Goal: Task Accomplishment & Management: Manage account settings

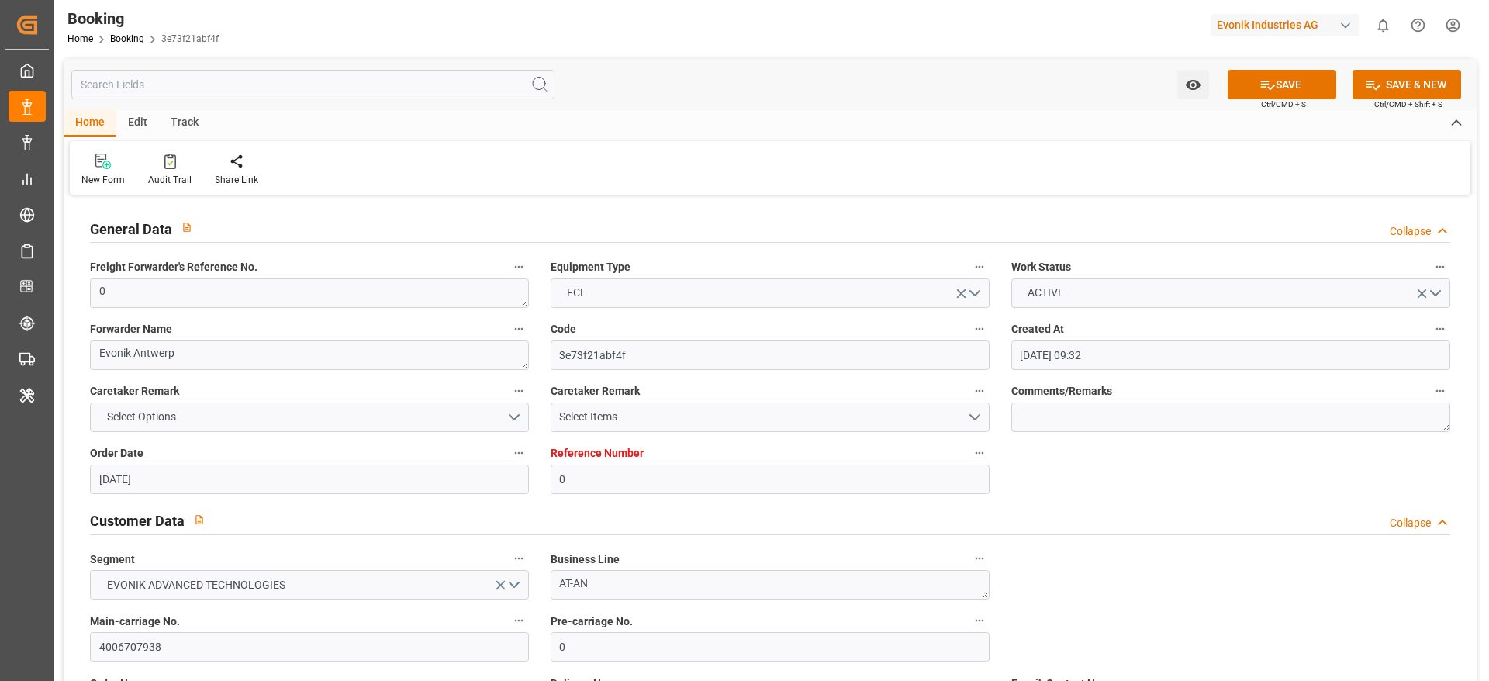
scroll to position [931, 0]
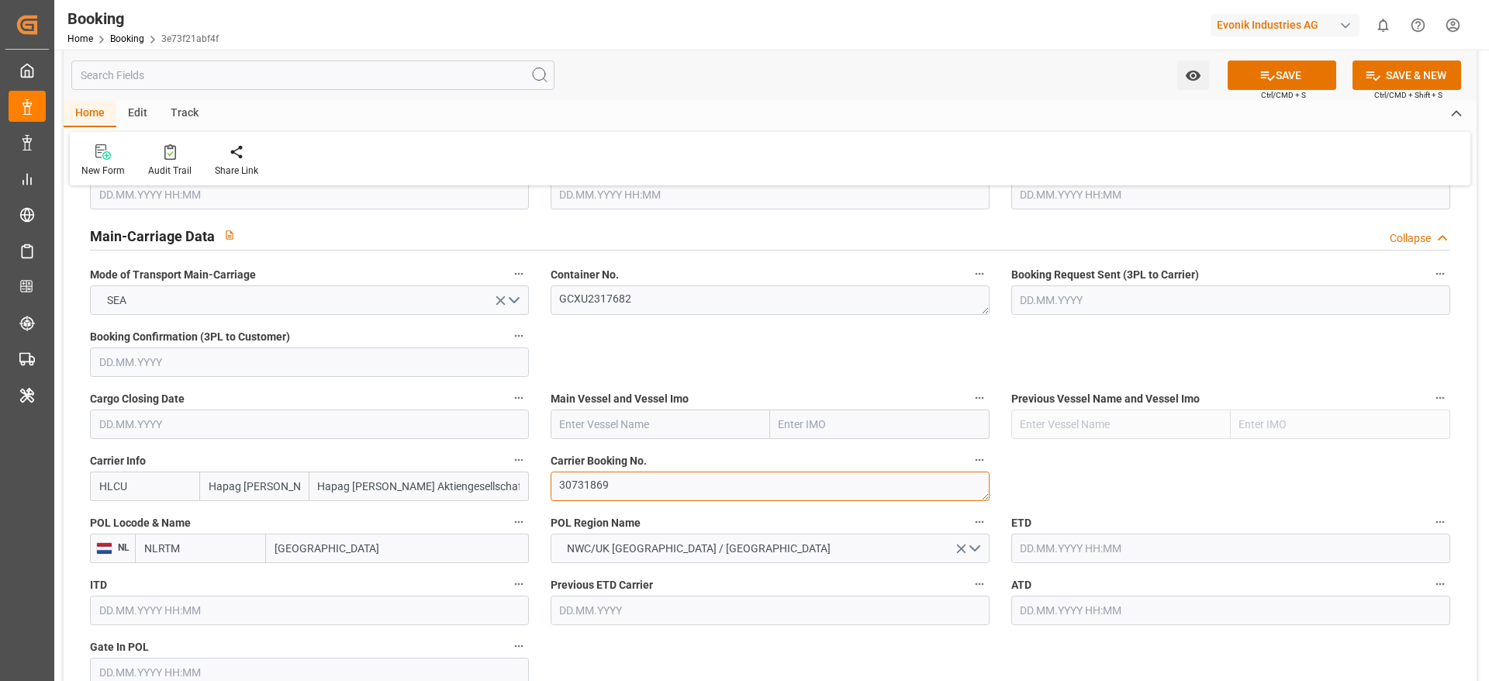
click at [603, 494] on textarea "30731869" at bounding box center [770, 486] width 439 height 29
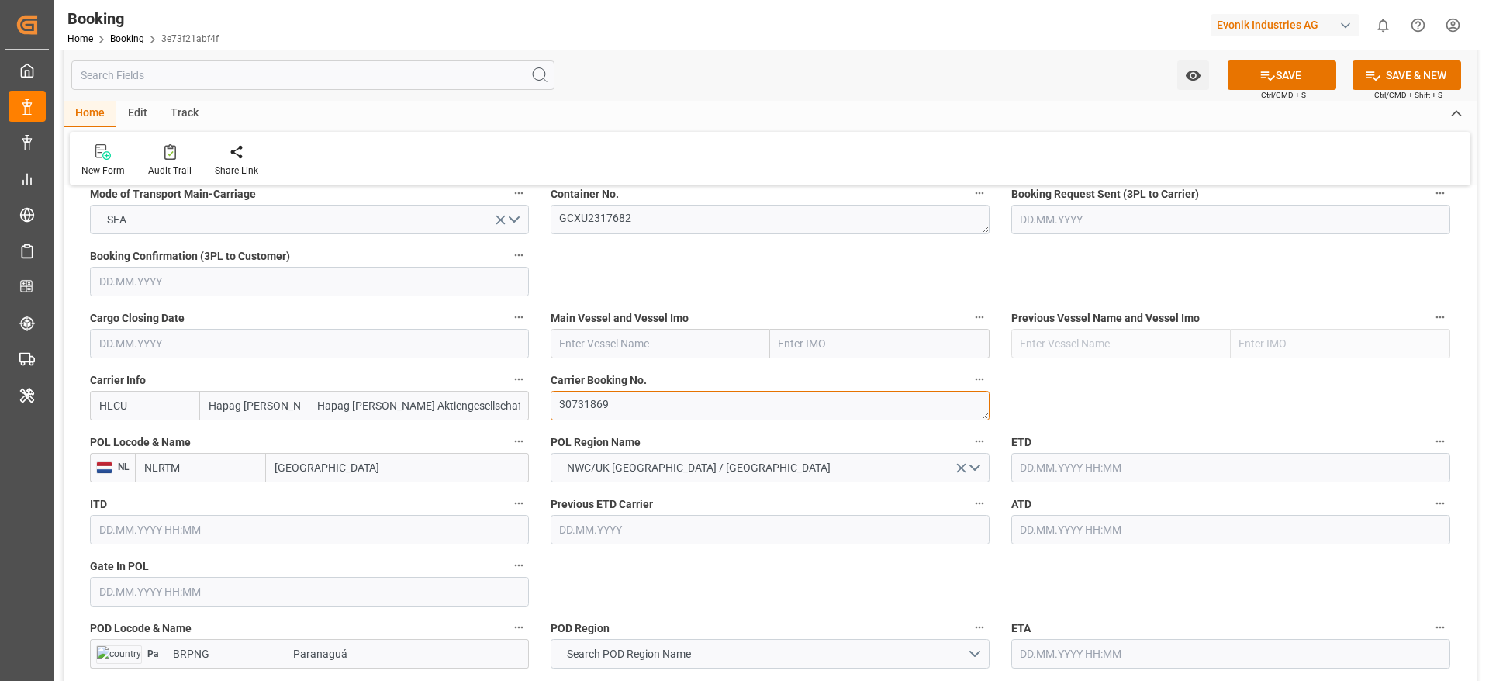
scroll to position [1047, 0]
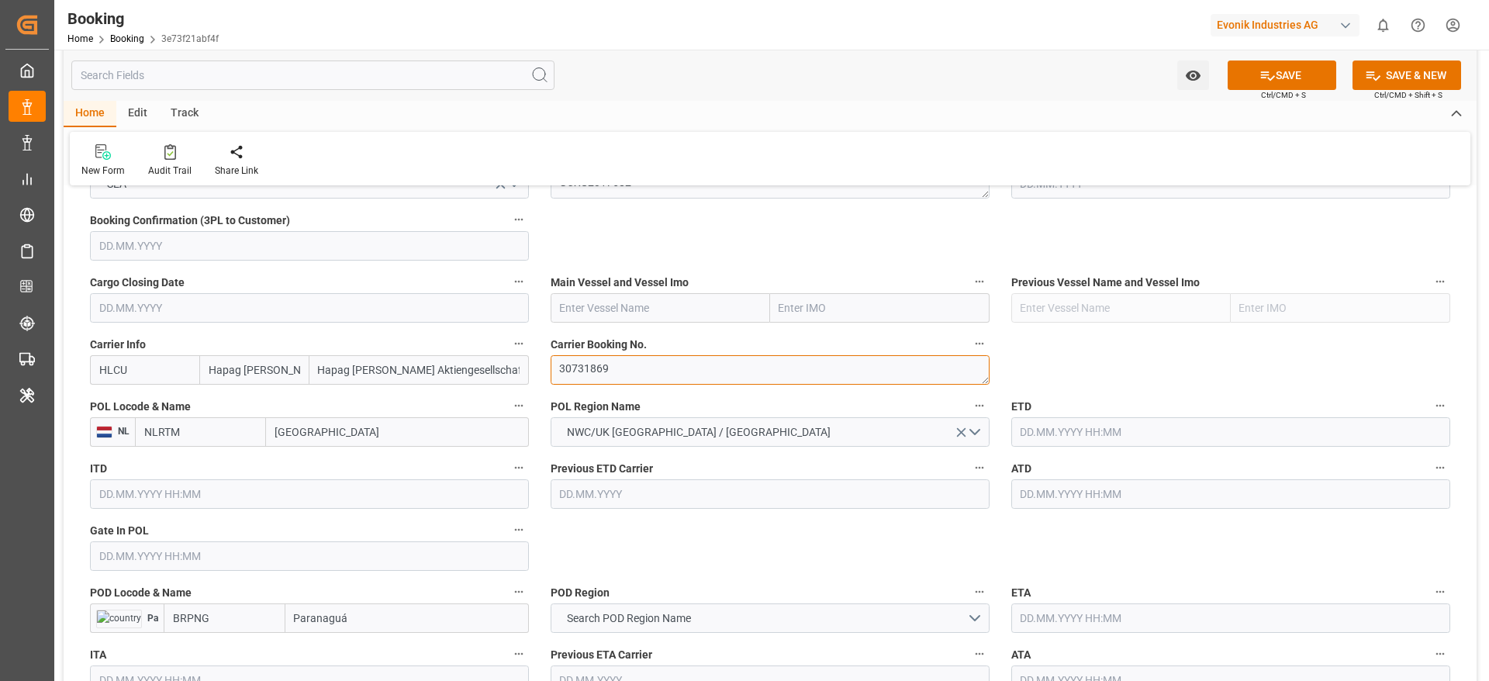
click at [612, 378] on textarea "30731869" at bounding box center [770, 369] width 439 height 29
click at [592, 377] on textarea "30731869" at bounding box center [770, 369] width 439 height 29
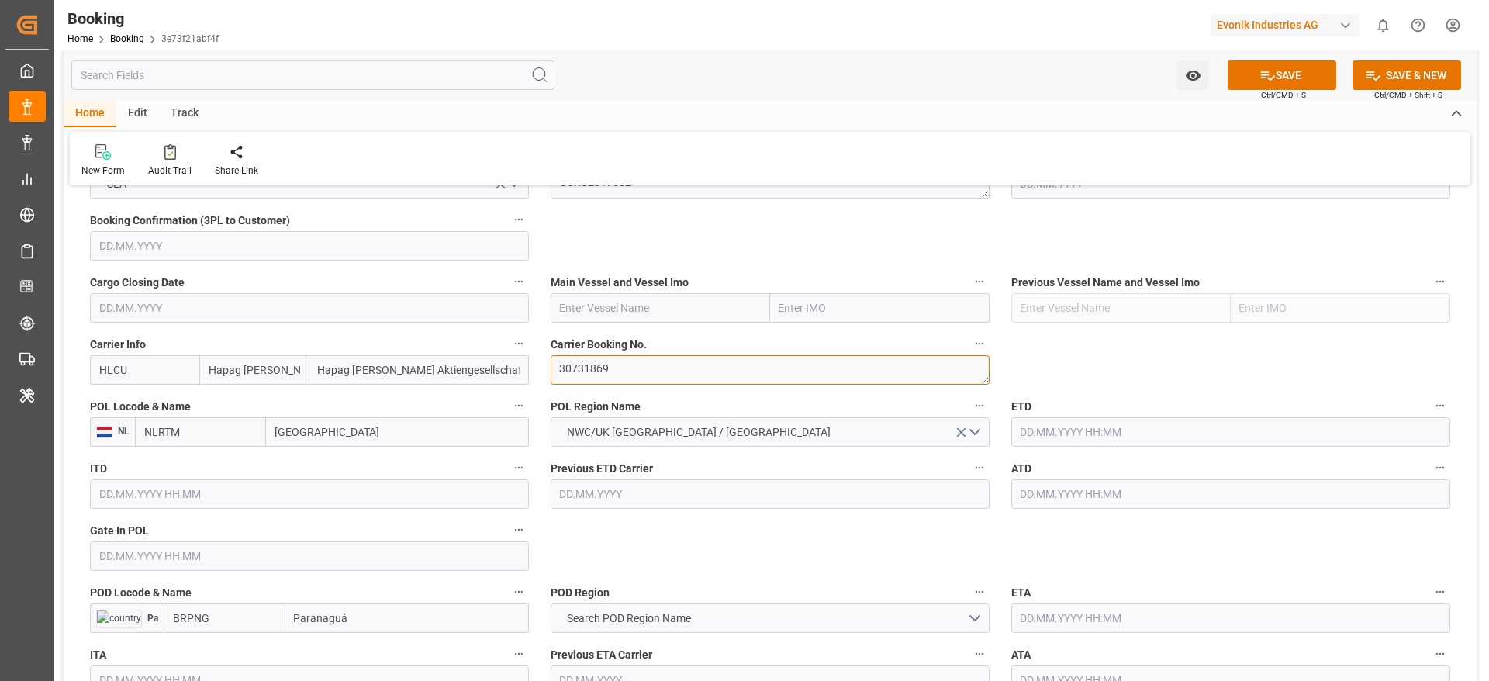
click at [592, 377] on textarea "30731869" at bounding box center [770, 369] width 439 height 29
click at [303, 444] on input "Rotterdam" at bounding box center [397, 431] width 263 height 29
click at [303, 444] on input "[GEOGRAPHIC_DATA]" at bounding box center [397, 431] width 263 height 29
paste input "ANTWERP"
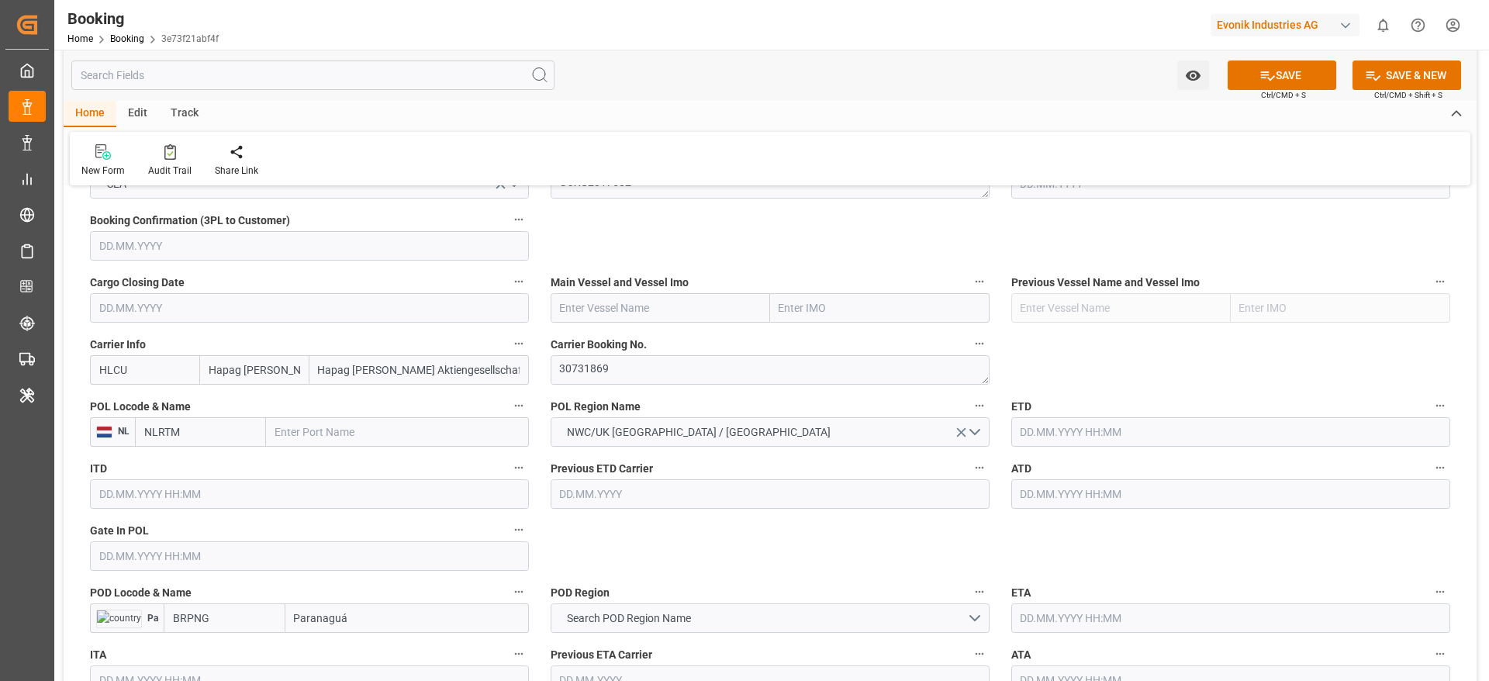
type input "ANTWERP"
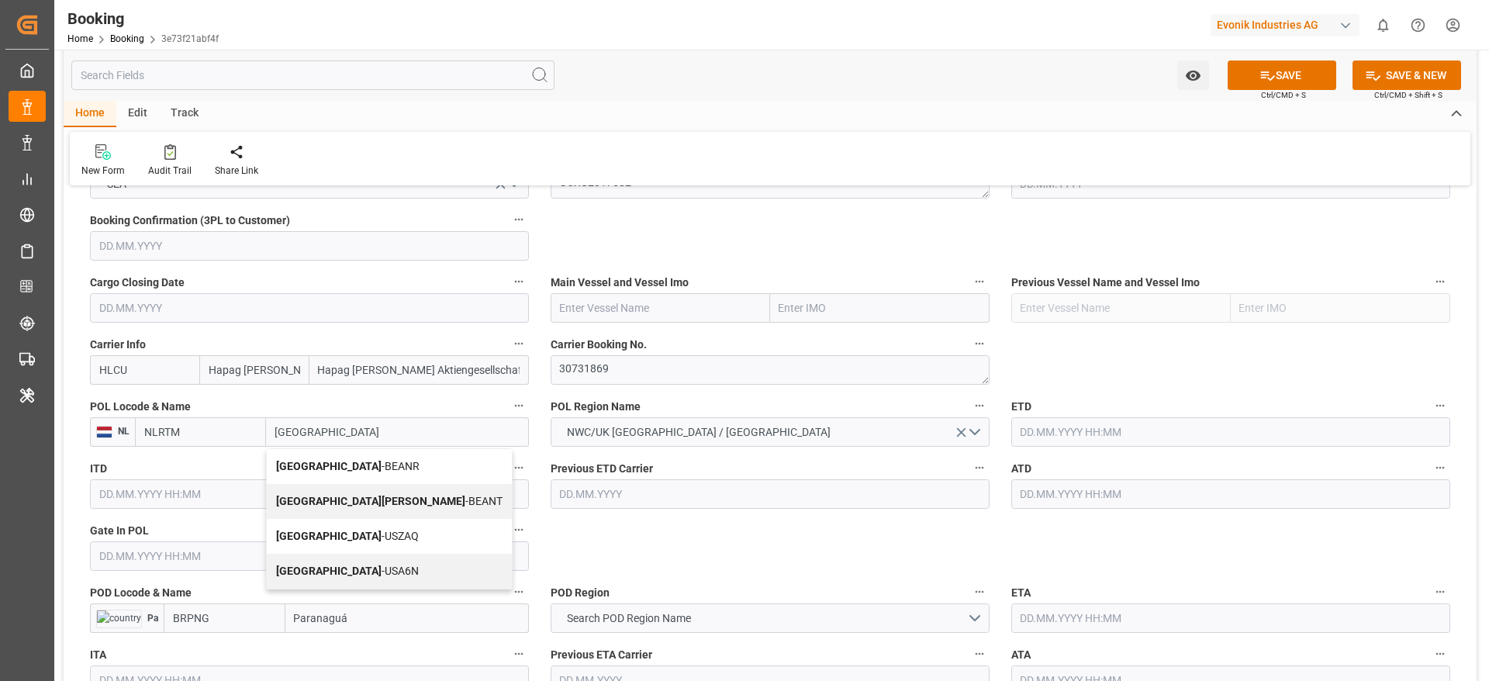
click at [346, 467] on span "Antwerp - BEANR" at bounding box center [347, 466] width 143 height 12
type input "BEANR"
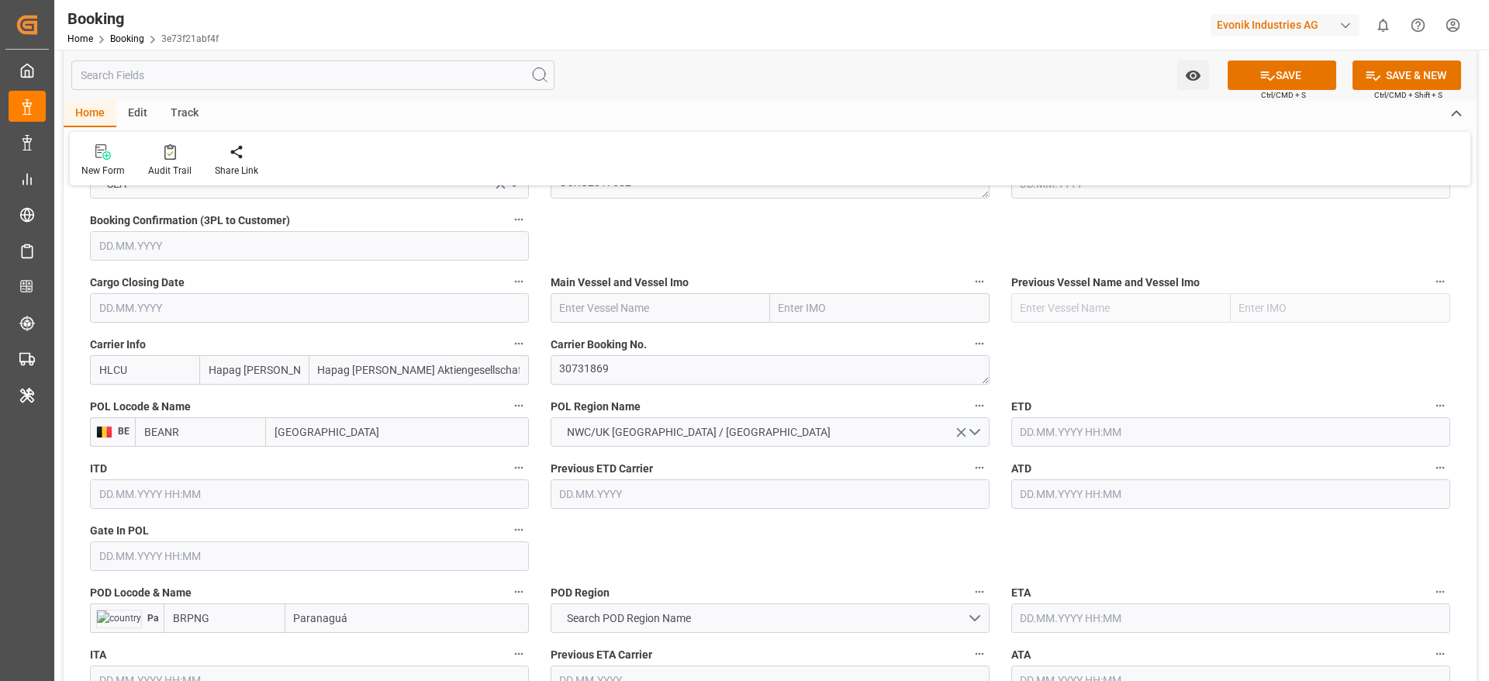
type input "Antwerp"
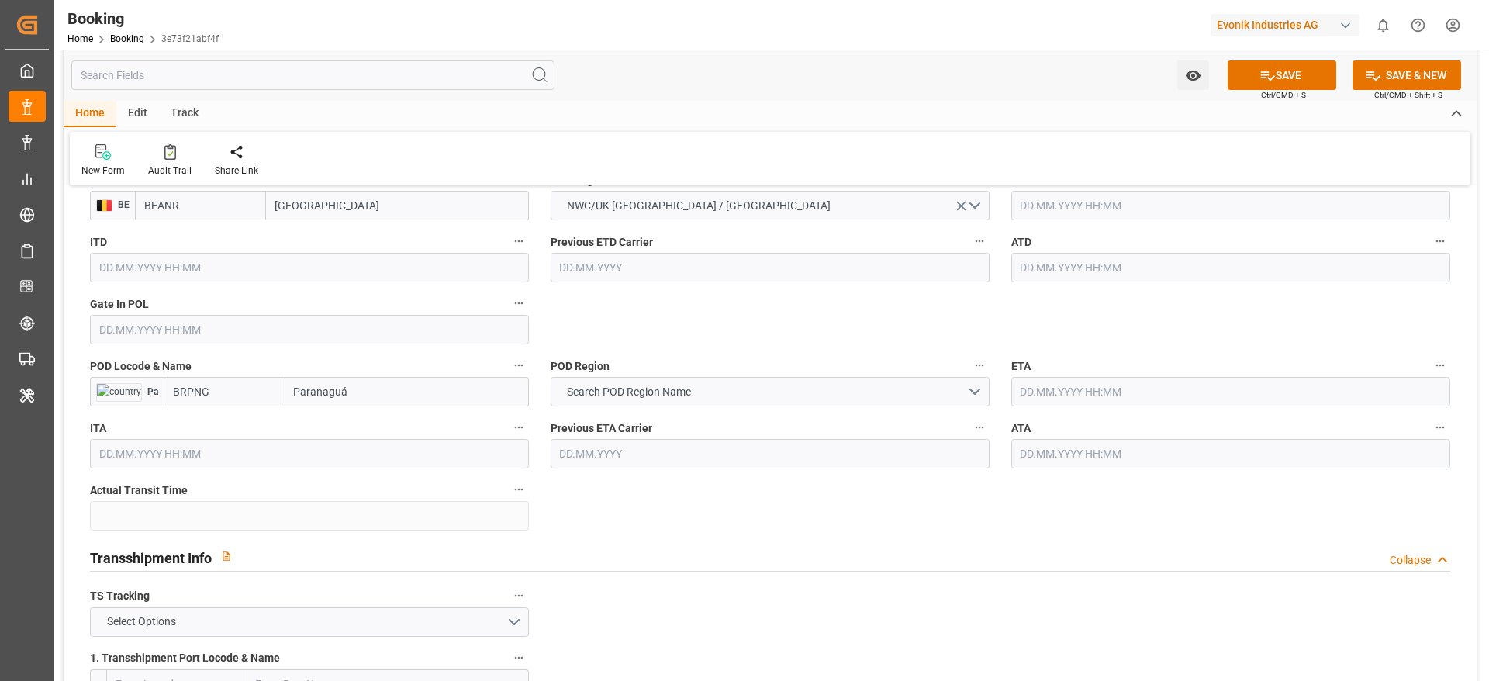
scroll to position [1280, 0]
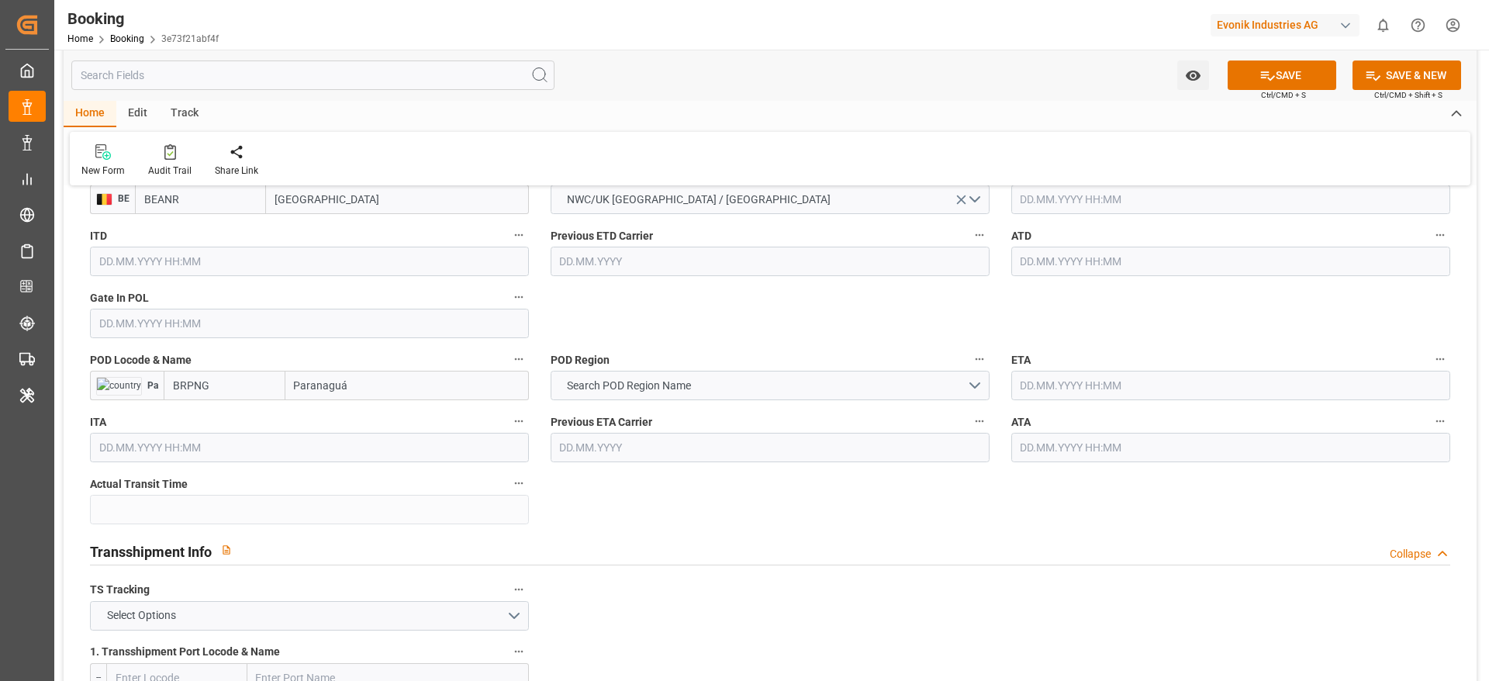
click at [257, 381] on input "BRPNG" at bounding box center [225, 385] width 122 height 29
click at [270, 420] on div "BRPNG - Paranaguá" at bounding box center [220, 419] width 112 height 35
type input "BRPNG"
click at [707, 388] on button "Search POD Region Name" at bounding box center [770, 385] width 439 height 29
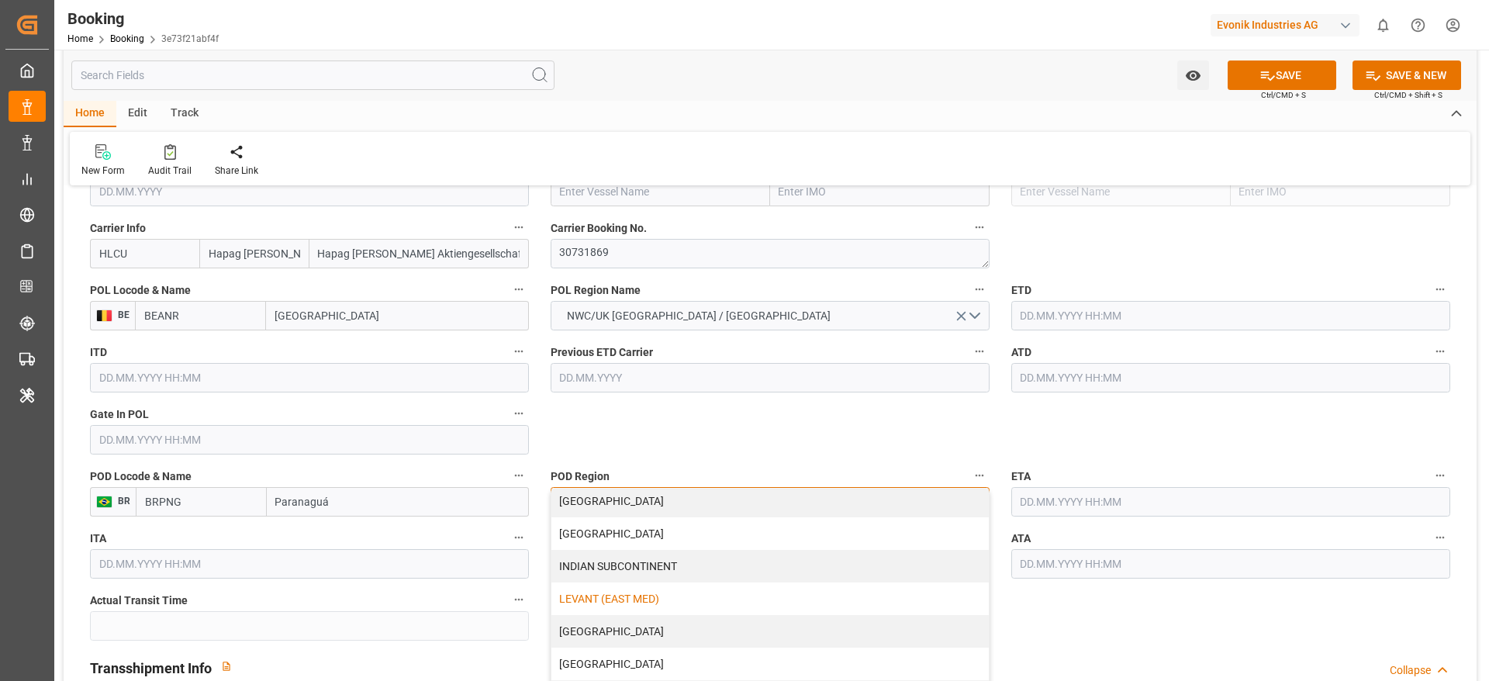
scroll to position [316, 0]
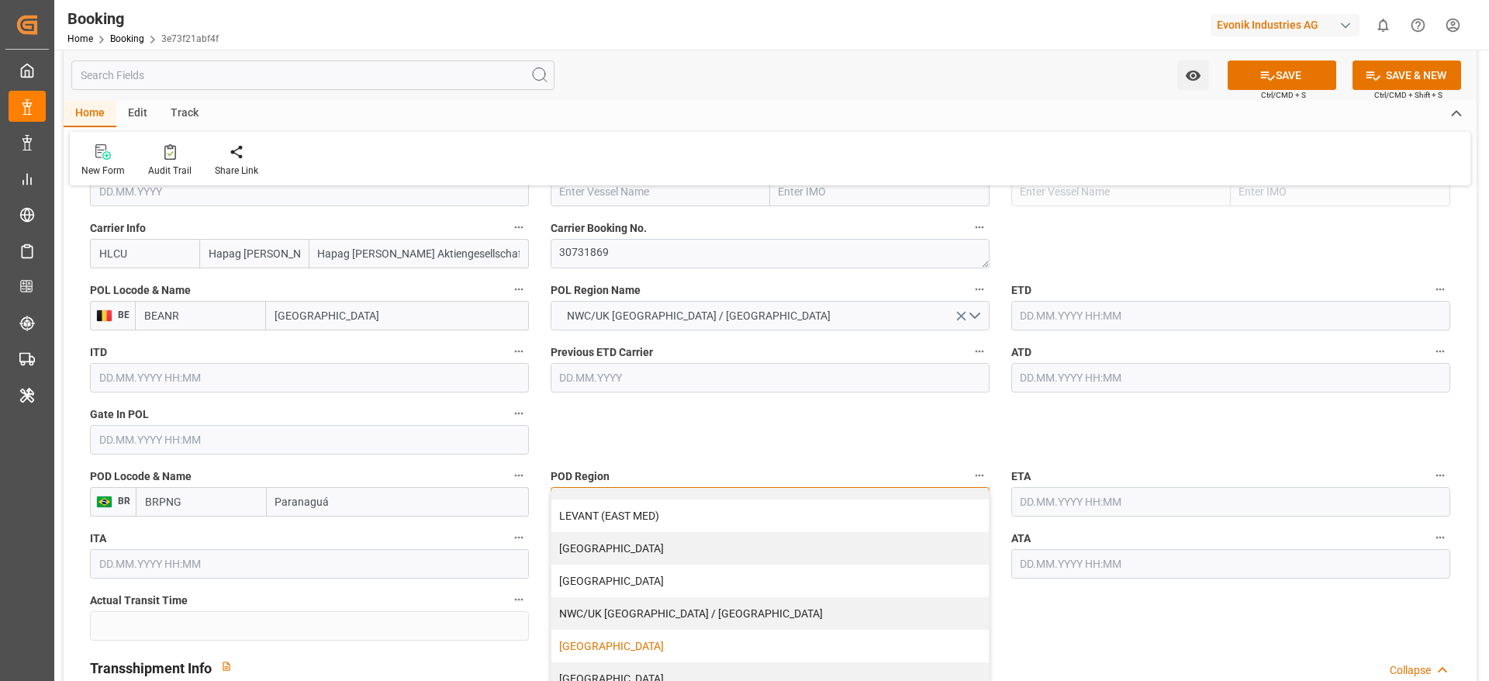
click at [656, 644] on div "SOUTH AMERICA EAST COAST" at bounding box center [769, 646] width 437 height 33
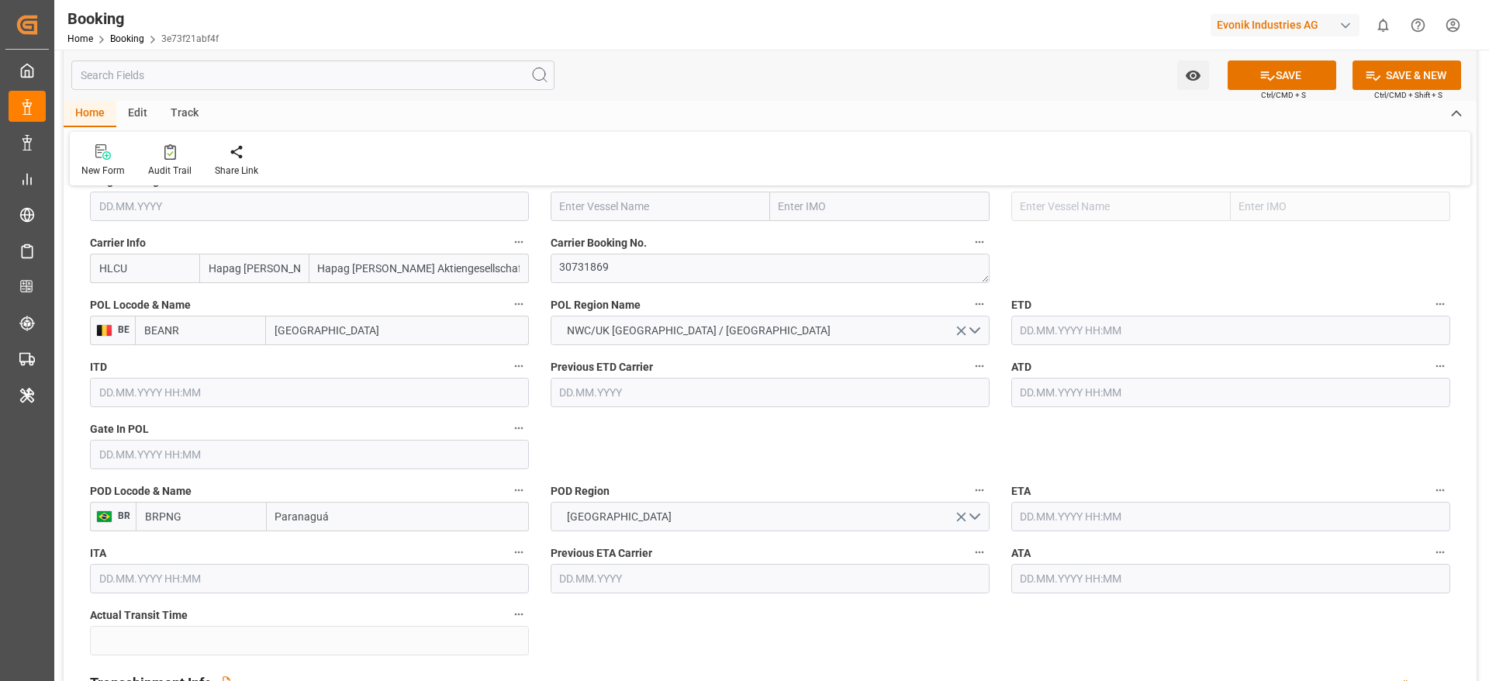
scroll to position [1163, 0]
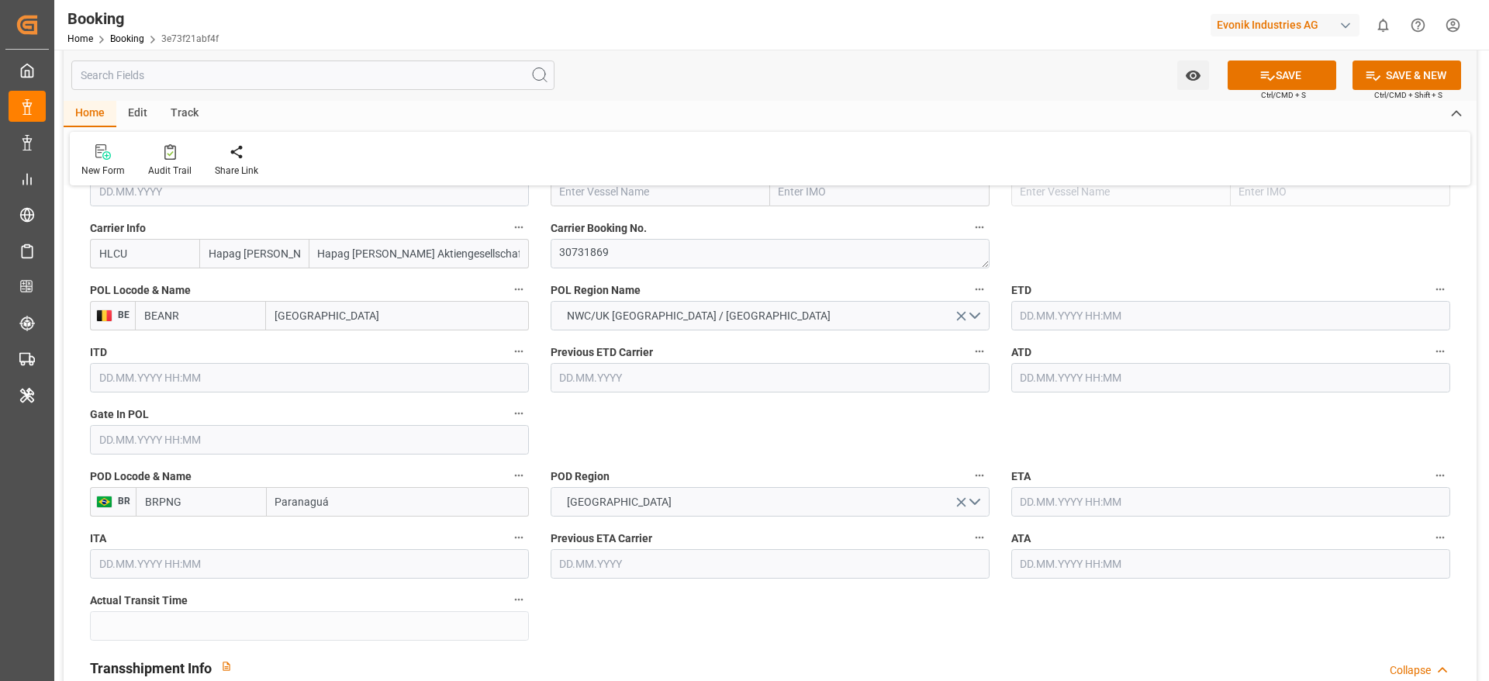
click at [1056, 298] on label "ETD" at bounding box center [1230, 290] width 439 height 22
click at [1430, 298] on button "ETD" at bounding box center [1440, 289] width 20 height 20
click at [1041, 320] on div at bounding box center [744, 340] width 1489 height 681
click at [1046, 326] on input "text" at bounding box center [1230, 315] width 439 height 29
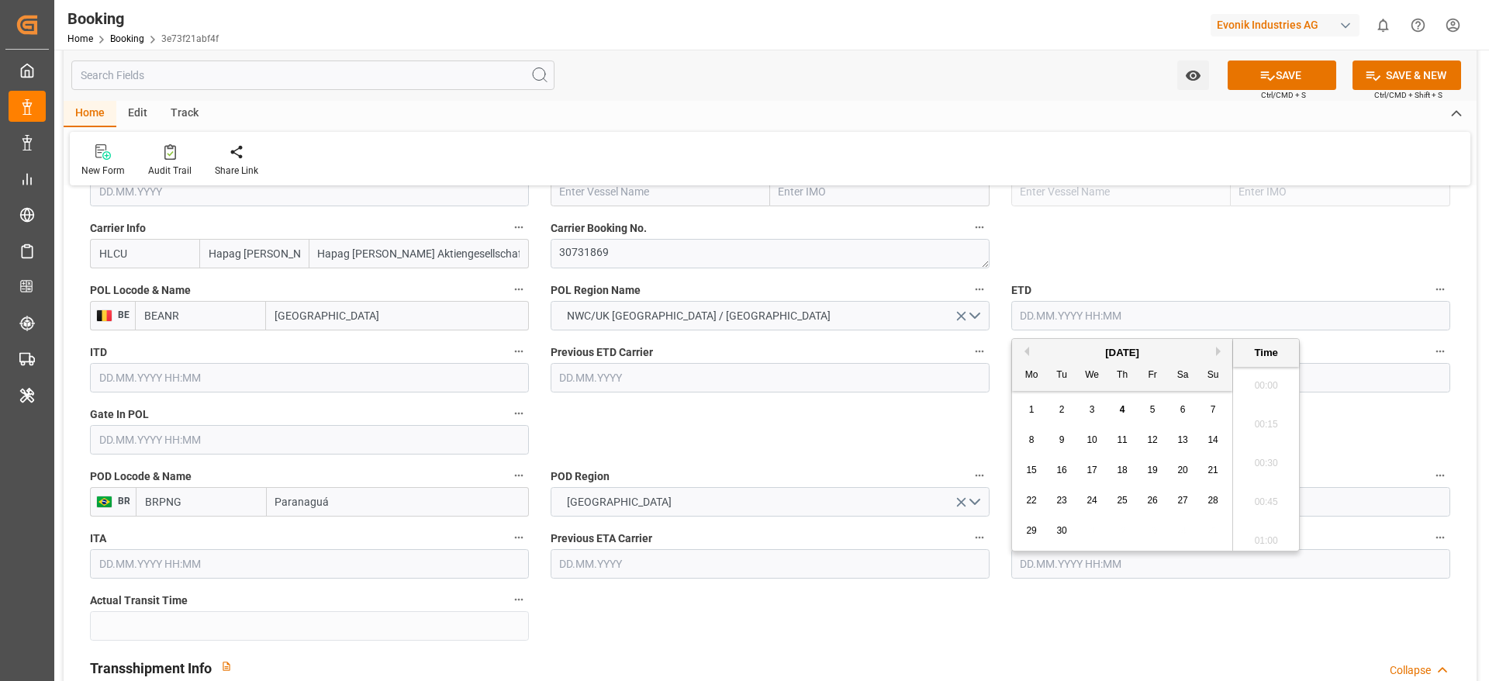
scroll to position [2642, 0]
click at [1035, 473] on span "15" at bounding box center [1031, 470] width 10 height 11
type input "15.09.2025 00:00"
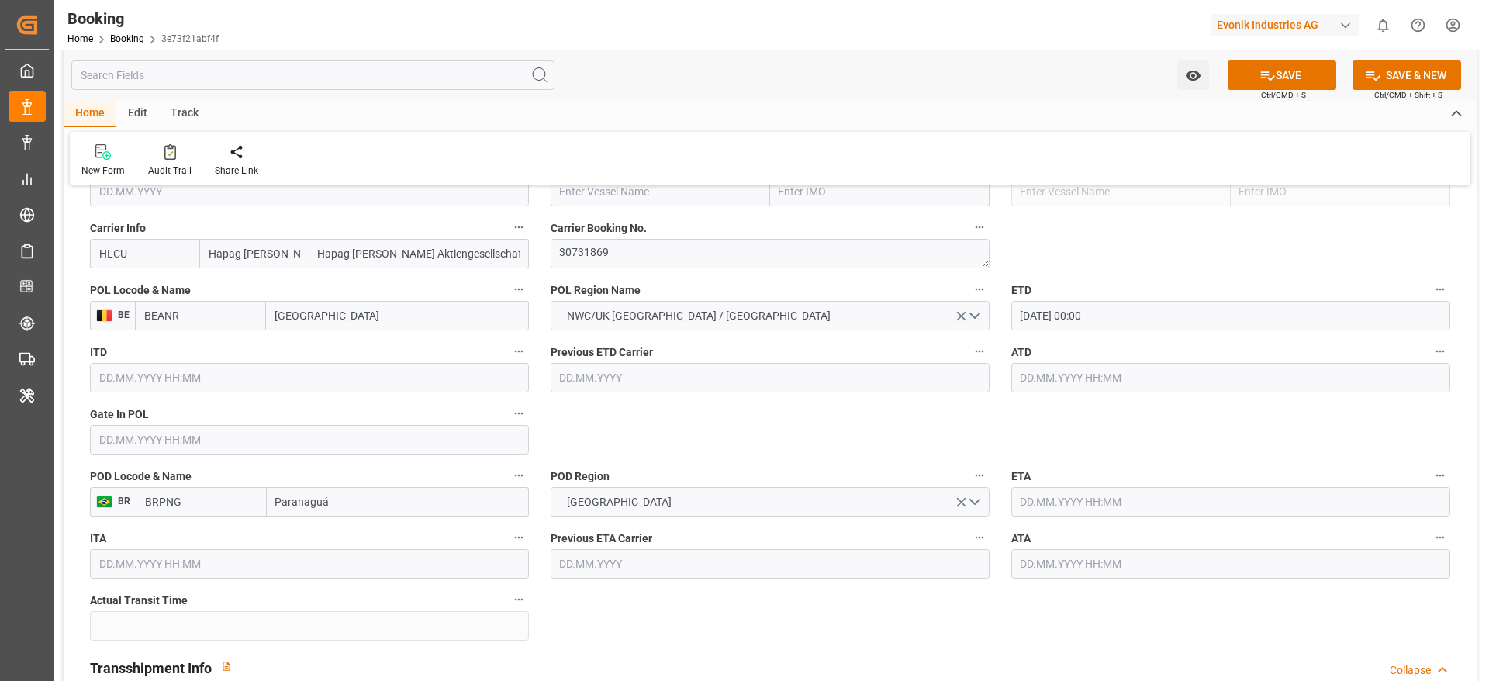
click at [1070, 510] on input "text" at bounding box center [1230, 501] width 439 height 29
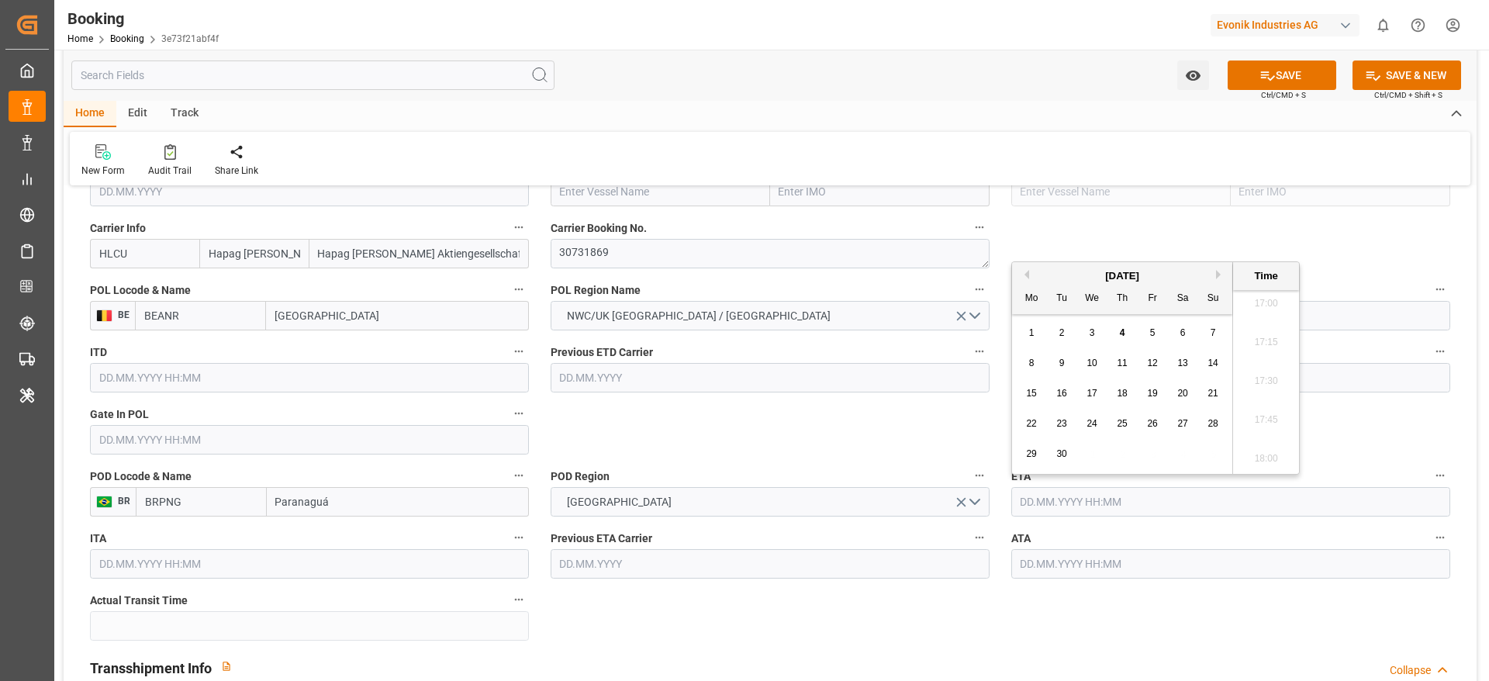
click at [1211, 278] on div "September 2025" at bounding box center [1122, 276] width 220 height 16
click at [1217, 277] on button "Next Month" at bounding box center [1220, 274] width 9 height 9
click at [1062, 424] on span "21" at bounding box center [1061, 423] width 10 height 11
type input "21.10.2025 00:00"
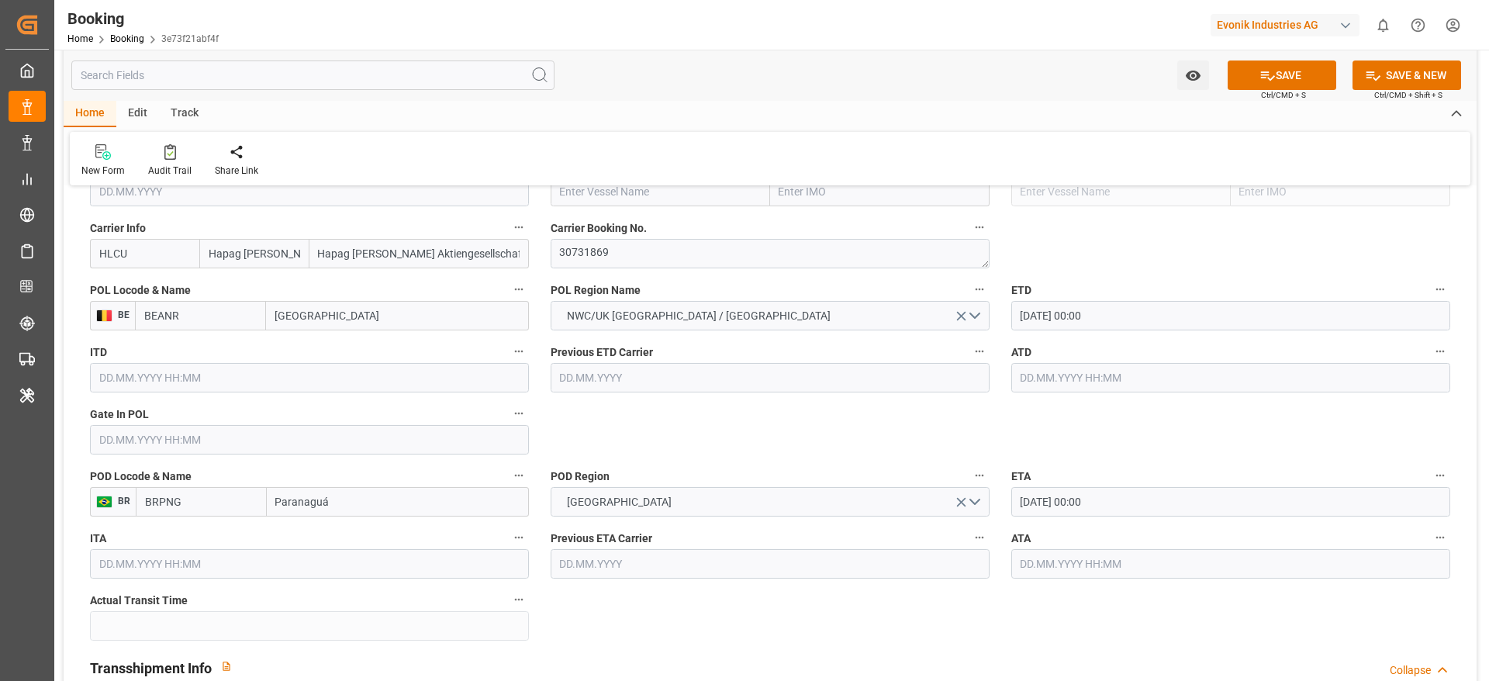
click at [601, 195] on input "text" at bounding box center [660, 191] width 219 height 29
paste input "MSC LETIZIA"
type input "MSC LETIZIA"
click at [601, 218] on div "MSC LETIZIA - 9702065" at bounding box center [638, 226] width 174 height 35
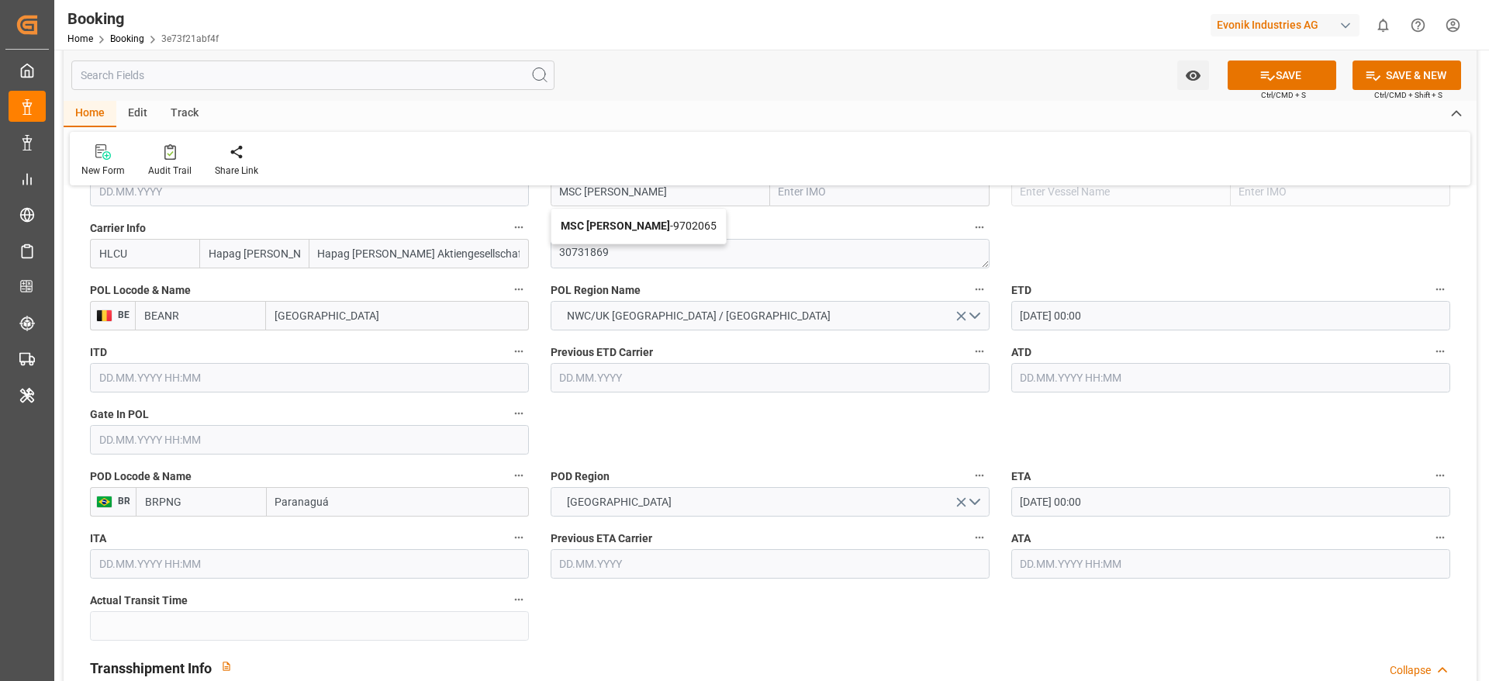
type input "9702065"
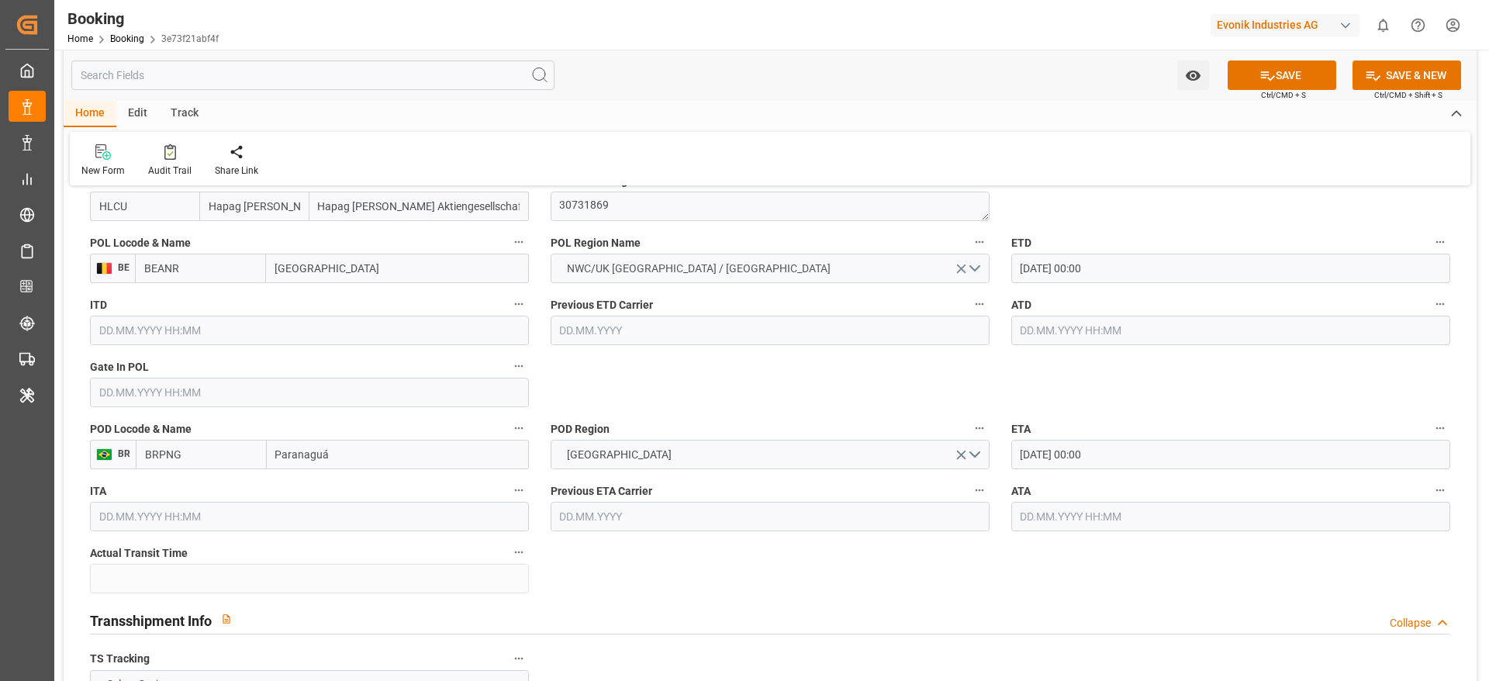
scroll to position [1280, 0]
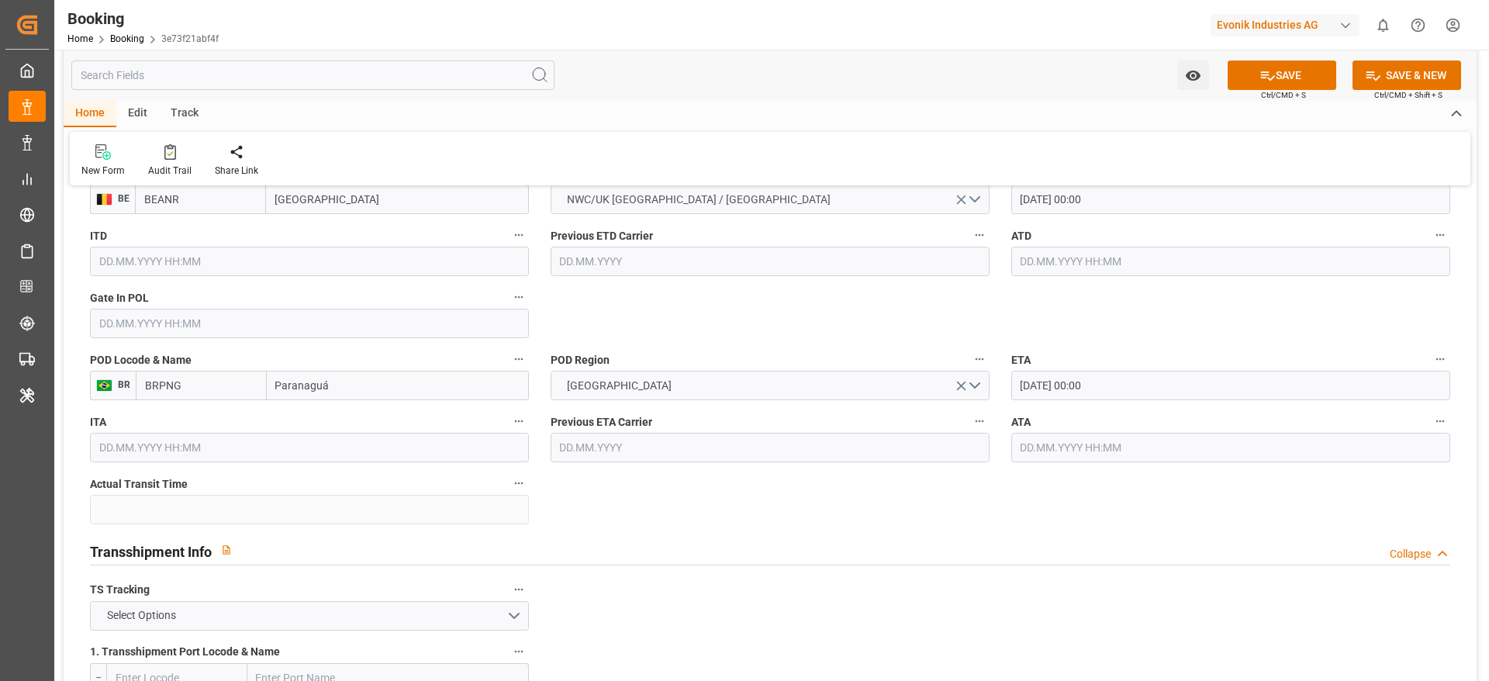
type input "MSC LETIZIA"
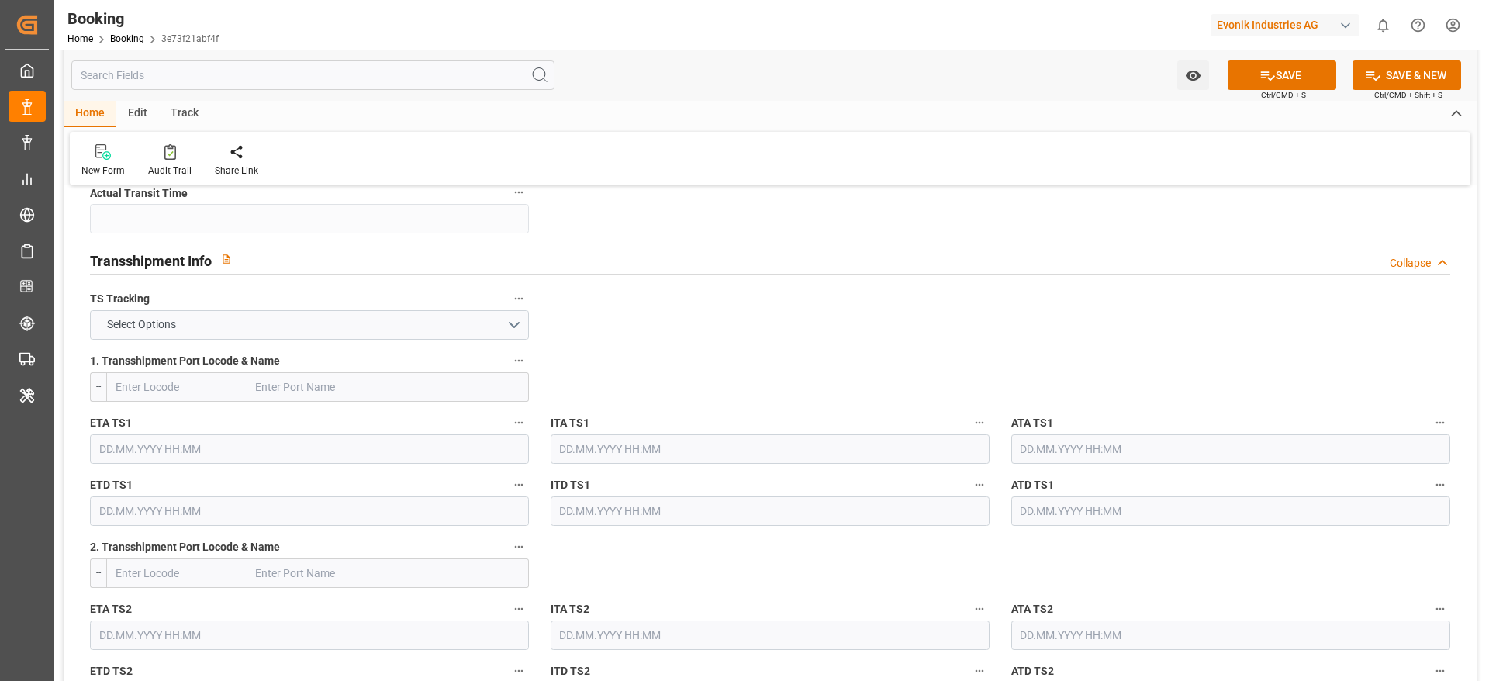
scroll to position [1629, 0]
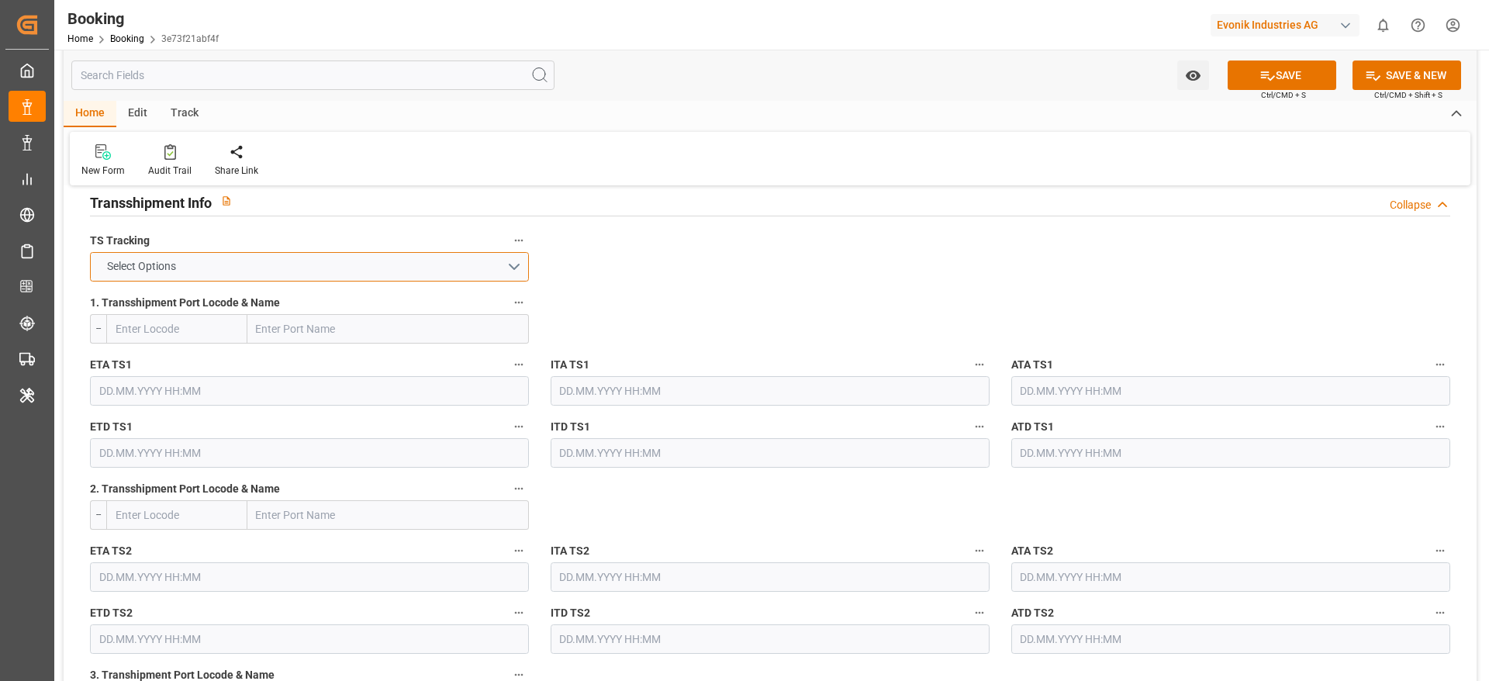
click at [309, 280] on button "Select Options" at bounding box center [309, 266] width 439 height 29
click at [297, 310] on div "FALSE" at bounding box center [309, 303] width 437 height 33
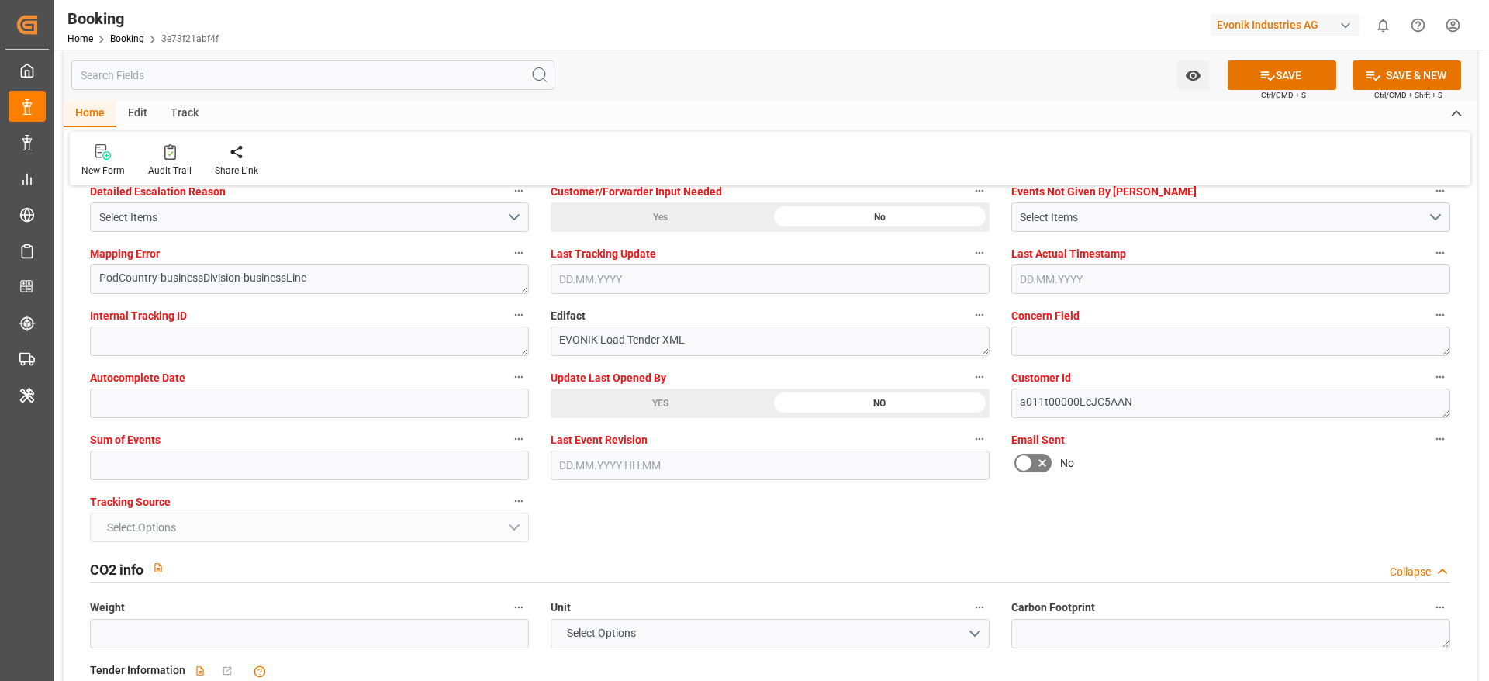
scroll to position [3024, 0]
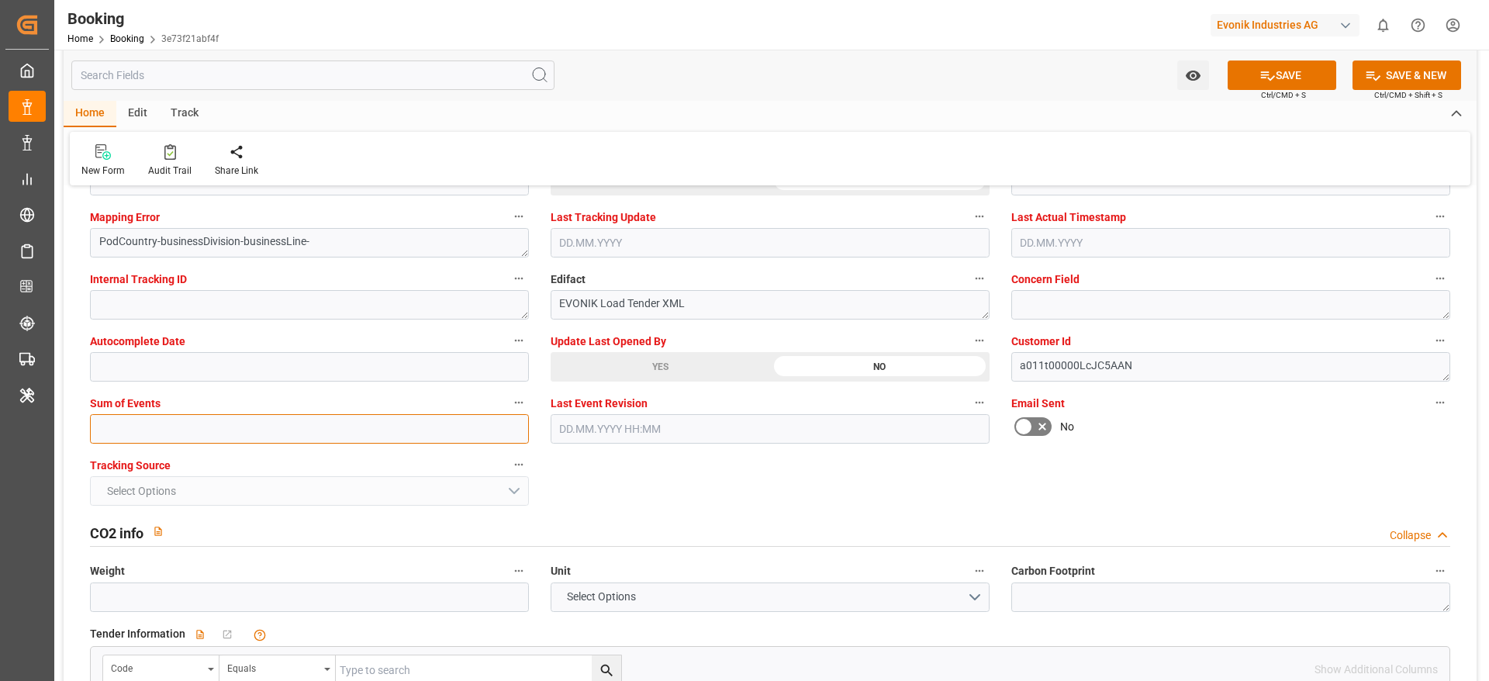
click at [140, 443] on input "text" at bounding box center [309, 428] width 439 height 29
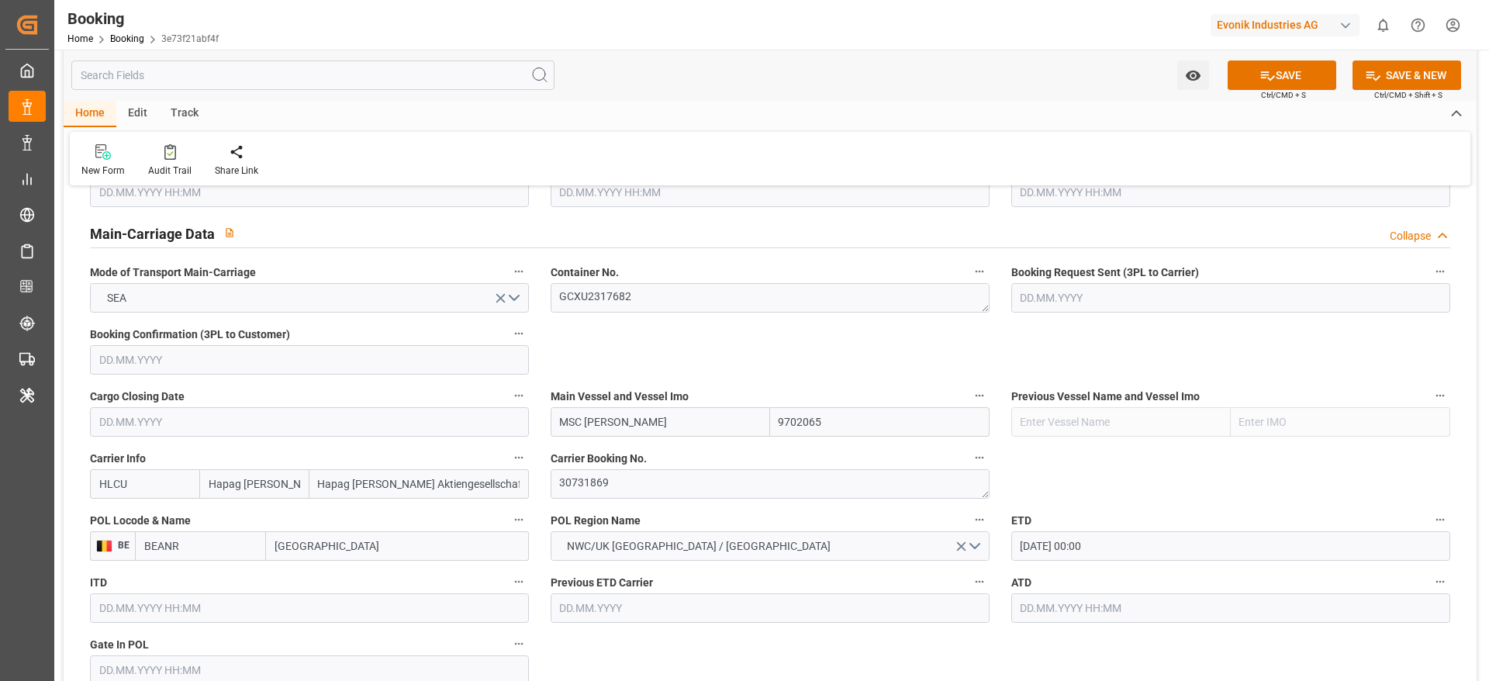
scroll to position [931, 0]
type input "0"
click at [1285, 70] on button "SAVE" at bounding box center [1282, 74] width 109 height 29
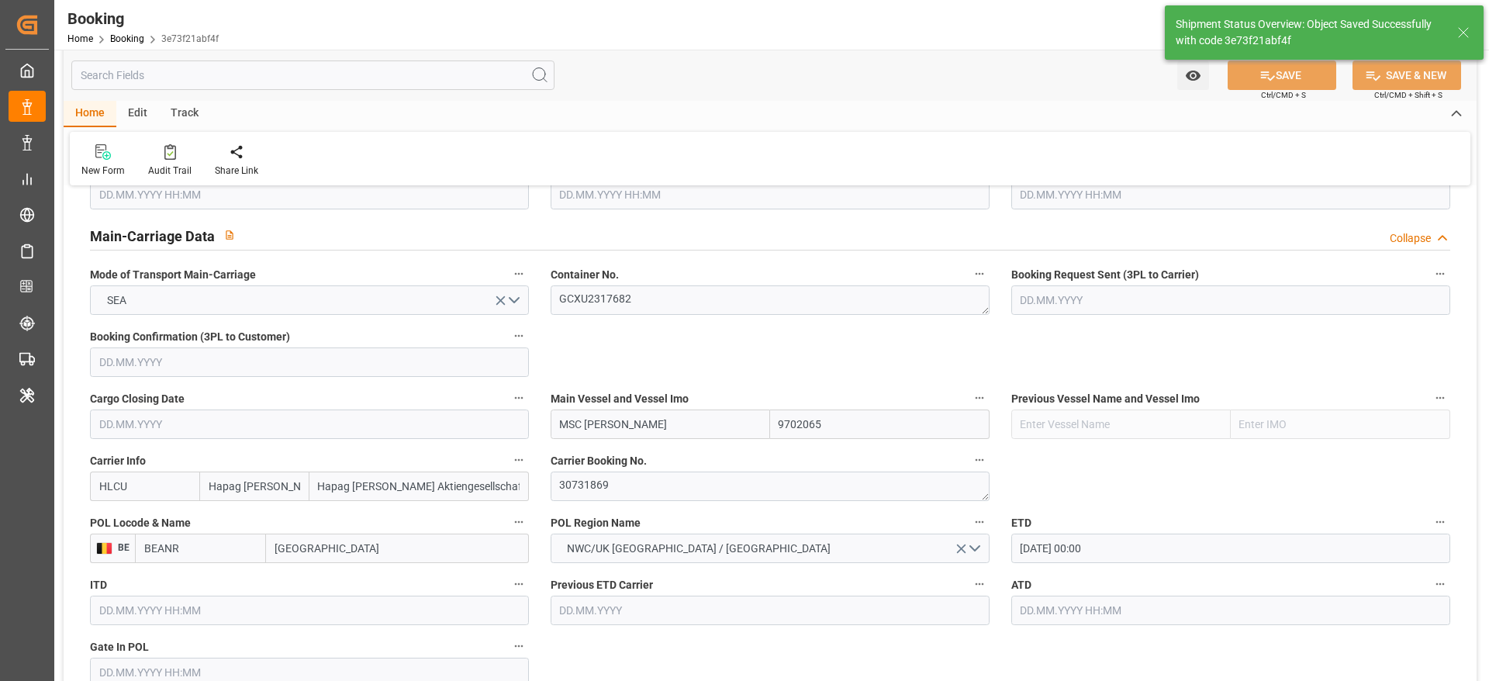
type input "15.09.2025 00:00"
type input "21.10.2025 00:00"
type input "04.09.2025 12:07"
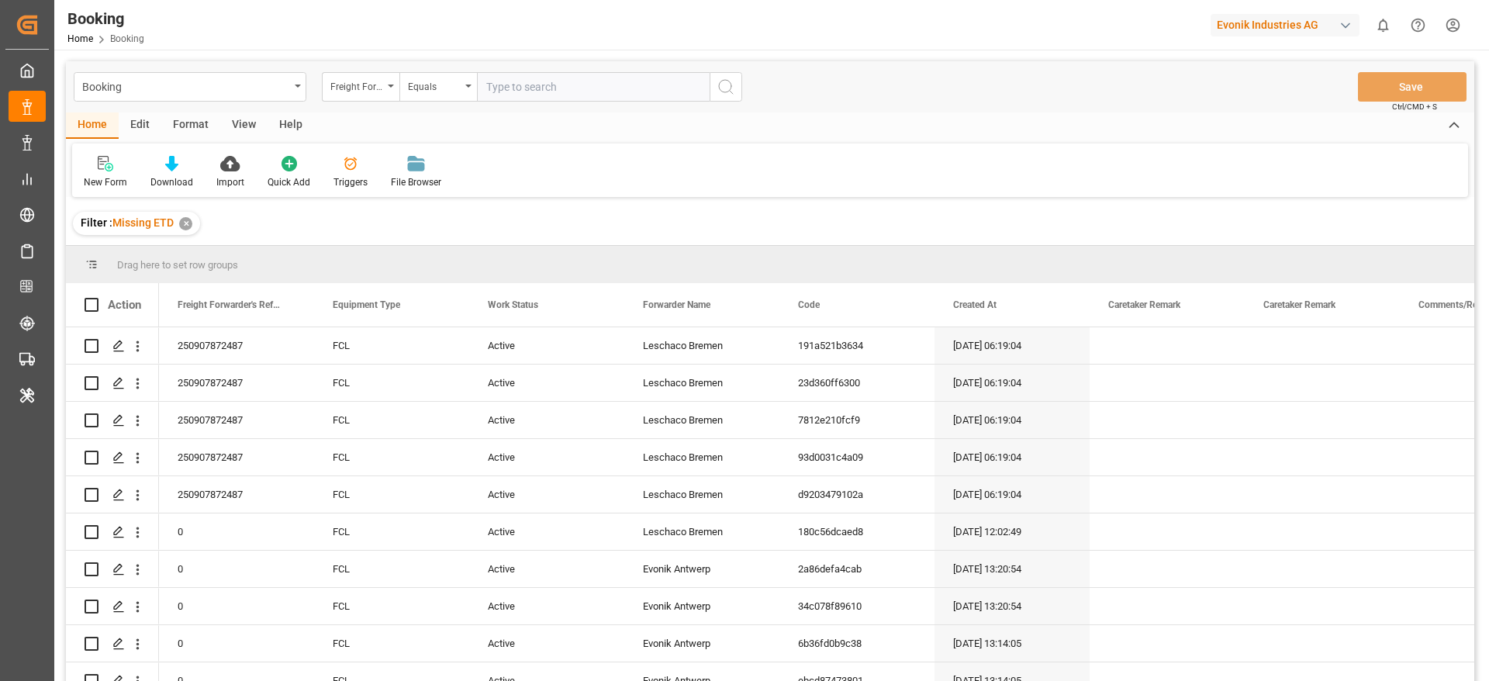
click at [240, 130] on div "View" at bounding box center [243, 125] width 47 height 26
click at [105, 184] on div "Default" at bounding box center [99, 182] width 30 height 14
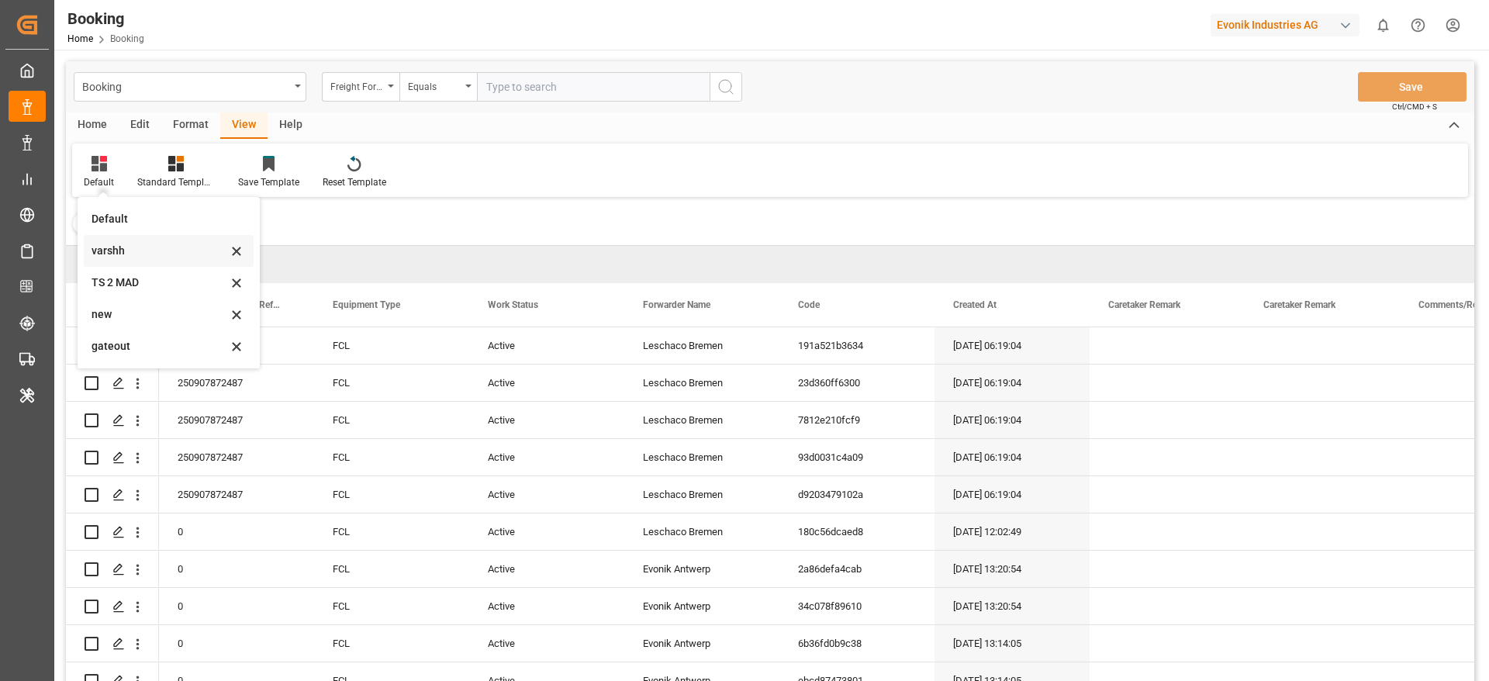
click at [120, 251] on div "varshh" at bounding box center [160, 251] width 136 height 16
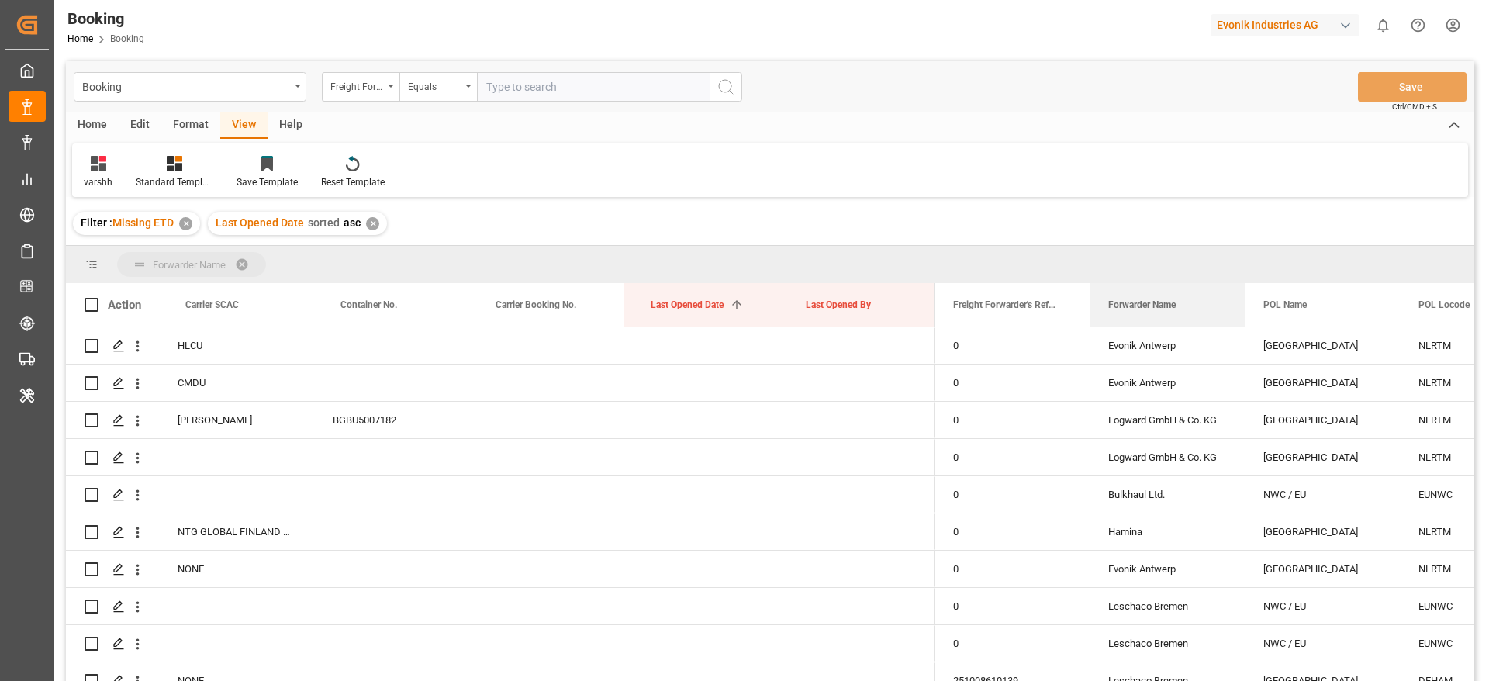
drag, startPoint x: 1151, startPoint y: 315, endPoint x: 1149, endPoint y: 273, distance: 41.9
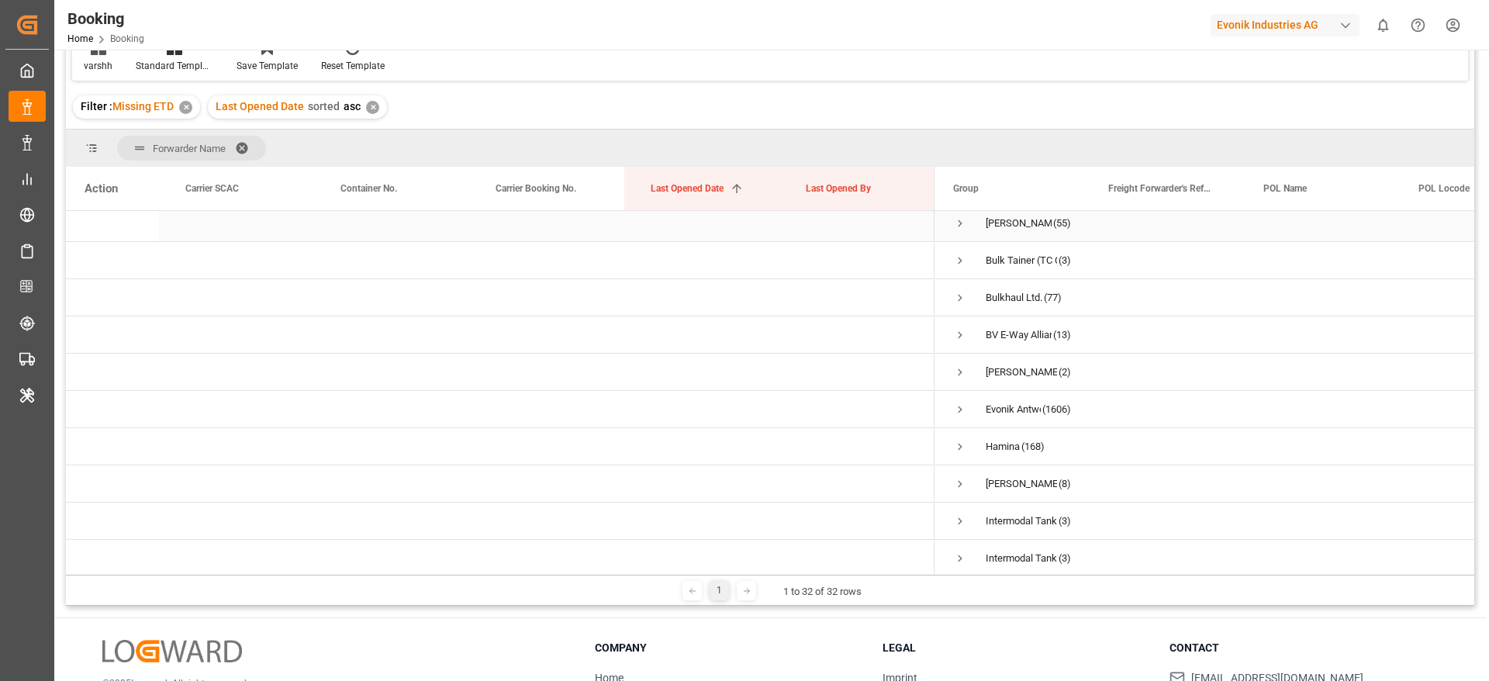
scroll to position [116, 0]
click at [961, 377] on span "Press SPACE to select this row." at bounding box center [960, 374] width 14 height 14
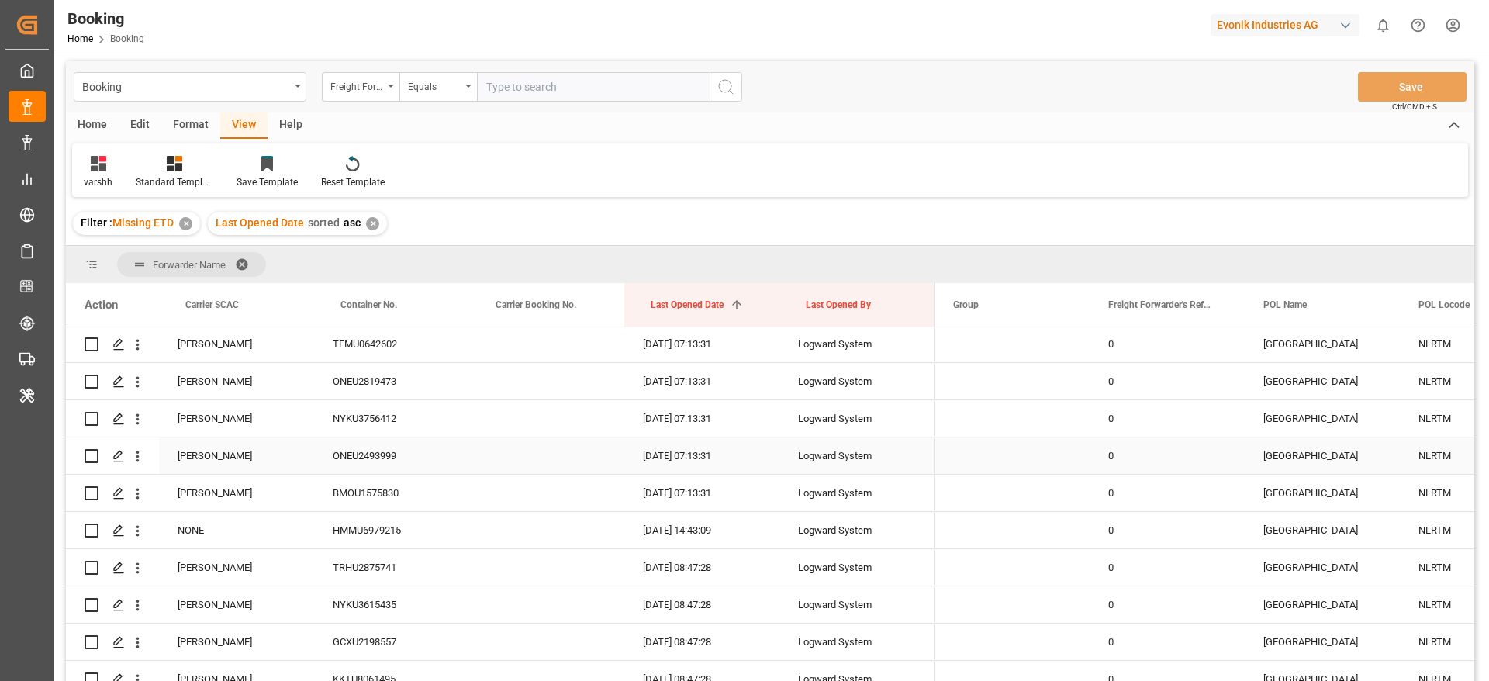
scroll to position [6979, 0]
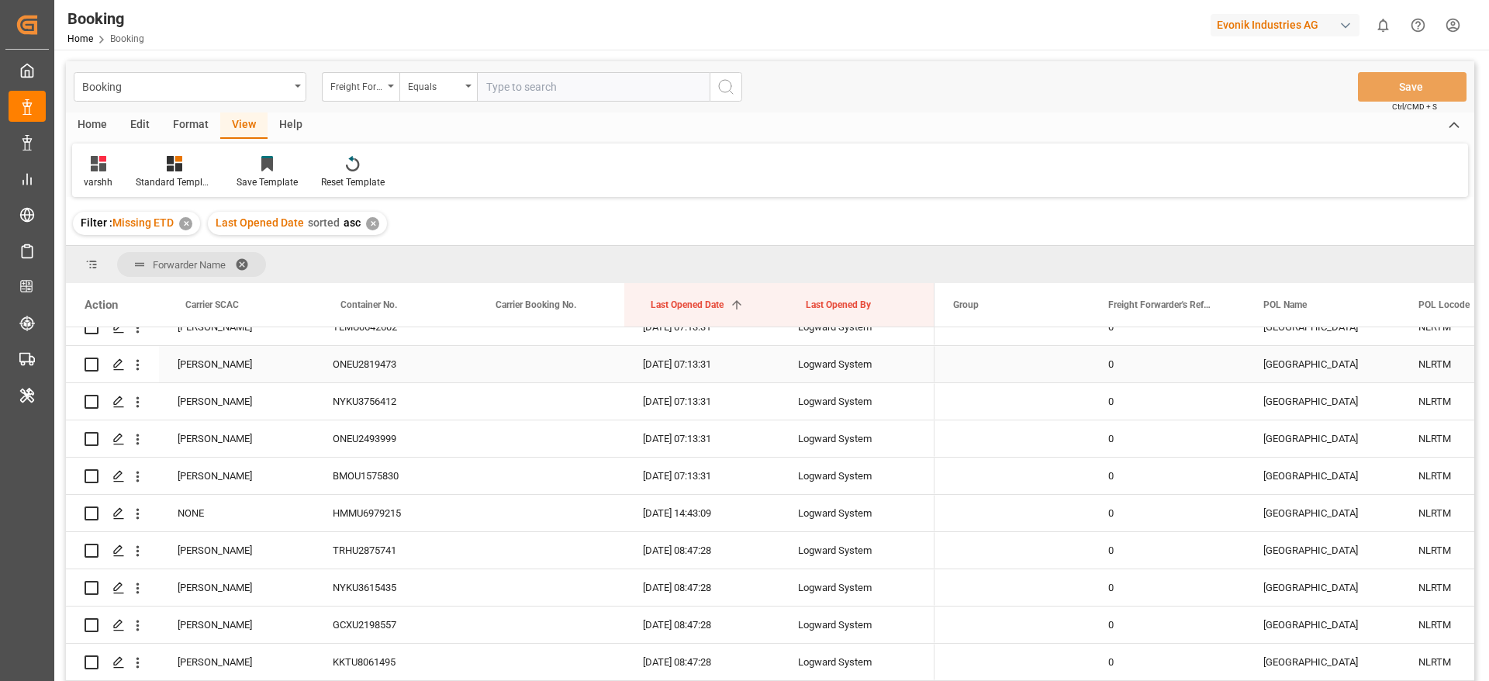
click at [361, 374] on div "ONEU2819473" at bounding box center [391, 364] width 155 height 36
click at [140, 371] on icon "open menu" at bounding box center [138, 365] width 16 height 16
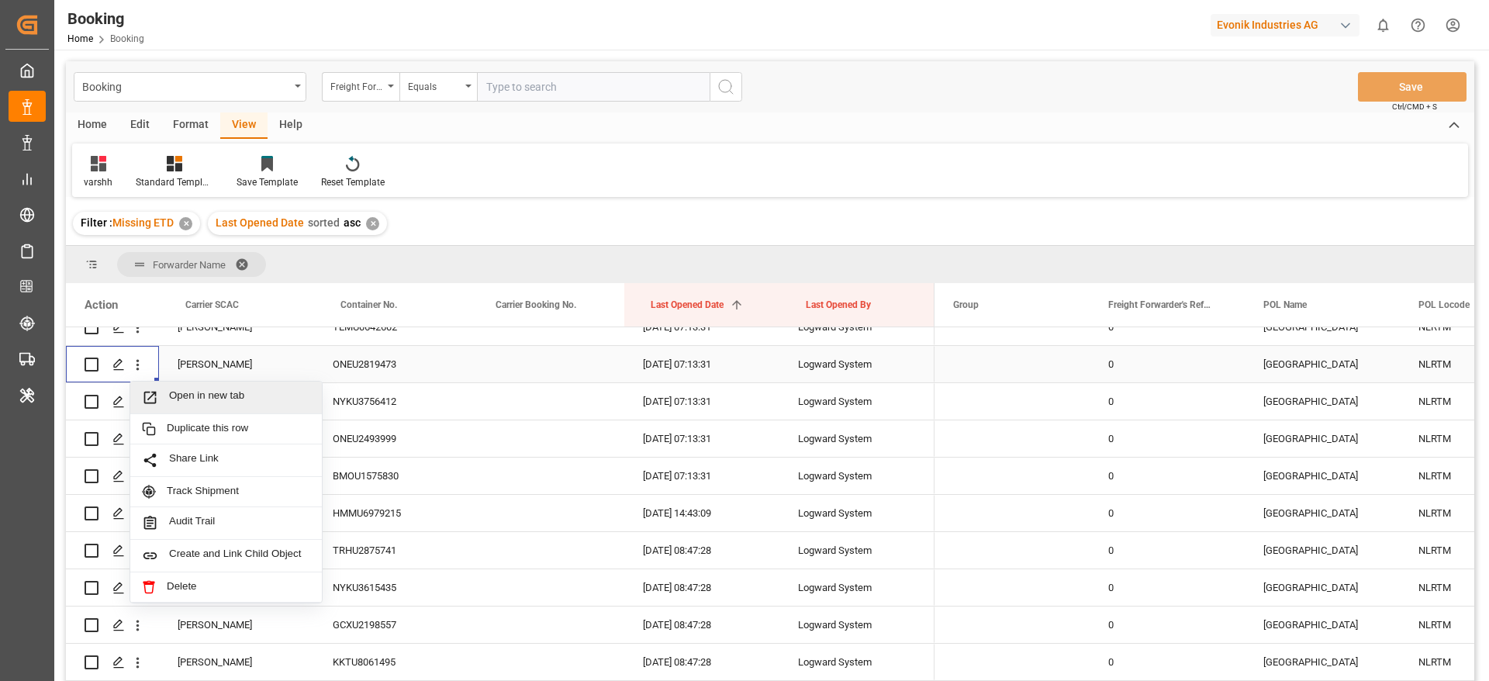
click at [187, 387] on div "Open in new tab" at bounding box center [226, 398] width 192 height 33
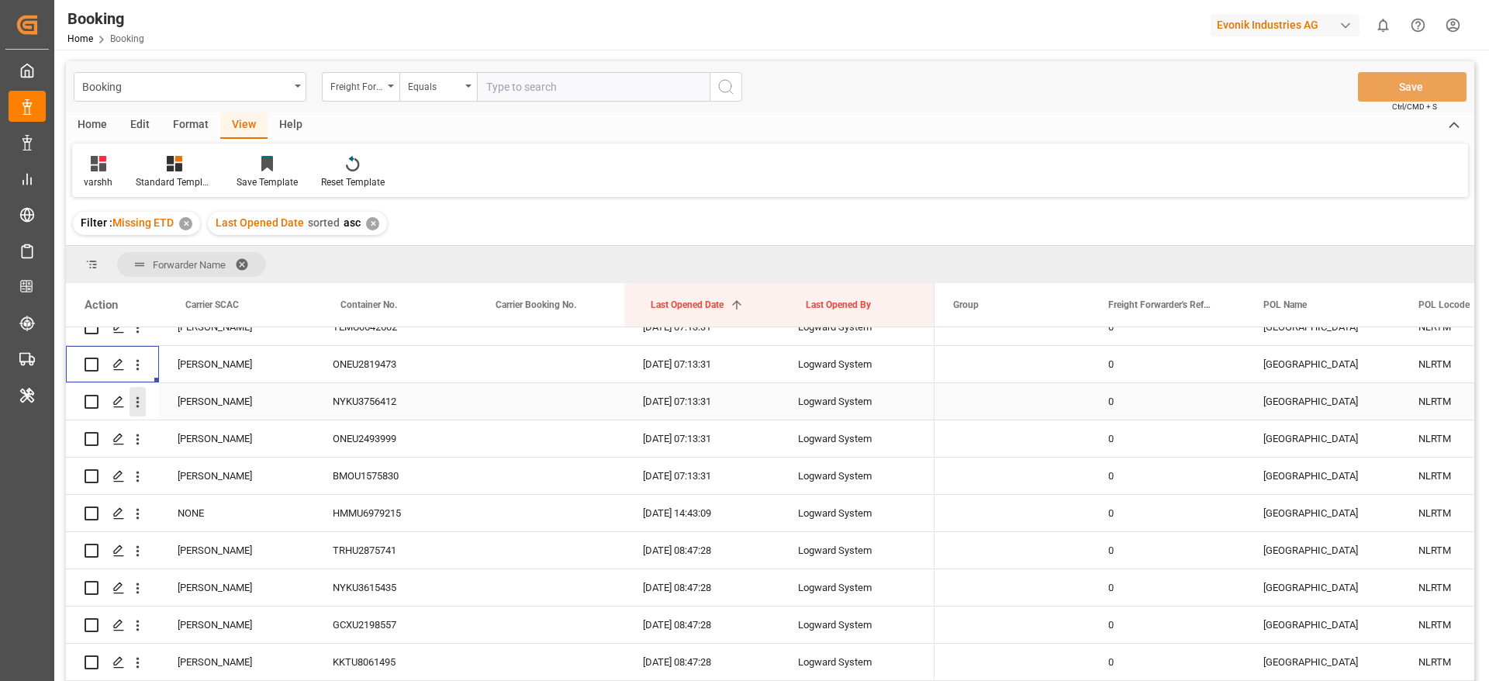
click at [139, 408] on icon "open menu" at bounding box center [138, 402] width 16 height 16
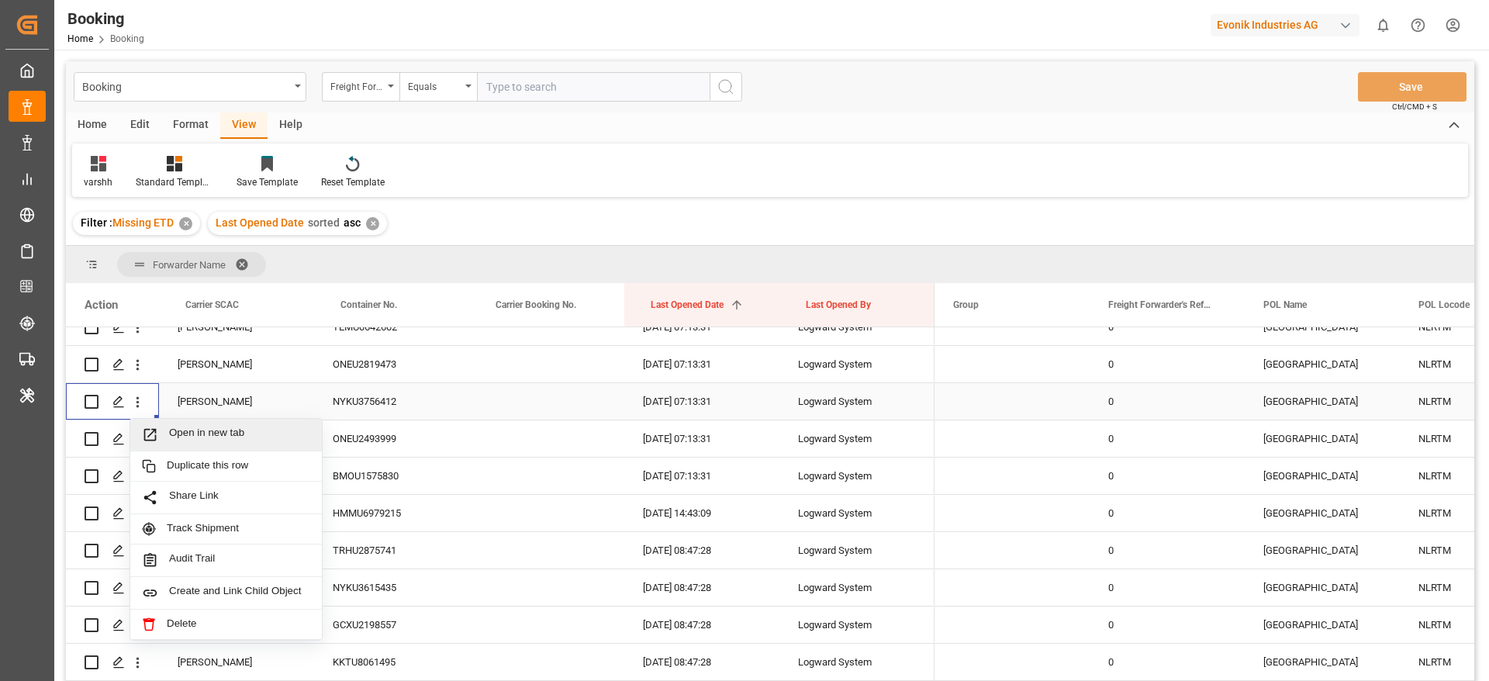
click at [186, 424] on div "Open in new tab" at bounding box center [226, 435] width 192 height 33
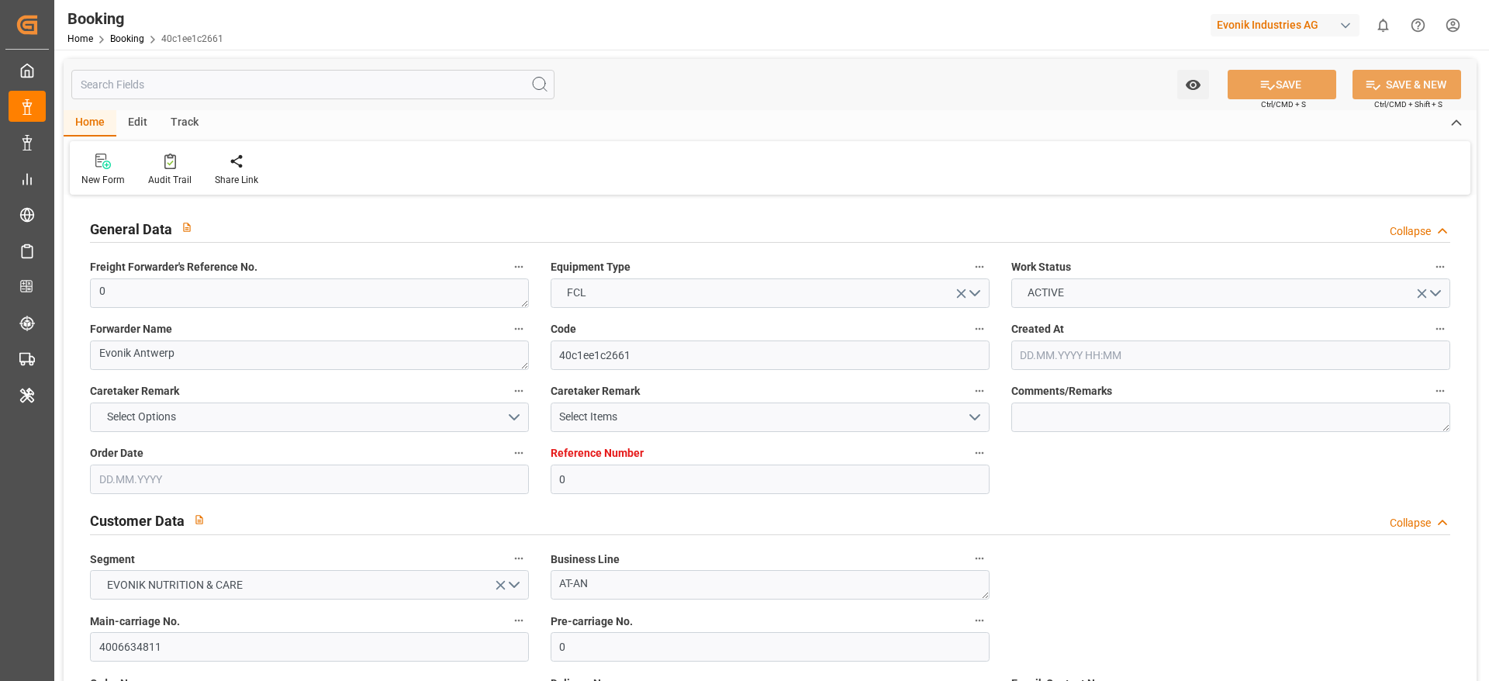
type input "0"
type input "ONE"
type input "Ocean Network Express"
type input "NLRTM"
type input "BRIOA"
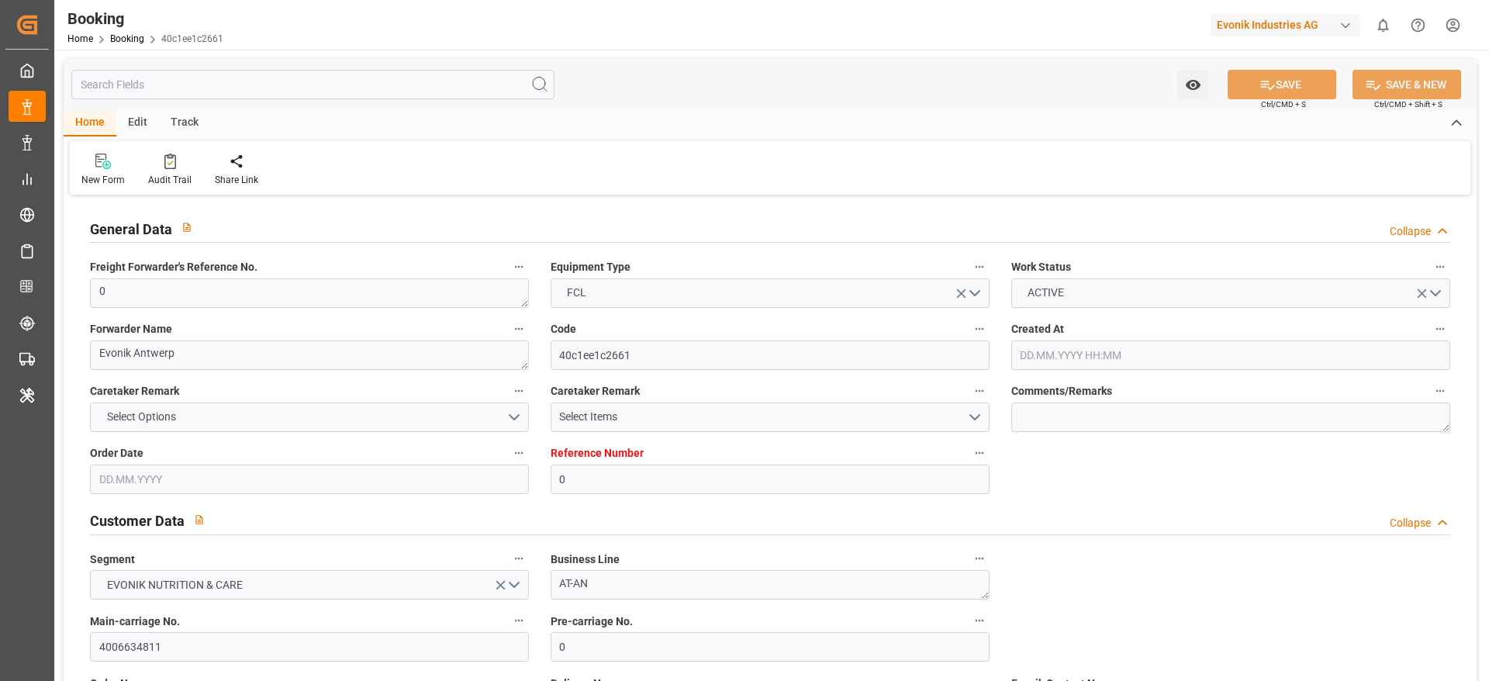
type input "27.06.2025 15:33"
type input "27.06.2025"
type input "11.08.2025"
type input "23.06.2025"
type input "30.06.2025 07:13"
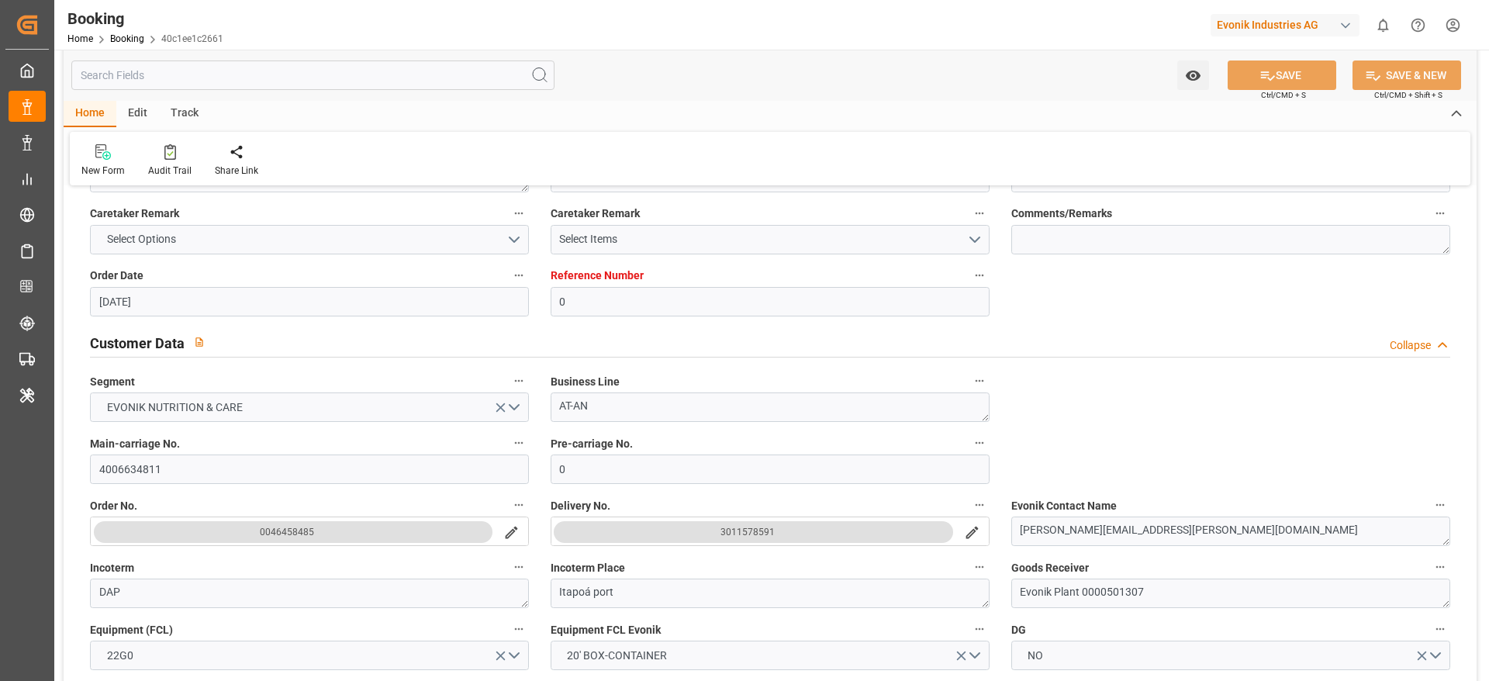
scroll to position [233, 0]
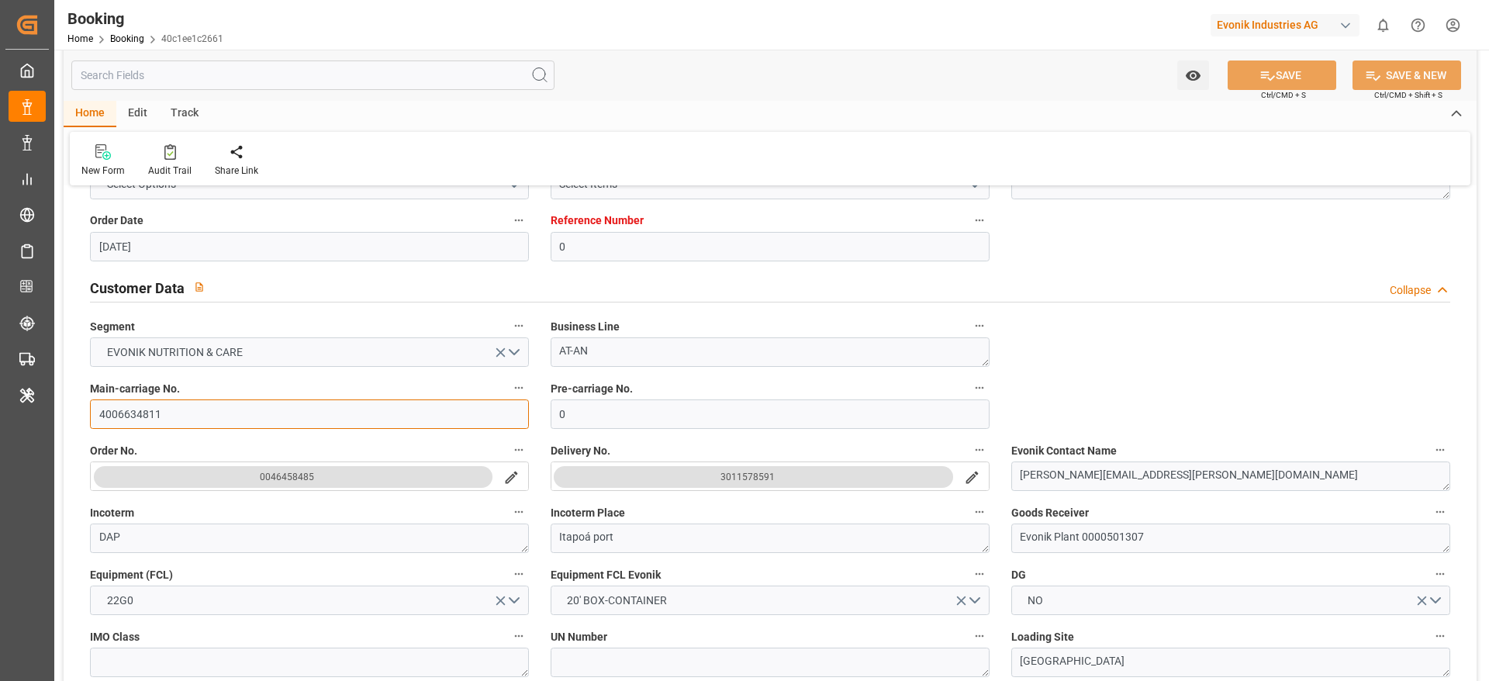
click at [136, 413] on input "4006634811" at bounding box center [309, 413] width 439 height 29
click at [187, 415] on input "4006634811" at bounding box center [309, 413] width 439 height 29
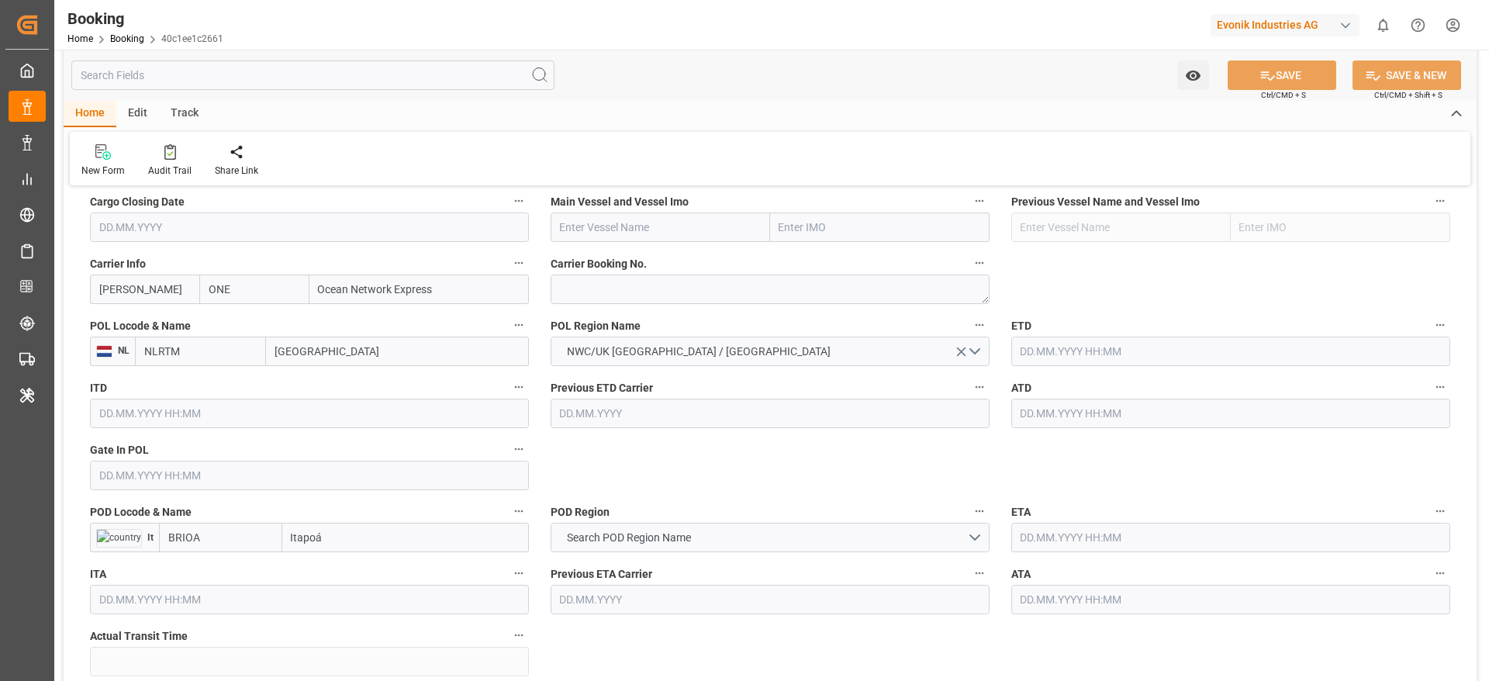
scroll to position [1163, 0]
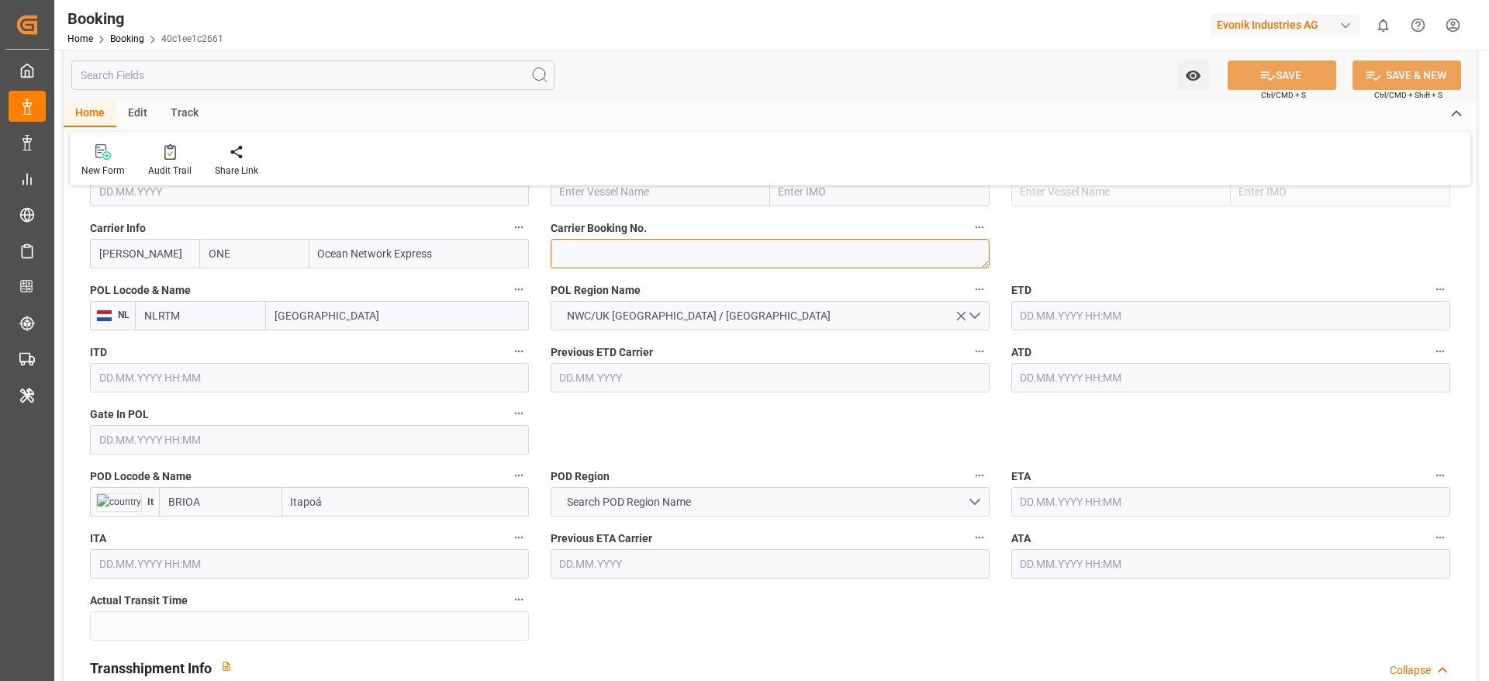
click at [613, 247] on textarea at bounding box center [770, 253] width 439 height 29
paste textarea "HAMF52775700"
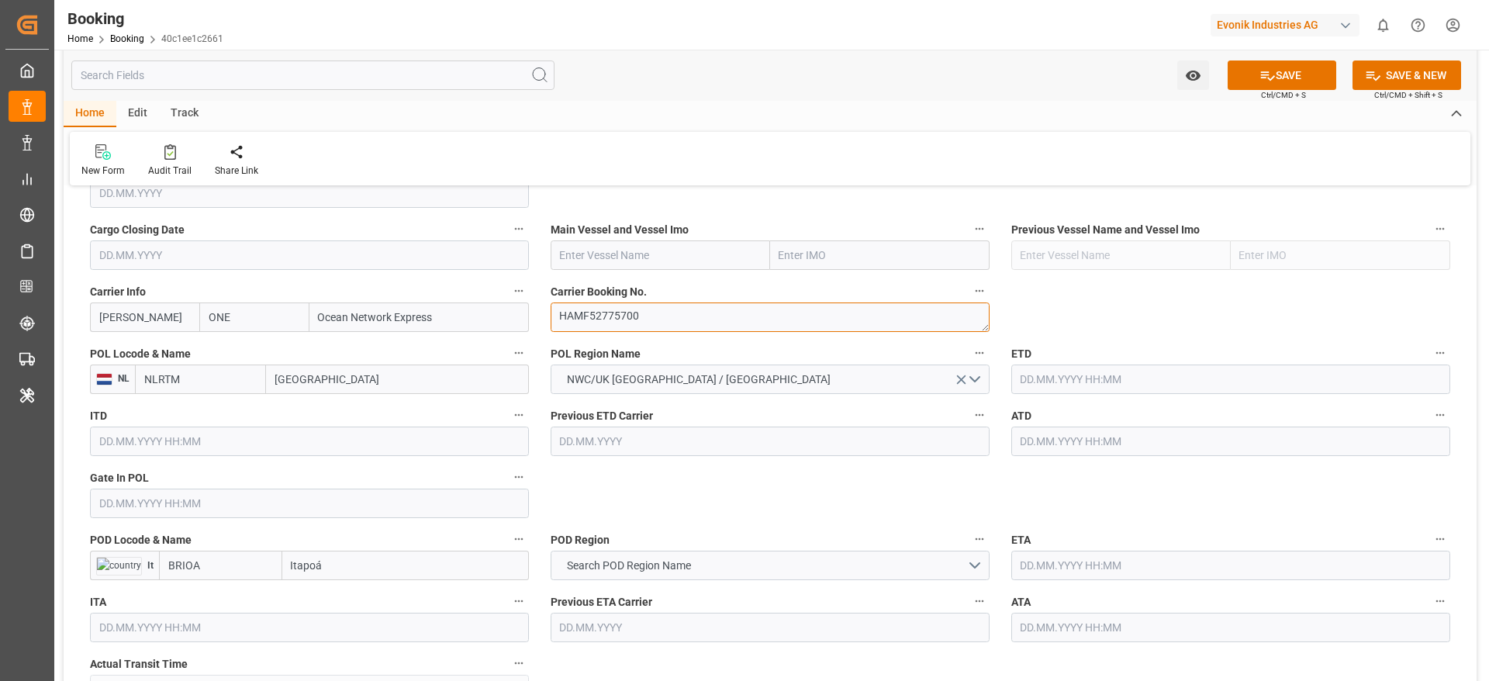
scroll to position [1047, 0]
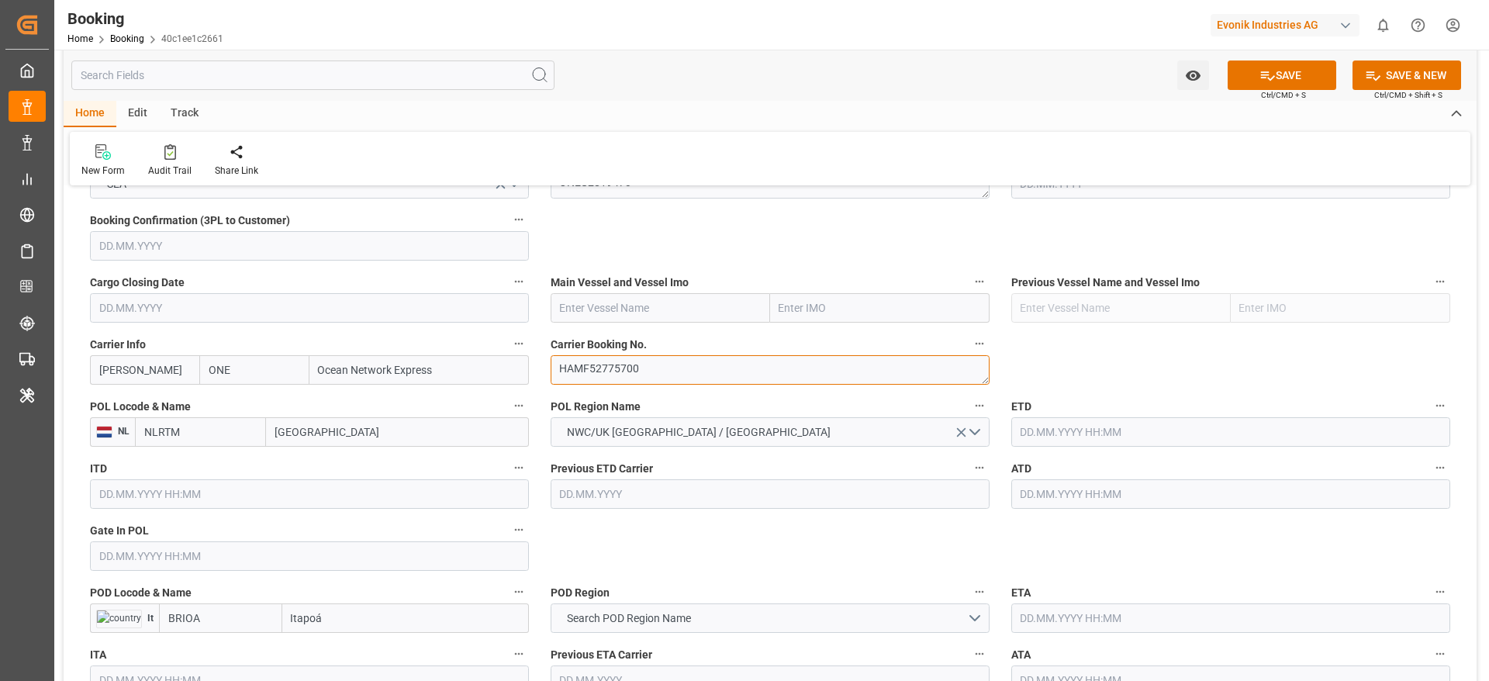
click at [588, 373] on textarea "HAMF52775700" at bounding box center [770, 369] width 439 height 29
type textarea "HAMF52775700"
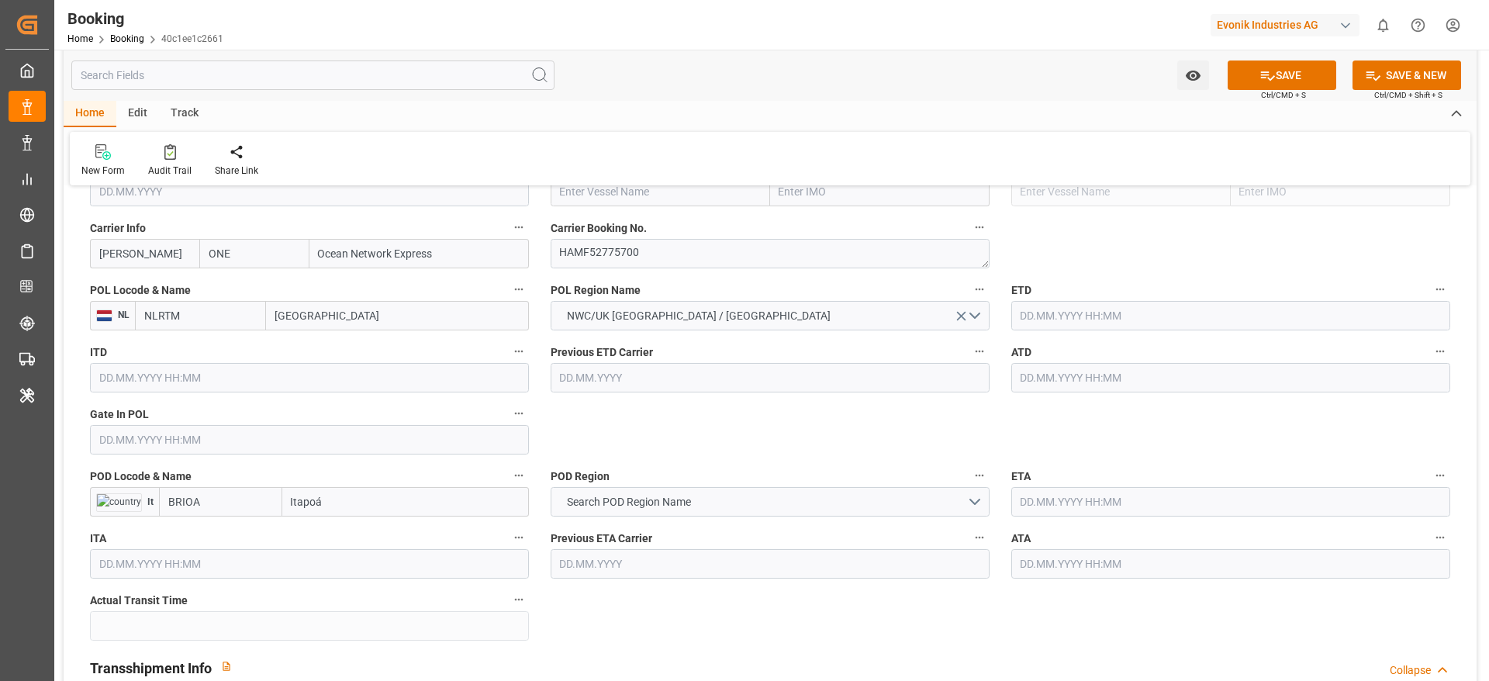
click at [639, 200] on input "text" at bounding box center [660, 191] width 219 height 29
paste input "NAVIOS DOMINO"
click at [641, 223] on span "Navios Domino - 9478494" at bounding box center [621, 225] width 121 height 12
type input "Navios Domino"
type input "9478494"
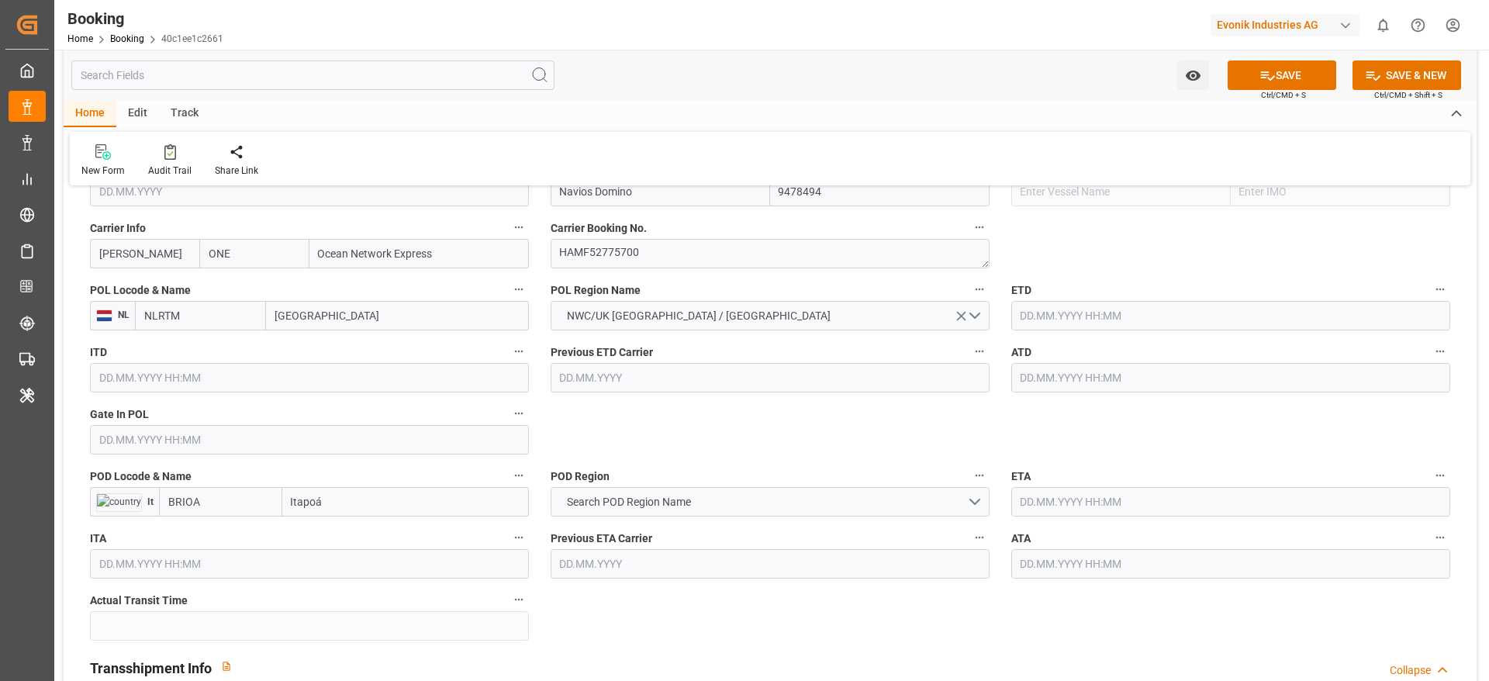
type input "Navios Domino"
click at [299, 317] on input "[GEOGRAPHIC_DATA]" at bounding box center [397, 315] width 263 height 29
paste input "ANTWERP"
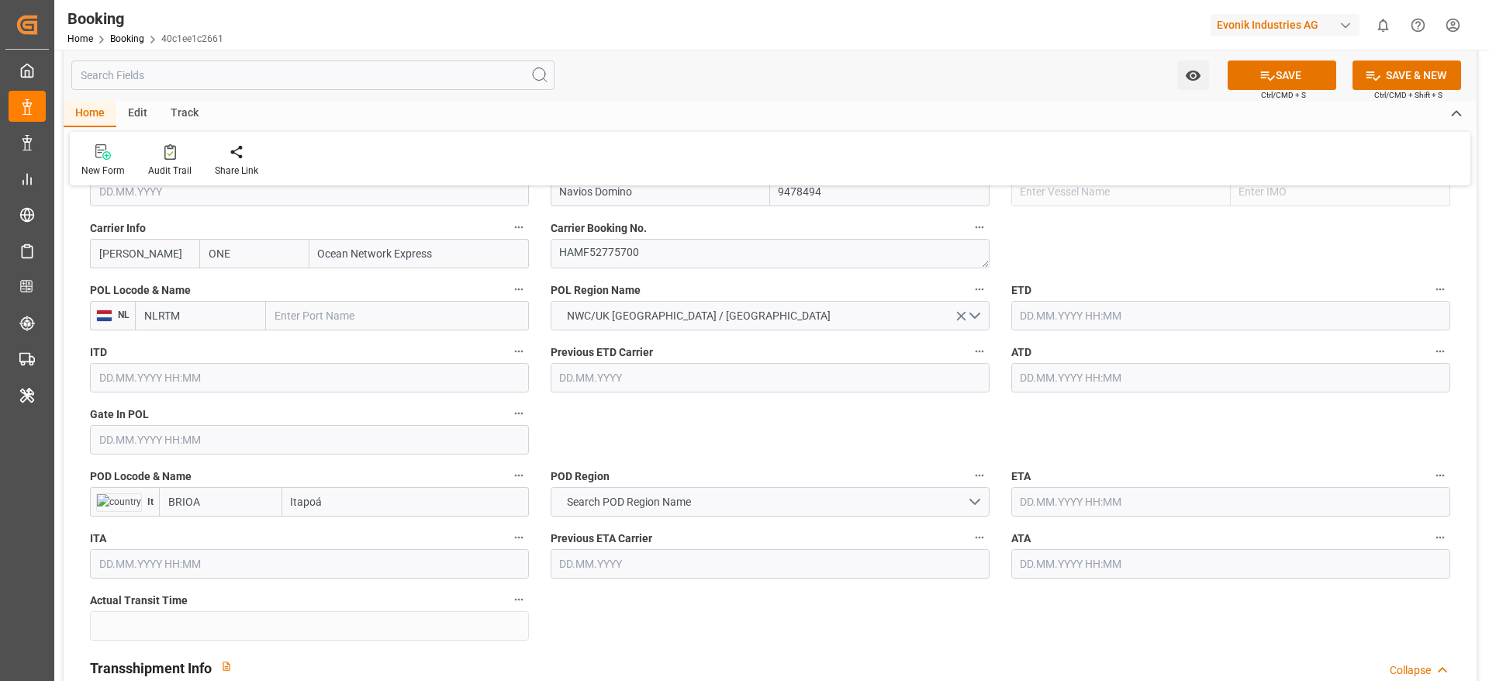
type input "ANTWERP"
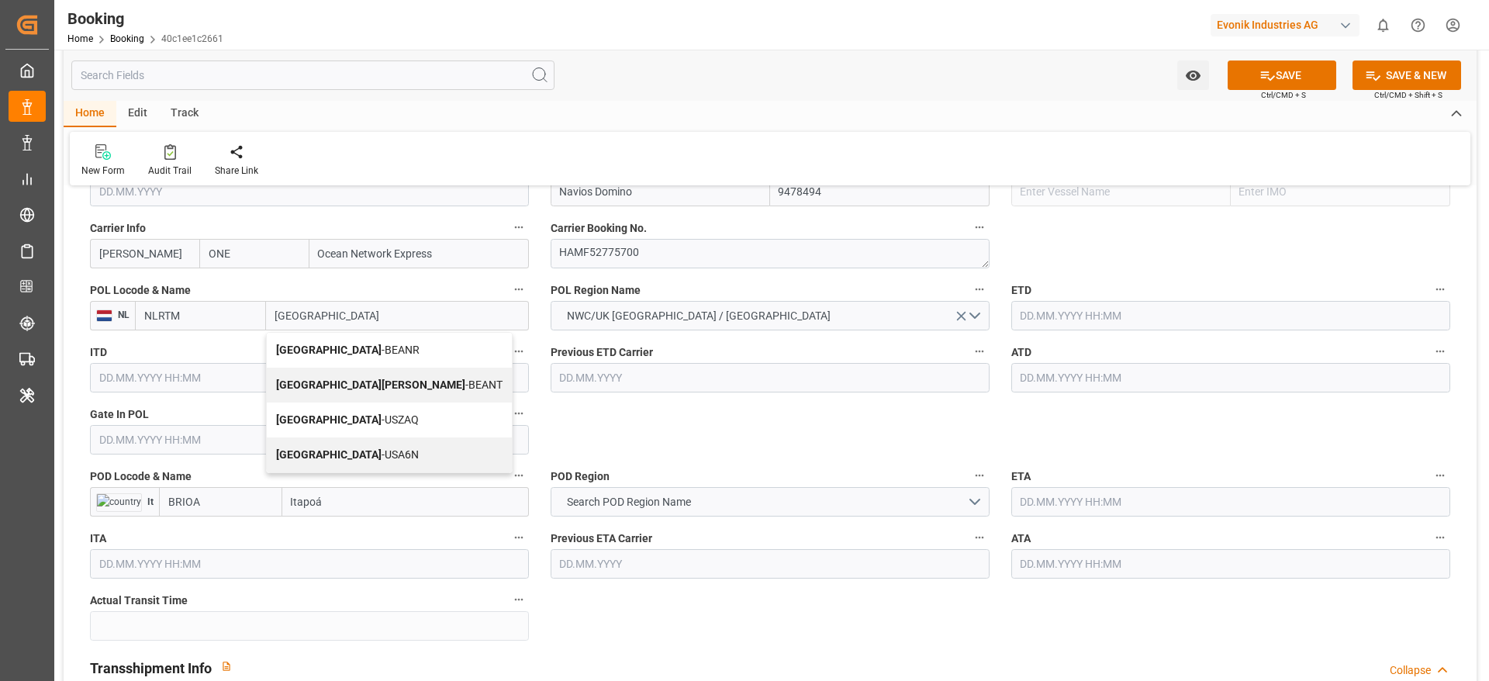
click at [364, 348] on div "Antwerp - BEANR" at bounding box center [389, 350] width 245 height 35
type input "BEANR"
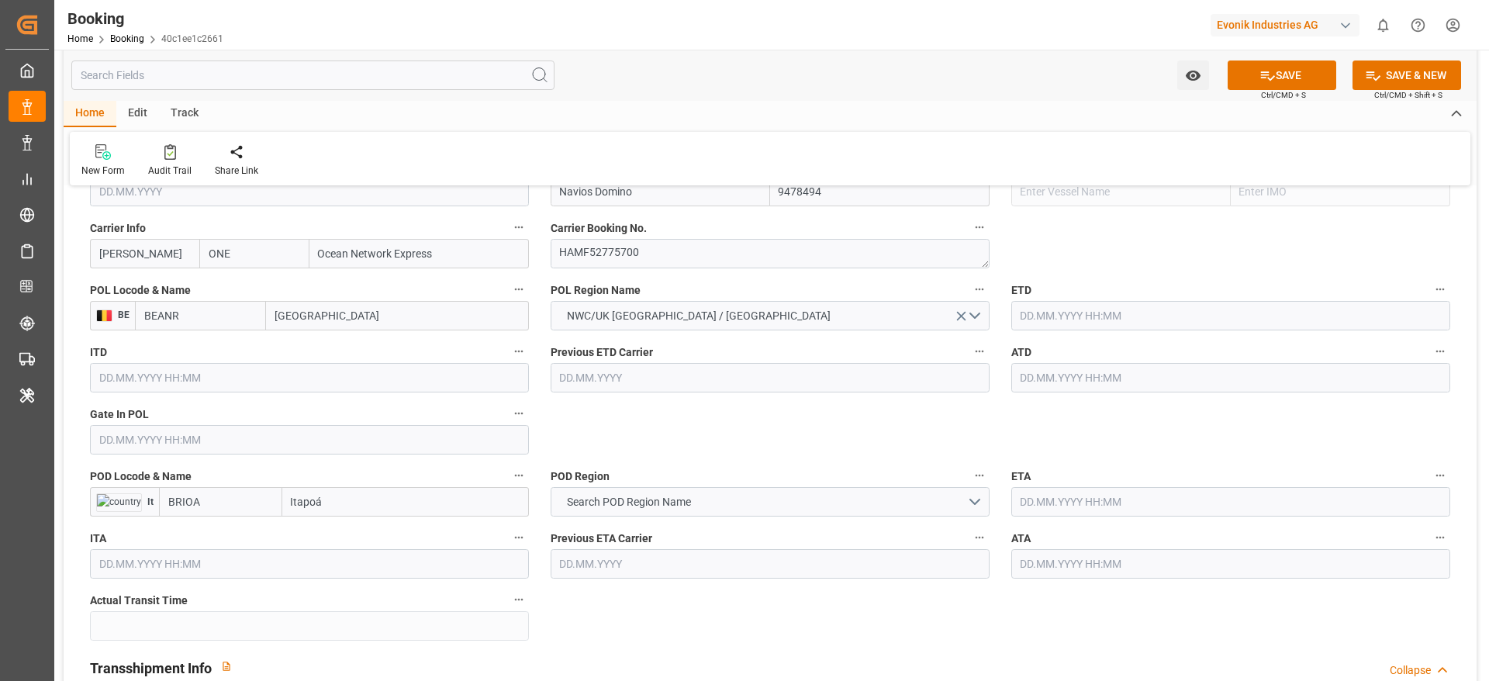
type input "Antwerp"
click at [232, 514] on input "BRIOA" at bounding box center [220, 501] width 123 height 29
click at [233, 530] on span "BRIOA - Itapoá" at bounding box center [202, 536] width 67 height 12
type input "BRIOA"
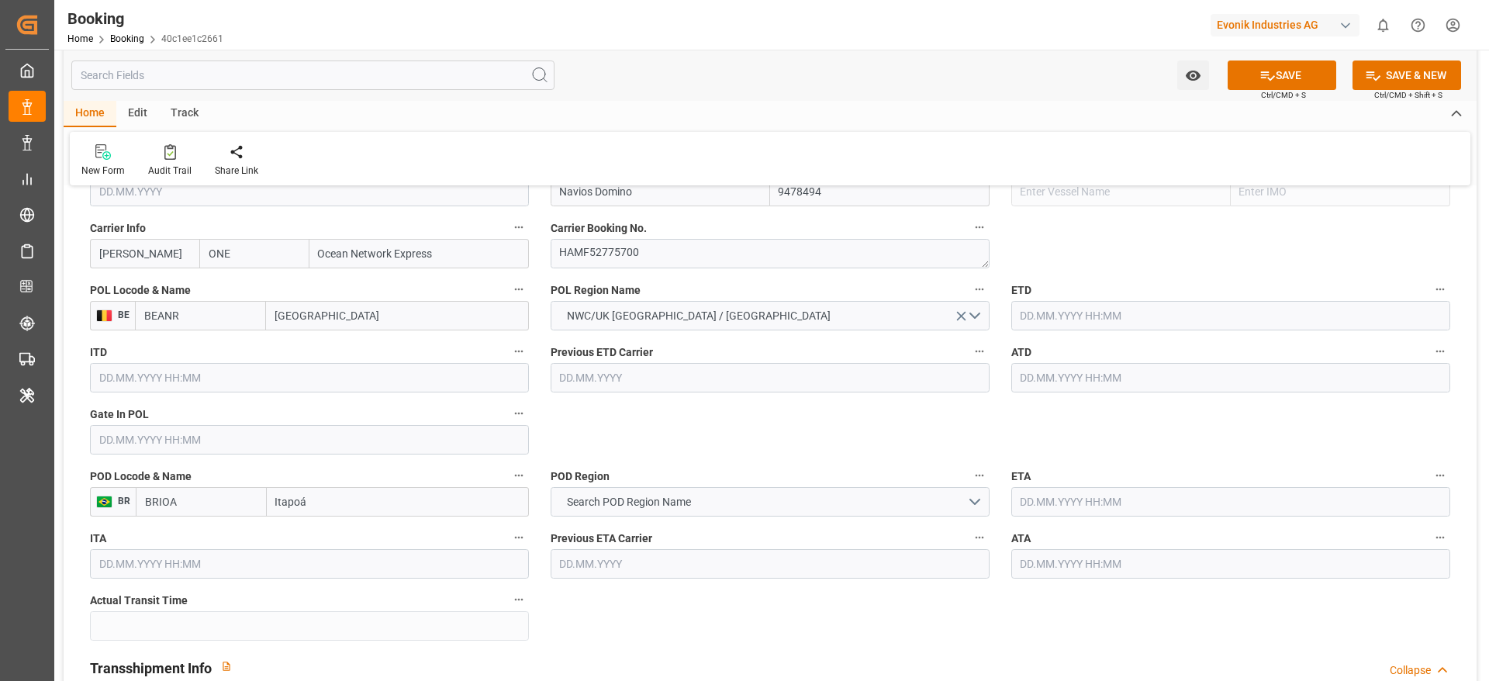
click at [162, 448] on input "text" at bounding box center [309, 439] width 439 height 29
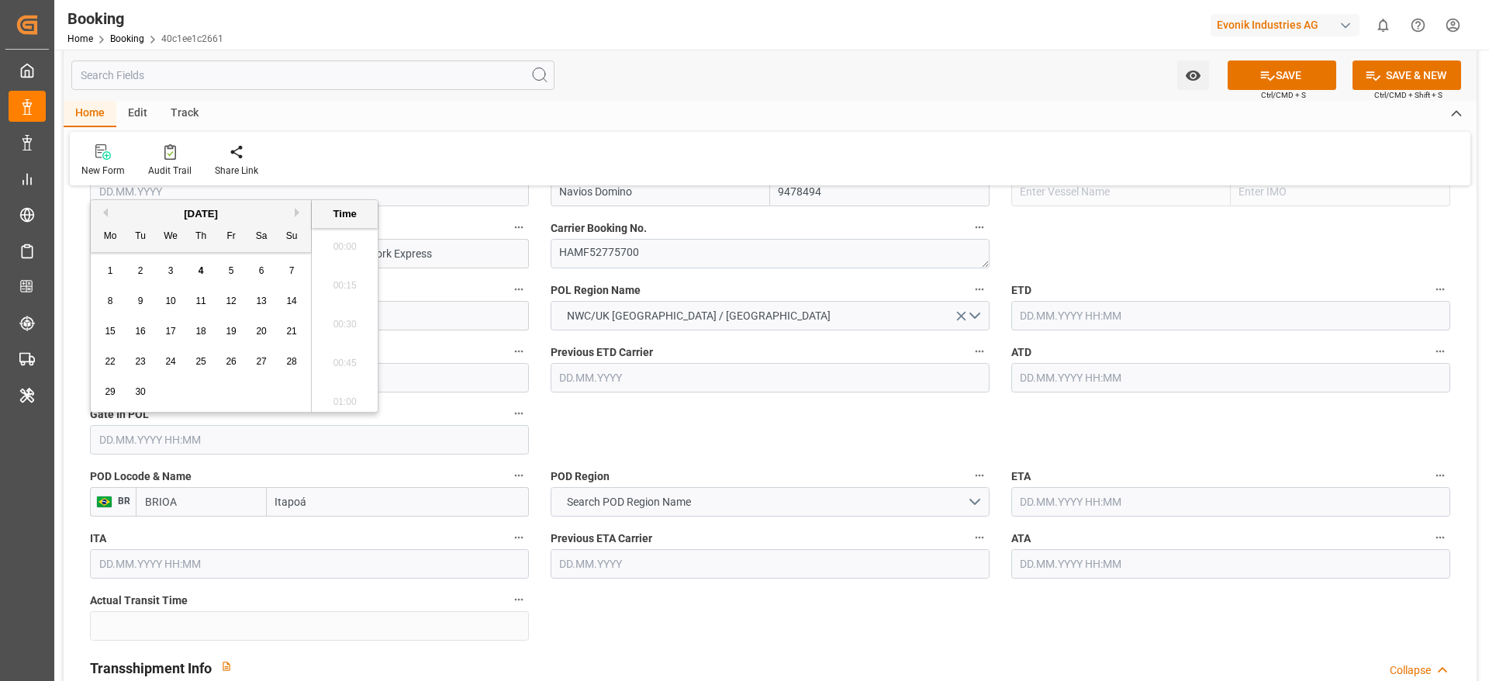
scroll to position [2642, 0]
click at [102, 208] on button "Previous Month" at bounding box center [102, 212] width 9 height 9
click at [105, 212] on button "Previous Month" at bounding box center [102, 212] width 9 height 9
click at [194, 389] on div "26" at bounding box center [201, 392] width 19 height 19
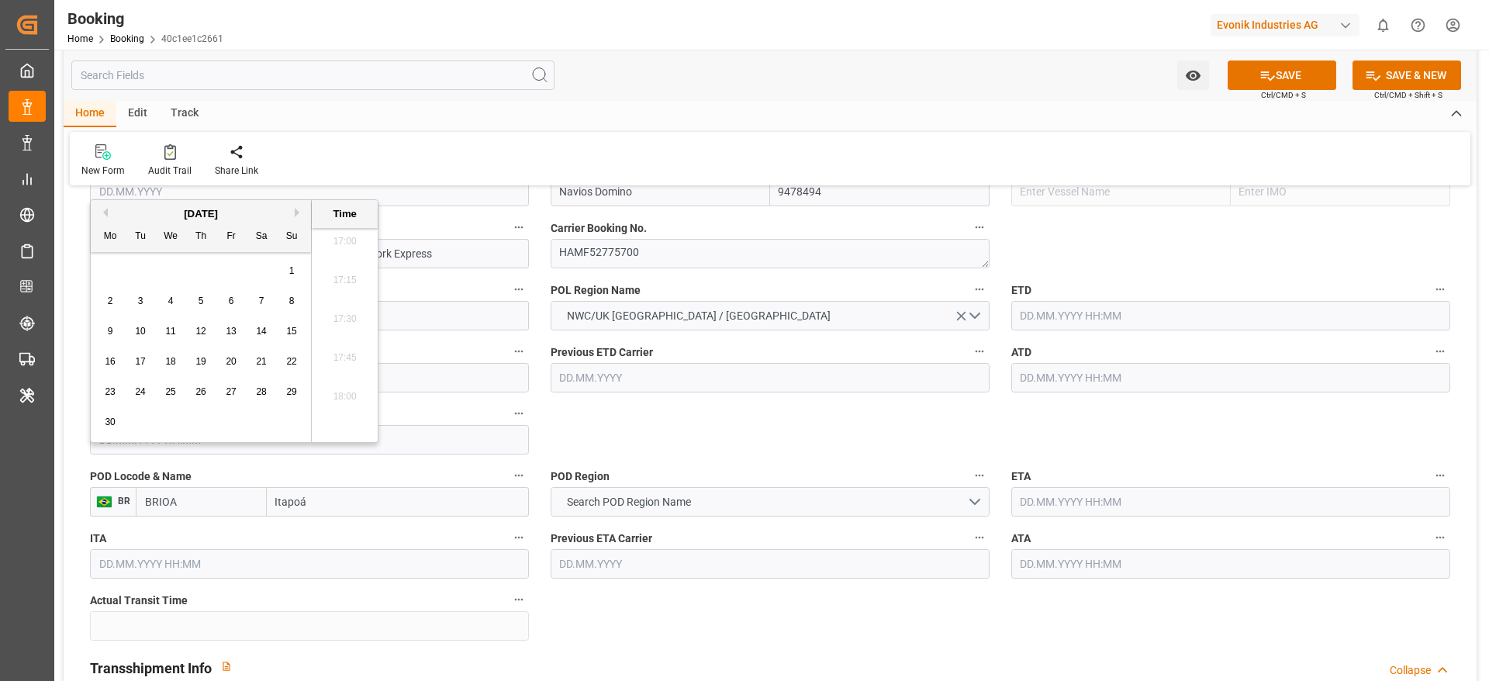
type input "[DATE] 00:00"
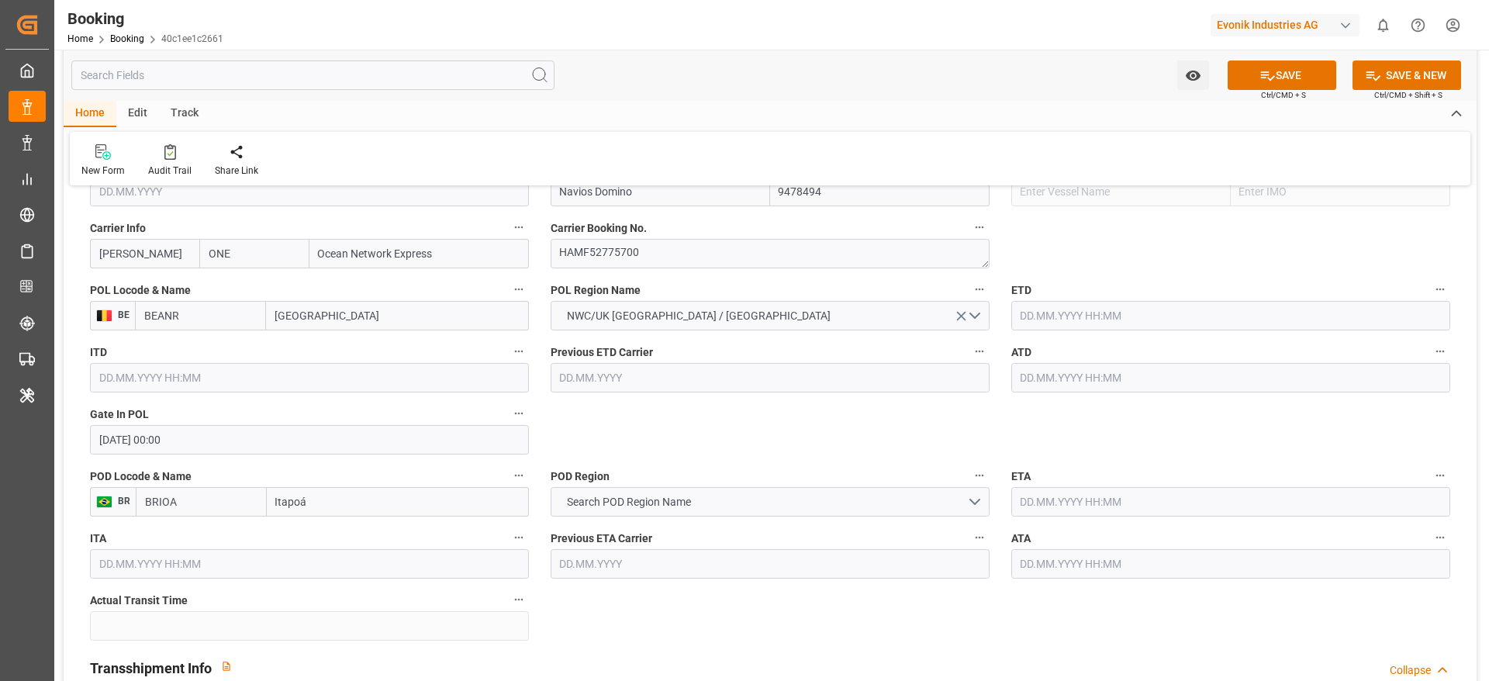
click at [1109, 319] on input "text" at bounding box center [1230, 315] width 439 height 29
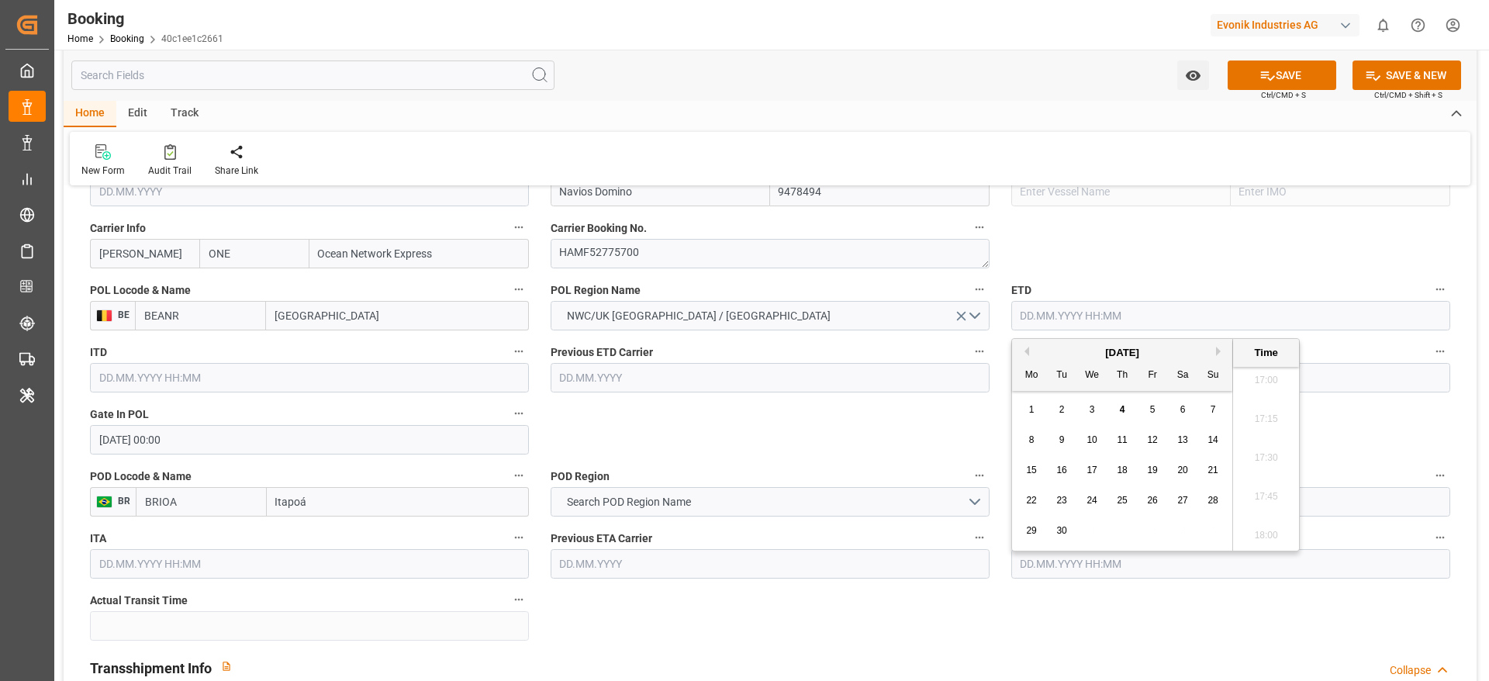
click at [1026, 356] on div "[DATE]" at bounding box center [1122, 353] width 220 height 16
click at [1025, 350] on button "Previous Month" at bounding box center [1024, 351] width 9 height 9
click at [1147, 416] on div "4" at bounding box center [1152, 410] width 19 height 19
type input "[DATE] 00:00"
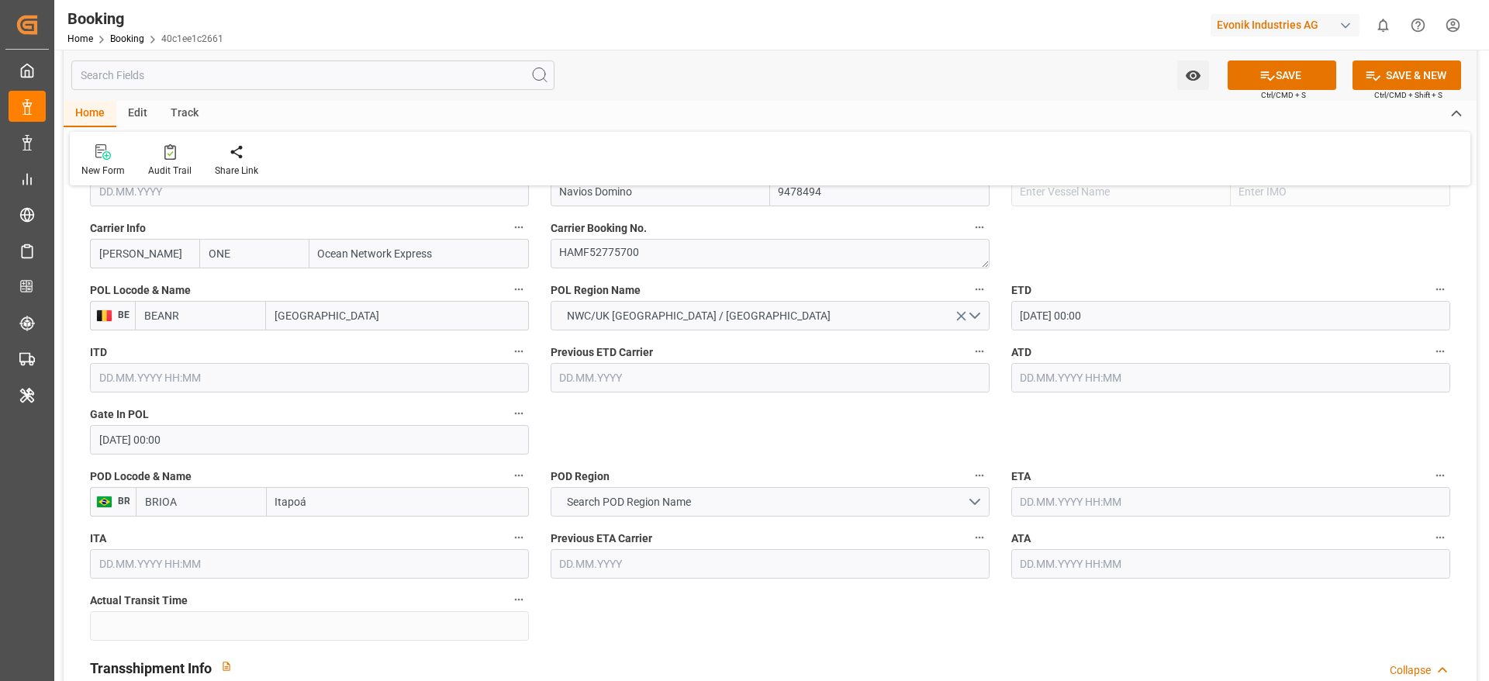
click at [1035, 381] on input "text" at bounding box center [1230, 377] width 439 height 29
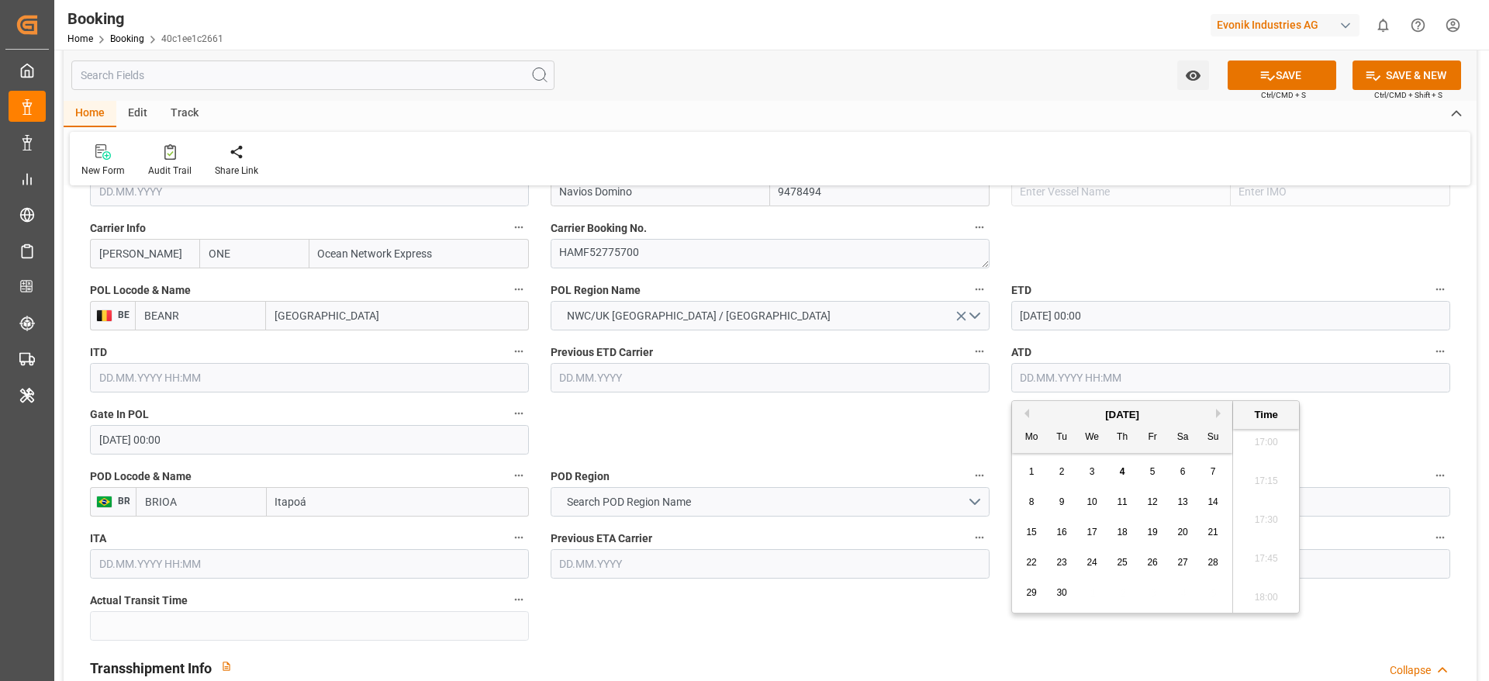
click at [1022, 418] on div "[DATE]" at bounding box center [1122, 415] width 220 height 16
click at [1024, 417] on button "Previous Month" at bounding box center [1024, 413] width 9 height 9
click at [1148, 470] on div "4" at bounding box center [1152, 472] width 19 height 19
type input "[DATE] 00:00"
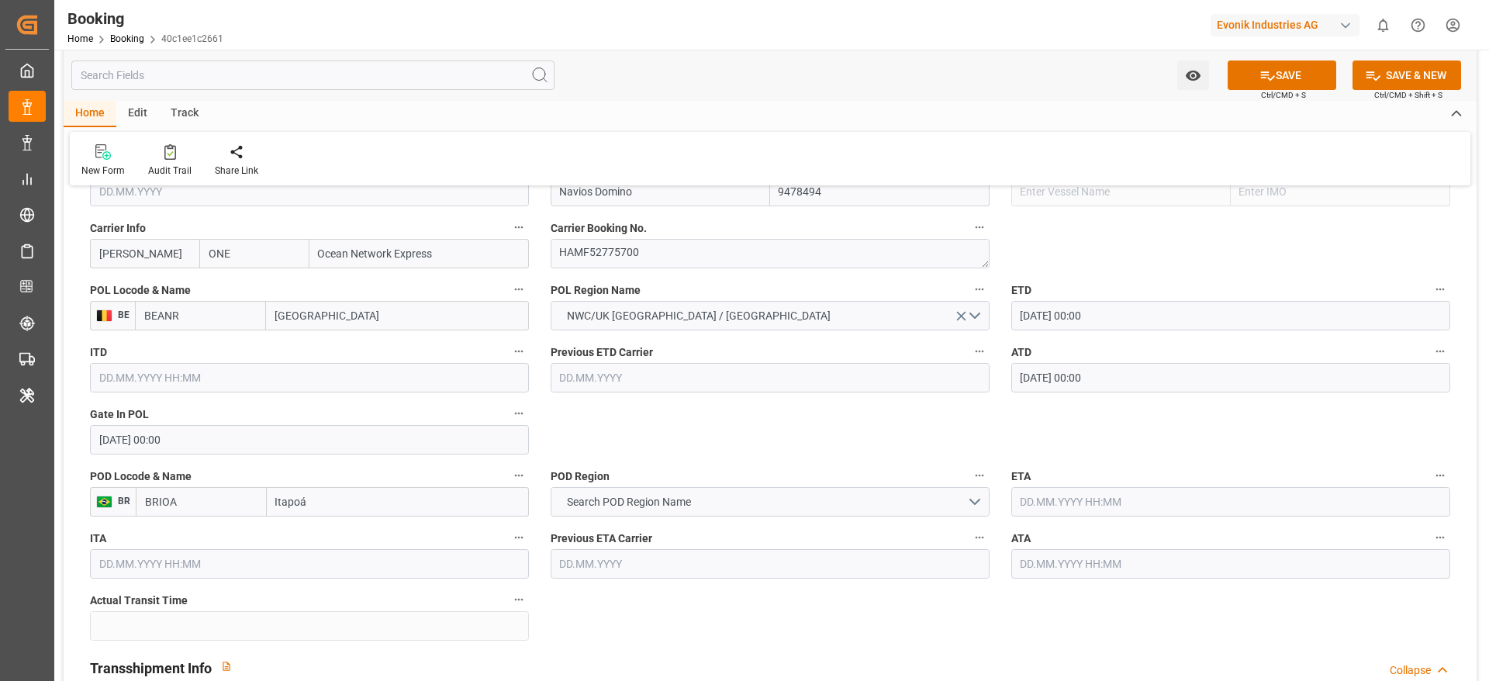
click at [1039, 514] on input "text" at bounding box center [1230, 501] width 439 height 29
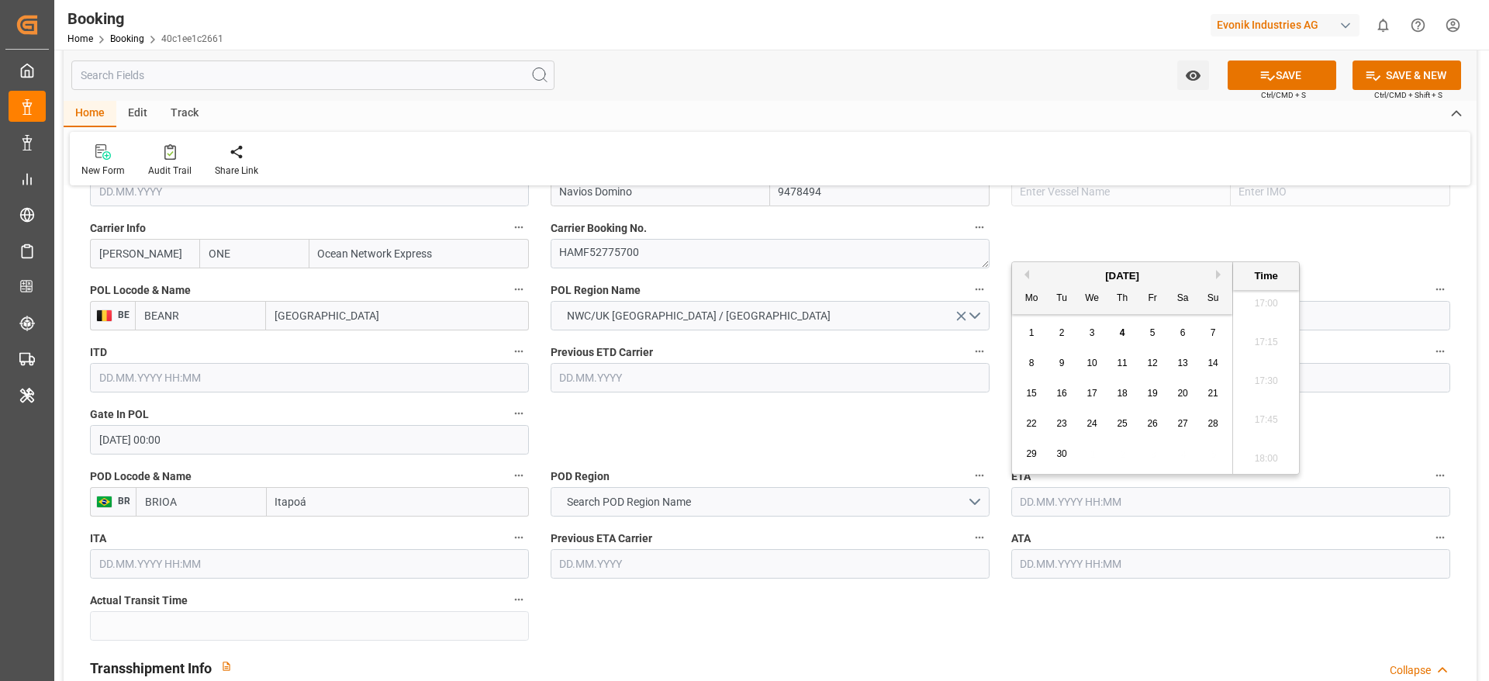
click at [1024, 281] on div "[DATE]" at bounding box center [1122, 276] width 220 height 16
click at [1024, 275] on button "Previous Month" at bounding box center [1024, 274] width 9 height 9
click at [1092, 361] on span "6" at bounding box center [1092, 363] width 5 height 11
type input "[DATE] 00:00"
drag, startPoint x: 914, startPoint y: 407, endPoint x: 915, endPoint y: 416, distance: 8.6
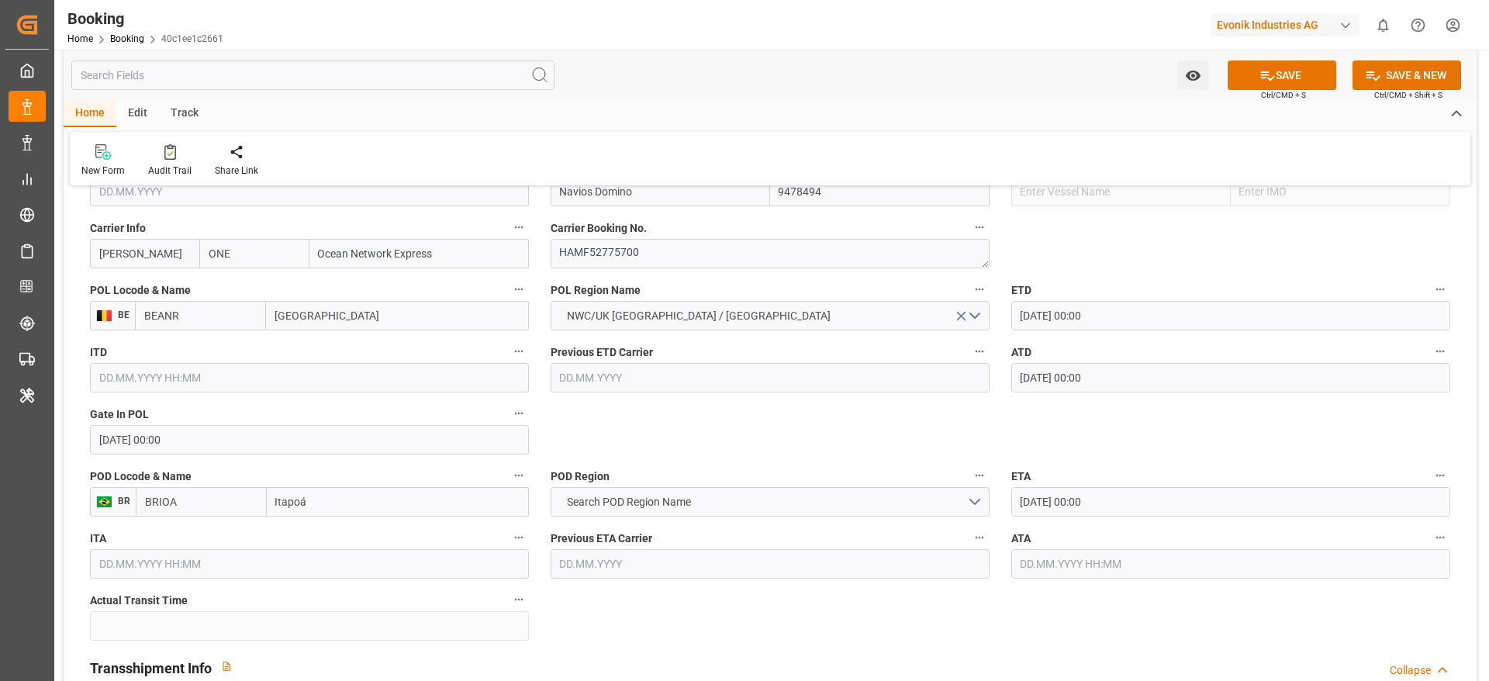
click at [1034, 556] on input "text" at bounding box center [1230, 563] width 439 height 29
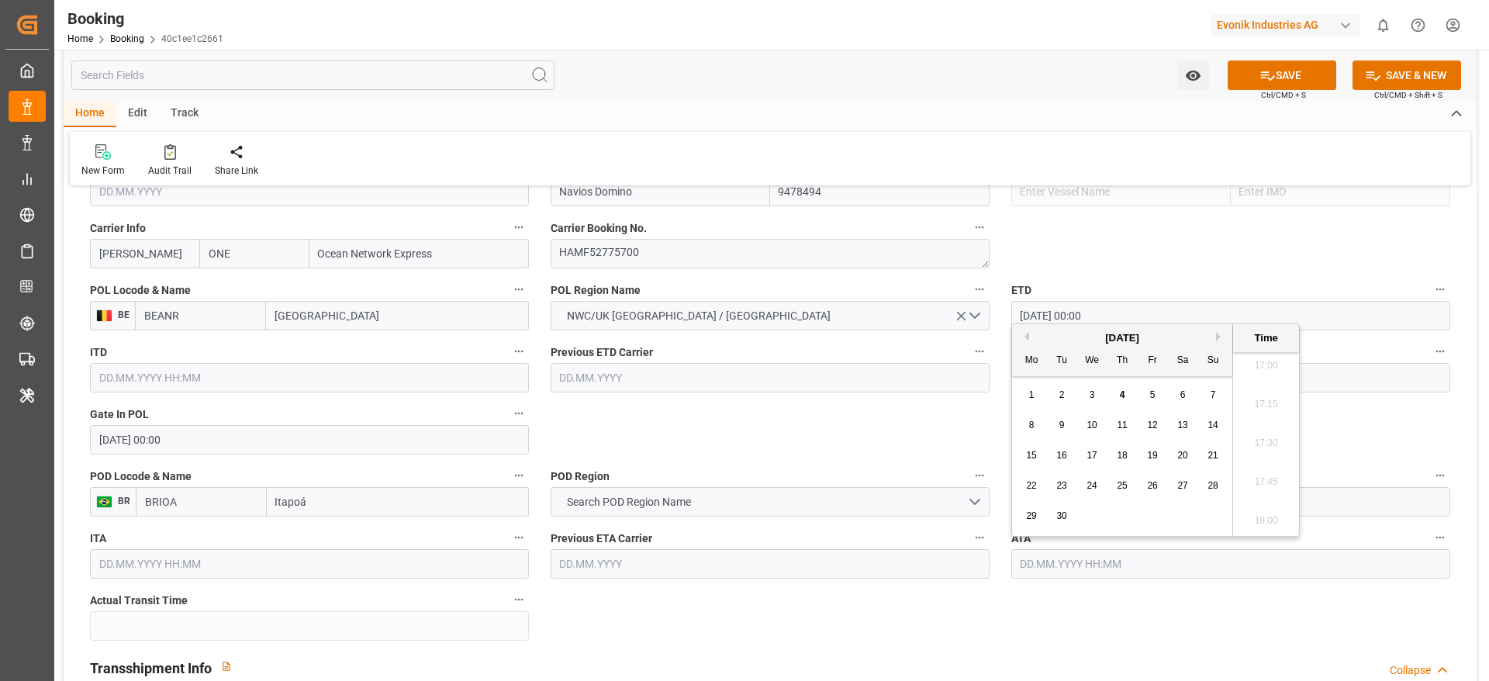
click at [1026, 335] on button "Previous Month" at bounding box center [1024, 336] width 9 height 9
click at [1093, 429] on span "6" at bounding box center [1092, 425] width 5 height 11
type input "[DATE] 00:00"
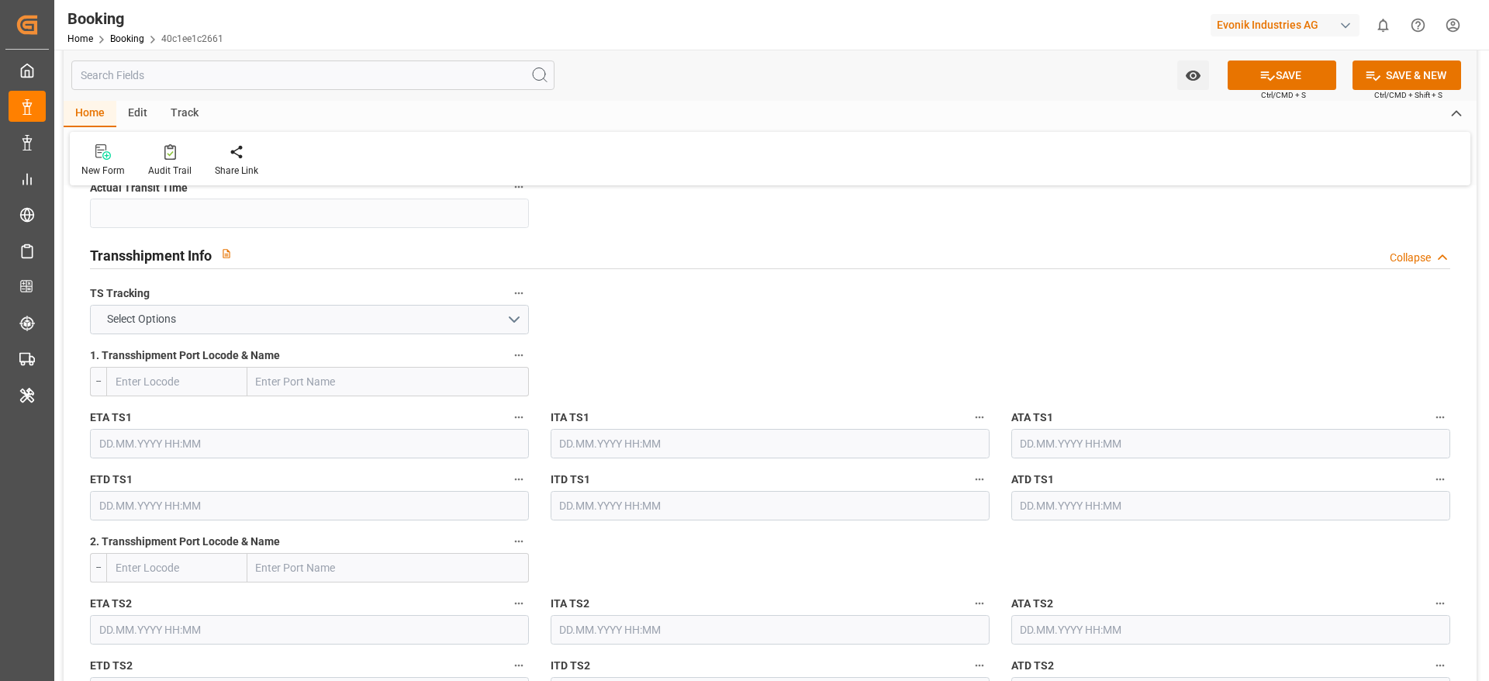
scroll to position [1629, 0]
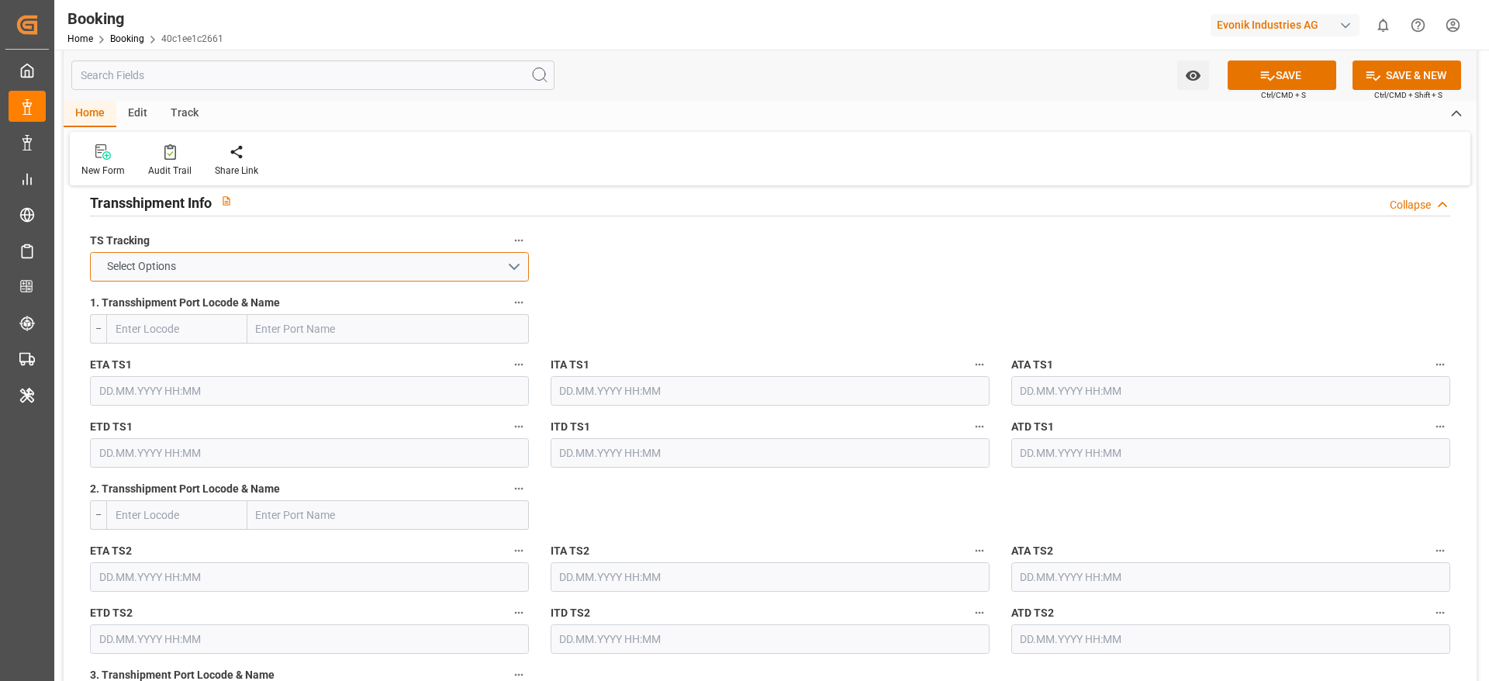
click at [250, 263] on button "Select Options" at bounding box center [309, 266] width 439 height 29
click at [238, 304] on div "FALSE" at bounding box center [309, 303] width 437 height 33
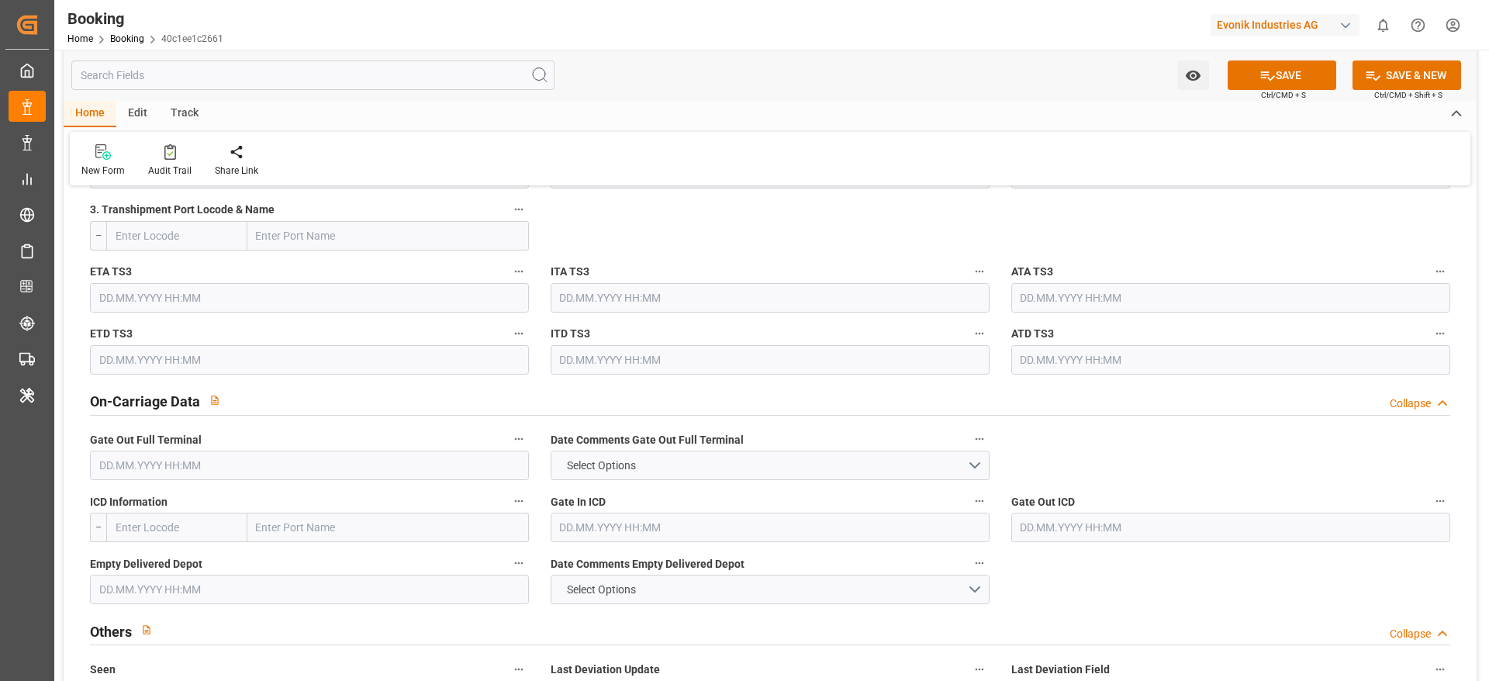
scroll to position [2326, 0]
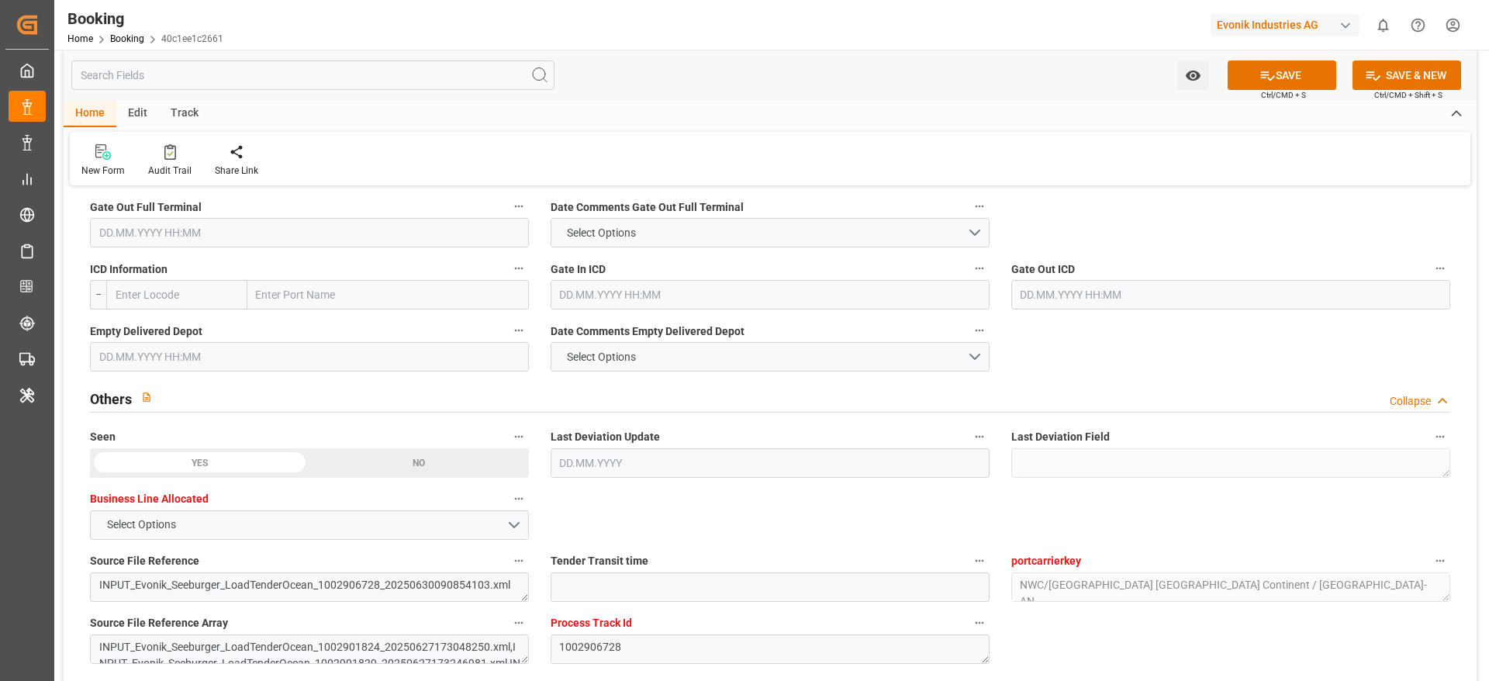
click at [166, 225] on input "text" at bounding box center [309, 232] width 439 height 29
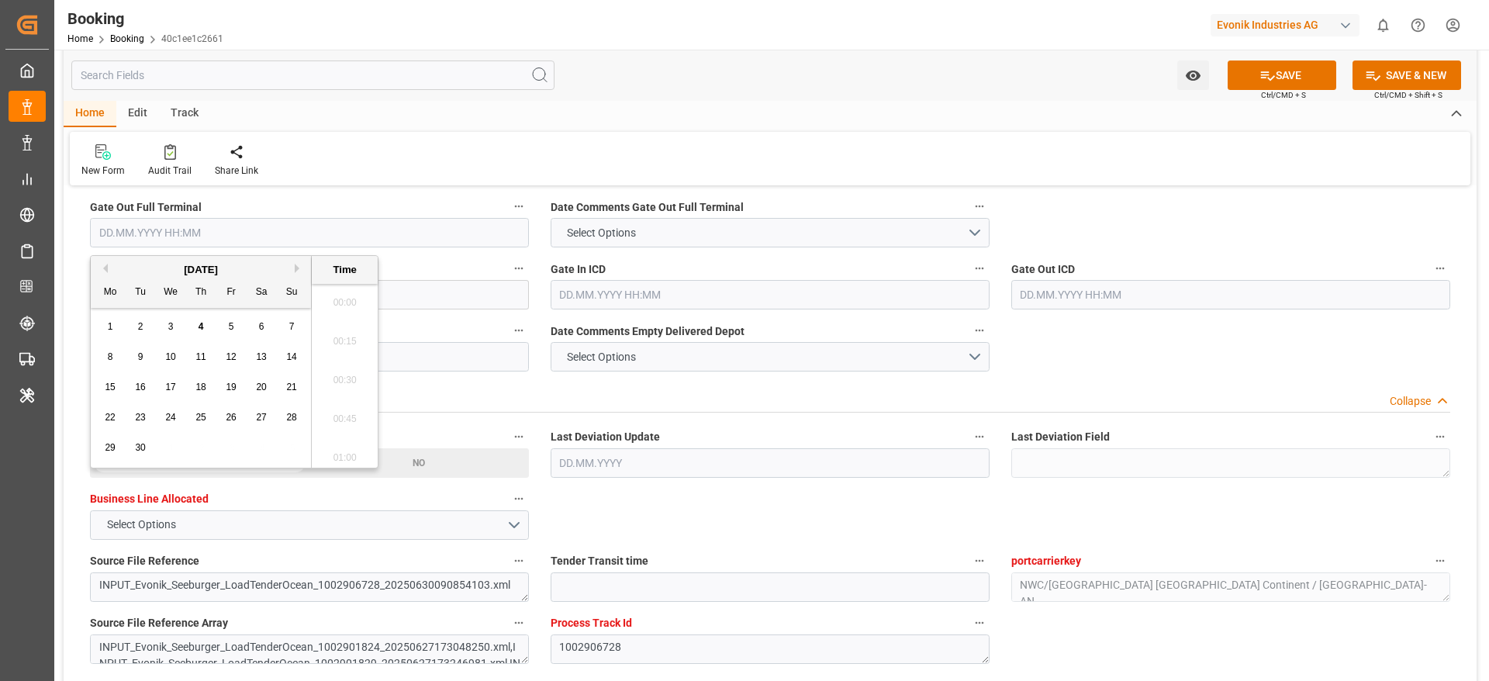
scroll to position [2642, 0]
click at [108, 268] on div "September 2025" at bounding box center [201, 270] width 220 height 16
click at [105, 267] on button "Previous Month" at bounding box center [102, 268] width 9 height 9
click at [256, 352] on div "9" at bounding box center [261, 357] width 19 height 19
type input "09.08.2025 00:00"
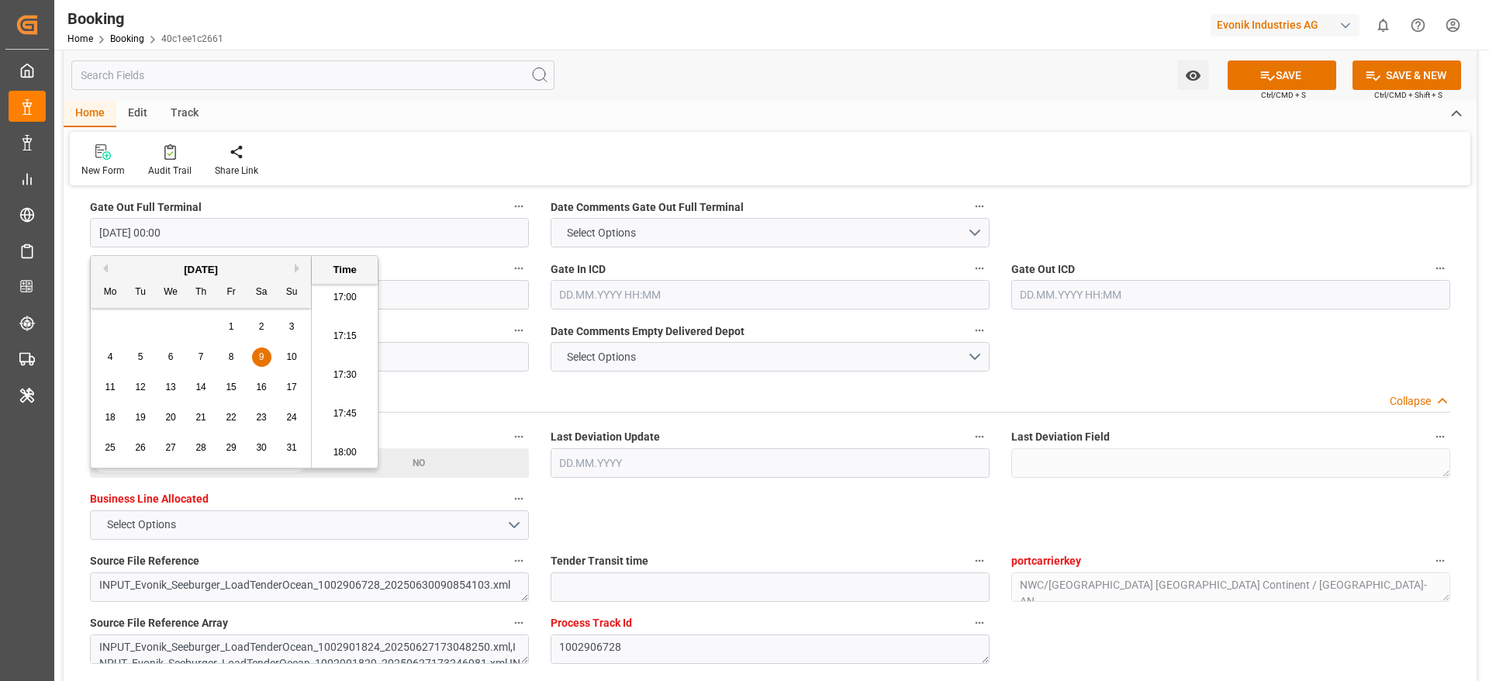
click at [490, 372] on div "Empty Delivered Depot" at bounding box center [309, 346] width 461 height 62
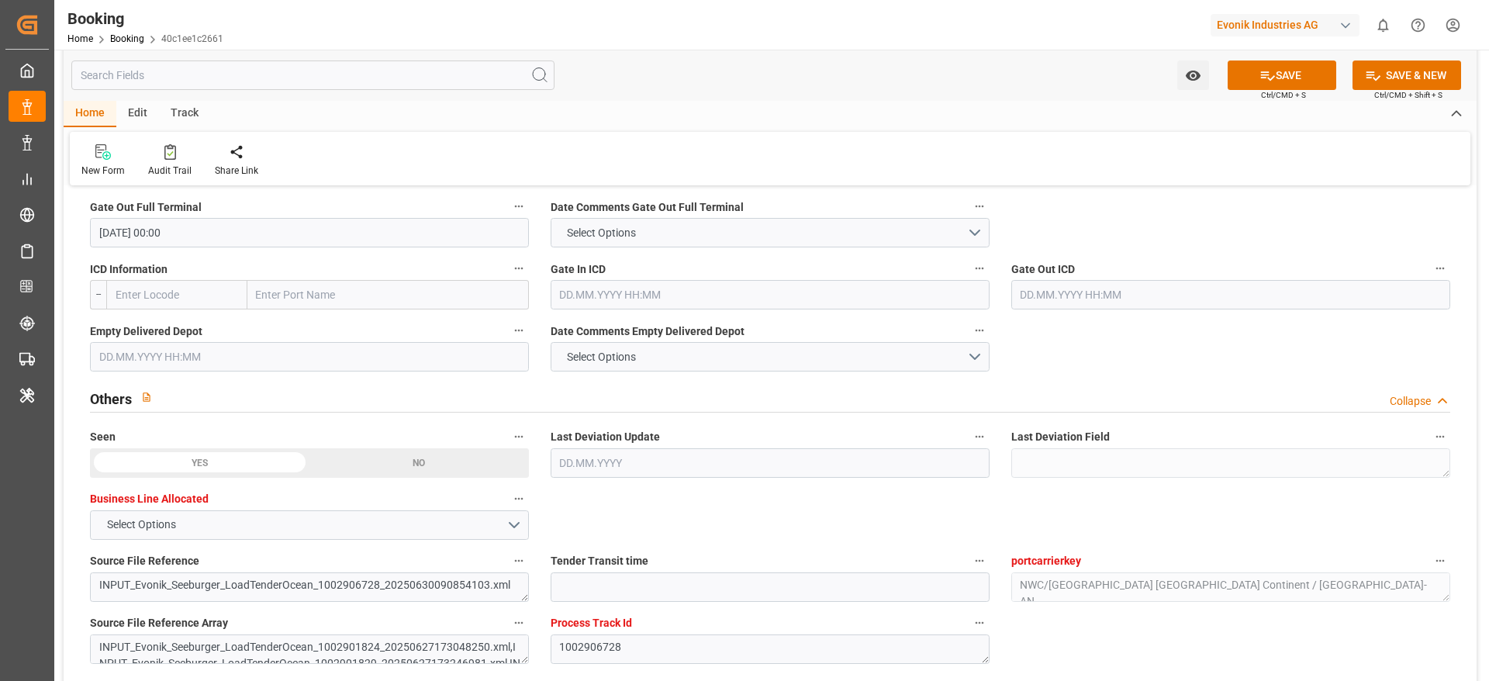
click at [201, 362] on input "text" at bounding box center [309, 356] width 439 height 29
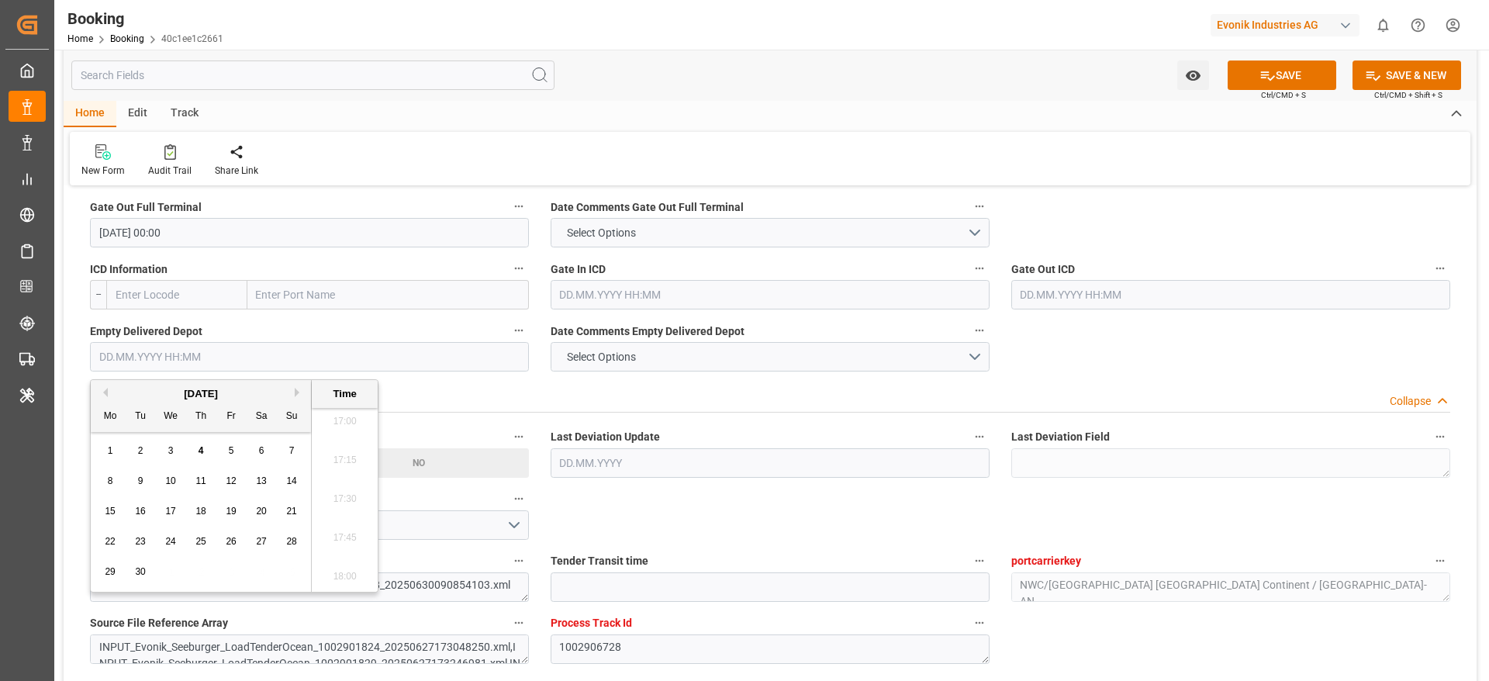
click at [101, 385] on div "September 2025 Mo Tu We Th Fr Sa Su" at bounding box center [201, 406] width 220 height 52
click at [103, 389] on button "Previous Month" at bounding box center [102, 392] width 9 height 9
click at [206, 545] on span "21" at bounding box center [200, 541] width 10 height 11
type input "21.08.2025 00:00"
click at [1071, 381] on div "Others Collapse" at bounding box center [770, 399] width 1382 height 44
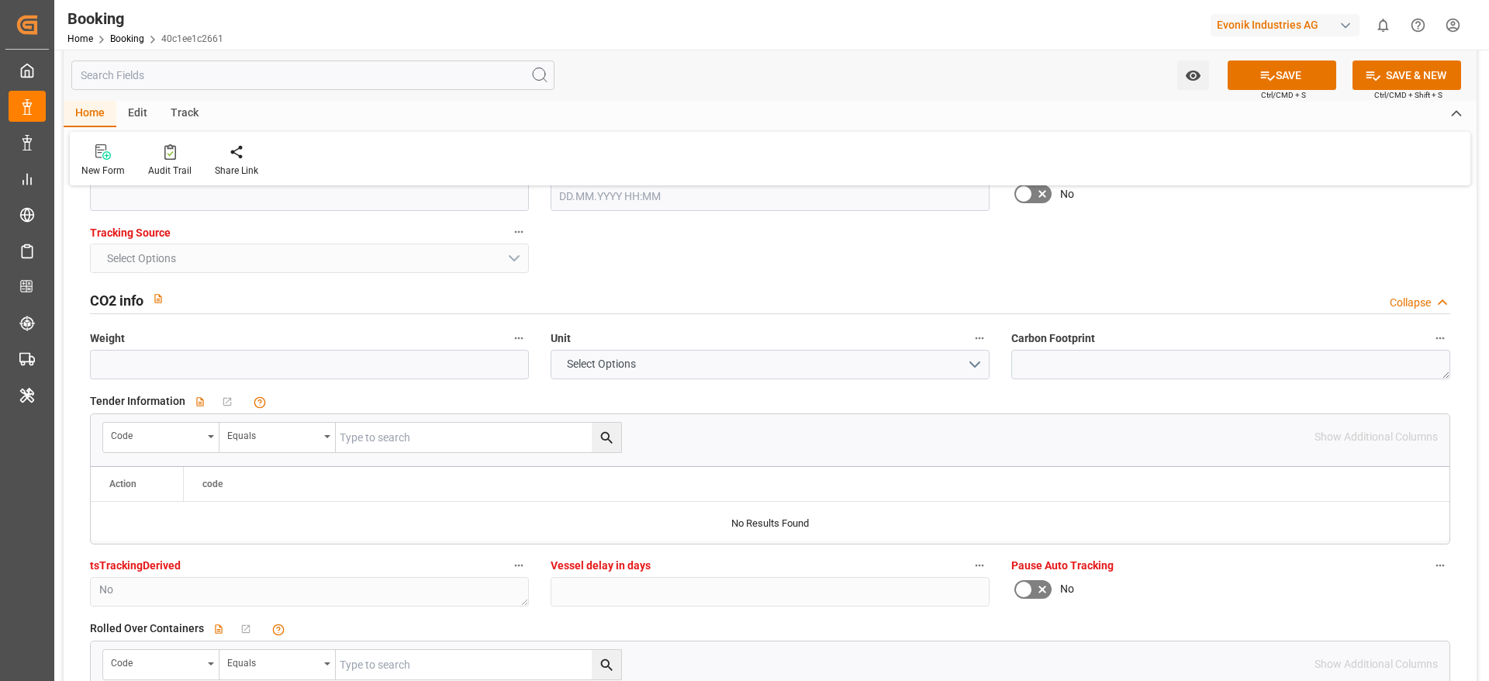
scroll to position [3024, 0]
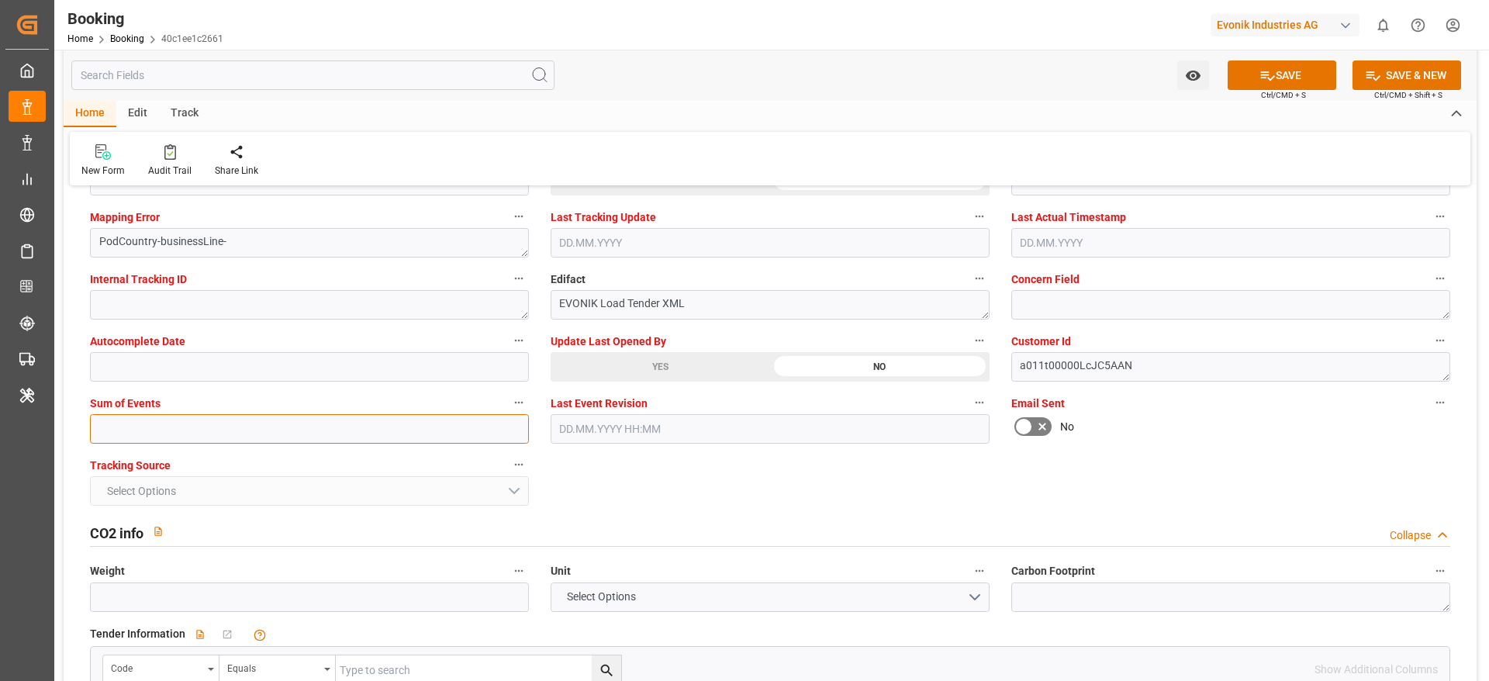
click at [111, 417] on input "text" at bounding box center [309, 428] width 439 height 29
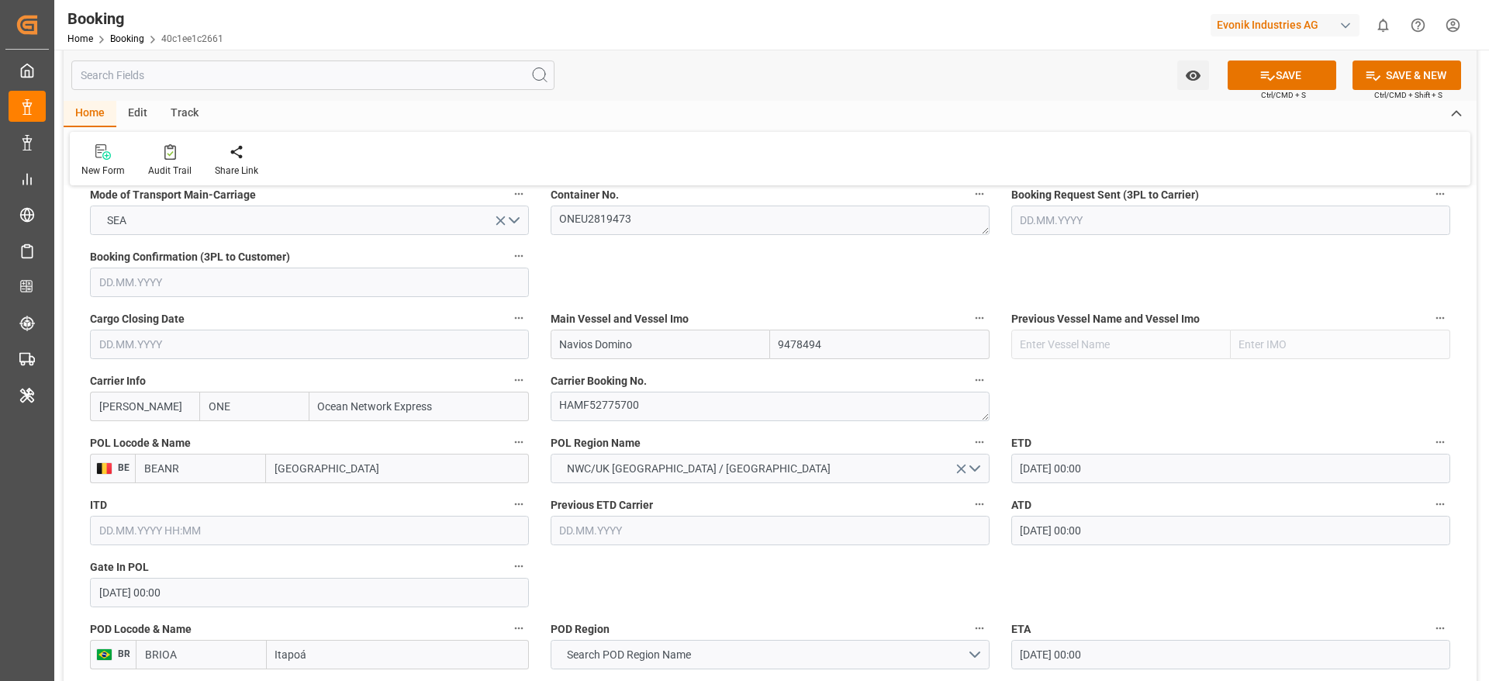
scroll to position [1047, 0]
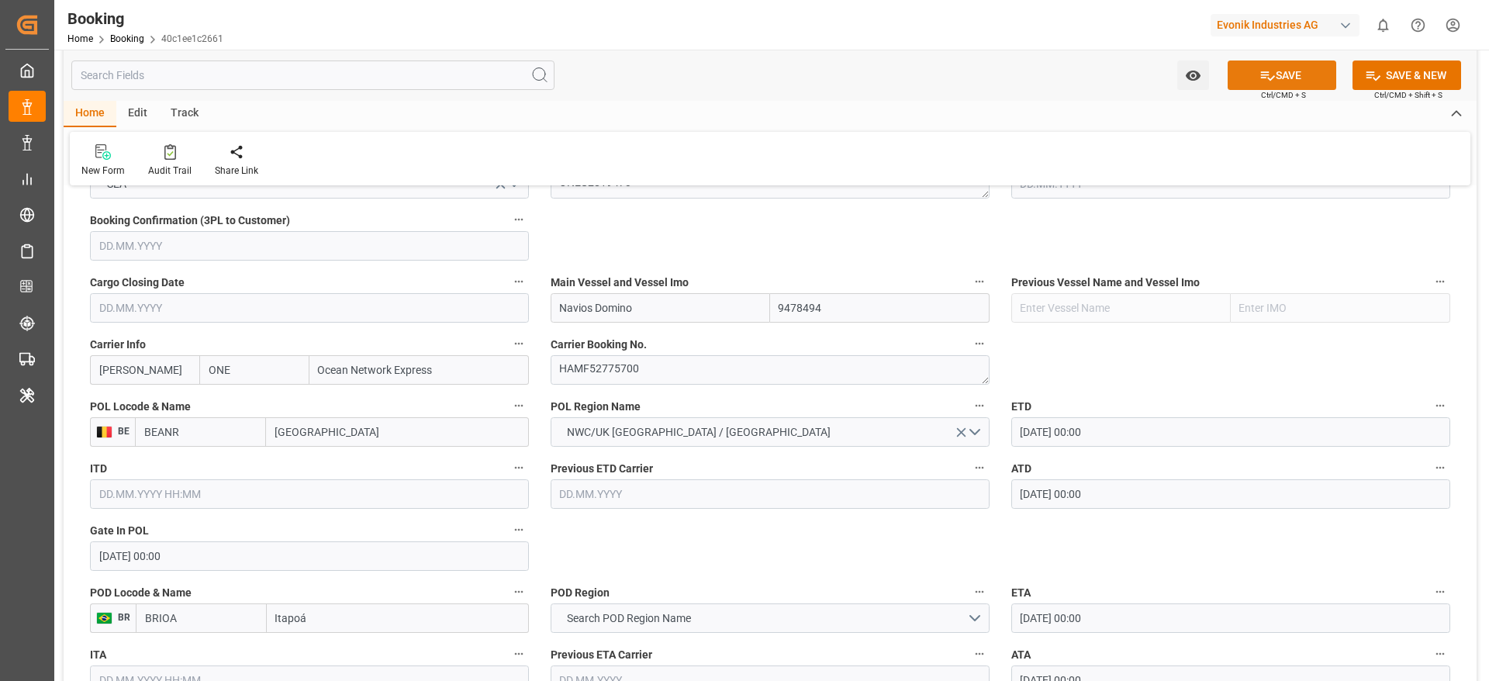
type input "0"
click at [1267, 78] on icon at bounding box center [1267, 75] width 16 height 16
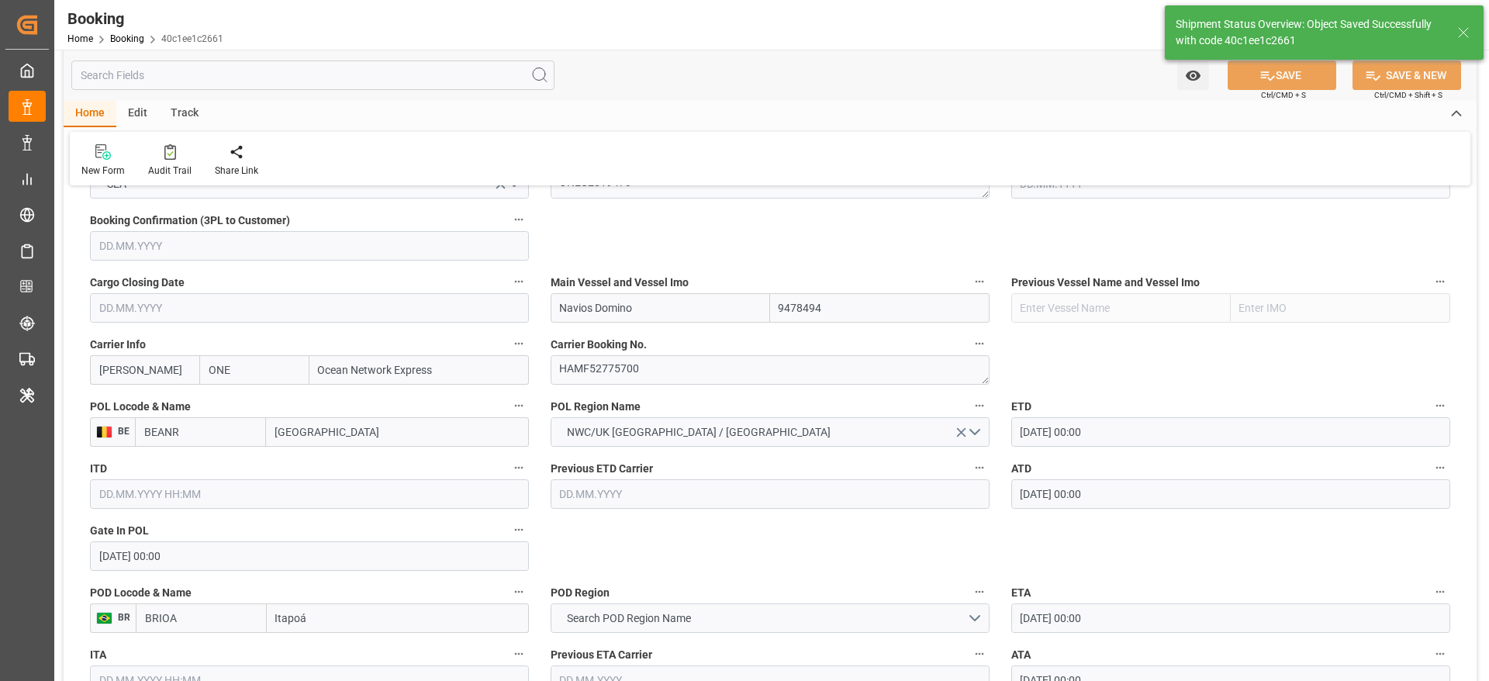
type textarea "[PERSON_NAME]"
type textarea "businessLine-"
type input "33"
type input "04.07.2025 00:00"
type input "06.08.2025 00:00"
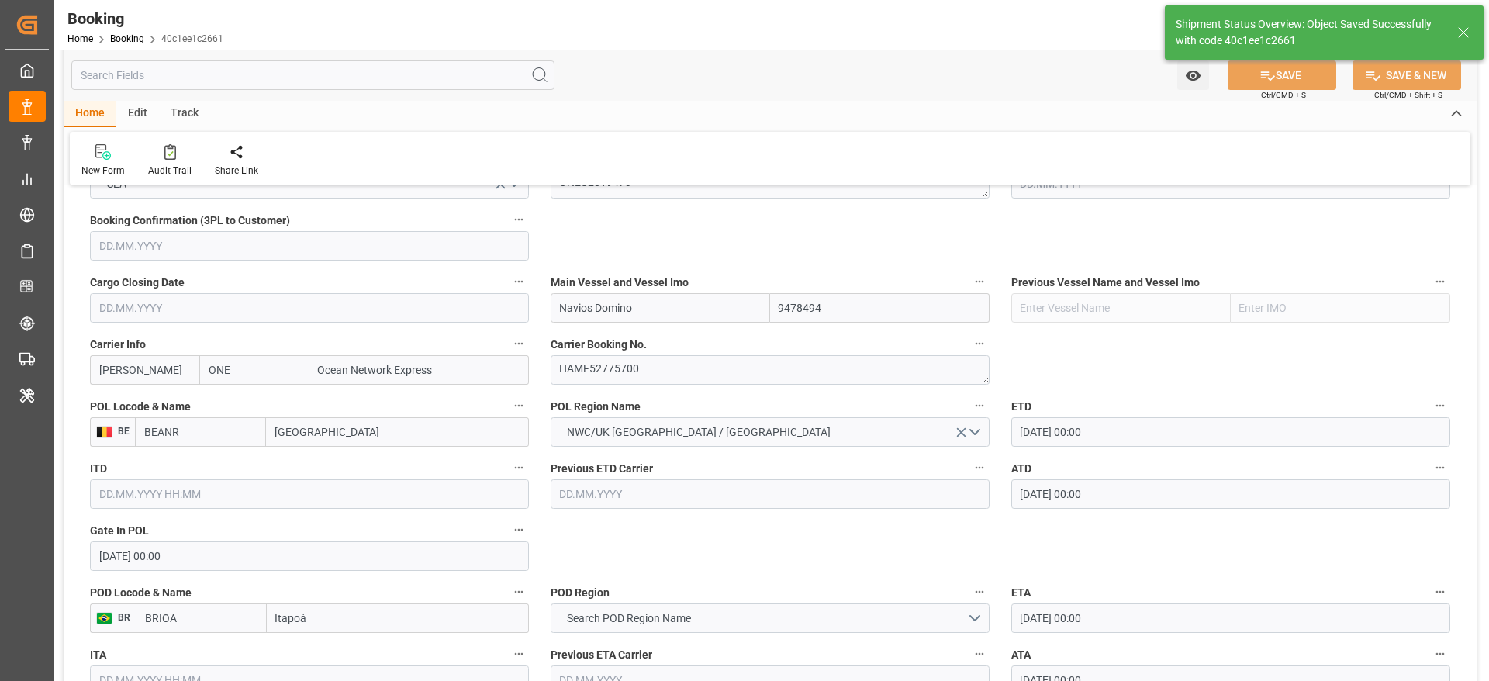
type input "04.09.2025 12:11"
click at [173, 158] on icon at bounding box center [170, 152] width 12 height 16
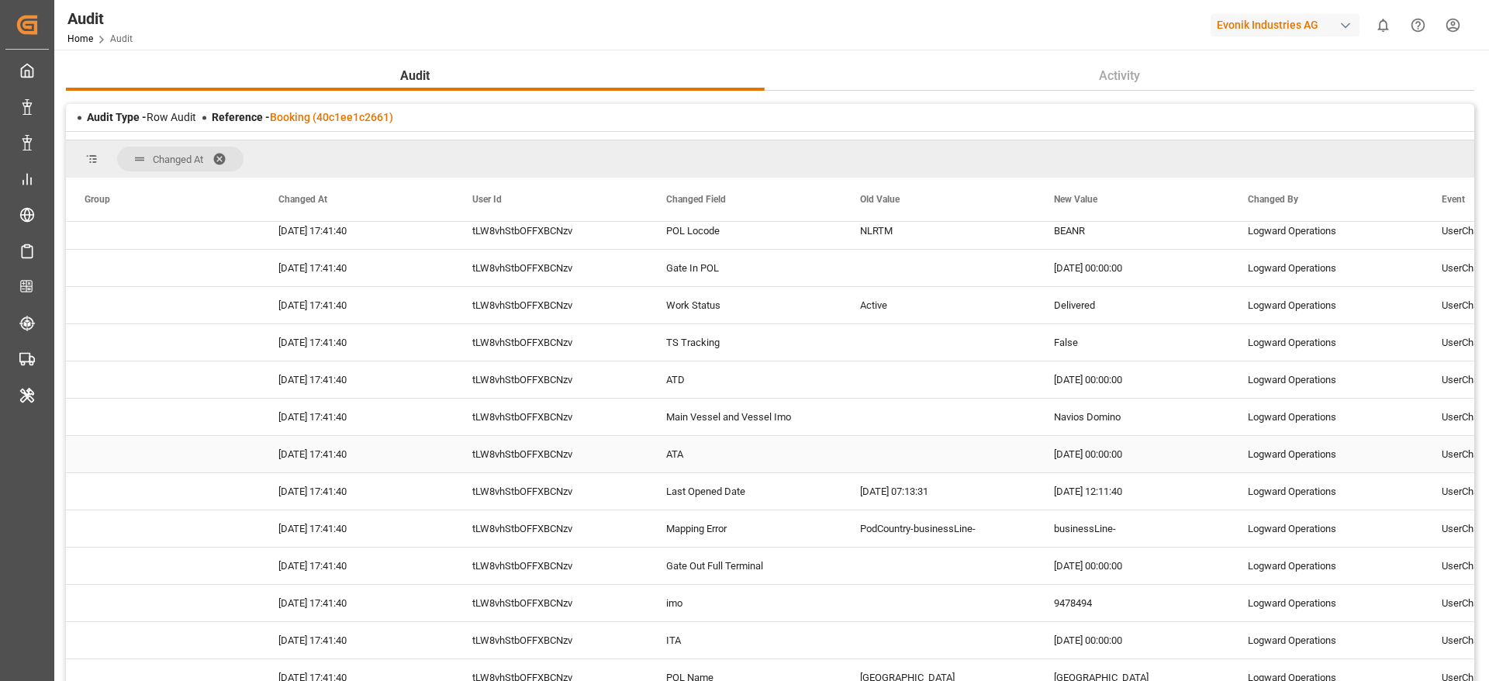
scroll to position [582, 0]
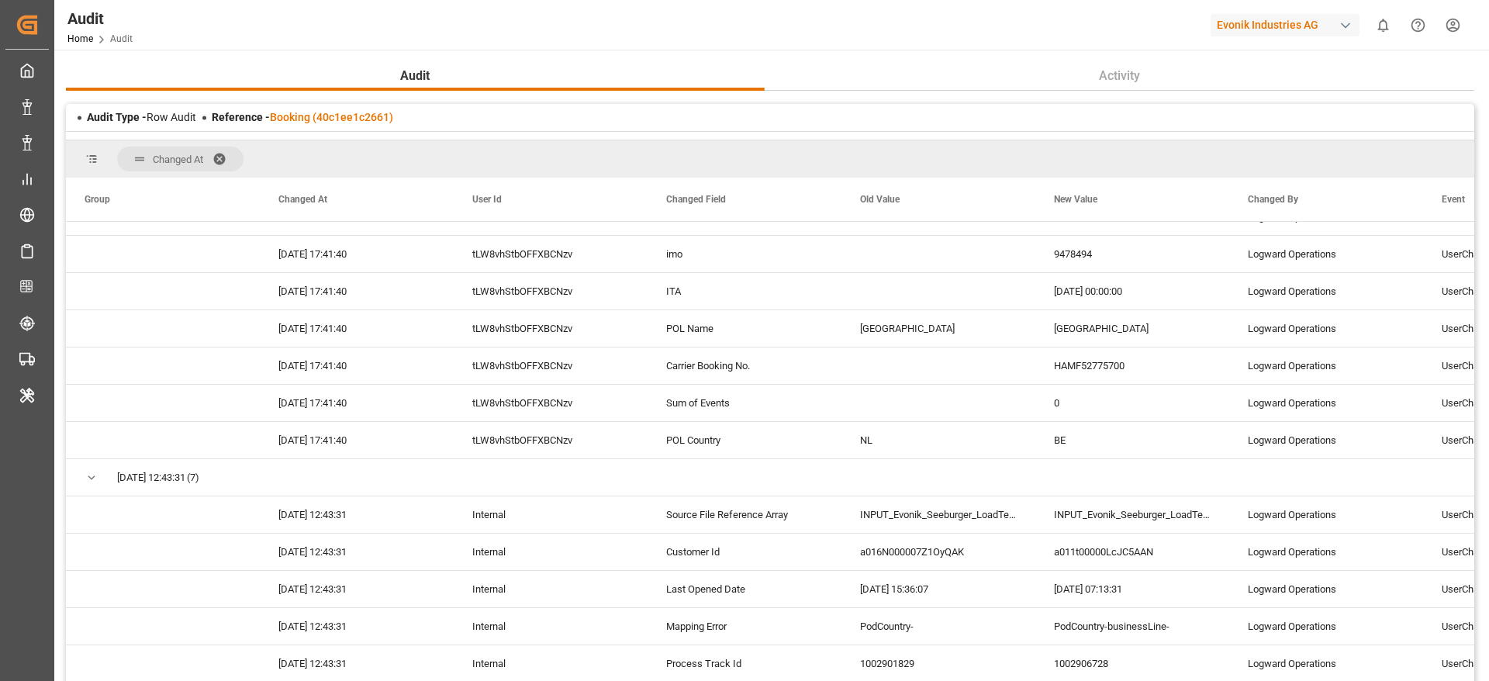
click at [353, 124] on div "Reference - Booking (40c1ee1c2661)" at bounding box center [302, 117] width 181 height 16
click at [353, 116] on link "Booking (40c1ee1c2661)" at bounding box center [331, 117] width 123 height 12
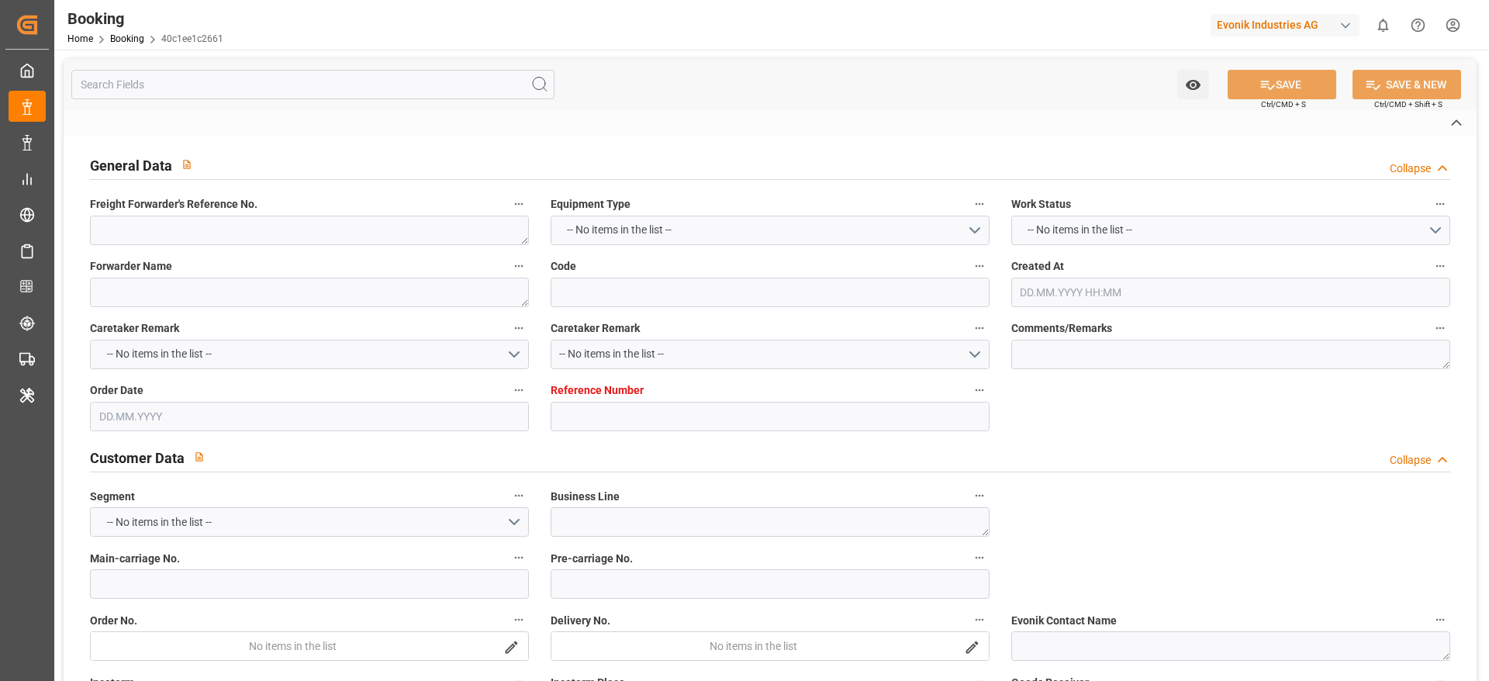
type textarea "0"
type textarea "Evonik Antwerp"
type input "40c1ee1c2661"
type input "0"
type textarea "AT-AN"
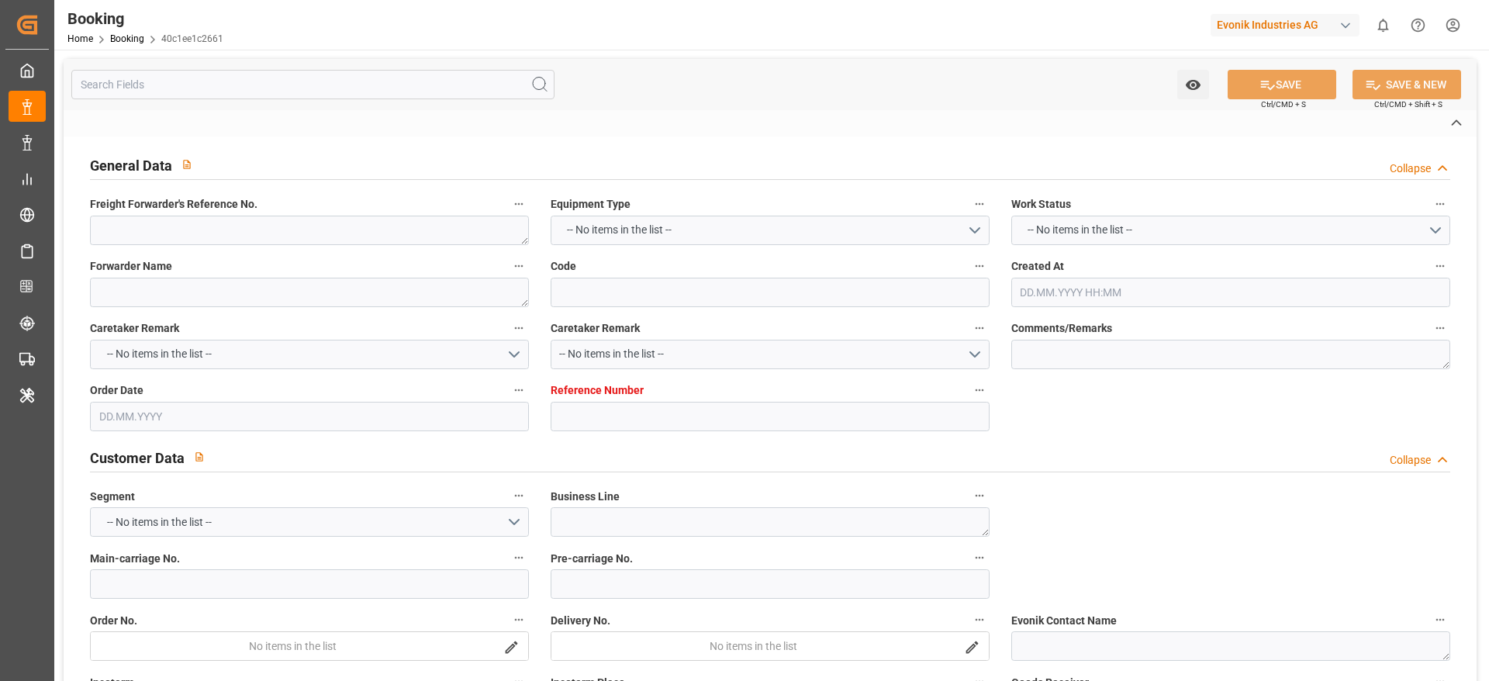
type input "4006634811"
type textarea "fernanda.vasconcelos@evonik.com"
type textarea "DAP"
type textarea "Itapoá port"
type textarea "Evonik Plant 0000501307"
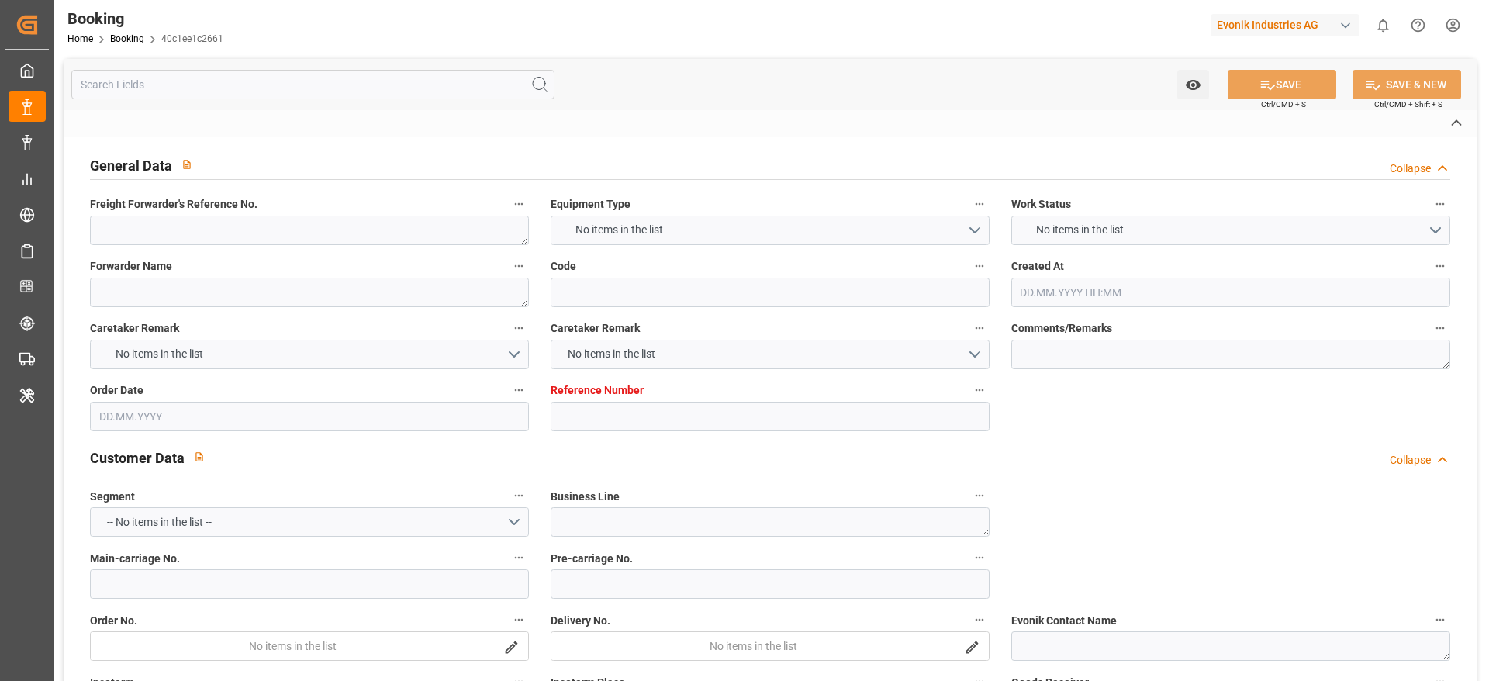
type textarea "[GEOGRAPHIC_DATA]"
type textarea "ONEU2819473"
type input "Navios Domino"
type input "ONEY"
type textarea "HAMF52775700"
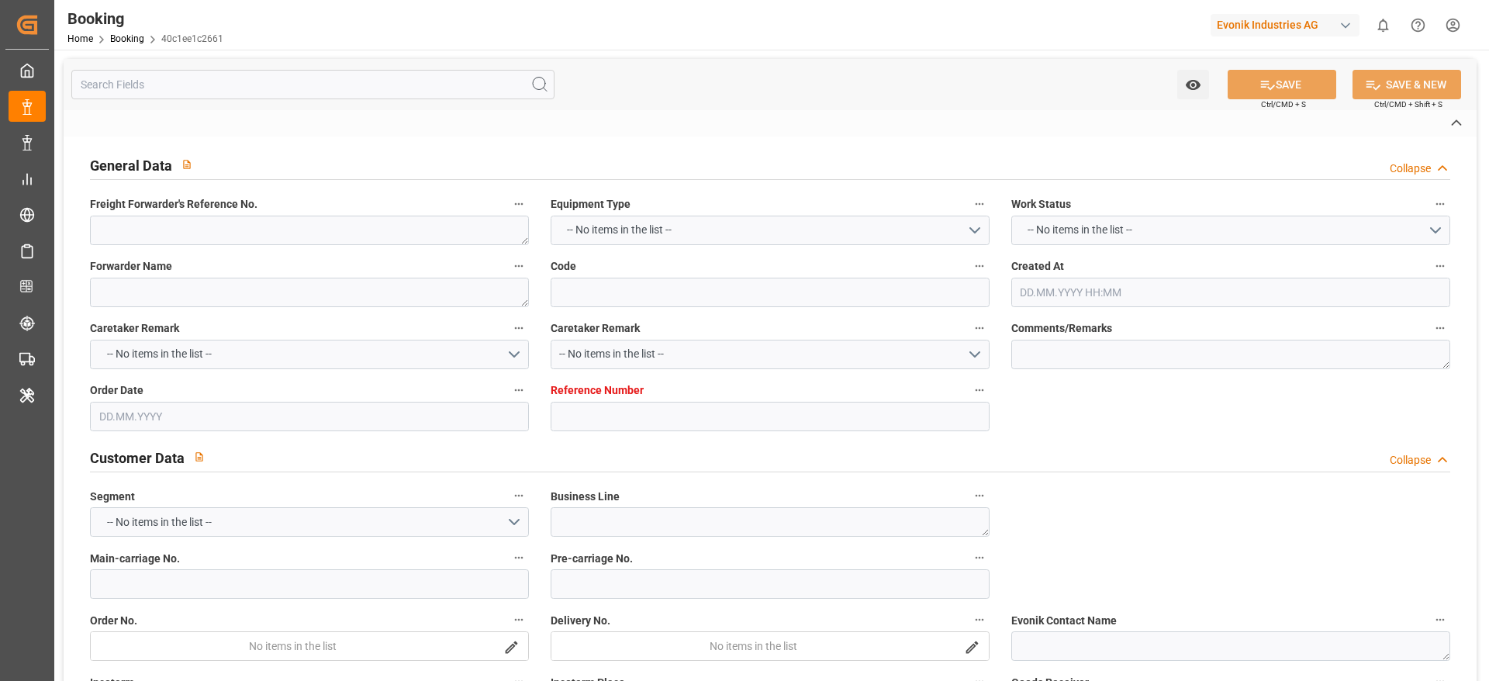
type input "[GEOGRAPHIC_DATA]"
type input "Itapoá"
type textarea "INPUT_Evonik_Seeburger_LoadTenderOcean_1002906728_20250630090854103.xml"
type textarea "NWC/UK North West Continent / UK_BRIOA_ONEY_AT-AN"
type textarea "INPUT_Evonik_Seeburger_LoadTenderOcean_1002901824_20250627173048250.xml,INPUT_E…"
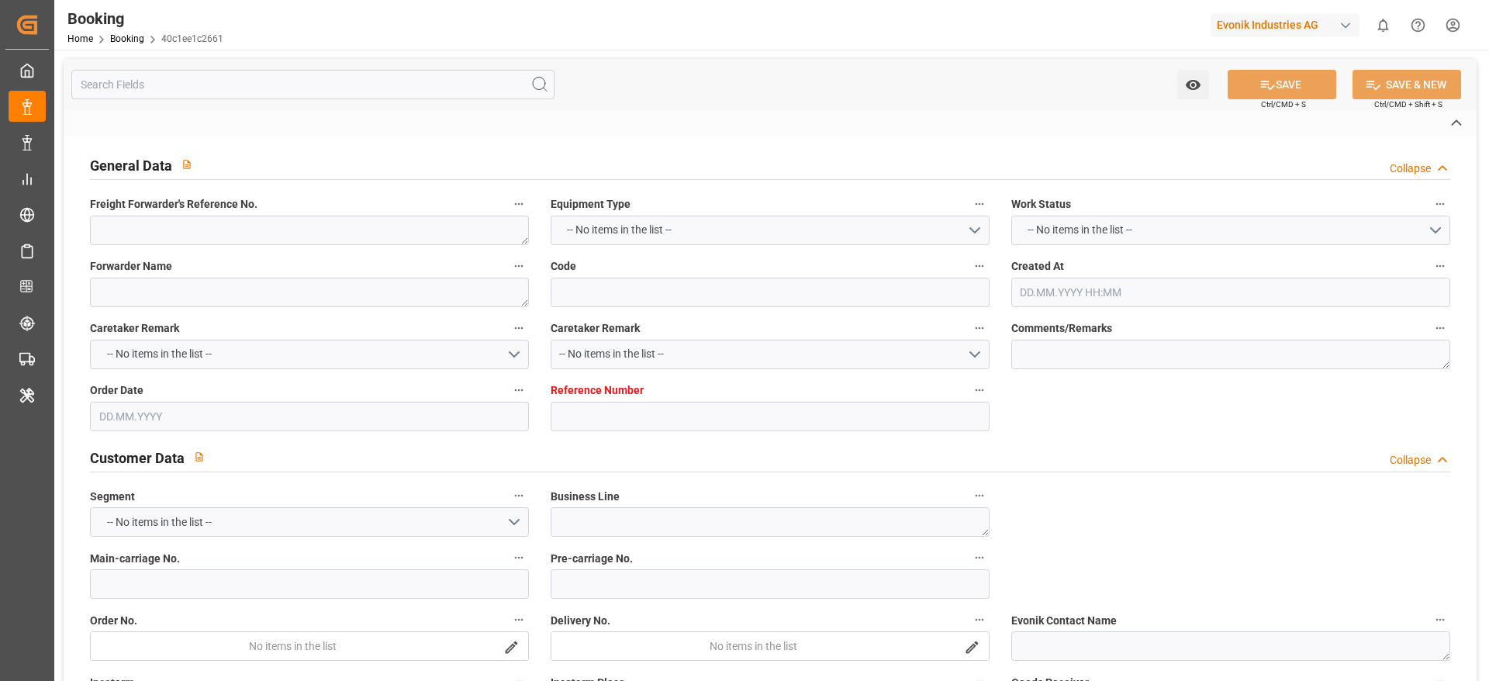
type textarea "1002906728"
type textarea "[PERSON_NAME]"
type textarea "businessLine-"
type textarea "EVONIK Load Tender XML"
type textarea "a011t00000LcJC5AAN"
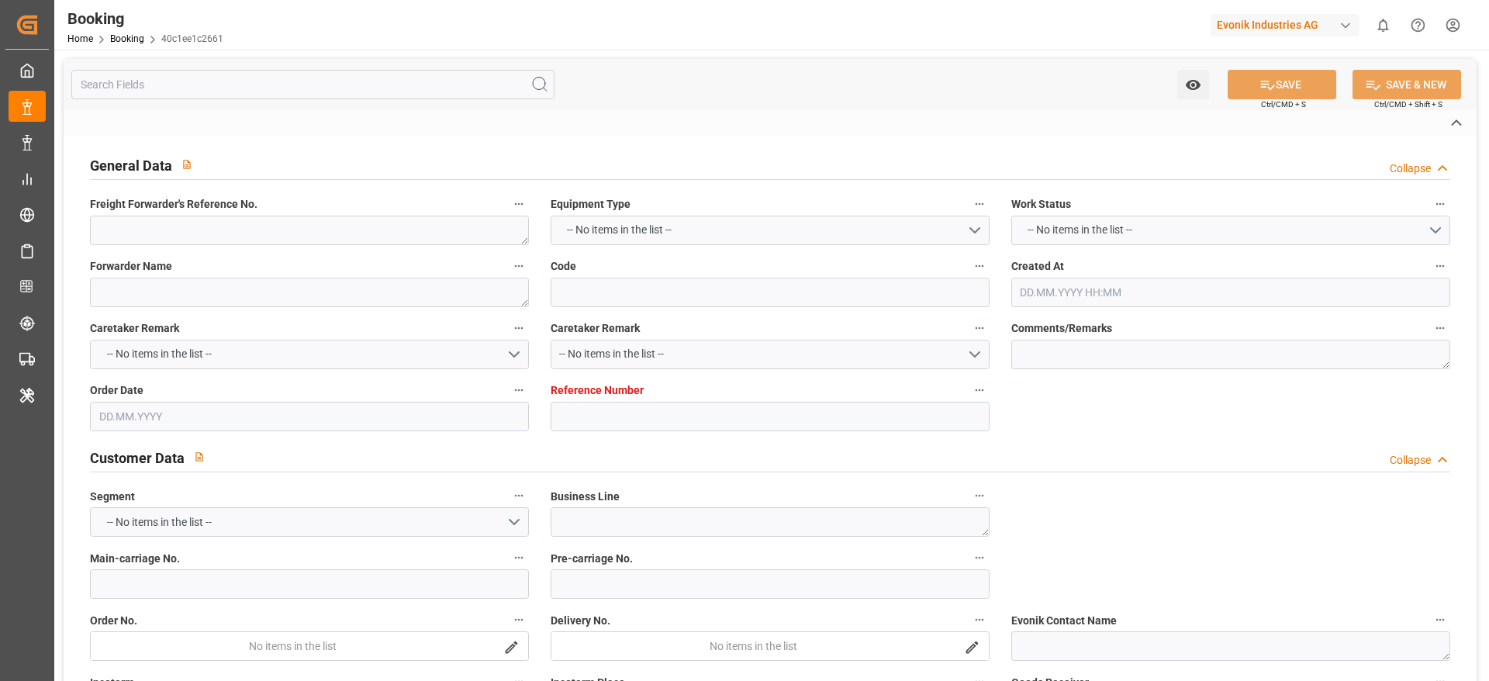
type textarea "No"
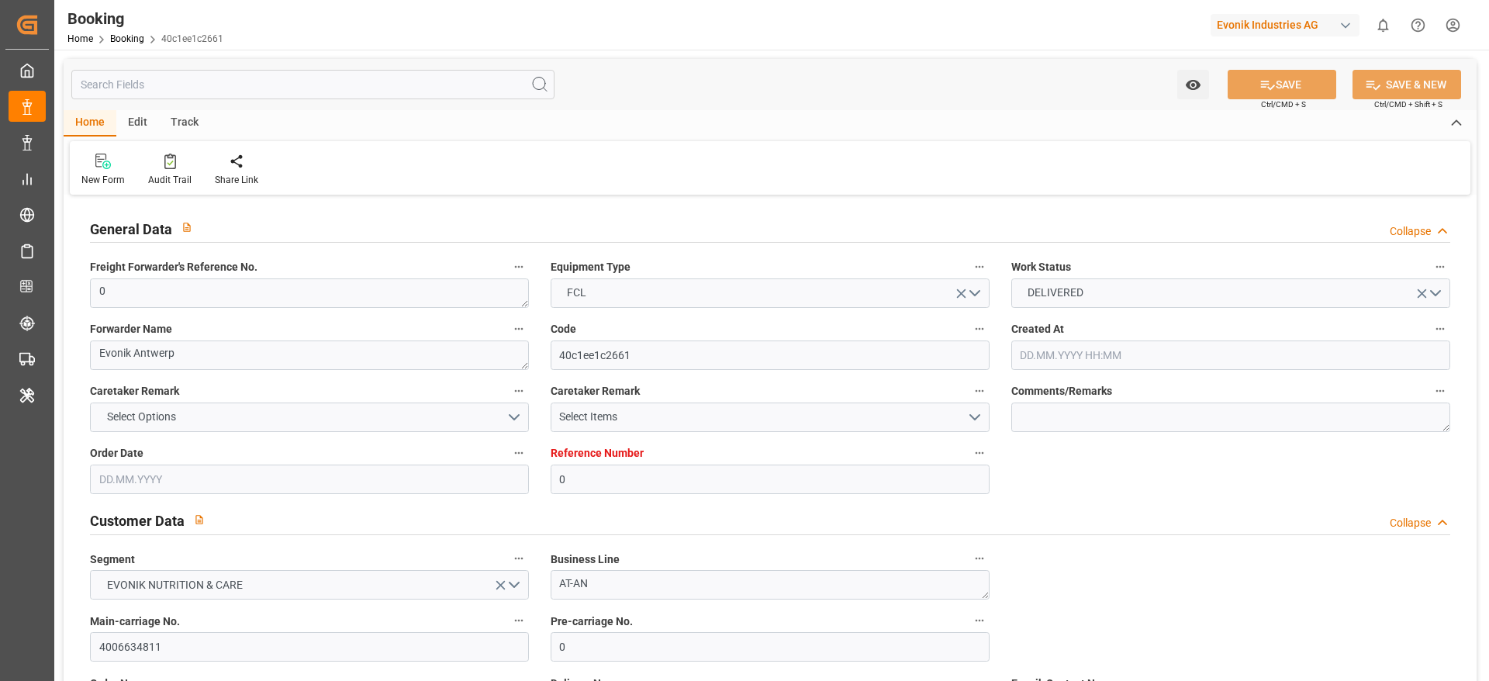
type input "0"
type input "9478494"
type input "ONE"
type input "Ocean Network Express"
type input "BEANR"
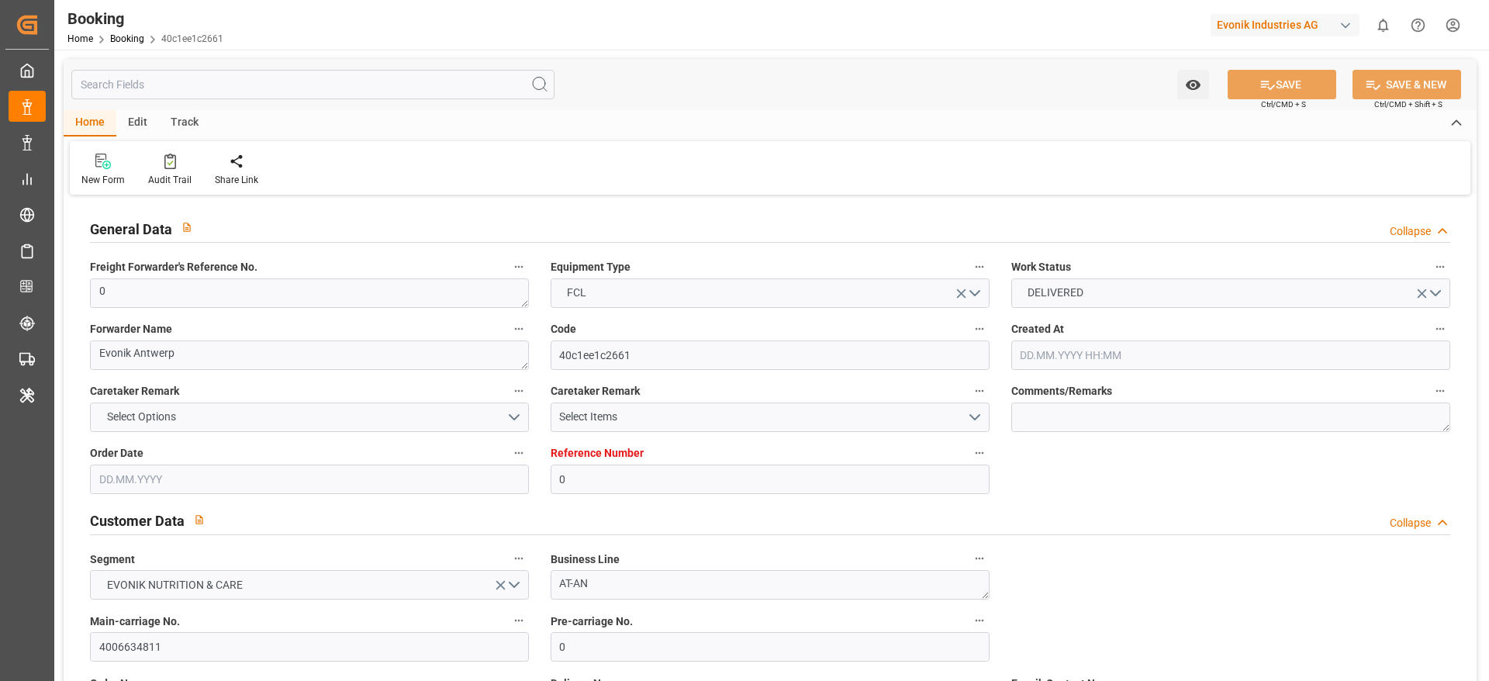
type input "BRIOA"
type input "33"
type input "0"
type input "27.06.2025 15:33"
type input "[DATE]"
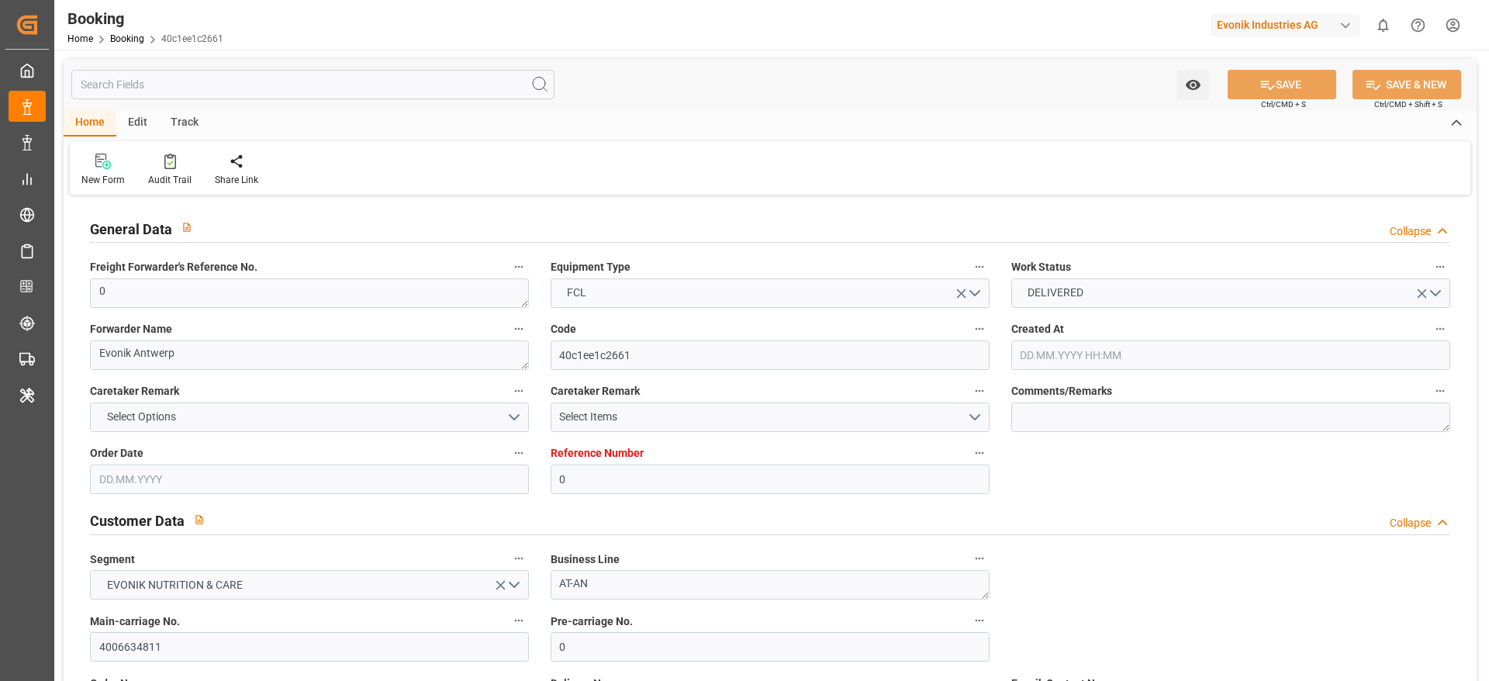
type input "11.08.2025"
type input "23.06.2025"
type input "04.07.2025 00:00"
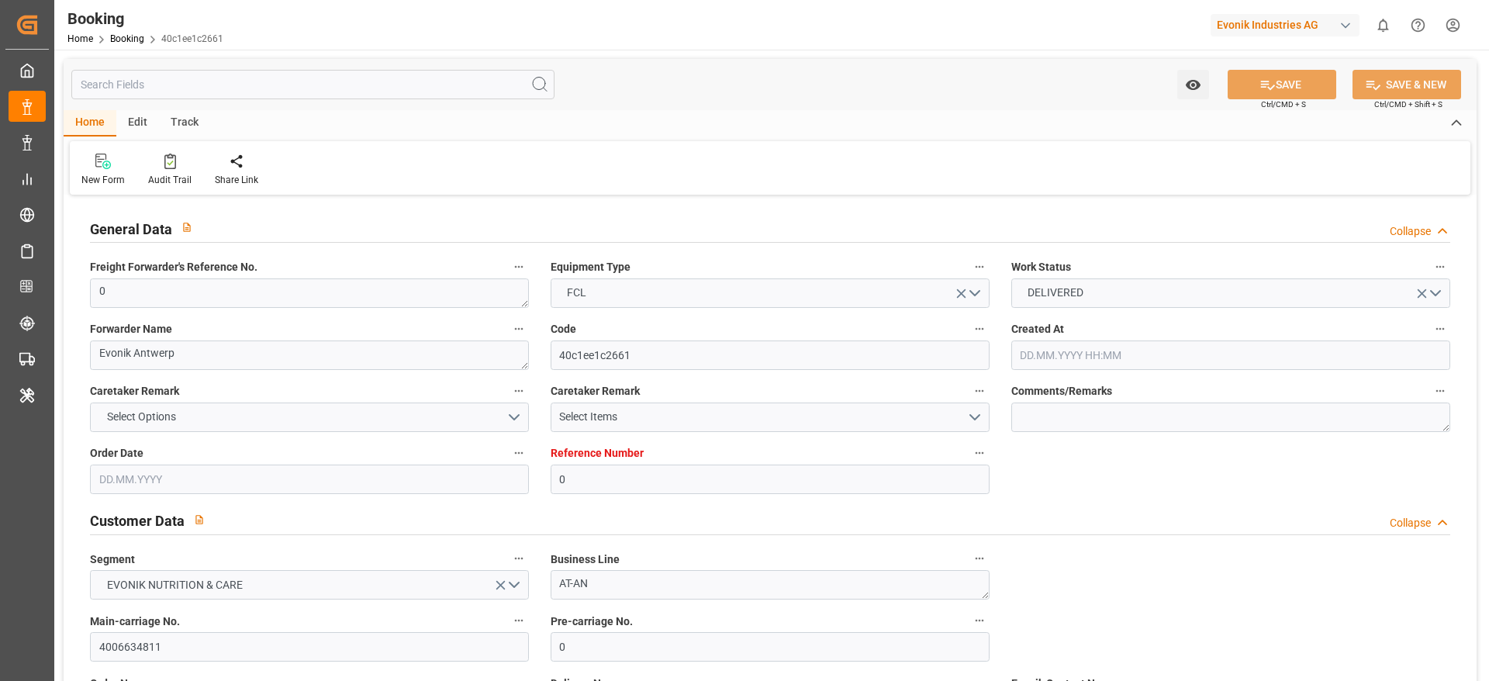
type input "26.06.2025 00:00"
type input "06.08.2025 00:00"
type input "09.08.2025 00:00"
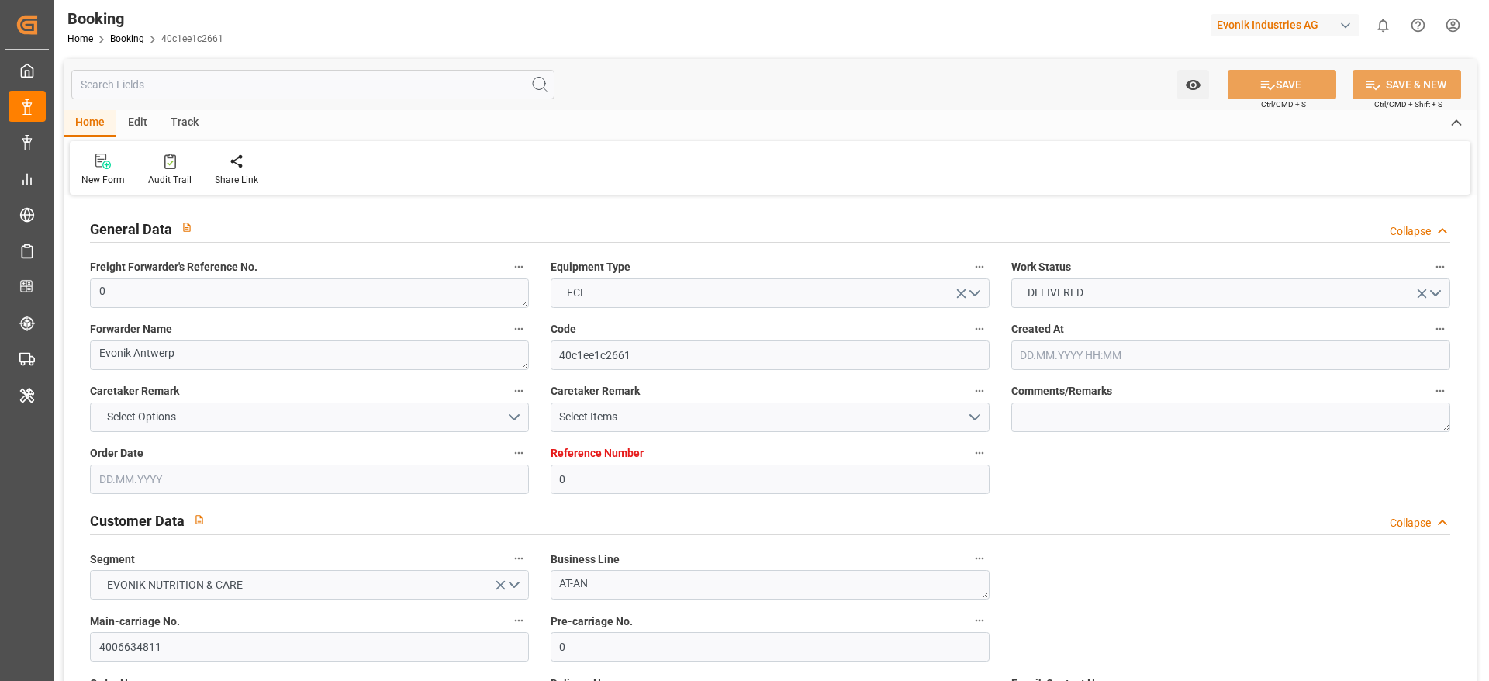
type input "21.08.2025 00:00"
type input "04.09.2025 12:11"
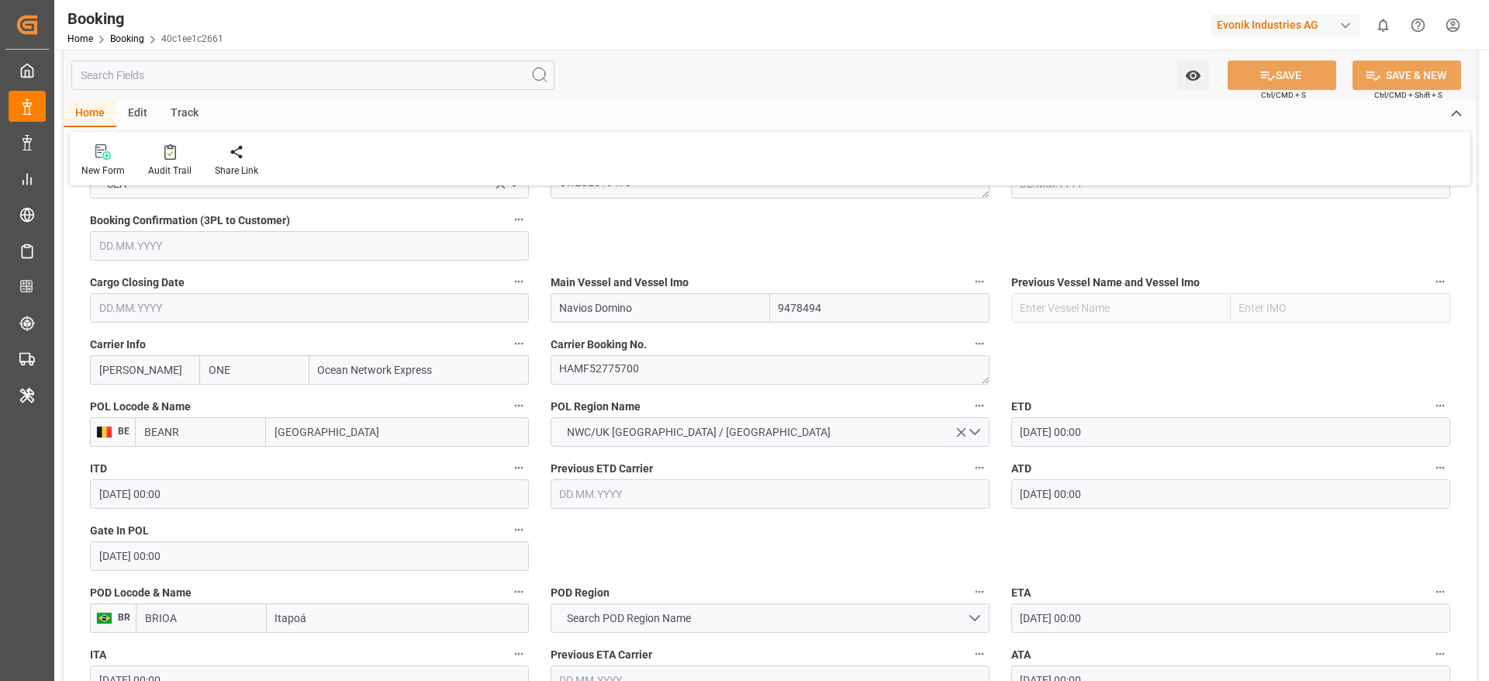
scroll to position [1396, 0]
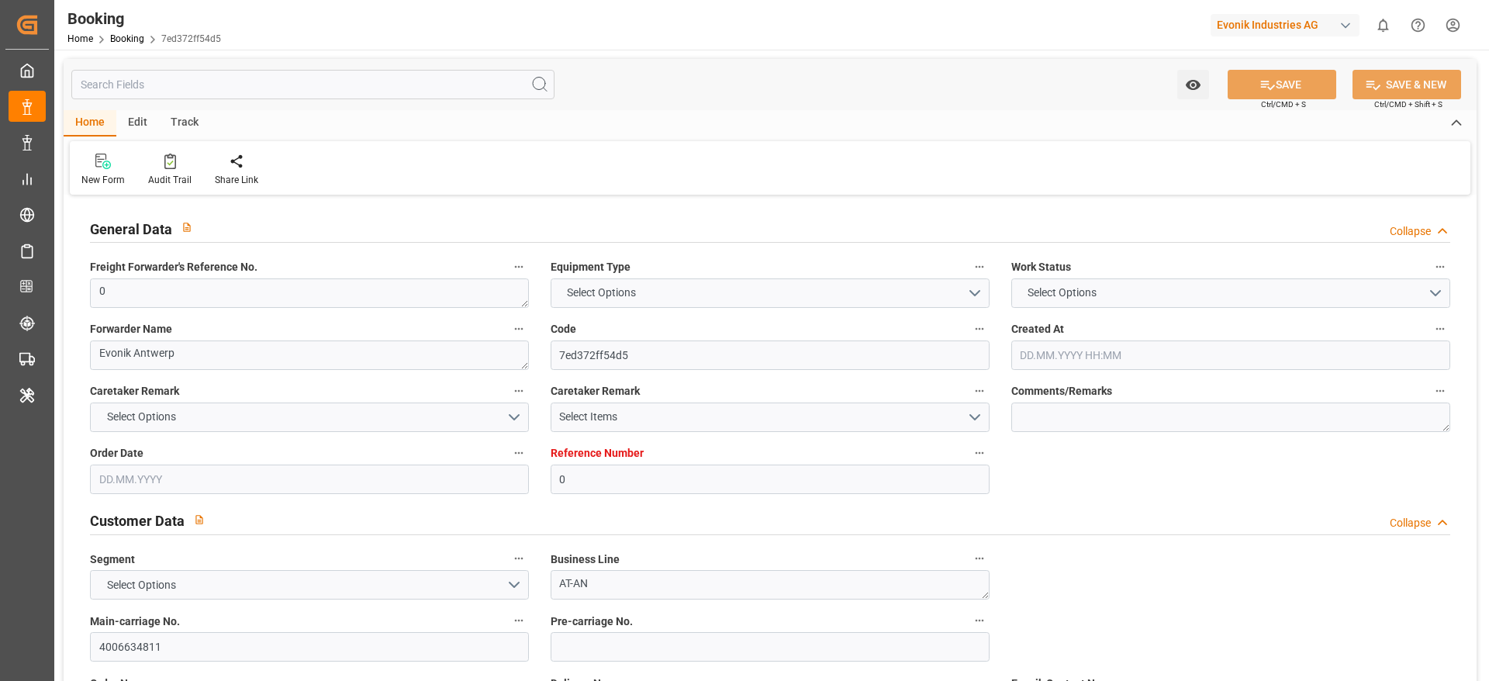
type input "0"
type input "ONE"
type input "Ocean Network Express"
type input "NLRTM"
type input "BRIOA"
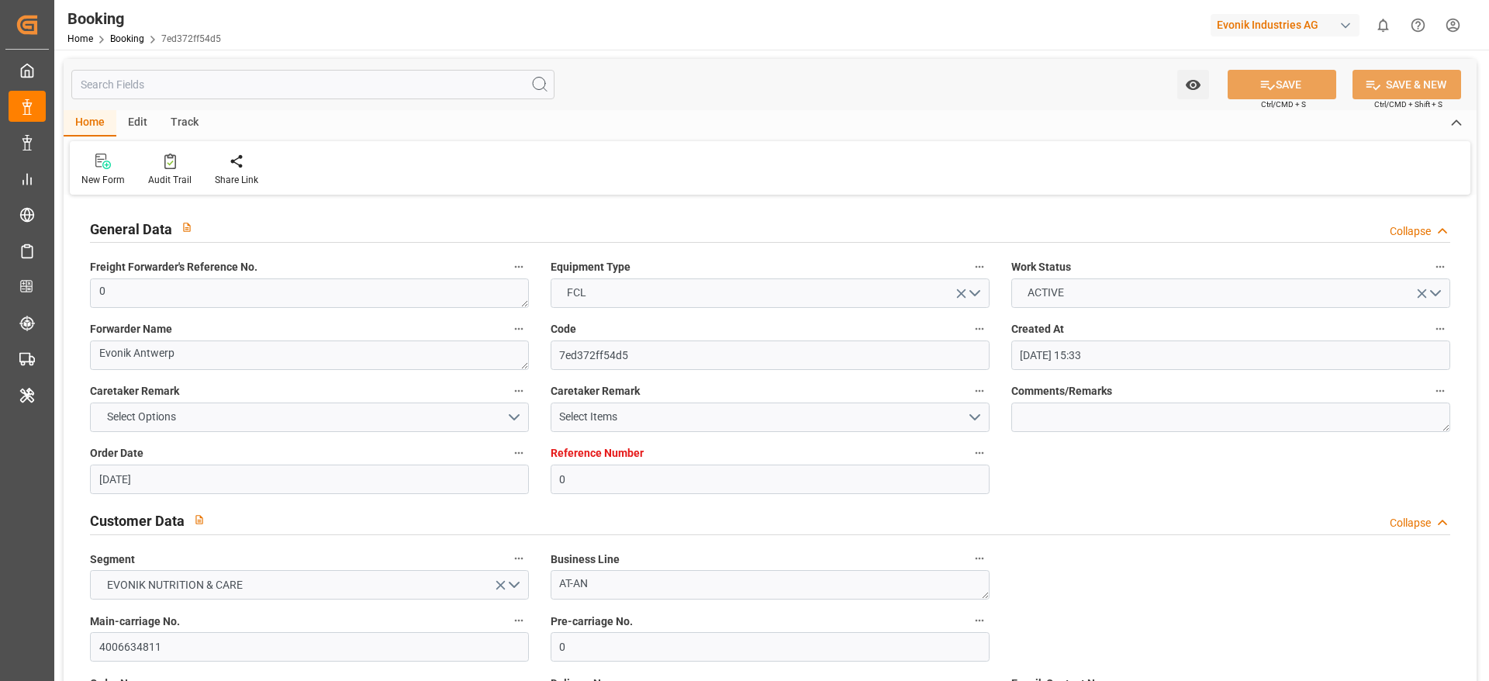
type input "27.06.2025 15:33"
type input "27.06.2025"
type input "11.08.2025"
type input "23.06.2025"
type input "30.06.2025 07:13"
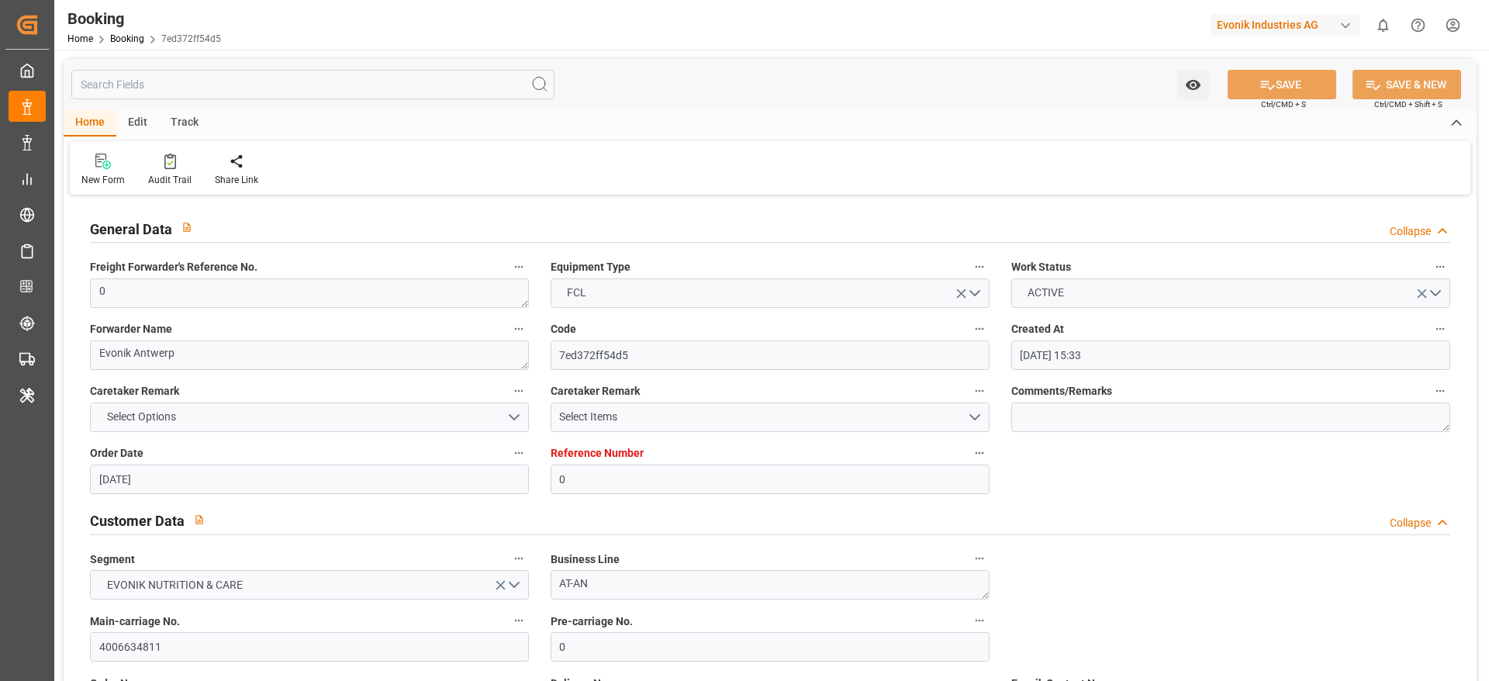
scroll to position [349, 0]
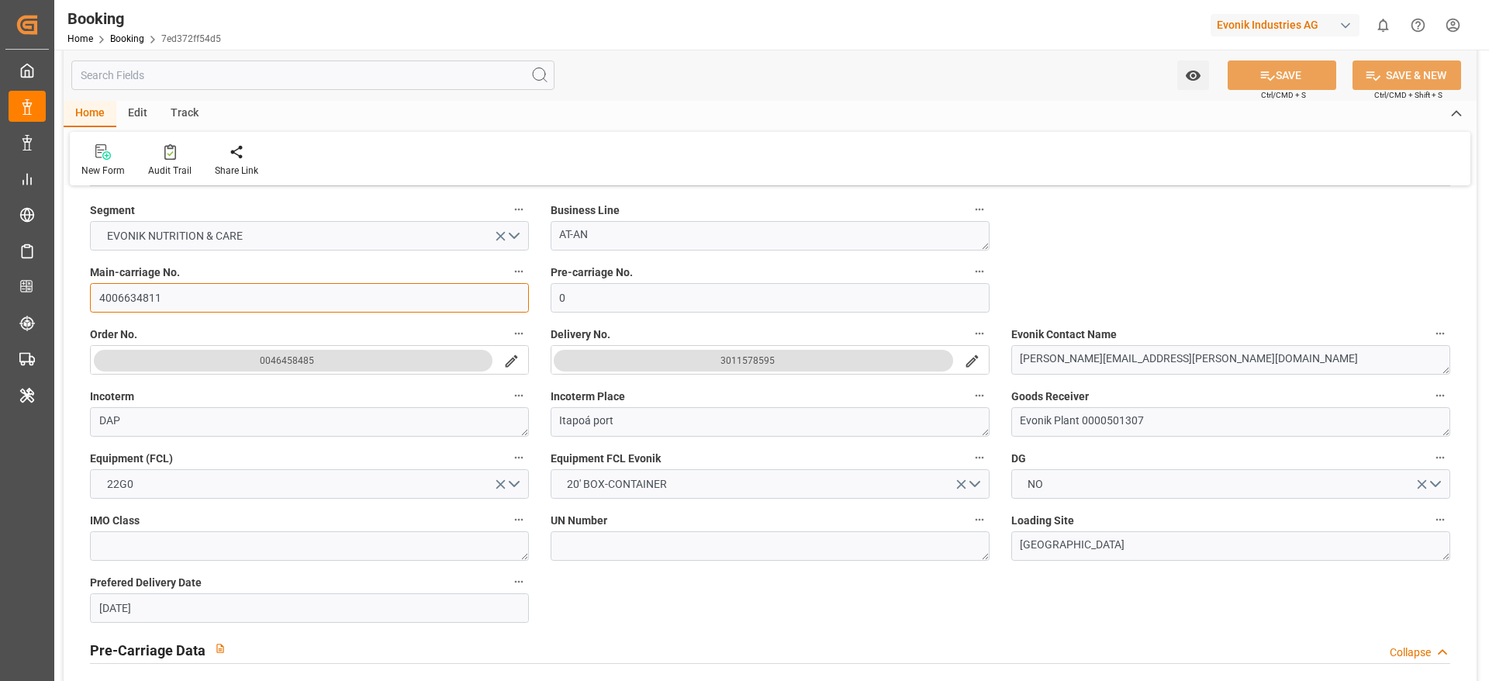
click at [137, 295] on input "4006634811" at bounding box center [309, 297] width 439 height 29
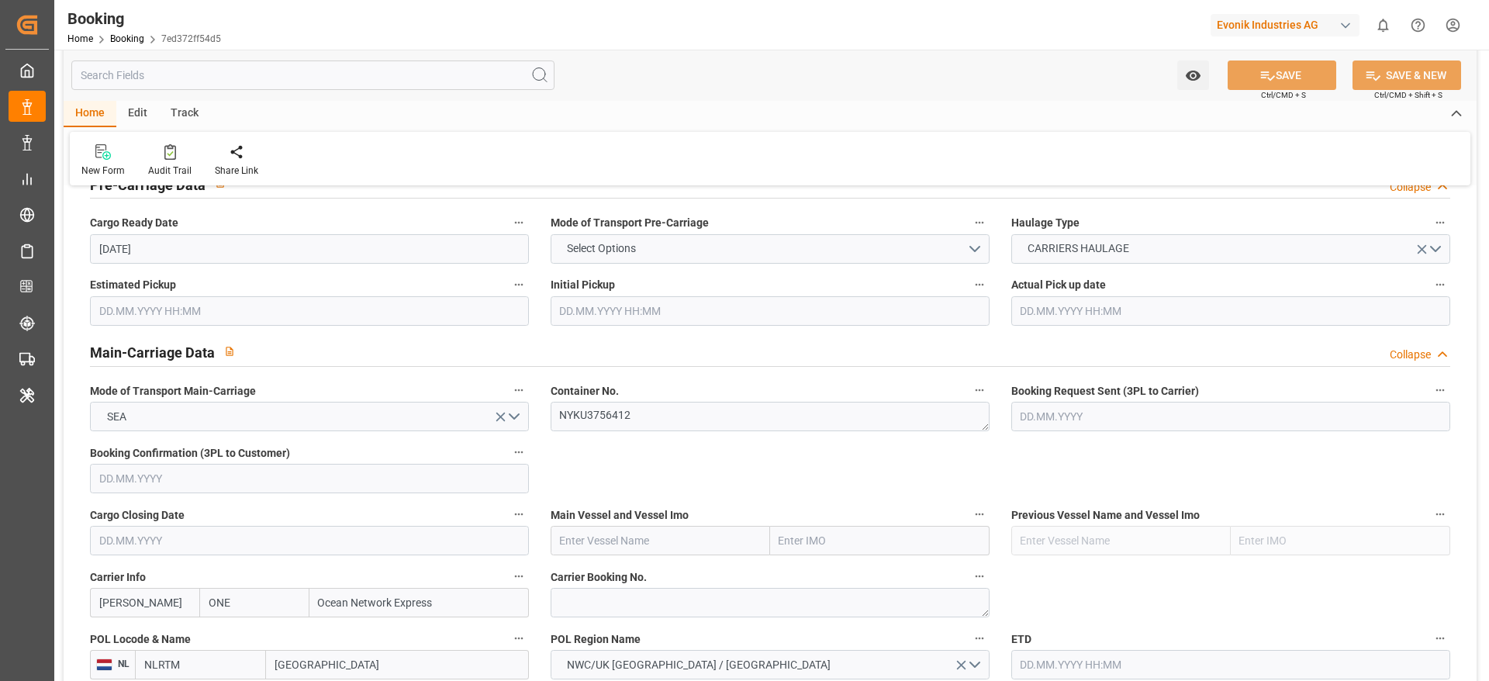
scroll to position [1047, 0]
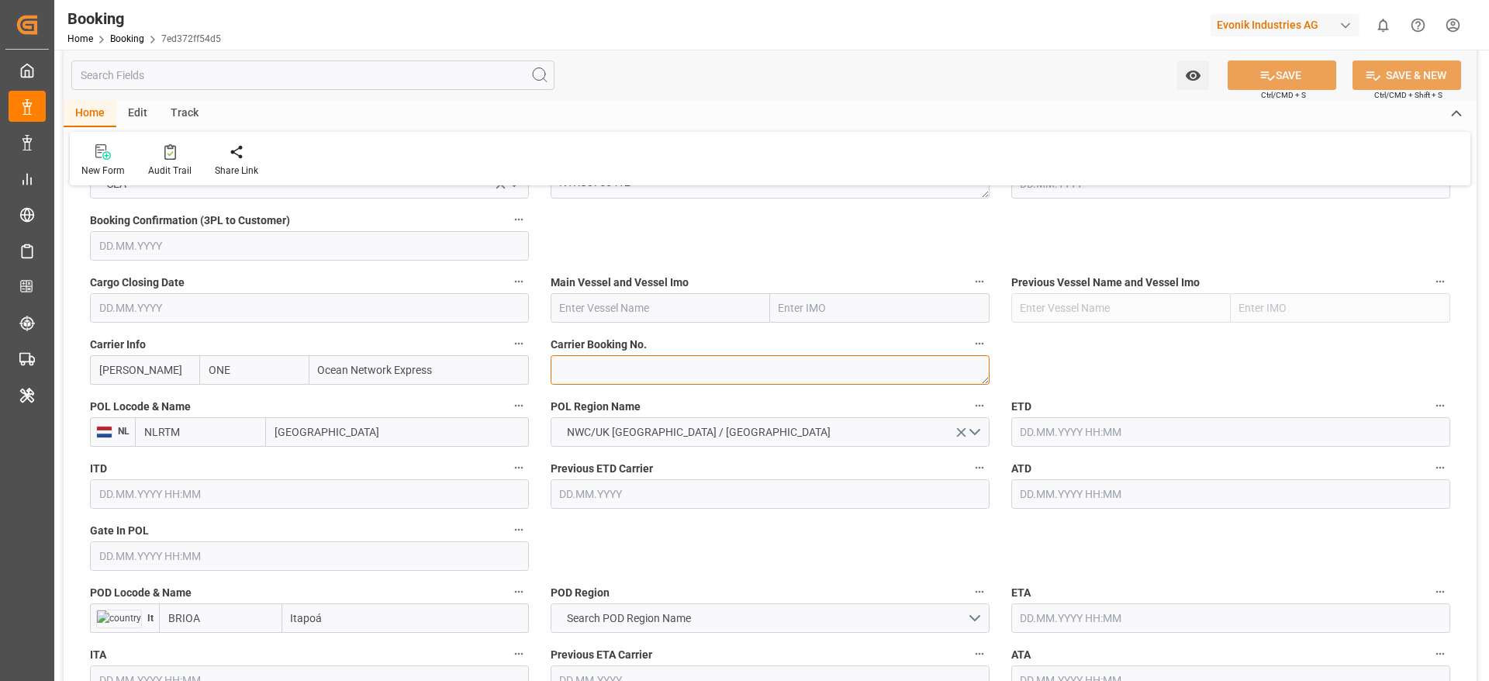
click at [596, 365] on textarea at bounding box center [770, 369] width 439 height 29
paste textarea "HAMF52775700"
click at [587, 372] on textarea "HAMF52775700" at bounding box center [770, 369] width 439 height 29
type textarea "HAMF52775700"
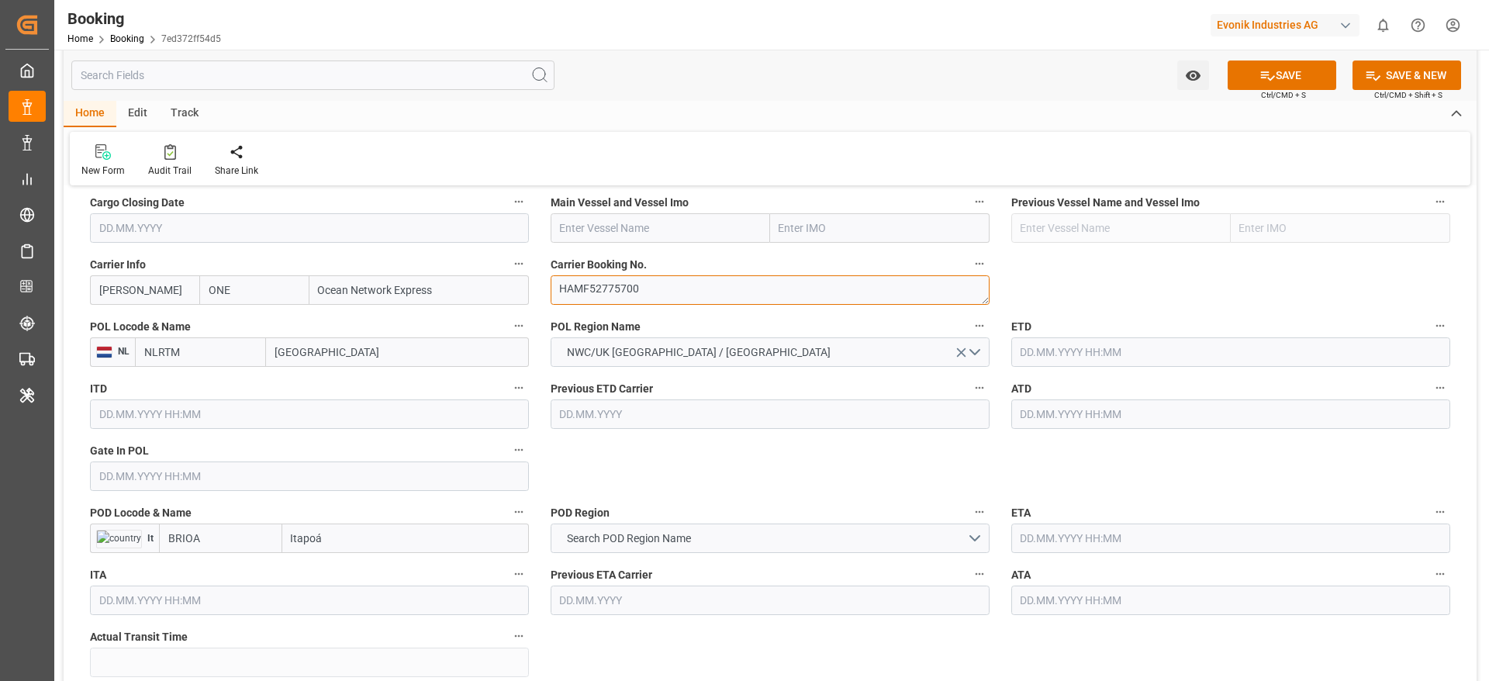
scroll to position [1163, 0]
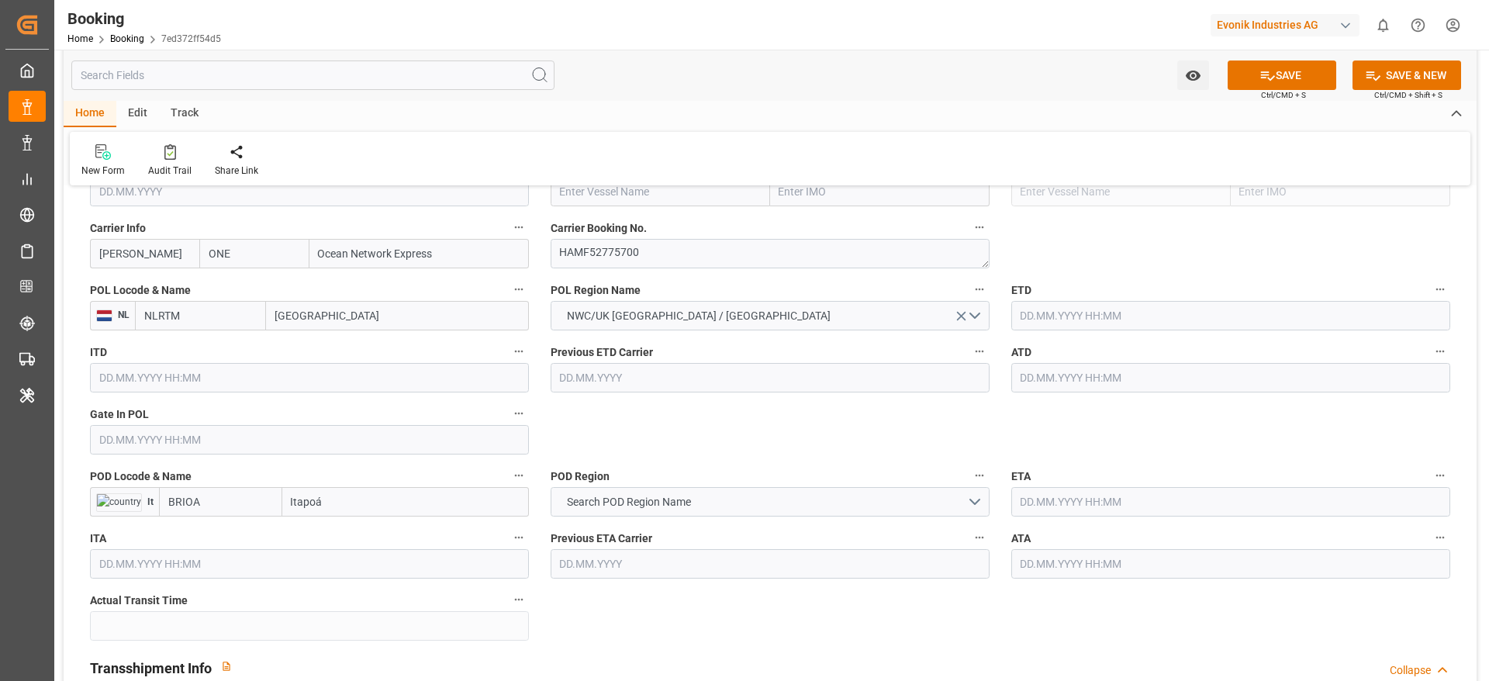
click at [309, 326] on input "[GEOGRAPHIC_DATA]" at bounding box center [397, 315] width 263 height 29
type input "ant"
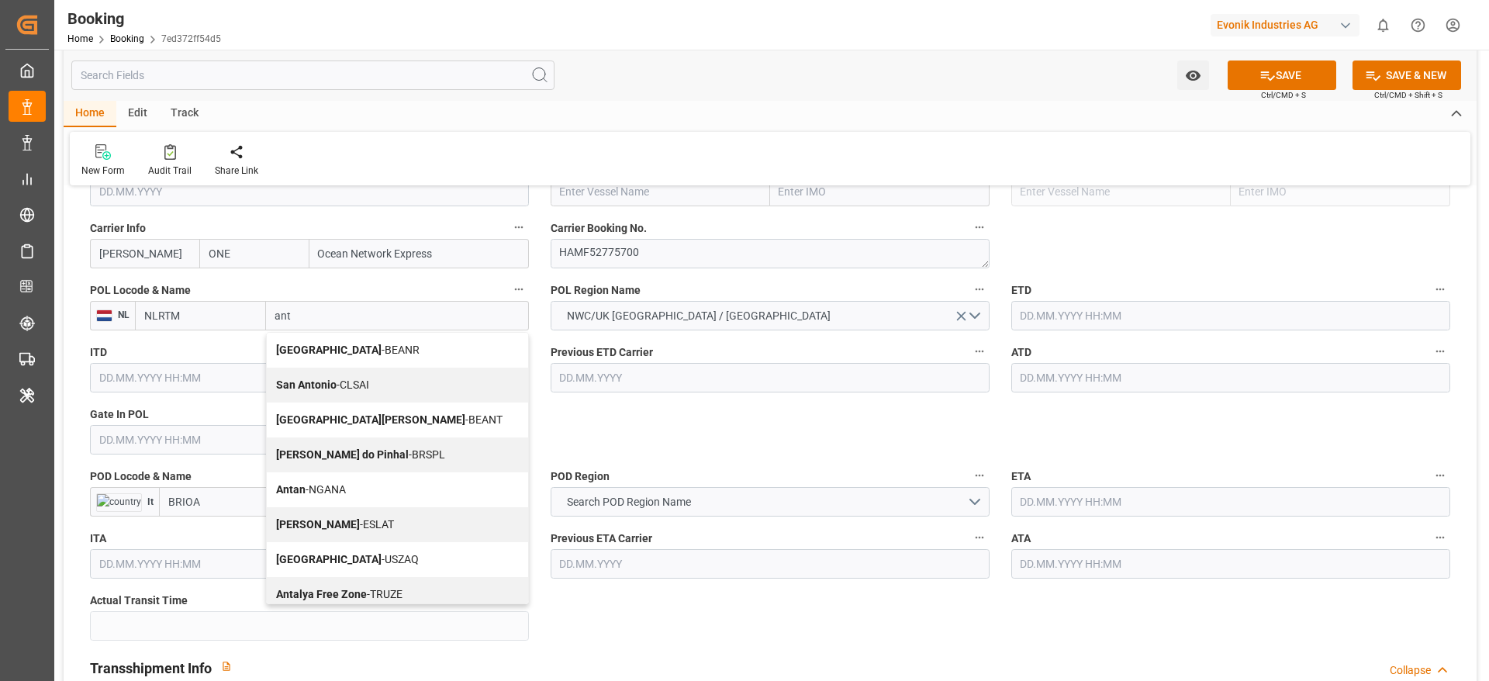
click at [309, 345] on b "Antwerp" at bounding box center [328, 350] width 105 height 12
type input "BEANR"
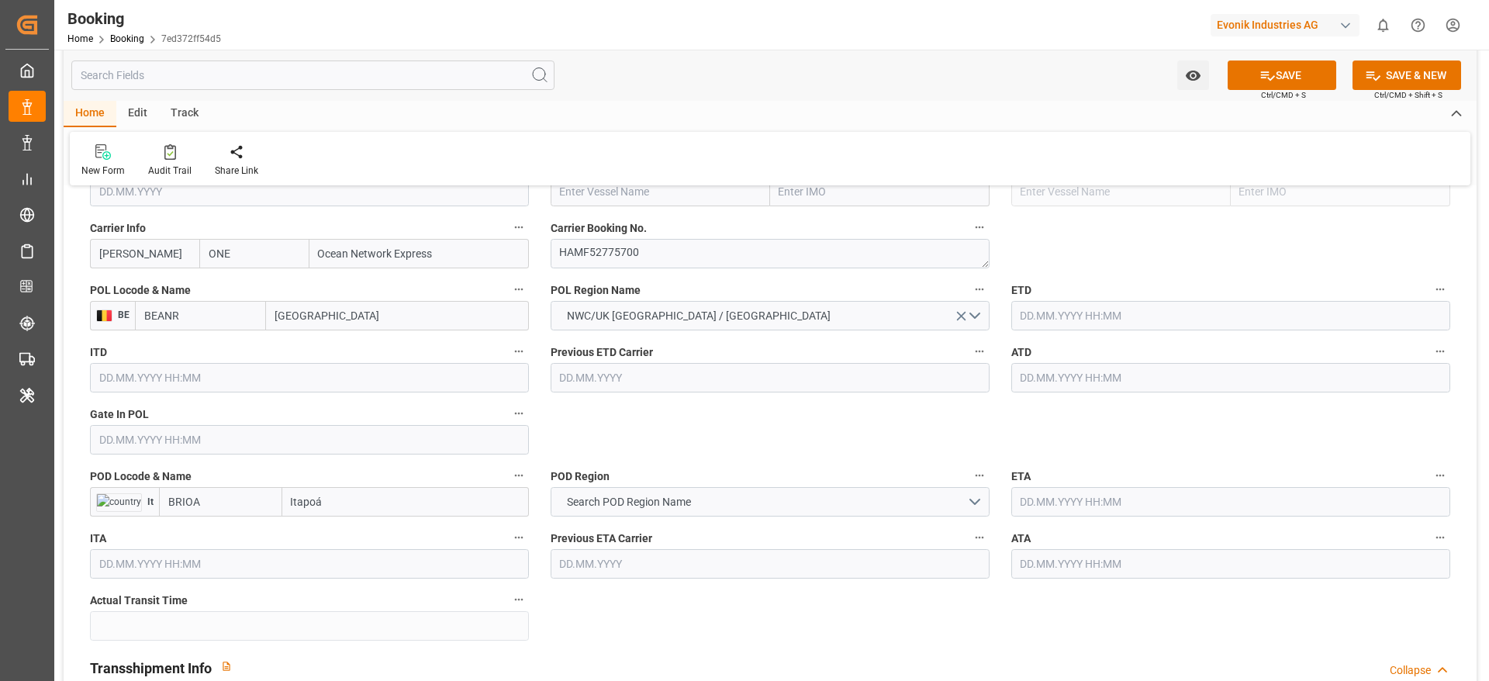
type input "Antwerp"
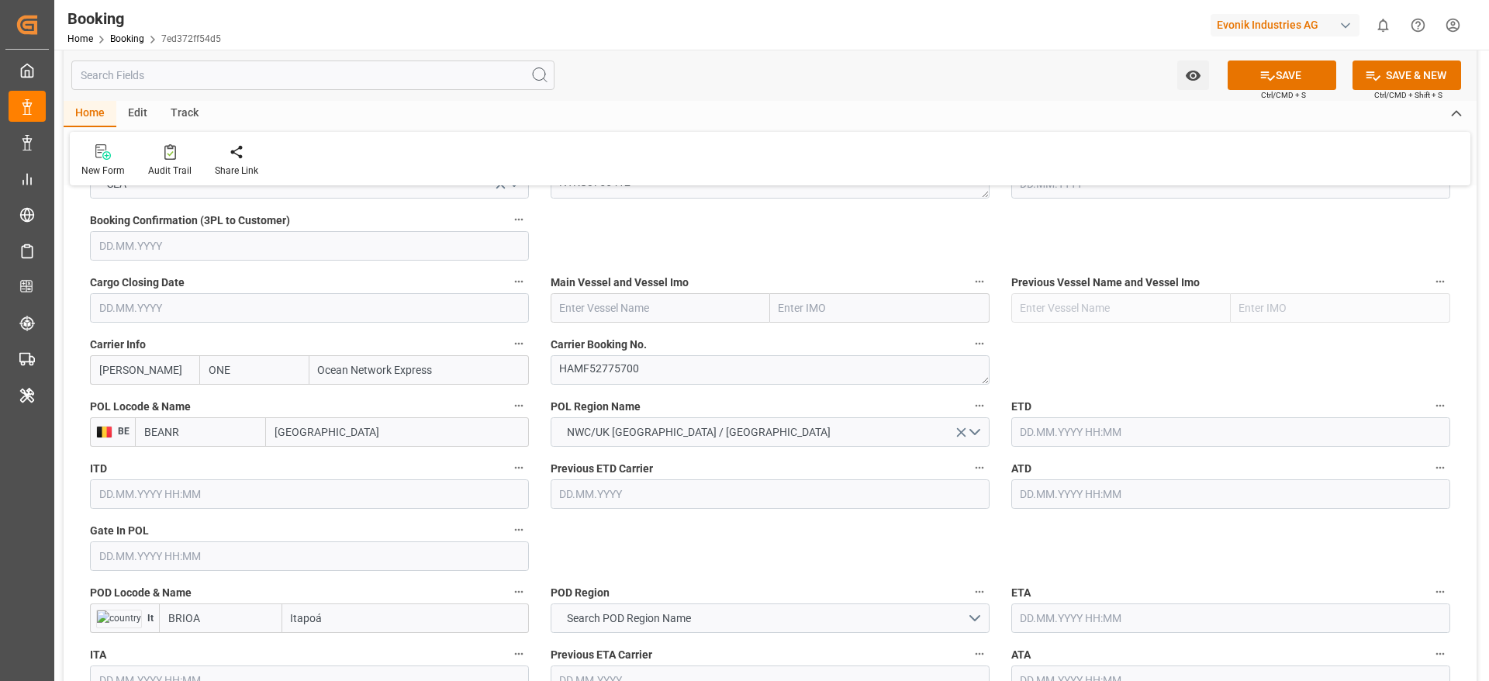
click at [638, 314] on input "text" at bounding box center [660, 307] width 219 height 29
paste input "NAVIOS DOMINO"
click at [632, 344] on b "Navios Domino" at bounding box center [598, 342] width 74 height 12
type input "Navios Domino"
type input "9478494"
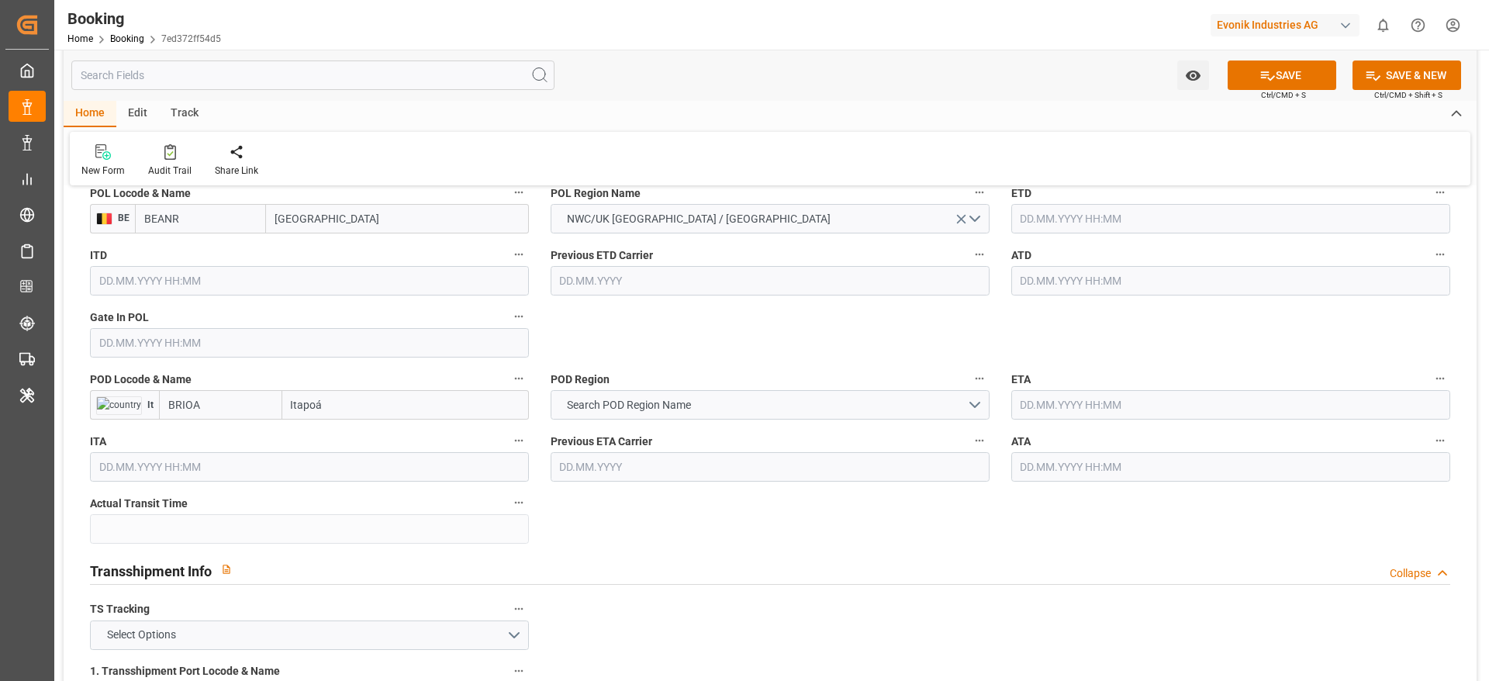
scroll to position [1280, 0]
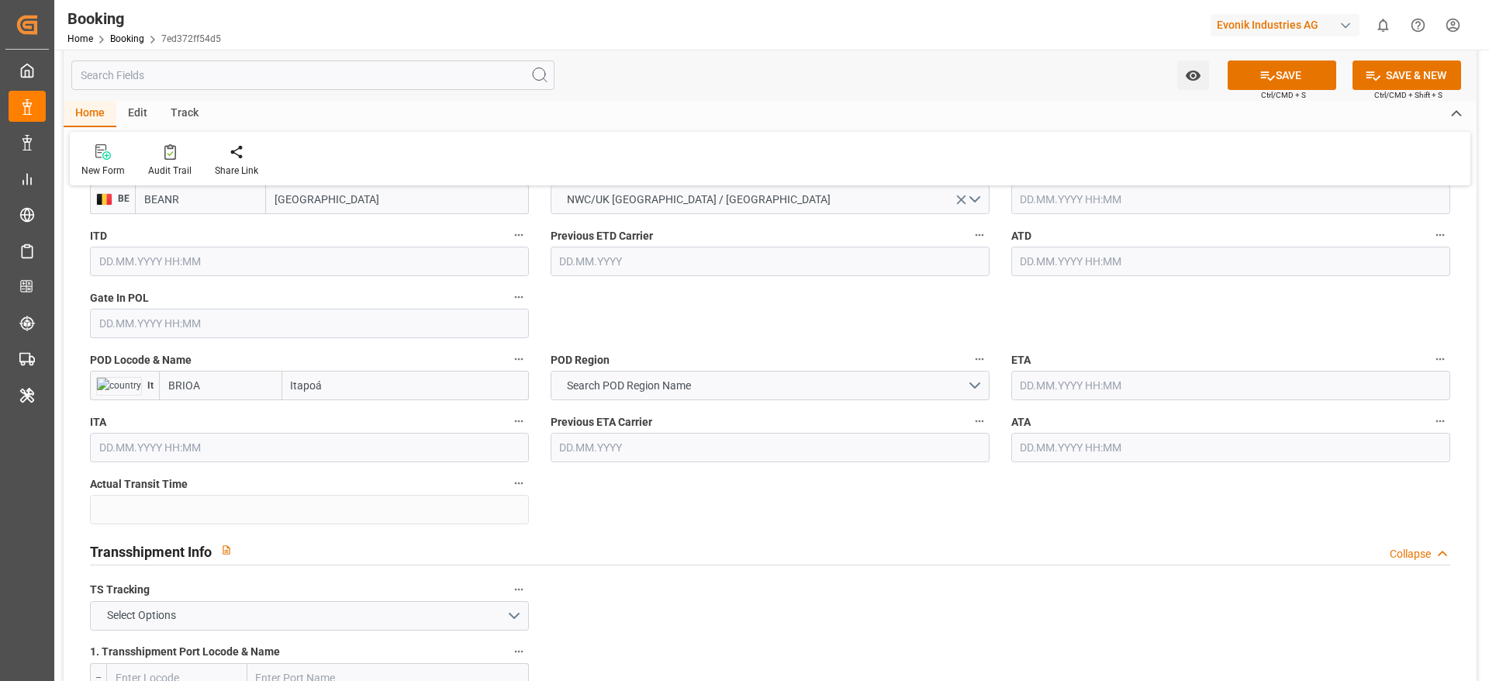
type input "Navios Domino"
click at [228, 397] on input "BRIOA" at bounding box center [220, 385] width 123 height 29
click at [216, 414] on span "BRIOA - Itapoá" at bounding box center [202, 419] width 67 height 12
type input "BRIOA"
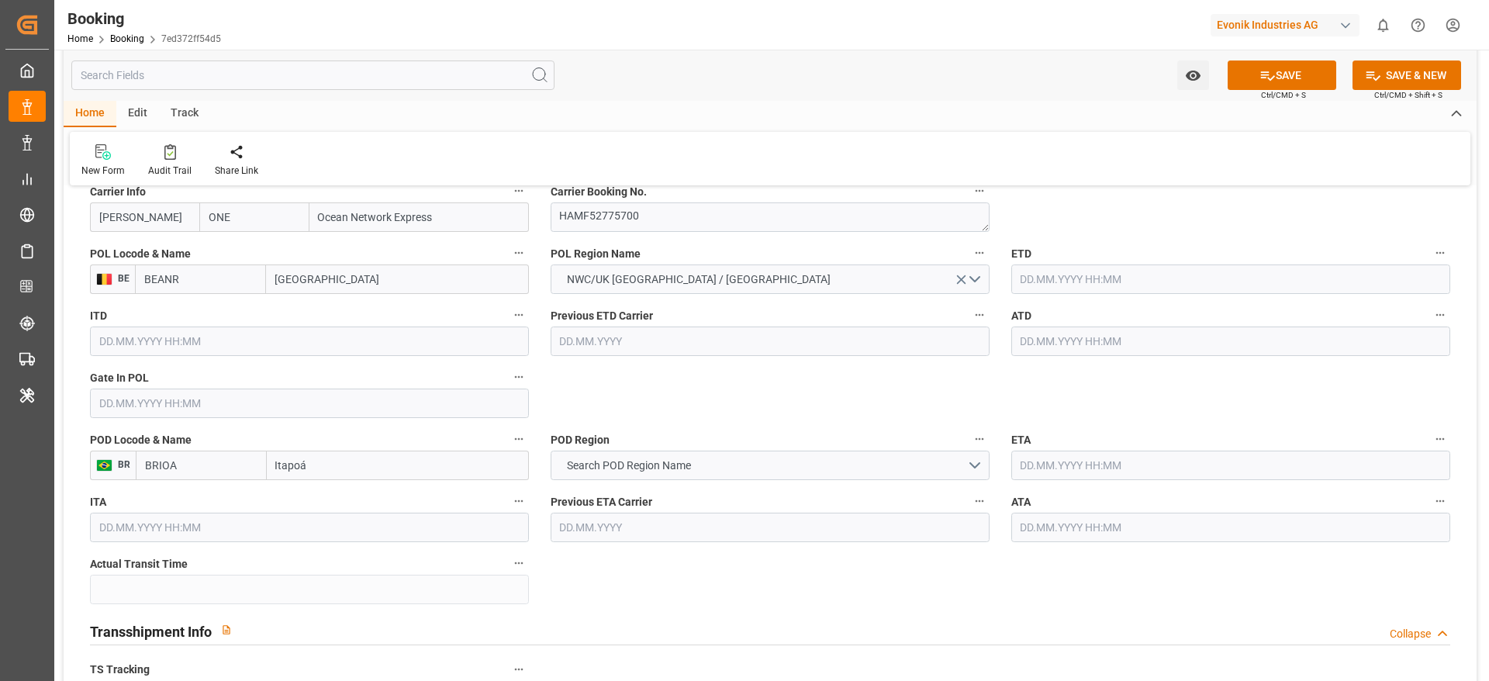
scroll to position [1163, 0]
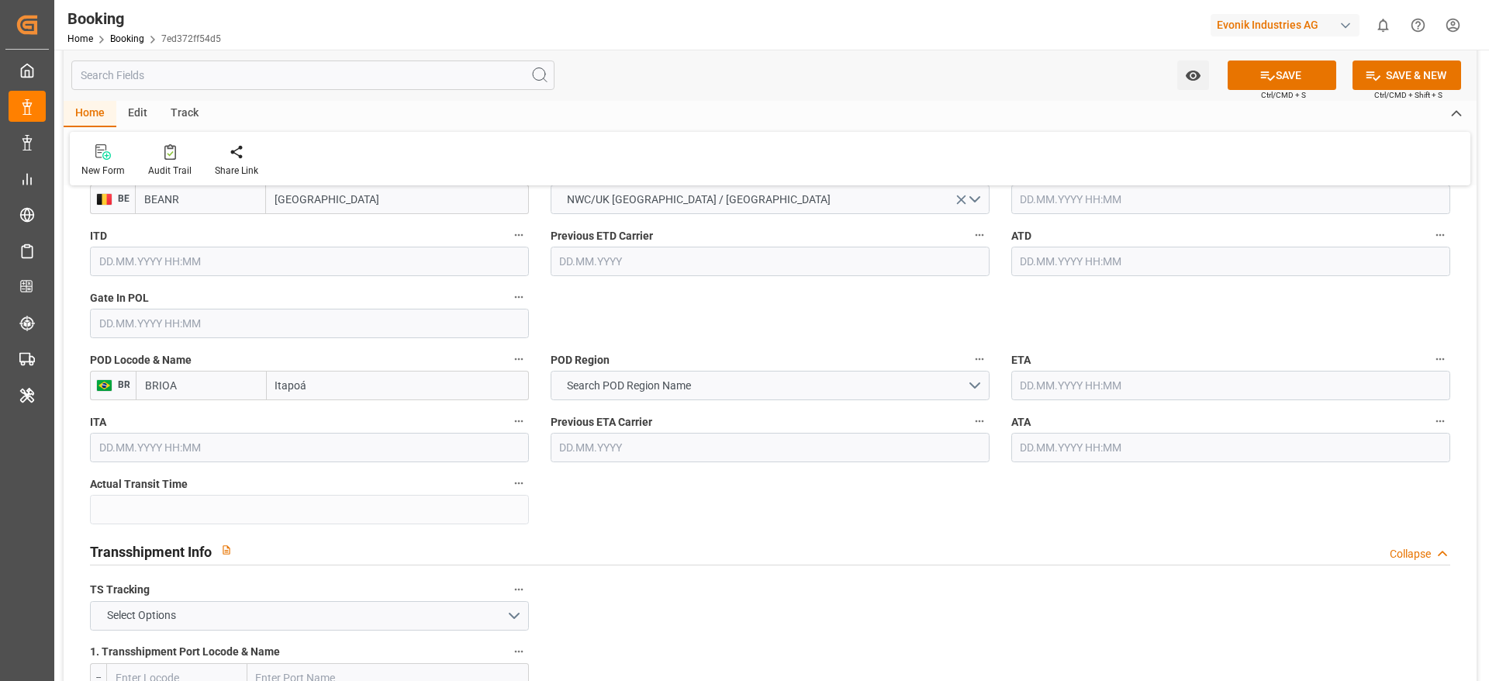
click at [300, 392] on input "Itapoá" at bounding box center [398, 385] width 262 height 29
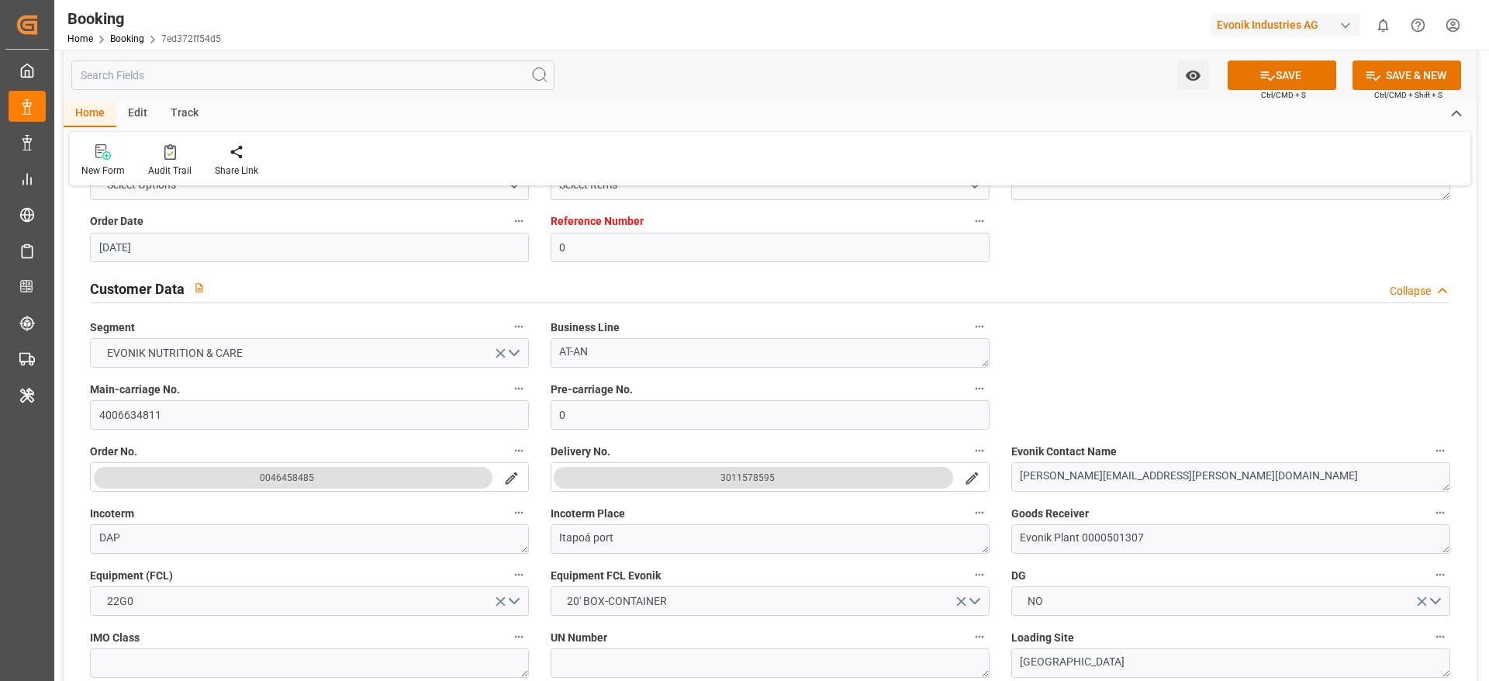
scroll to position [233, 0]
click at [151, 410] on input "4006634811" at bounding box center [309, 413] width 439 height 29
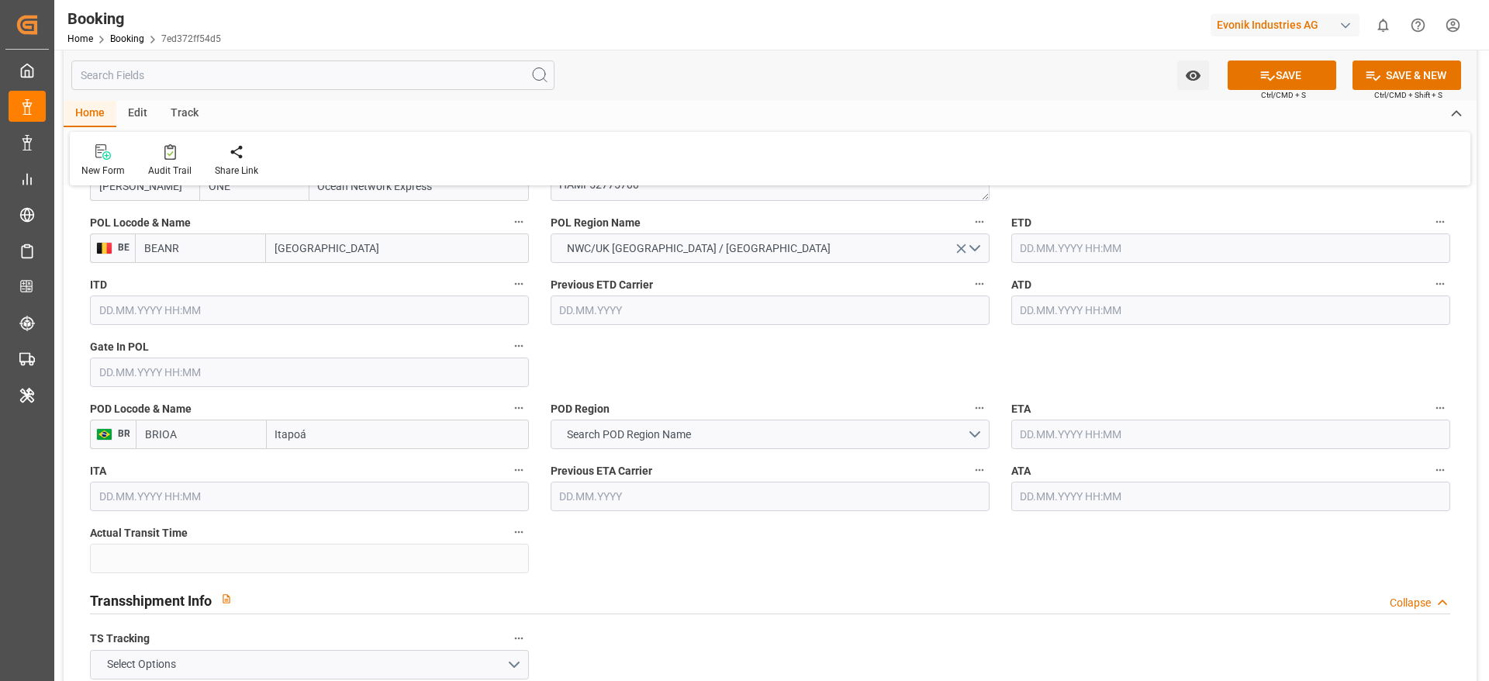
scroll to position [1280, 0]
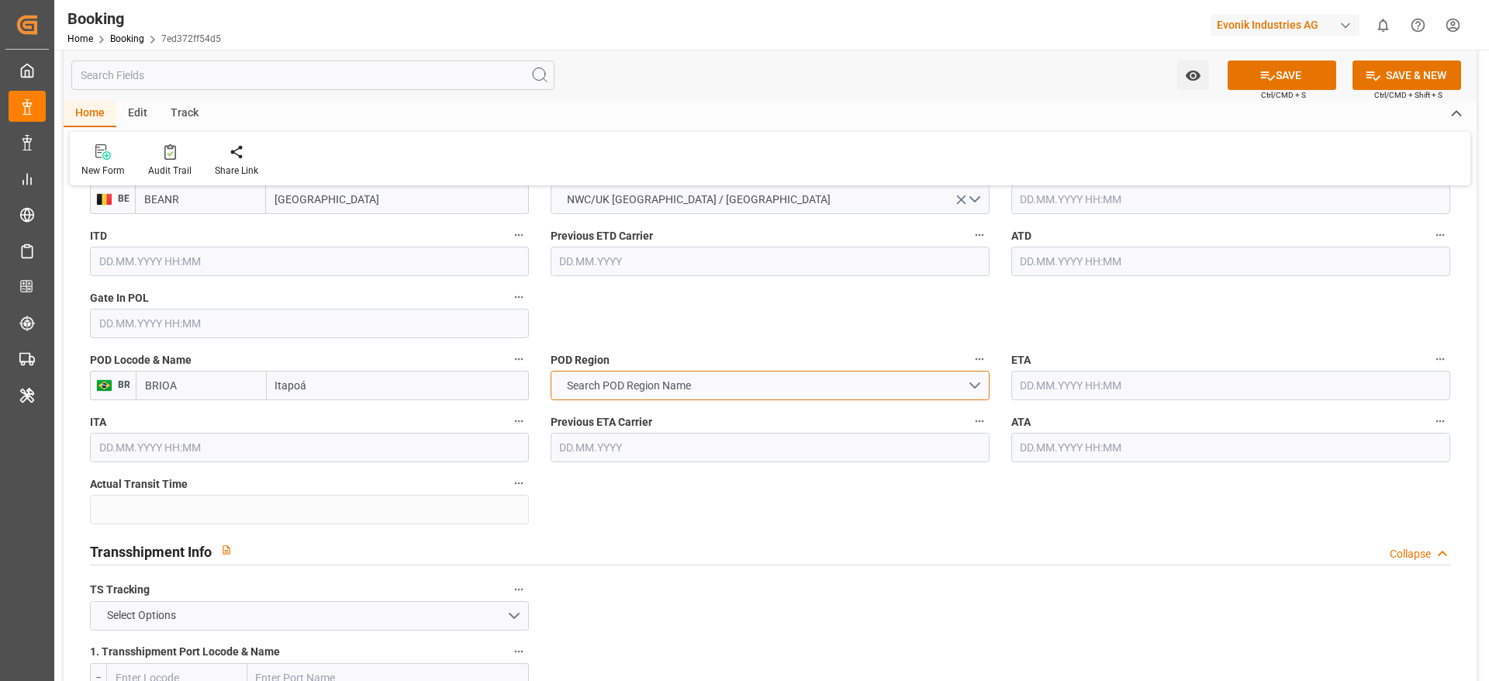
click at [668, 392] on span "Search POD Region Name" at bounding box center [629, 386] width 140 height 16
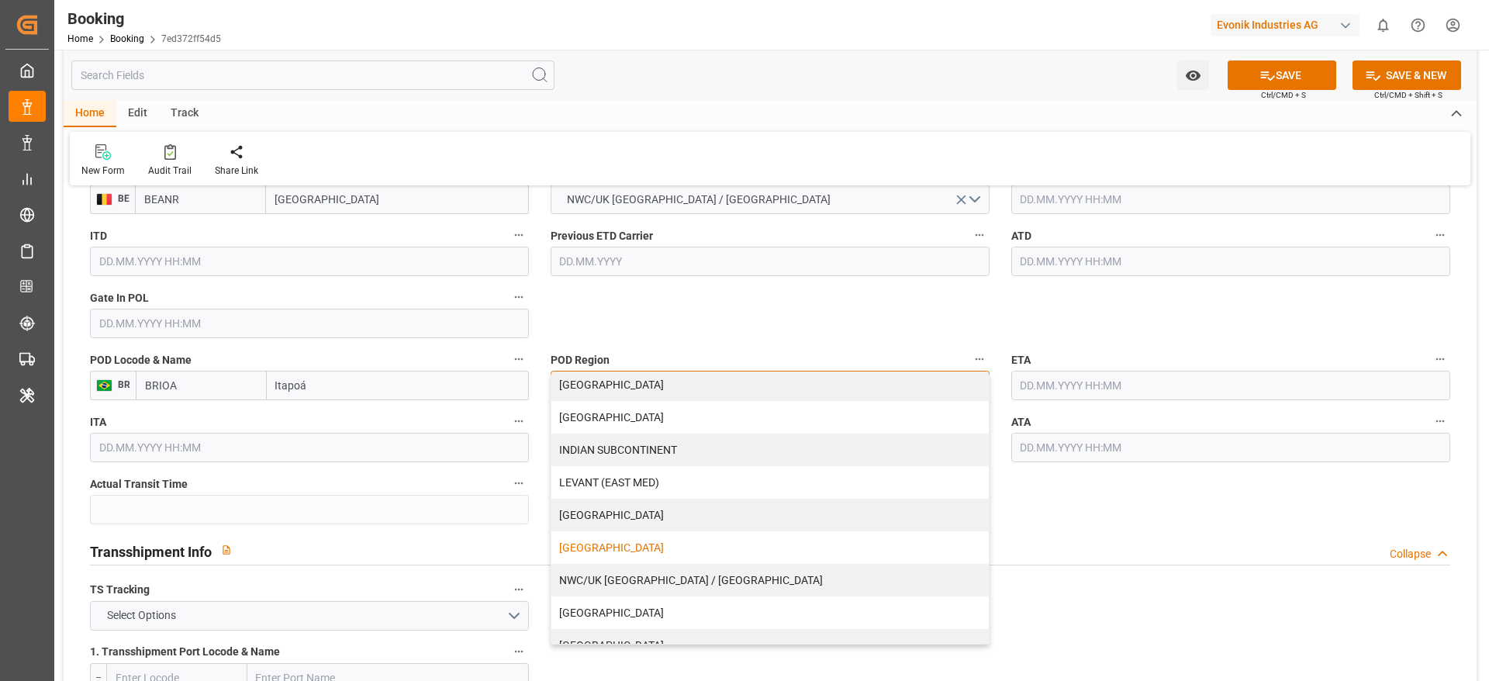
scroll to position [316, 0]
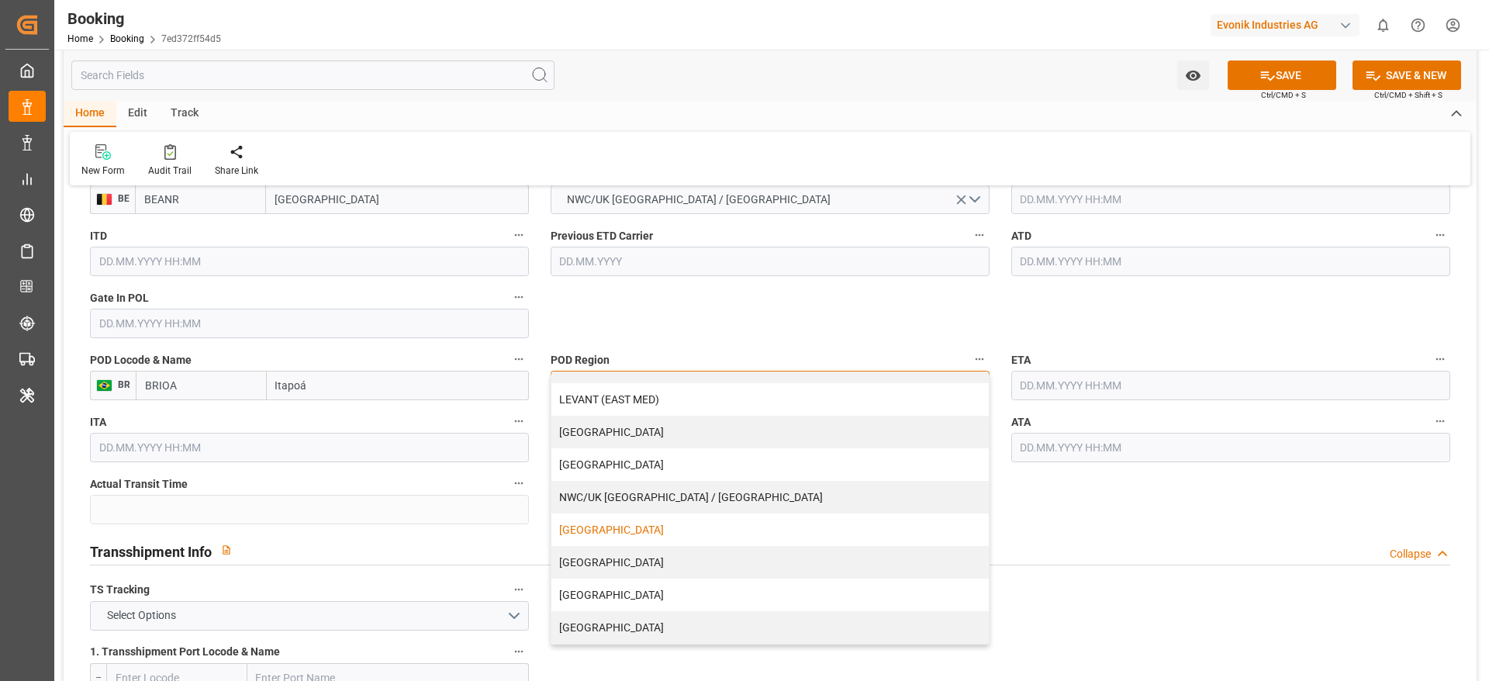
click at [647, 534] on div "SOUTH AMERICA EAST COAST" at bounding box center [769, 529] width 437 height 33
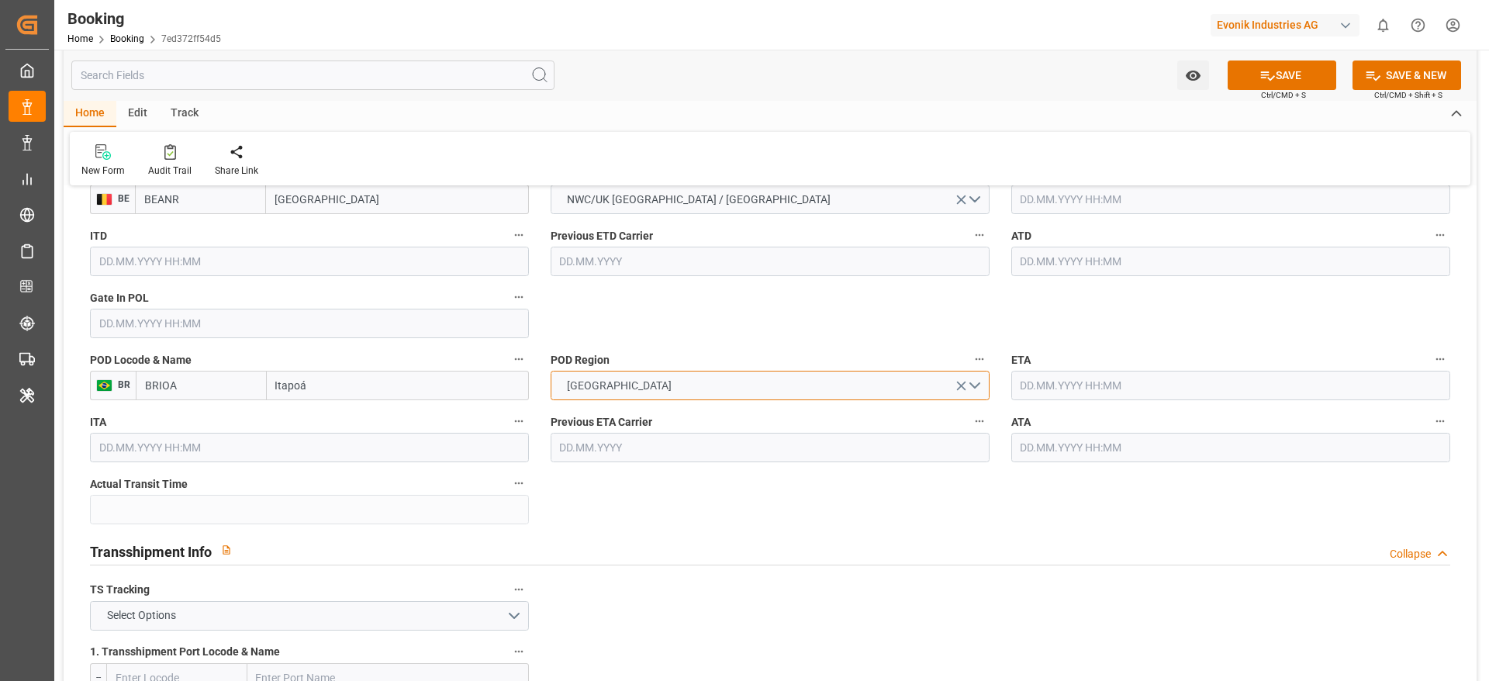
scroll to position [1163, 0]
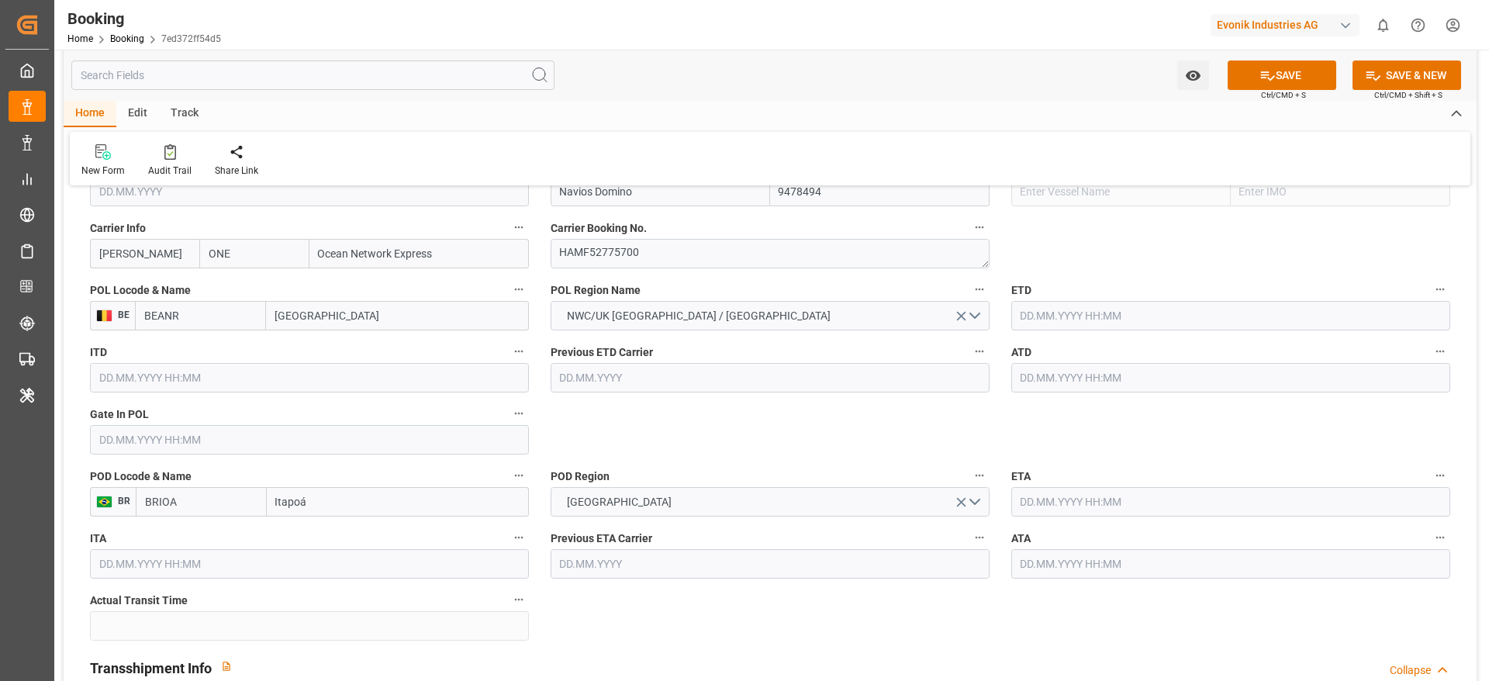
click at [201, 451] on input "text" at bounding box center [309, 439] width 439 height 29
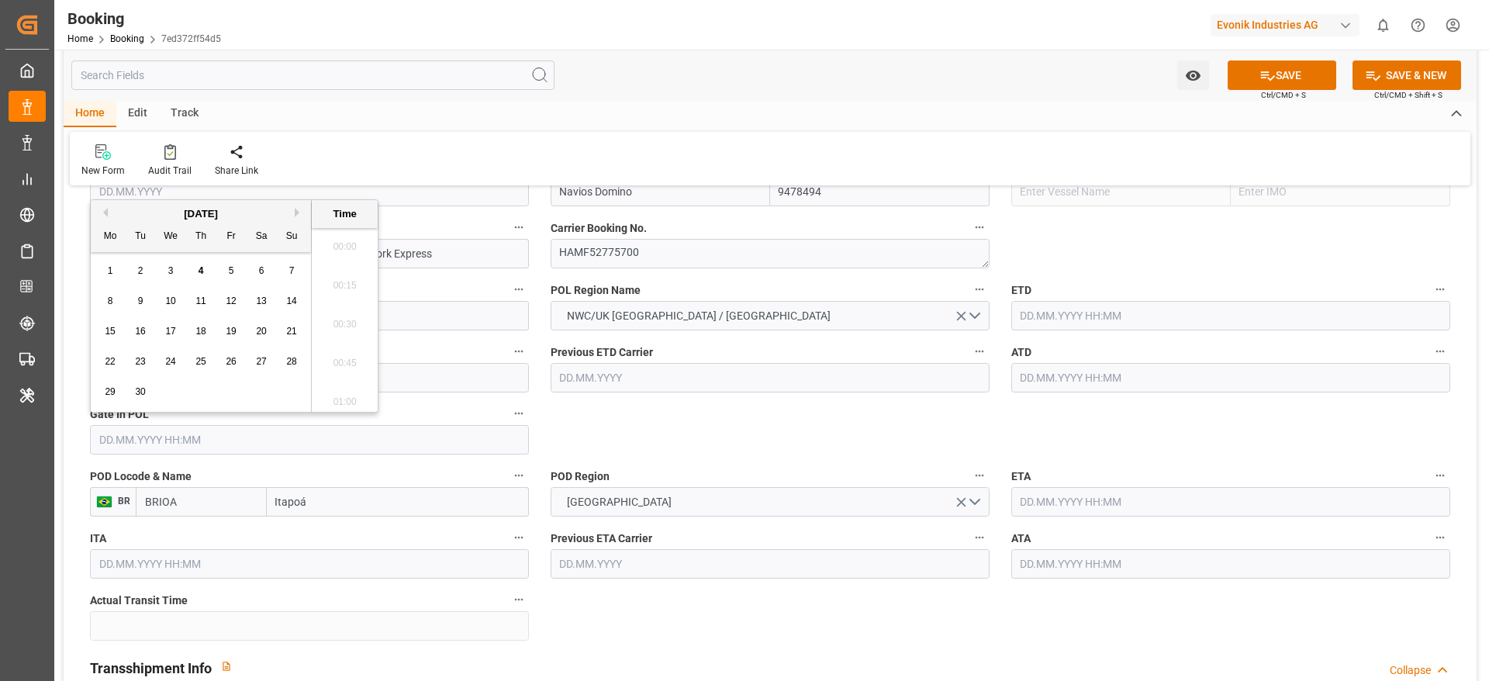
scroll to position [2681, 0]
click at [103, 216] on button "Previous Month" at bounding box center [102, 212] width 9 height 9
click at [287, 360] on span "27" at bounding box center [291, 361] width 10 height 11
type input "27.07.2025 00:00"
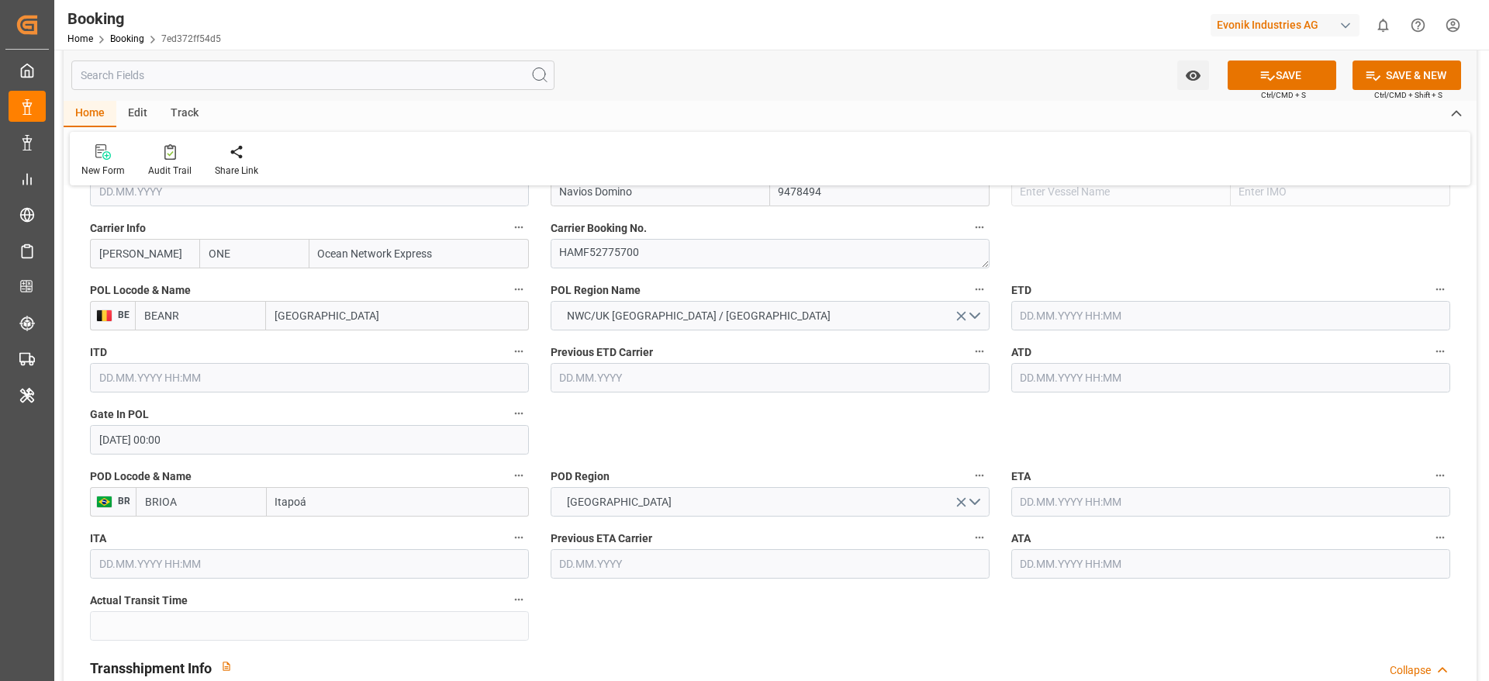
click at [153, 436] on input "27.07.2025 00:00" at bounding box center [309, 439] width 439 height 29
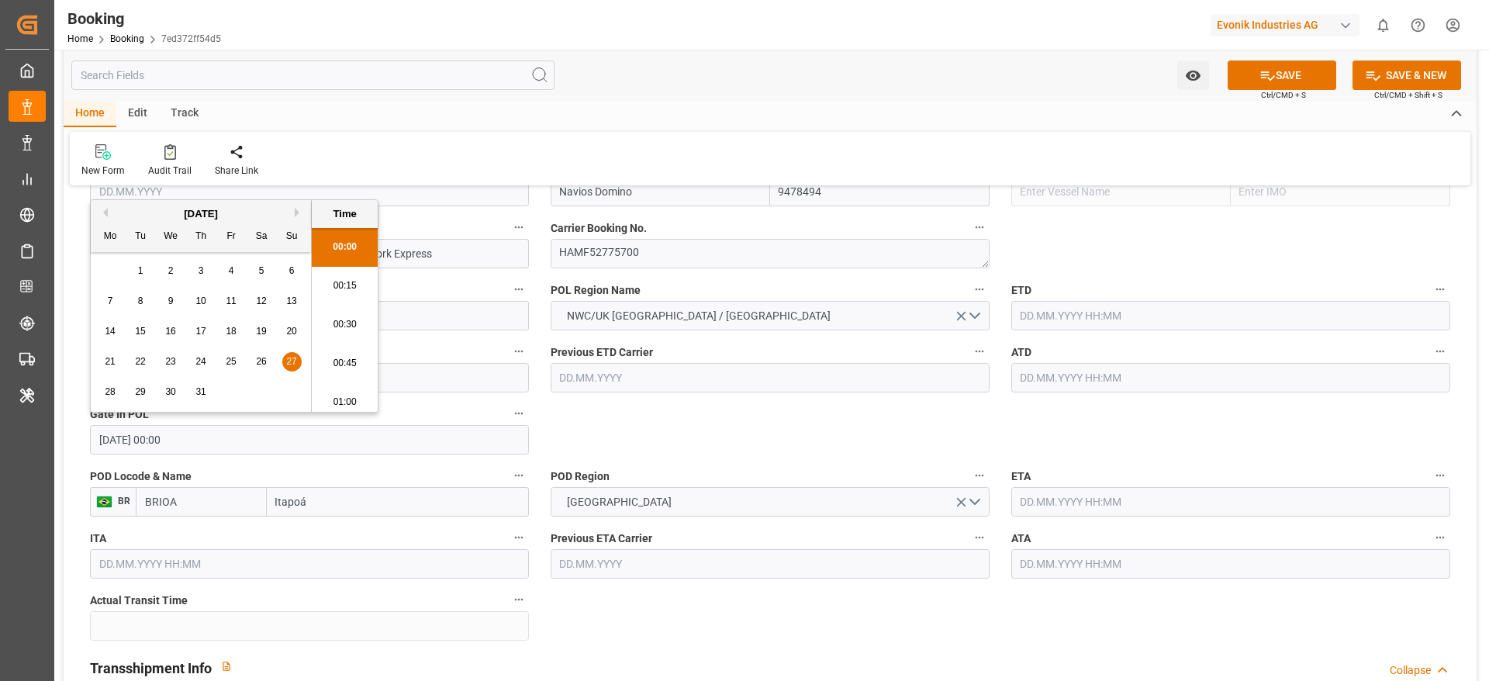
click at [104, 212] on button "Previous Month" at bounding box center [102, 212] width 9 height 9
click at [231, 386] on span "27" at bounding box center [231, 391] width 10 height 11
type input "27.06.2025 00:00"
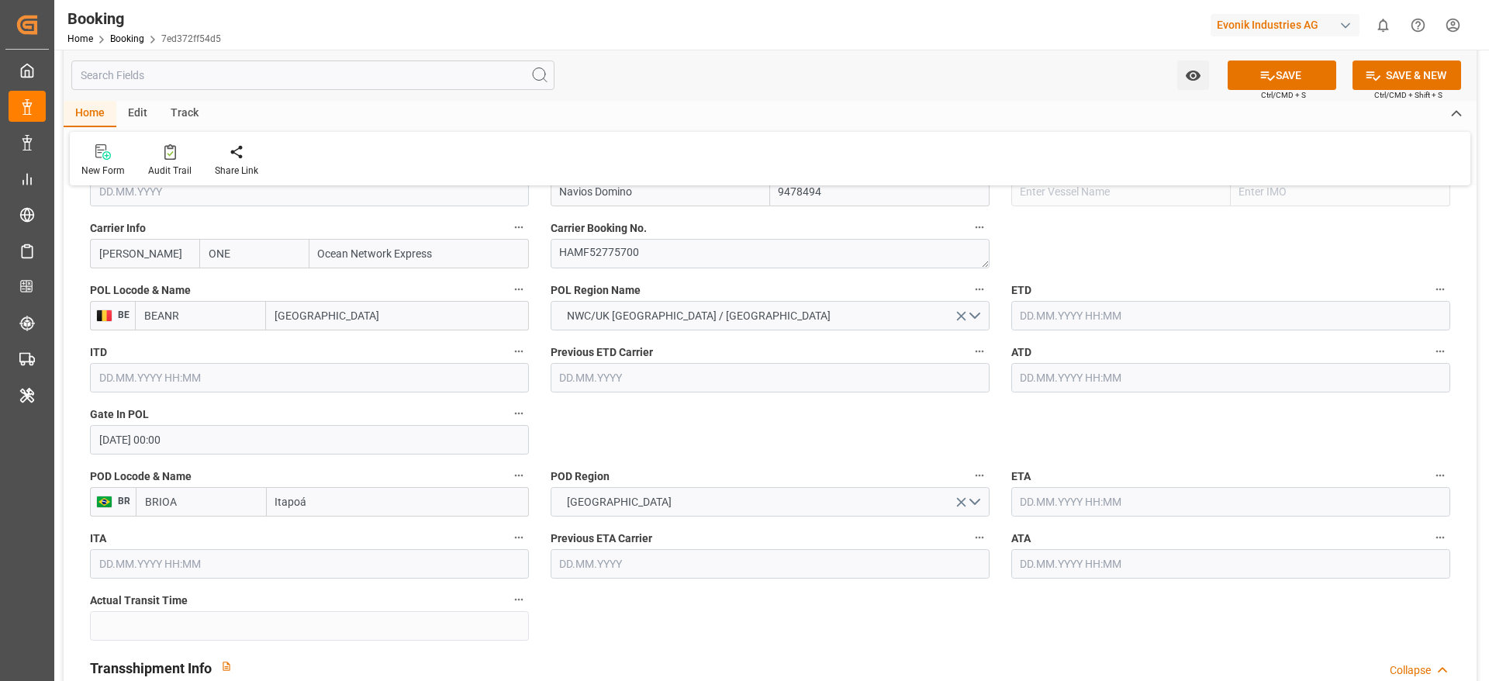
click at [1062, 306] on input "text" at bounding box center [1230, 315] width 439 height 29
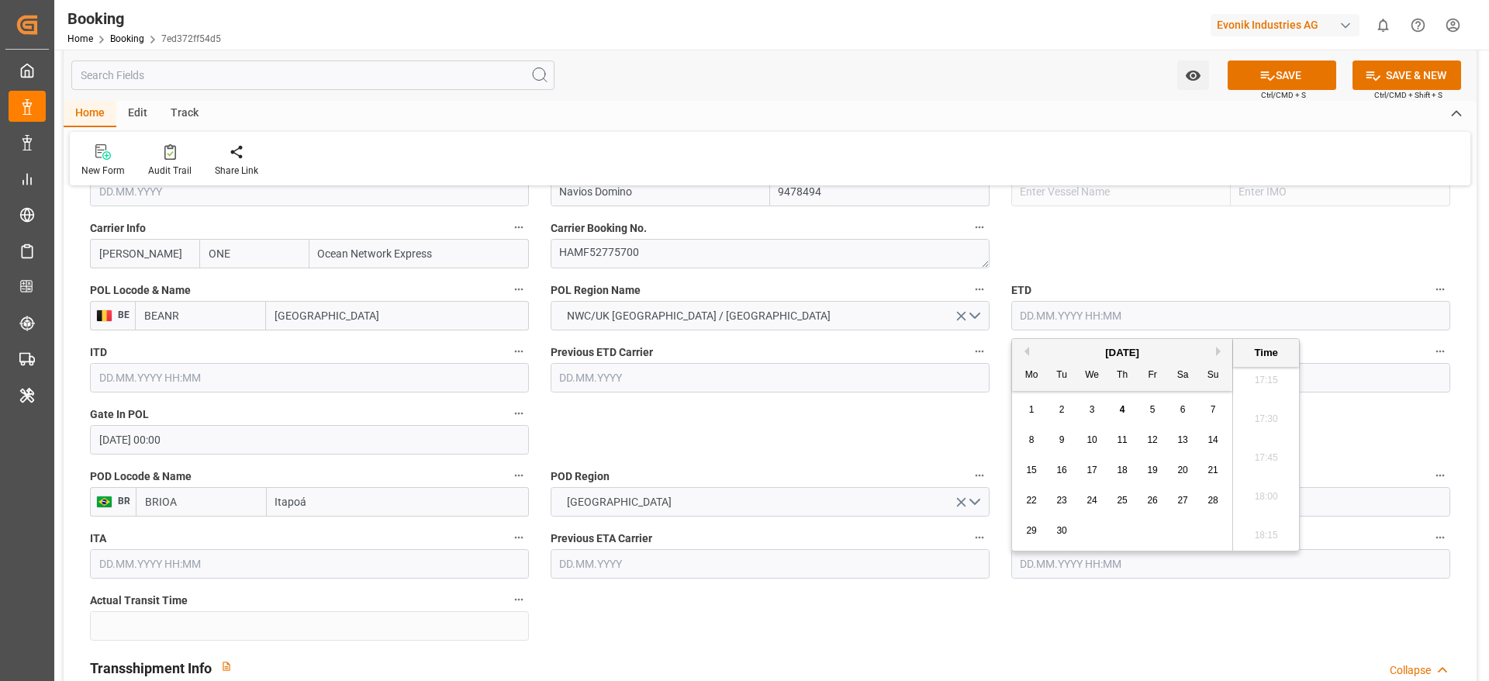
click at [1028, 350] on button "Previous Month" at bounding box center [1024, 351] width 9 height 9
click at [1164, 414] on div "30 1 2 3 4 5 6" at bounding box center [1123, 410] width 212 height 30
click at [1156, 414] on div "4" at bounding box center [1152, 410] width 19 height 19
type input "04.07.2025 00:00"
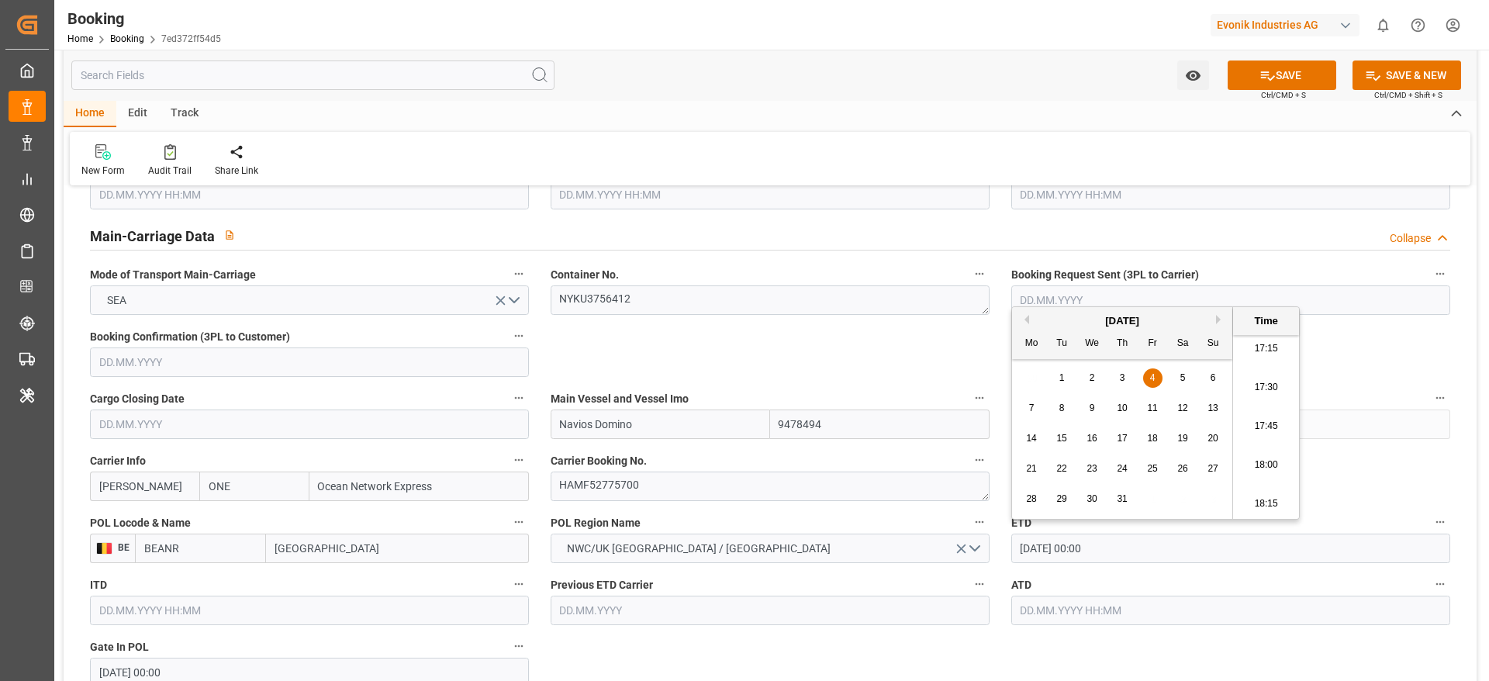
scroll to position [1047, 0]
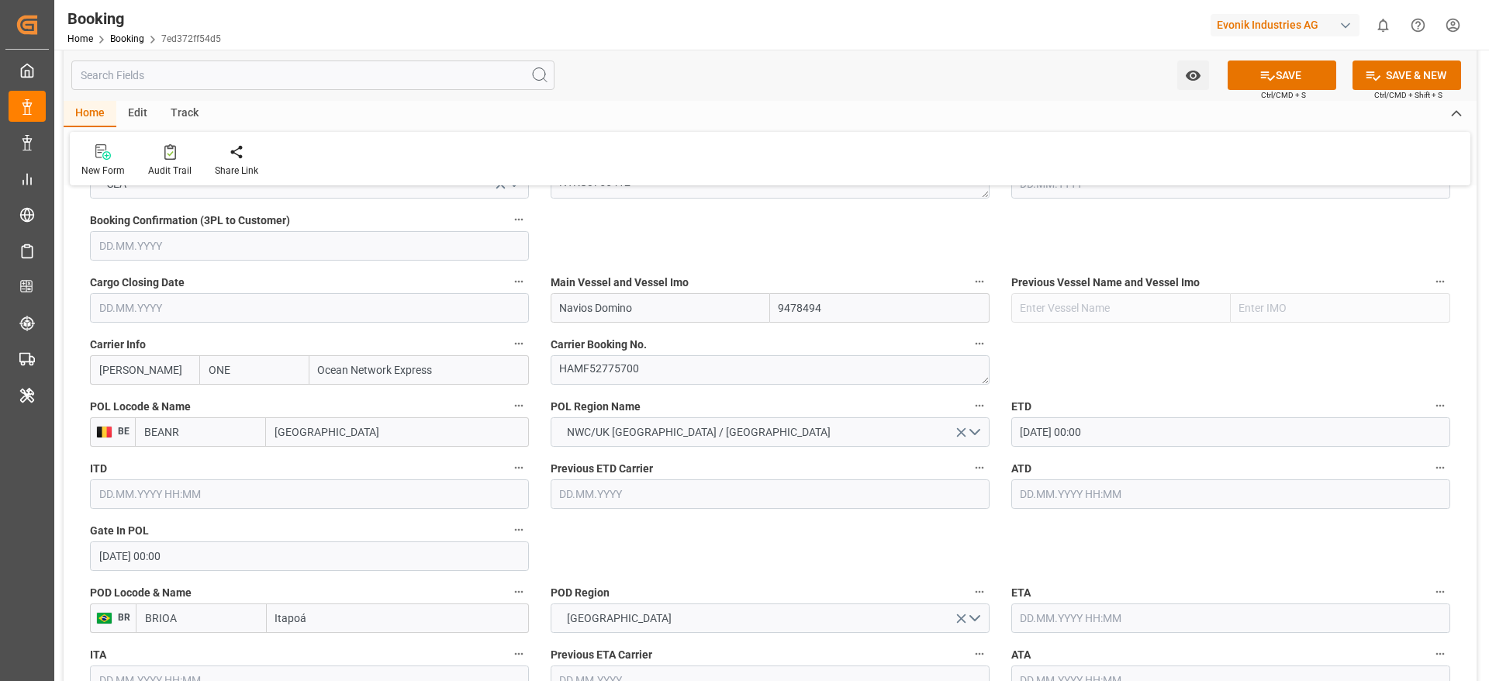
click at [1052, 495] on input "text" at bounding box center [1230, 493] width 439 height 29
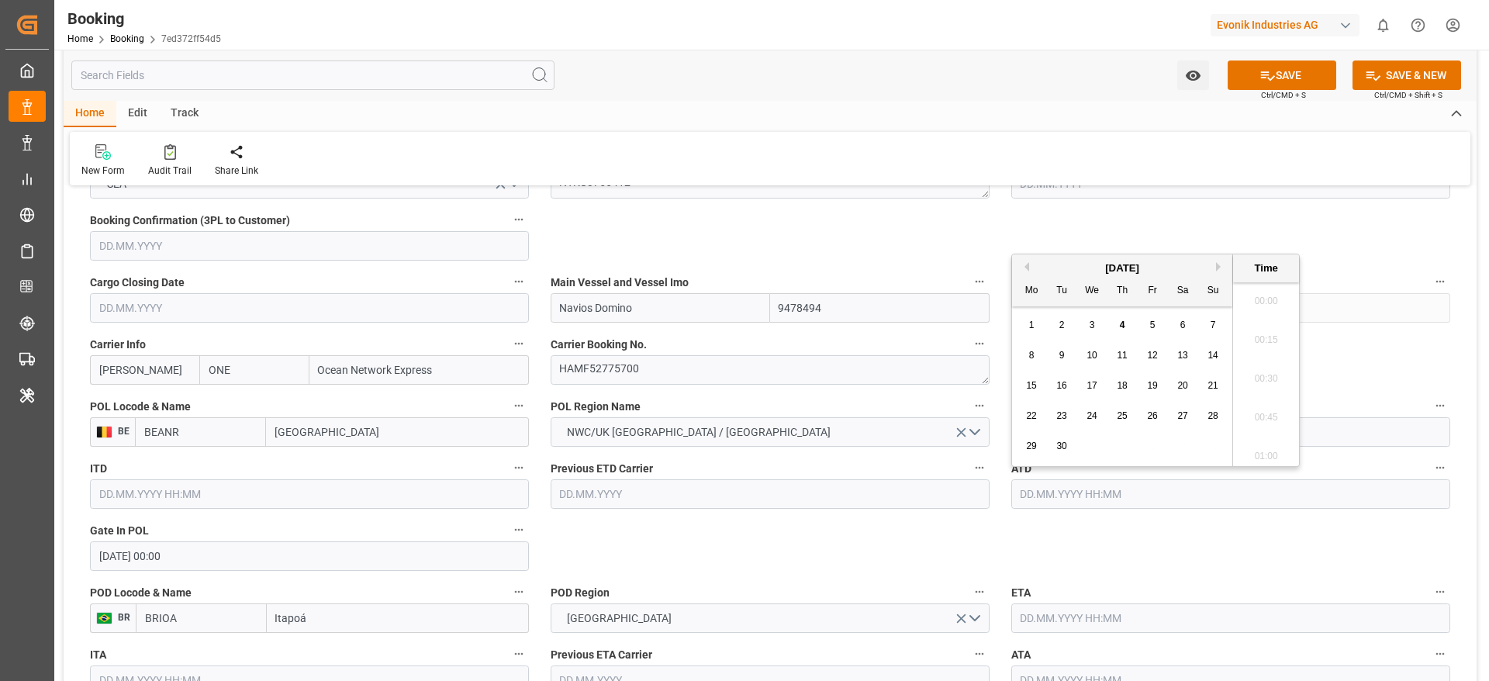
scroll to position [2681, 0]
click at [1024, 272] on div "September 2025" at bounding box center [1122, 269] width 220 height 16
click at [1024, 268] on button "Previous Month" at bounding box center [1024, 266] width 9 height 9
click at [1156, 334] on div "4" at bounding box center [1152, 325] width 19 height 19
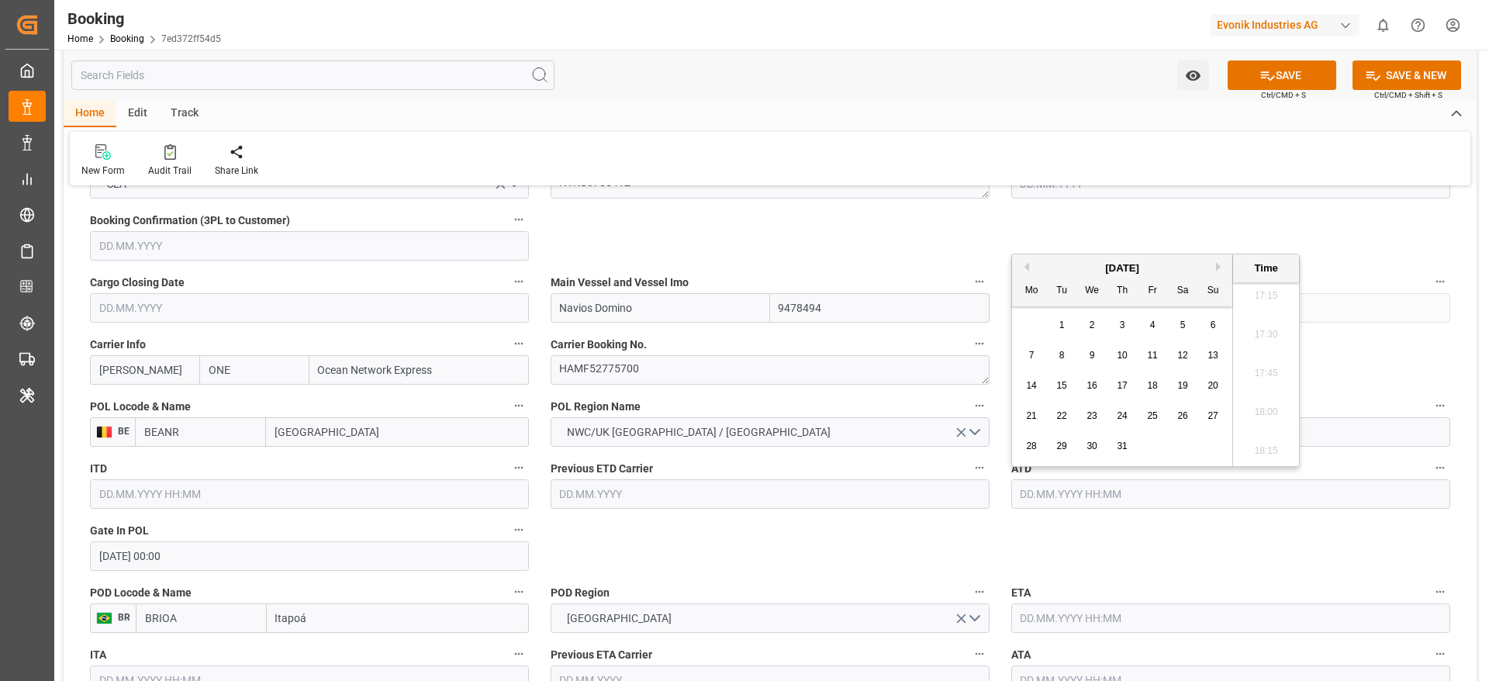
type input "04.07.2025 00:00"
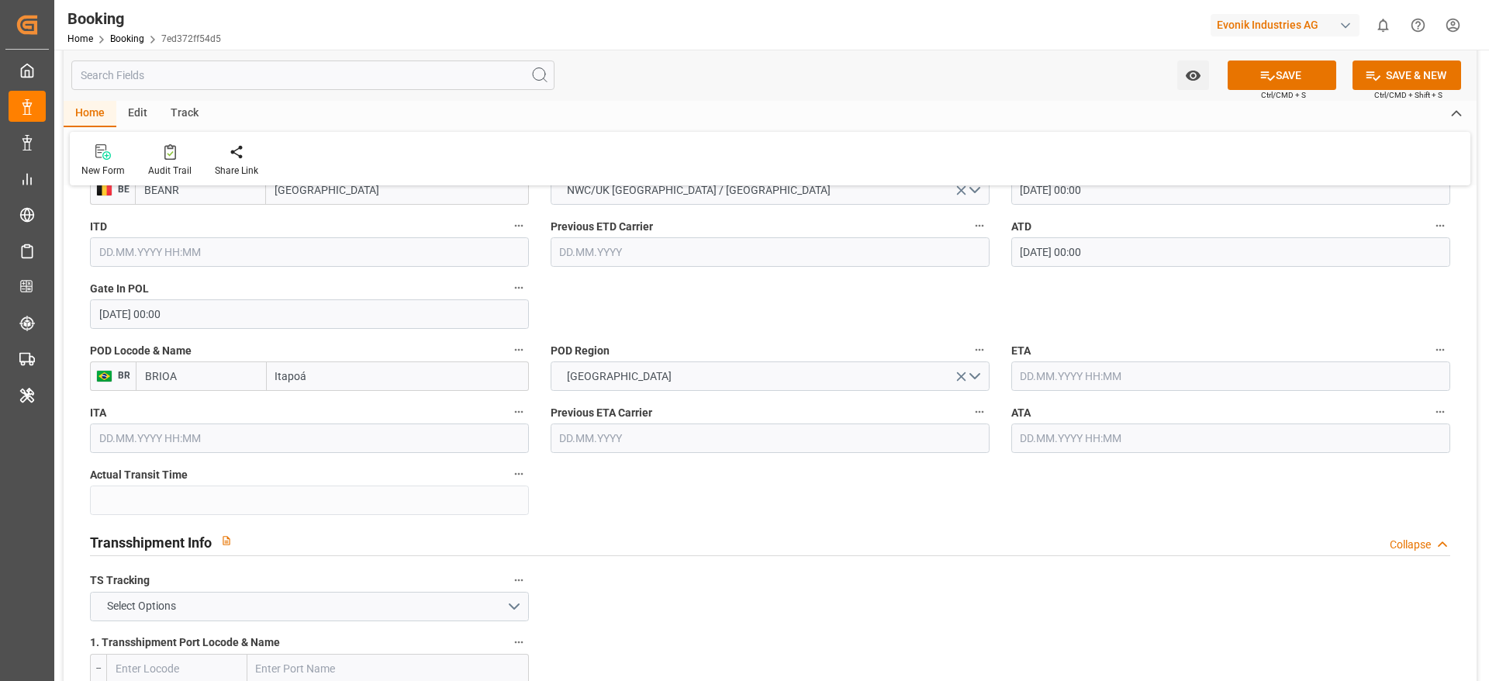
scroll to position [1396, 0]
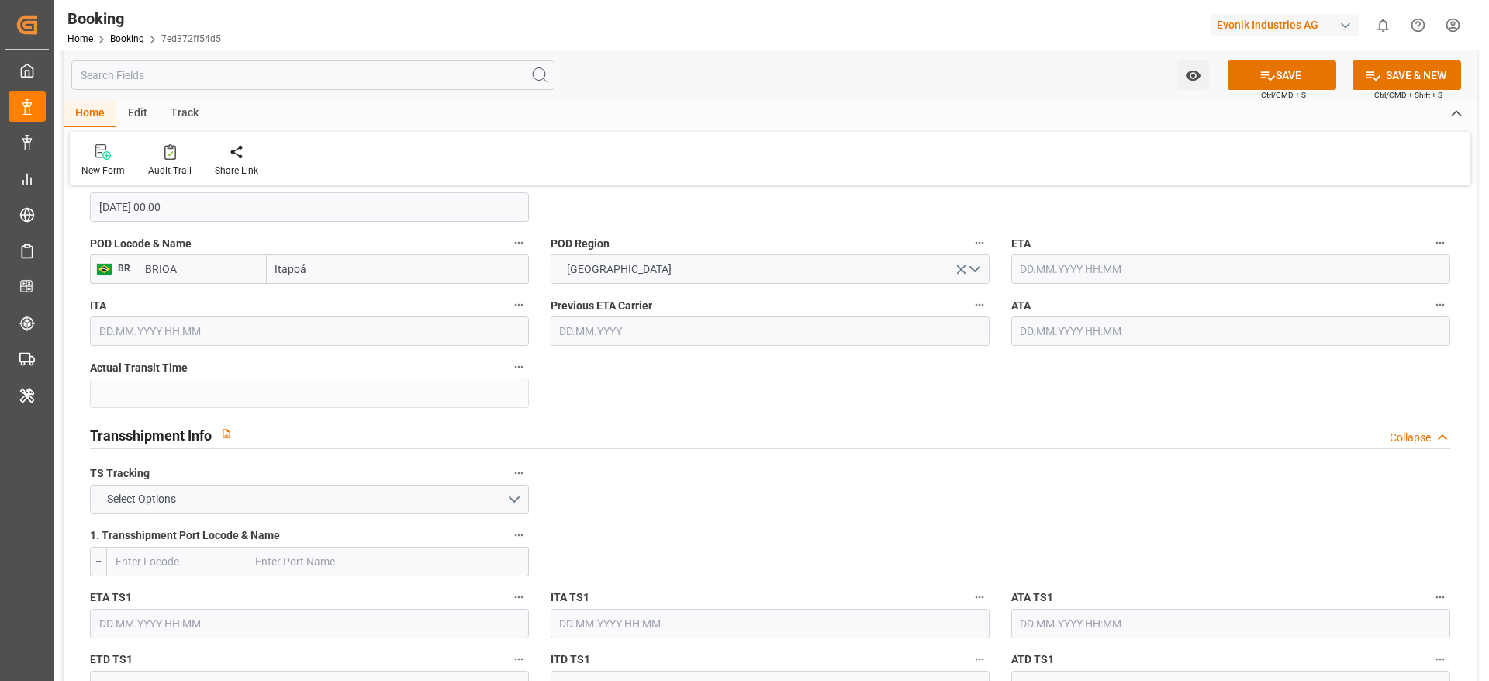
click at [1051, 267] on input "text" at bounding box center [1230, 268] width 439 height 29
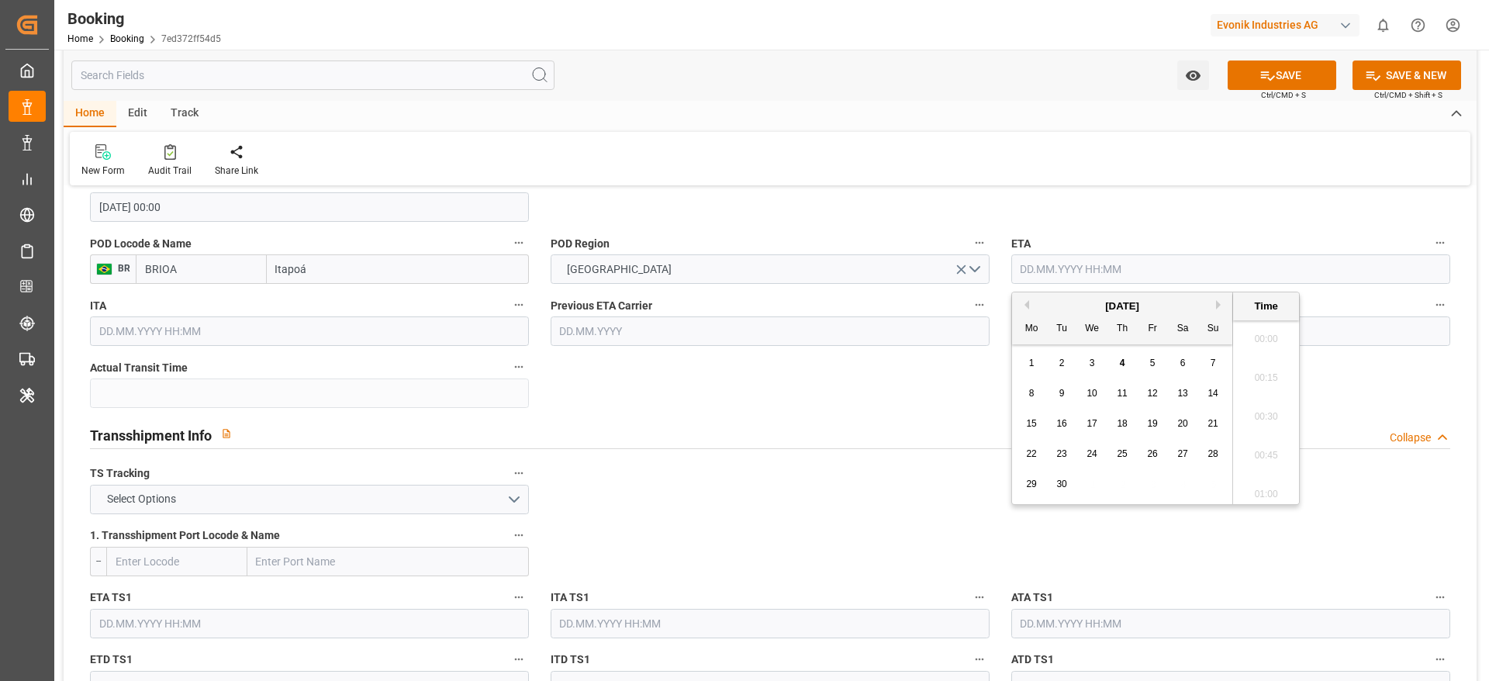
scroll to position [2681, 0]
click at [1024, 304] on button "Previous Month" at bounding box center [1024, 304] width 9 height 9
click at [1099, 395] on div "6" at bounding box center [1092, 394] width 19 height 19
type input "06.08.2025 00:00"
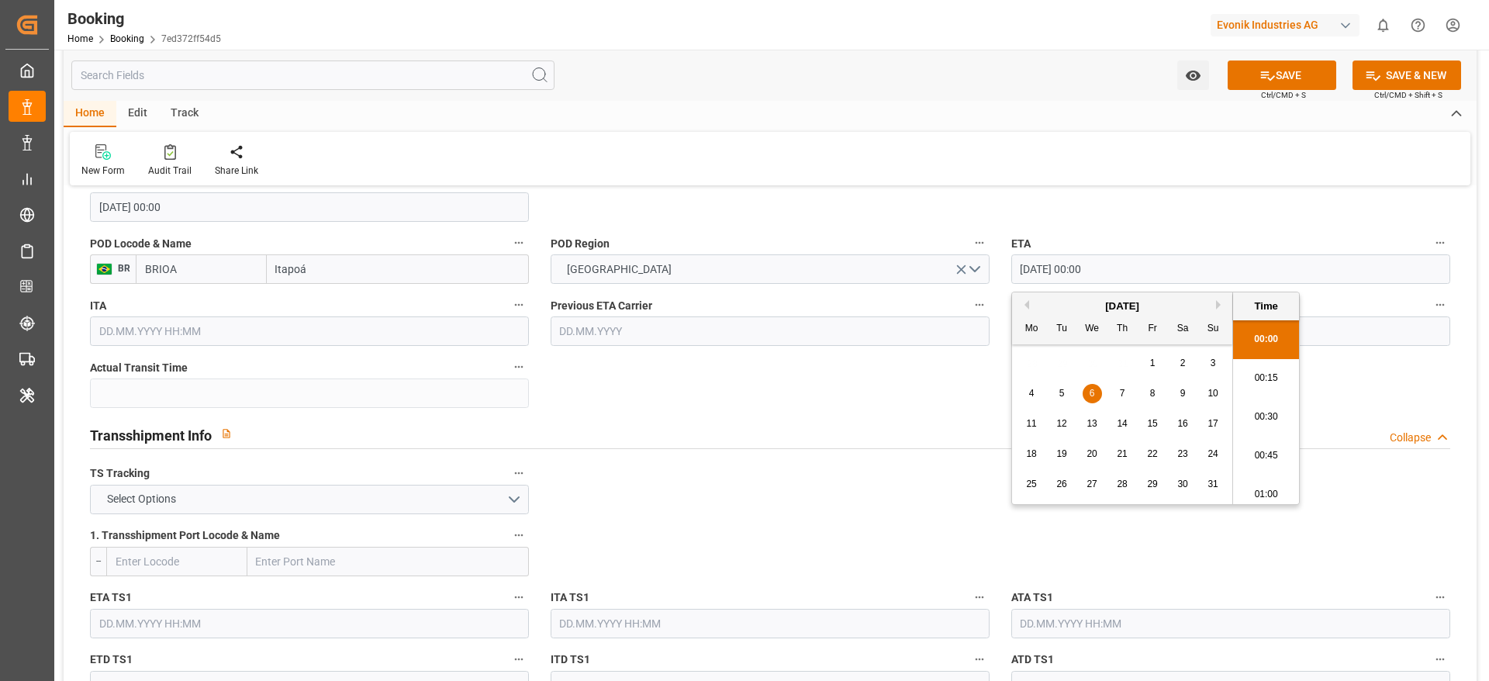
drag, startPoint x: 1020, startPoint y: 276, endPoint x: 1124, endPoint y: 273, distance: 104.0
click at [1124, 273] on input "06.08.2025 00:00" at bounding box center [1230, 268] width 439 height 29
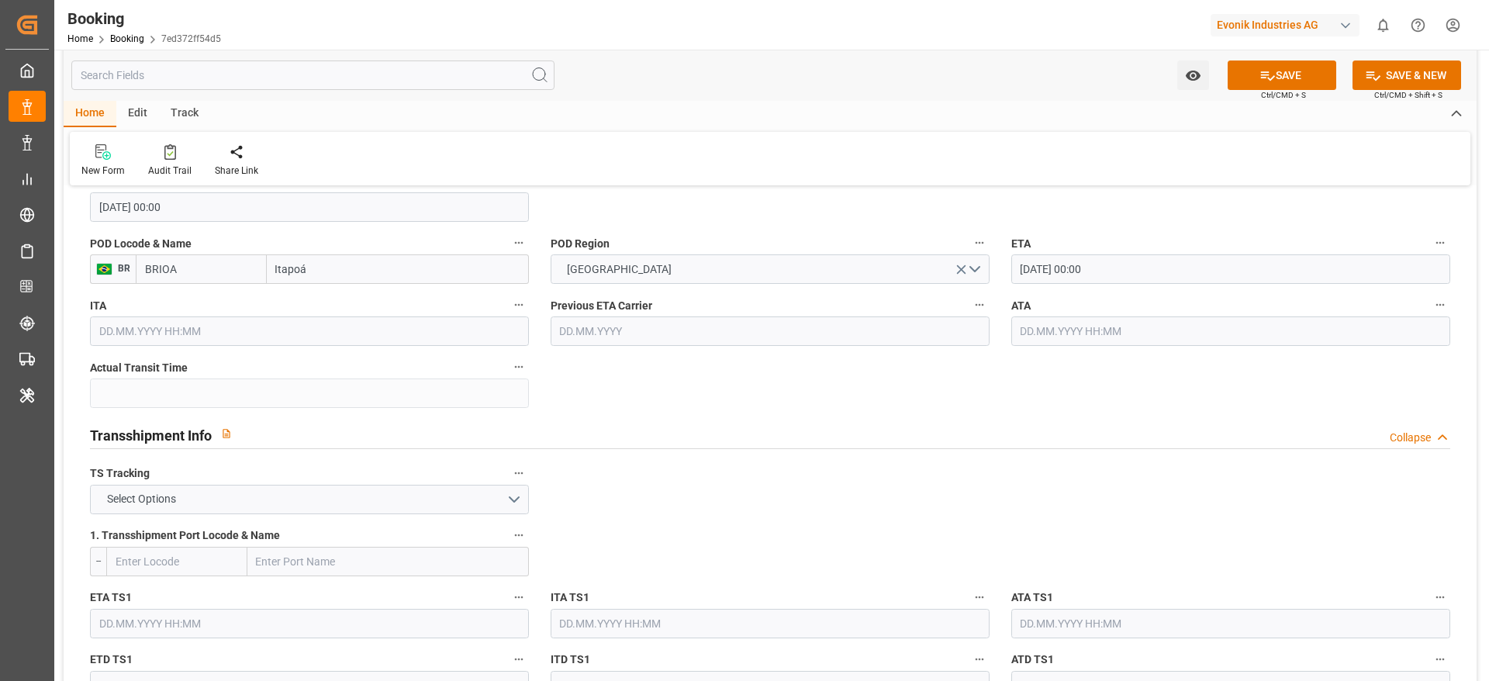
click at [1036, 333] on input "text" at bounding box center [1230, 330] width 439 height 29
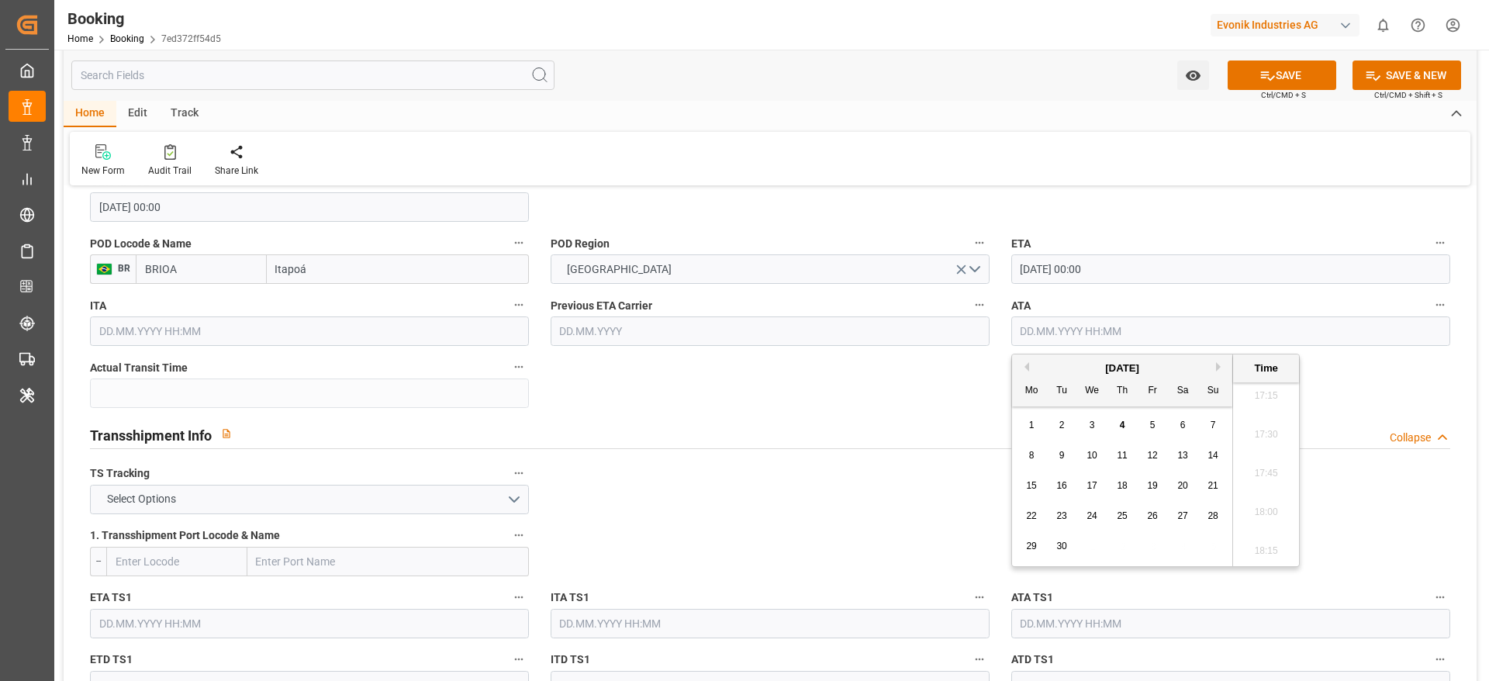
paste input "06.08.2025 00:00"
type input "06.08.2025 00:00"
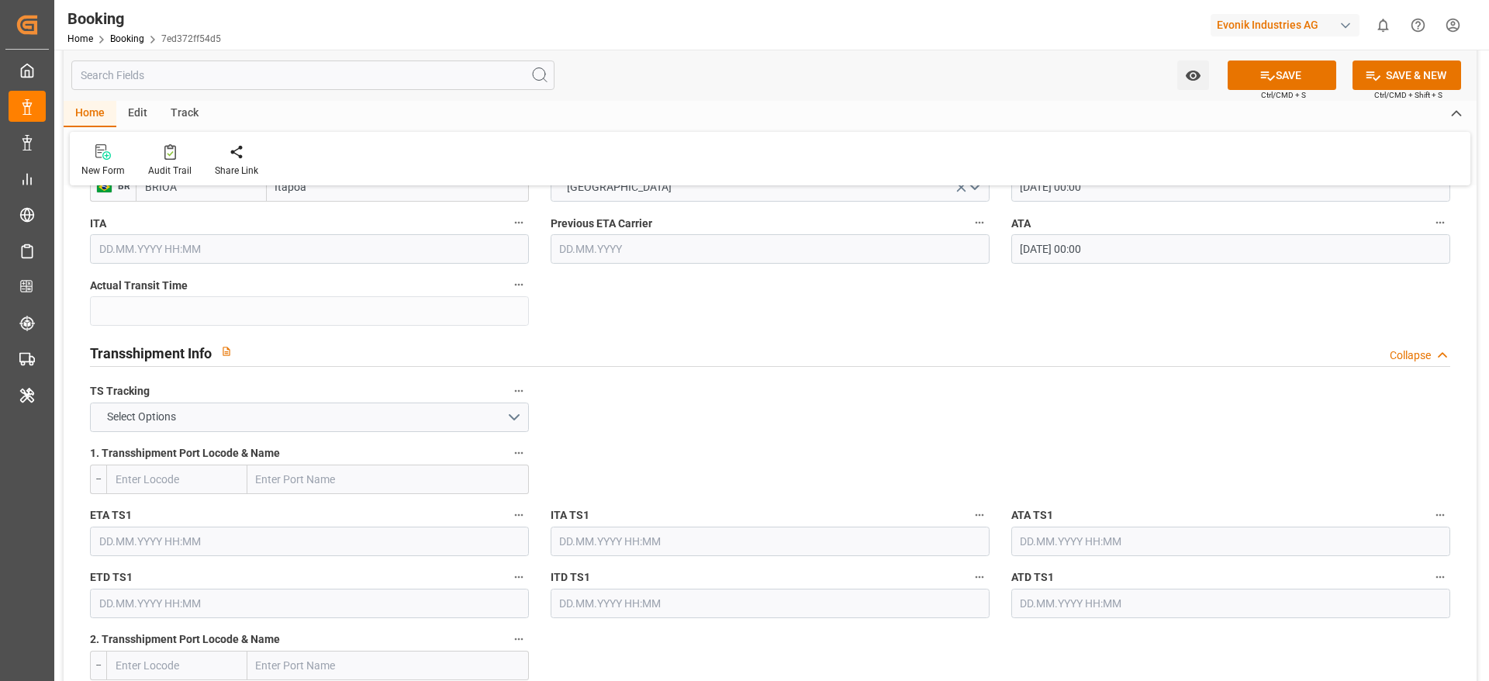
scroll to position [1512, 0]
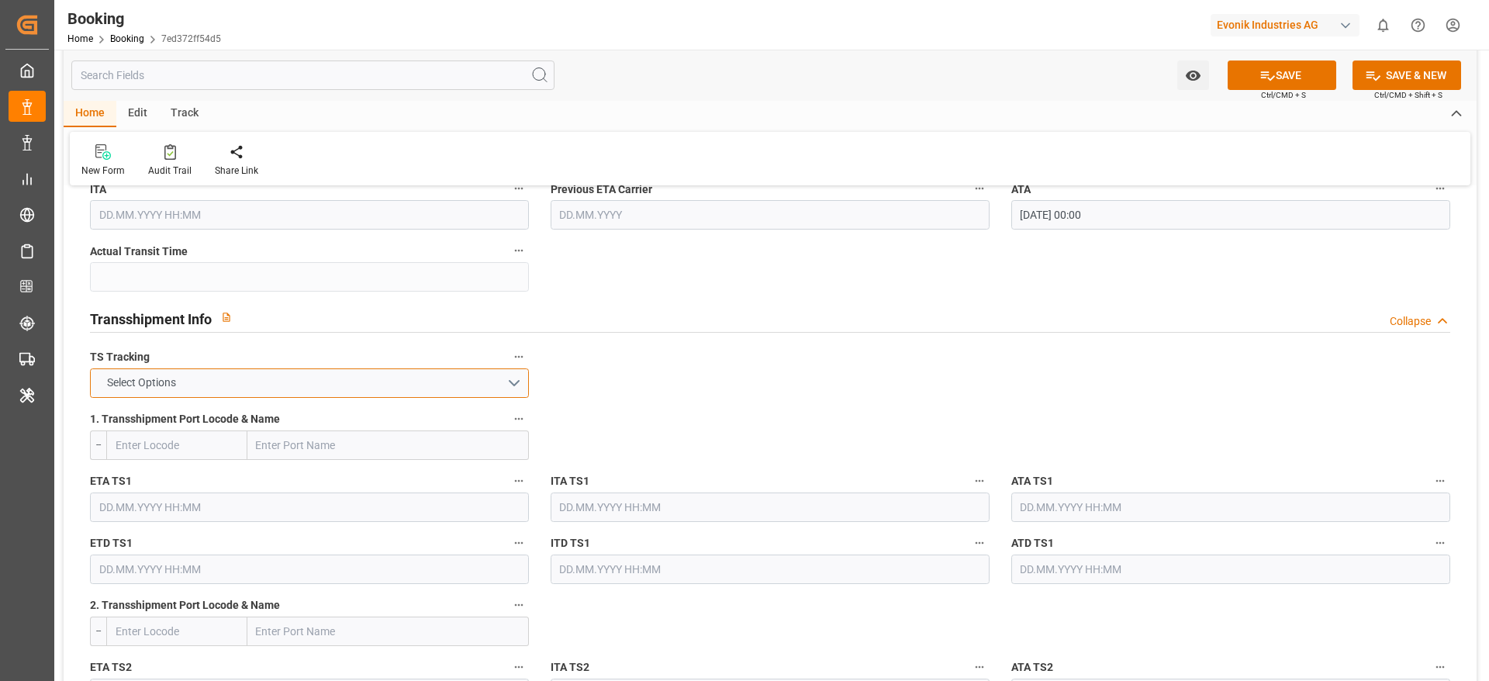
click at [361, 374] on button "Select Options" at bounding box center [309, 382] width 439 height 29
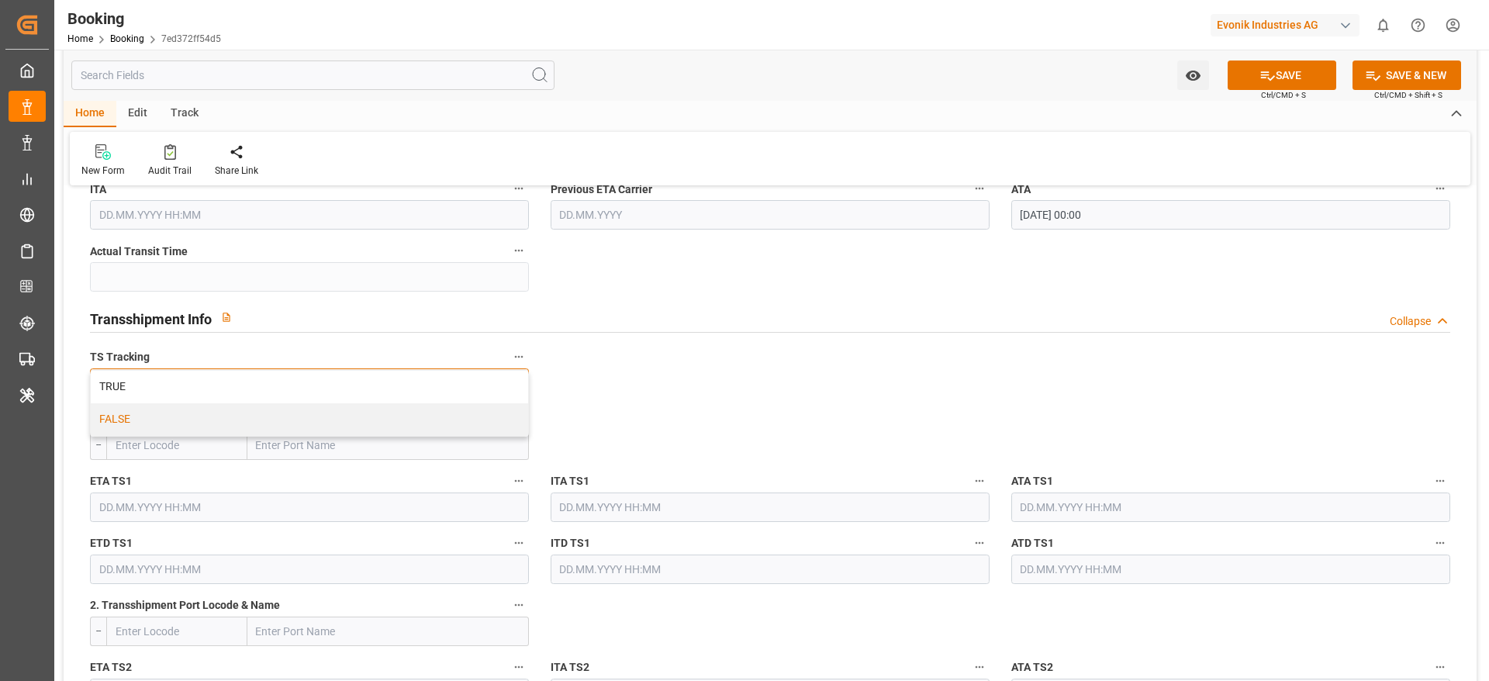
click at [347, 407] on div "FALSE" at bounding box center [309, 419] width 437 height 33
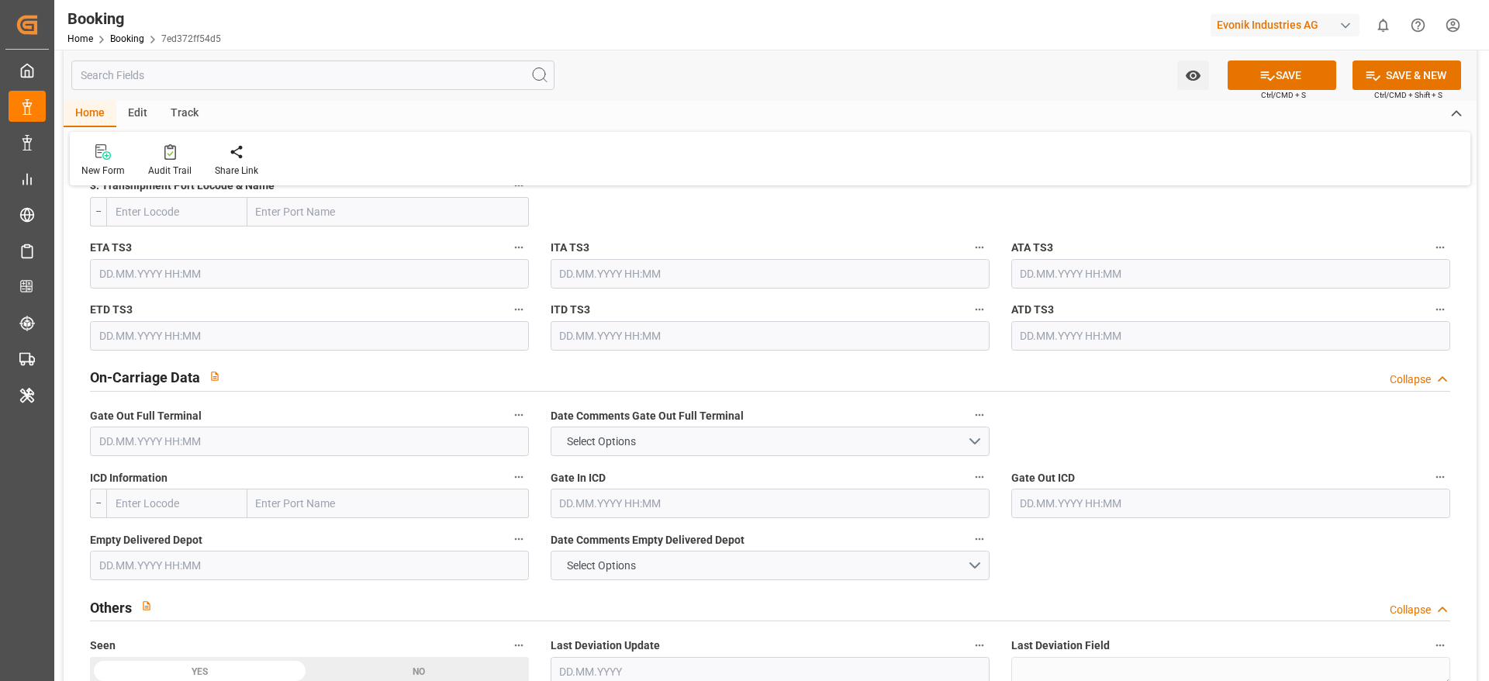
scroll to position [2210, 0]
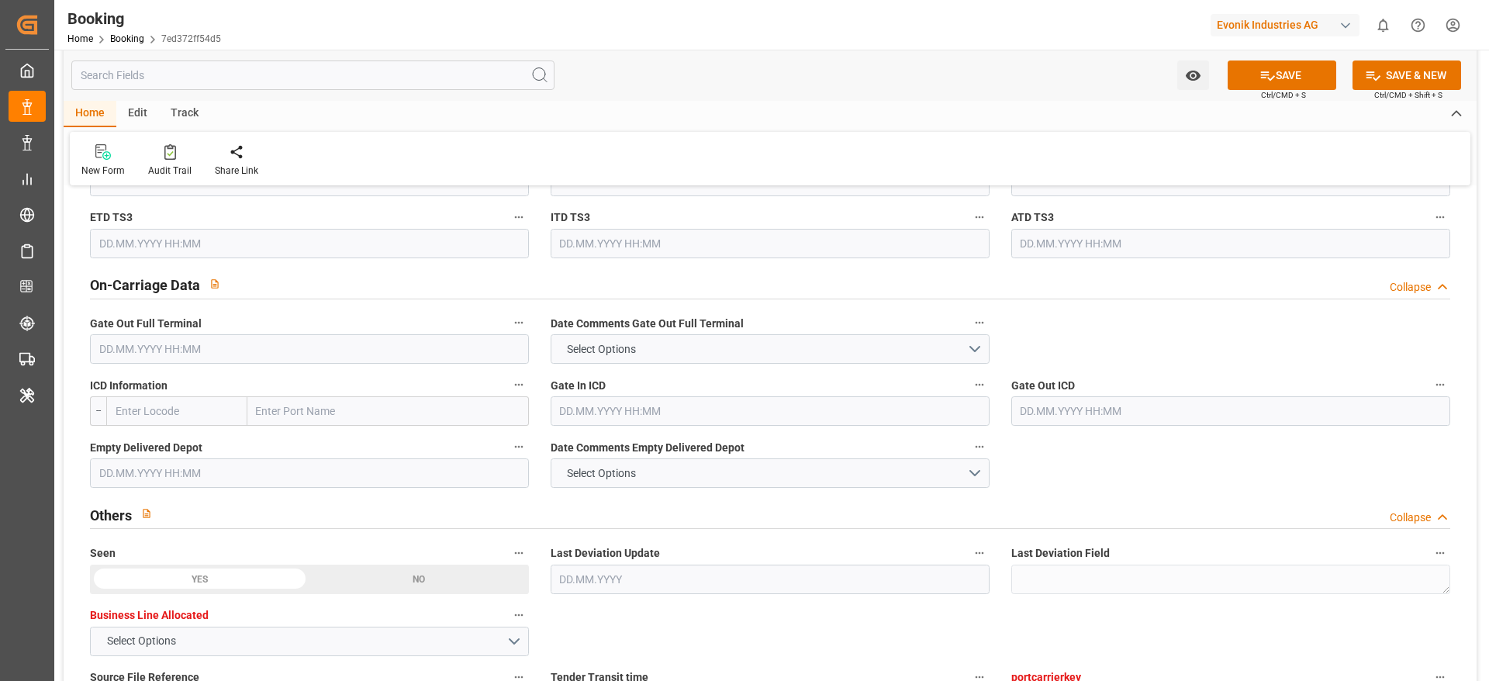
click at [154, 363] on input "text" at bounding box center [309, 348] width 439 height 29
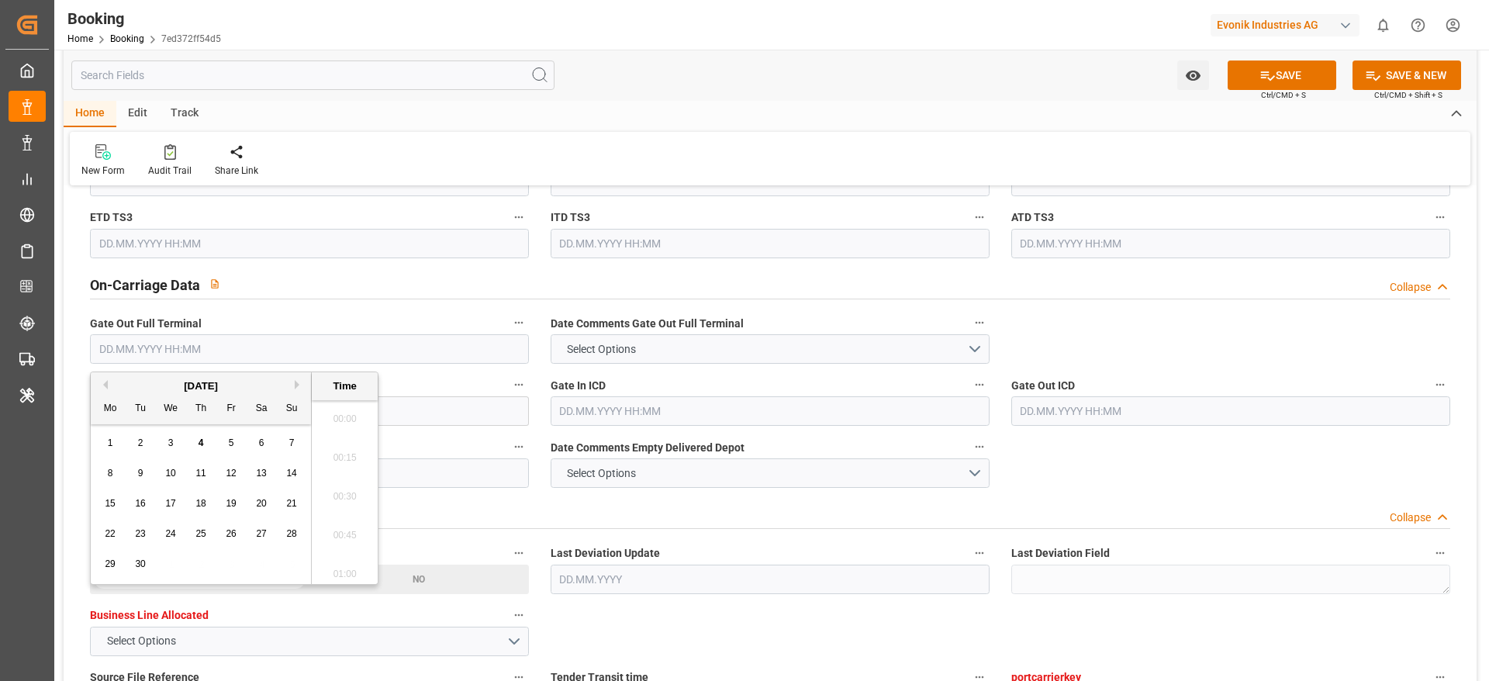
scroll to position [2681, 0]
click at [104, 385] on button "Previous Month" at bounding box center [102, 384] width 9 height 9
click at [255, 467] on div "9" at bounding box center [261, 474] width 19 height 19
type input "[DATE] 00:00"
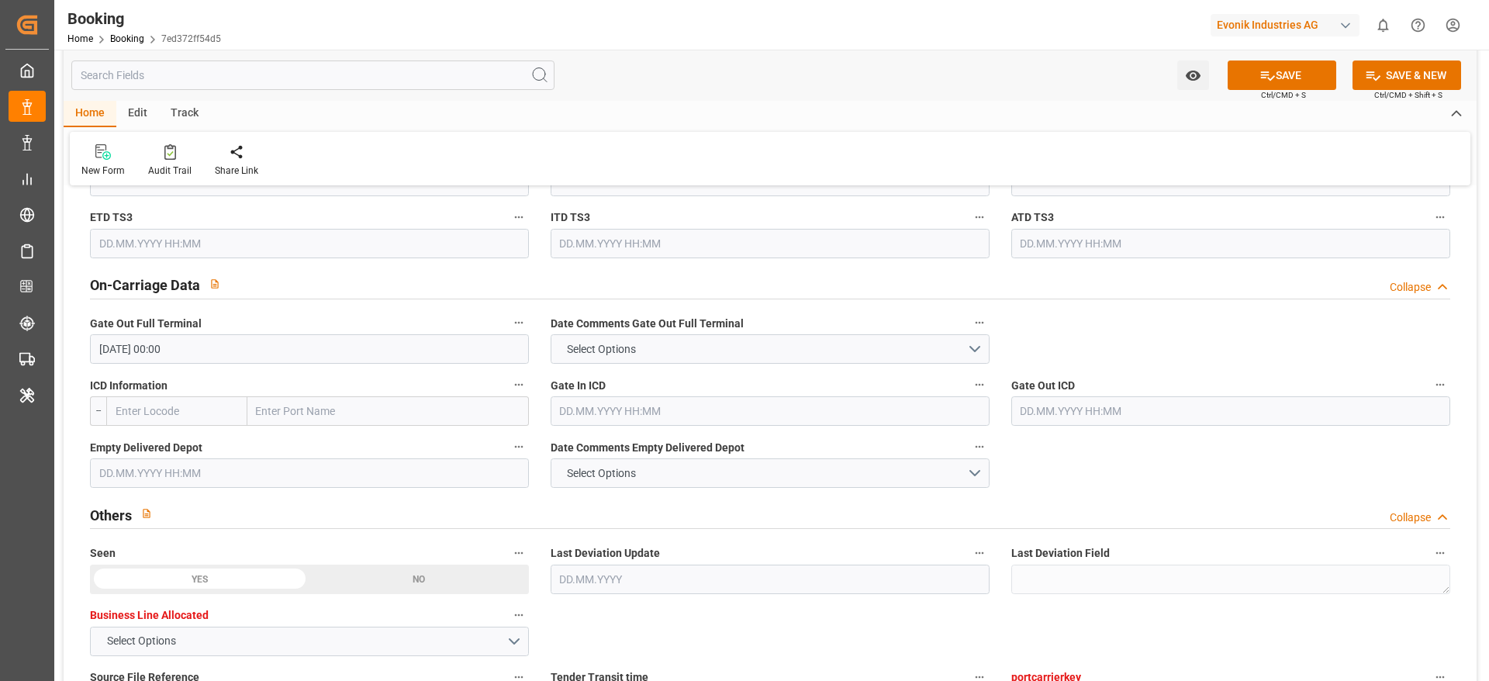
click at [561, 506] on div "Others Collapse" at bounding box center [770, 513] width 1360 height 29
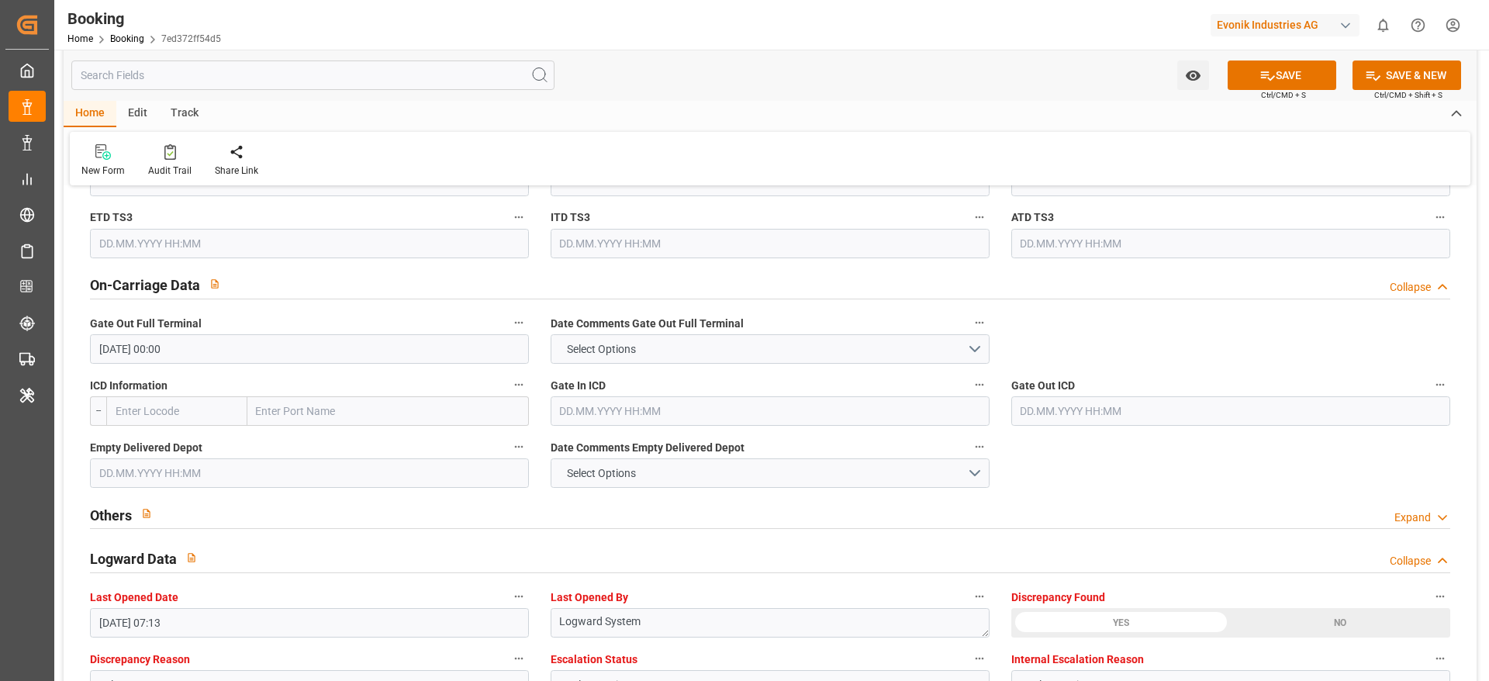
click at [137, 461] on input "text" at bounding box center [309, 472] width 439 height 29
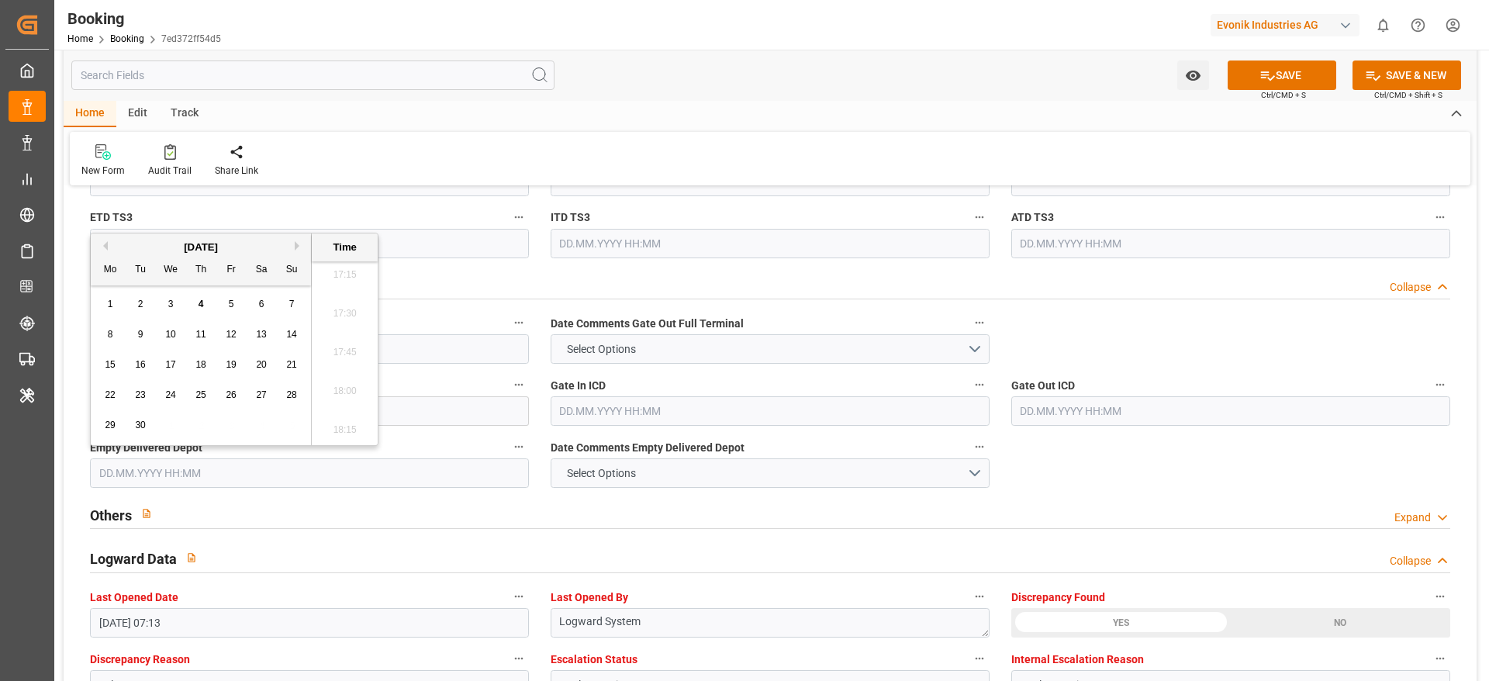
click at [105, 247] on button "Previous Month" at bounding box center [102, 245] width 9 height 9
click at [201, 396] on span "21" at bounding box center [200, 394] width 10 height 11
type input "[DATE] 00:00"
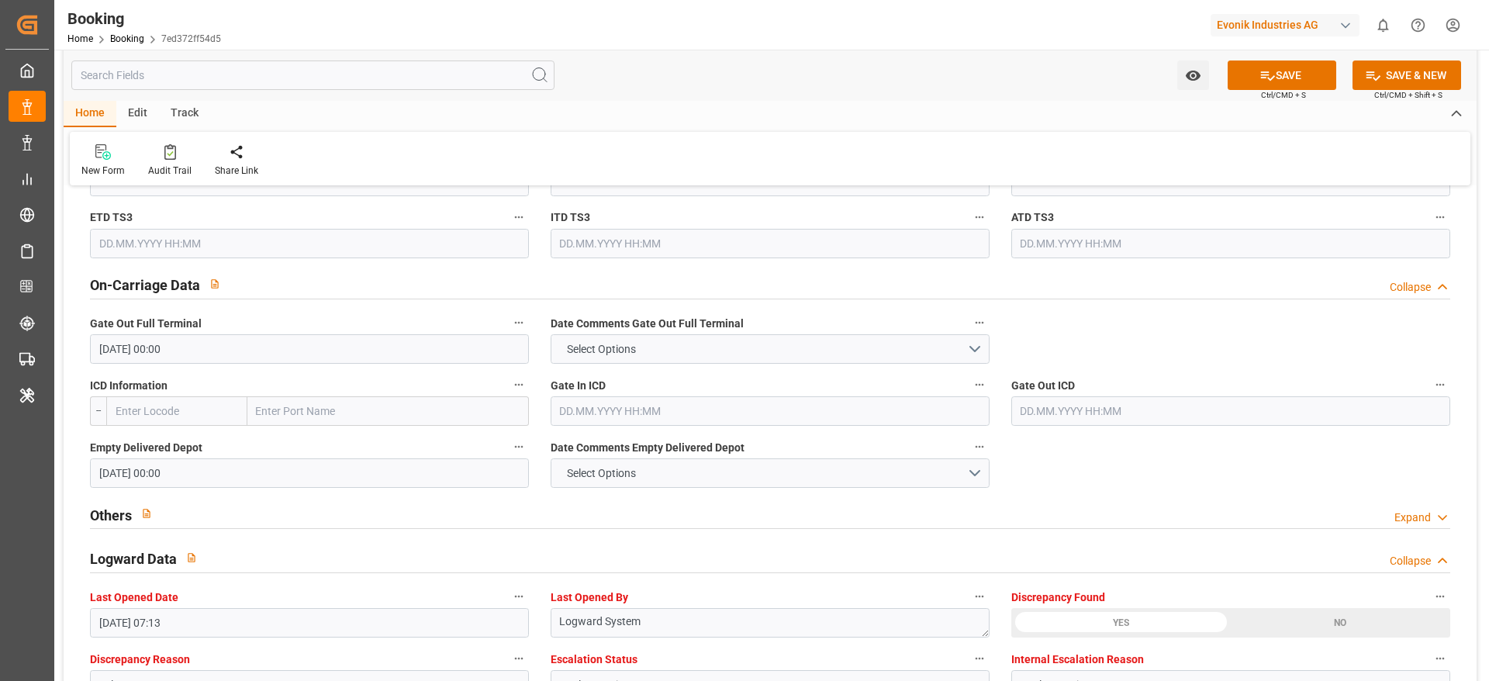
click at [1117, 501] on div "Others Expand" at bounding box center [770, 513] width 1360 height 29
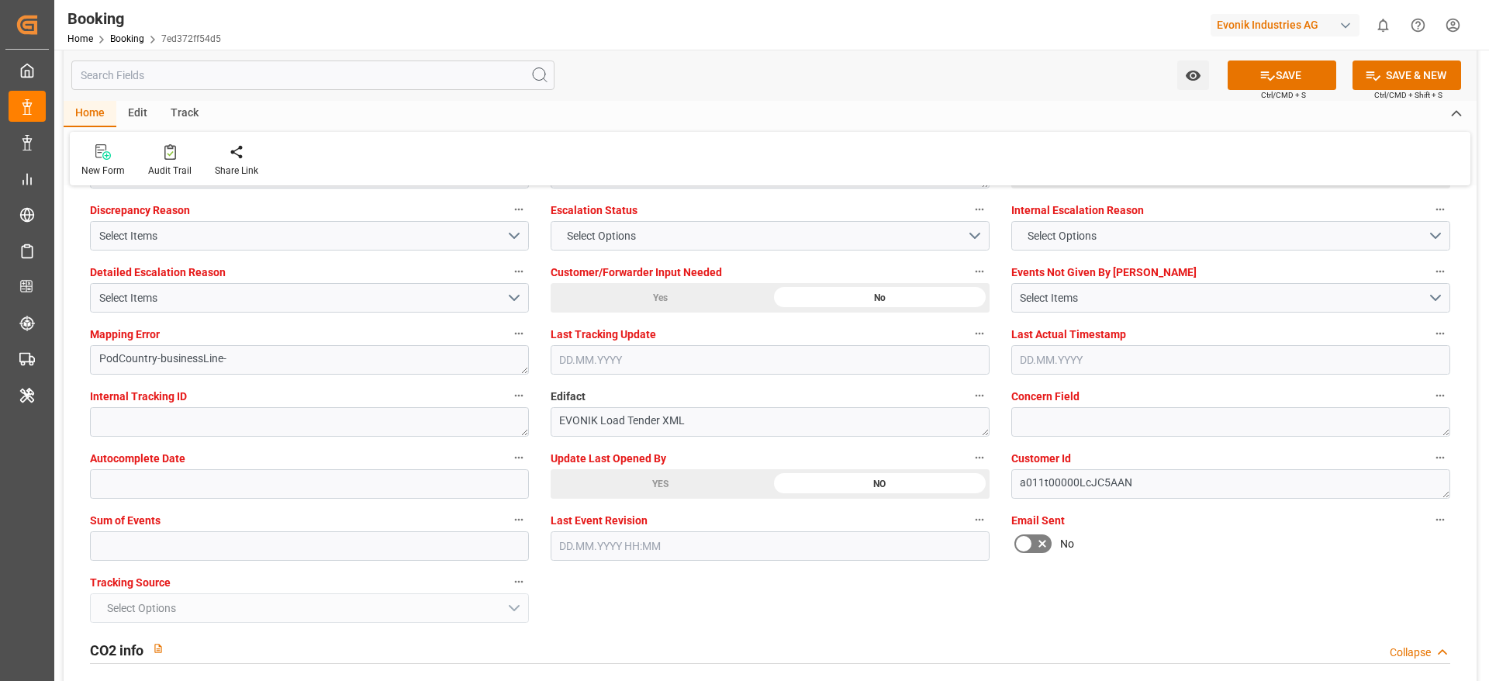
scroll to position [2908, 0]
click at [325, 550] on input "text" at bounding box center [309, 544] width 439 height 29
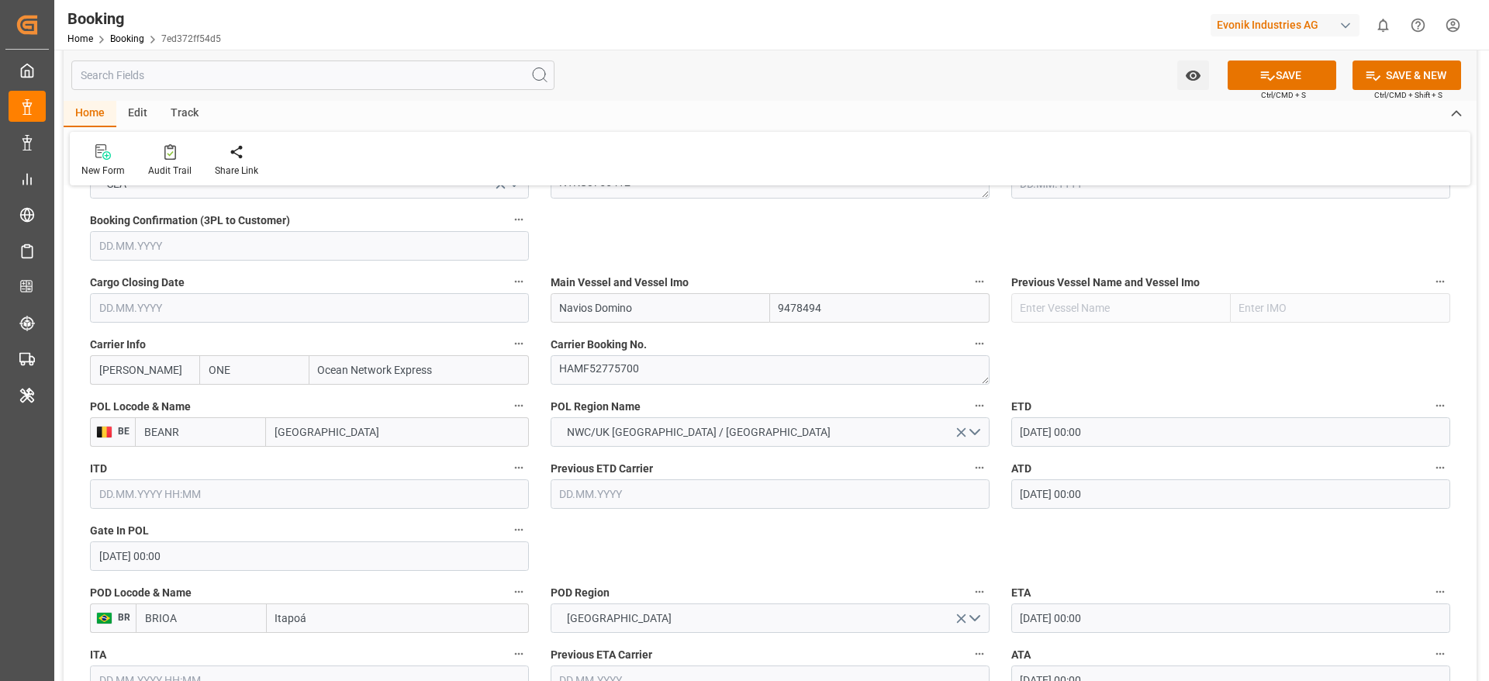
scroll to position [1280, 0]
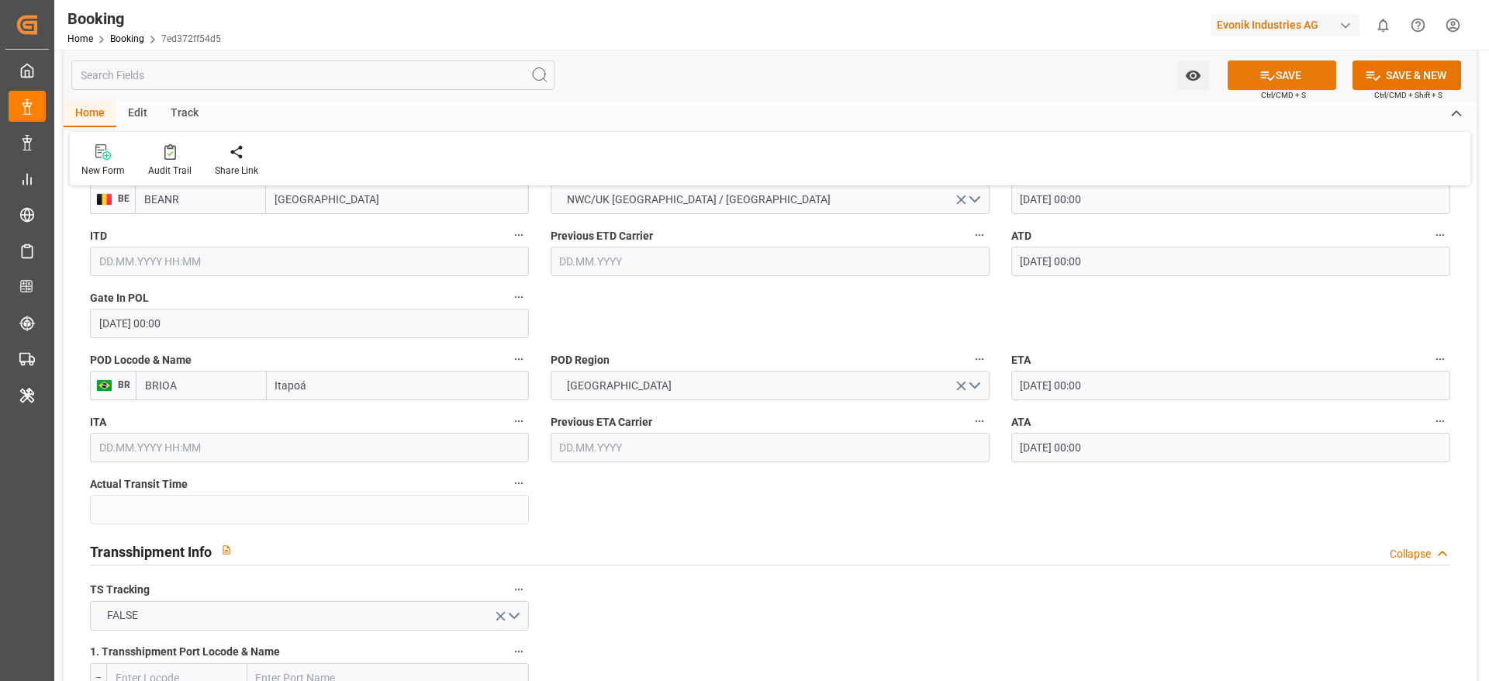
type input "0"
click at [1288, 73] on button "SAVE" at bounding box center [1282, 74] width 109 height 29
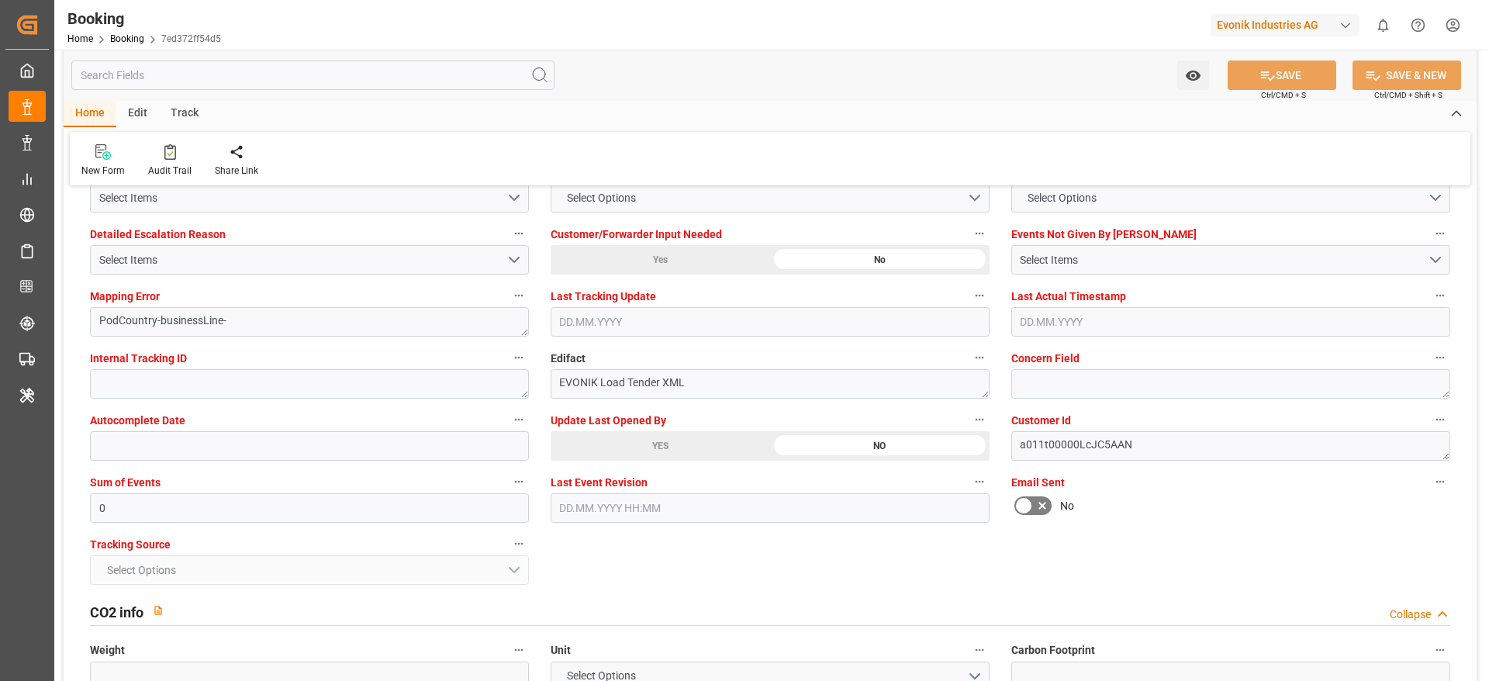
scroll to position [2949, 0]
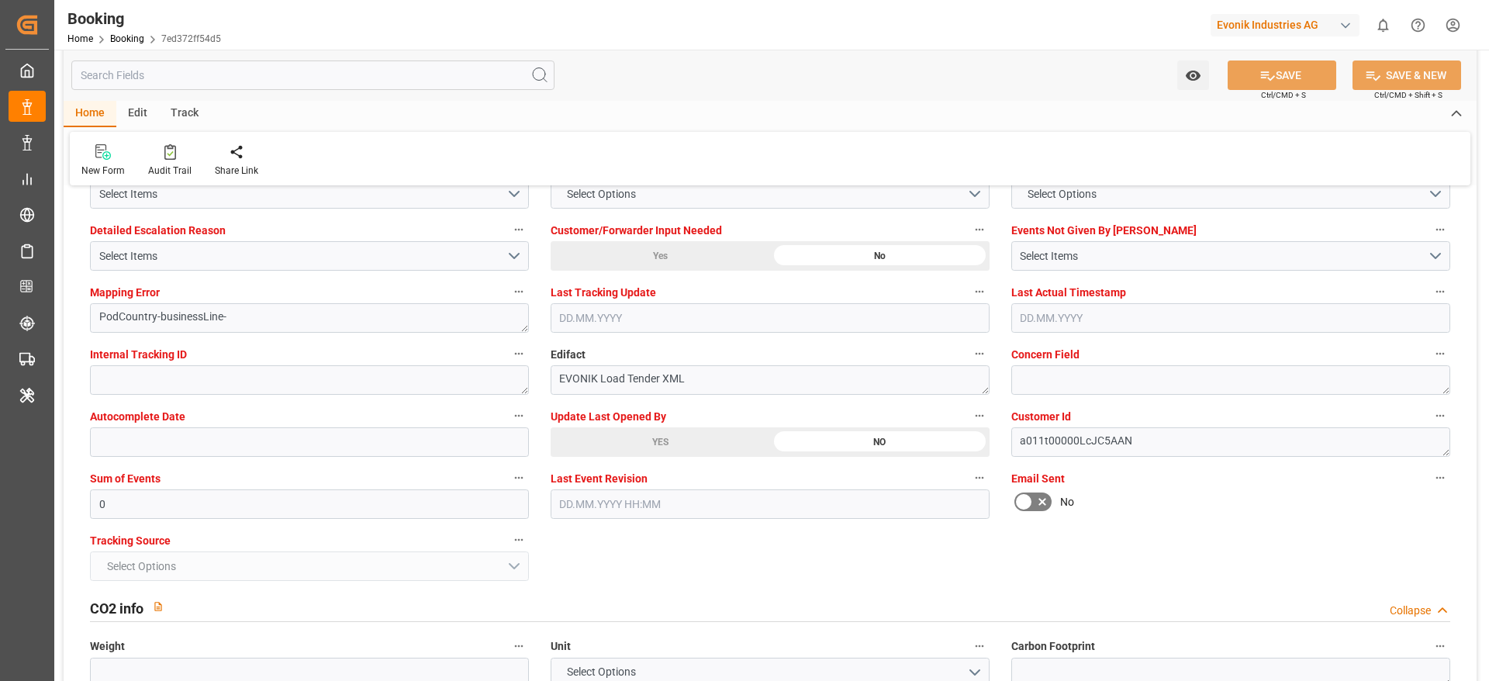
click at [652, 445] on div "YES" at bounding box center [660, 441] width 219 height 29
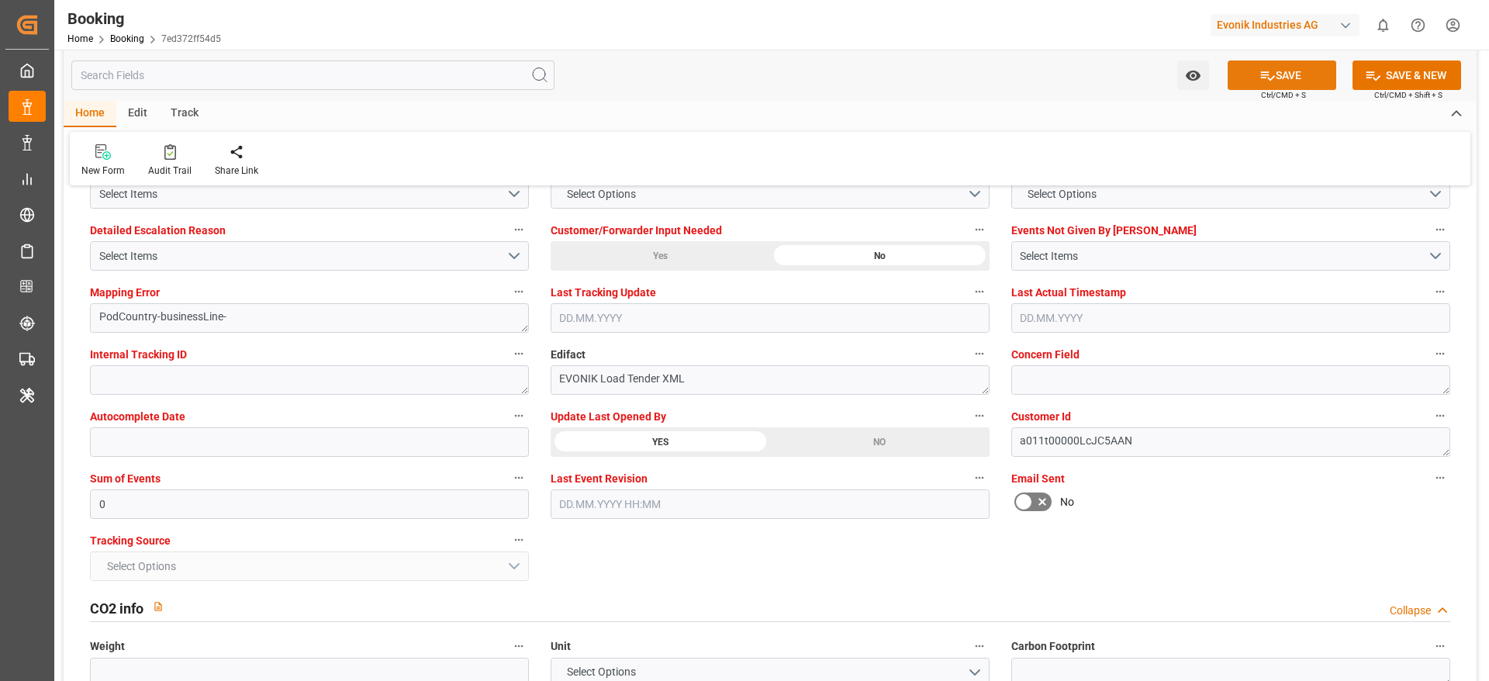
click at [1281, 69] on button "SAVE" at bounding box center [1282, 74] width 109 height 29
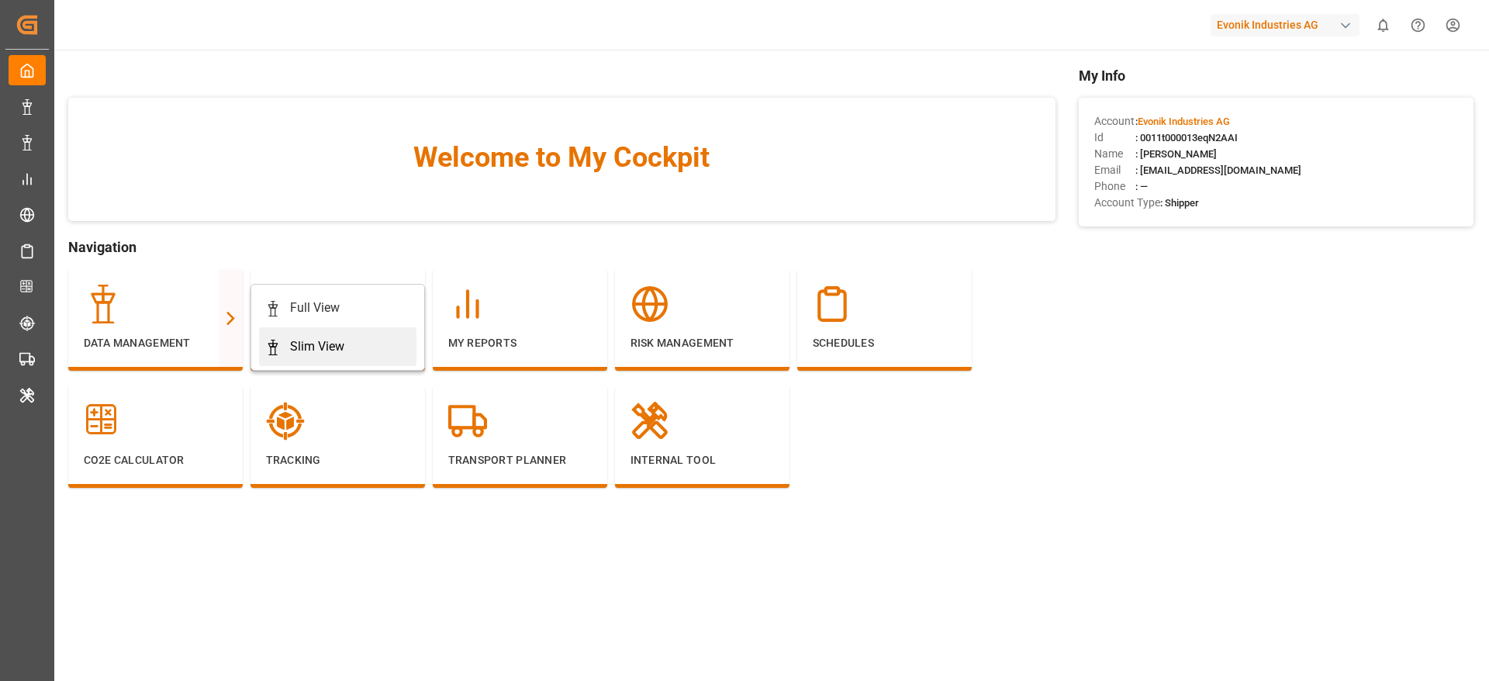
click at [279, 342] on icon at bounding box center [273, 348] width 16 height 16
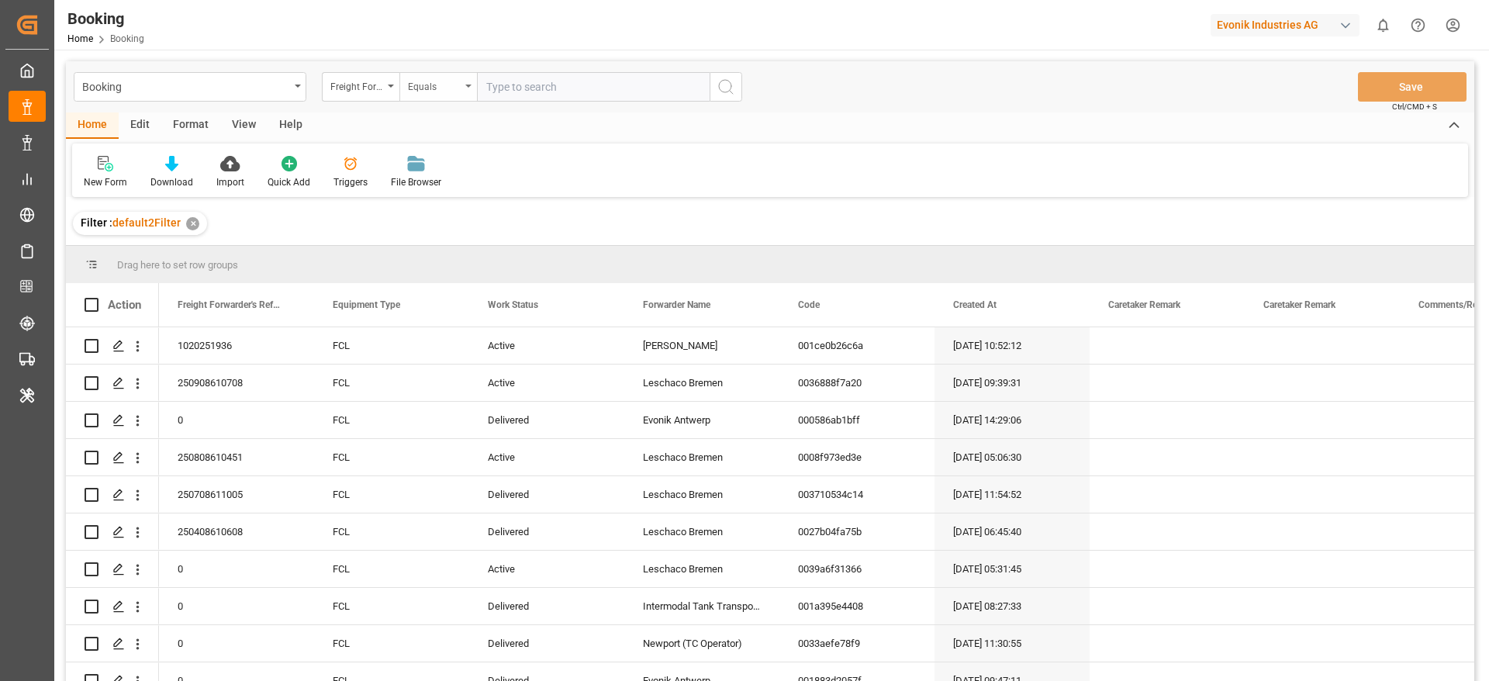
click at [469, 85] on icon "open menu" at bounding box center [468, 86] width 6 height 3
click at [495, 83] on input "text" at bounding box center [593, 86] width 233 height 29
click at [375, 86] on div "Freight Forwarder's Reference No." at bounding box center [356, 85] width 53 height 18
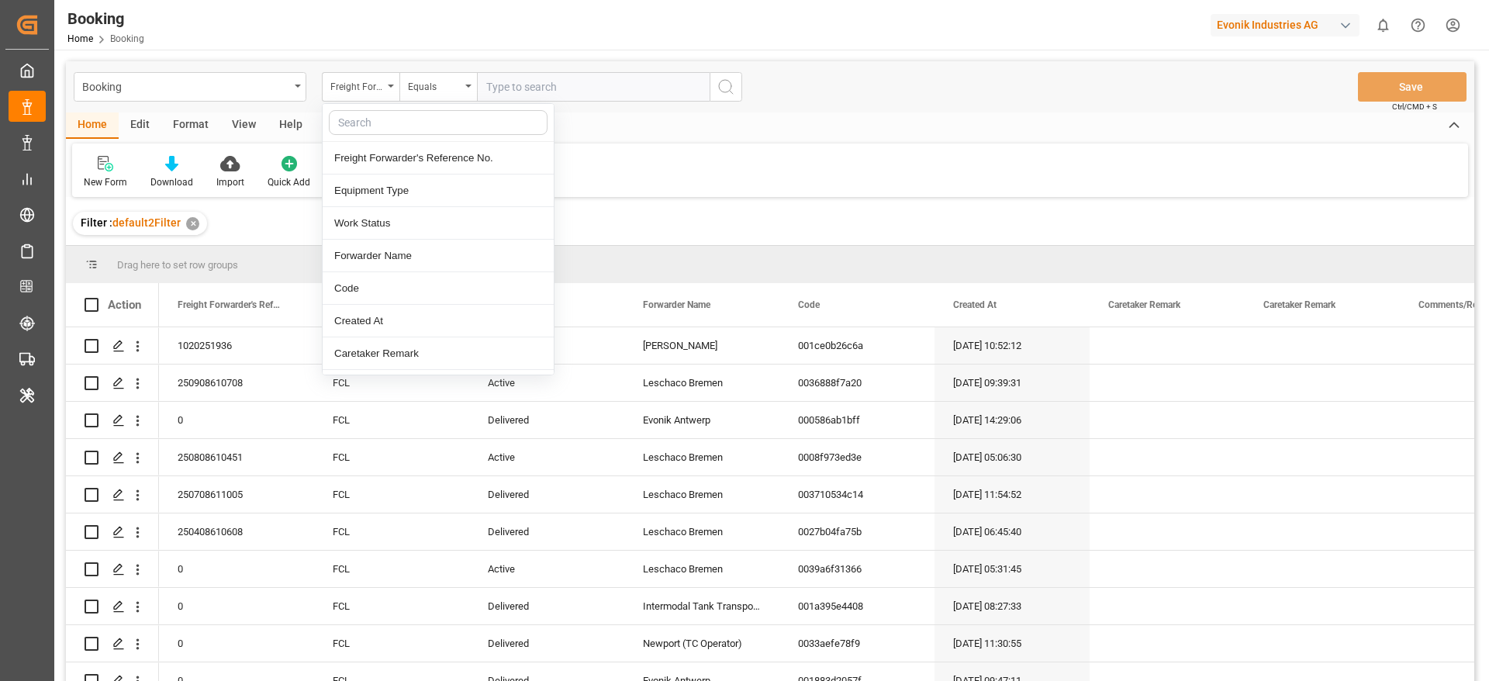
click at [371, 125] on input "text" at bounding box center [438, 122] width 219 height 25
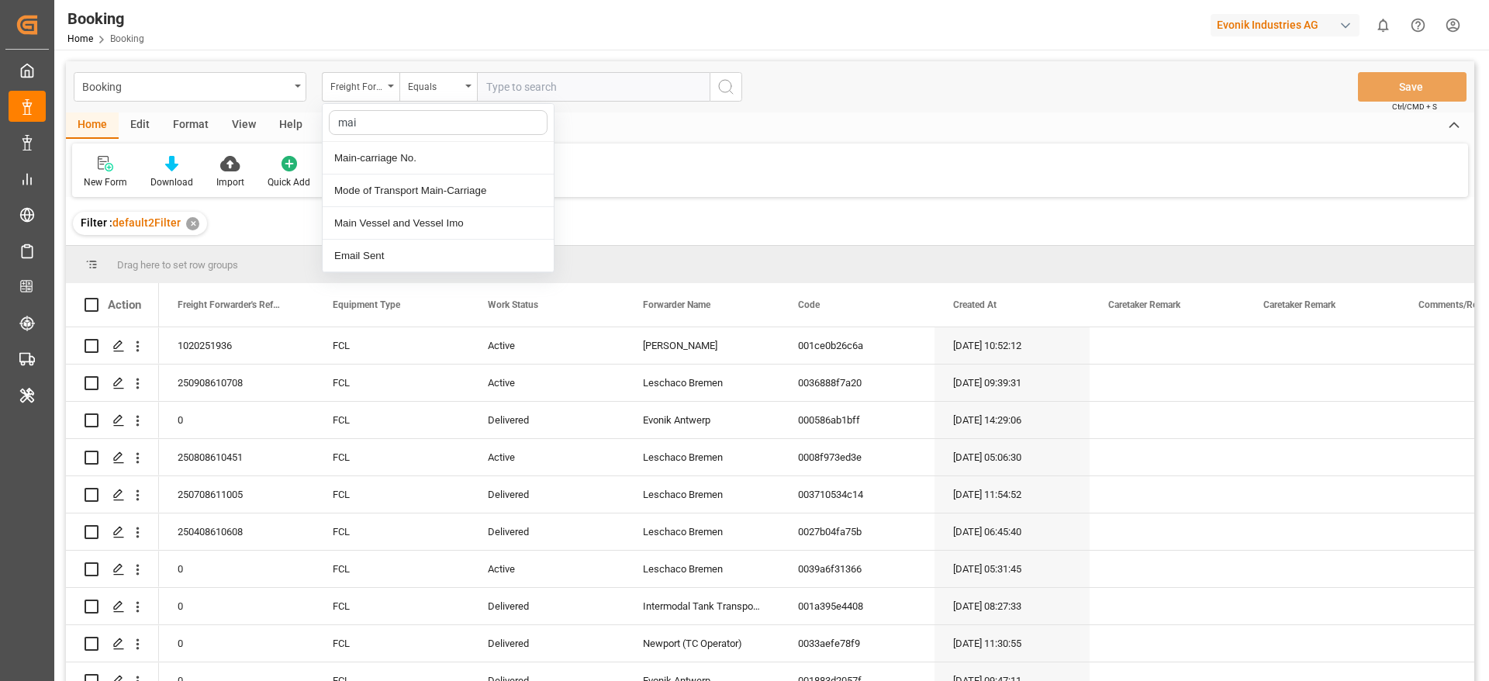
type input "main"
click at [370, 154] on div "Main-carriage No." at bounding box center [438, 158] width 231 height 33
click at [522, 92] on input "text" at bounding box center [593, 86] width 233 height 29
paste input "Itapoá"
type input "Itapoá"
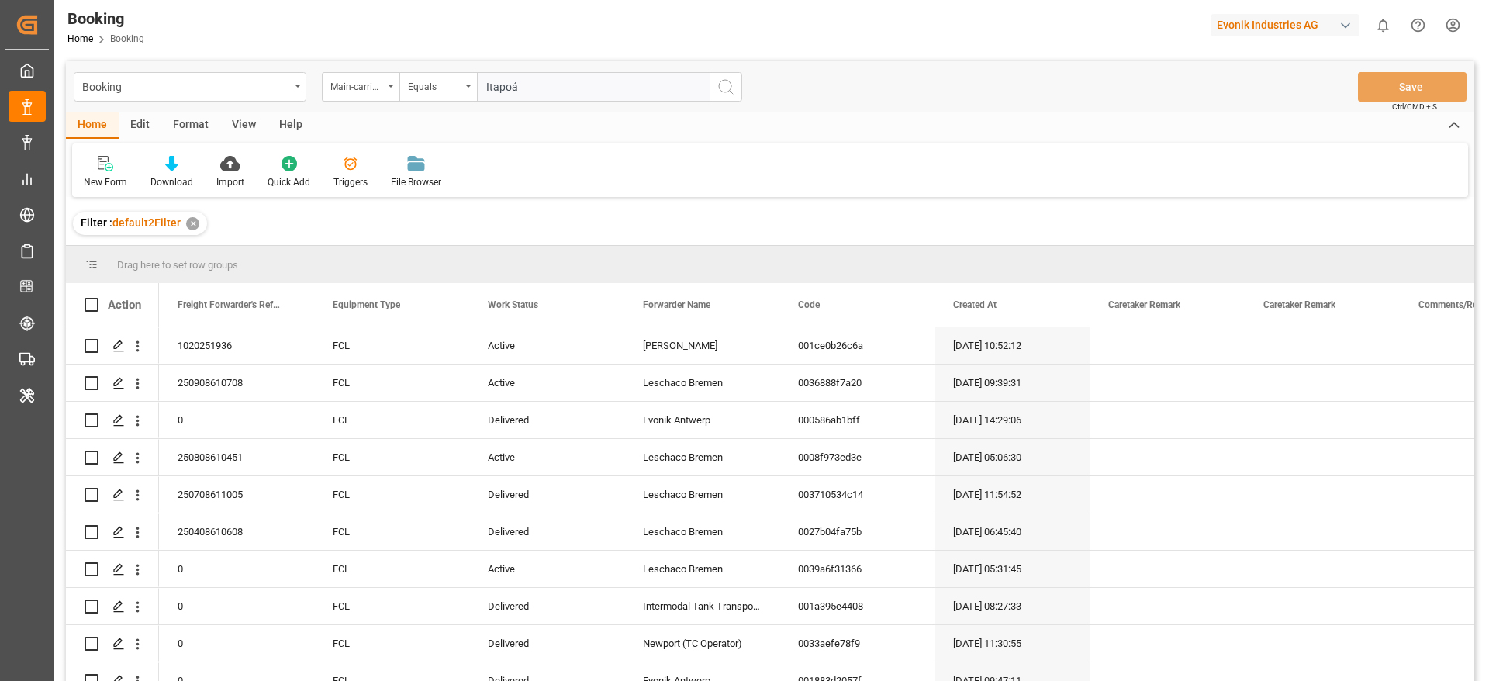
click at [500, 85] on input "Itapoá" at bounding box center [593, 86] width 233 height 29
click at [547, 96] on input "text" at bounding box center [593, 86] width 233 height 29
paste input "4006634811"
type input "4006634811"
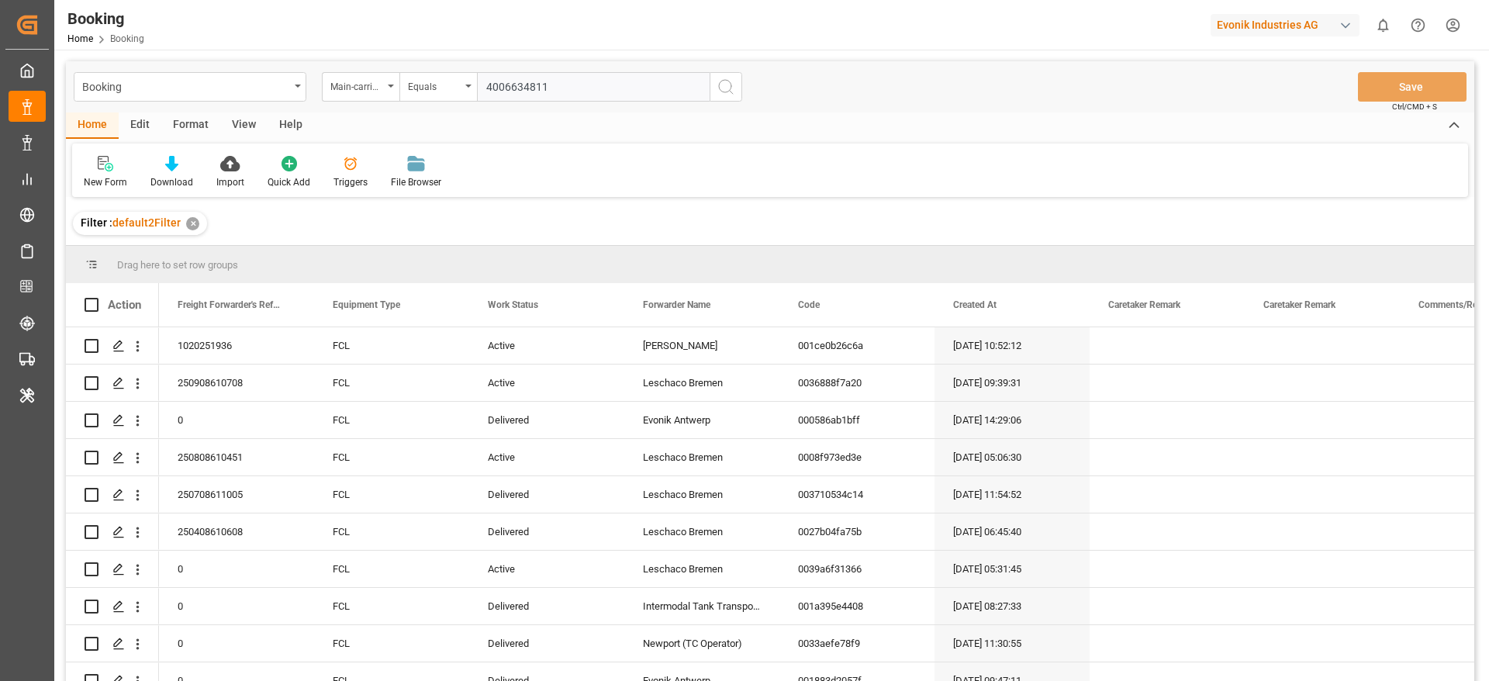
click at [717, 86] on icon "search button" at bounding box center [726, 87] width 19 height 19
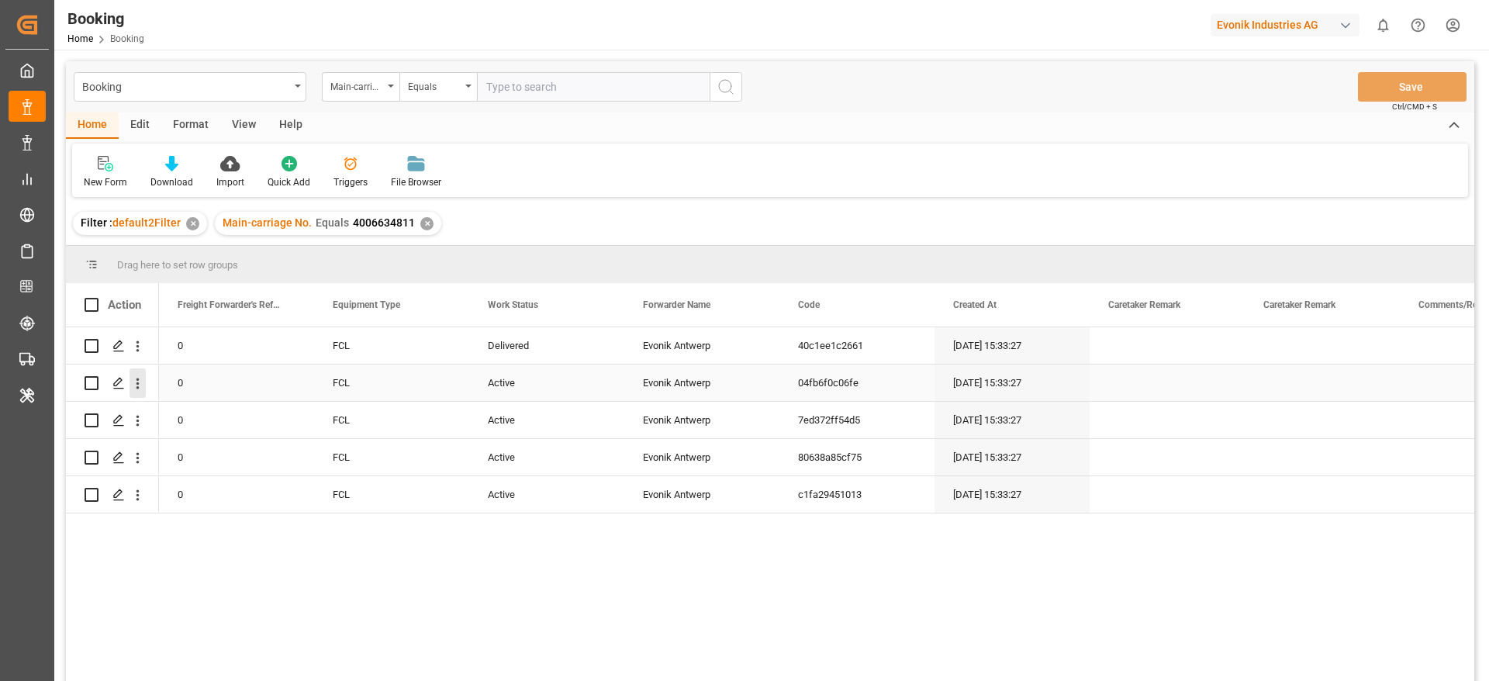
click at [138, 387] on icon "open menu" at bounding box center [137, 383] width 3 height 11
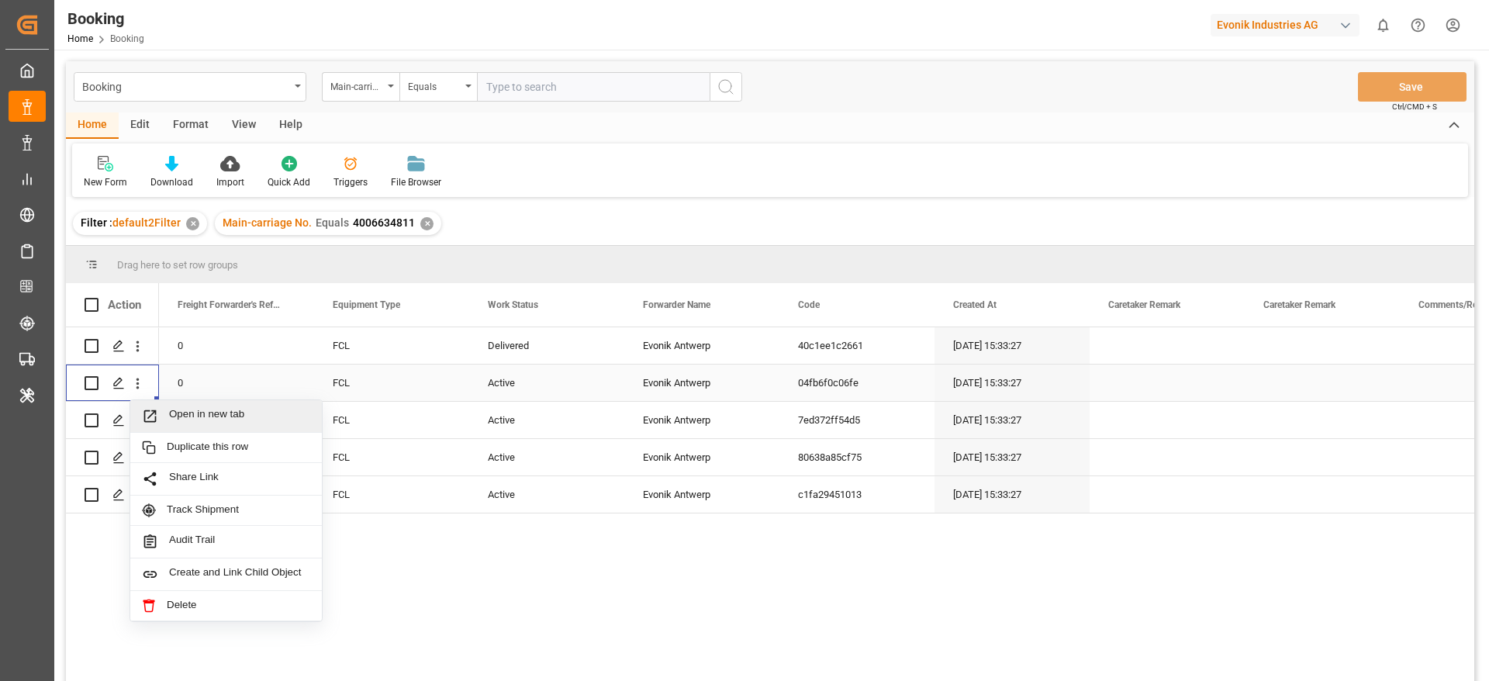
click at [184, 406] on div "Open in new tab" at bounding box center [226, 416] width 192 height 33
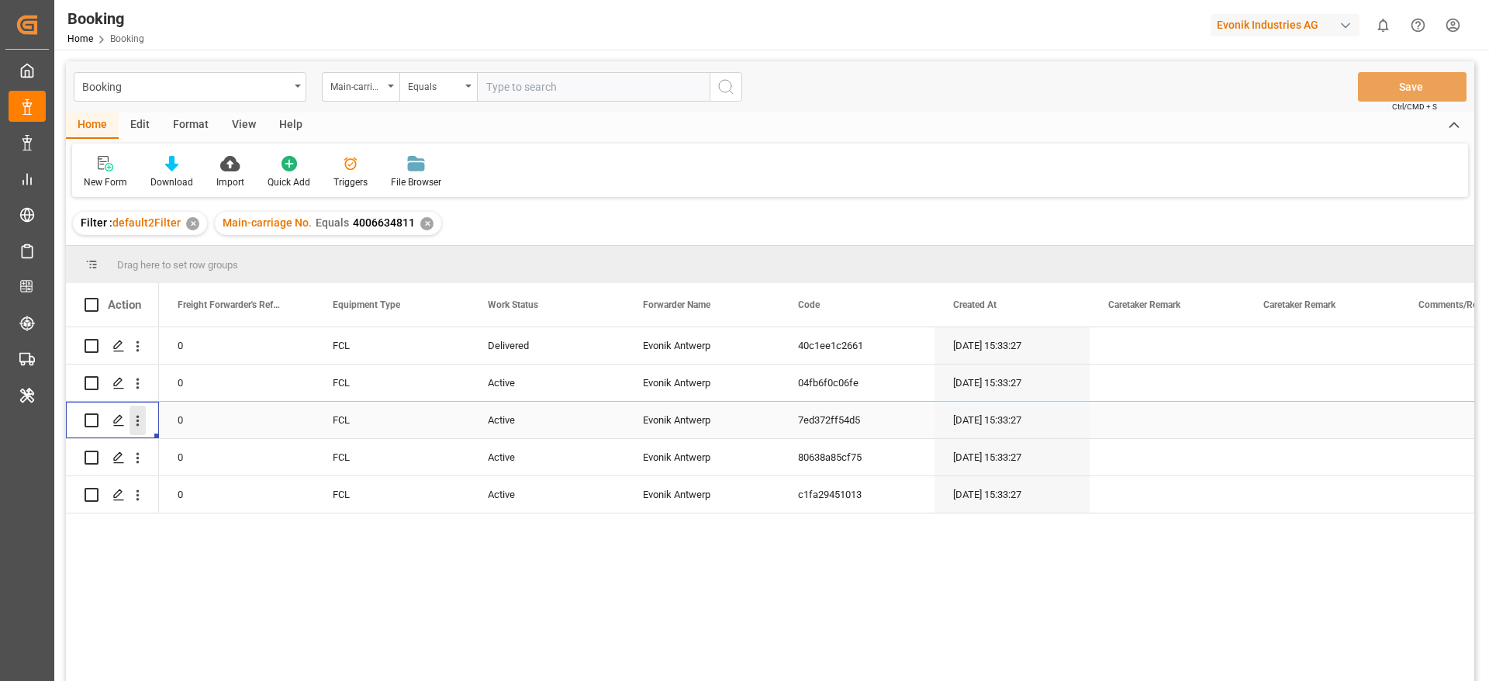
click at [142, 424] on icon "open menu" at bounding box center [138, 421] width 16 height 16
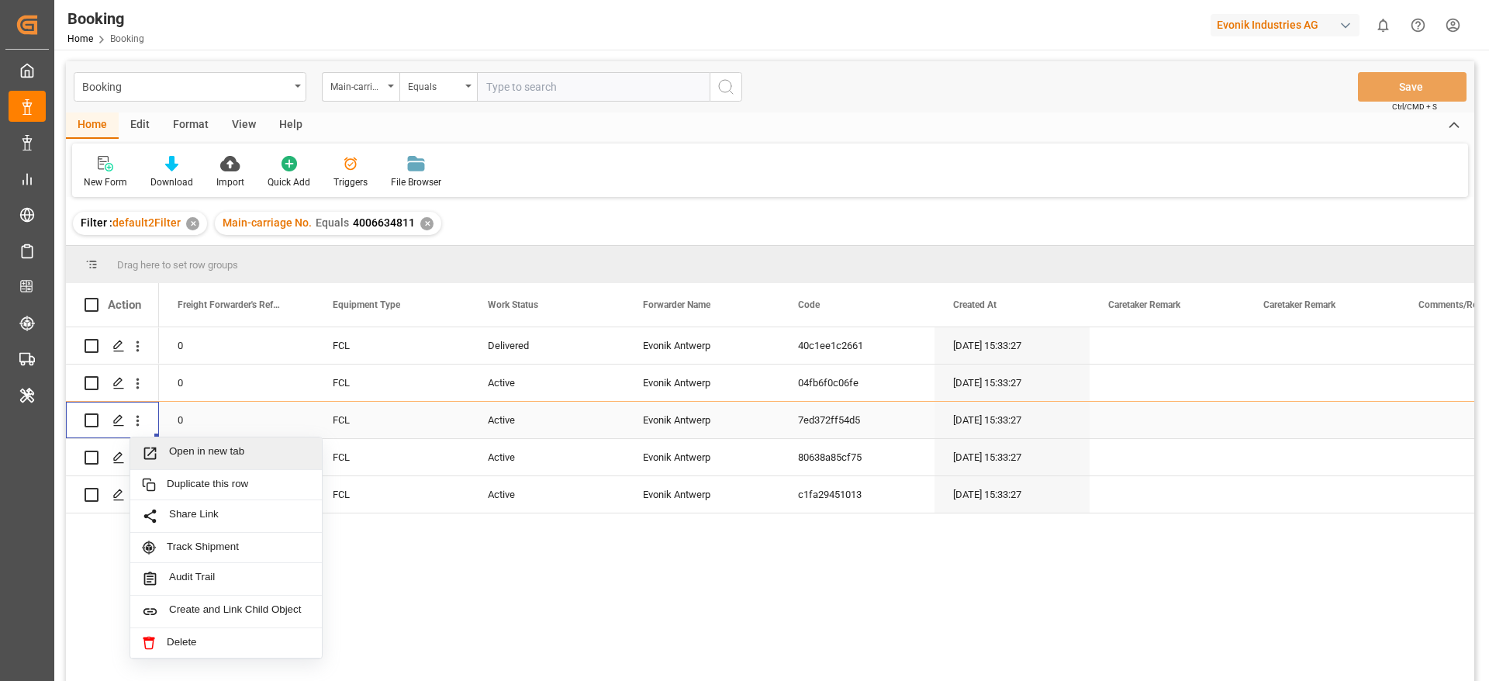
click at [184, 447] on span "Open in new tab" at bounding box center [239, 453] width 141 height 16
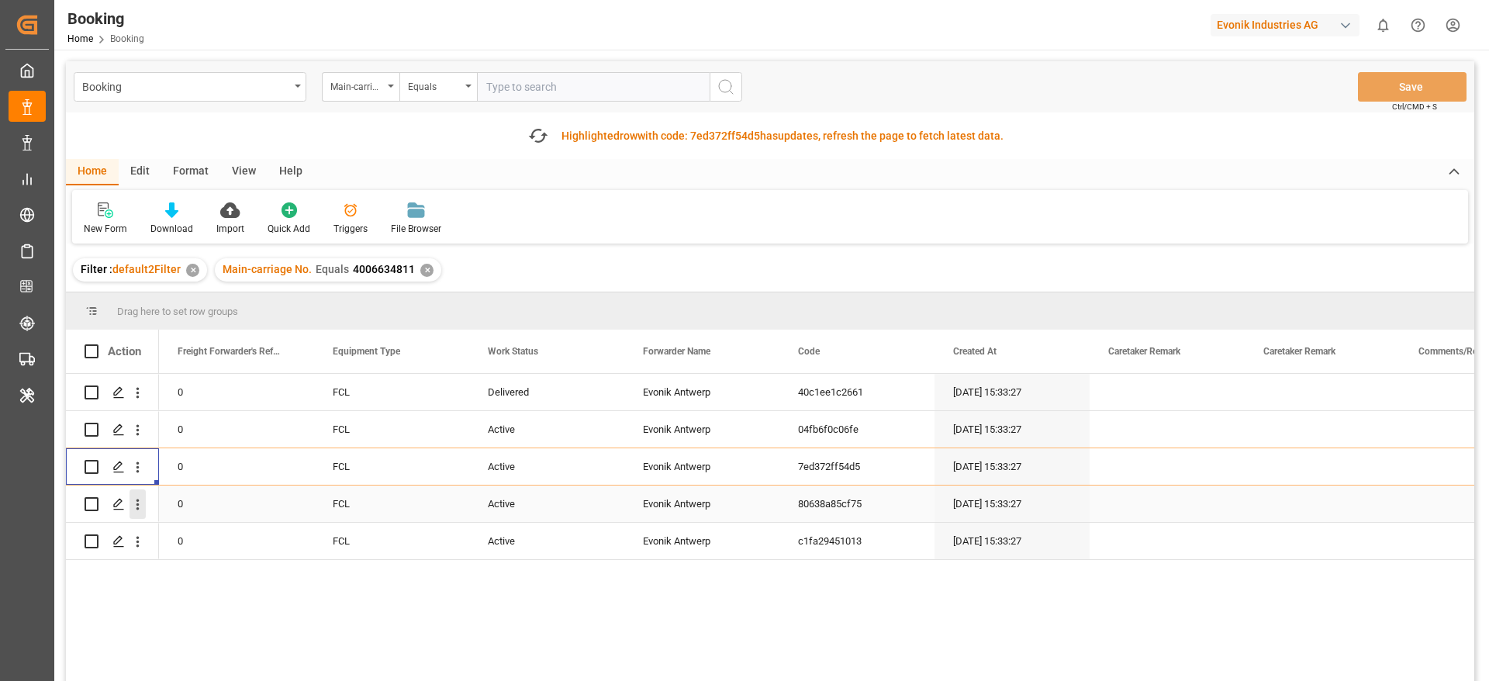
click at [139, 512] on icon "open menu" at bounding box center [138, 504] width 16 height 16
click at [208, 531] on span "Open in new tab" at bounding box center [239, 537] width 141 height 16
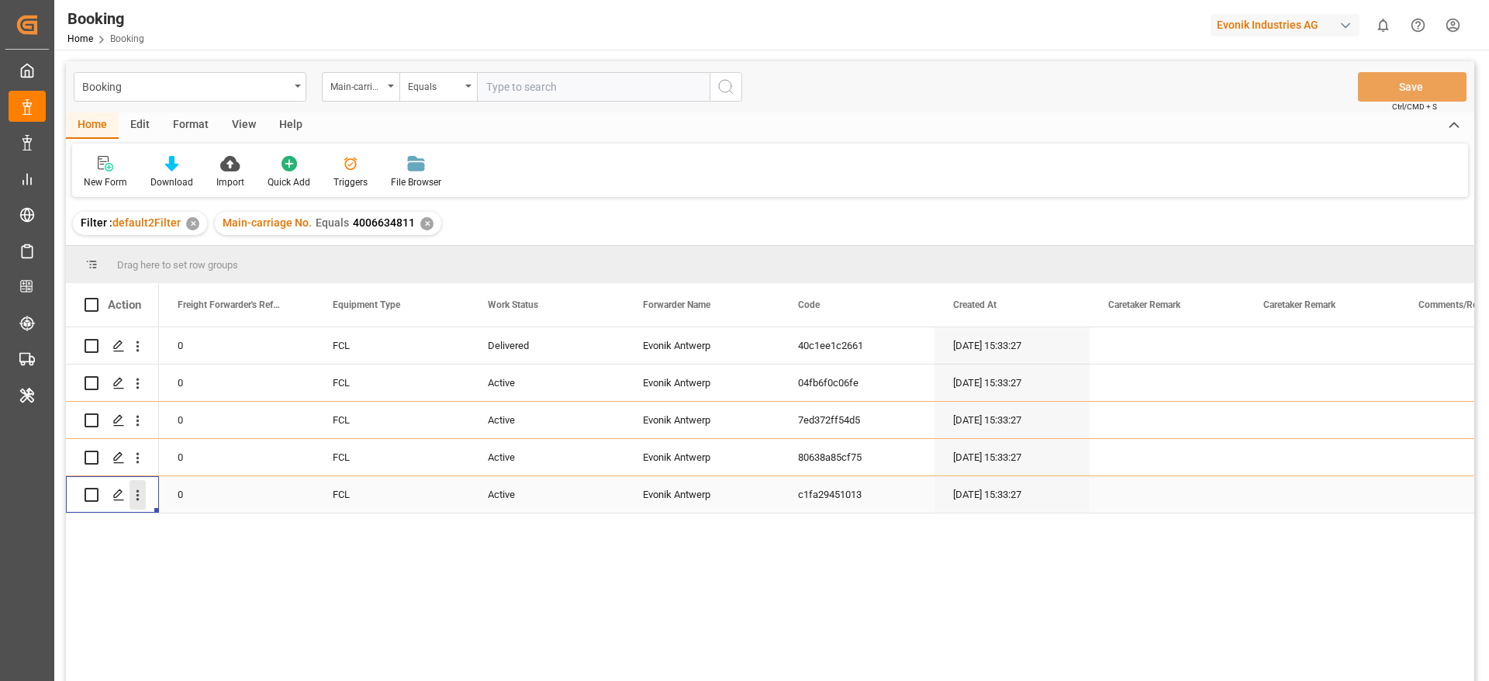
click at [137, 505] on button "open menu" at bounding box center [138, 494] width 16 height 29
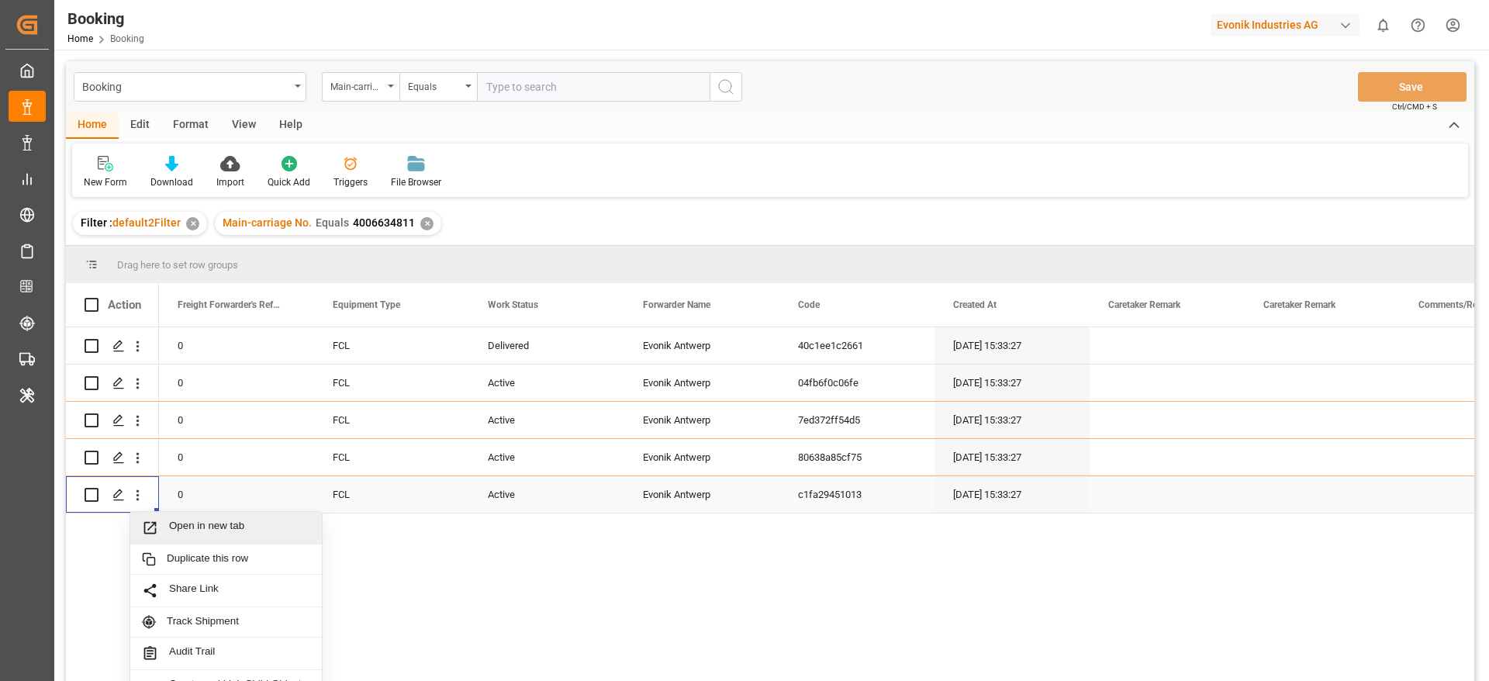
click at [191, 527] on span "Open in new tab" at bounding box center [239, 528] width 141 height 16
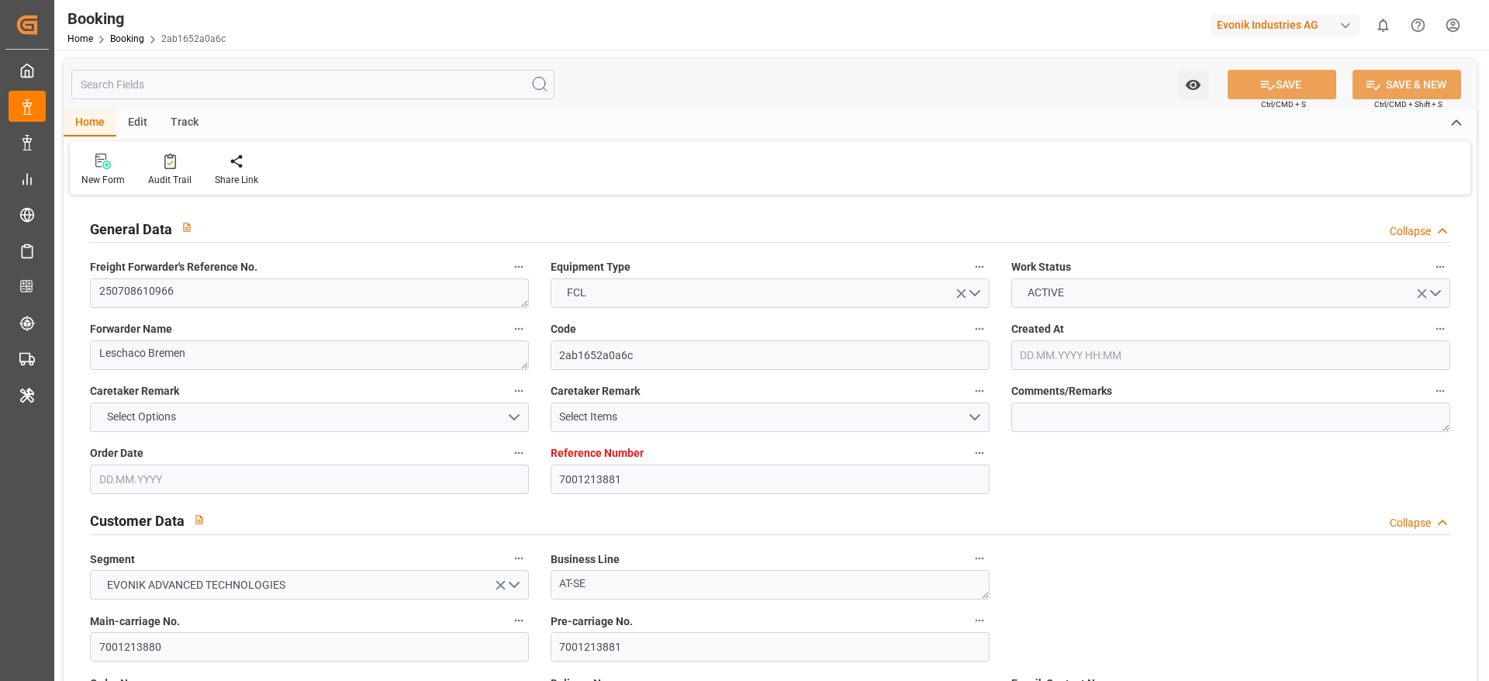
type input "7001213881"
type input "9629380"
type input "CMACGM"
type input "CMA CGM Group"
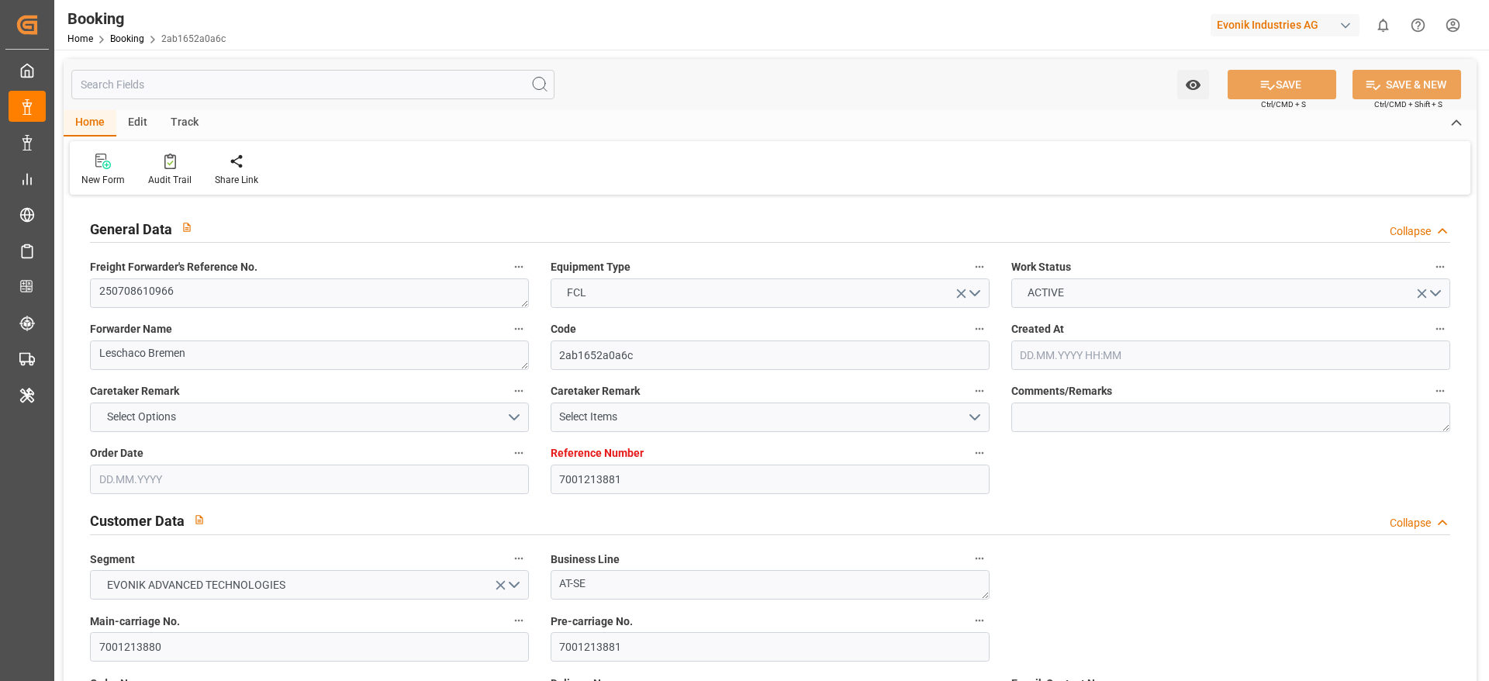
type input "NLRTM"
type input "TRMER"
type input "18"
type input "0"
type input "NLRTM"
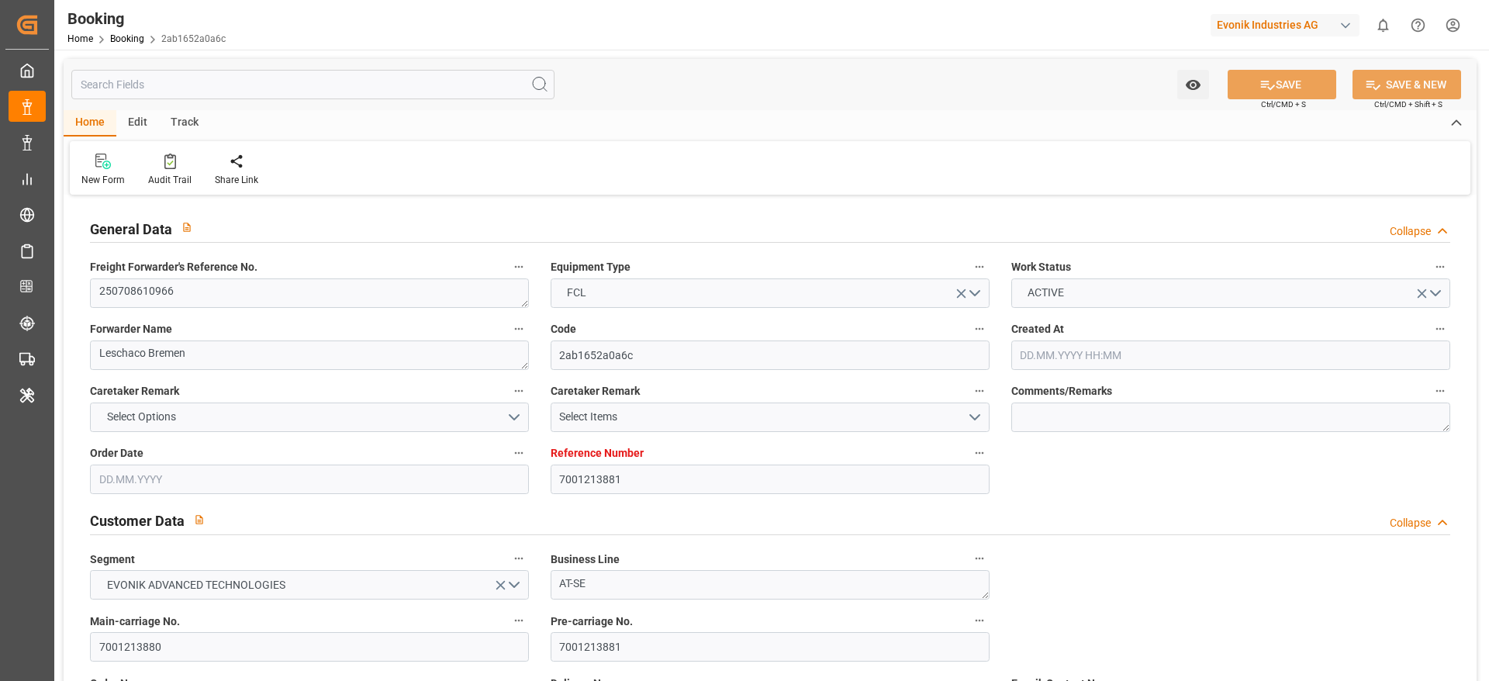
type input "TRMER"
type input "9629380"
type input "[DATE] 13:28"
type input "[DATE]"
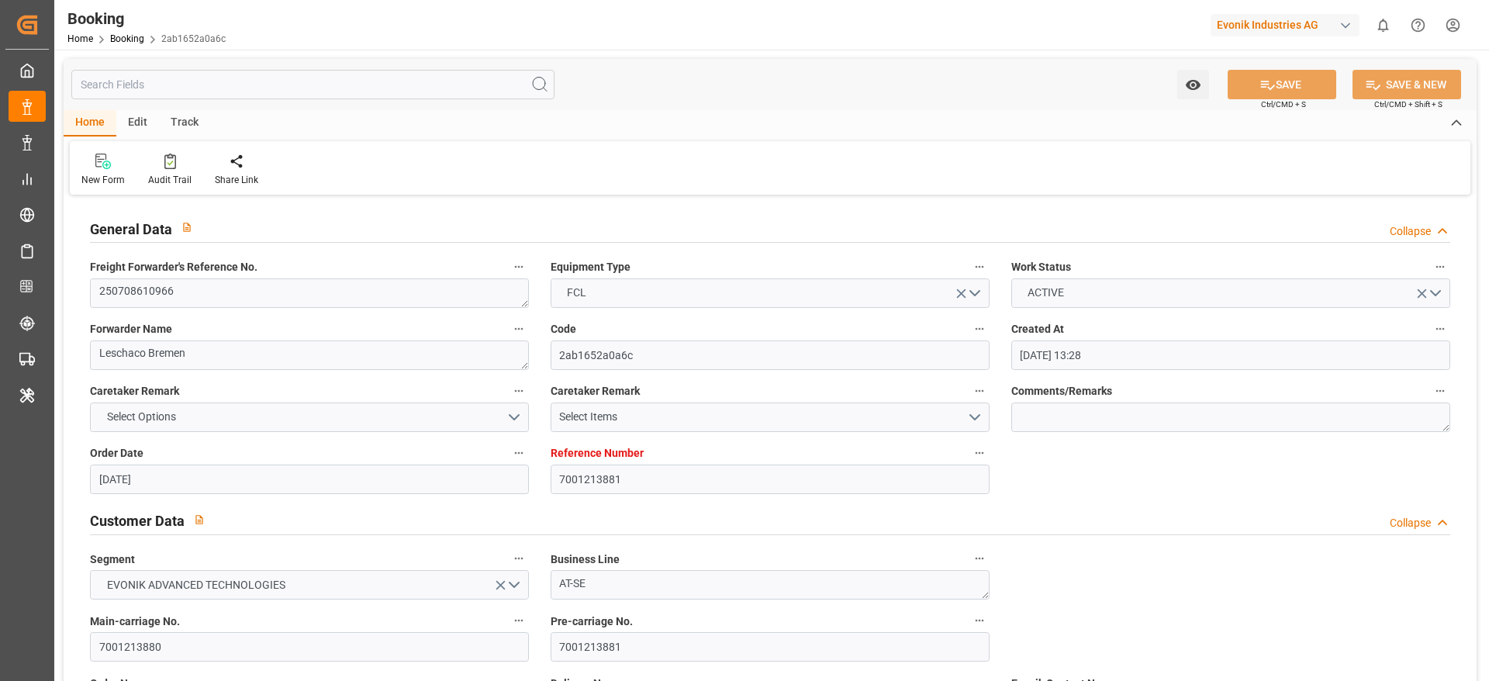
type input "[DATE]"
type input "[DATE] 17:00"
type input "[DATE] 00:00"
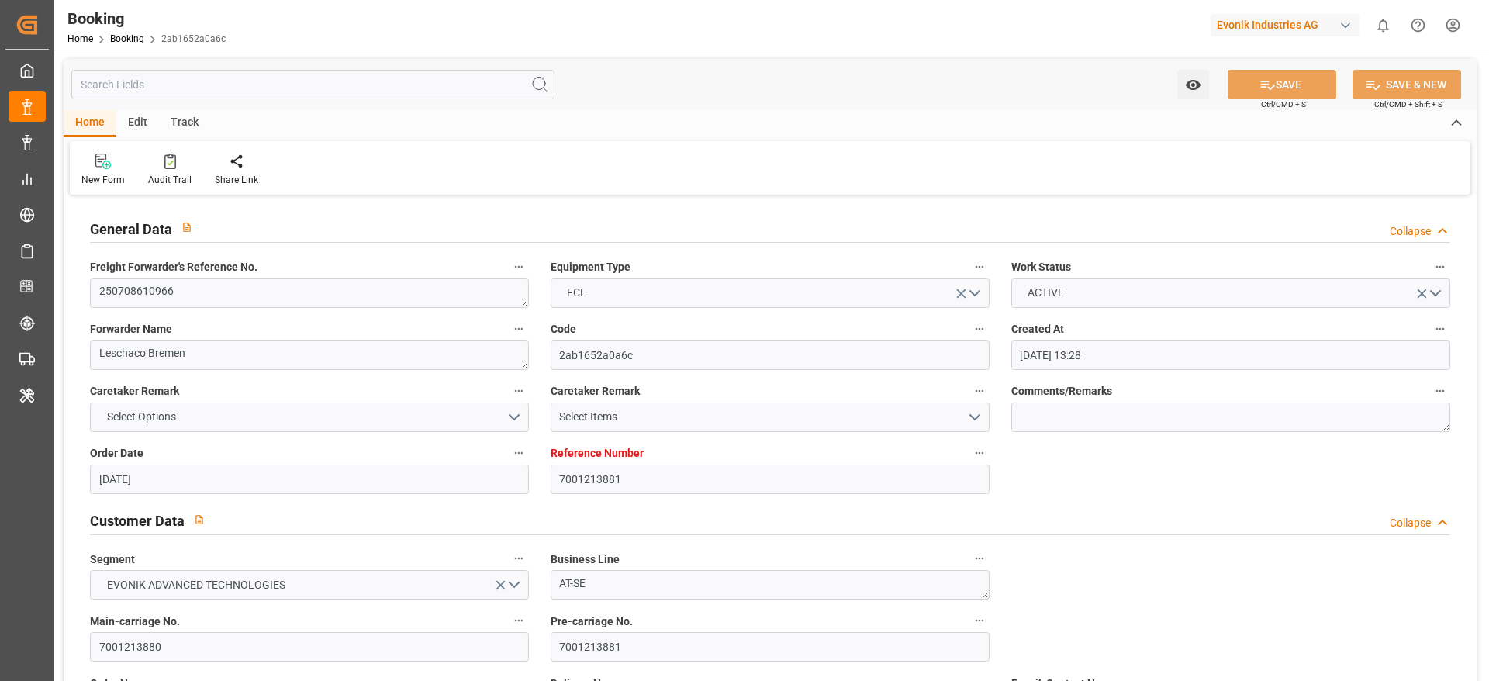
type input "[DATE] 20:24"
type input "[DATE] 13:38"
type input "[DATE] 21:00"
type input "[DATE] 00:00"
type input "[DATE] 21:00"
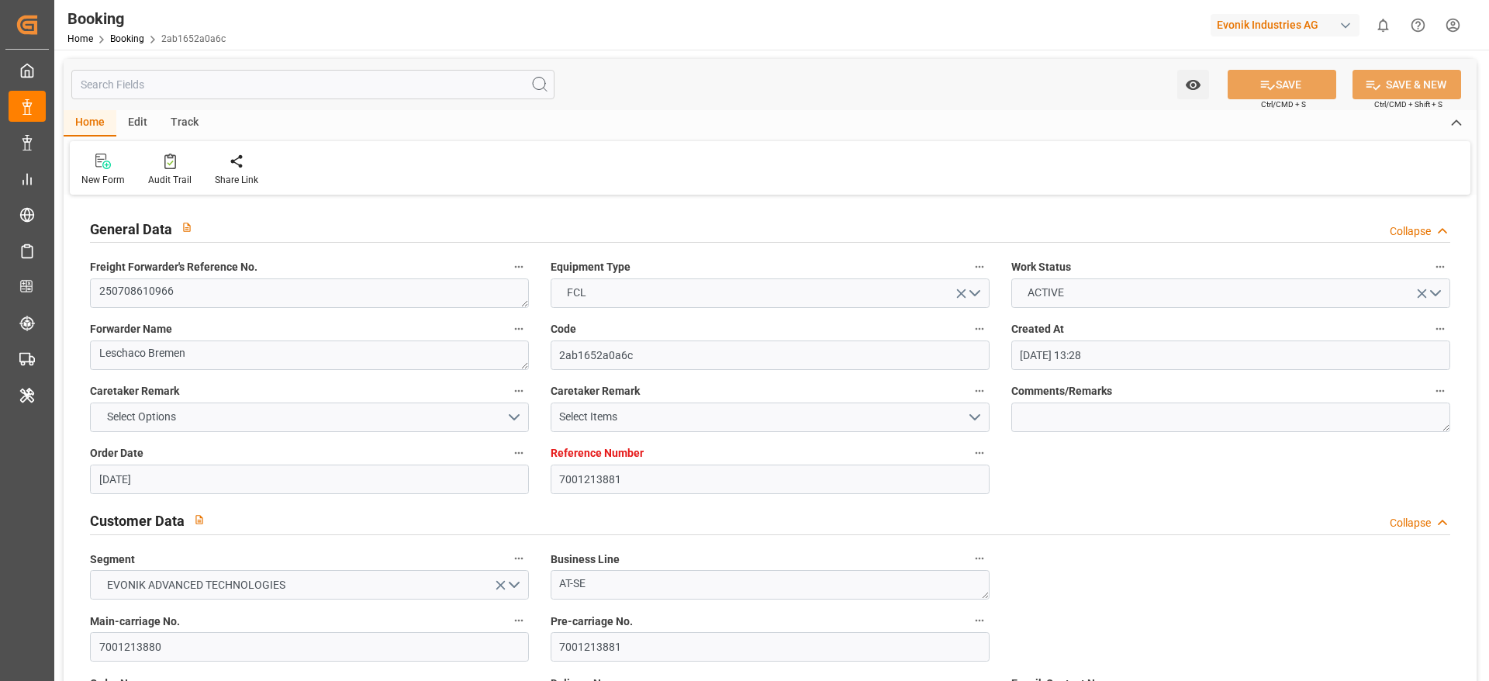
type input "[DATE] 11:20"
type input "[DATE]"
type input "[DATE] 11:09"
type input "[DATE]"
type input "[DATE] 12:25"
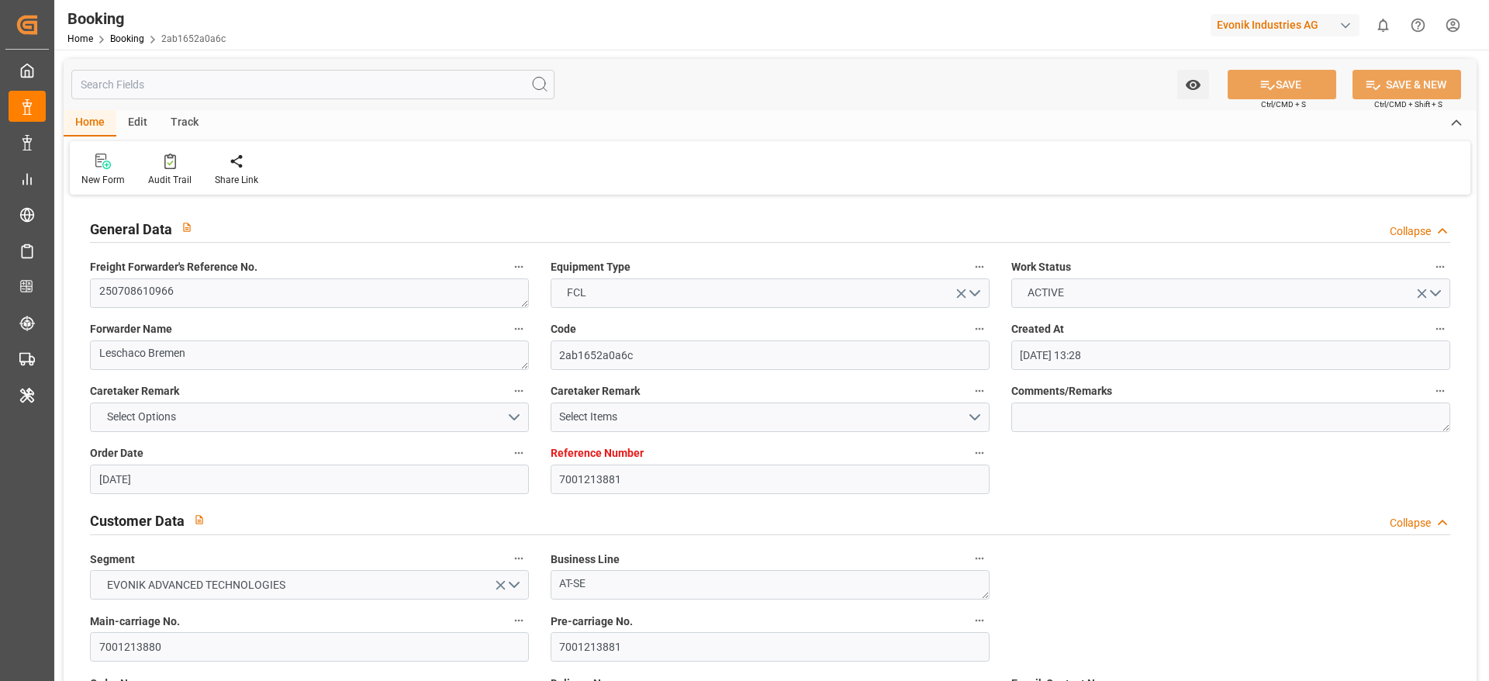
type input "[DATE] 10:02"
type input "[DATE] 10:18"
type input "[DATE] 17:00"
type input "[DATE] 19:28"
type input "[DATE] 21:00"
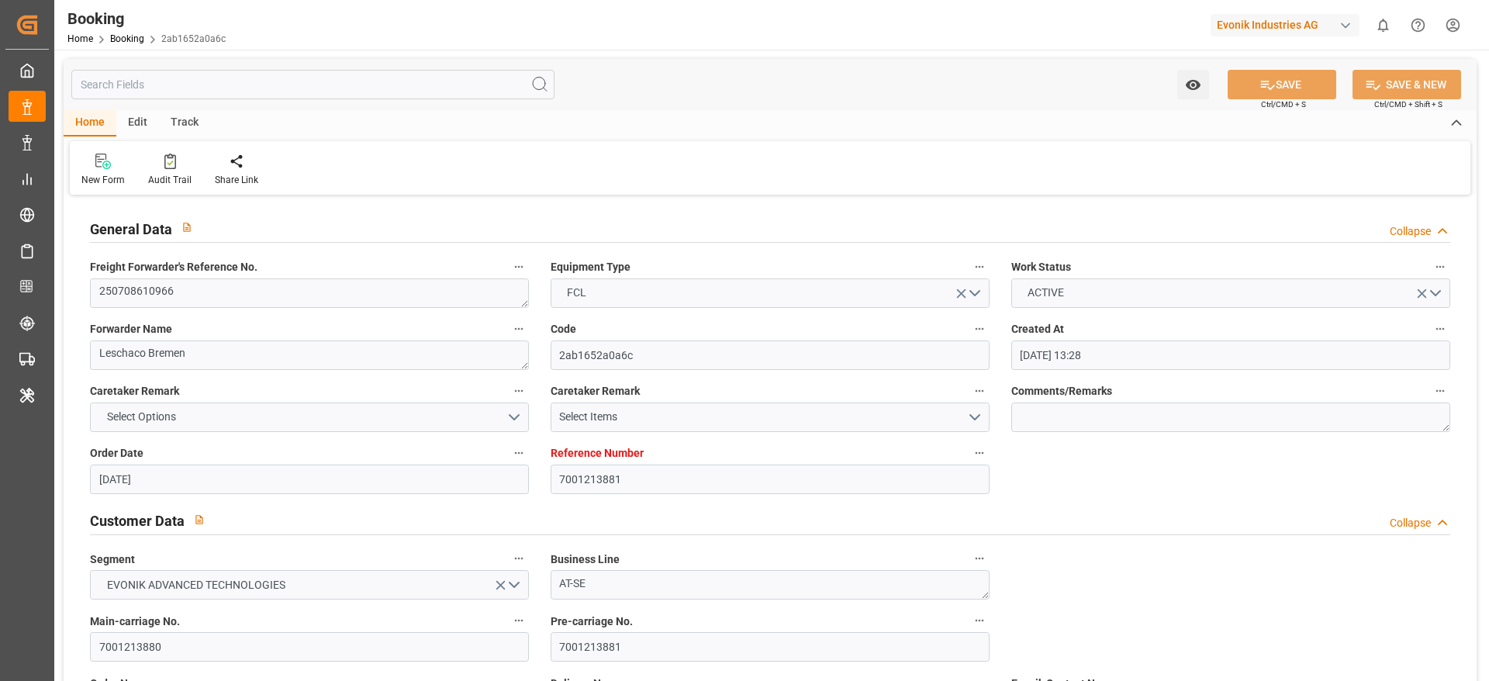
type input "[DATE] 20:01"
type input "[DATE] 13:18"
type input "[DATE] 23:25"
type textarea "1020251815"
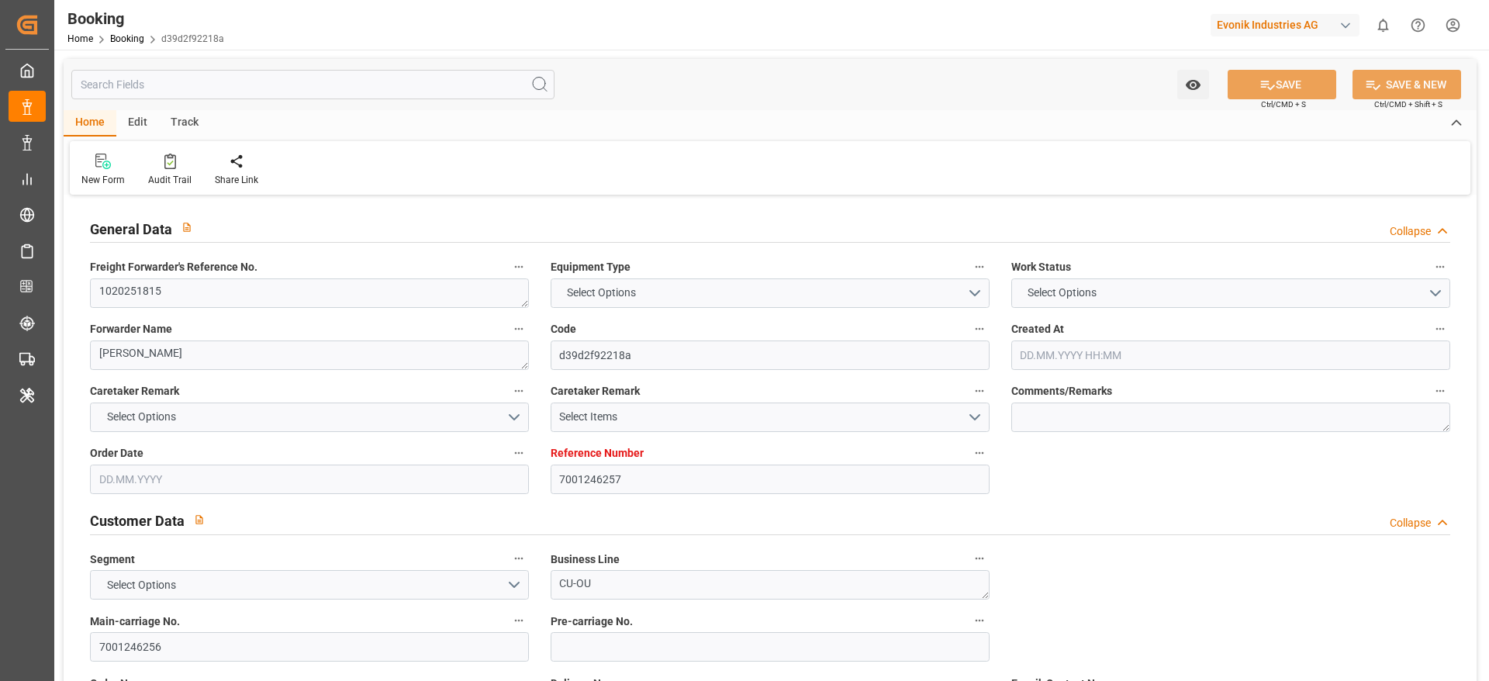
type textarea "[PERSON_NAME]"
type input "d39d2f92218a"
type input "7001246257"
type textarea "CU-OU"
type input "7001246256"
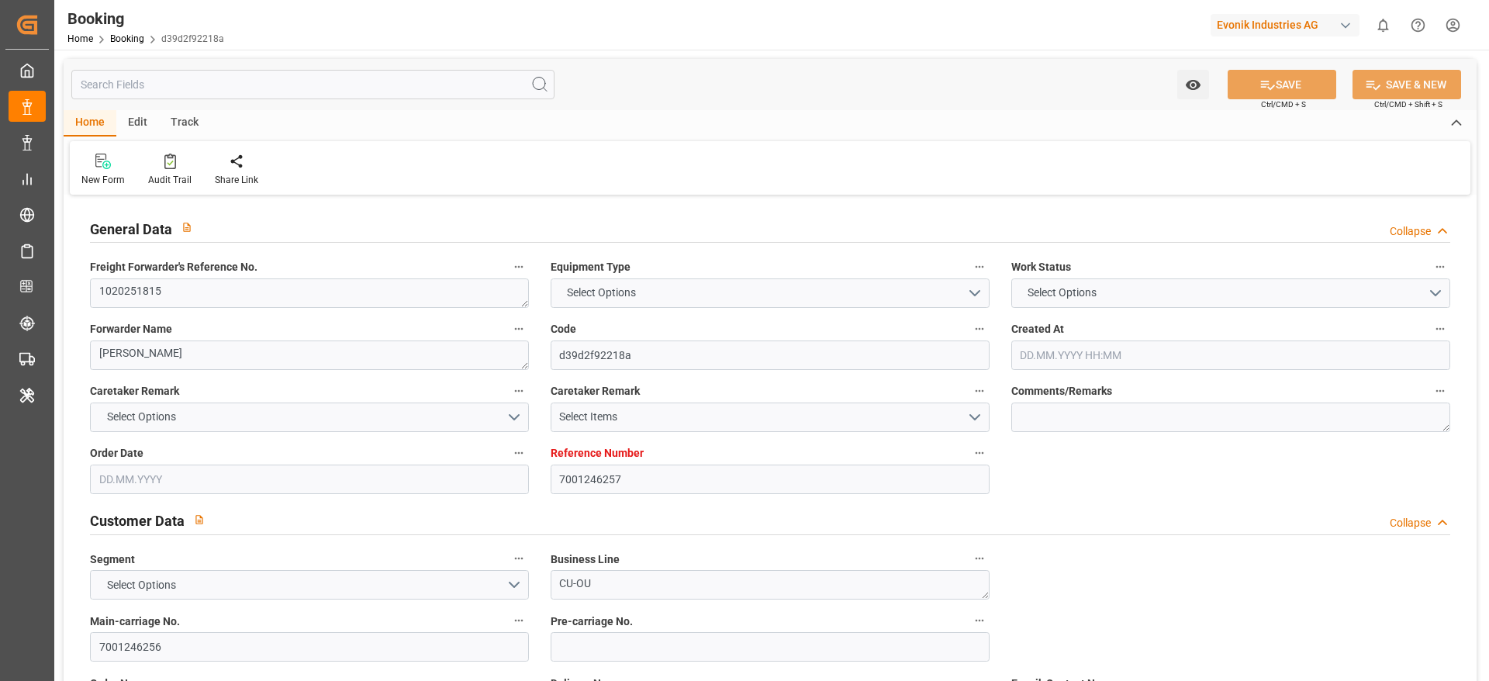
type textarea "[PERSON_NAME][EMAIL_ADDRESS][PERSON_NAME][DOMAIN_NAME]"
type textarea "CIF"
type textarea "[GEOGRAPHIC_DATA]"
type textarea "Essen"
type textarea "TCLU2871175"
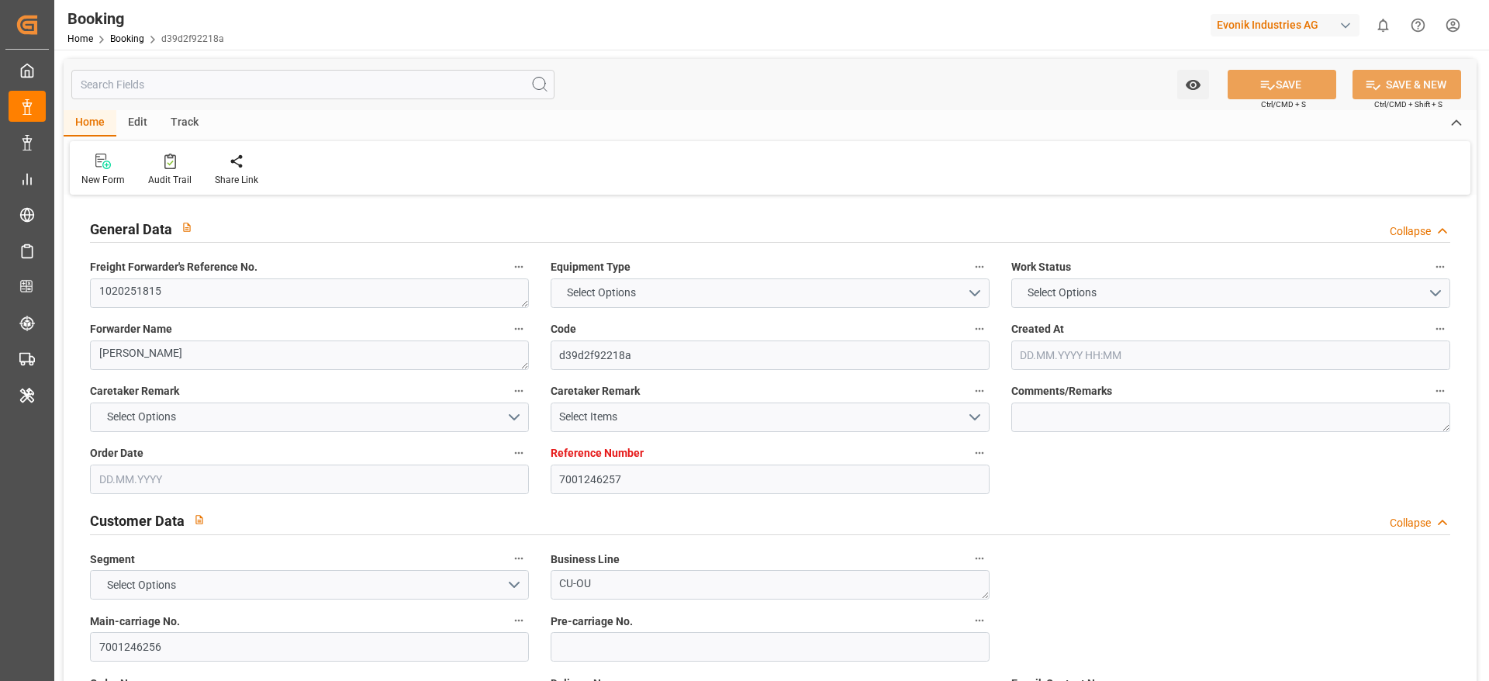
type input "BUSAN EXPRESS"
type input "HLCU"
type textarea "26814095"
type input "[GEOGRAPHIC_DATA]"
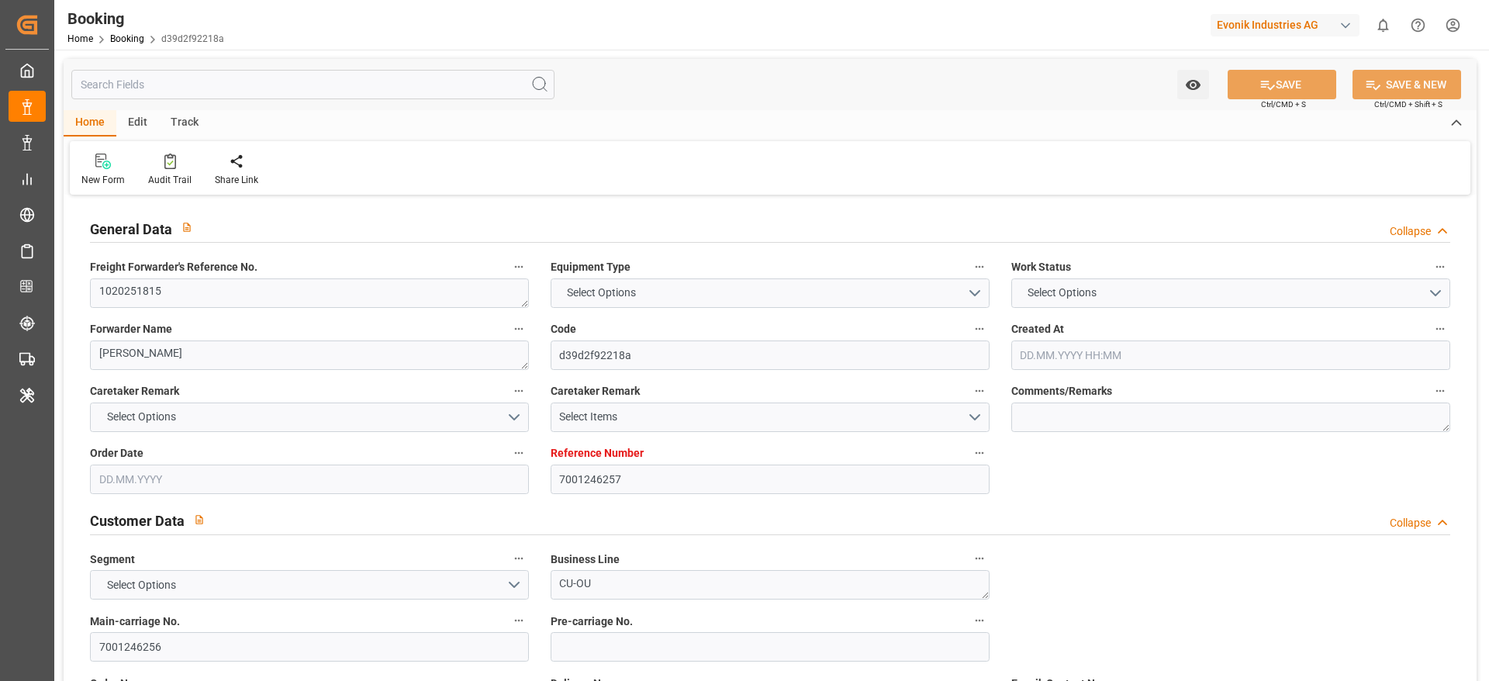
type input "[GEOGRAPHIC_DATA]"
type textarea "vesselName etd [PERSON_NAME]"
type textarea "INPUT_Evonik_Seeburger_IFTMIN_1003072069_20250820181817618.edi"
type textarea "NWC/[GEOGRAPHIC_DATA] [GEOGRAPHIC_DATA] Continent / [GEOGRAPHIC_DATA]-OU"
type textarea "INPUT_Evonik_Seeburger_IFTMIN_1003043499_20250812104650418.edi,INPUT_Evonik_See…"
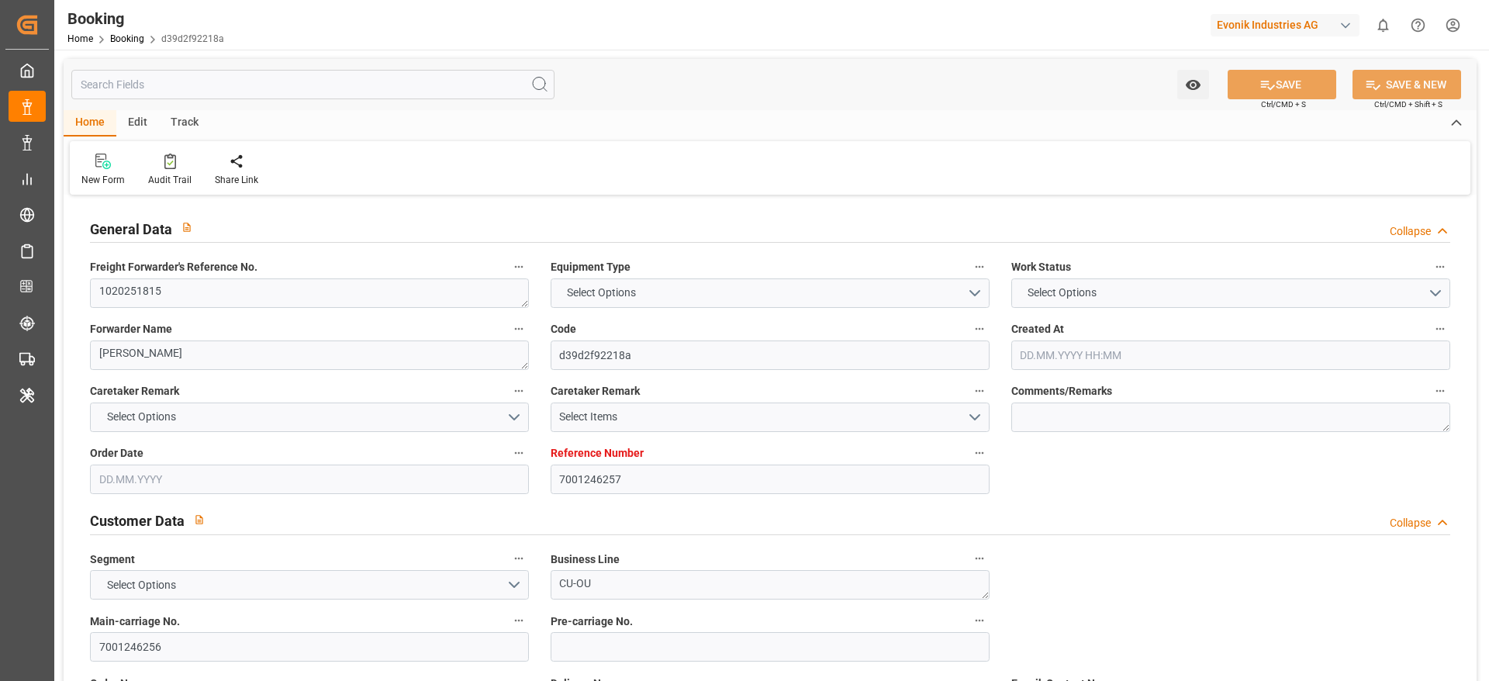
type textarea "1003072069"
type textarea "Logward System"
type textarea "businessDivision-businessLine-"
type textarea "IFTMIN"
type textarea "a011t00000LcJC5AAN"
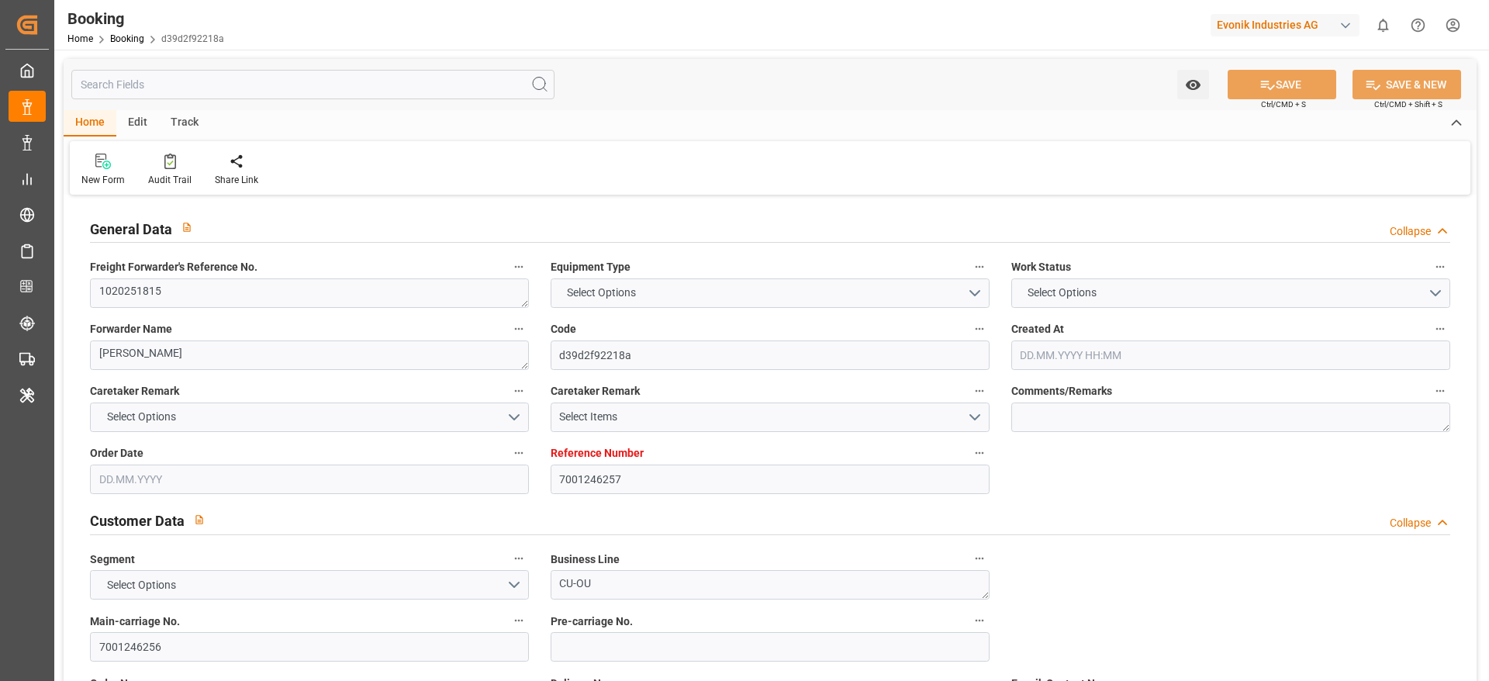
type textarea "No"
type input "[GEOGRAPHIC_DATA]"
type input "DE"
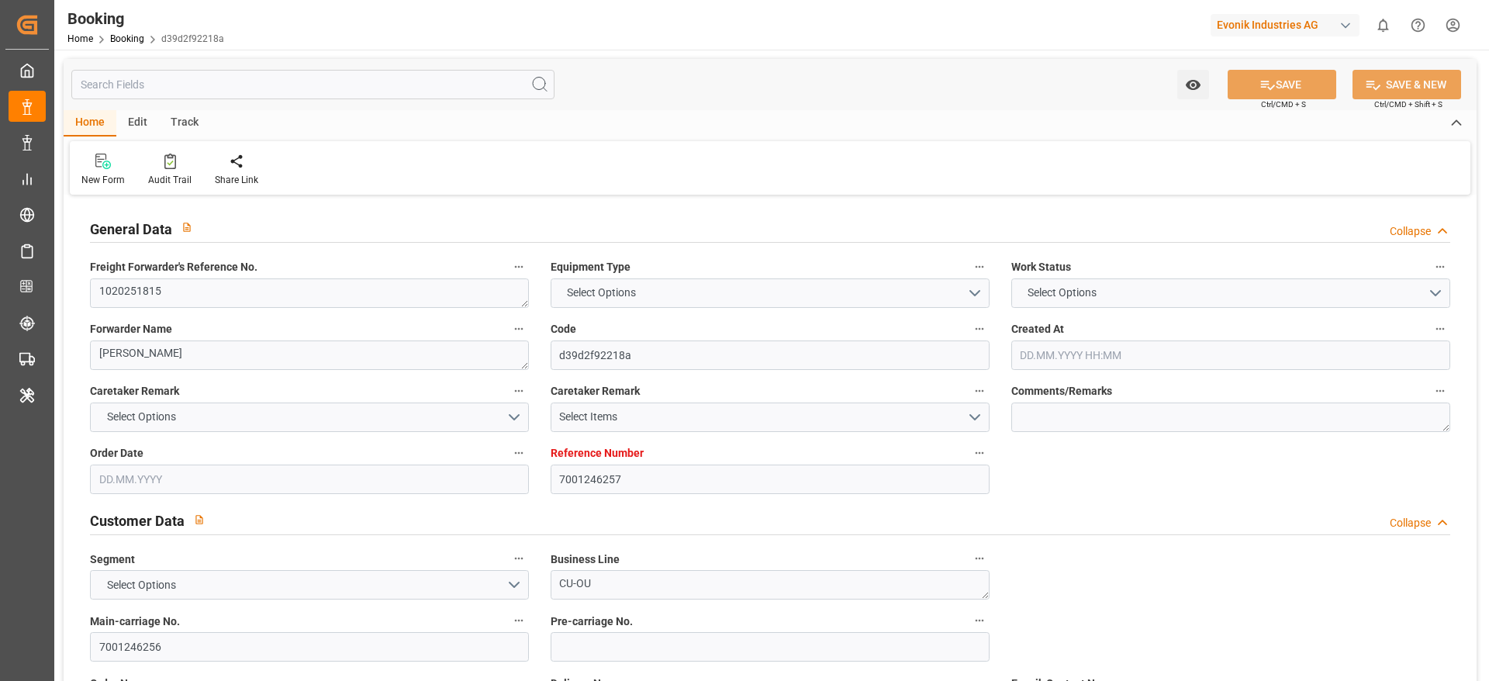
type input "TRUCK"
type input "533E"
type input "VESSEL"
type input "BUSAN EXPRESS"
type input "TRUCK"
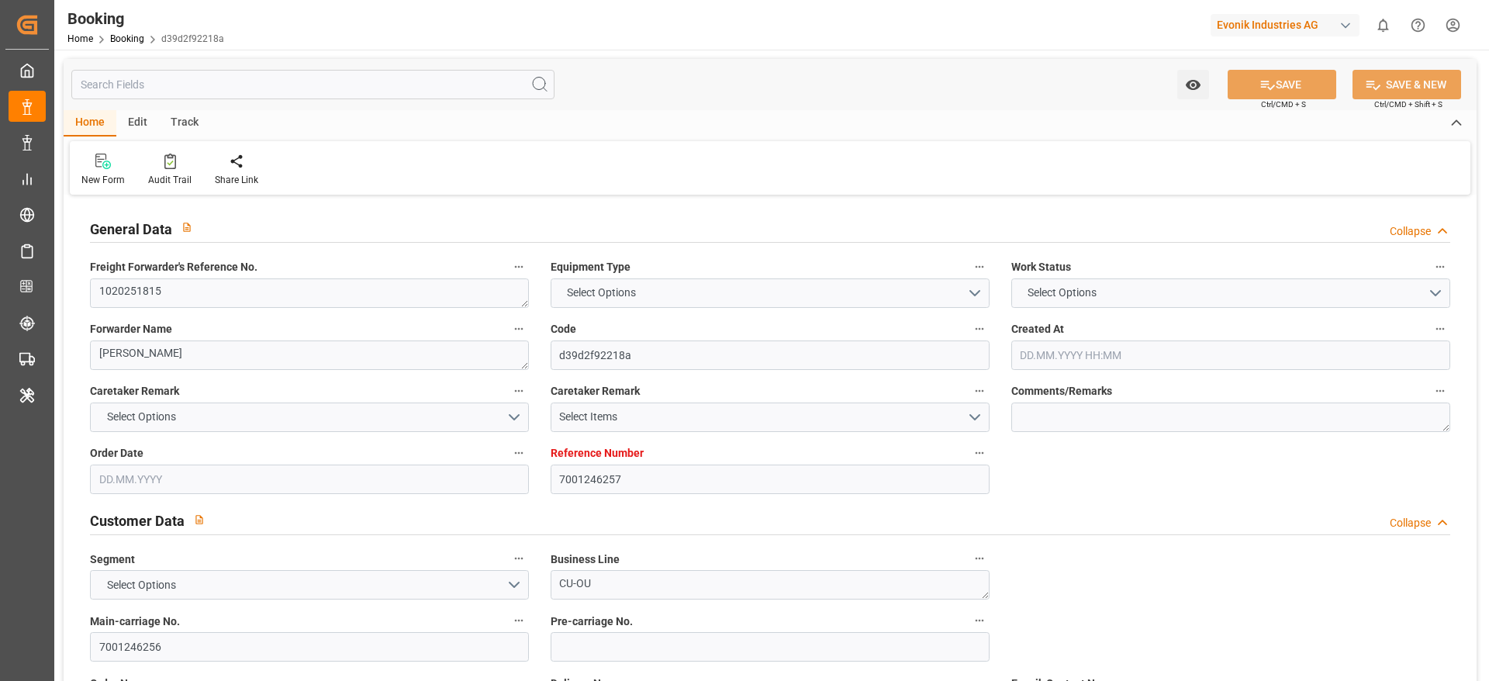
type input "7001246257"
type input "9540144"
type input "Hapag [PERSON_NAME]"
type input "Hapag [PERSON_NAME] Aktiengesellschaft"
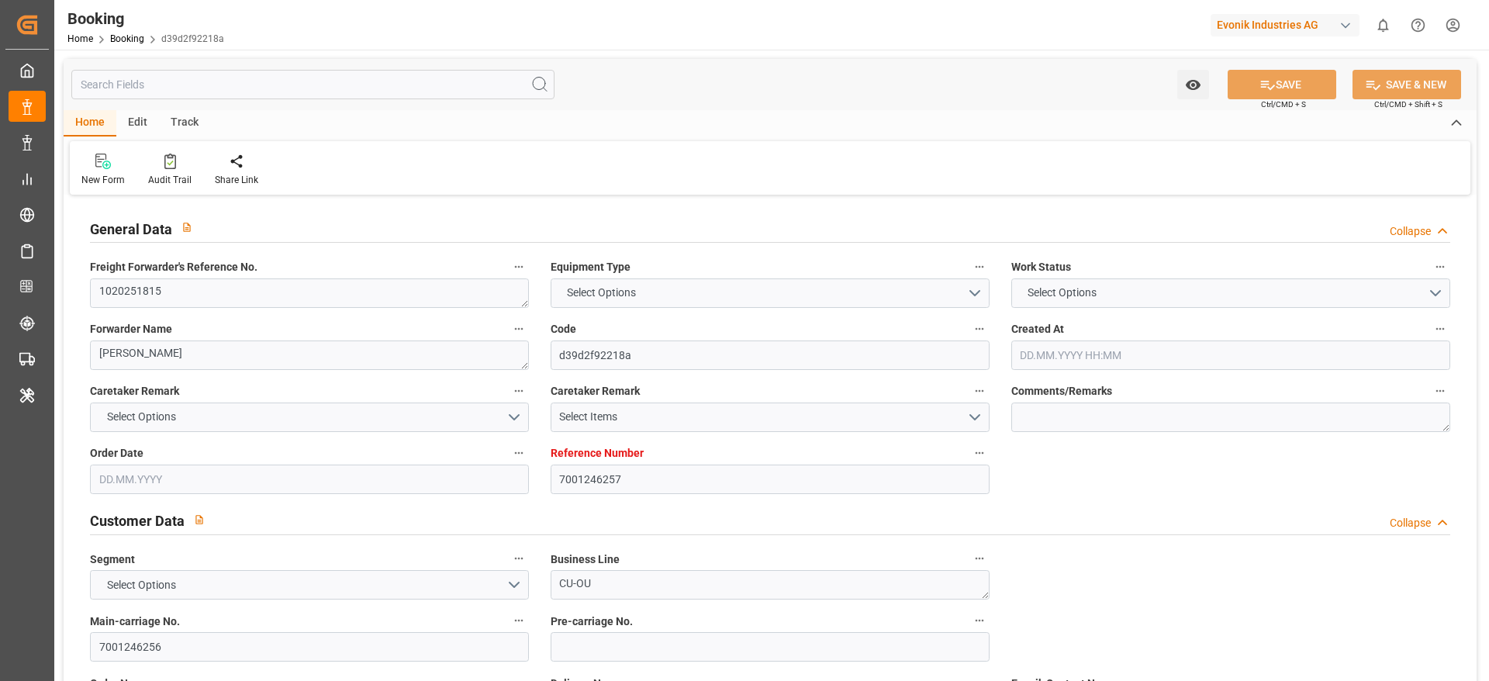
type input "NLRTM"
type input "SGSIN"
type input "0"
type input "NLRTM"
type input "SGSIN"
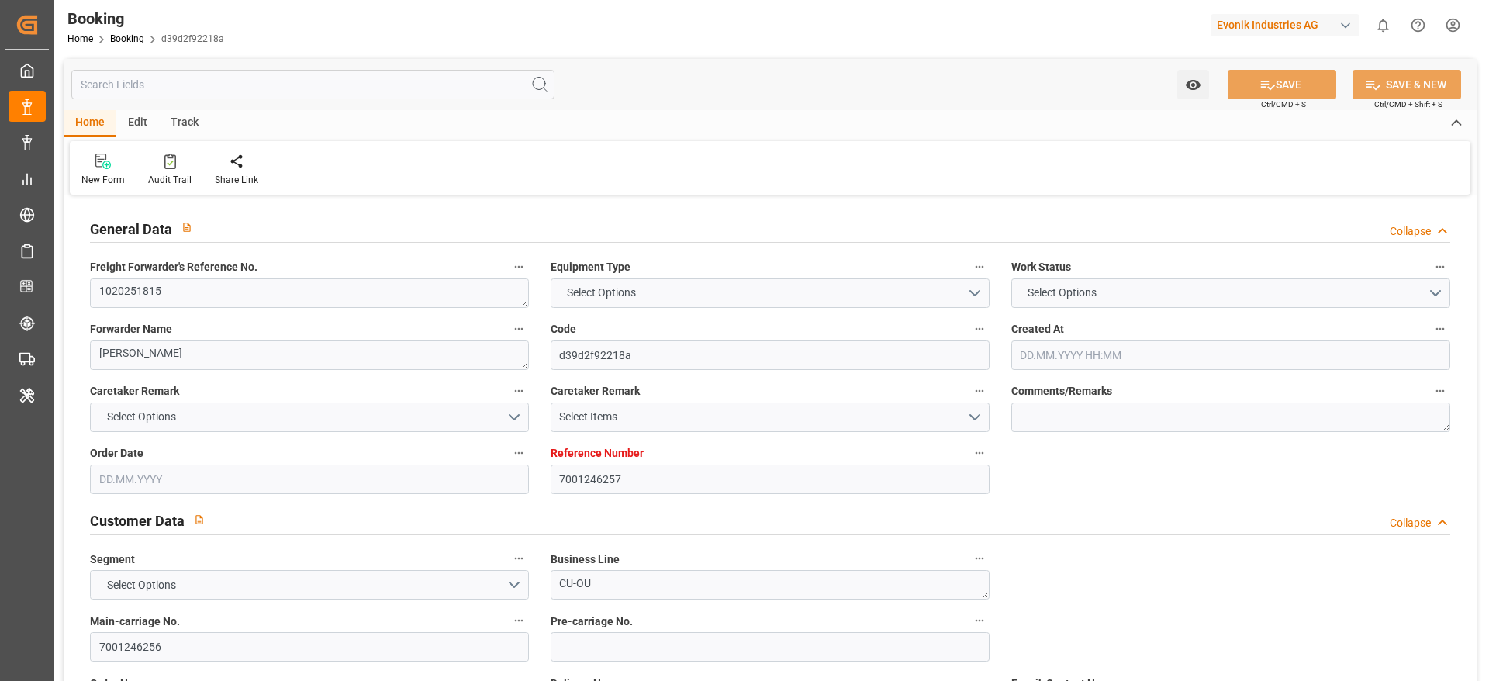
type input "9540144"
type input "[DATE] 08:48"
type input "[DATE]"
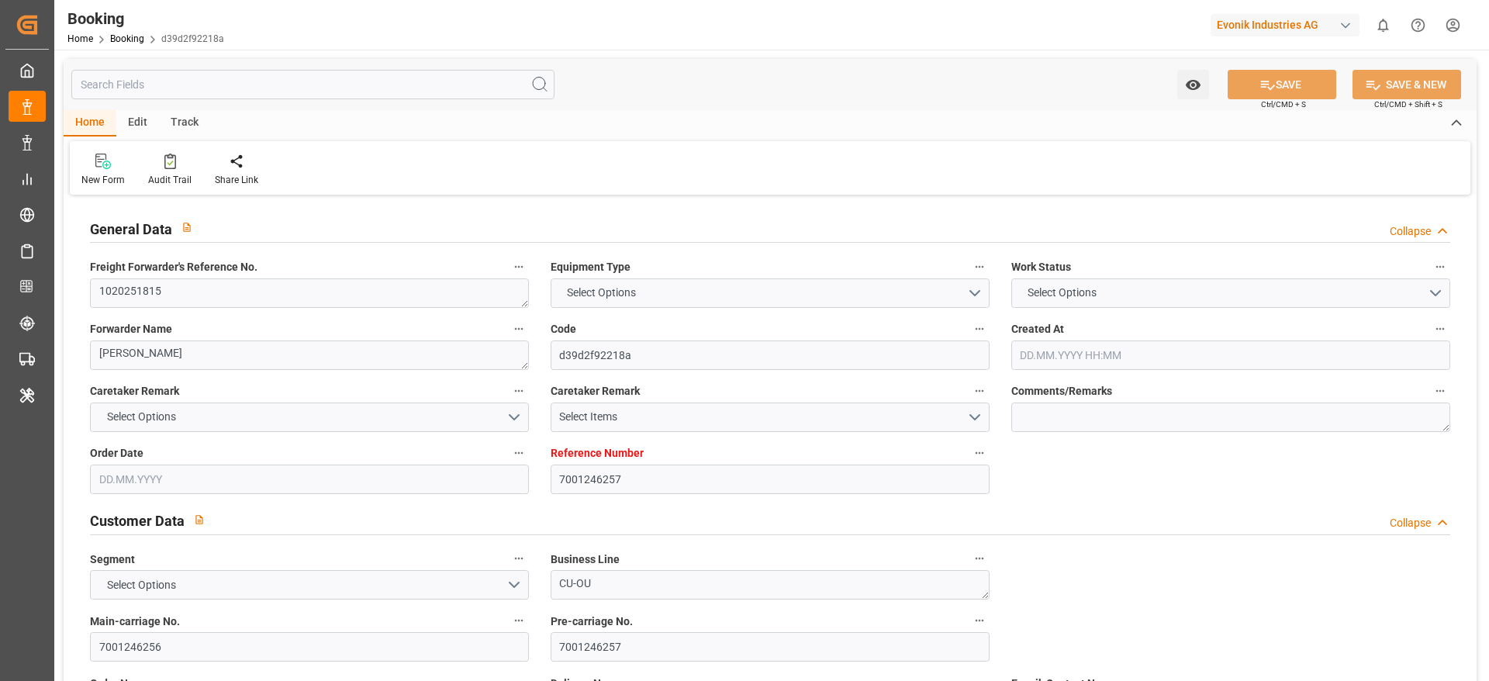
type input "[DATE] 15:00"
type input "[DATE] 00:00"
type input "[DATE] 20:48"
type input "[DATE] 09:29"
type input "[DATE] 01:00"
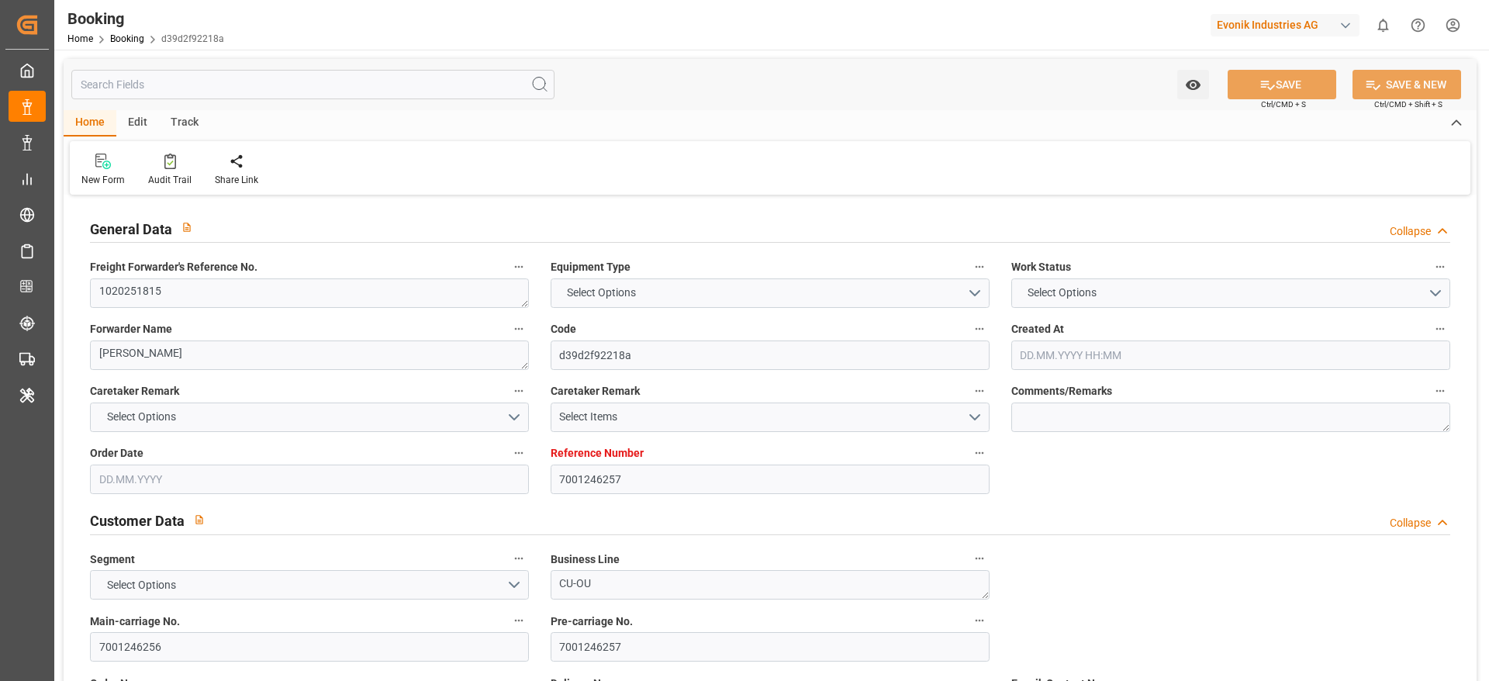
type input "[DATE] 00:00"
type input "[DATE]"
type input "[DATE] 10:05"
type input "[DATE]"
type input "[DATE] 16:57"
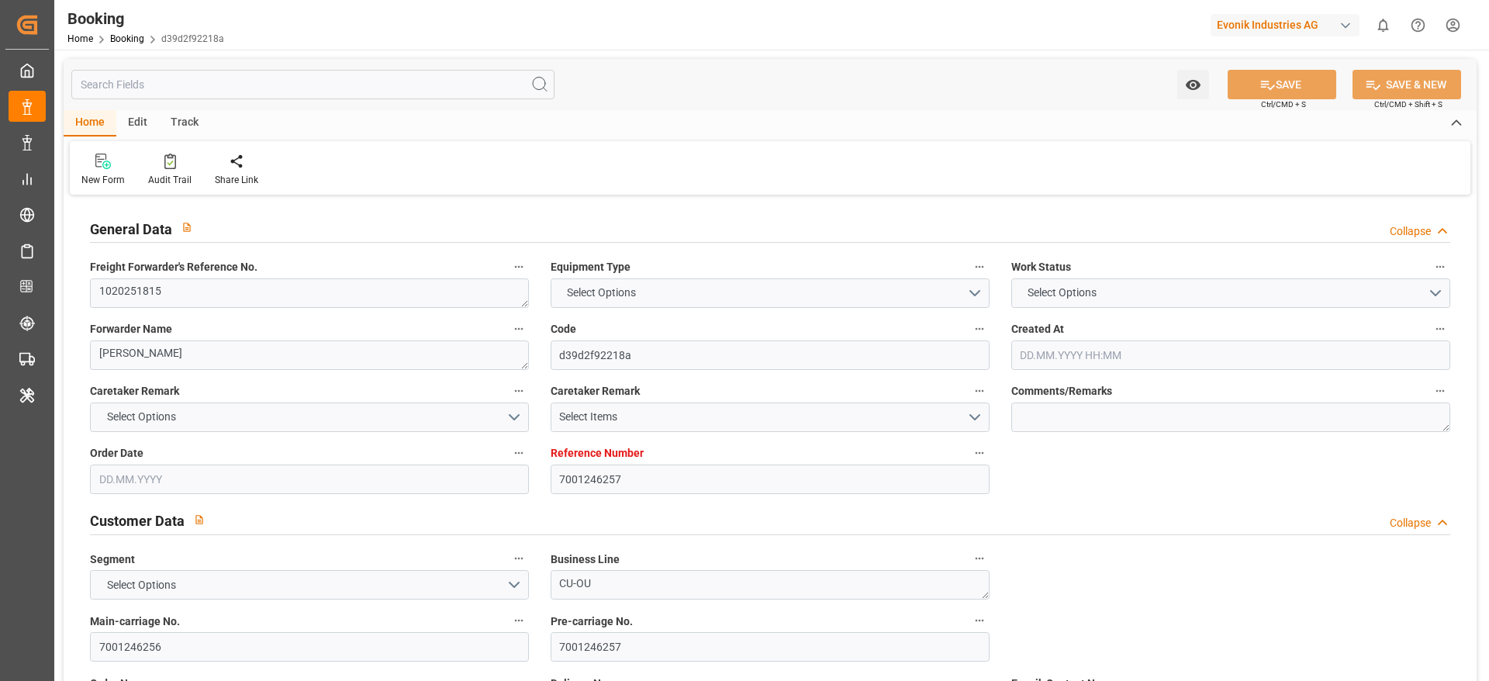
type input "[DATE] 21:50"
type input "[DATE] 15:00"
type input "[DATE] 22:10"
type input "[DATE] 01:00"
type input "[DATE] 13:41"
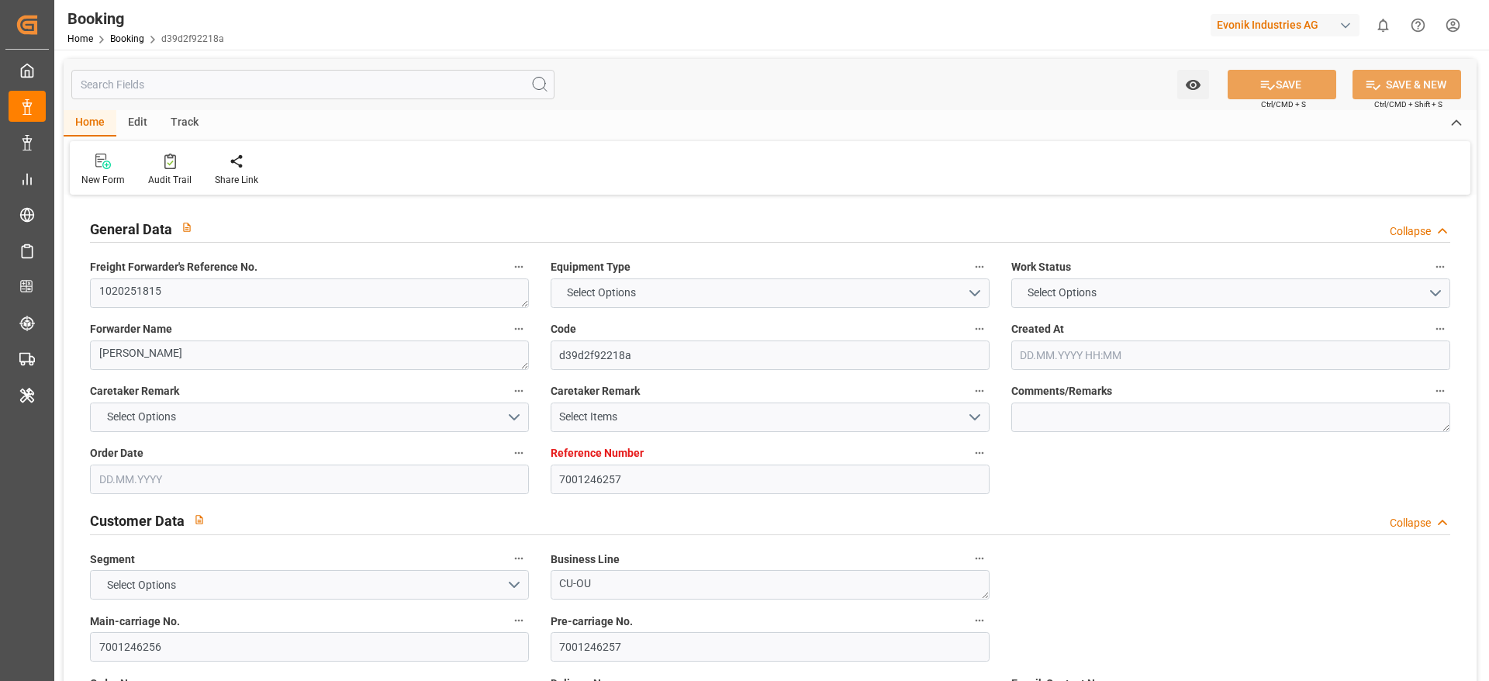
type input "[DATE] 13:41"
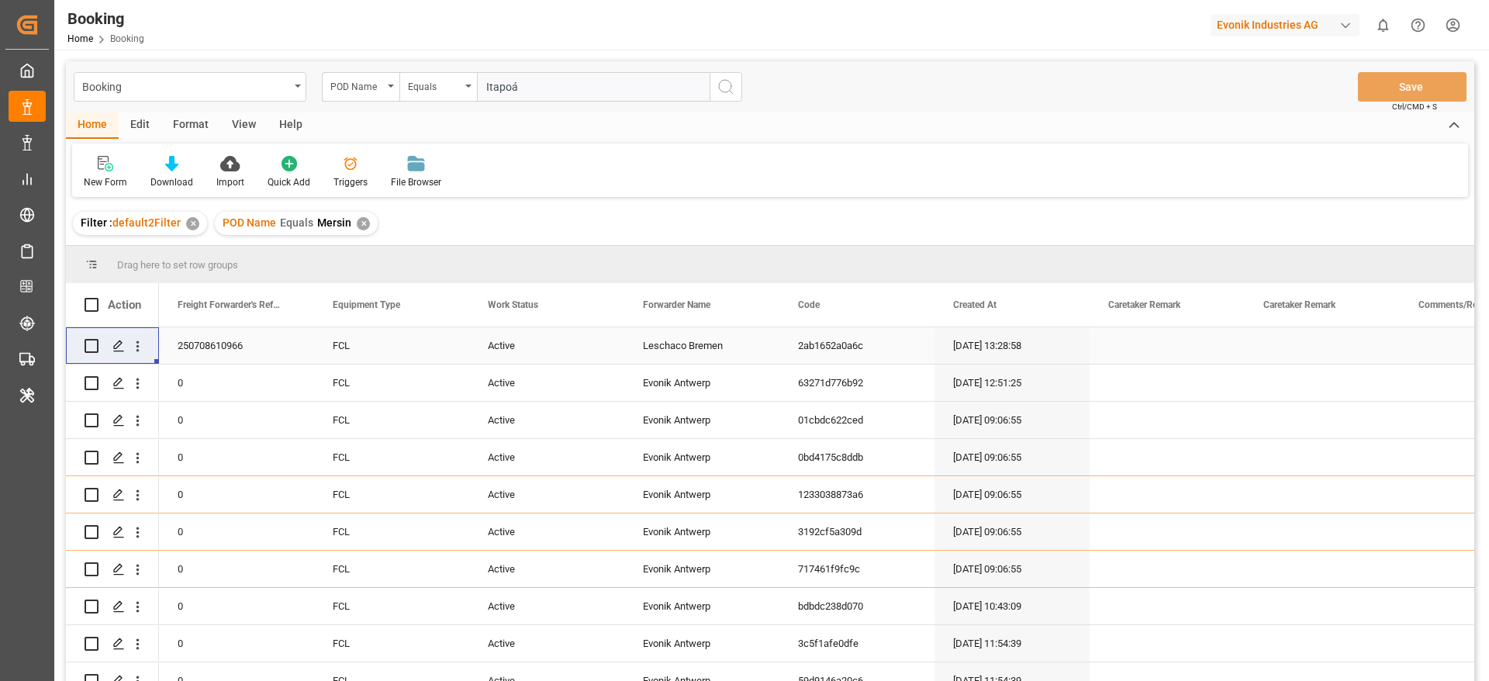
type input "Itapoá"
click at [726, 85] on icon "search button" at bounding box center [726, 87] width 19 height 19
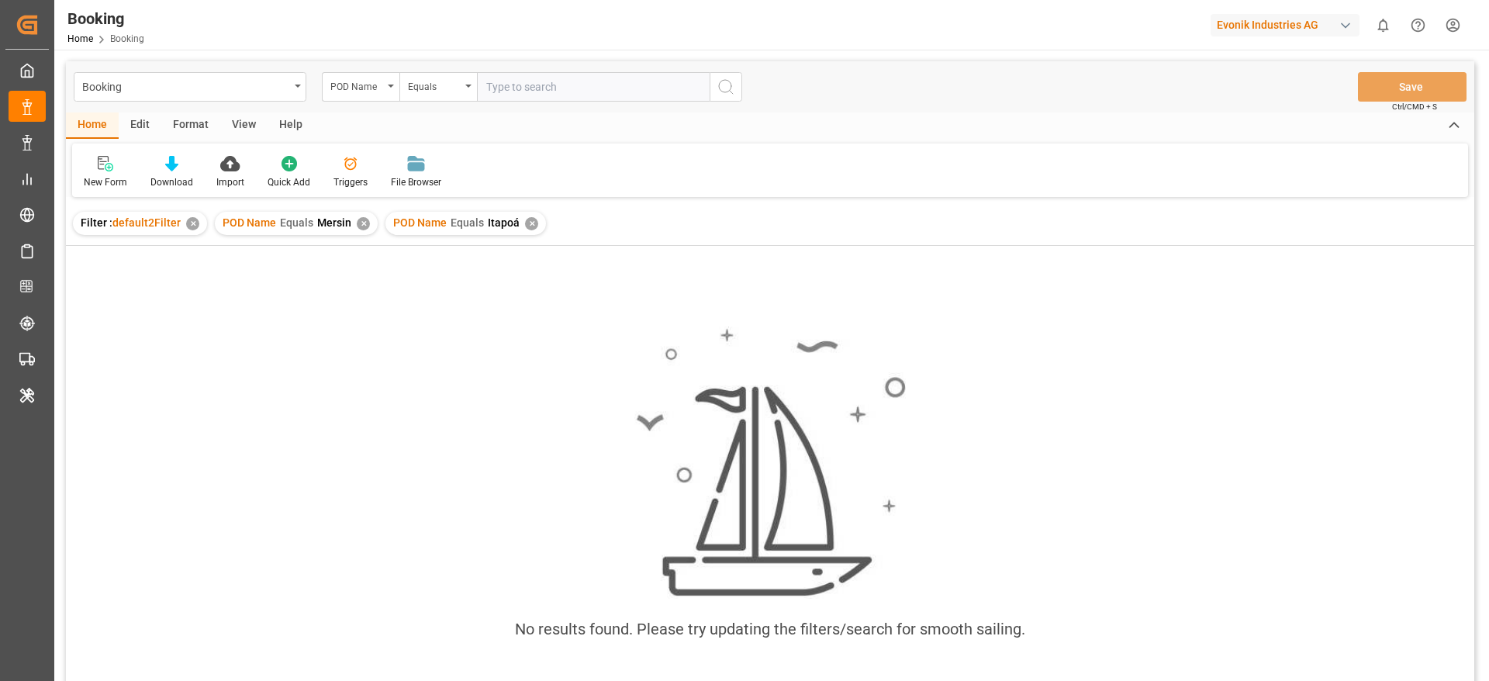
click at [362, 226] on div "✕" at bounding box center [363, 223] width 13 height 13
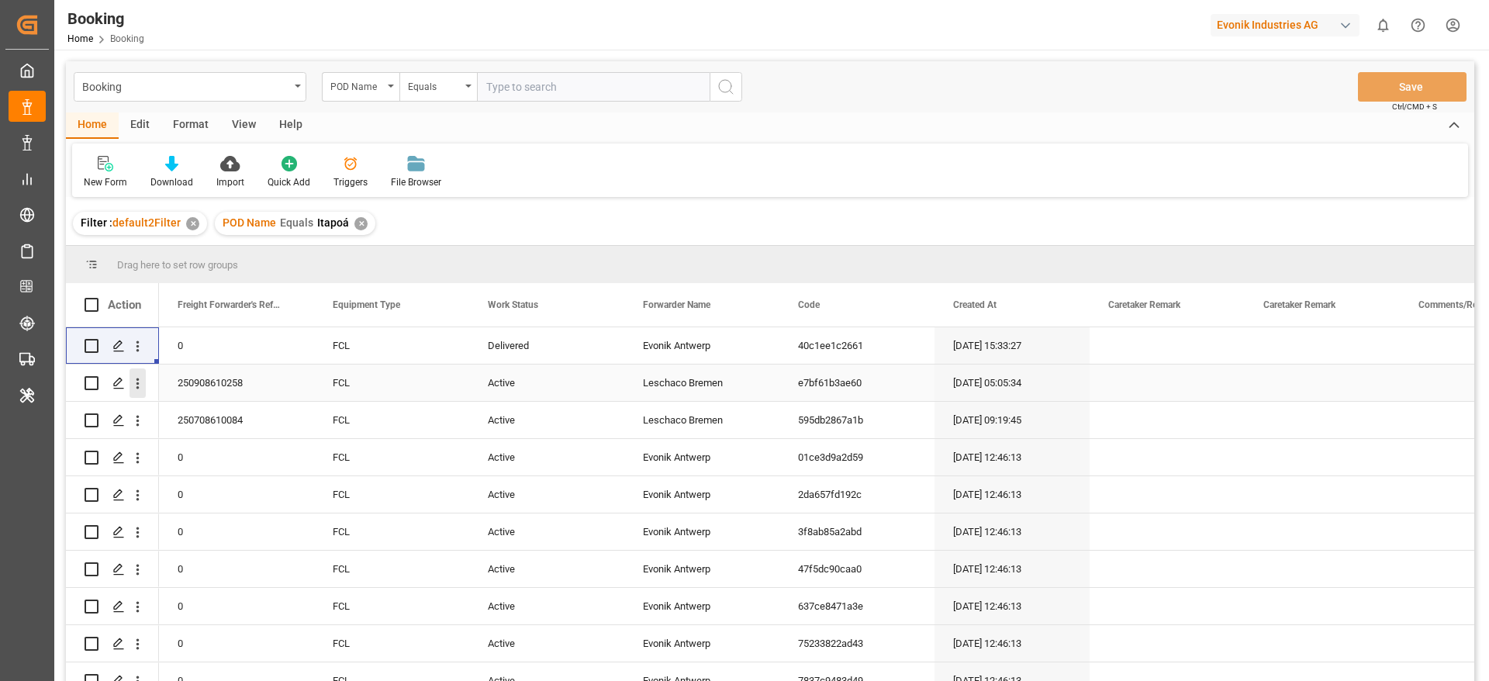
click at [140, 393] on button "open menu" at bounding box center [138, 382] width 16 height 29
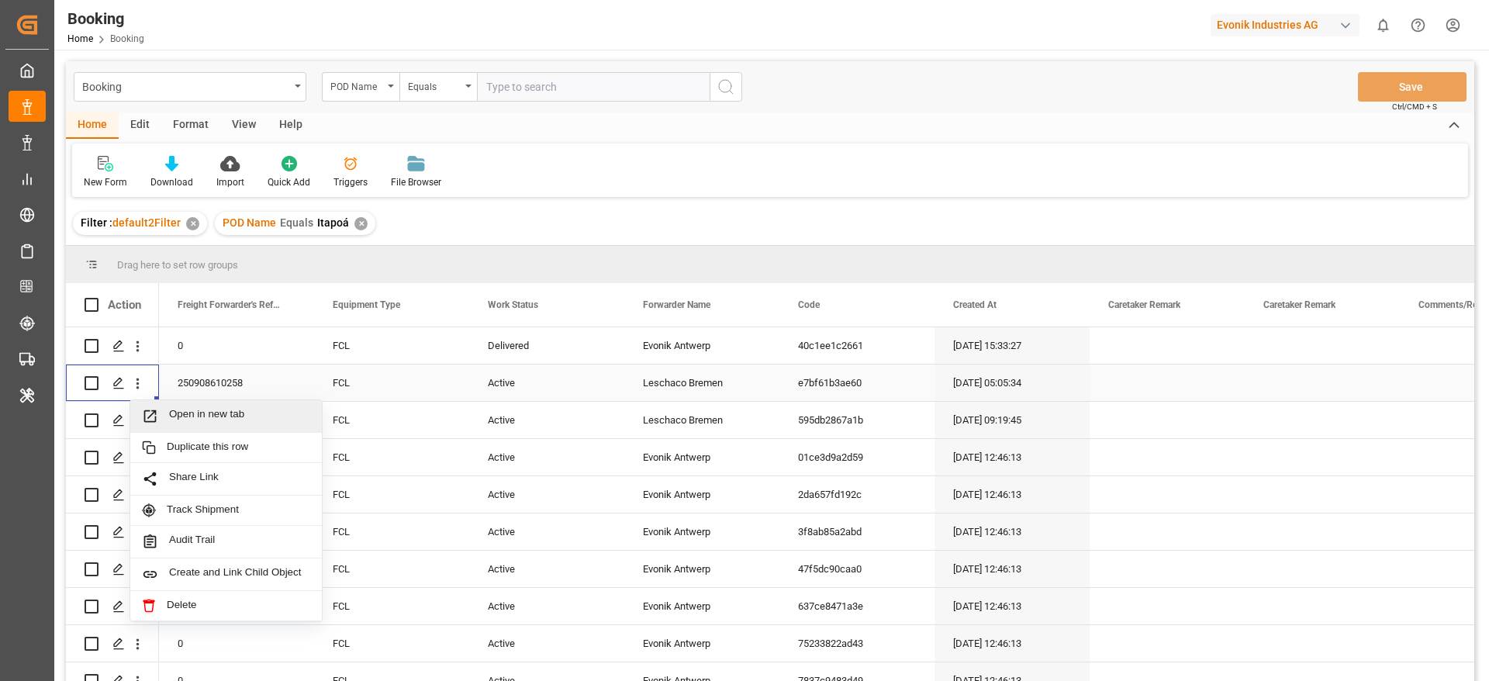
click at [195, 421] on span "Open in new tab" at bounding box center [239, 416] width 141 height 16
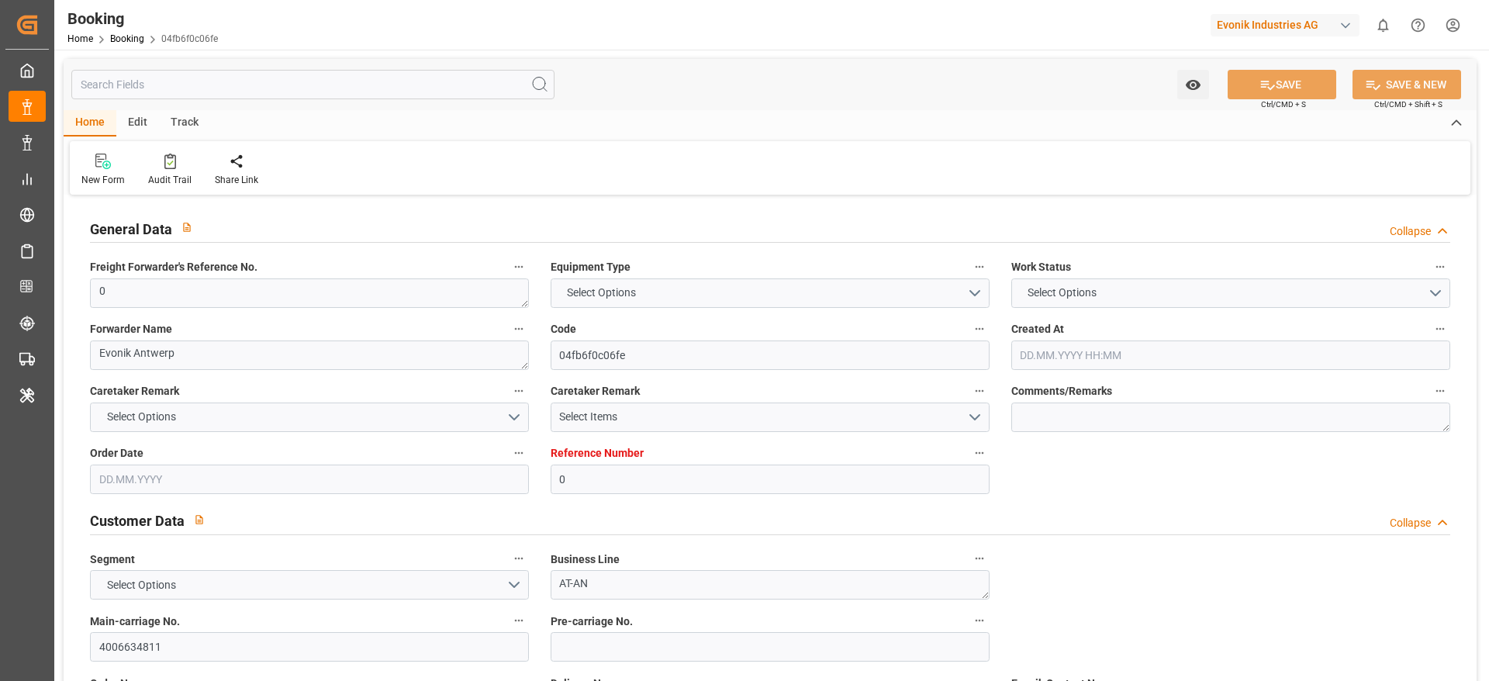
type input "0"
type input "ONE"
type input "Ocean Network Express"
type input "NLRTM"
type input "BRIOA"
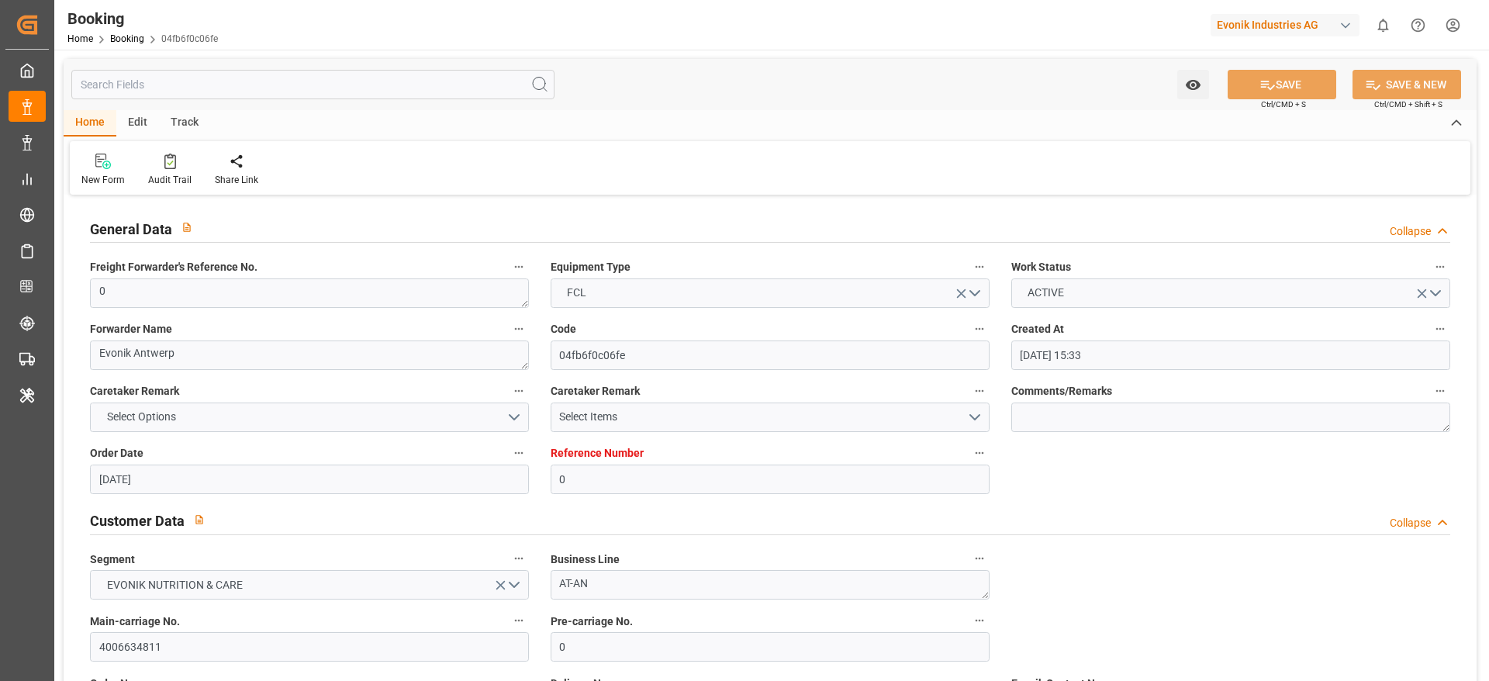
type input "[DATE] 15:33"
type input "27.06.2025"
type input "11.08.2025"
type input "23.06.2025"
type input "30.06.2025 07:13"
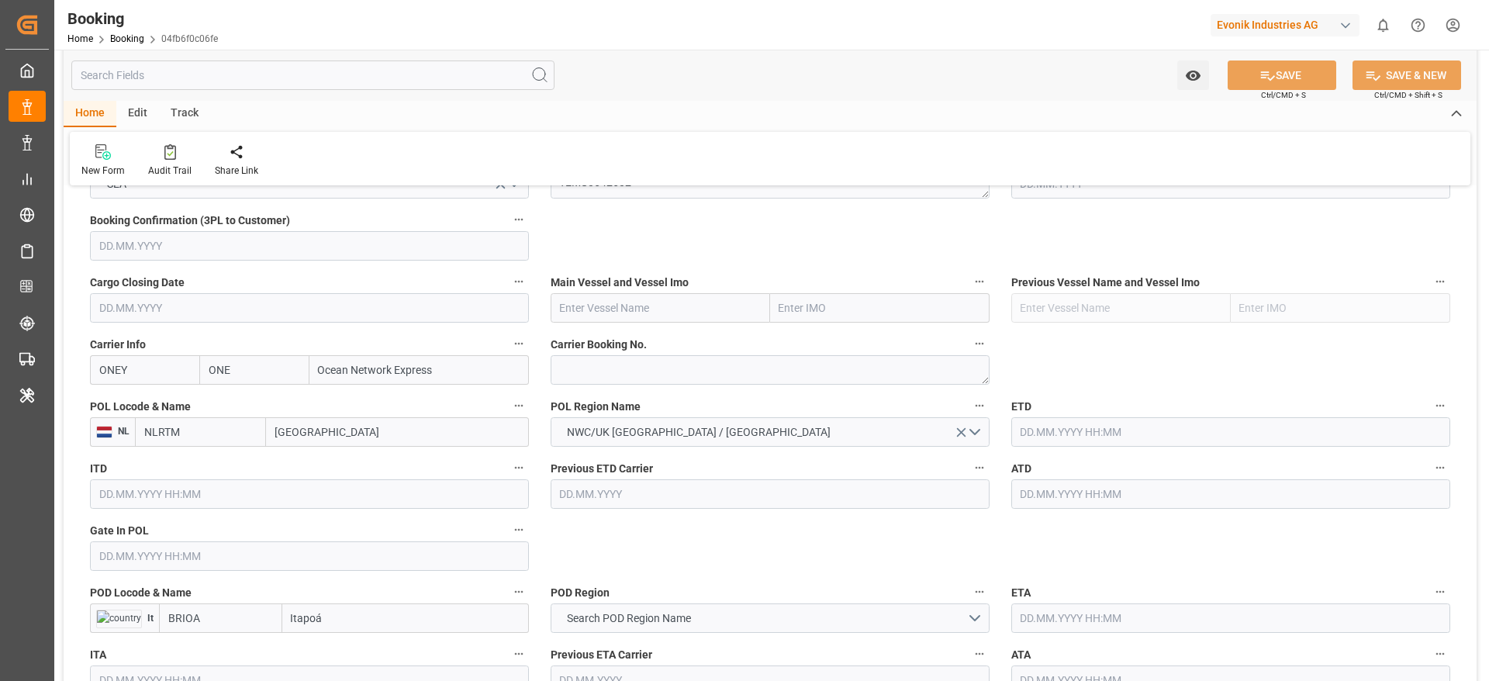
scroll to position [931, 0]
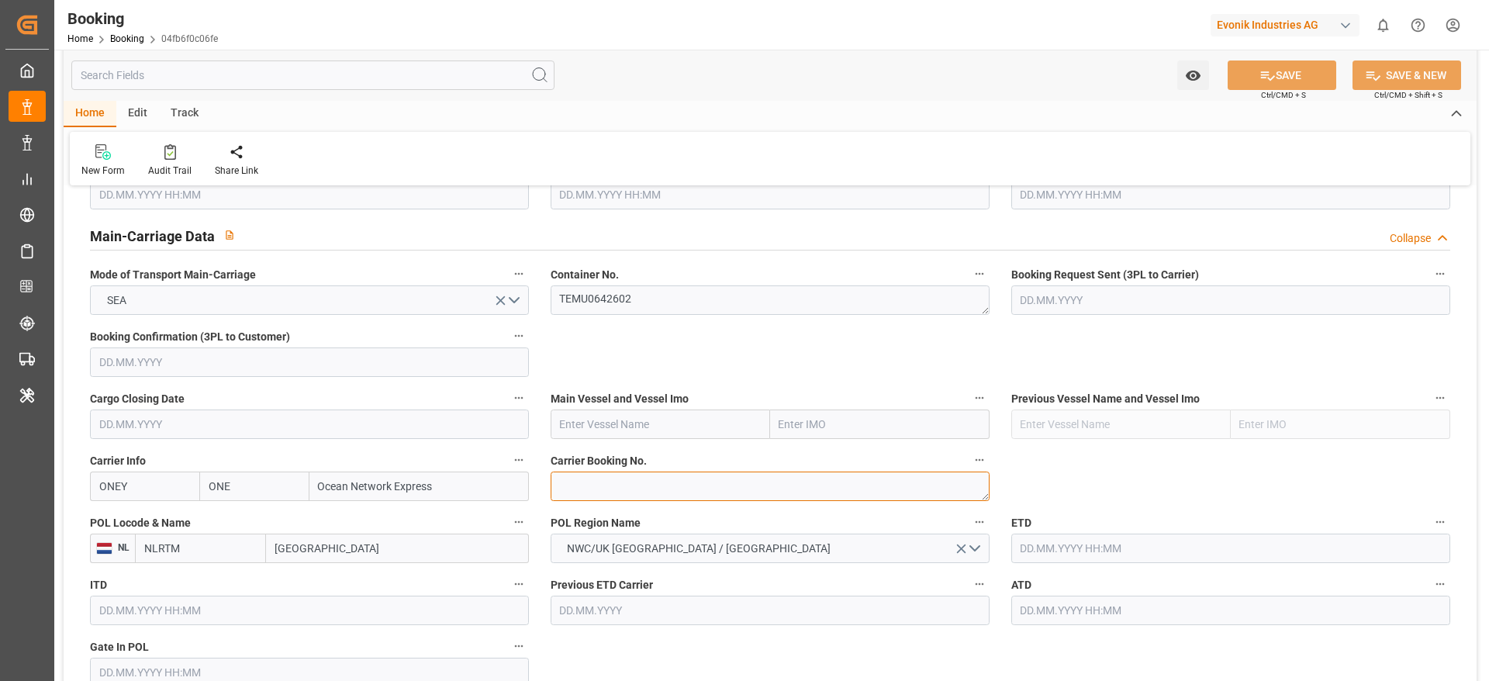
click at [577, 477] on textarea at bounding box center [770, 486] width 439 height 29
paste textarea "HAMF52775700"
type textarea "HAMF52775700"
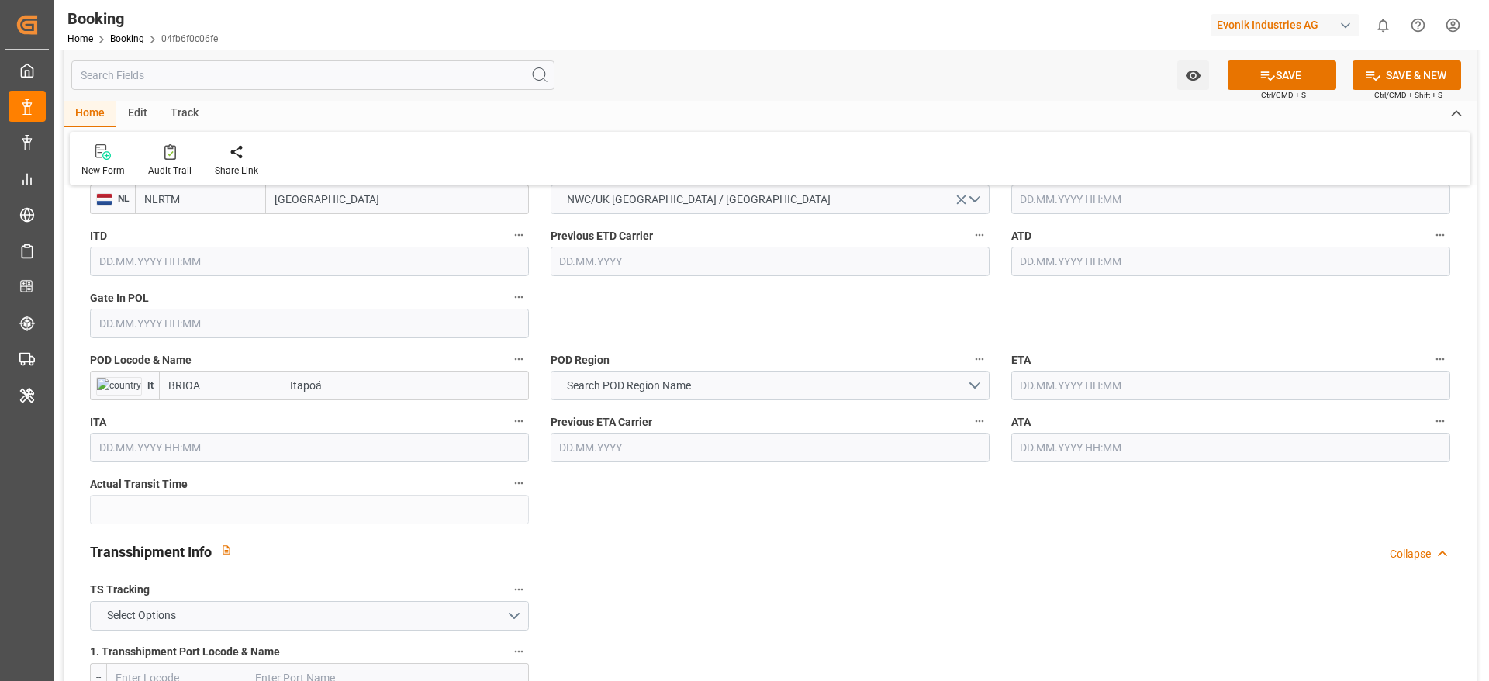
click at [292, 207] on input "Rotterdam" at bounding box center [397, 199] width 263 height 29
type input "ant"
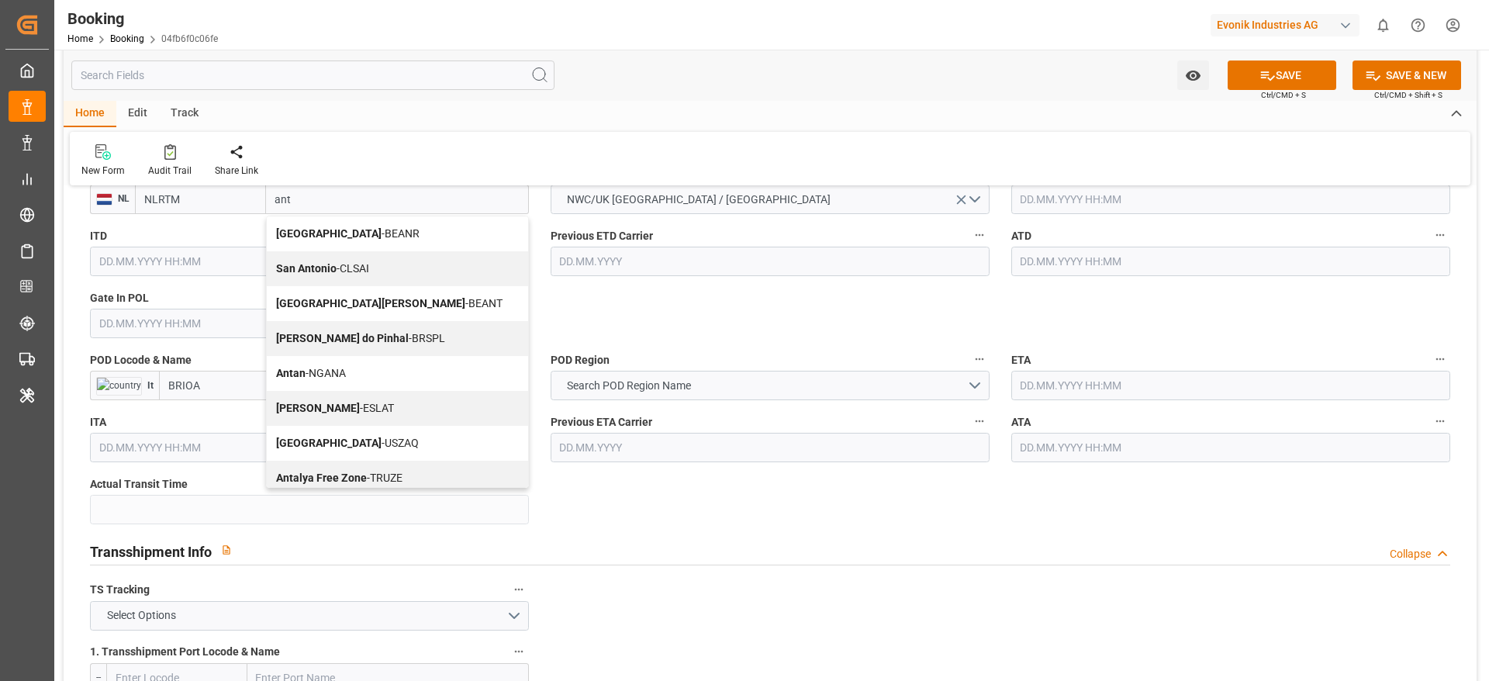
click at [294, 247] on div "Antwerp - BEANR" at bounding box center [397, 233] width 261 height 35
type input "BEANR"
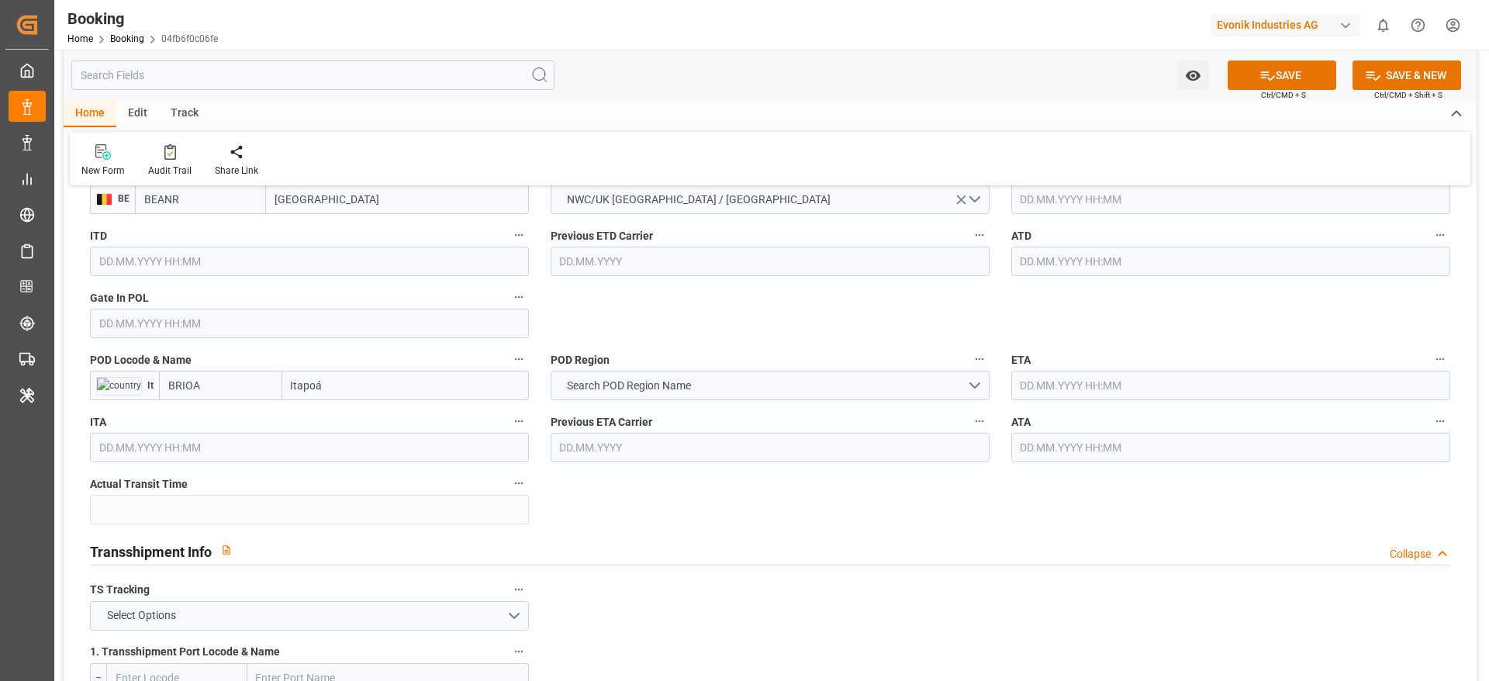
type input "Antwerp"
click at [256, 394] on input "BRIOA" at bounding box center [220, 385] width 123 height 29
click at [227, 406] on div "BRIOA - Itapoá" at bounding box center [202, 419] width 85 height 35
type input "BRIOA"
click at [667, 396] on button "Search POD Region Name" at bounding box center [770, 385] width 439 height 29
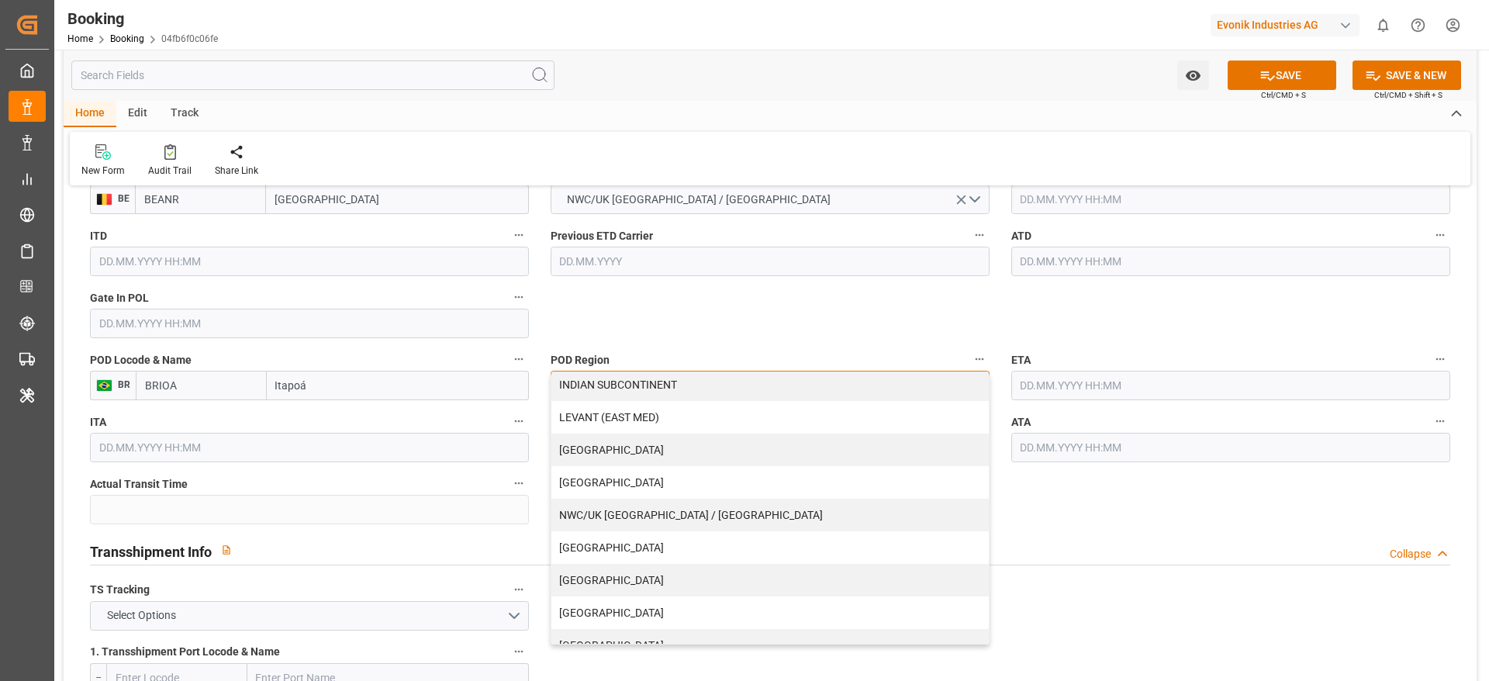
scroll to position [316, 0]
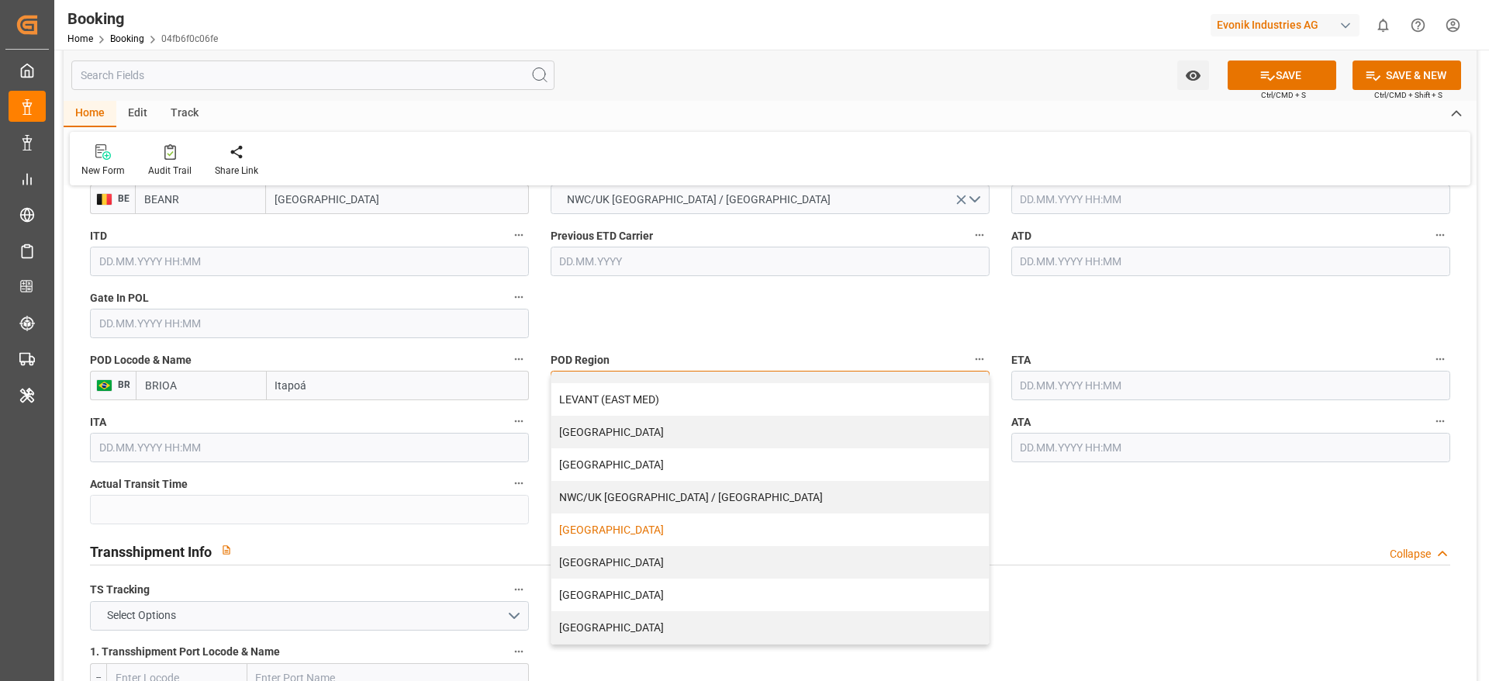
click at [615, 536] on div "[GEOGRAPHIC_DATA]" at bounding box center [769, 529] width 437 height 33
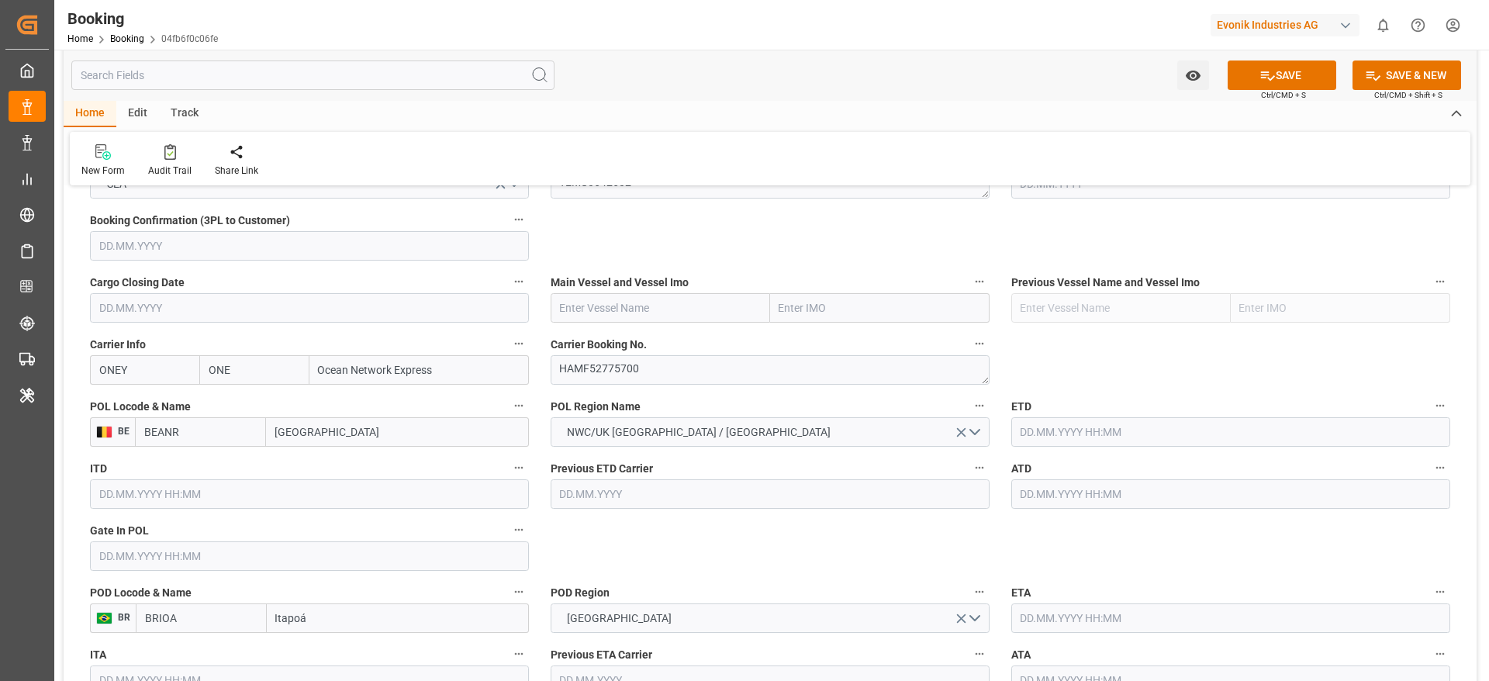
scroll to position [931, 0]
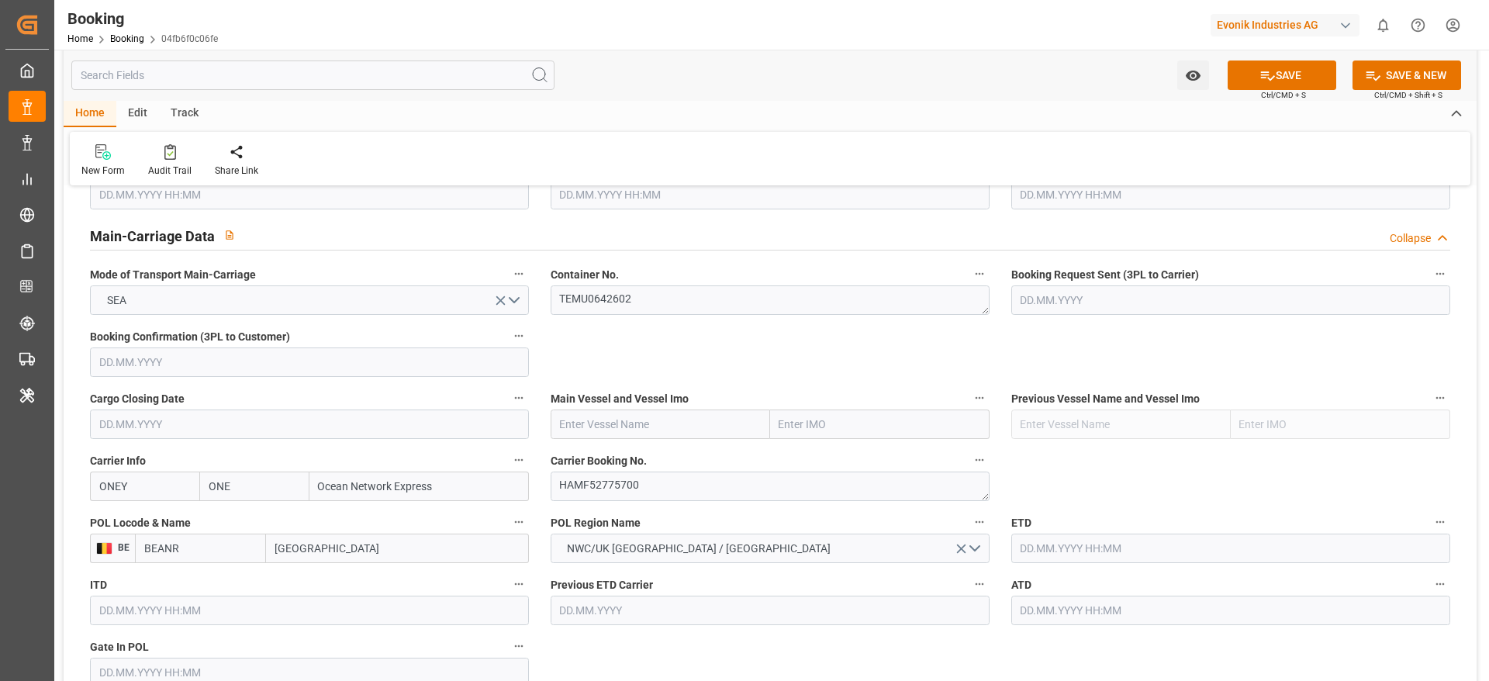
click at [596, 421] on input "text" at bounding box center [660, 423] width 219 height 29
paste input "NAVIOS DOMINO"
click at [597, 451] on div "Navios Domino - 9478494" at bounding box center [621, 458] width 140 height 35
type input "Navios Domino"
type input "9478494"
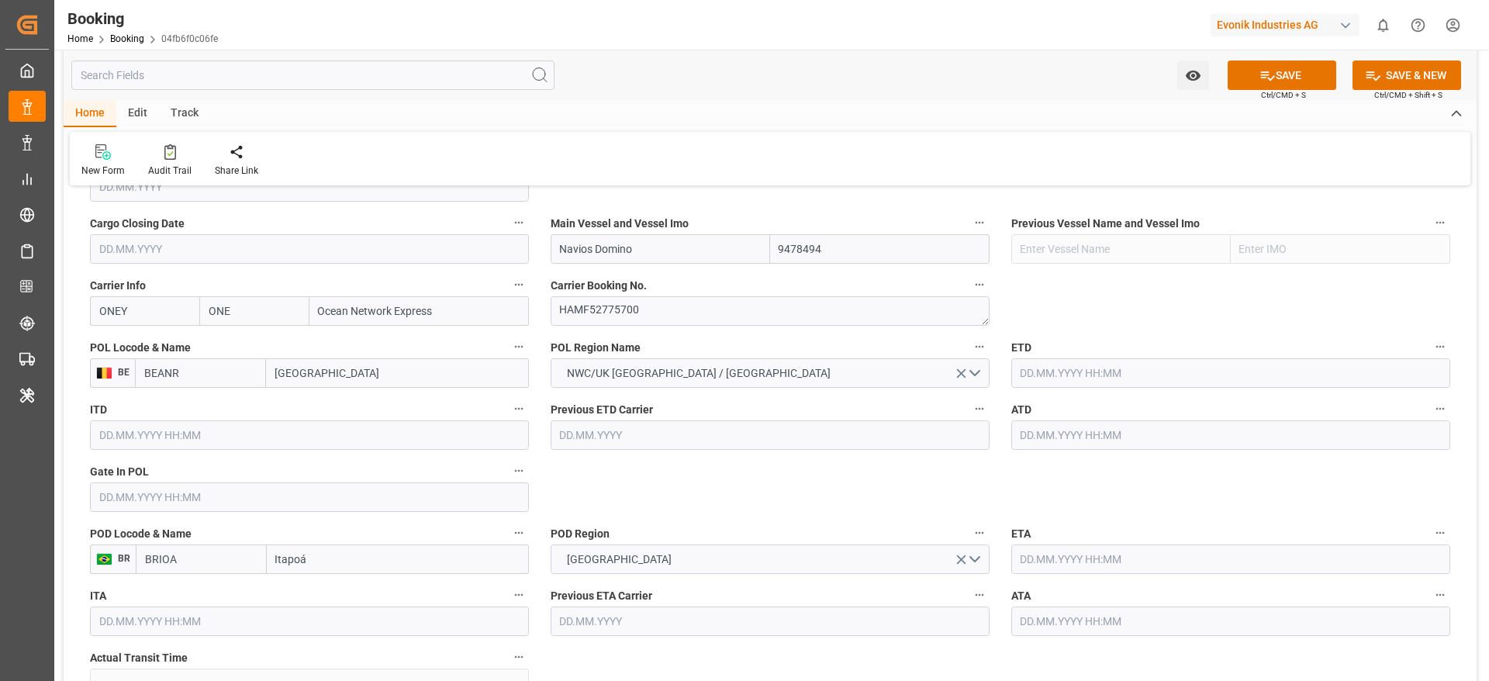
scroll to position [1163, 0]
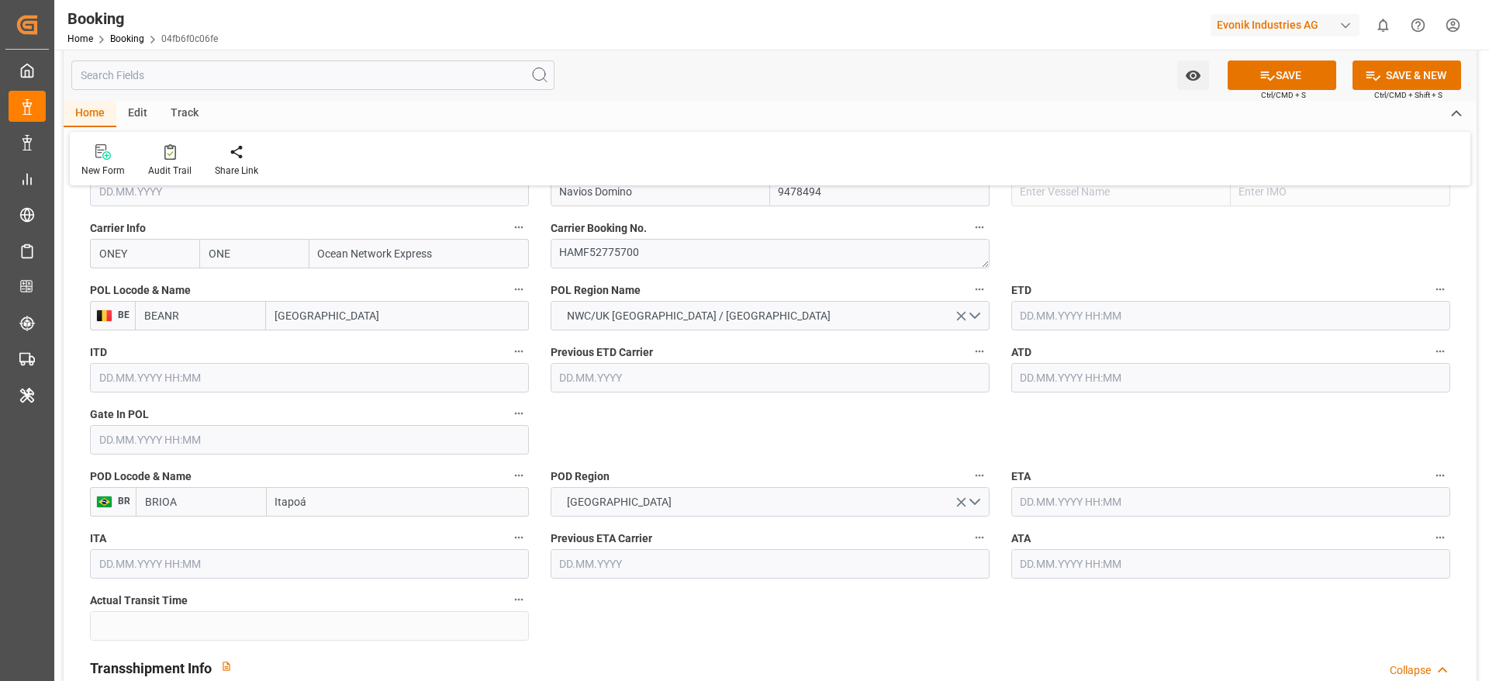
type input "Navios Domino"
click at [173, 451] on input "text" at bounding box center [309, 439] width 439 height 29
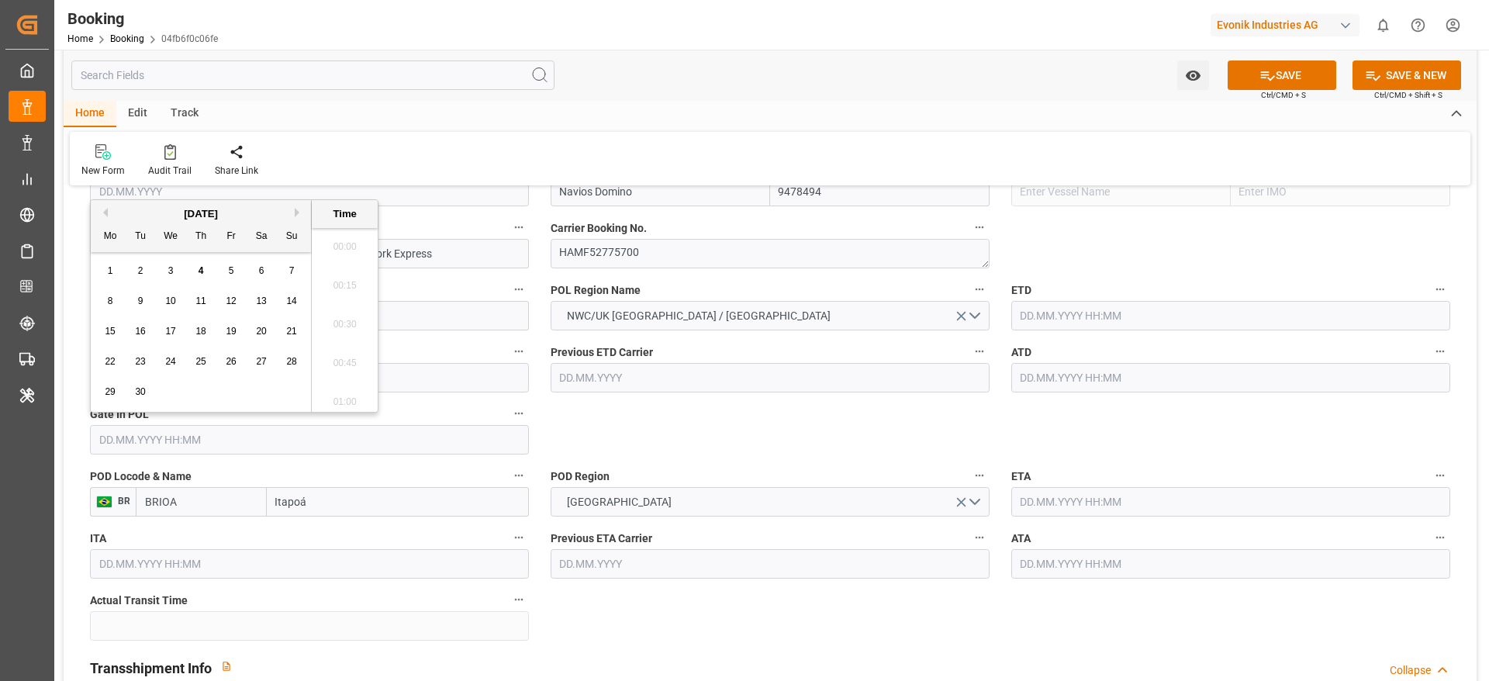
scroll to position [2681, 0]
click at [107, 212] on button "Previous Month" at bounding box center [102, 212] width 9 height 9
click at [283, 354] on div "27" at bounding box center [291, 362] width 19 height 19
type input "[DATE] 00:00"
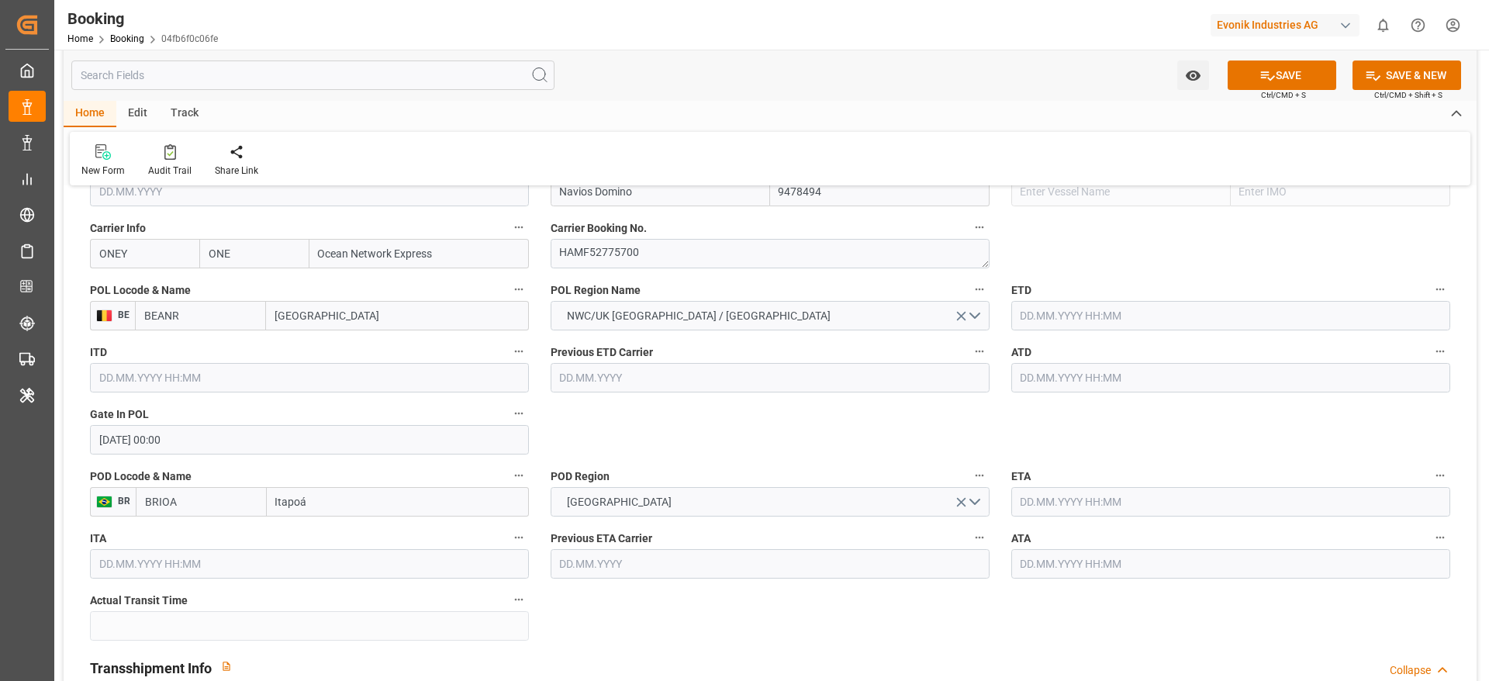
click at [1036, 316] on input "text" at bounding box center [1230, 315] width 439 height 29
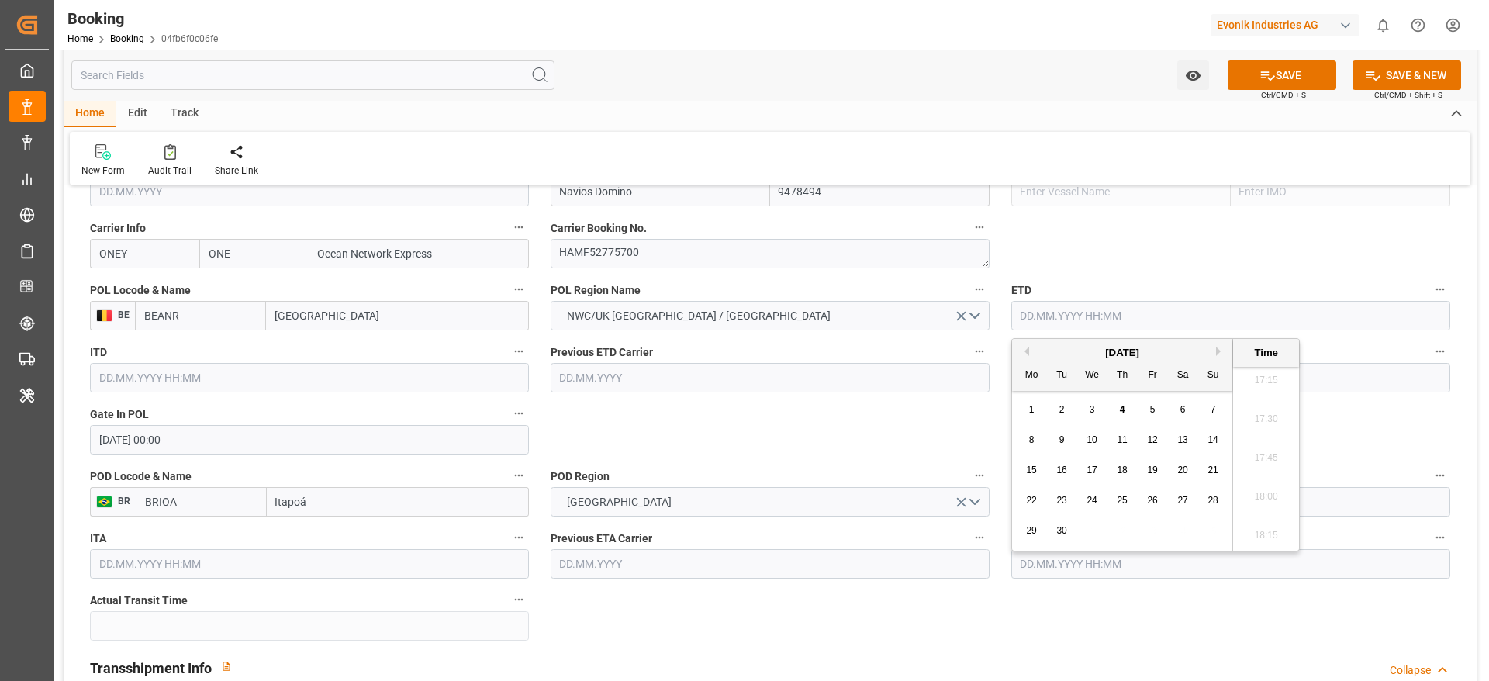
click at [1024, 356] on div "[DATE]" at bounding box center [1122, 353] width 220 height 16
click at [1024, 351] on button "Previous Month" at bounding box center [1024, 351] width 9 height 9
click at [1150, 410] on span "4" at bounding box center [1152, 409] width 5 height 11
type input "[DATE] 00:00"
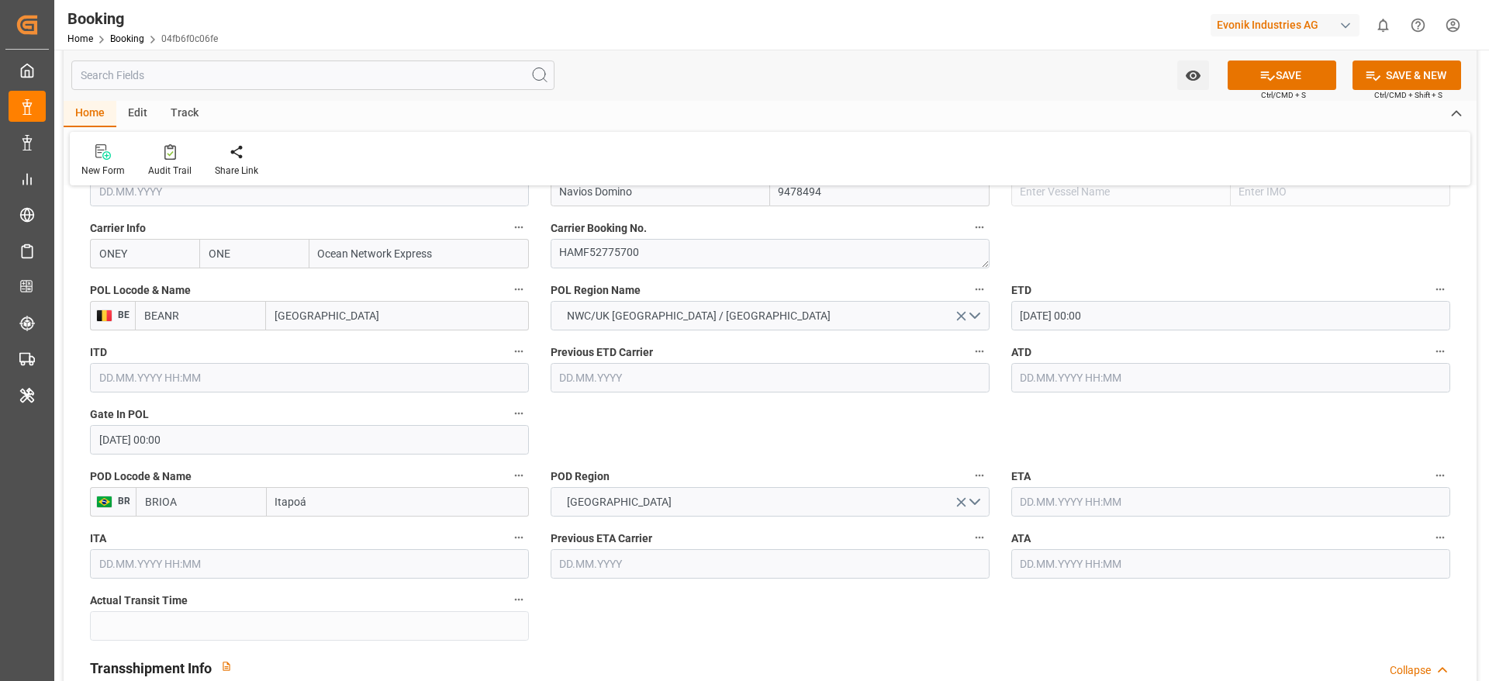
click at [1065, 385] on input "text" at bounding box center [1230, 377] width 439 height 29
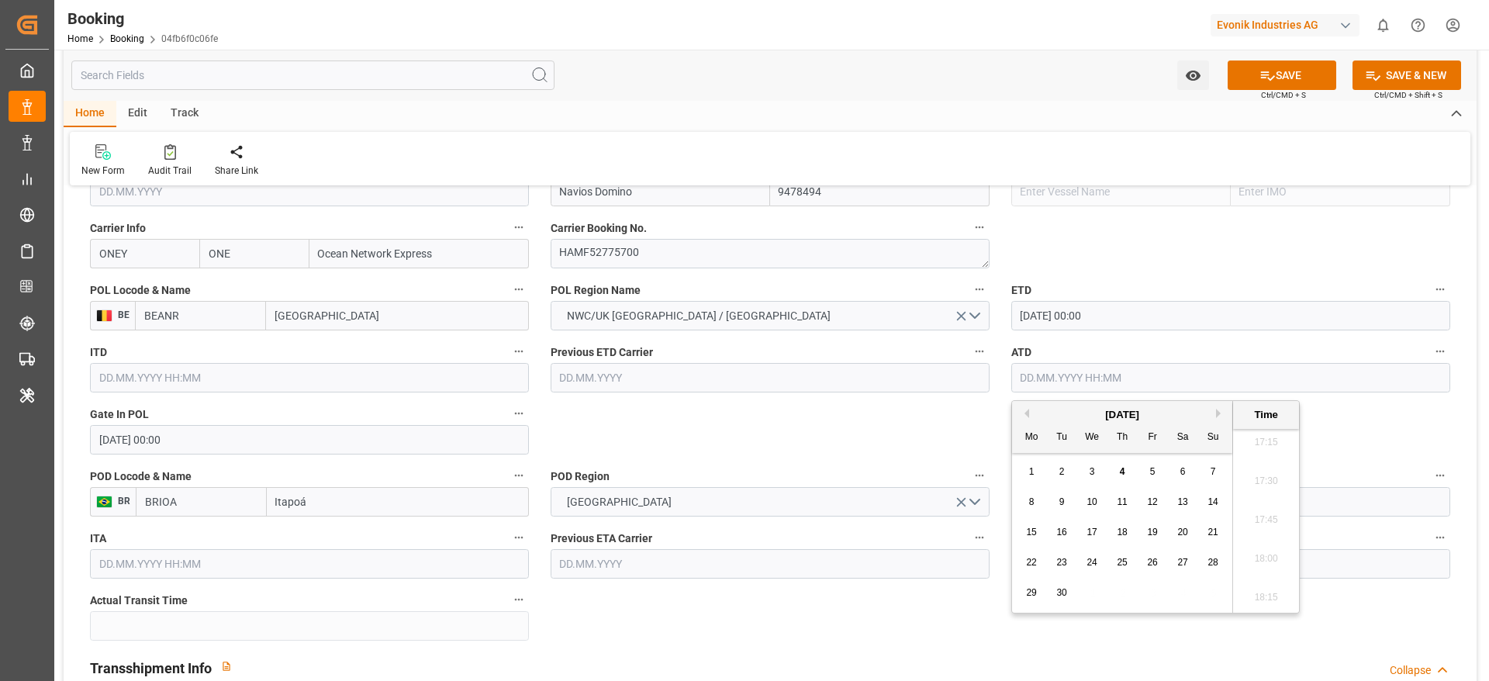
click at [1024, 416] on button "Previous Month" at bounding box center [1024, 413] width 9 height 9
click at [1161, 468] on div "4" at bounding box center [1152, 472] width 19 height 19
type input "[DATE] 00:00"
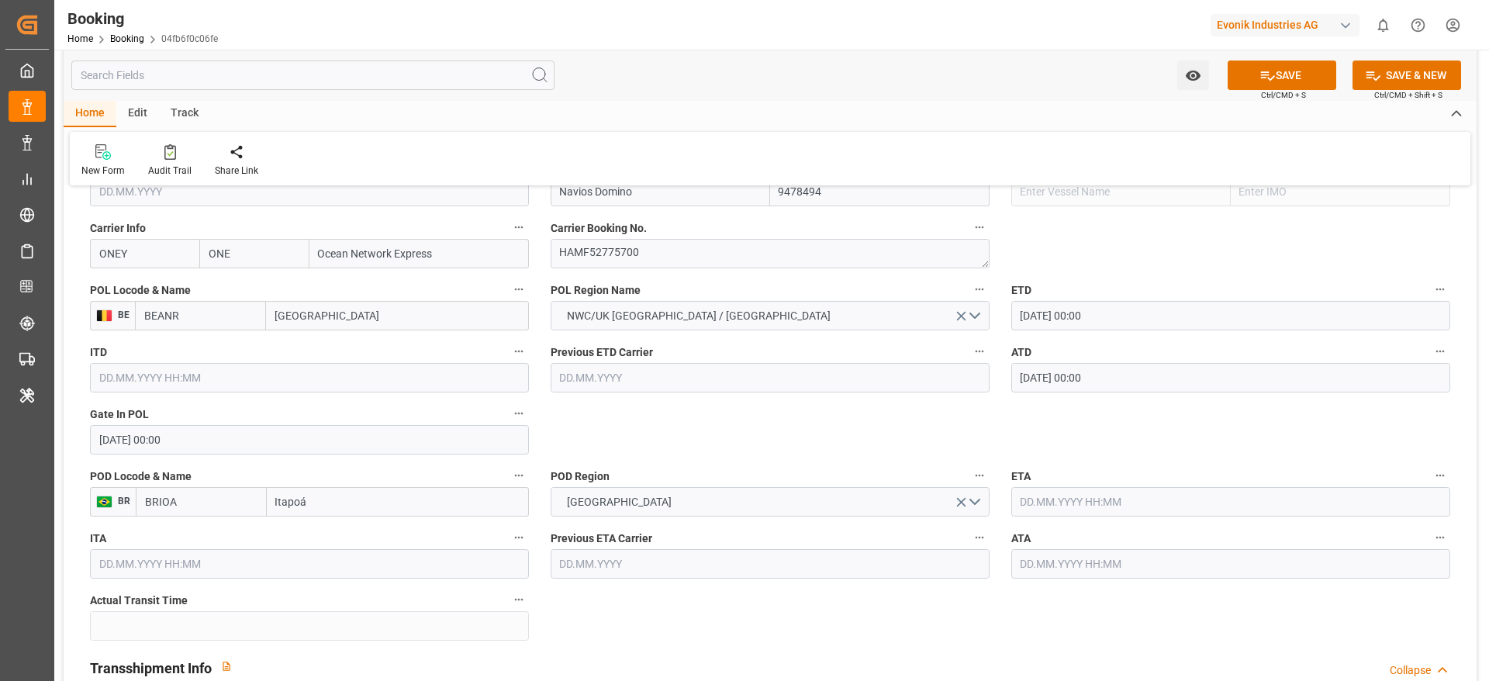
click at [1020, 496] on input "text" at bounding box center [1230, 501] width 439 height 29
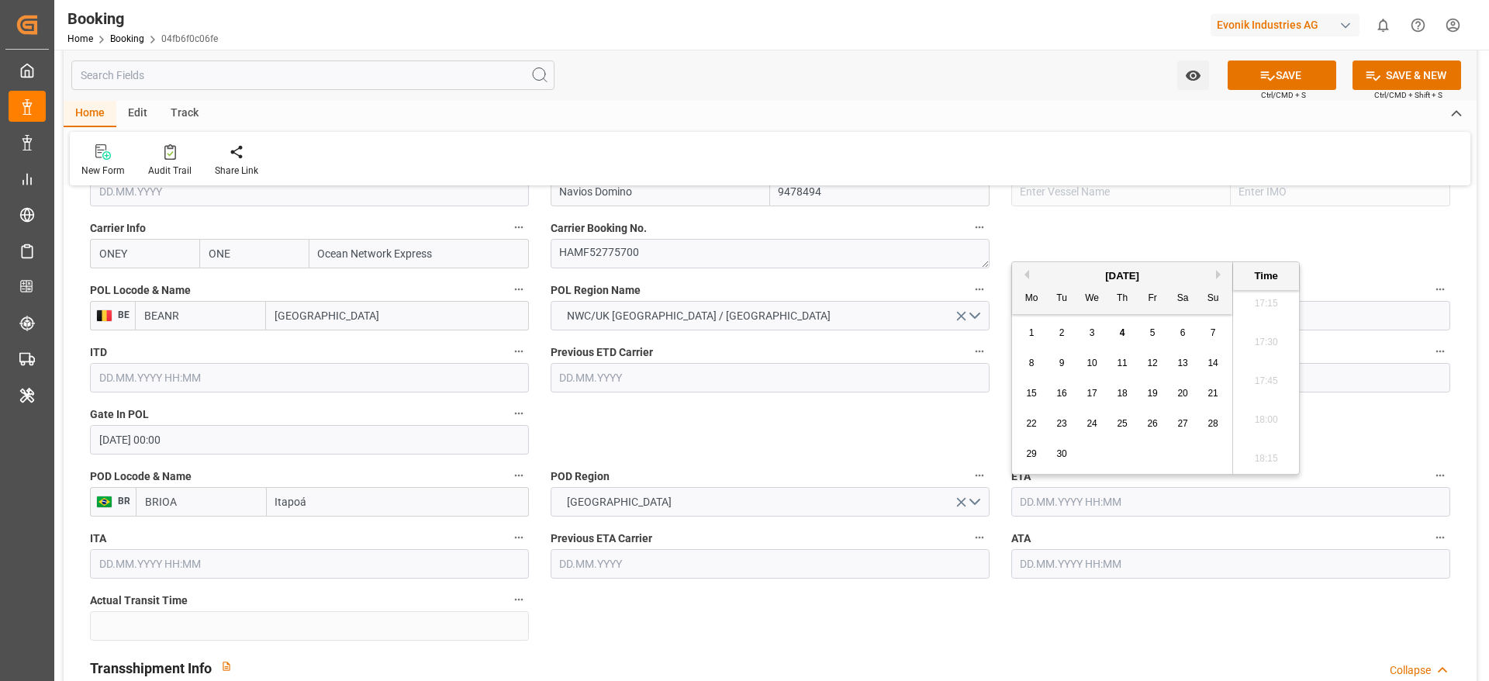
click at [1023, 277] on button "Previous Month" at bounding box center [1024, 274] width 9 height 9
click at [1090, 370] on div "6" at bounding box center [1092, 363] width 19 height 19
type input "[DATE] 00:00"
click at [1059, 564] on input "text" at bounding box center [1230, 563] width 439 height 29
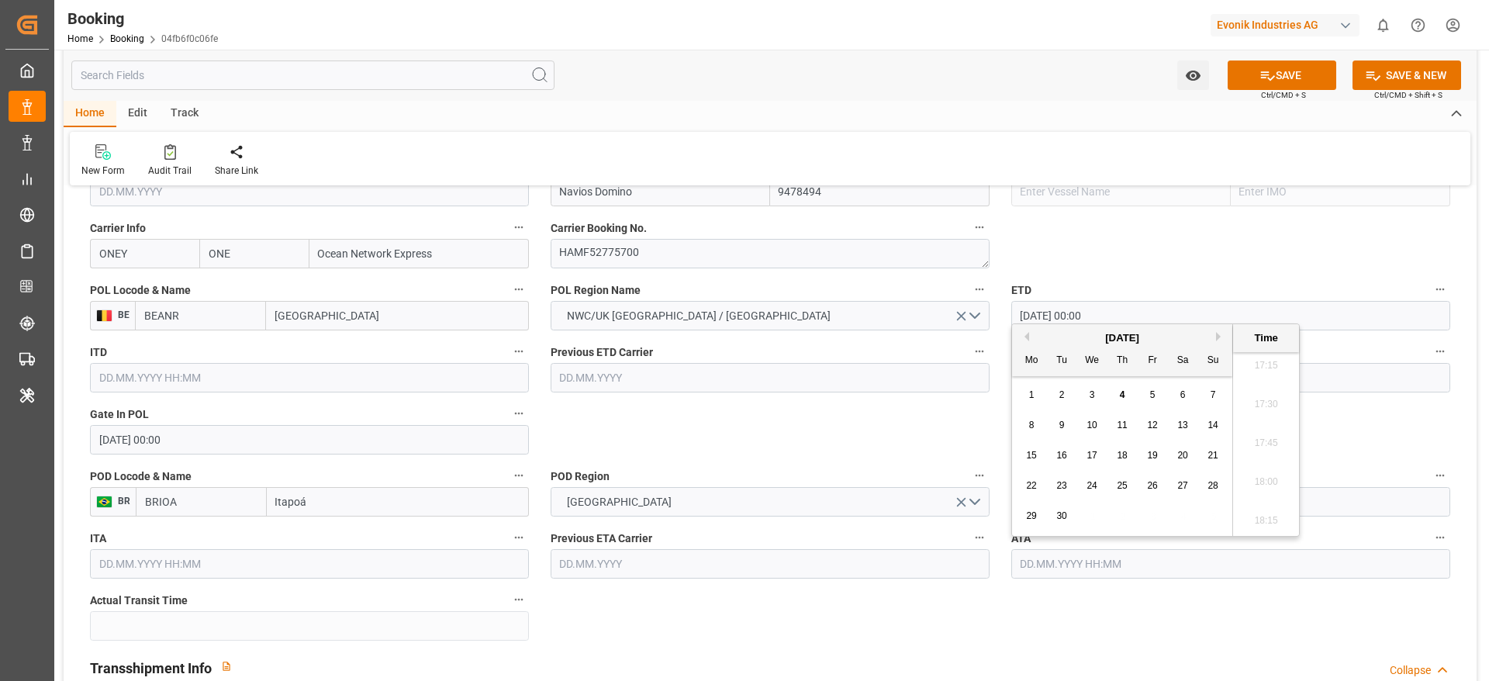
click at [1029, 334] on div "[DATE]" at bounding box center [1122, 338] width 220 height 16
click at [1024, 334] on button "Previous Month" at bounding box center [1024, 336] width 9 height 9
click at [1099, 419] on div "6" at bounding box center [1092, 425] width 19 height 19
type input "[DATE] 00:00"
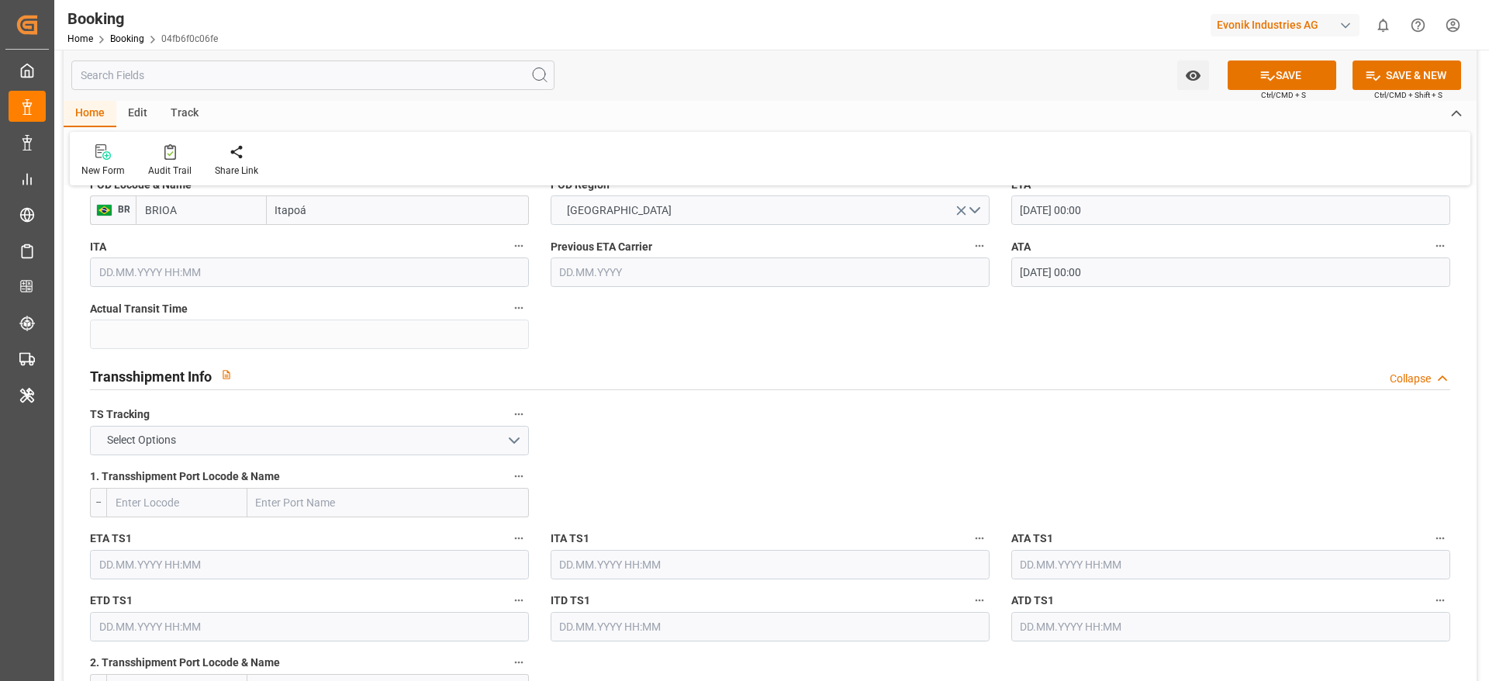
scroll to position [1512, 0]
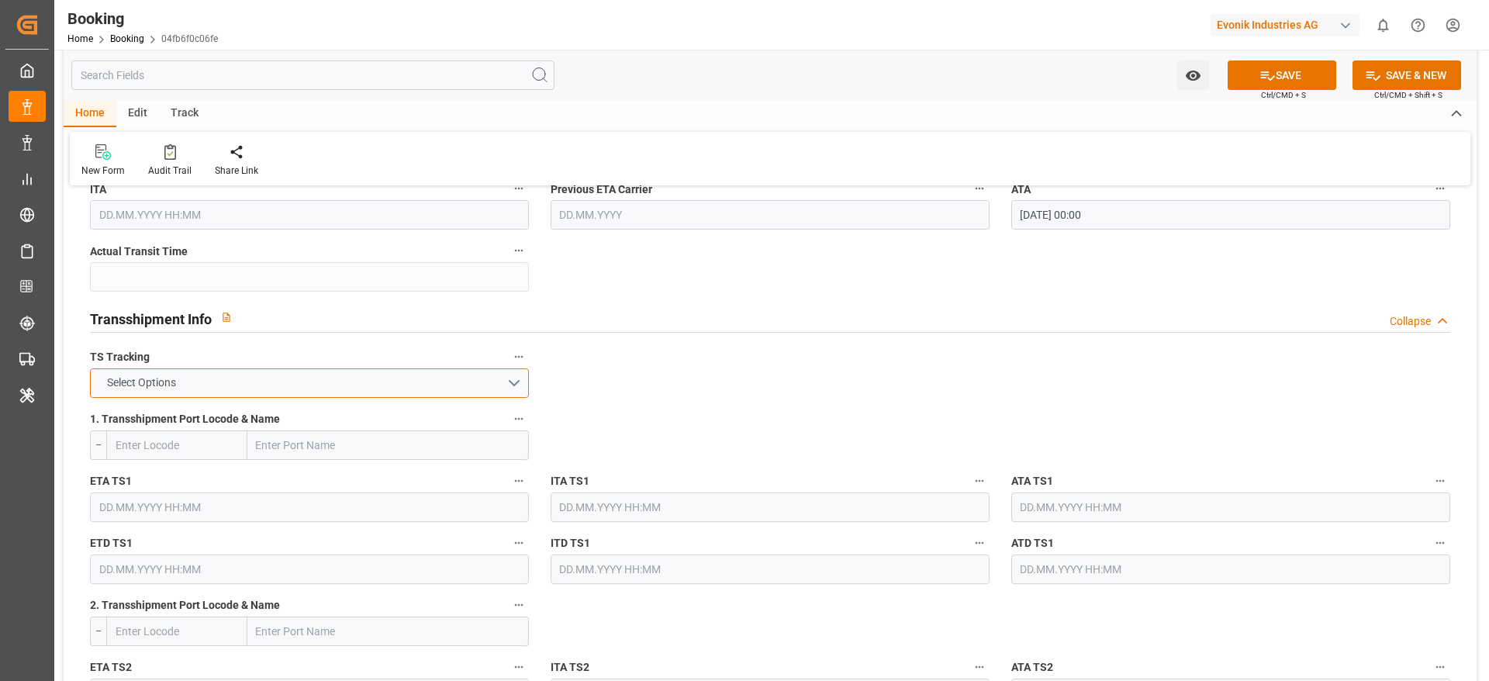
click at [288, 396] on button "Select Options" at bounding box center [309, 382] width 439 height 29
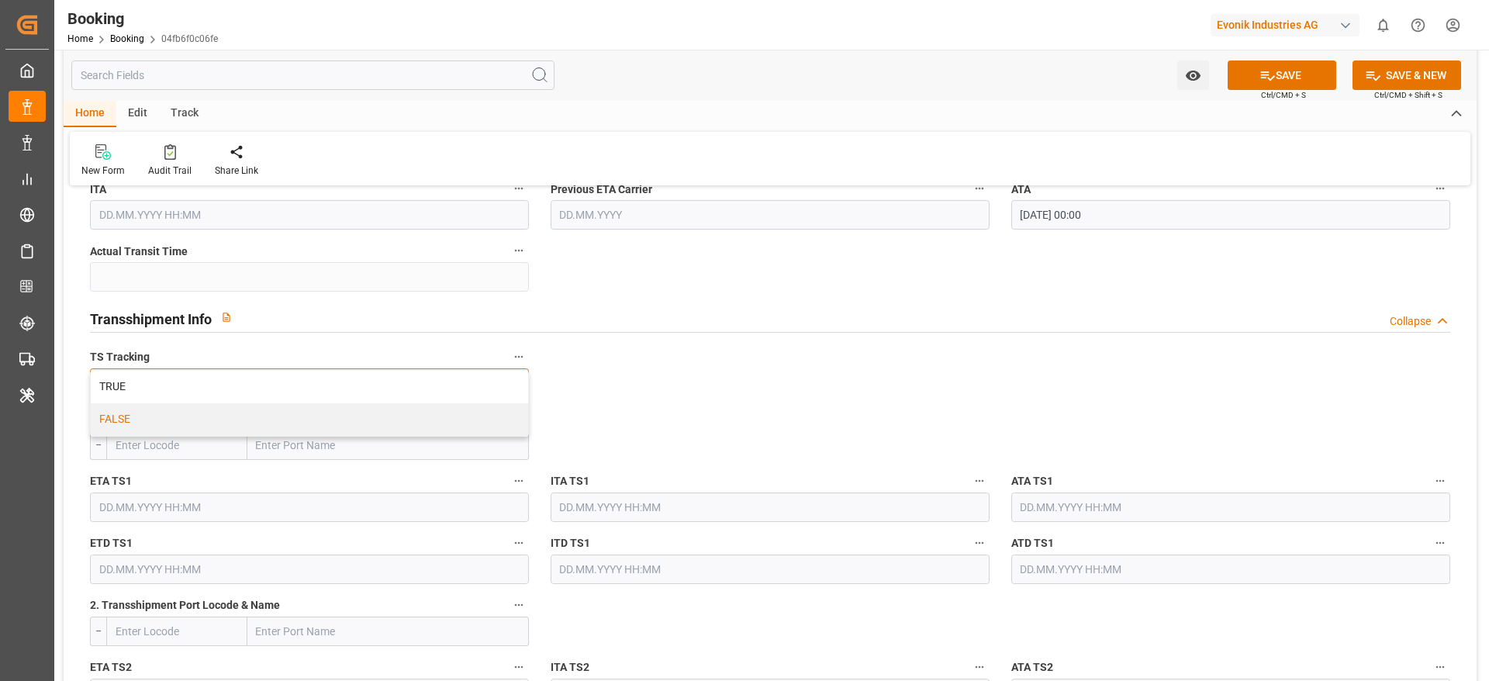
click at [287, 423] on div "FALSE" at bounding box center [309, 419] width 437 height 33
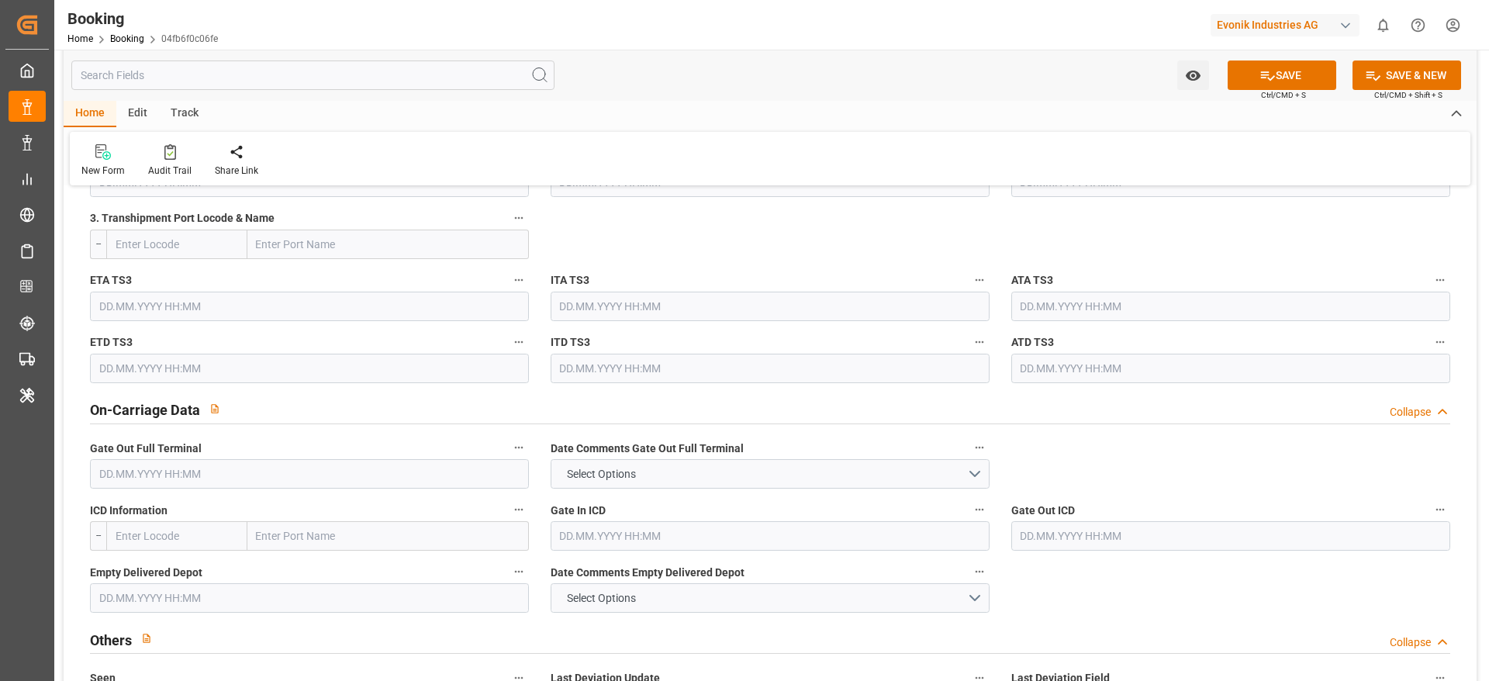
scroll to position [2094, 0]
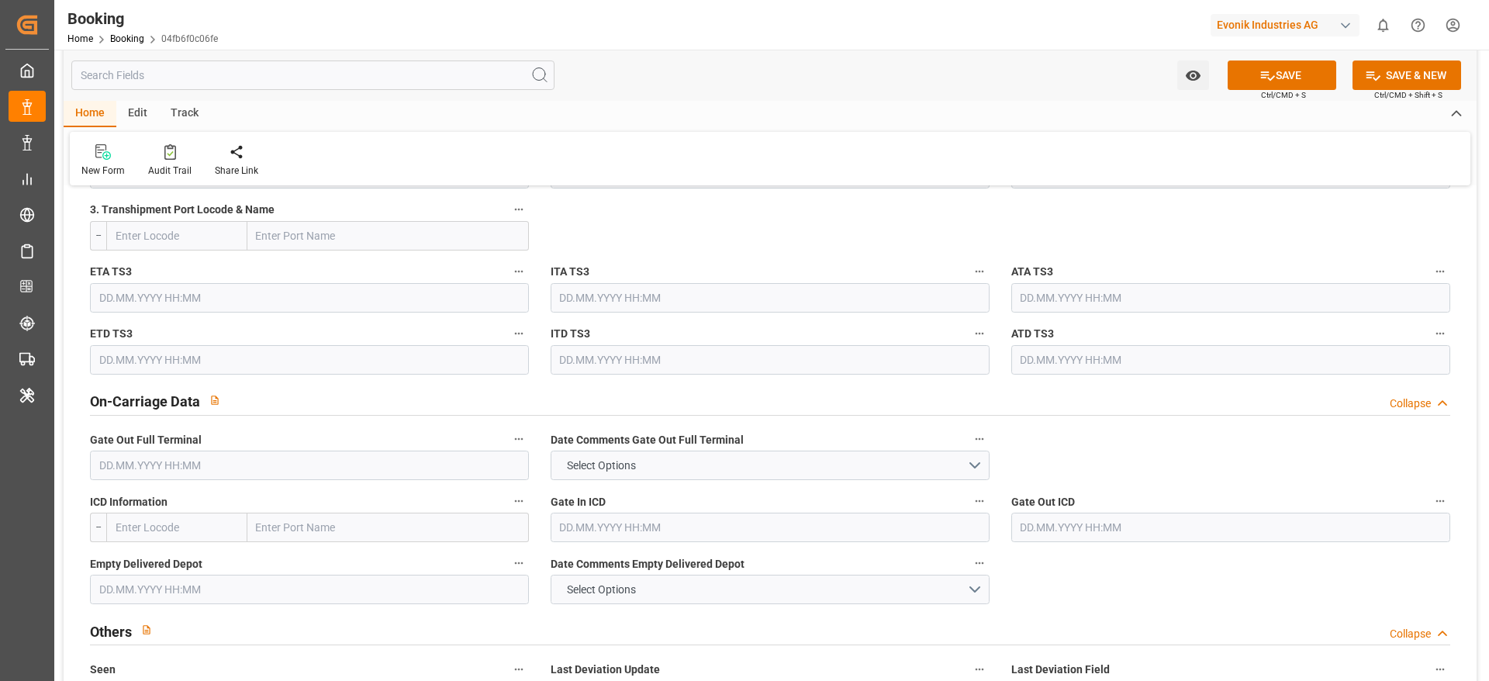
click at [170, 486] on div "ICD Information --" at bounding box center [309, 516] width 461 height 62
click at [169, 468] on input "text" at bounding box center [309, 465] width 439 height 29
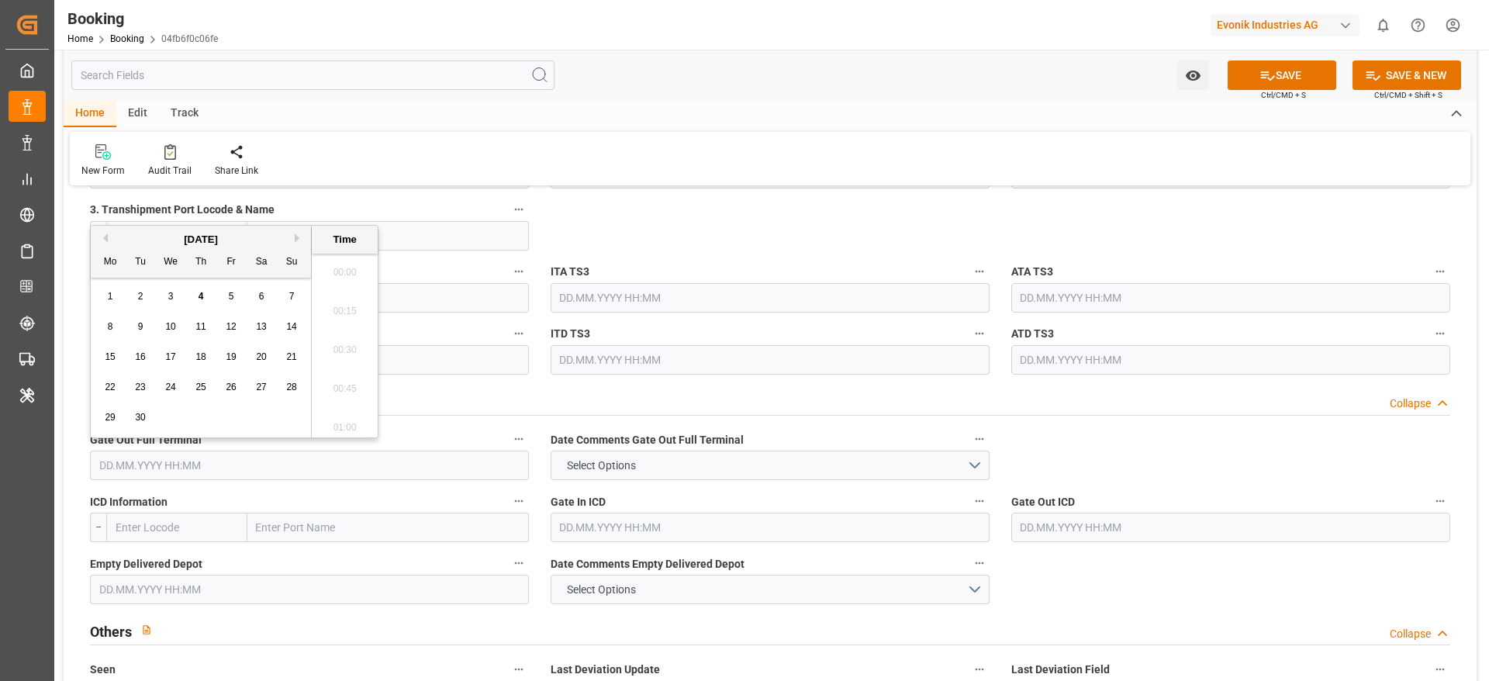
scroll to position [2681, 0]
click at [103, 237] on button "Previous Month" at bounding box center [102, 237] width 9 height 9
click at [257, 323] on div "9" at bounding box center [261, 327] width 19 height 19
type input "[DATE] 00:00"
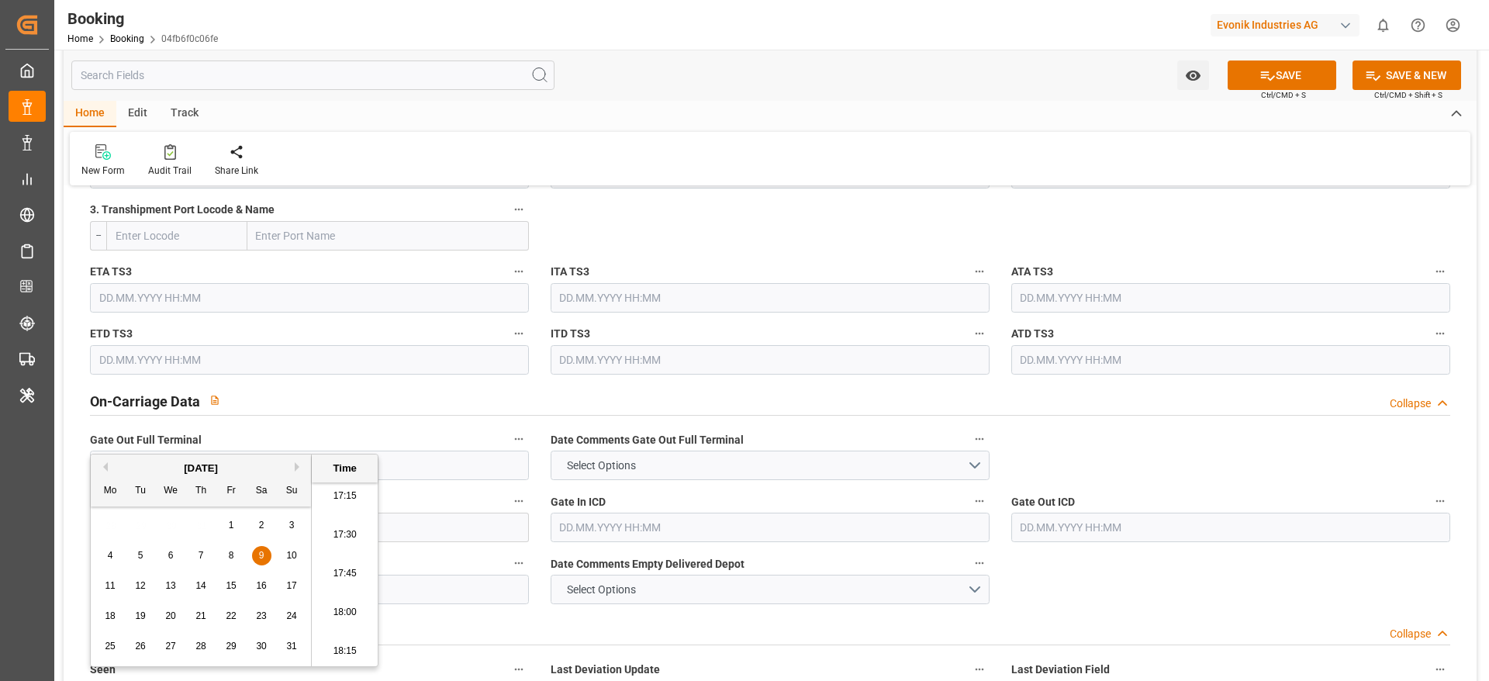
scroll to position [2210, 0]
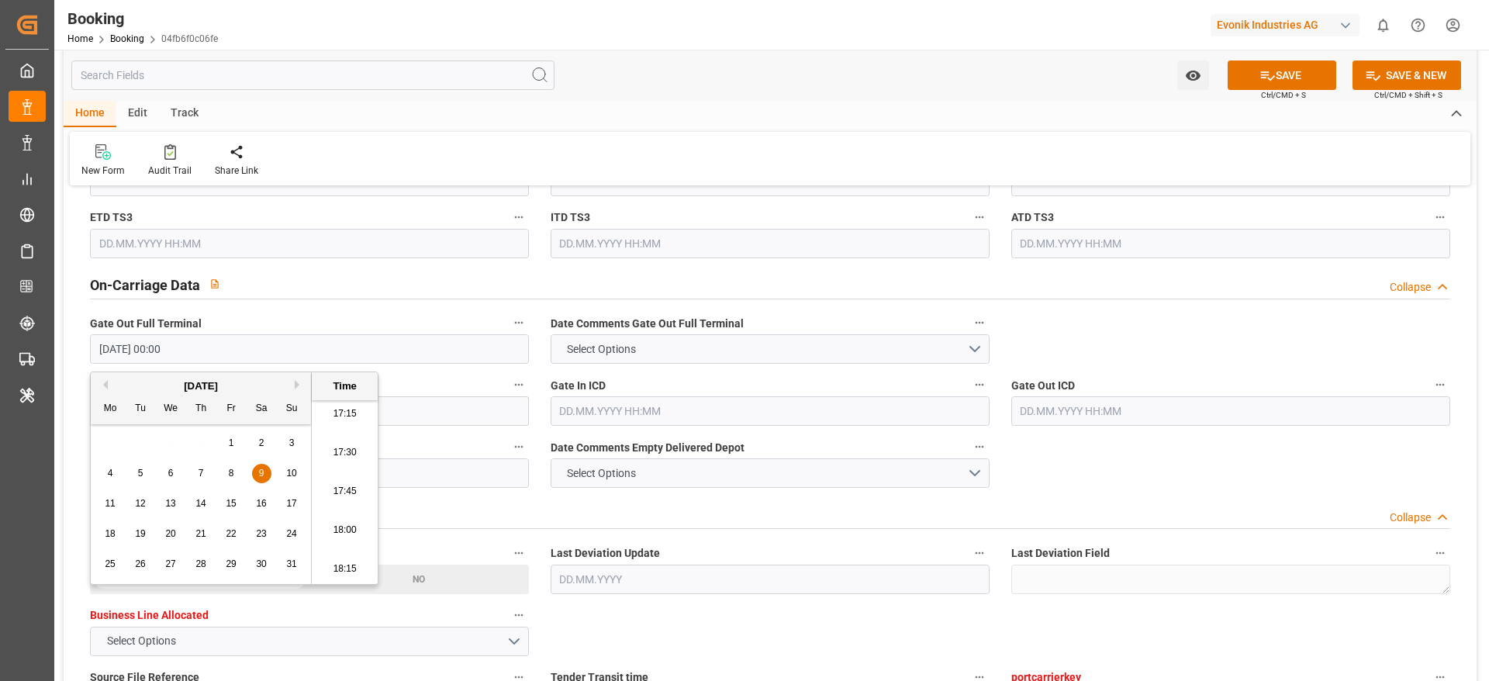
click at [543, 500] on div "Others Collapse" at bounding box center [770, 513] width 1360 height 29
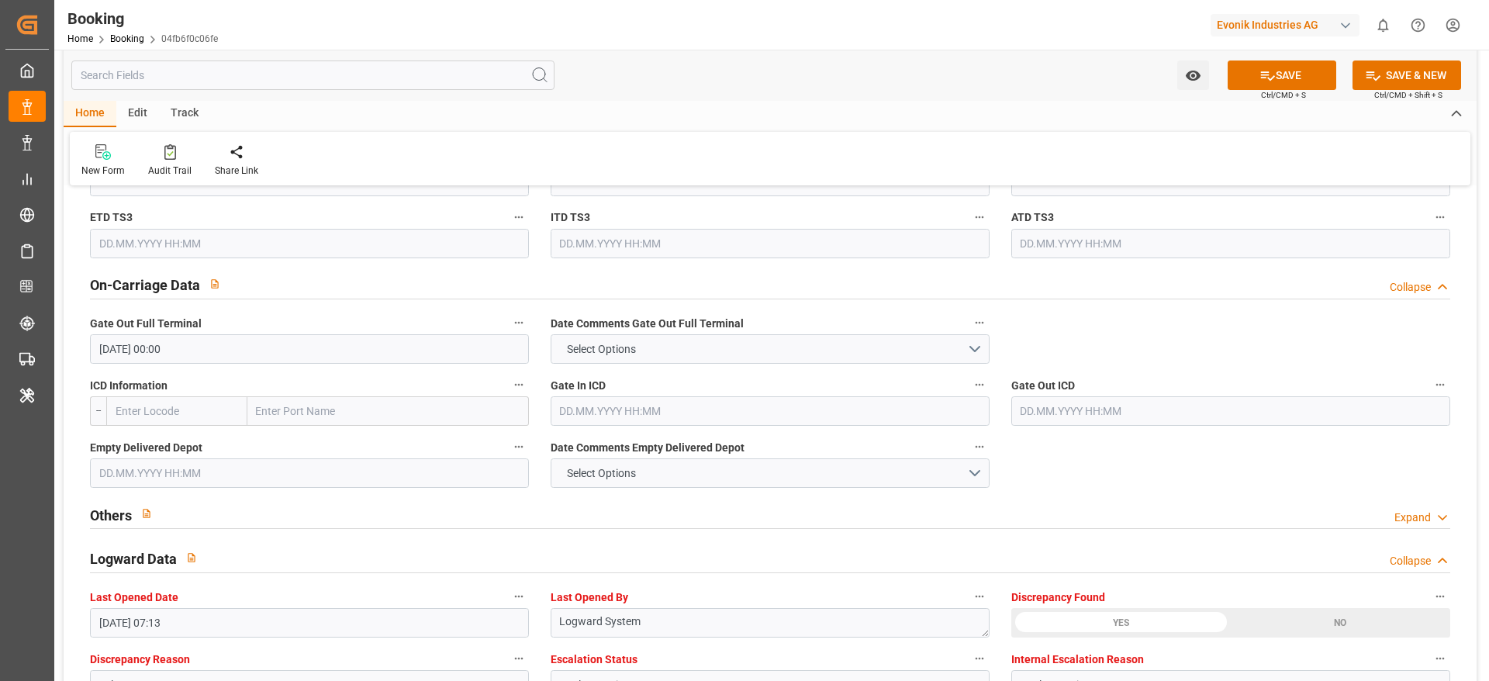
click at [203, 464] on input "text" at bounding box center [309, 472] width 439 height 29
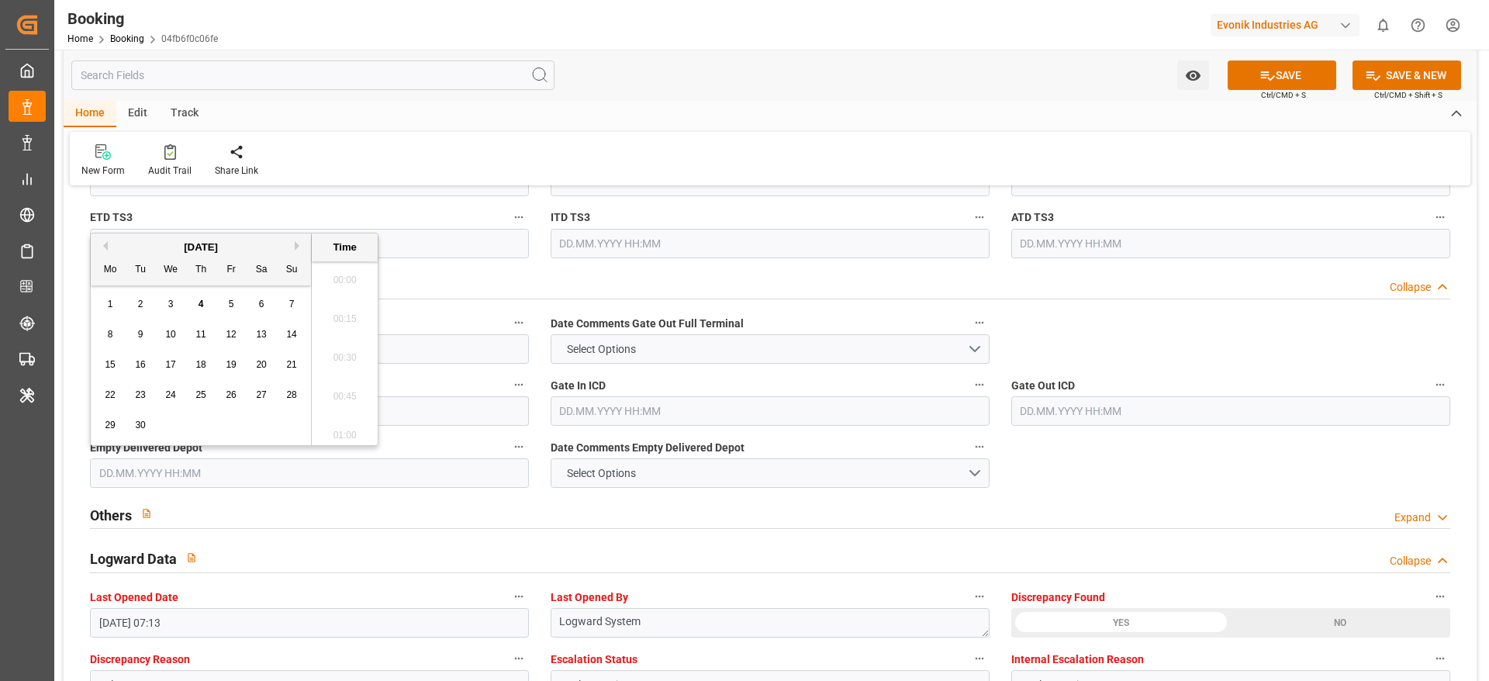
scroll to position [2681, 0]
click at [103, 249] on button "Previous Month" at bounding box center [102, 245] width 9 height 9
click at [206, 402] on div "21" at bounding box center [201, 395] width 19 height 19
type input "[DATE] 00:00"
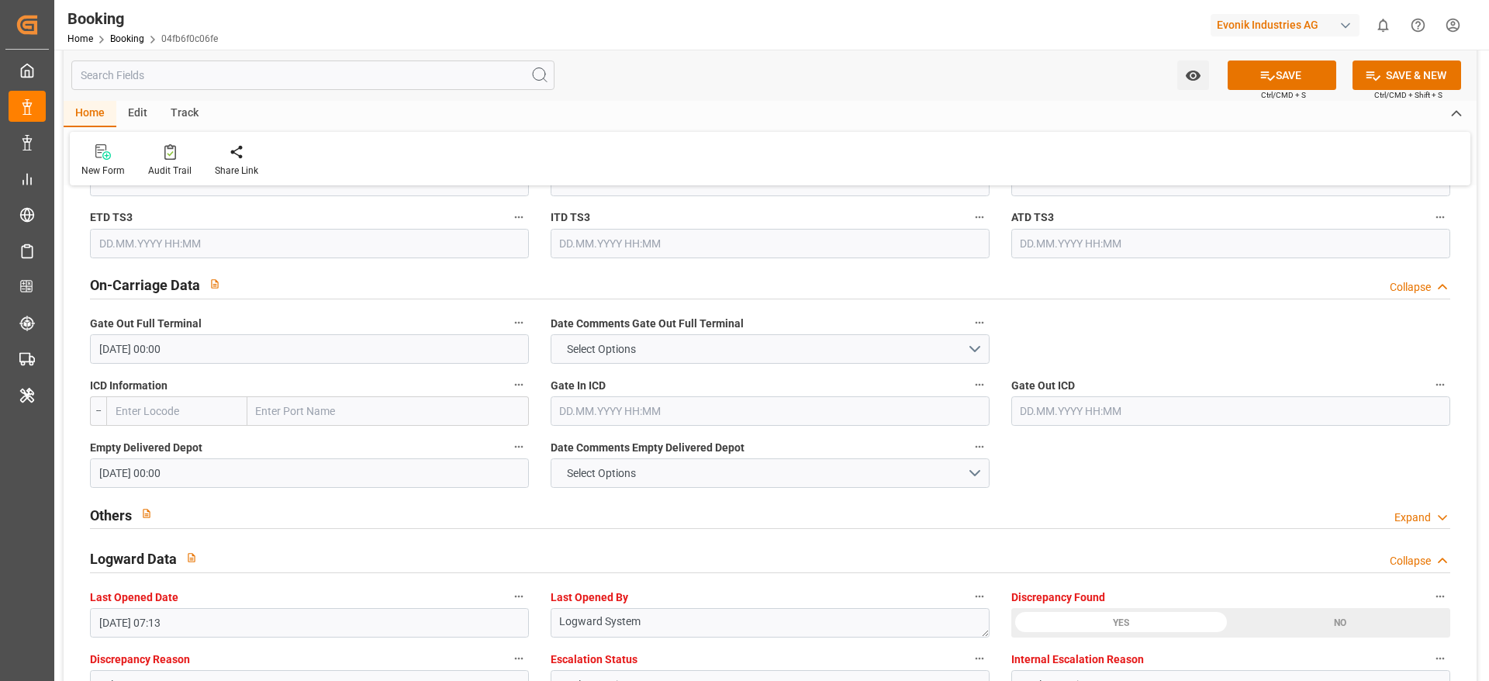
click at [660, 497] on div "Others Expand" at bounding box center [770, 515] width 1382 height 44
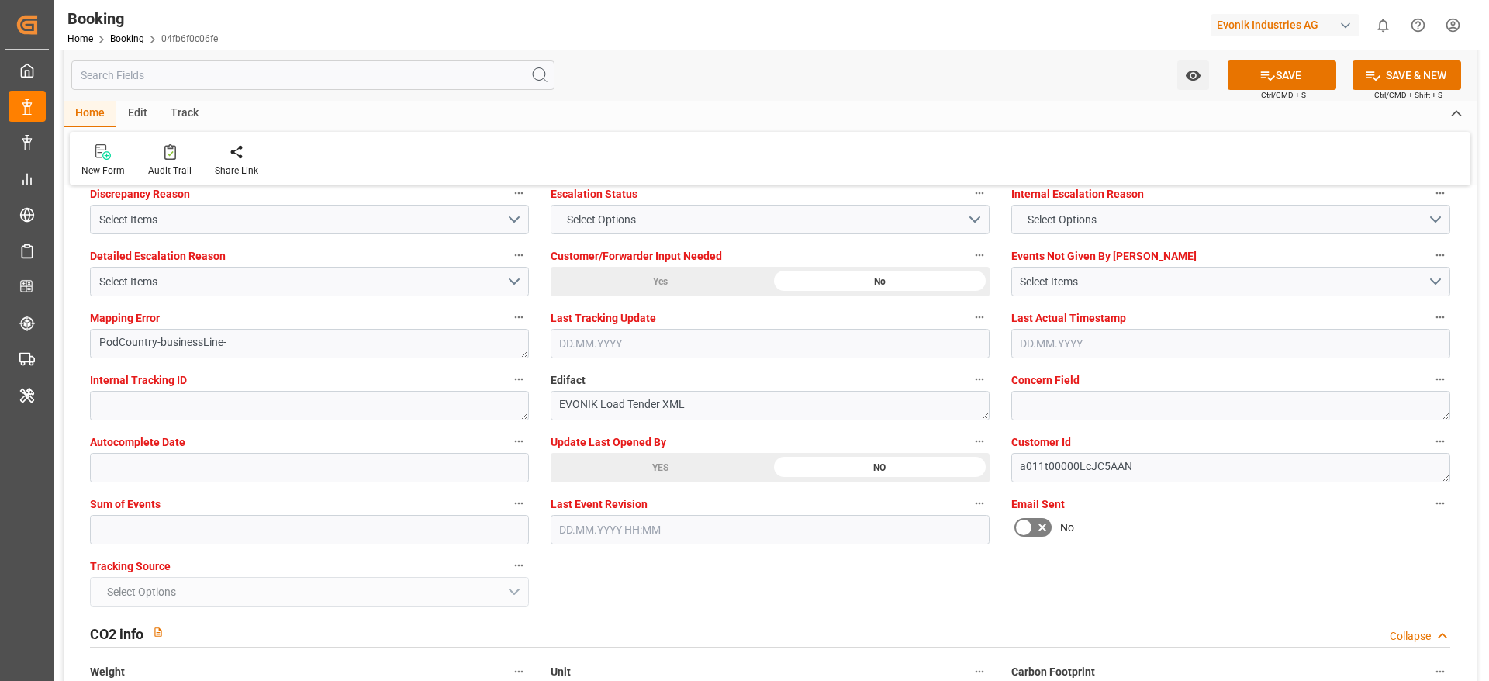
scroll to position [2792, 0]
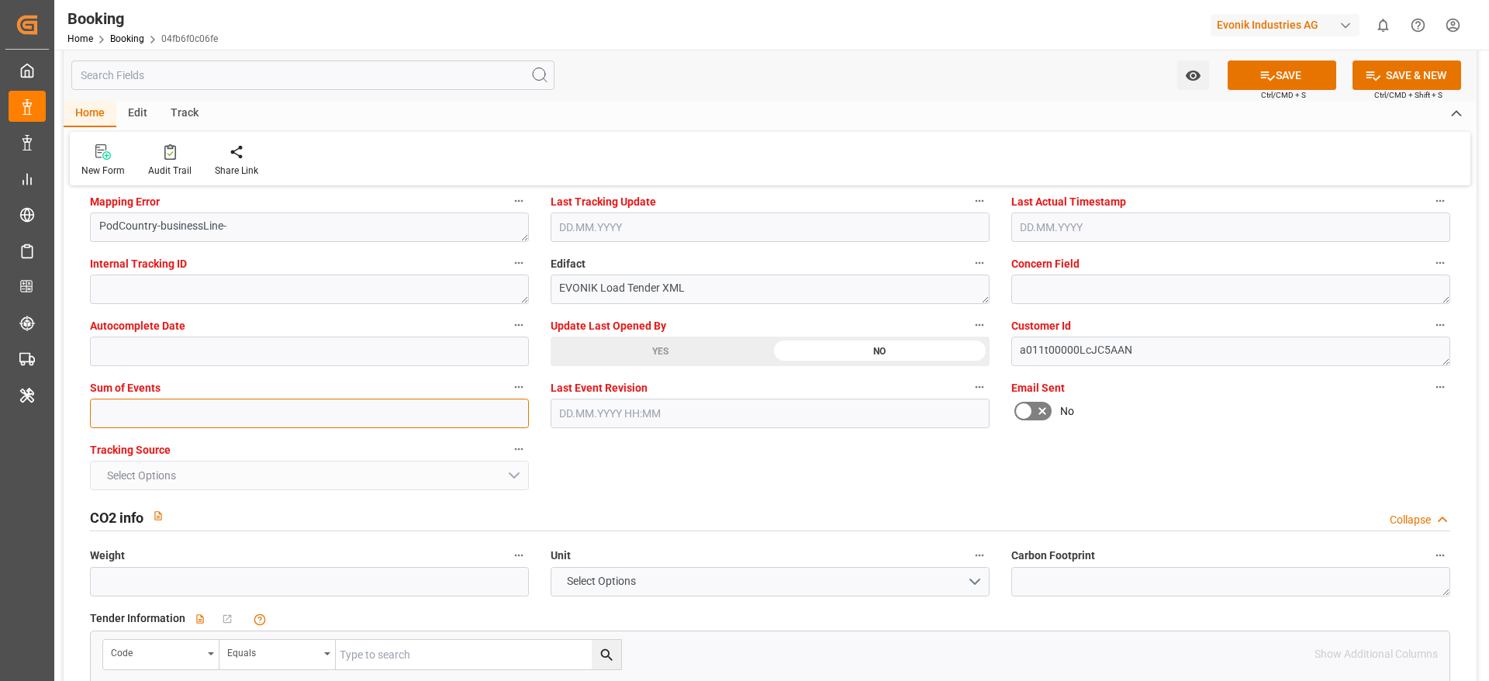
click at [185, 417] on input "text" at bounding box center [309, 413] width 439 height 29
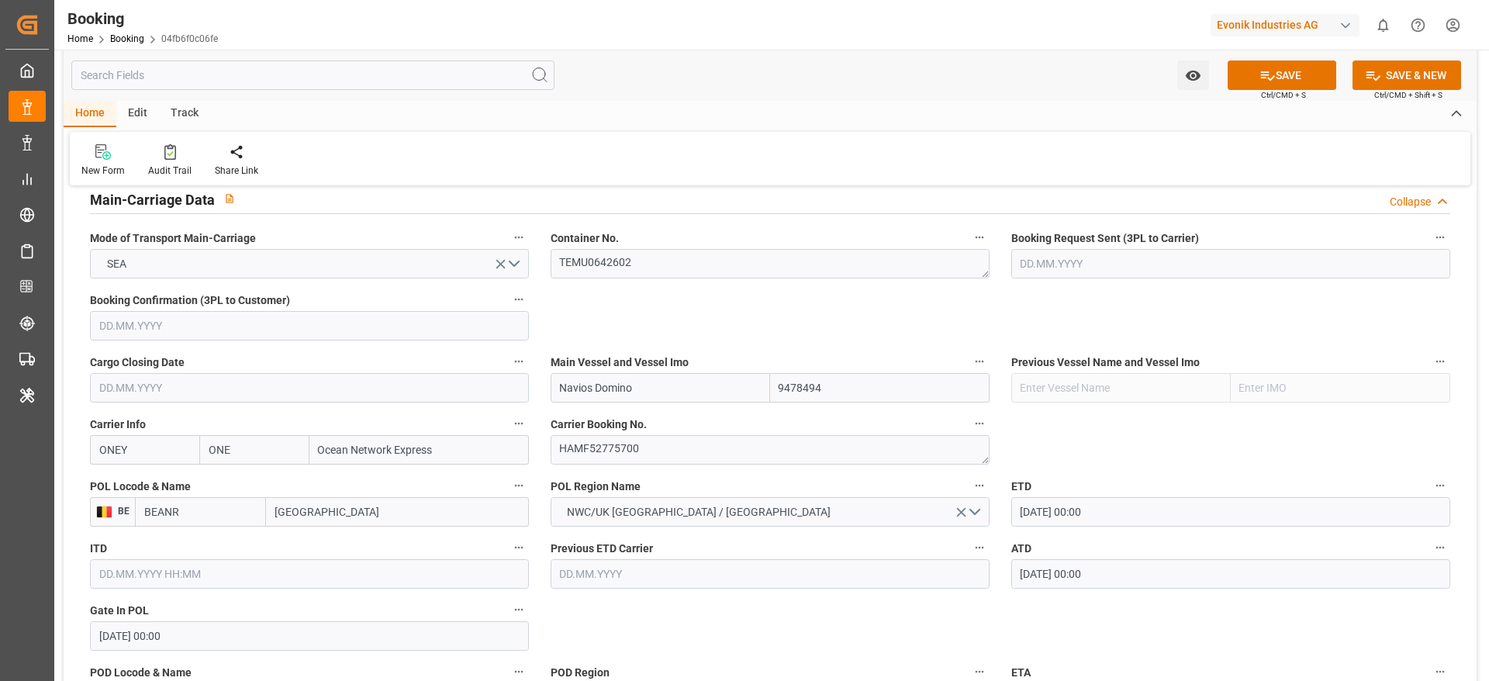
scroll to position [931, 0]
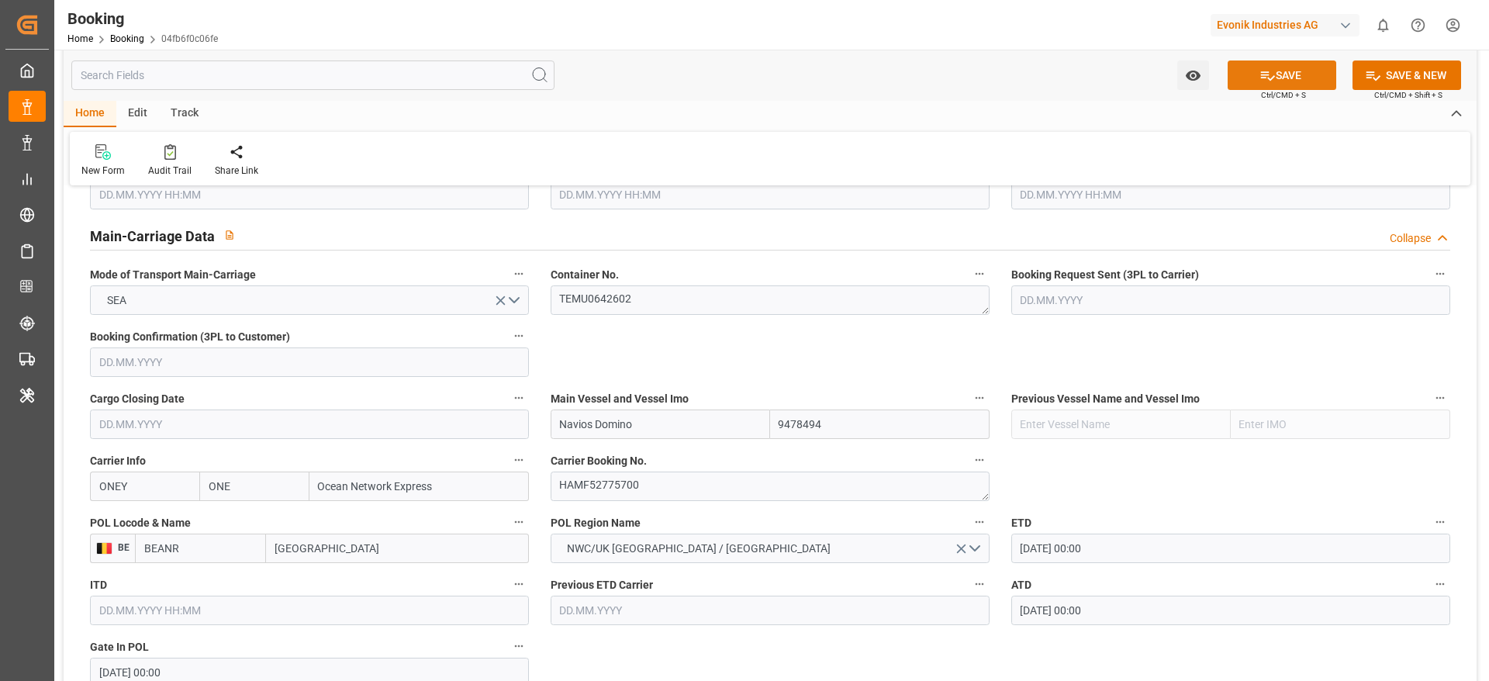
type input "0"
click at [1258, 83] on button "SAVE" at bounding box center [1282, 74] width 109 height 29
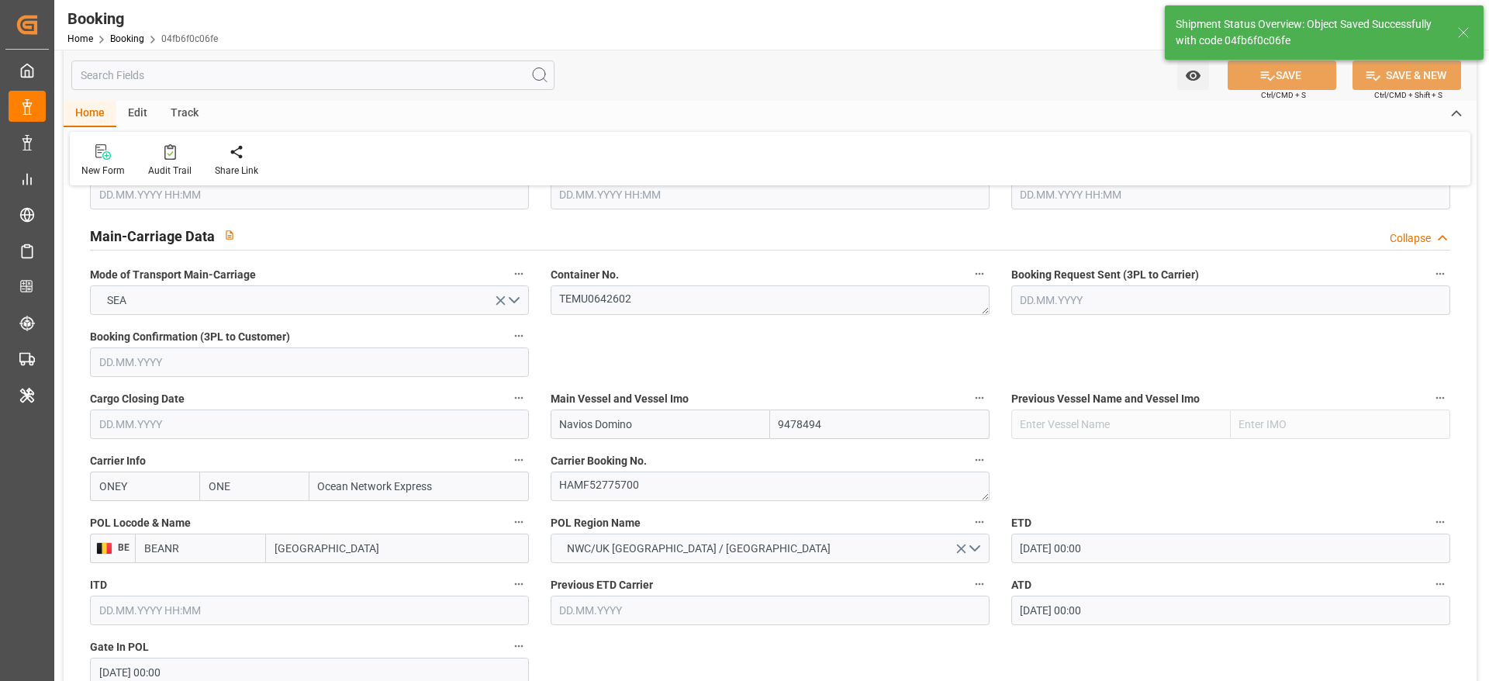
type textarea "[PERSON_NAME]"
type textarea "businessLine-"
type input "33"
type input "[DATE] 00:00"
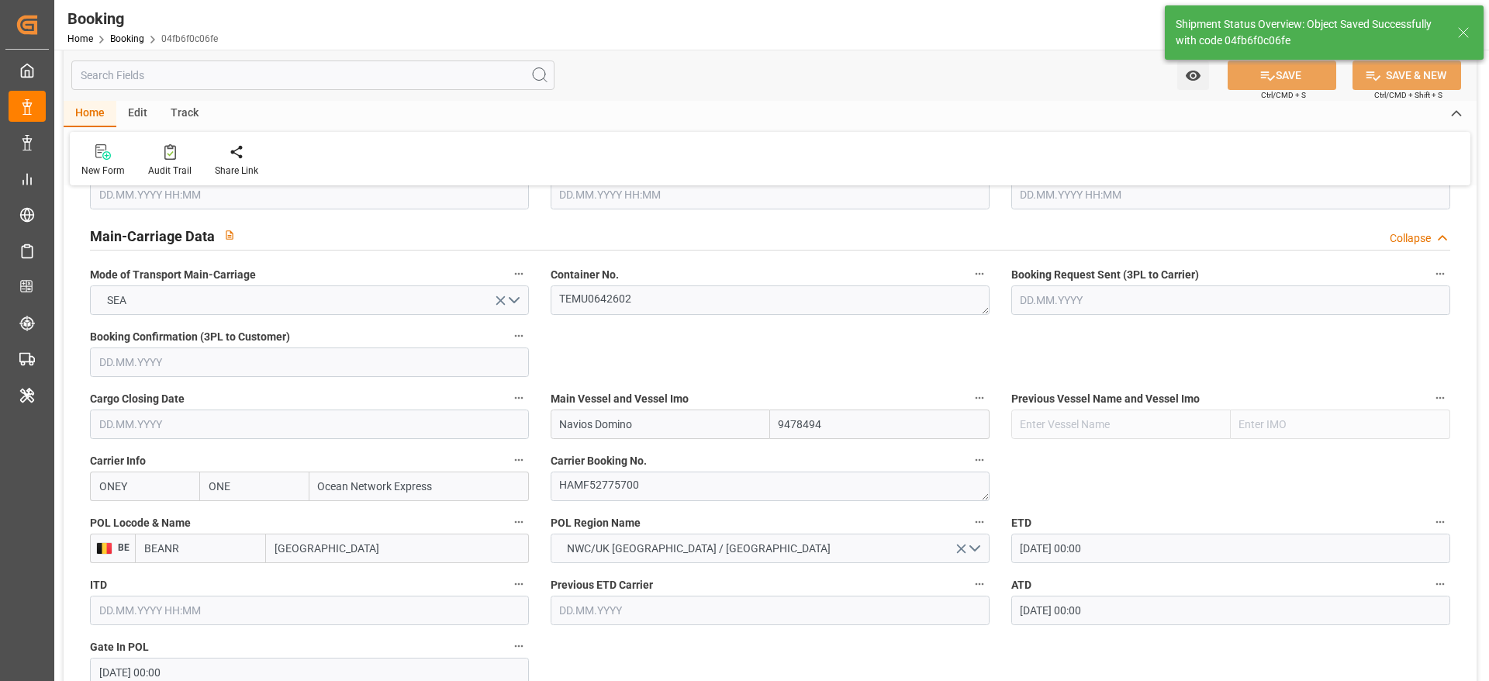
type input "04.09.2025 12:17"
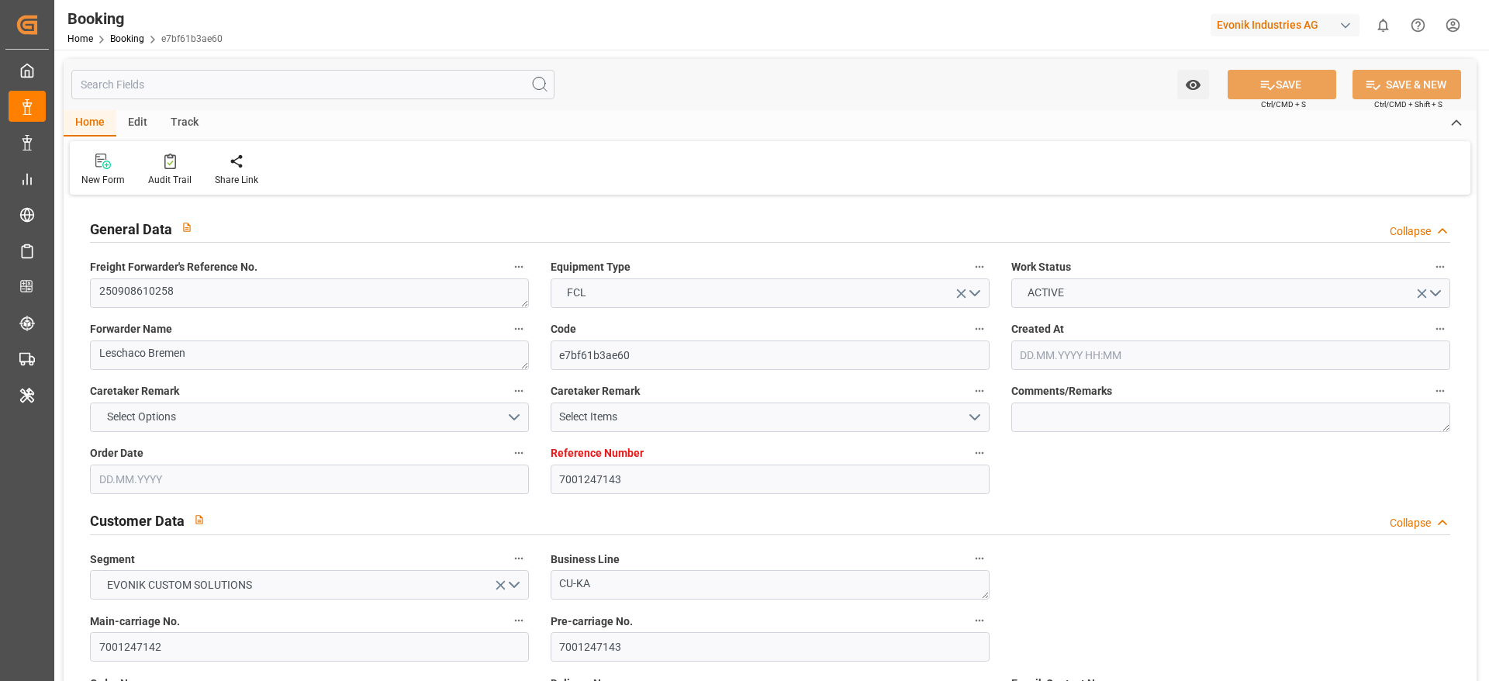
type input "7001247143"
type input "9702065"
type input "Hapag [PERSON_NAME]"
type input "Hapag [PERSON_NAME] Aktiengesellschaft"
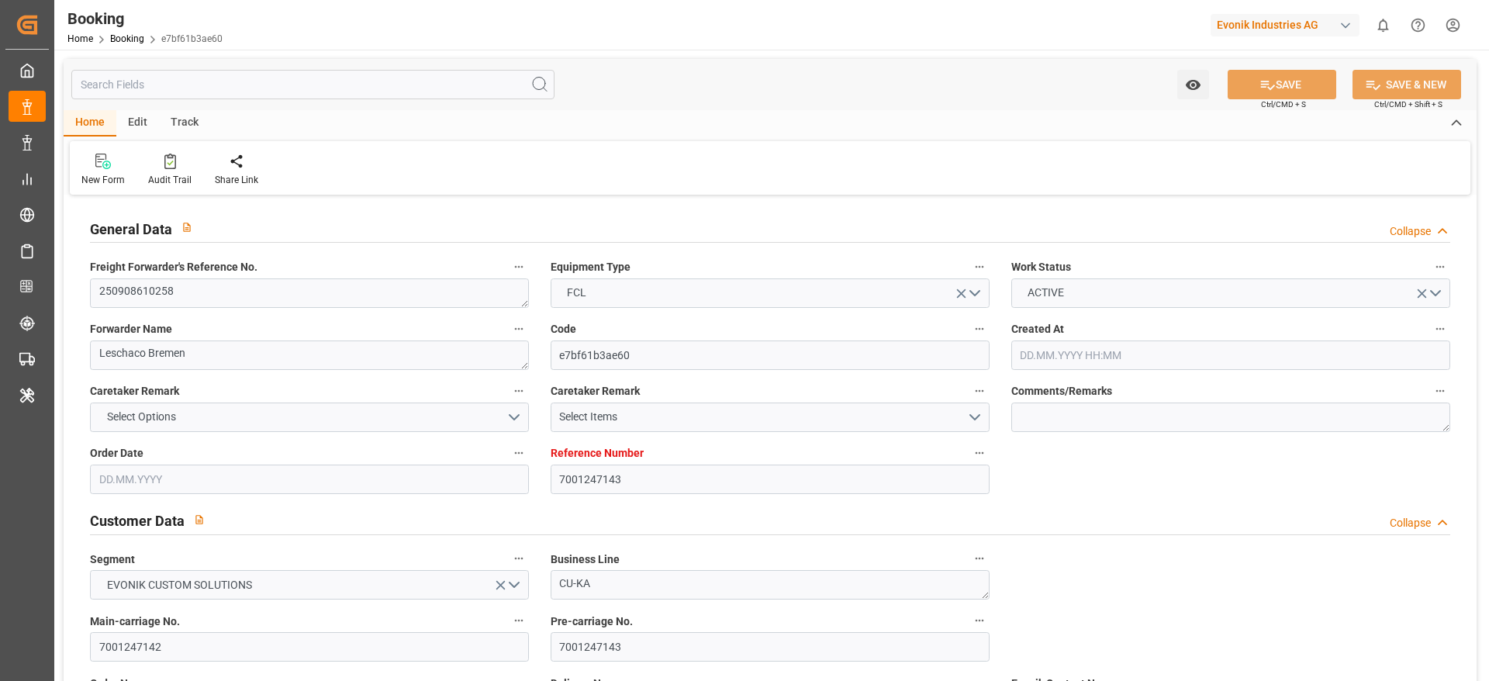
type input "DEHAM"
type input "BRIOA"
type input "BRRIO"
type input "[DATE] 05:05"
type input "[DATE]"
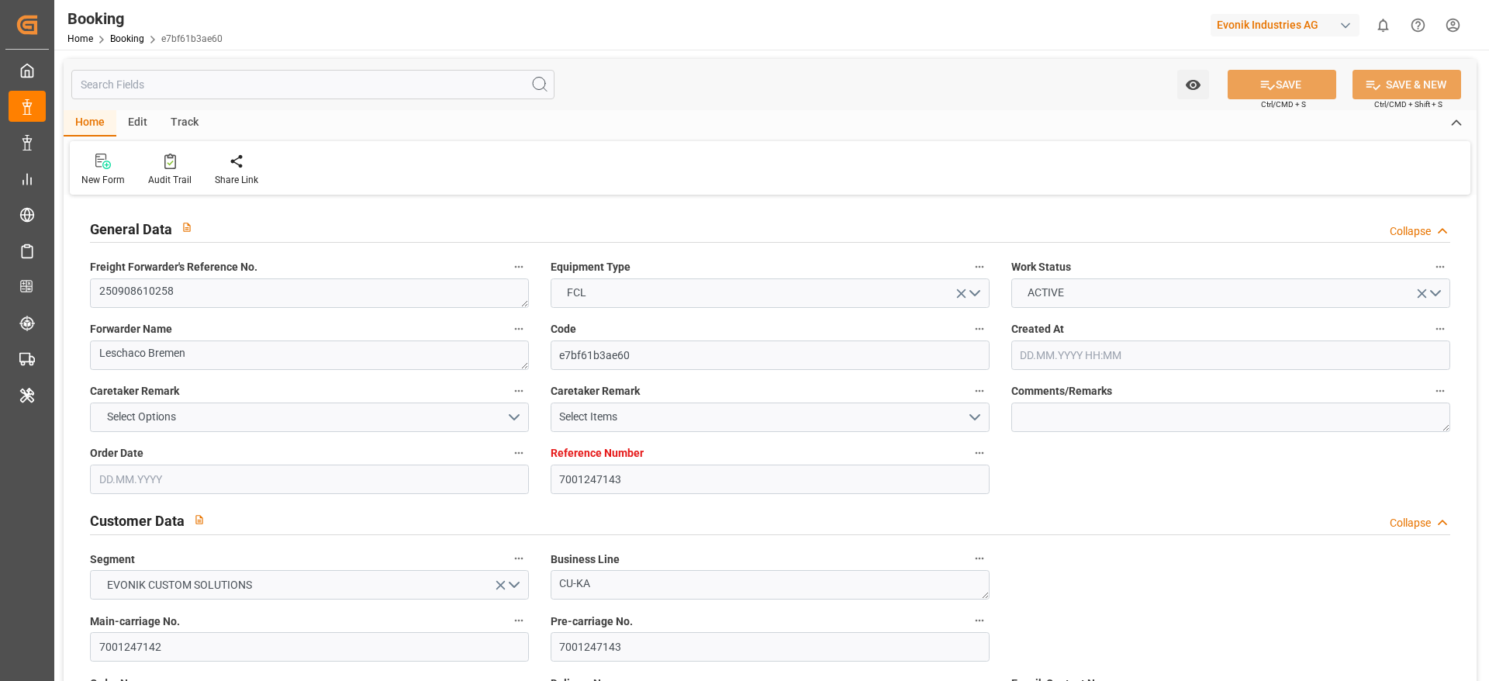
type input "[DATE]"
type input "[DATE] 00:00"
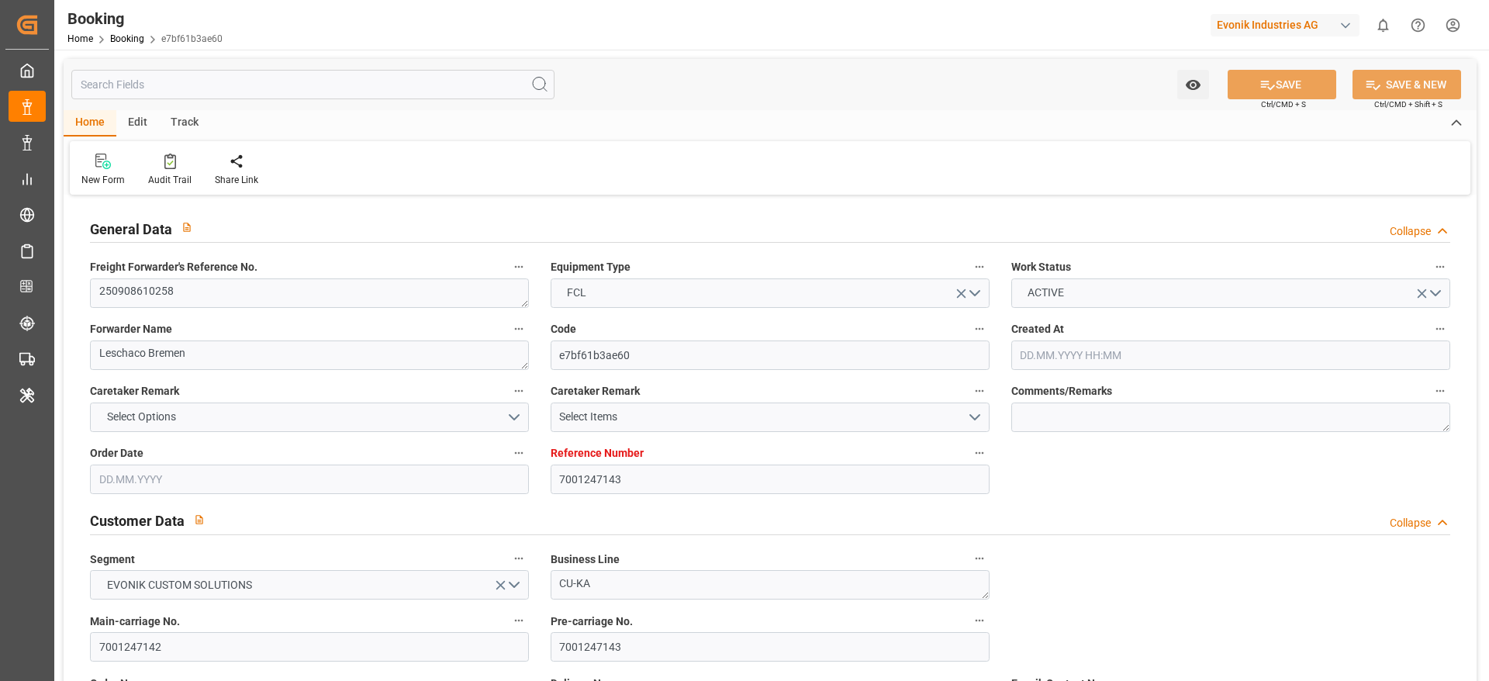
type input "[DATE] 00:00"
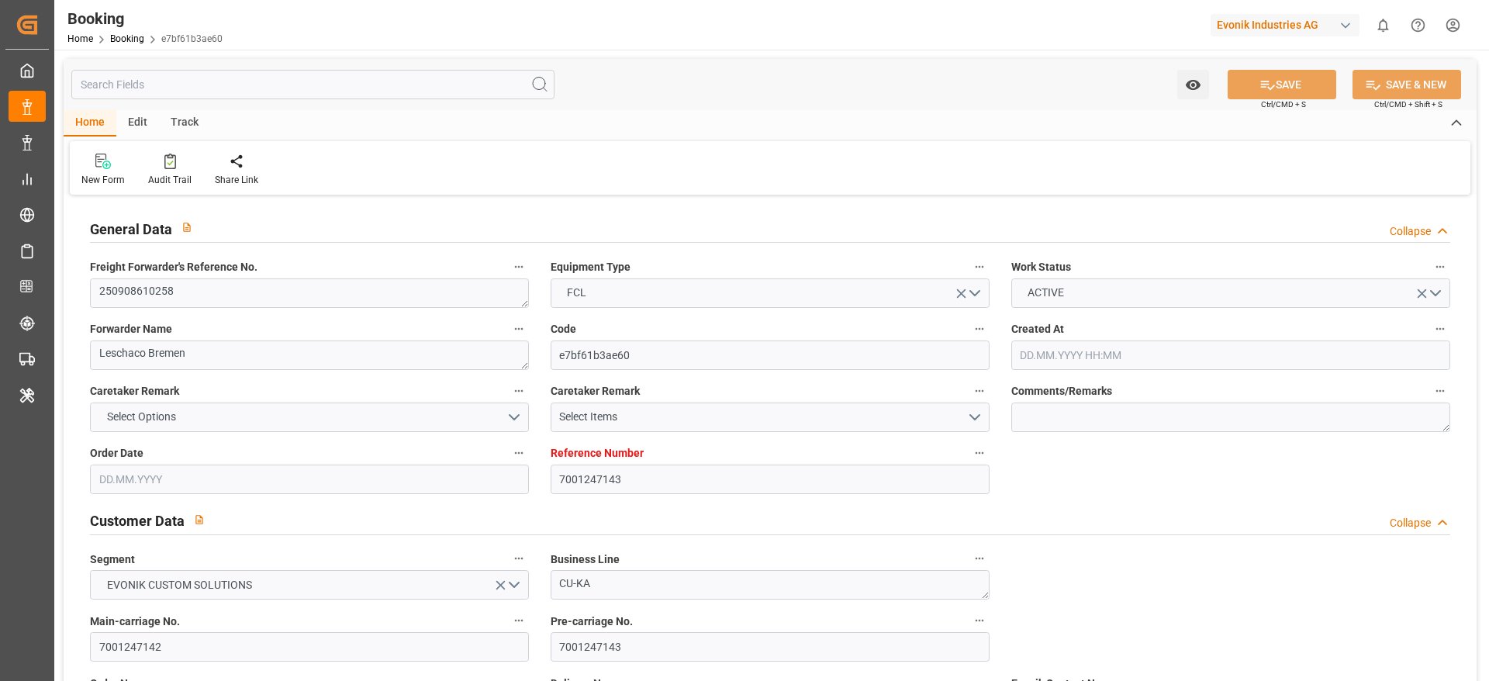
type input "[DATE] 00:00"
type input "[DATE]"
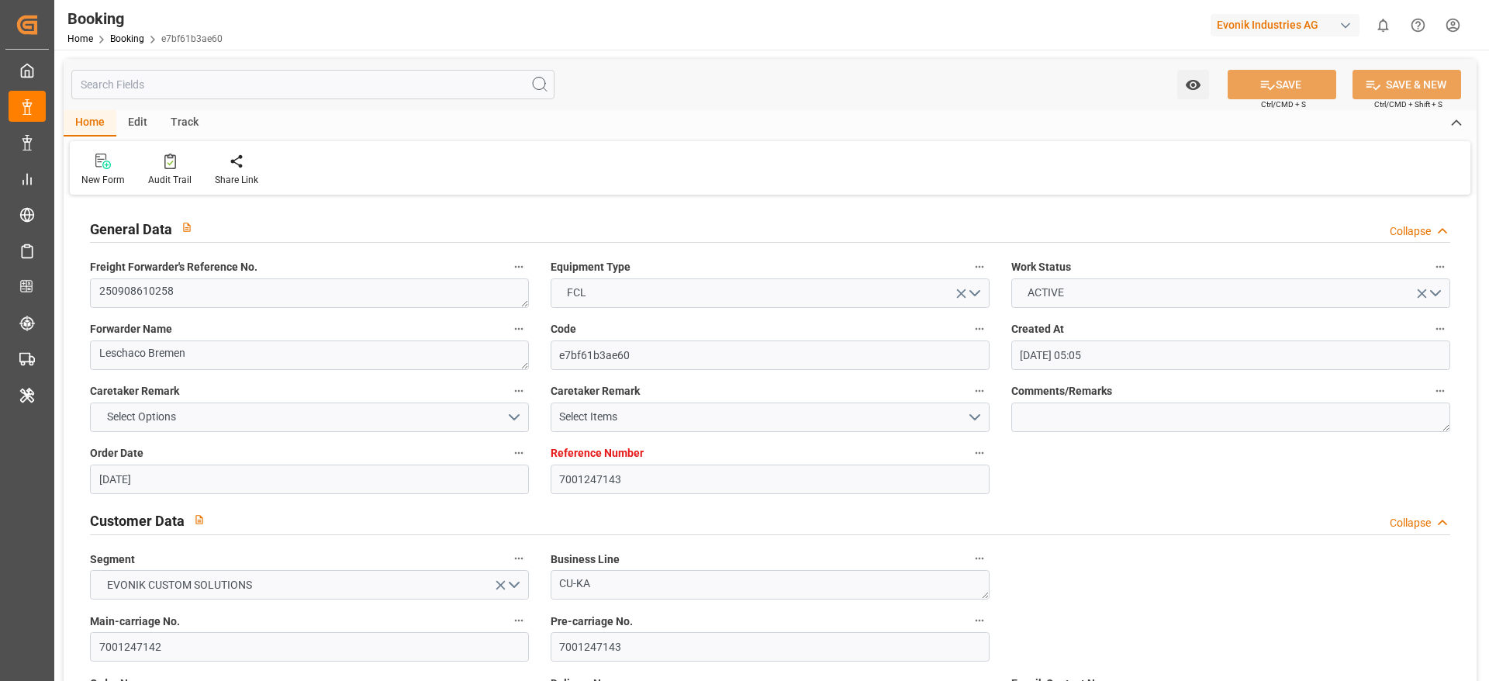
type input "[DATE] 11:40"
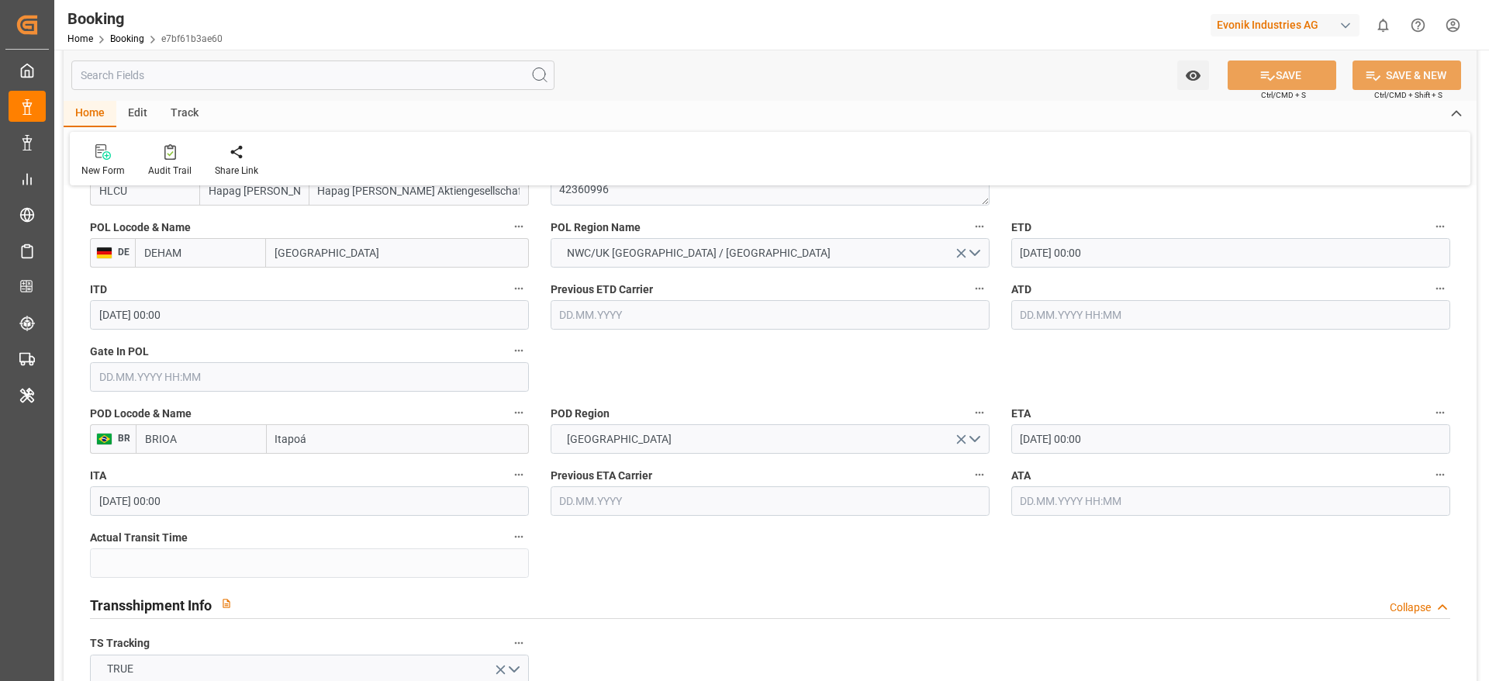
scroll to position [1280, 0]
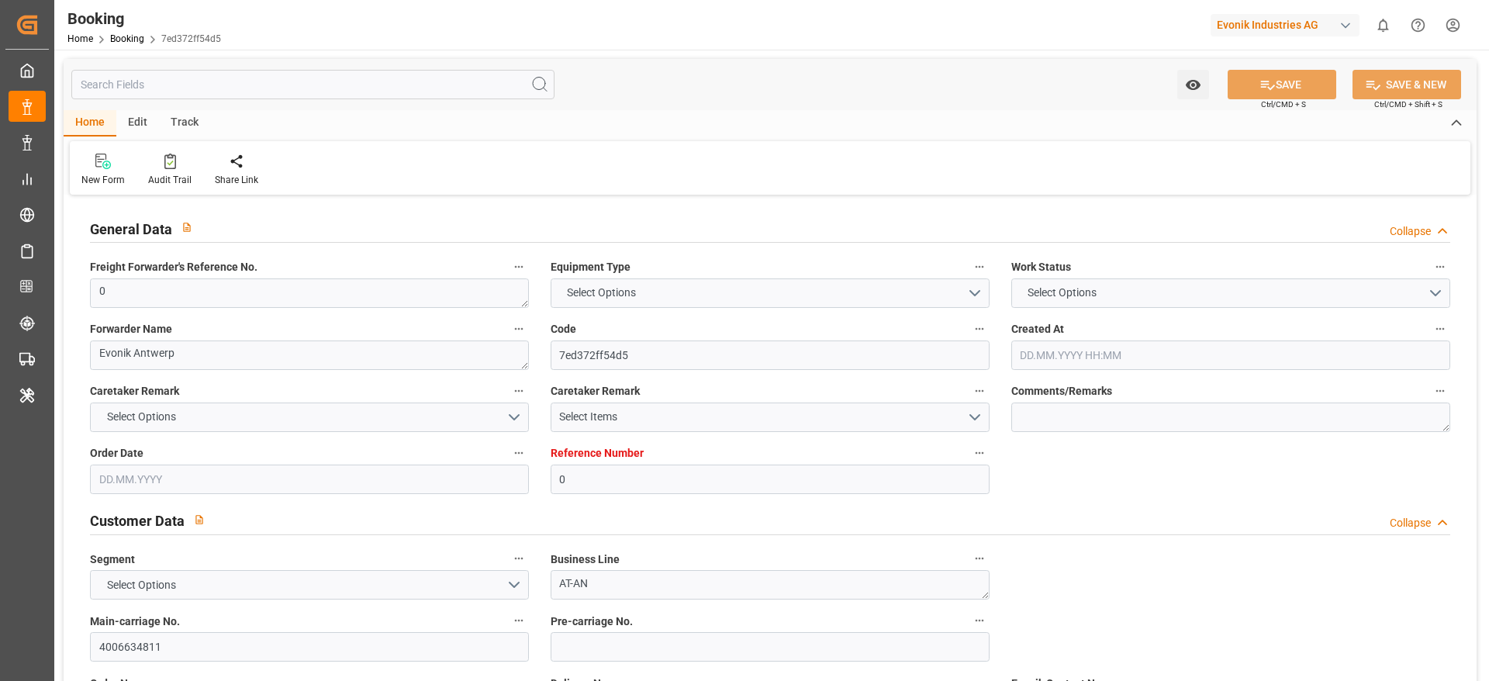
type input "0"
type input "ONE"
type input "Ocean Network Express"
type input "NLRTM"
type input "BRIOA"
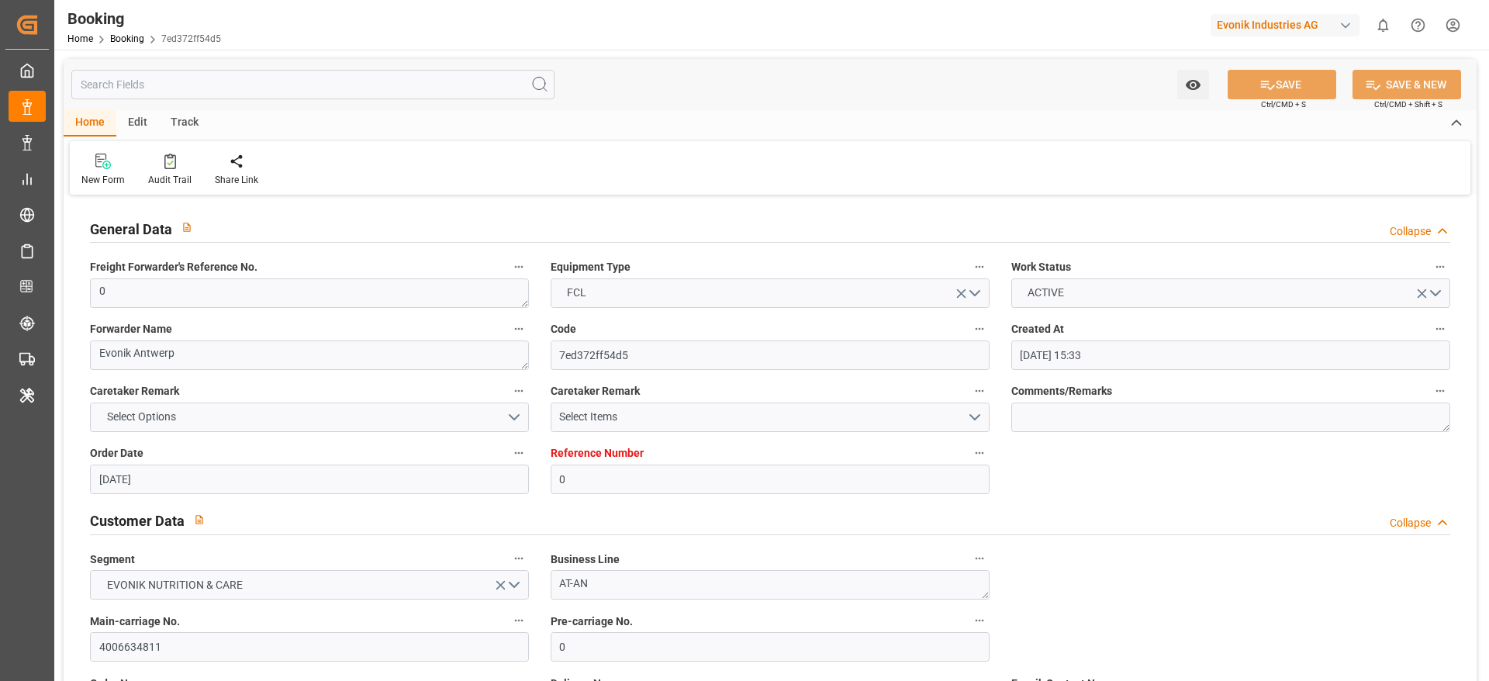
type input "[DATE] 15:33"
type input "[DATE]"
type input "[DATE] 07:13"
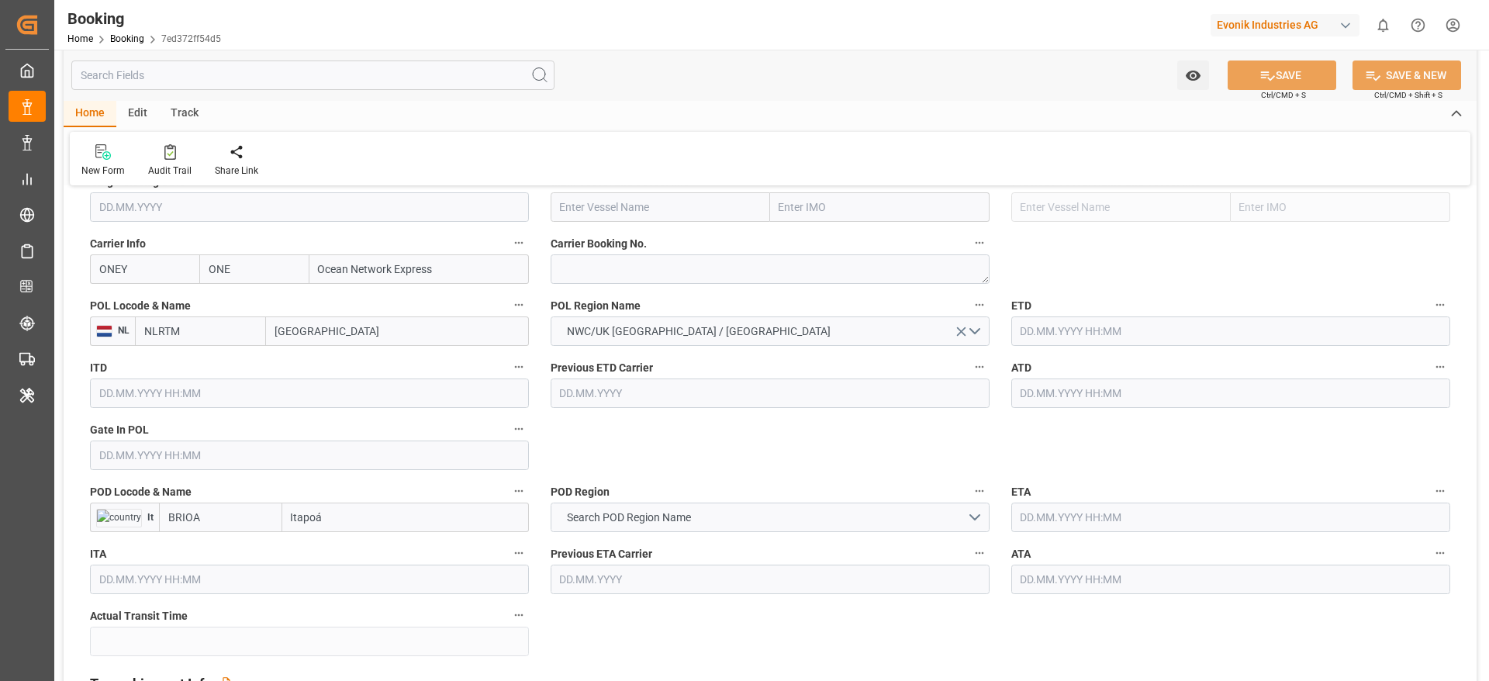
scroll to position [1163, 0]
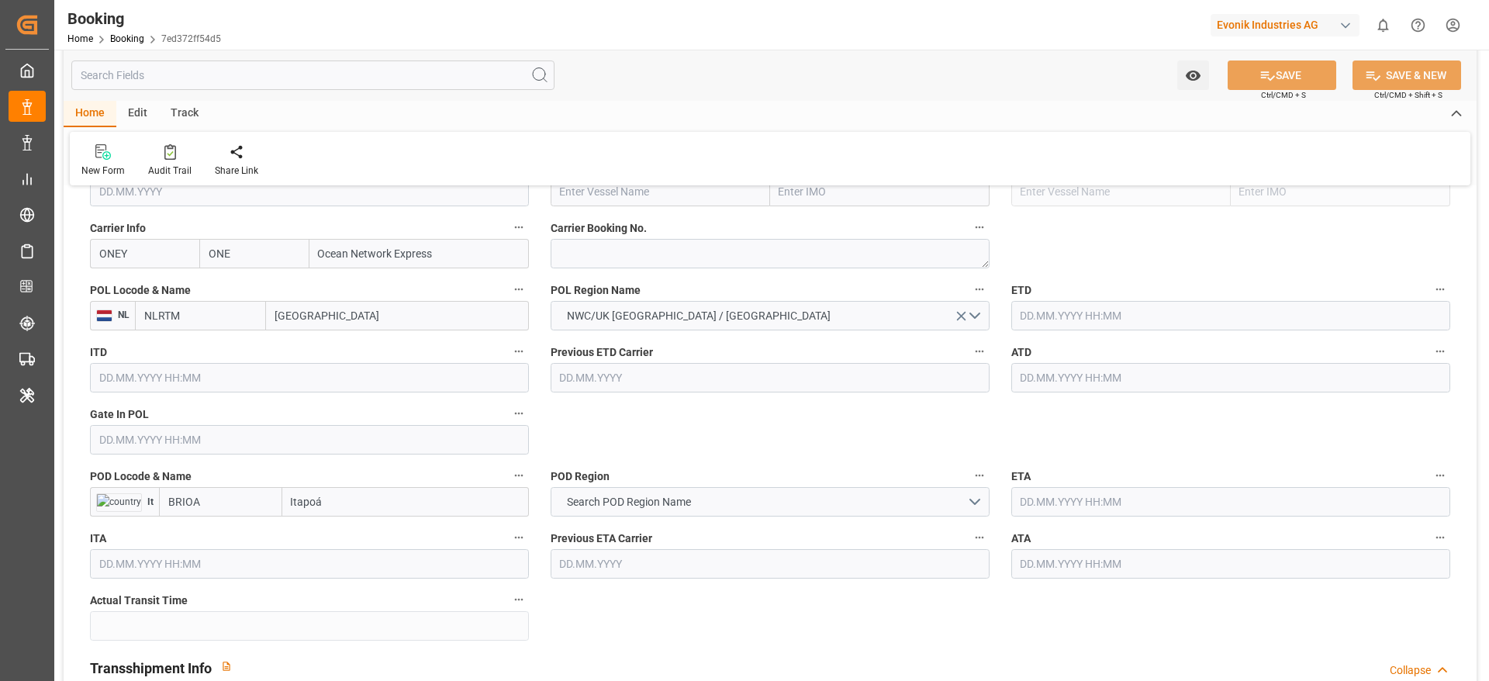
click at [283, 328] on input "[GEOGRAPHIC_DATA]" at bounding box center [397, 315] width 263 height 29
type input "ant"
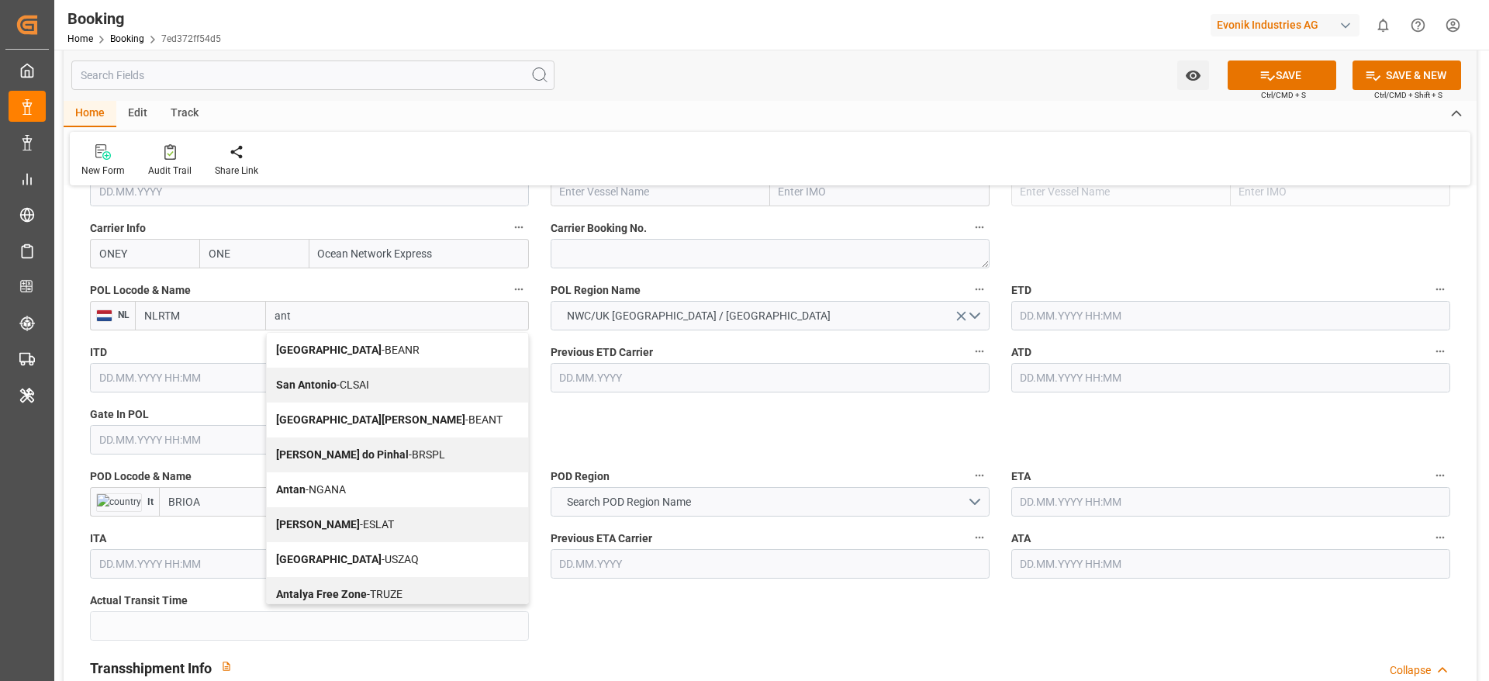
click at [341, 350] on span "Antwerp - BEANR" at bounding box center [347, 350] width 143 height 12
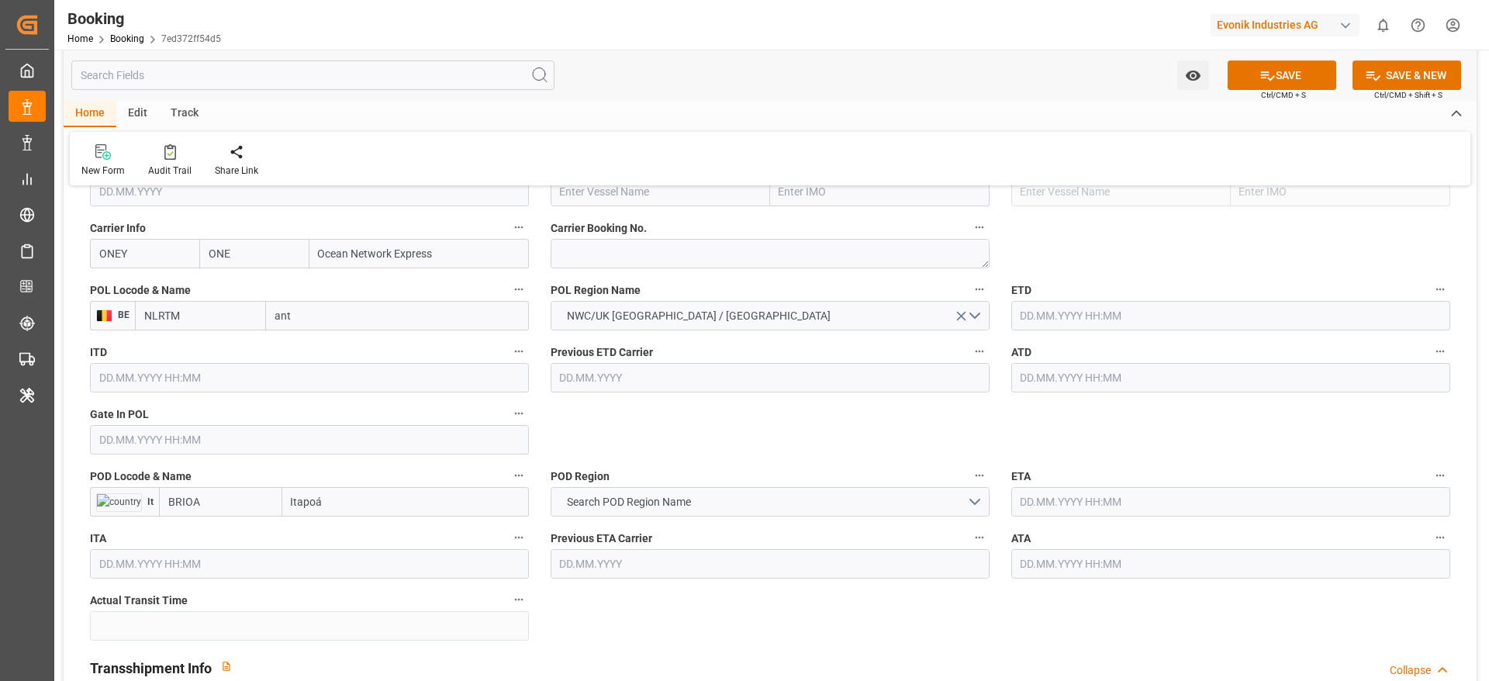
type input "BEANR"
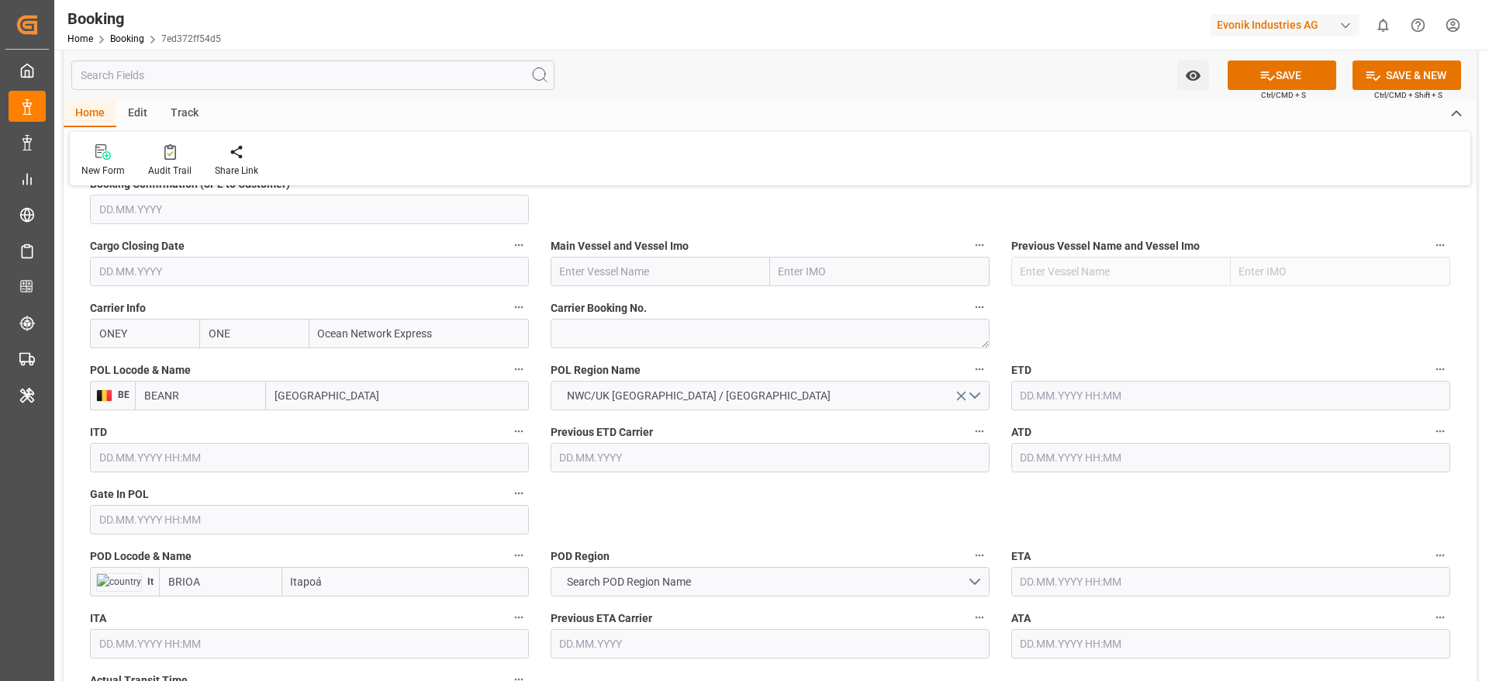
scroll to position [1047, 0]
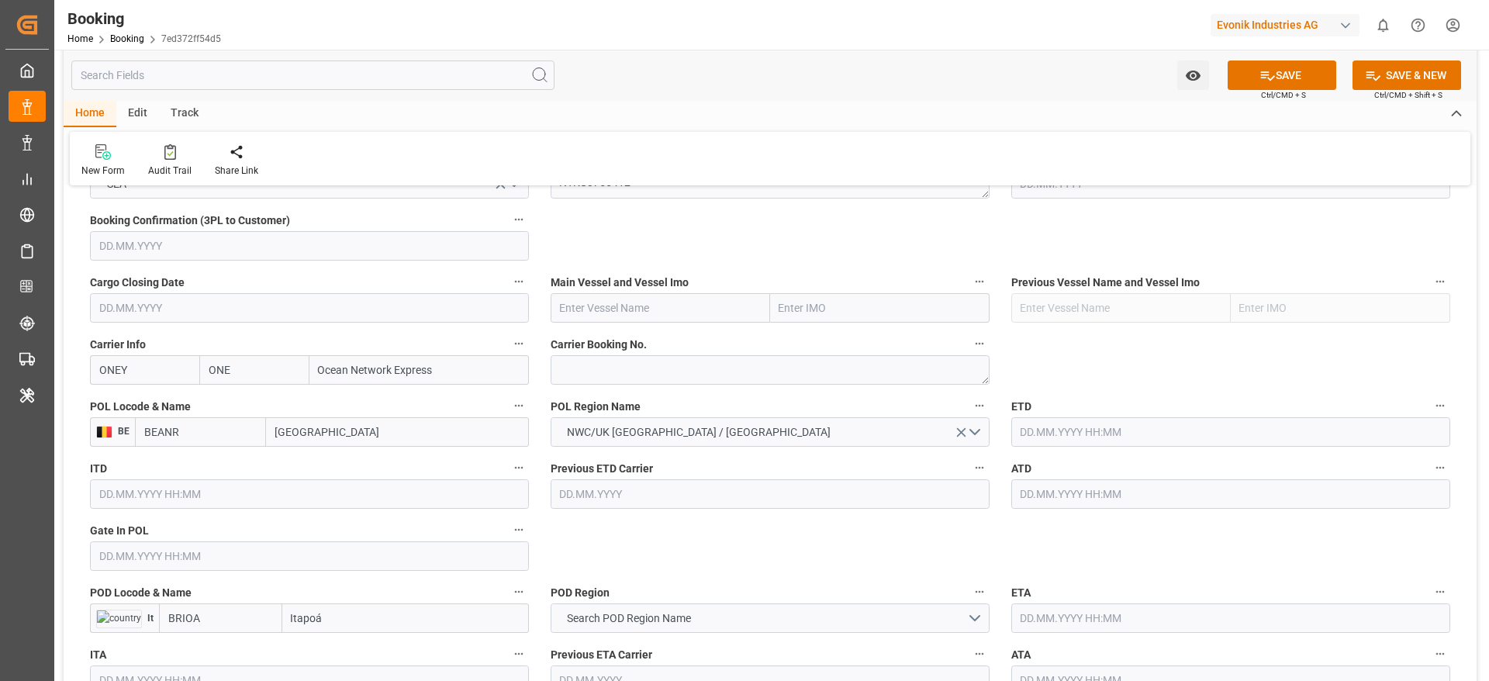
type input "[GEOGRAPHIC_DATA]"
click at [589, 369] on textarea at bounding box center [770, 369] width 439 height 29
paste textarea "HAMF52775700"
type textarea "HAMF52775700"
click at [599, 321] on input "text" at bounding box center [660, 307] width 219 height 29
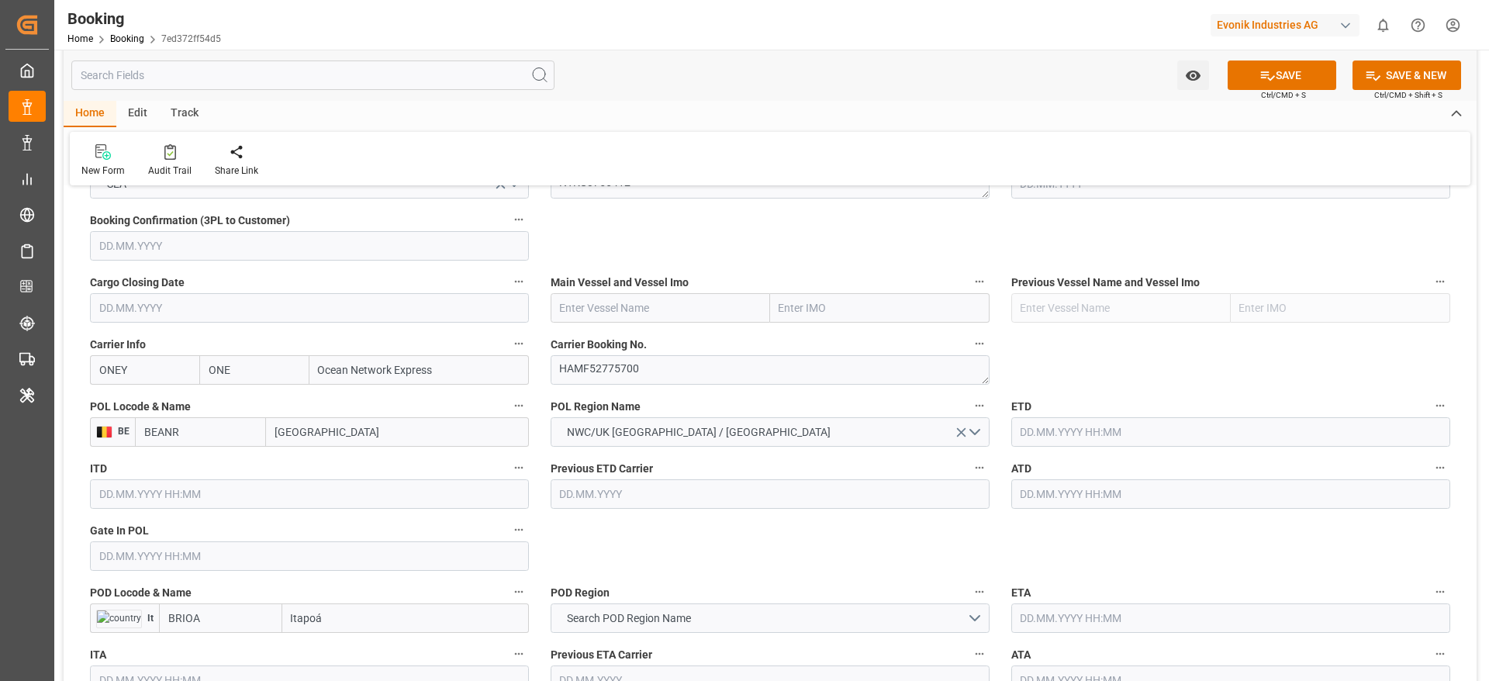
paste input "NAVIOS DOMINO"
click at [642, 337] on span "Navios Domino - 9478494" at bounding box center [621, 342] width 121 height 12
type input "Navios Domino"
type input "9478494"
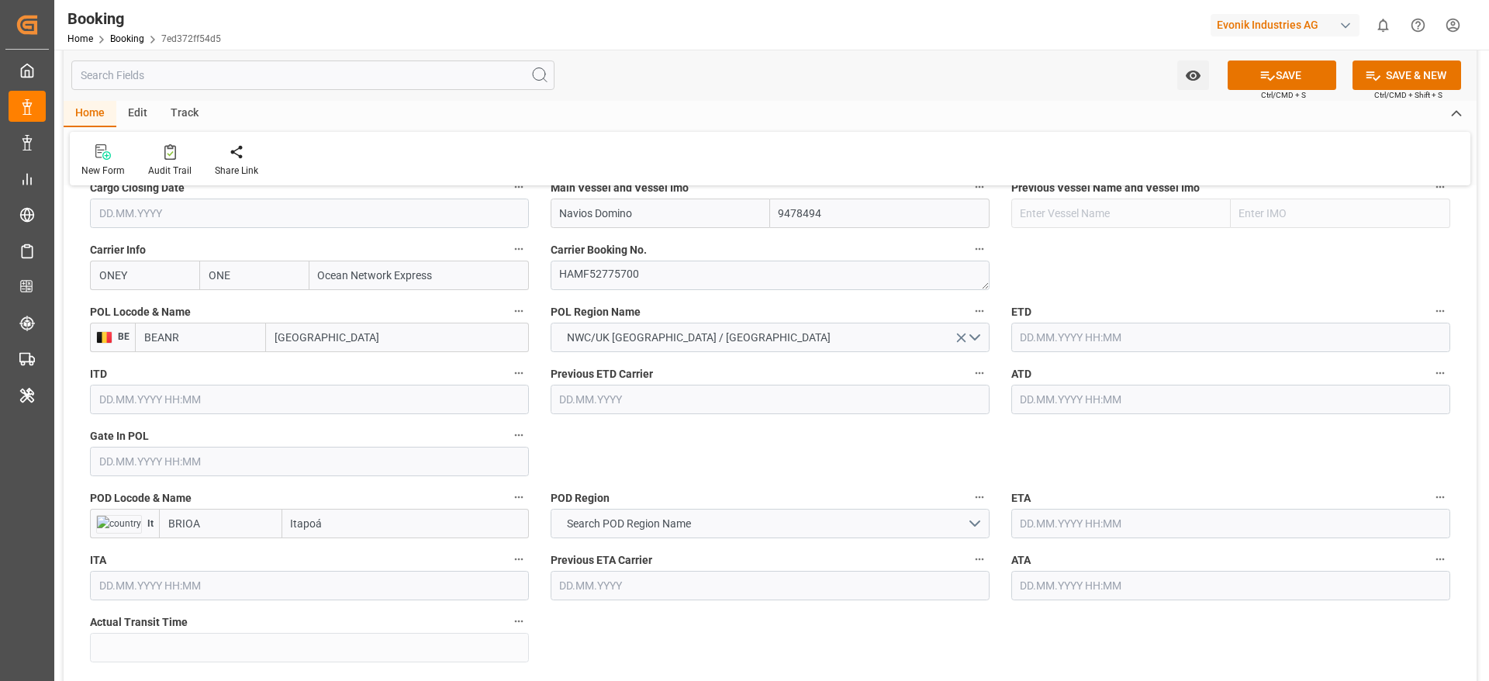
scroll to position [1163, 0]
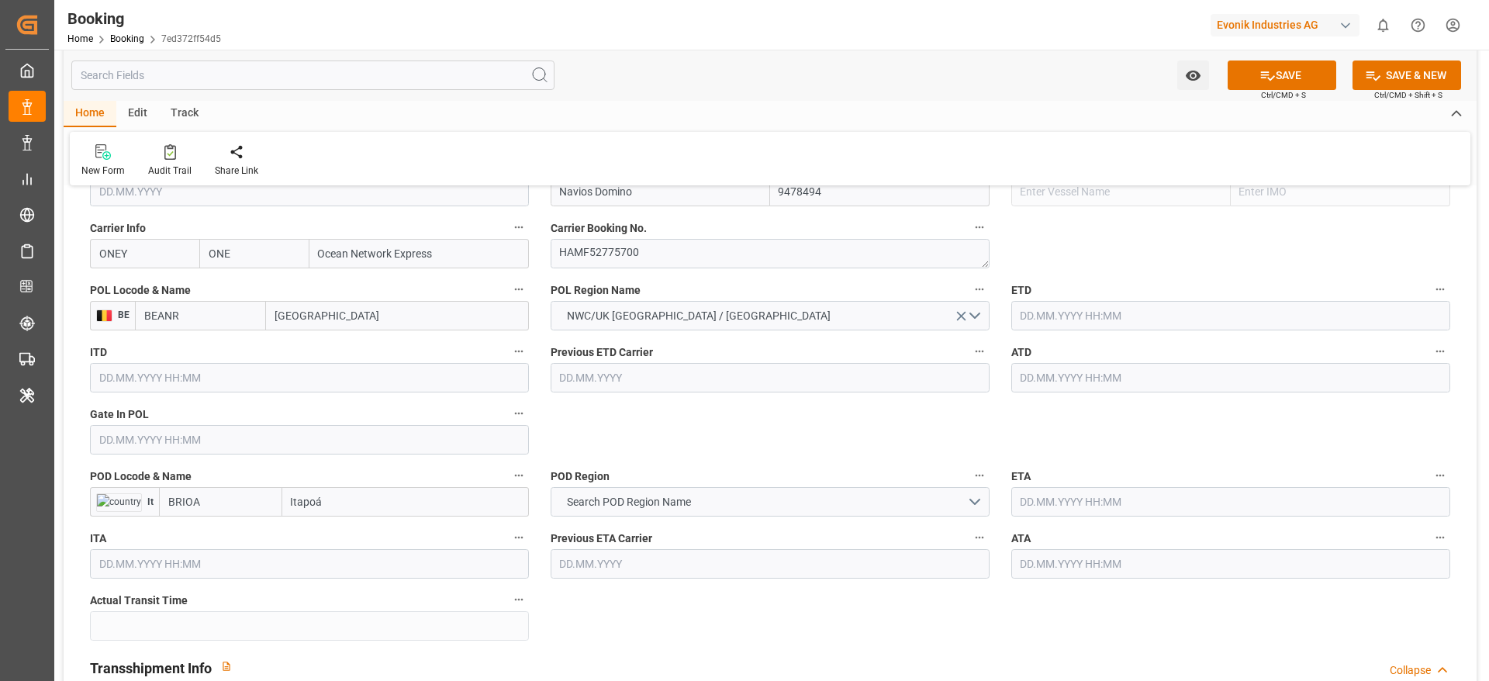
type input "Navios Domino"
click at [220, 502] on input "BRIOA" at bounding box center [220, 501] width 123 height 29
click at [226, 523] on div "BRIOA - Itapoá" at bounding box center [202, 536] width 85 height 35
type input "BRIOA"
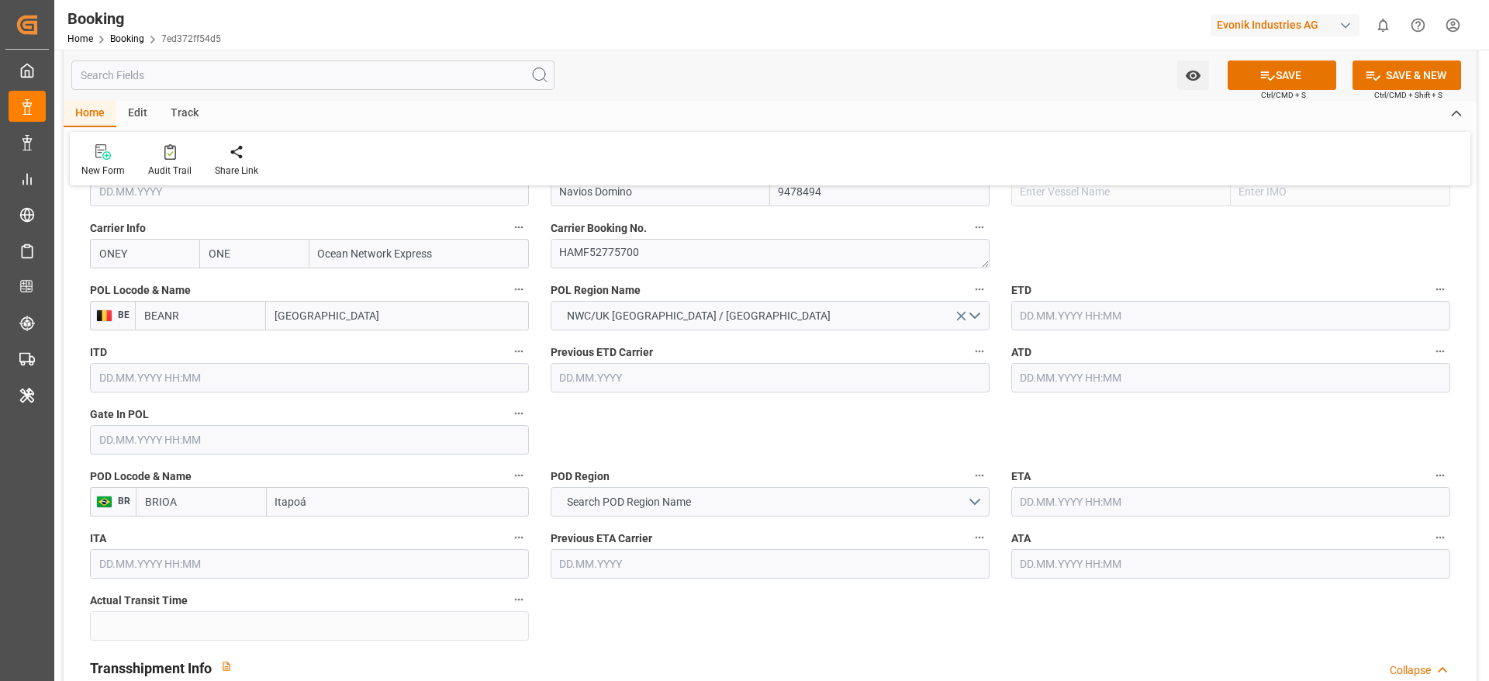
scroll to position [1280, 0]
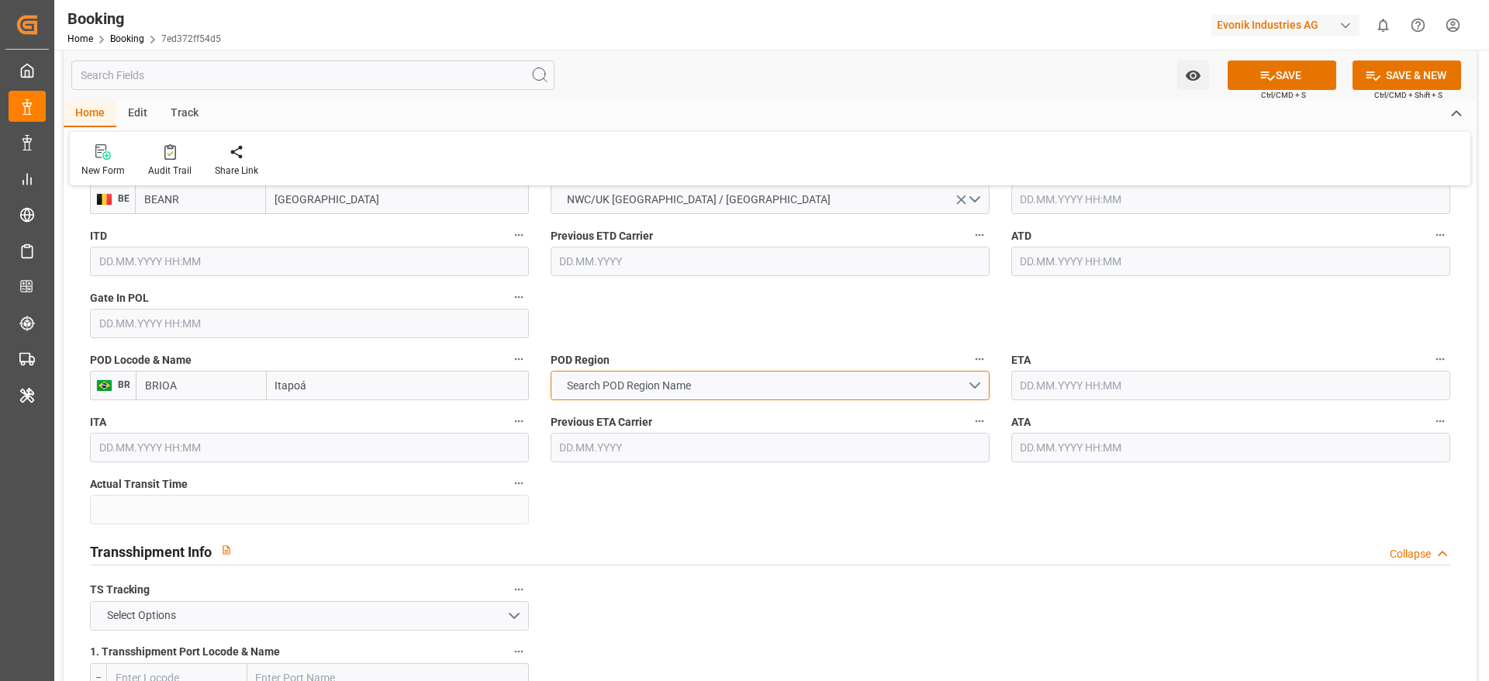
click at [699, 381] on span "Search POD Region Name" at bounding box center [629, 386] width 140 height 16
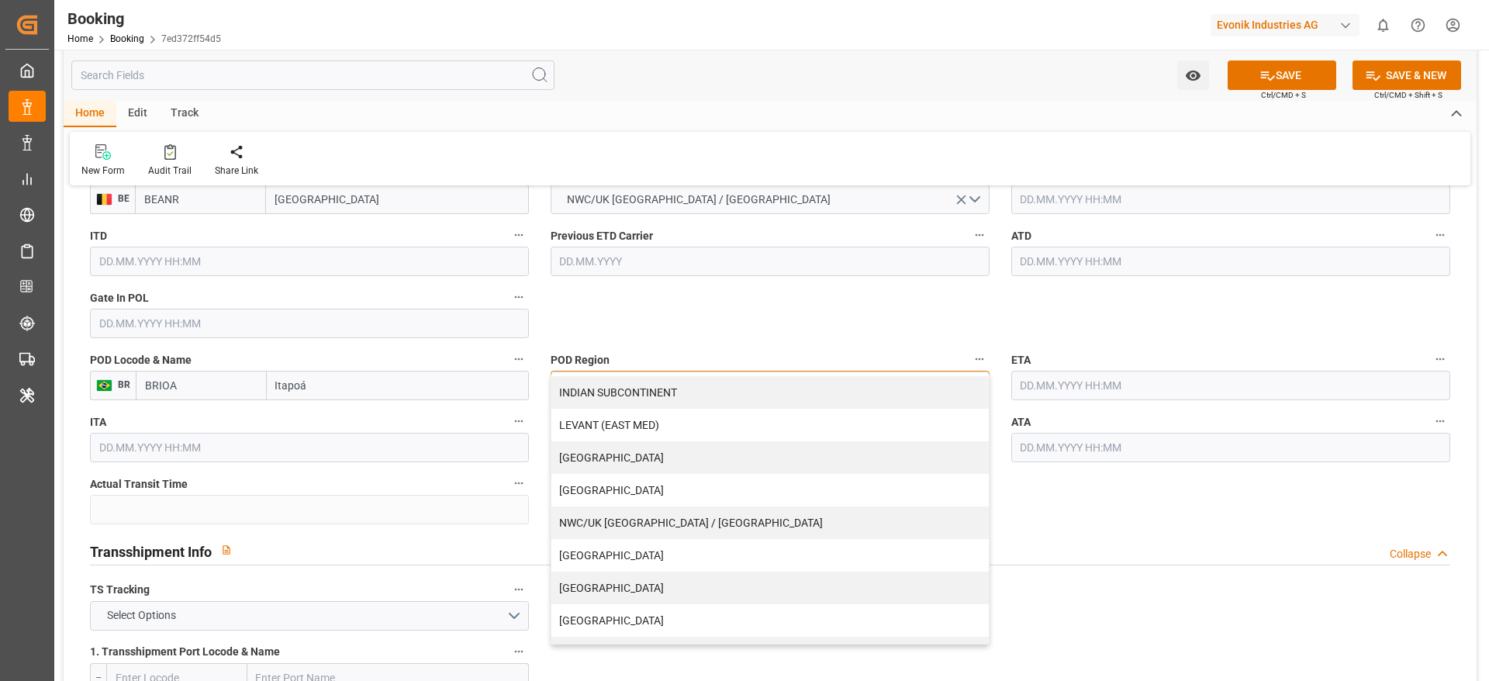
scroll to position [316, 0]
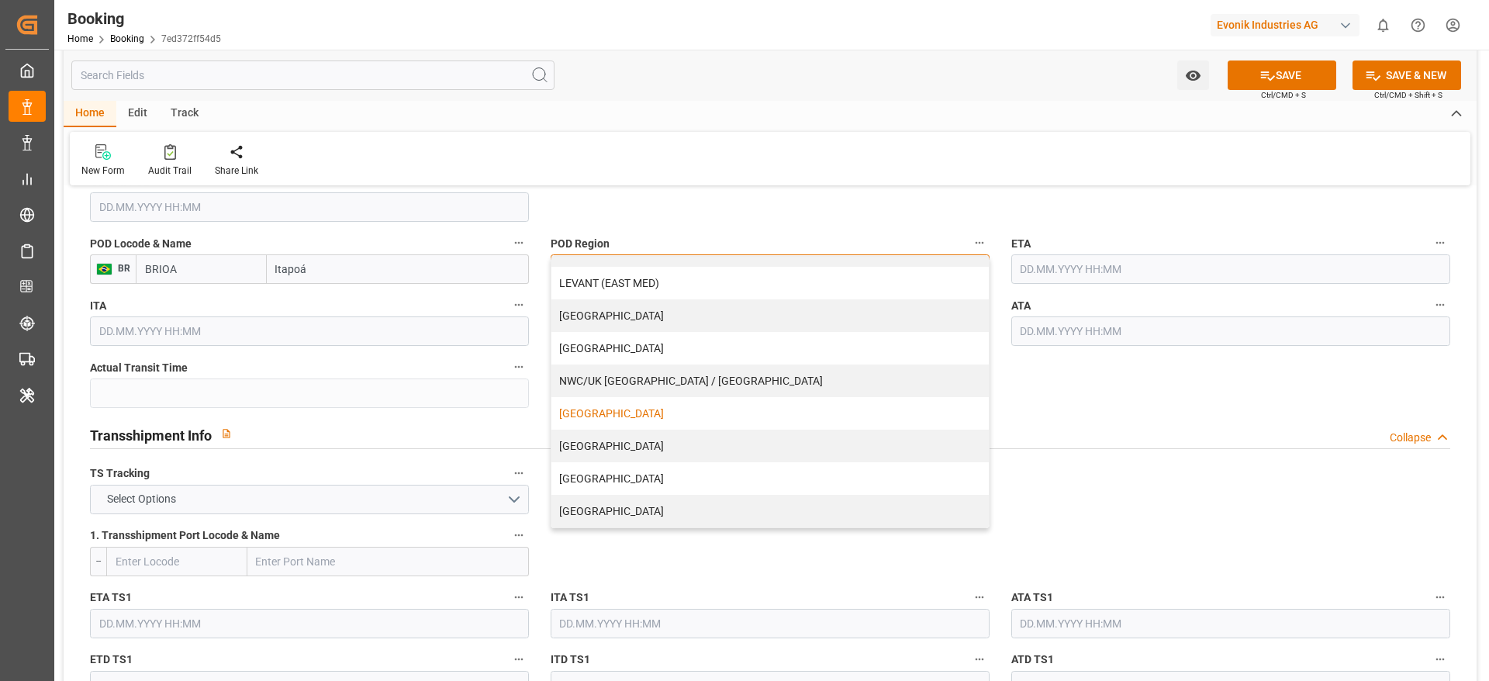
click at [662, 415] on div "[GEOGRAPHIC_DATA]" at bounding box center [769, 413] width 437 height 33
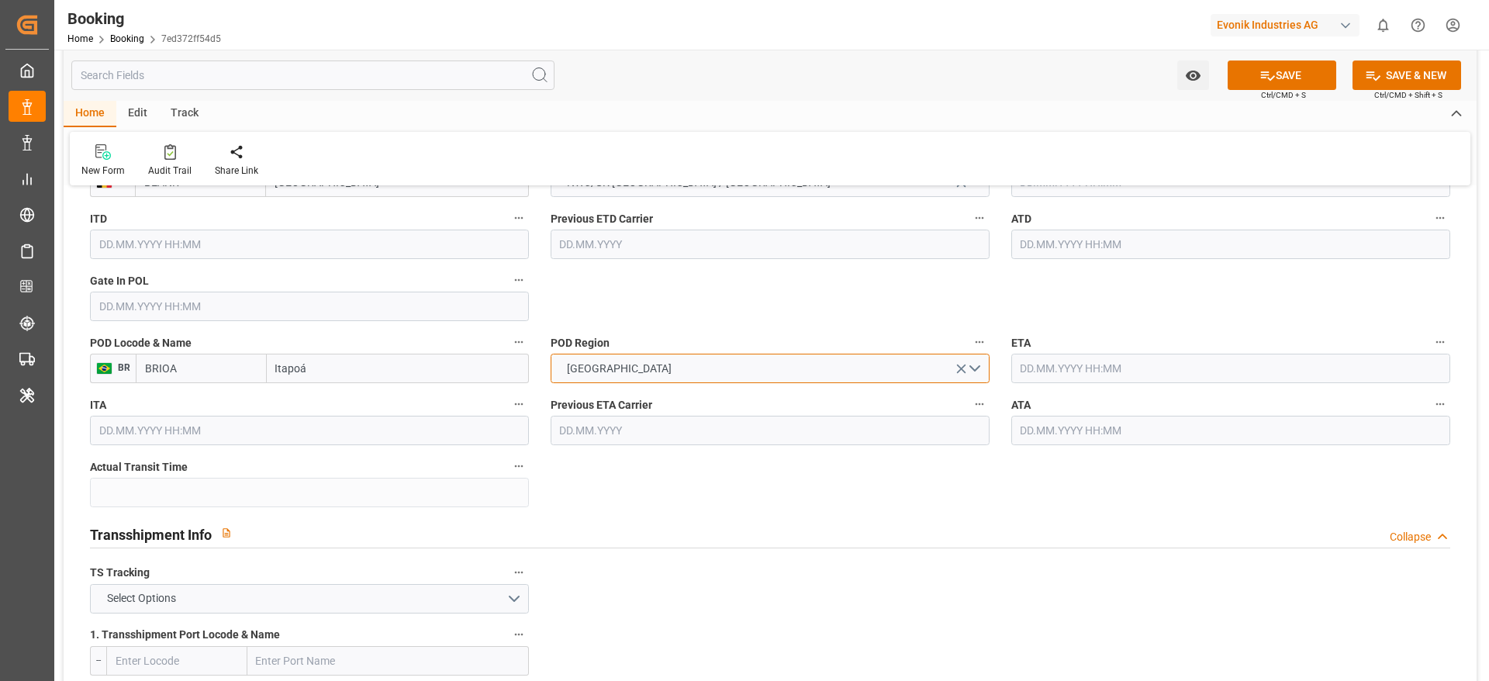
scroll to position [1163, 0]
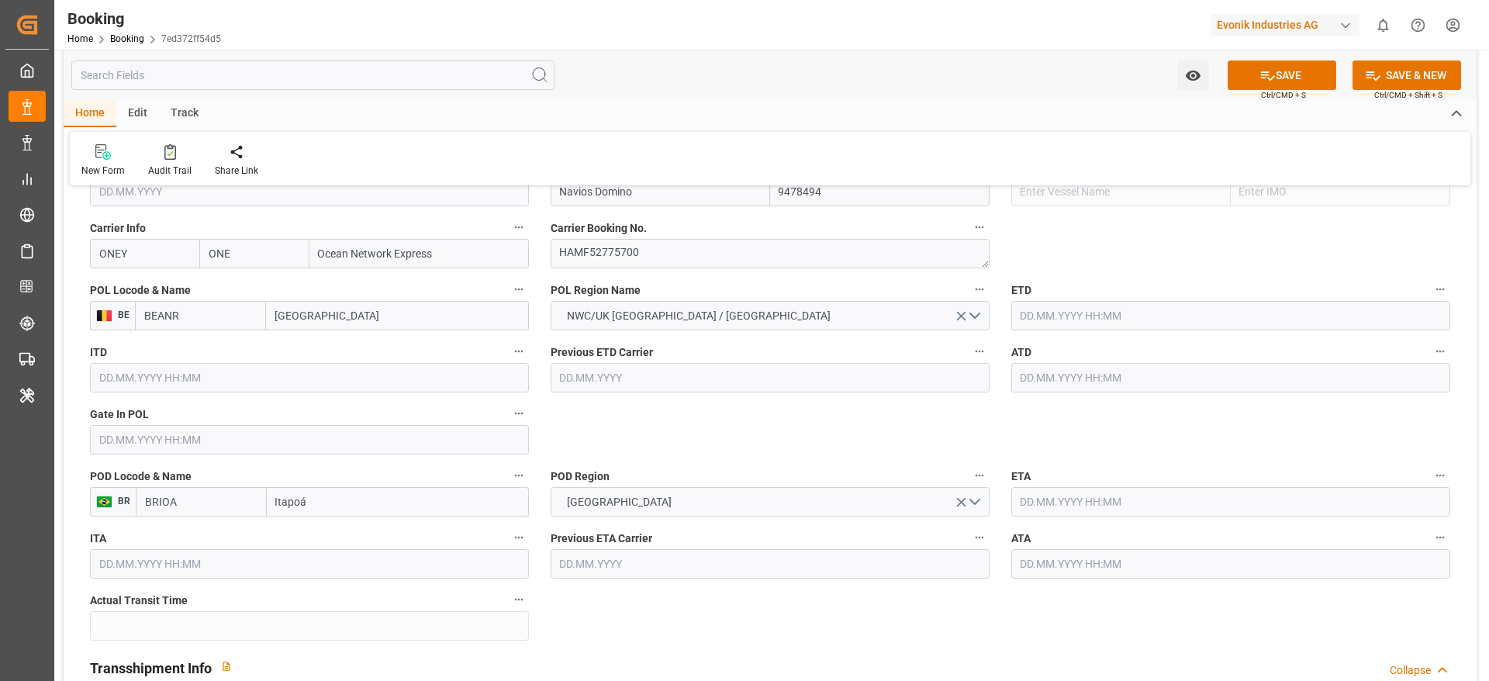
click at [153, 444] on input "text" at bounding box center [309, 439] width 439 height 29
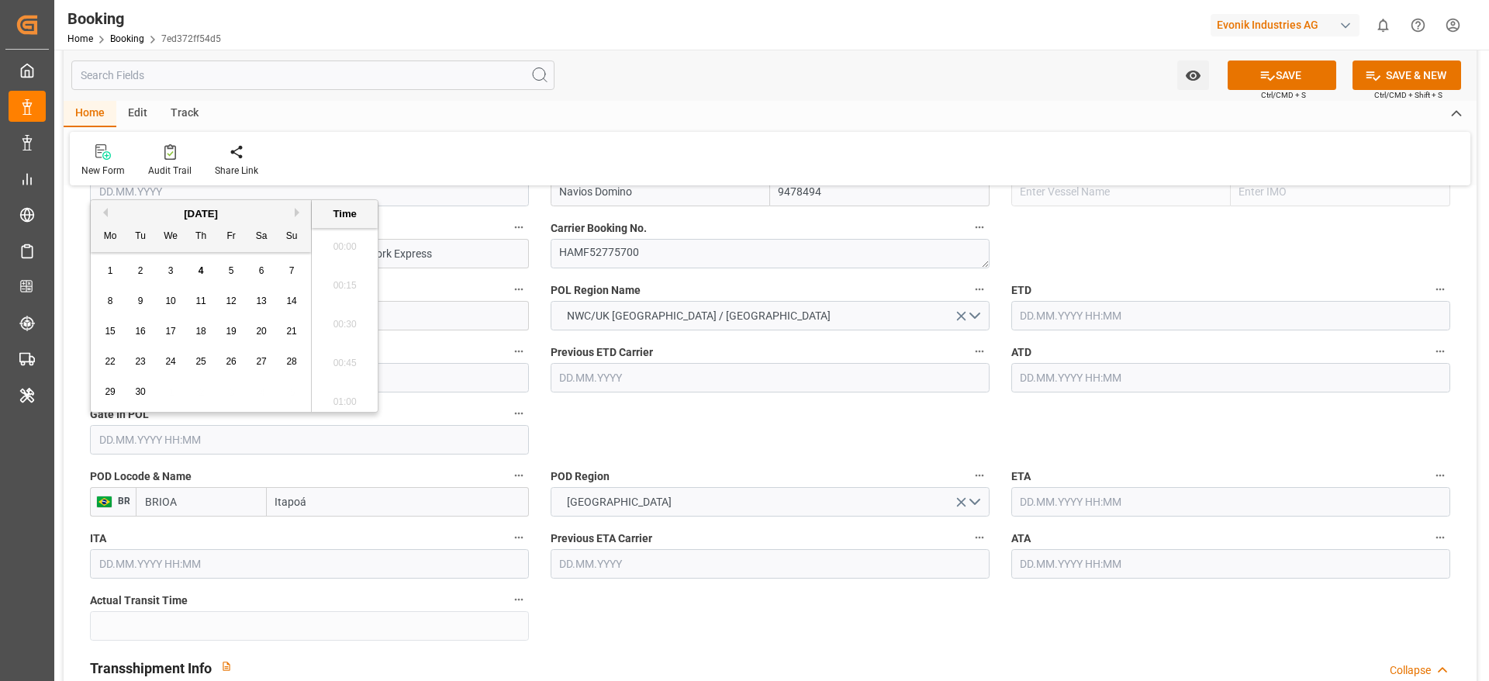
scroll to position [2681, 0]
click at [102, 213] on button "Previous Month" at bounding box center [102, 212] width 9 height 9
click at [279, 361] on div "21 22 23 24 25 26 27" at bounding box center [201, 362] width 212 height 30
click at [285, 360] on div "27" at bounding box center [291, 362] width 19 height 19
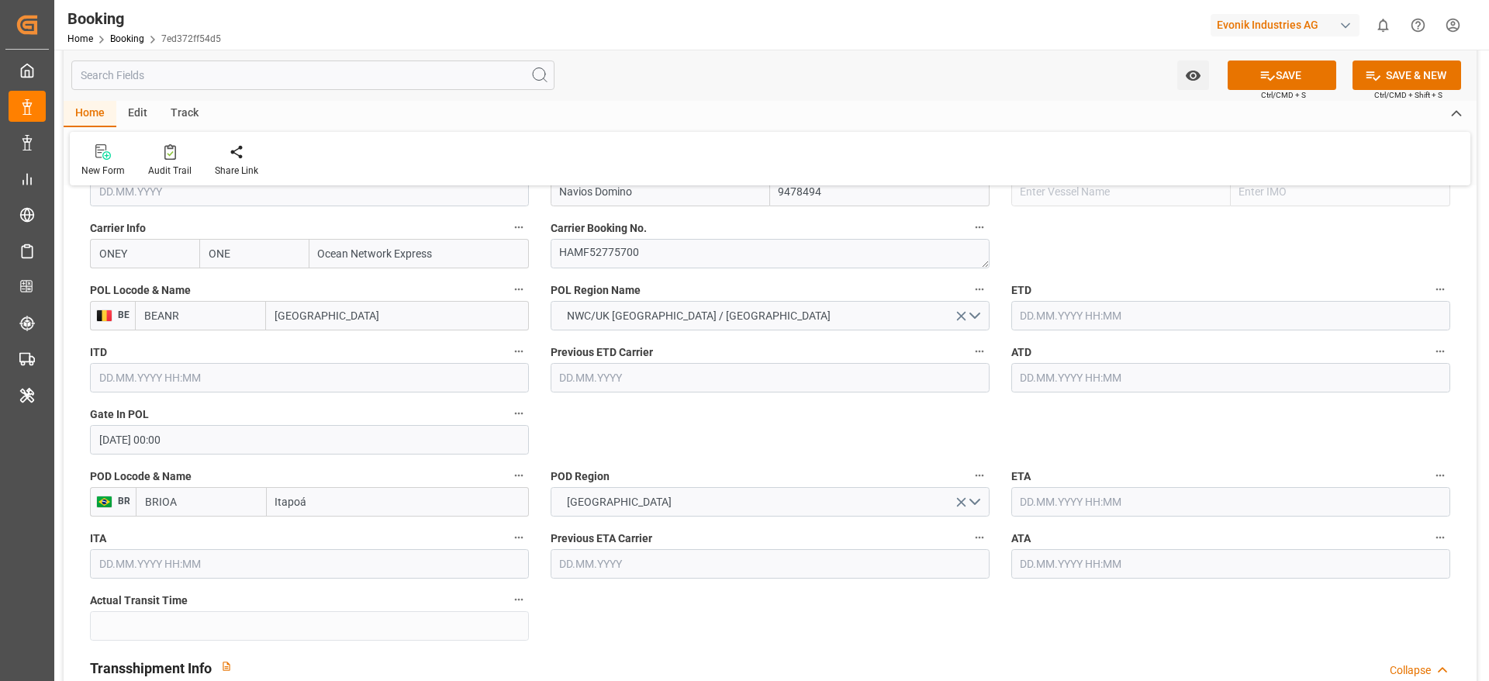
click at [278, 434] on input "27.07.2025 00:00" at bounding box center [309, 439] width 439 height 29
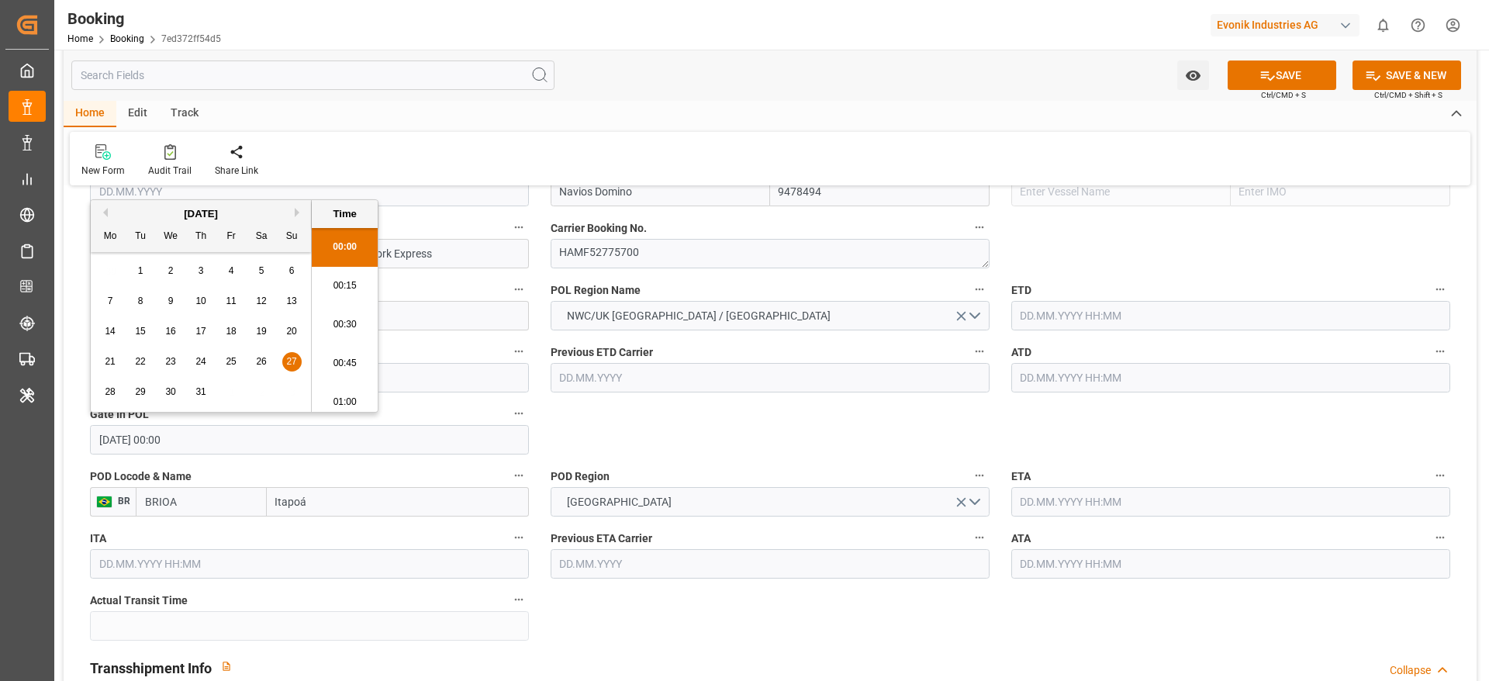
click at [100, 214] on button "Previous Month" at bounding box center [102, 212] width 9 height 9
click at [229, 391] on span "27" at bounding box center [231, 391] width 10 height 11
type input "27.06.2025 00:00"
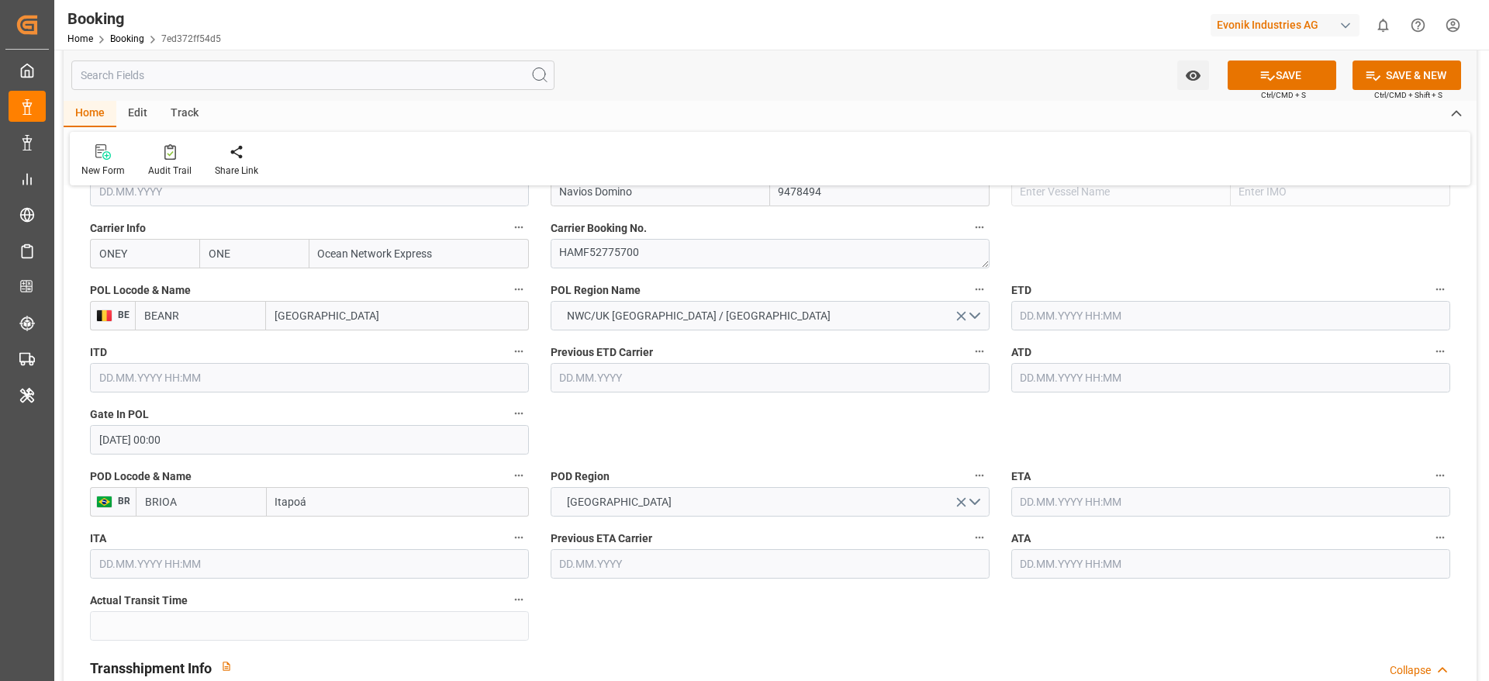
click at [1021, 313] on input "text" at bounding box center [1230, 315] width 439 height 29
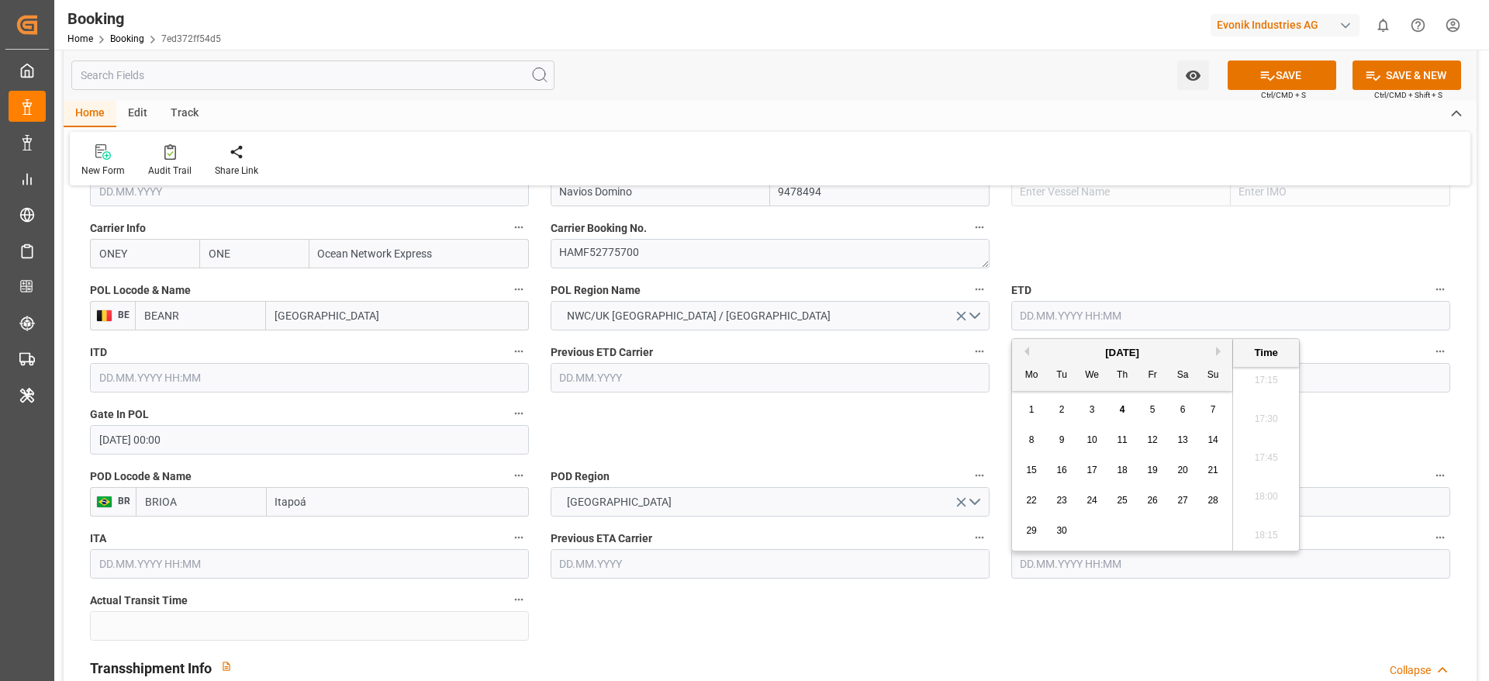
click at [1028, 354] on button "Previous Month" at bounding box center [1024, 351] width 9 height 9
click at [1149, 406] on div "4" at bounding box center [1152, 410] width 19 height 19
type input "[DATE] 00:00"
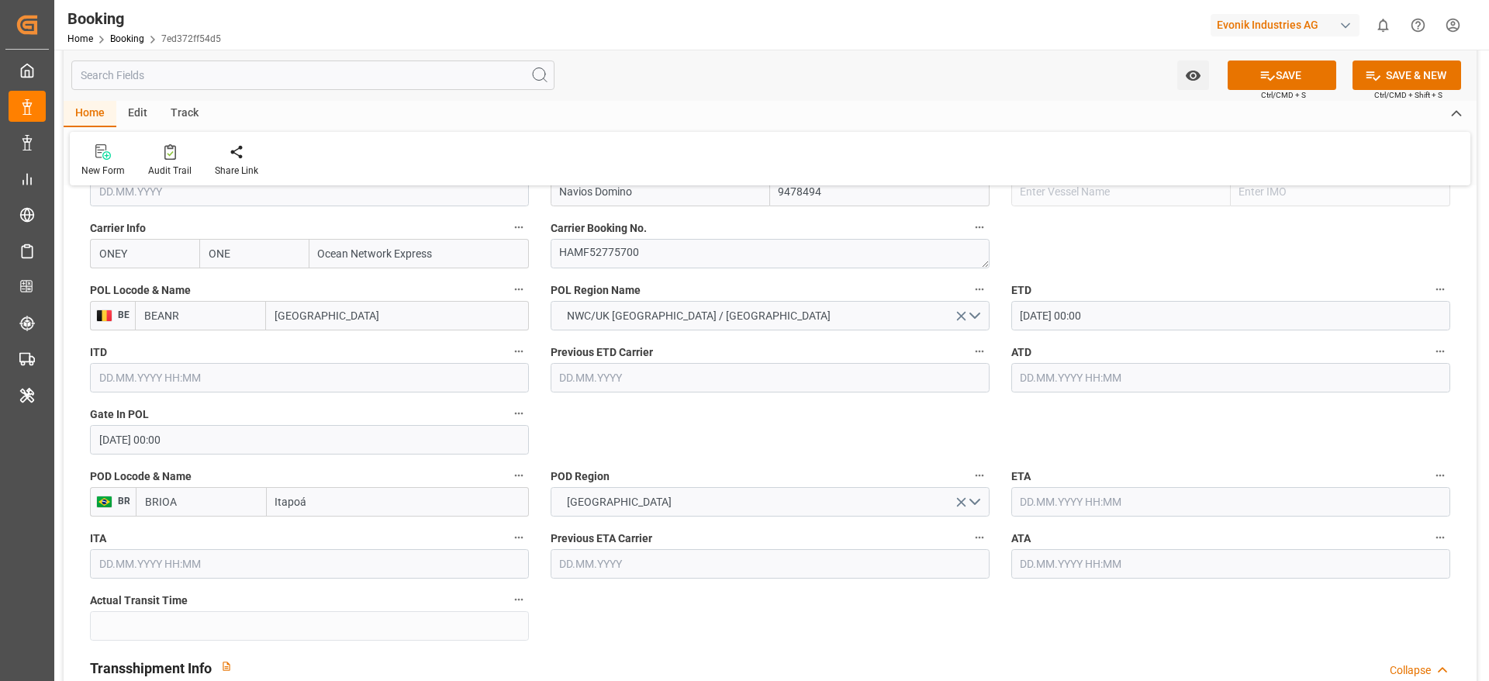
click at [1018, 381] on input "text" at bounding box center [1230, 377] width 439 height 29
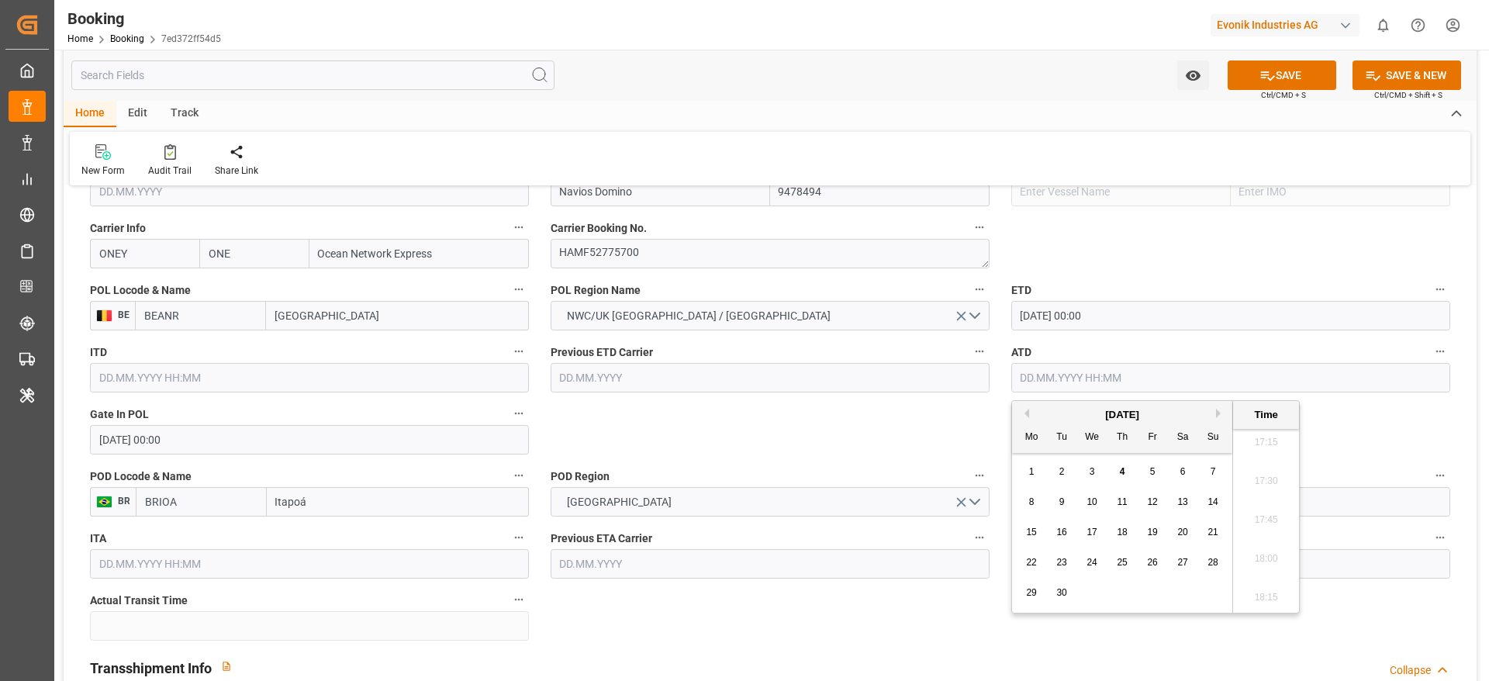
click at [1018, 407] on div "[DATE]" at bounding box center [1122, 415] width 220 height 16
click at [1023, 413] on button "Previous Month" at bounding box center [1024, 413] width 9 height 9
click at [1026, 416] on button "Previous Month" at bounding box center [1024, 413] width 9 height 9
click at [1041, 371] on input "text" at bounding box center [1230, 377] width 439 height 29
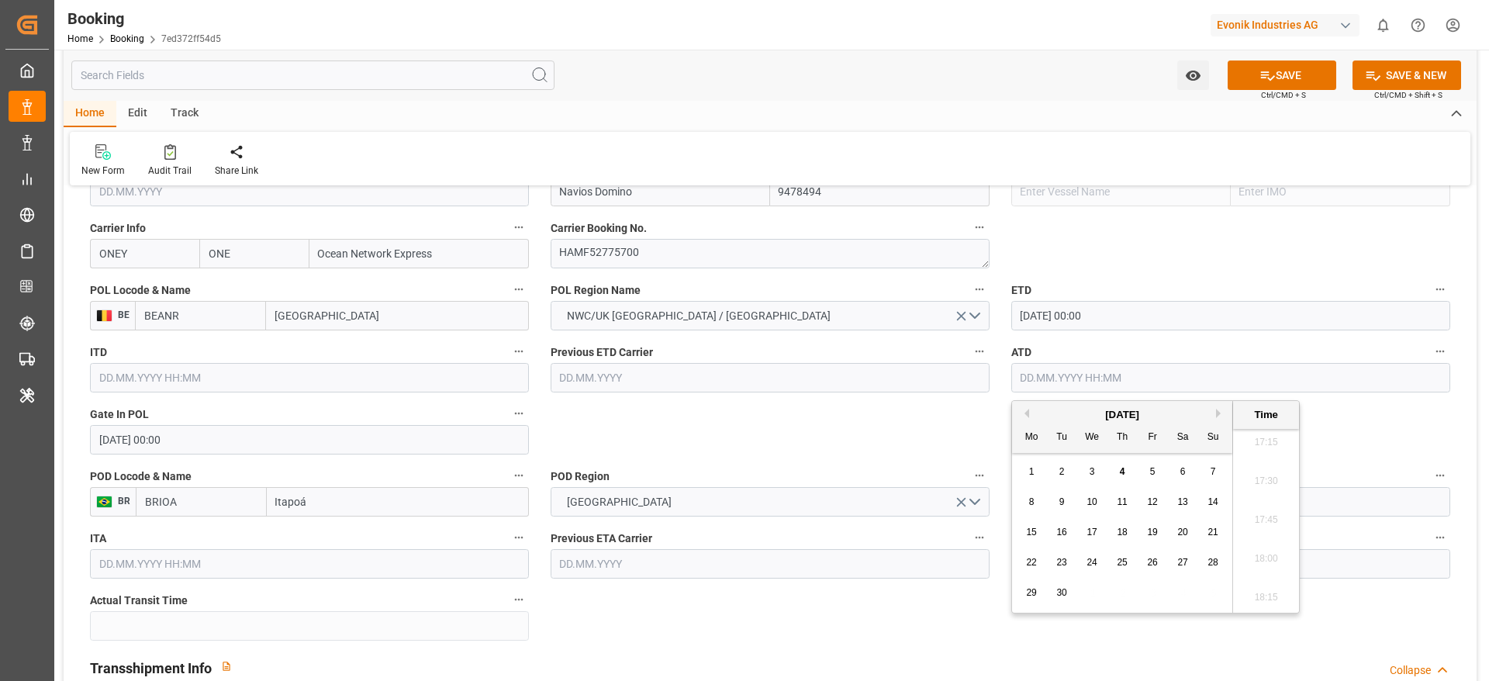
click at [1019, 414] on div "[DATE]" at bounding box center [1122, 415] width 220 height 16
click at [1028, 413] on button "Previous Month" at bounding box center [1024, 413] width 9 height 9
click at [1153, 475] on span "4" at bounding box center [1152, 471] width 5 height 11
type input "[DATE] 00:00"
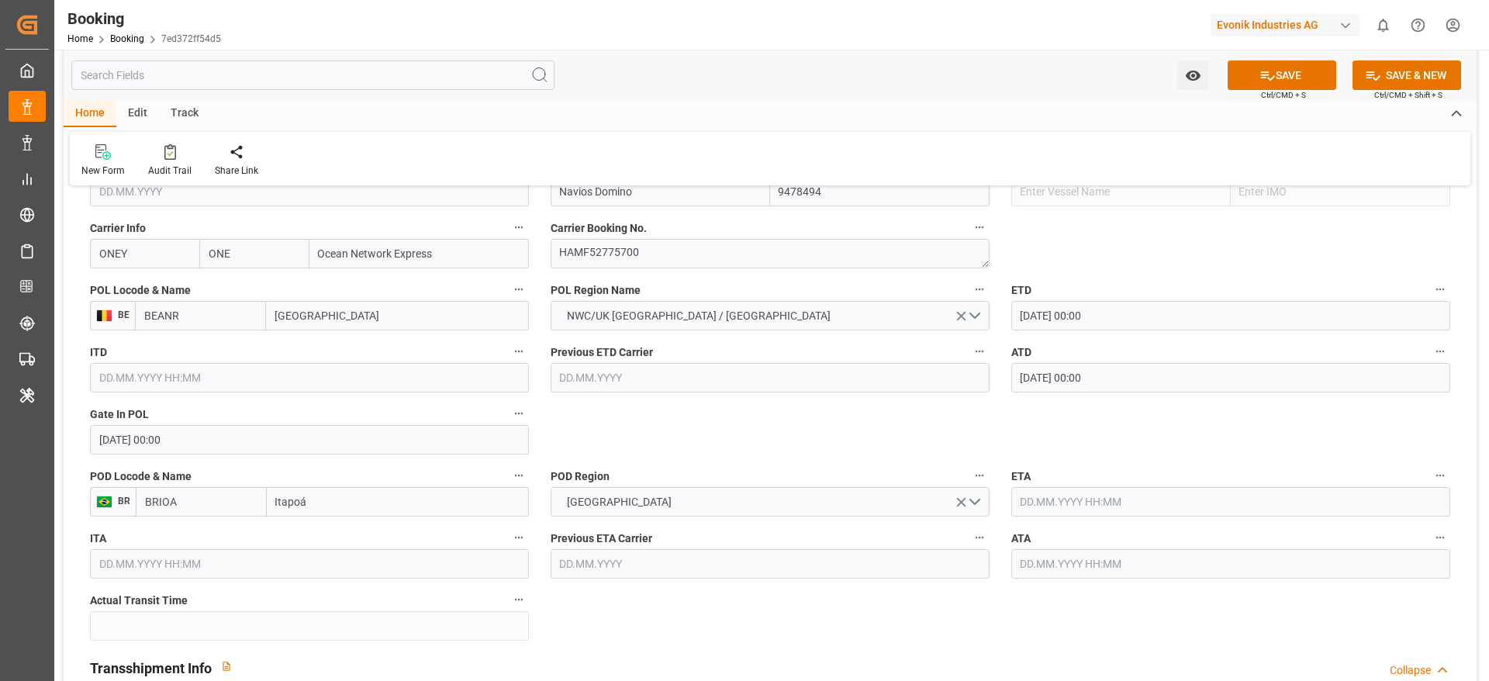
click at [1023, 494] on input "text" at bounding box center [1230, 501] width 439 height 29
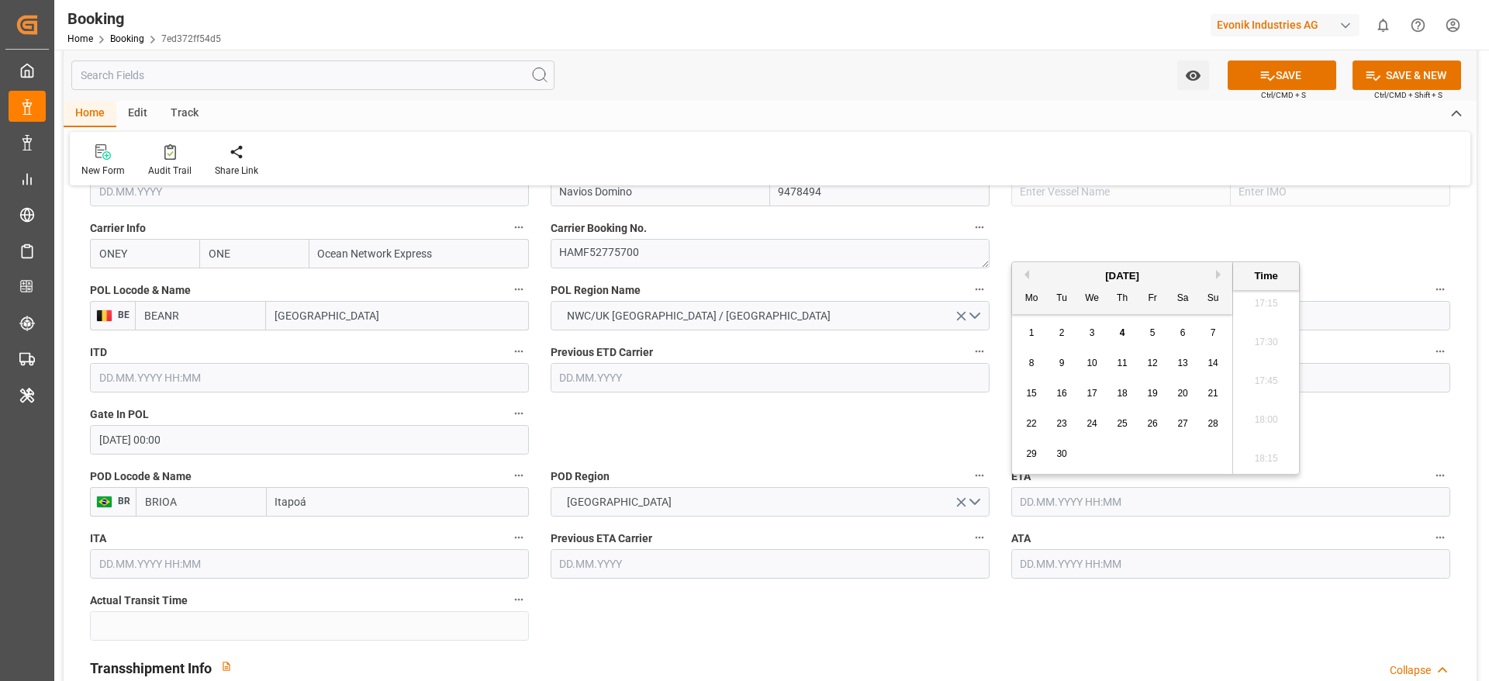
click at [1028, 277] on button "Previous Month" at bounding box center [1024, 274] width 9 height 9
click at [1093, 365] on span "6" at bounding box center [1092, 363] width 5 height 11
type input "[DATE] 00:00"
click at [1047, 561] on input "text" at bounding box center [1230, 563] width 439 height 29
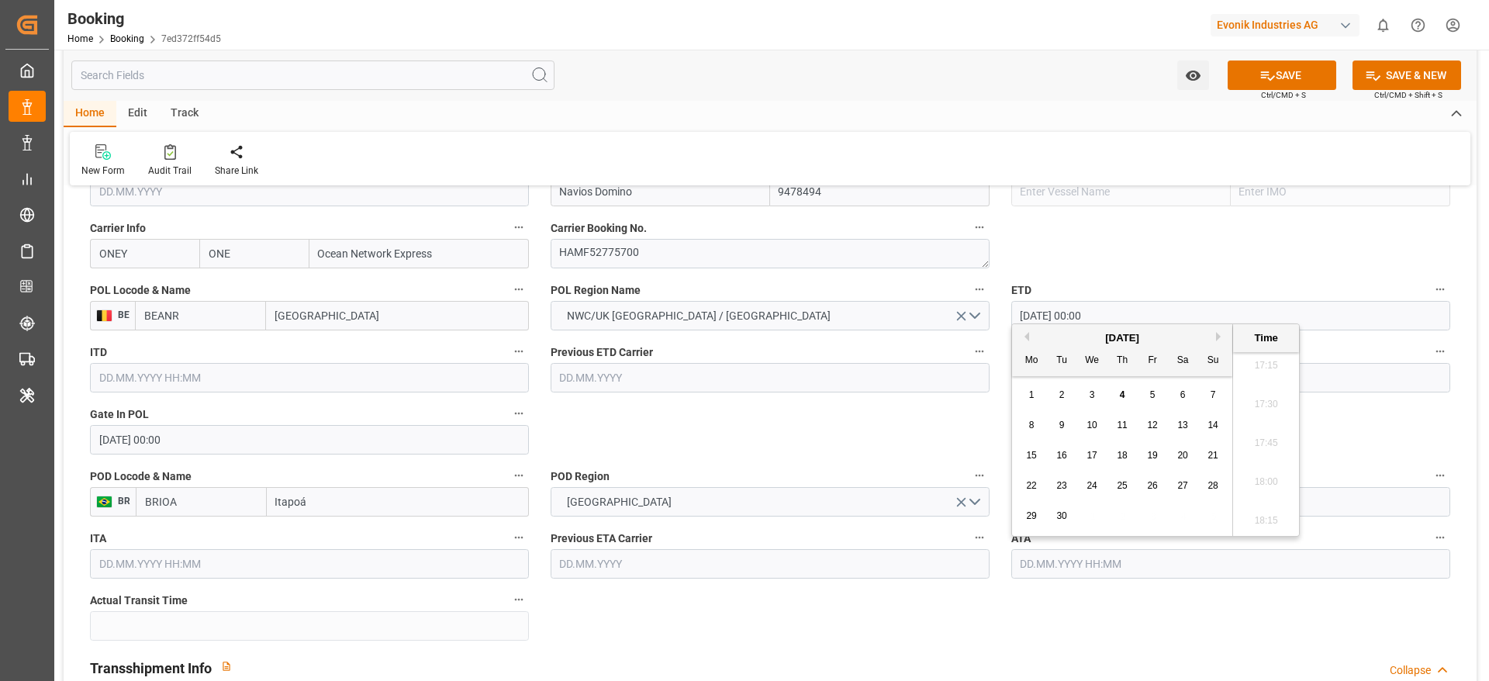
click at [1026, 336] on button "Previous Month" at bounding box center [1024, 336] width 9 height 9
click at [1093, 430] on div "6" at bounding box center [1092, 425] width 19 height 19
type input "[DATE] 00:00"
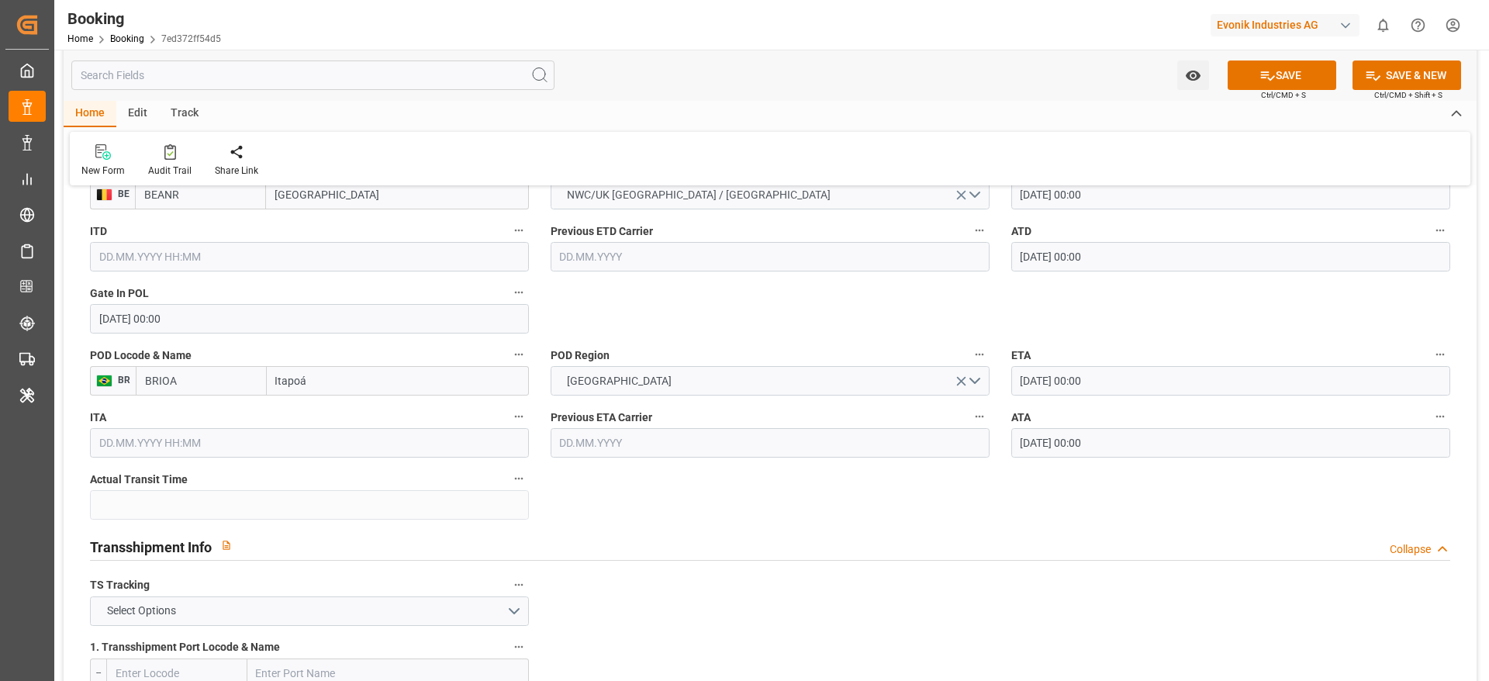
scroll to position [1512, 0]
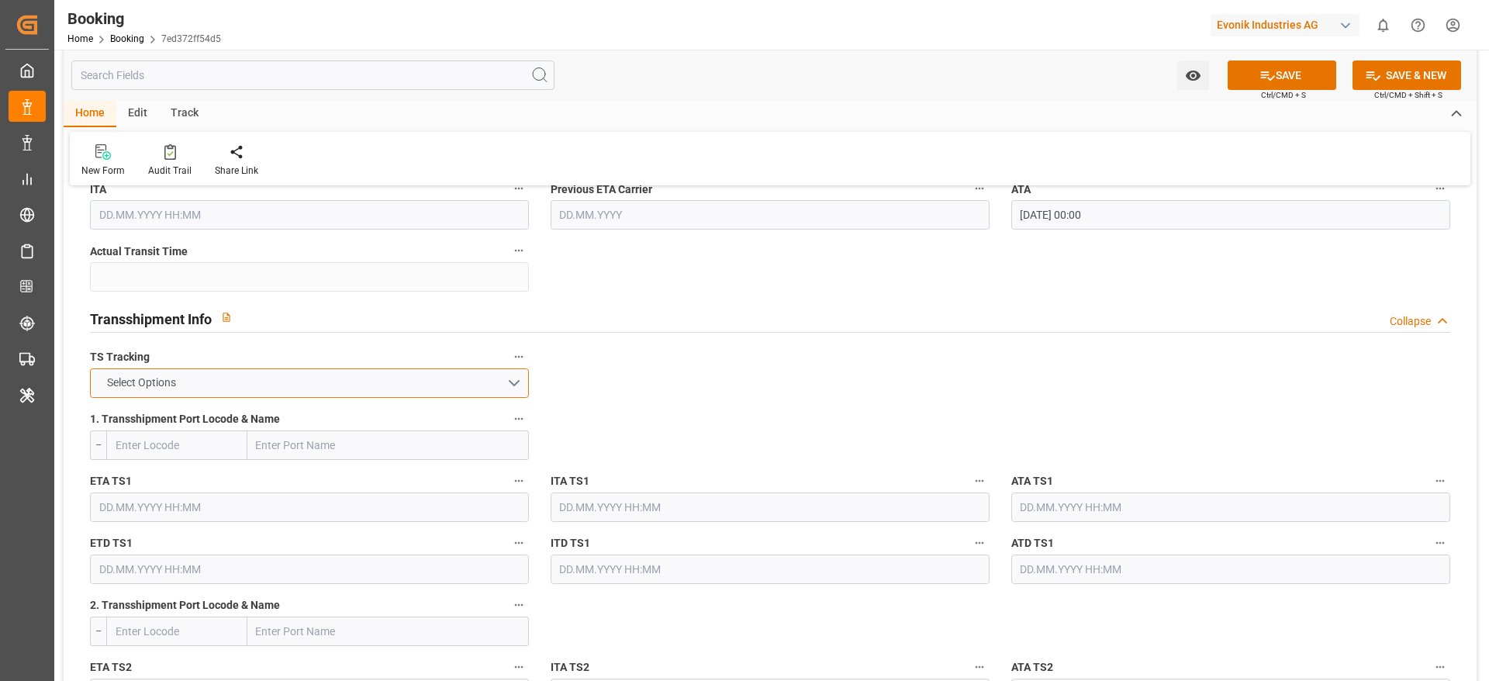
click at [343, 389] on button "Select Options" at bounding box center [309, 382] width 439 height 29
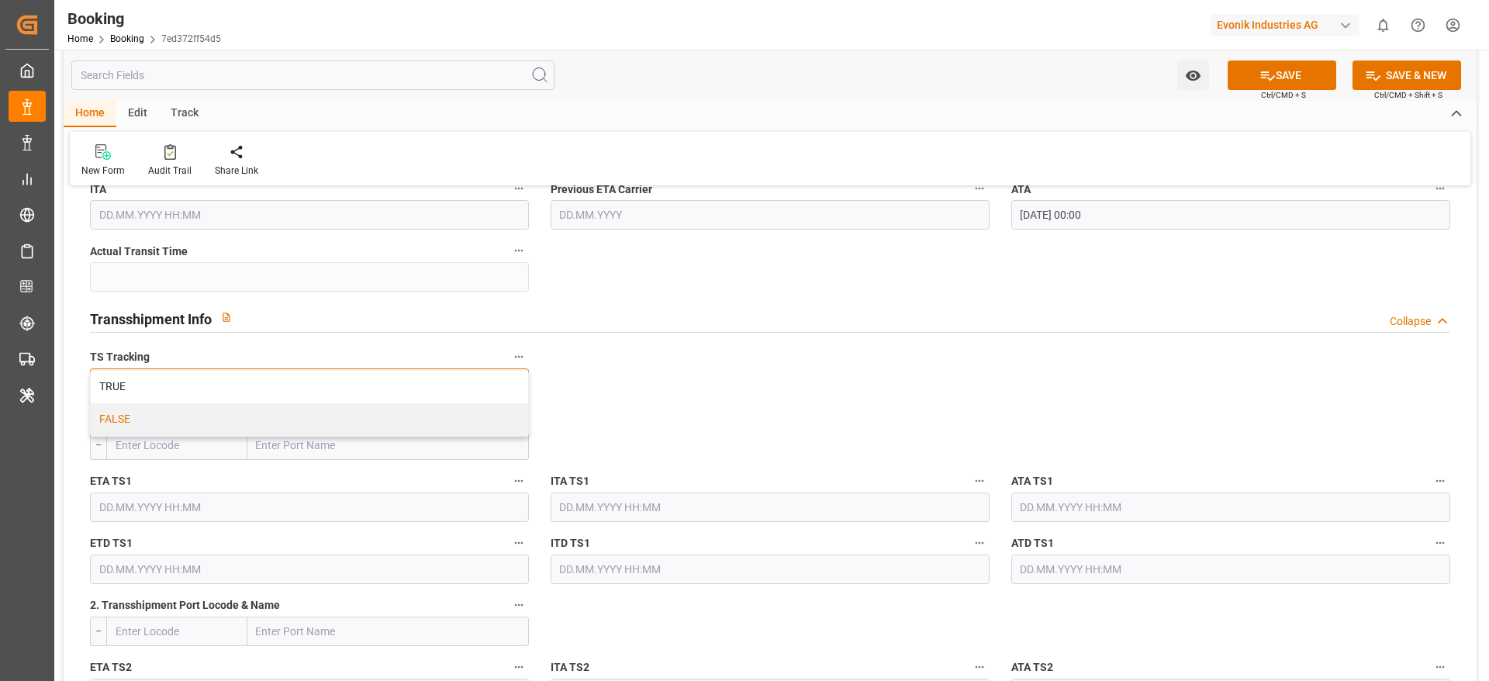
click at [339, 421] on div "FALSE" at bounding box center [309, 419] width 437 height 33
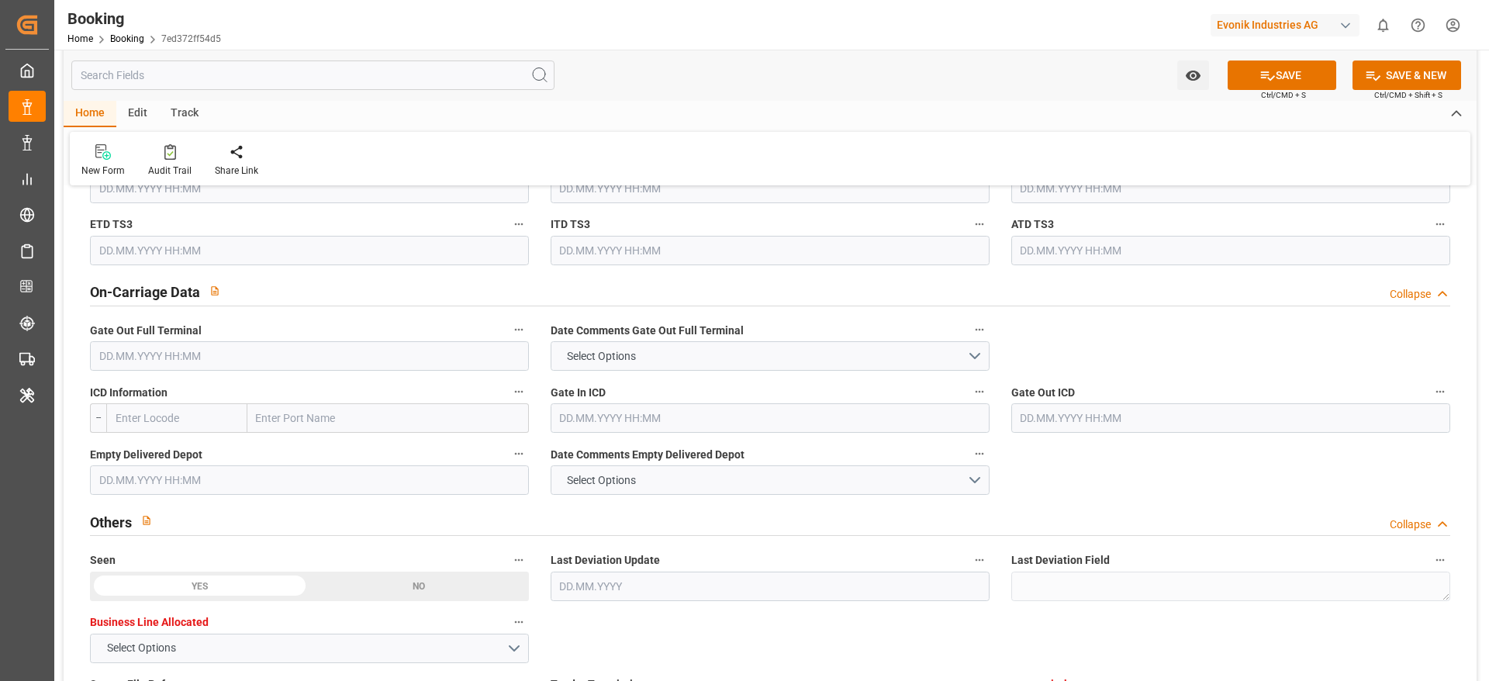
scroll to position [2326, 0]
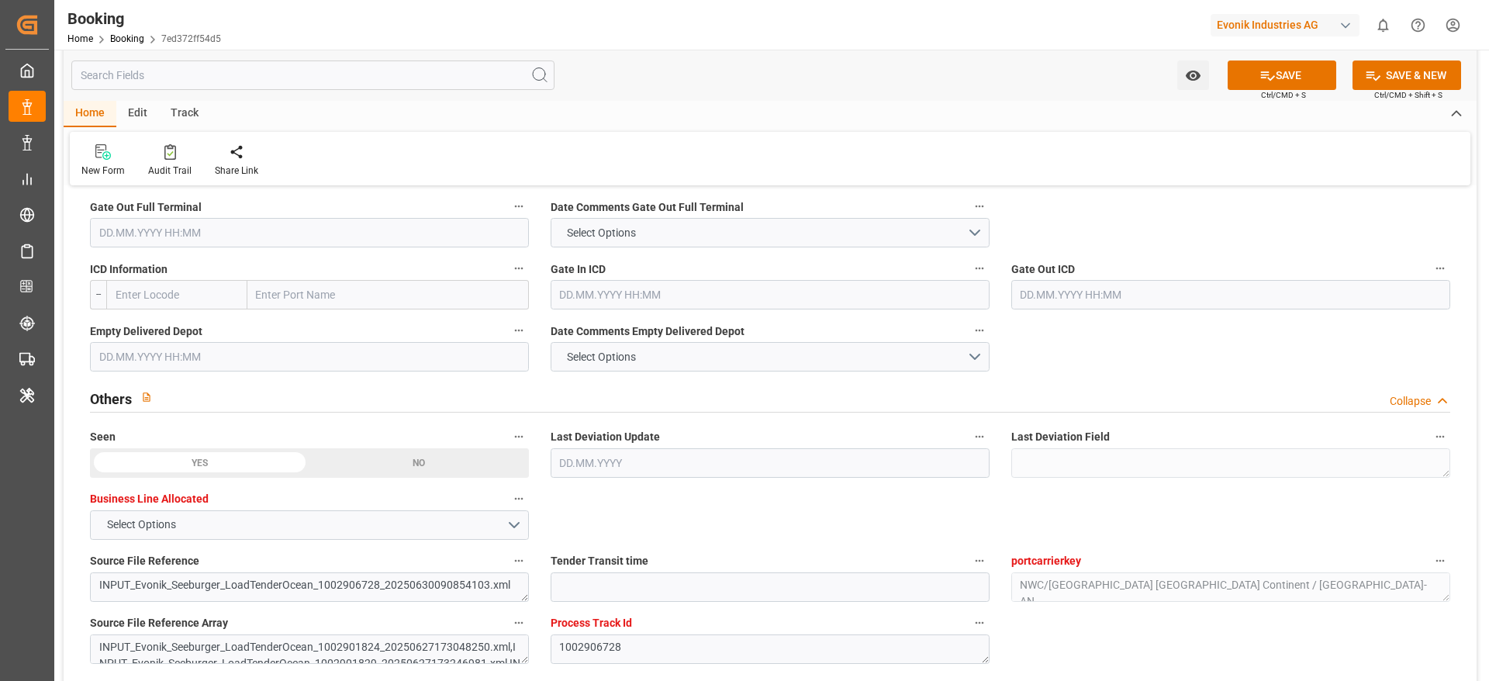
click at [162, 240] on input "text" at bounding box center [309, 232] width 439 height 29
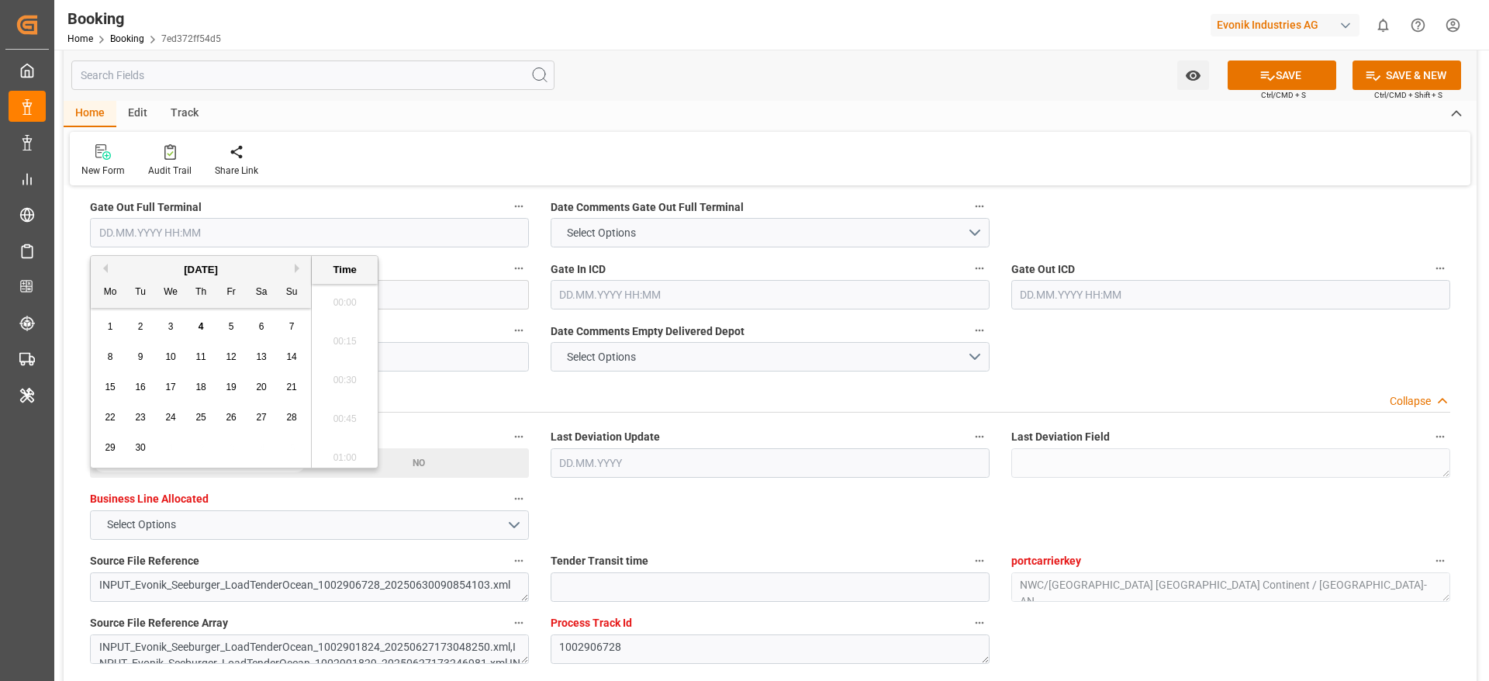
scroll to position [2681, 0]
click at [101, 271] on button "Previous Month" at bounding box center [102, 268] width 9 height 9
click at [264, 355] on span "9" at bounding box center [261, 356] width 5 height 11
type input "[DATE] 00:00"
click at [406, 416] on div "Others Collapse" at bounding box center [770, 399] width 1382 height 44
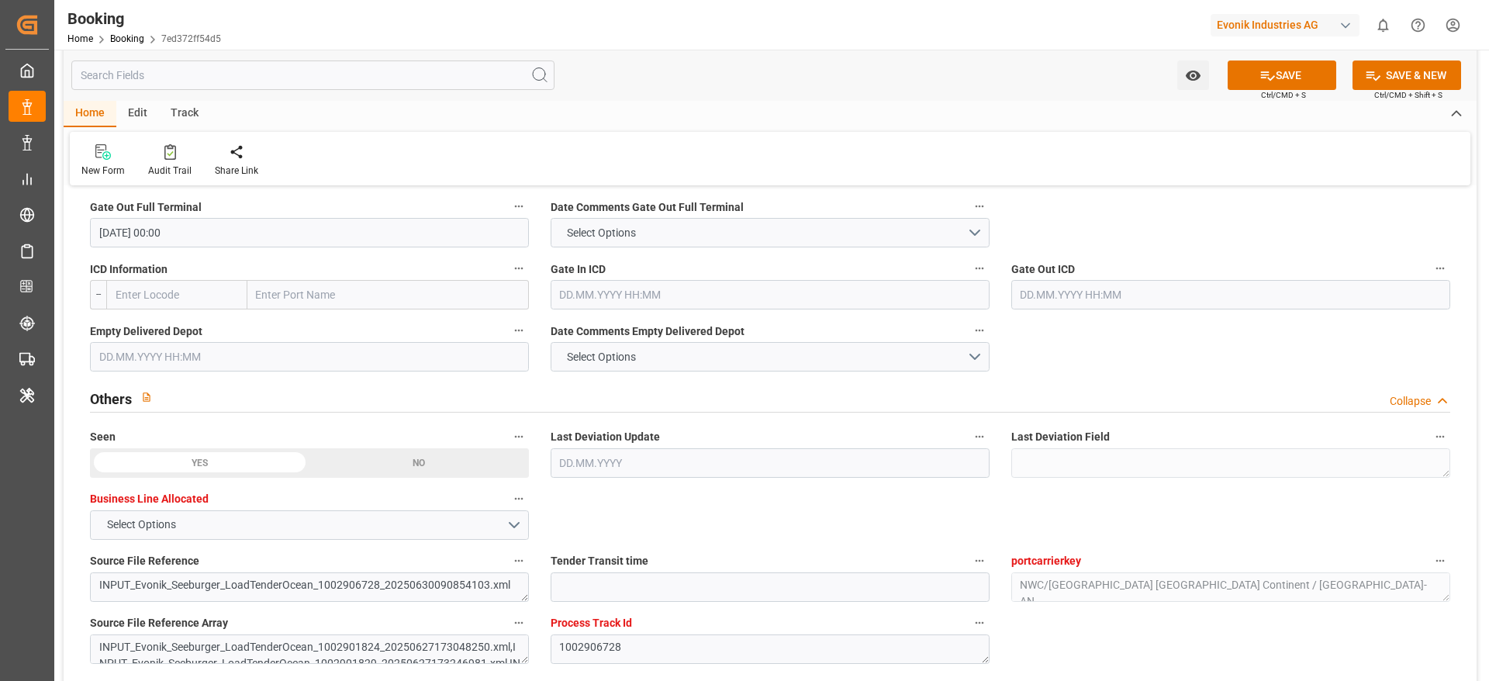
click at [140, 369] on input "text" at bounding box center [309, 356] width 439 height 29
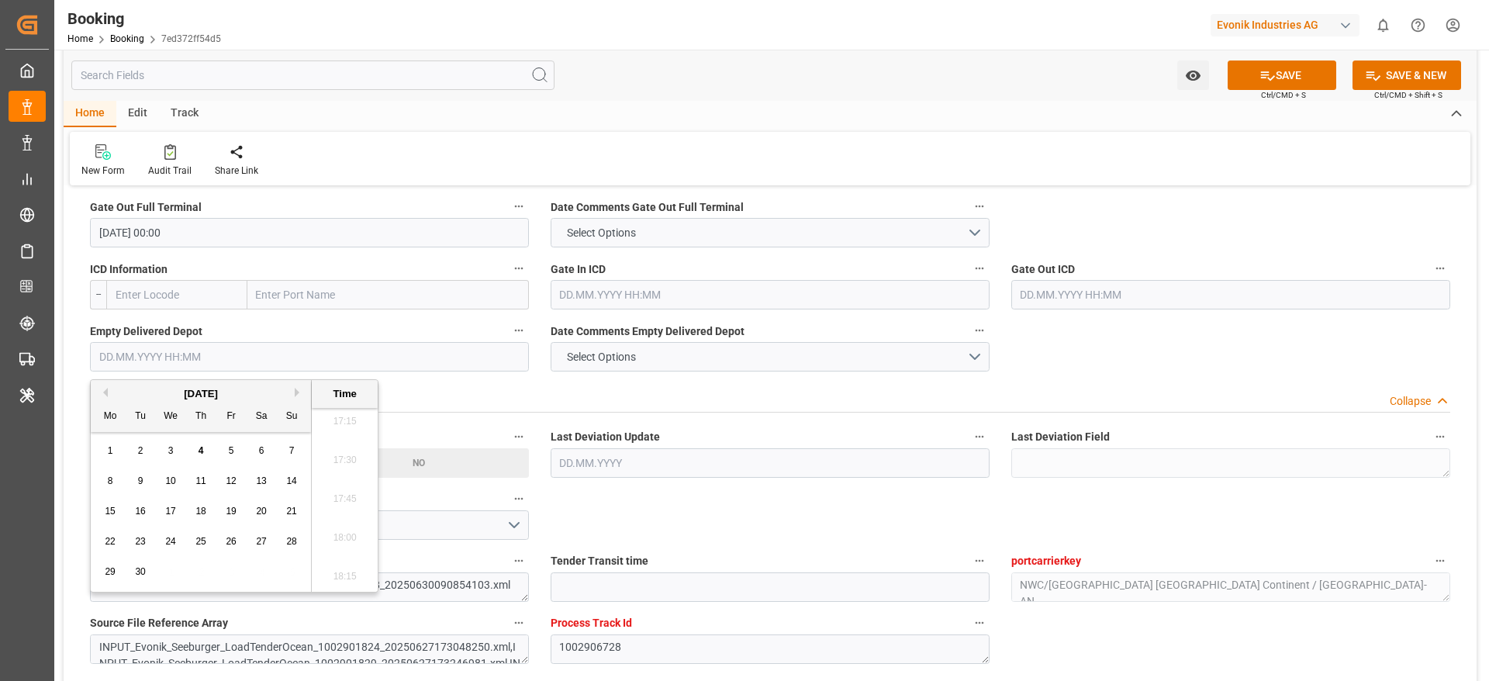
click at [103, 388] on button "Previous Month" at bounding box center [102, 392] width 9 height 9
click at [195, 539] on span "21" at bounding box center [200, 541] width 10 height 11
type input "[DATE] 00:00"
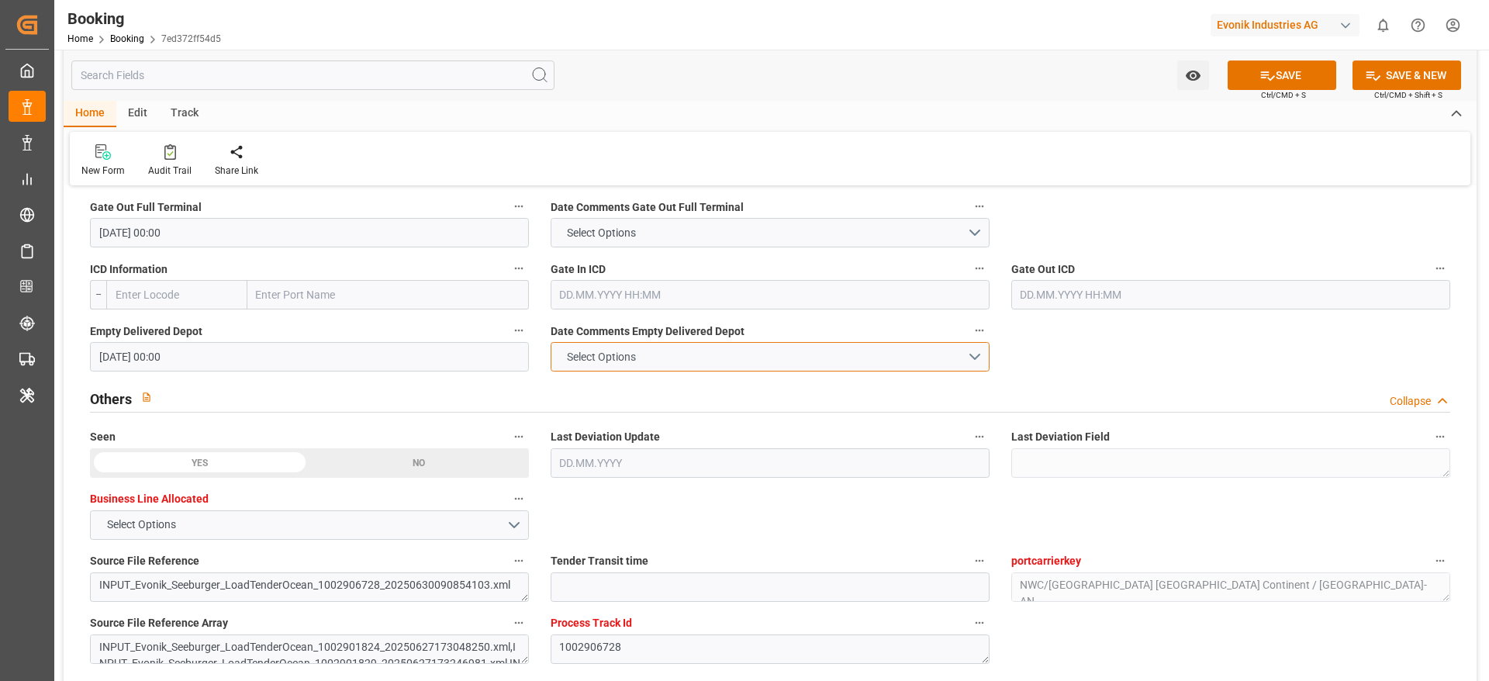
click at [642, 370] on button "Select Options" at bounding box center [770, 356] width 439 height 29
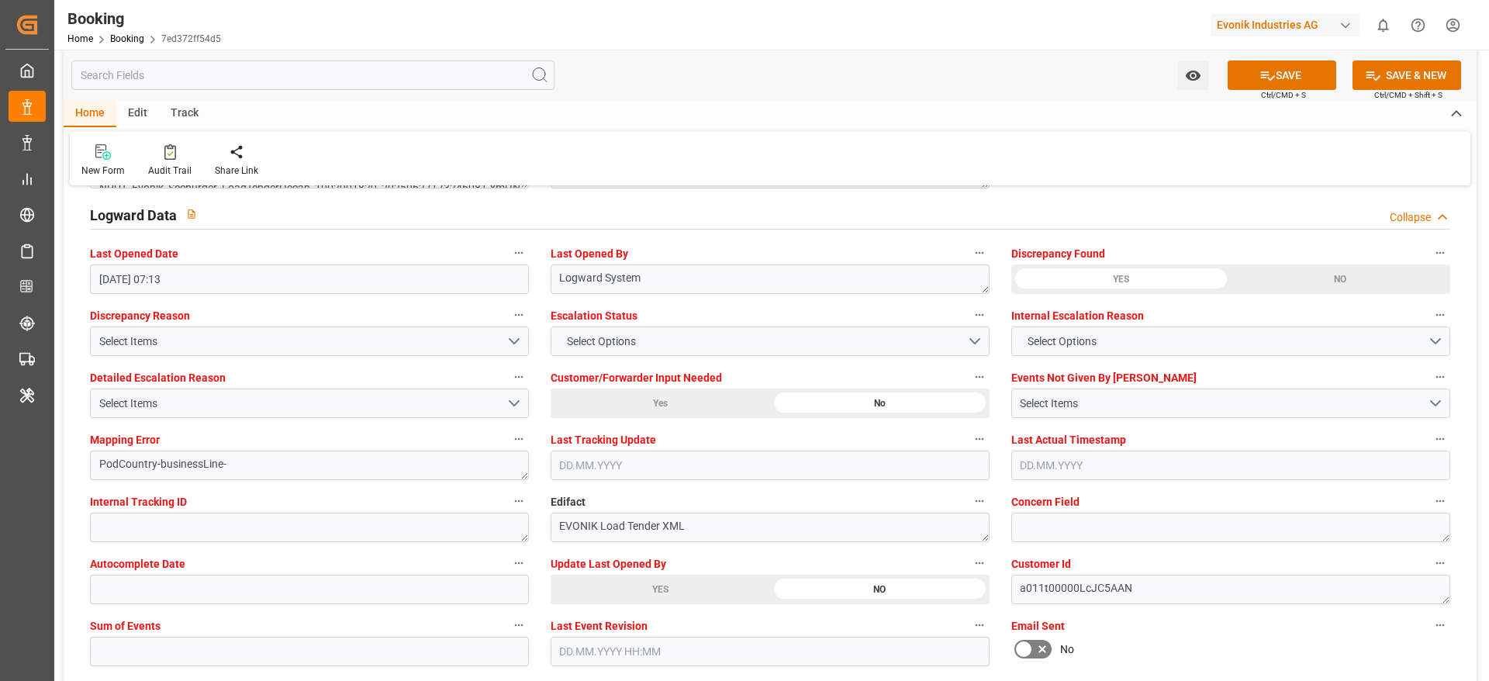
scroll to position [3024, 0]
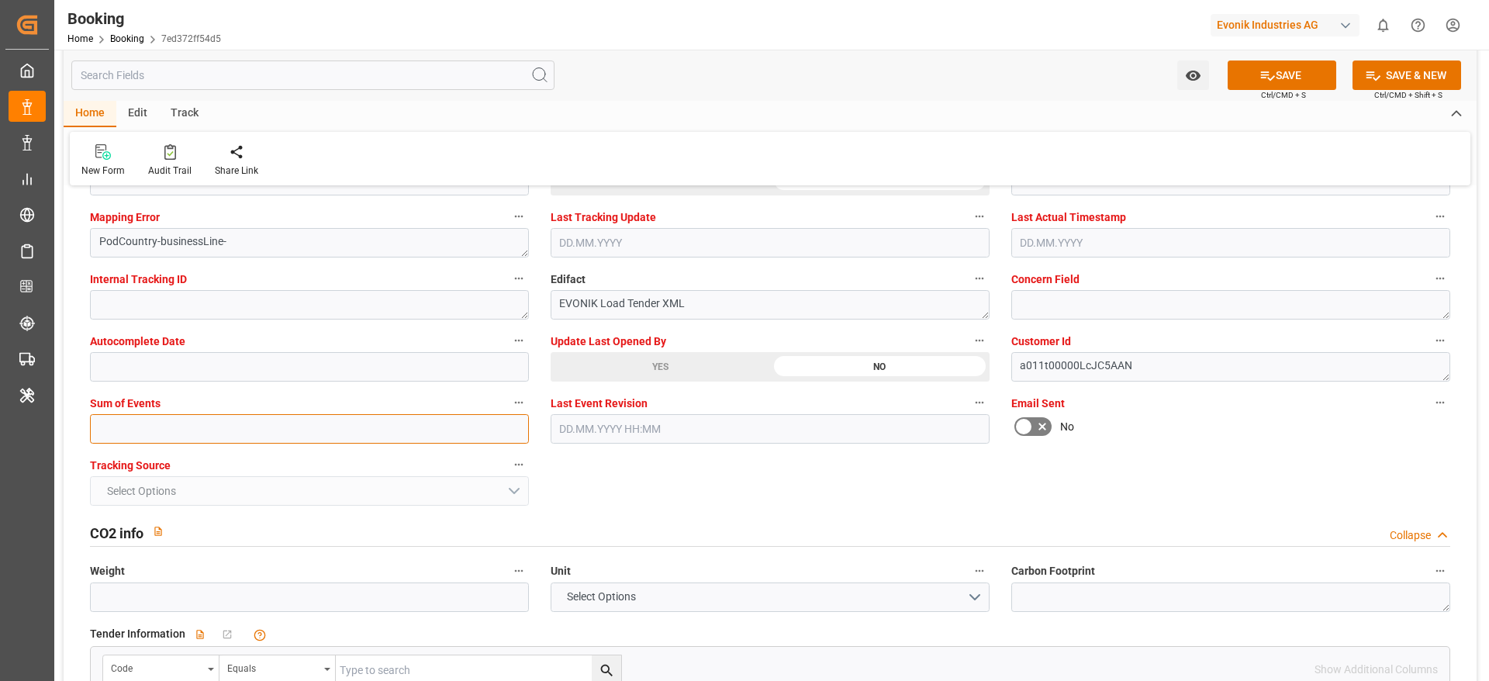
click at [146, 429] on input "text" at bounding box center [309, 428] width 439 height 29
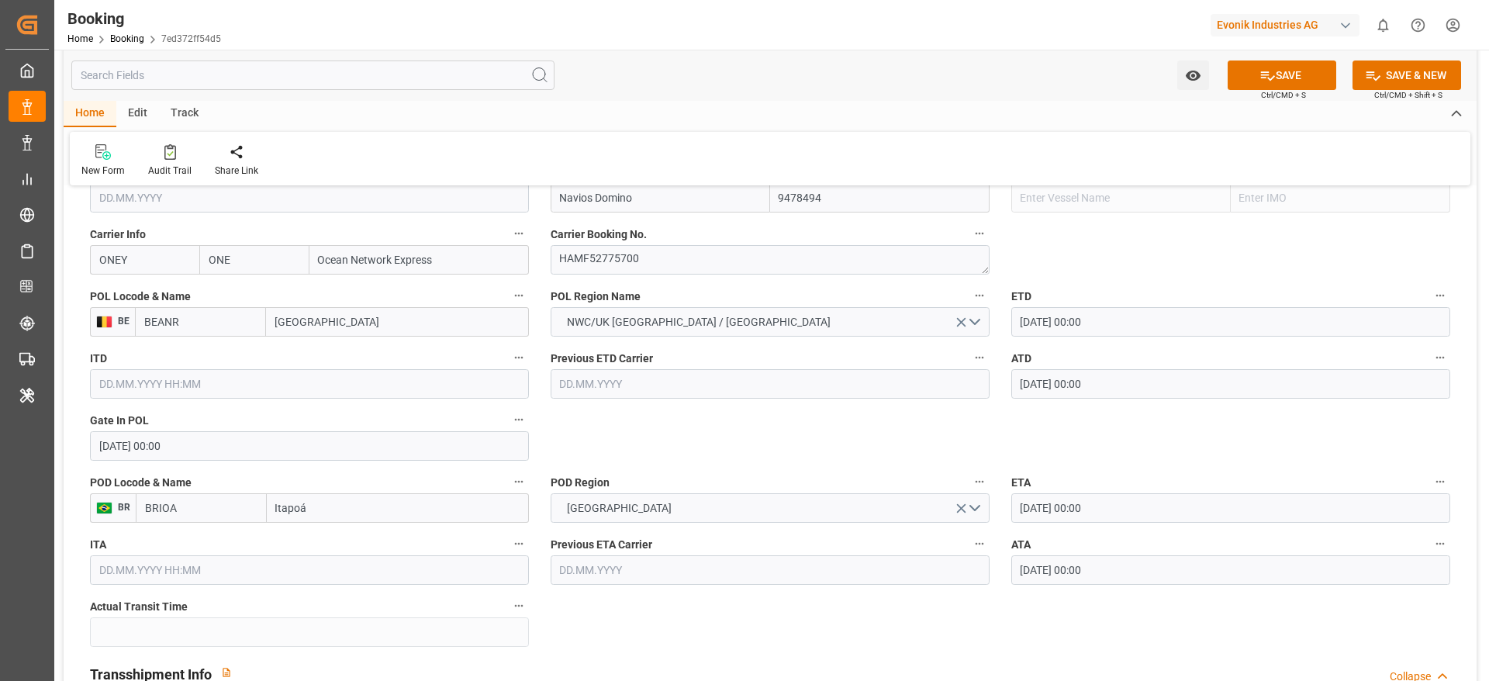
scroll to position [1047, 0]
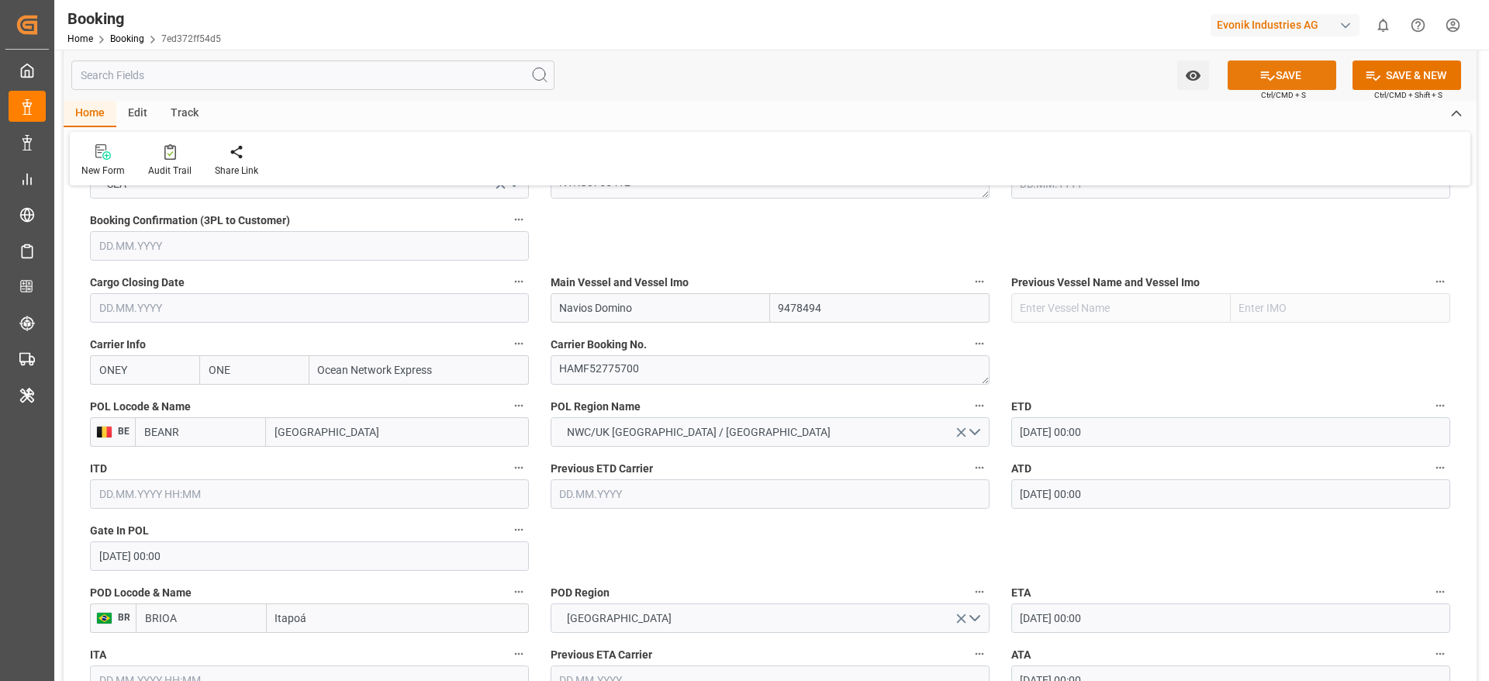
type input "0"
click at [1273, 78] on button "SAVE" at bounding box center [1282, 74] width 109 height 29
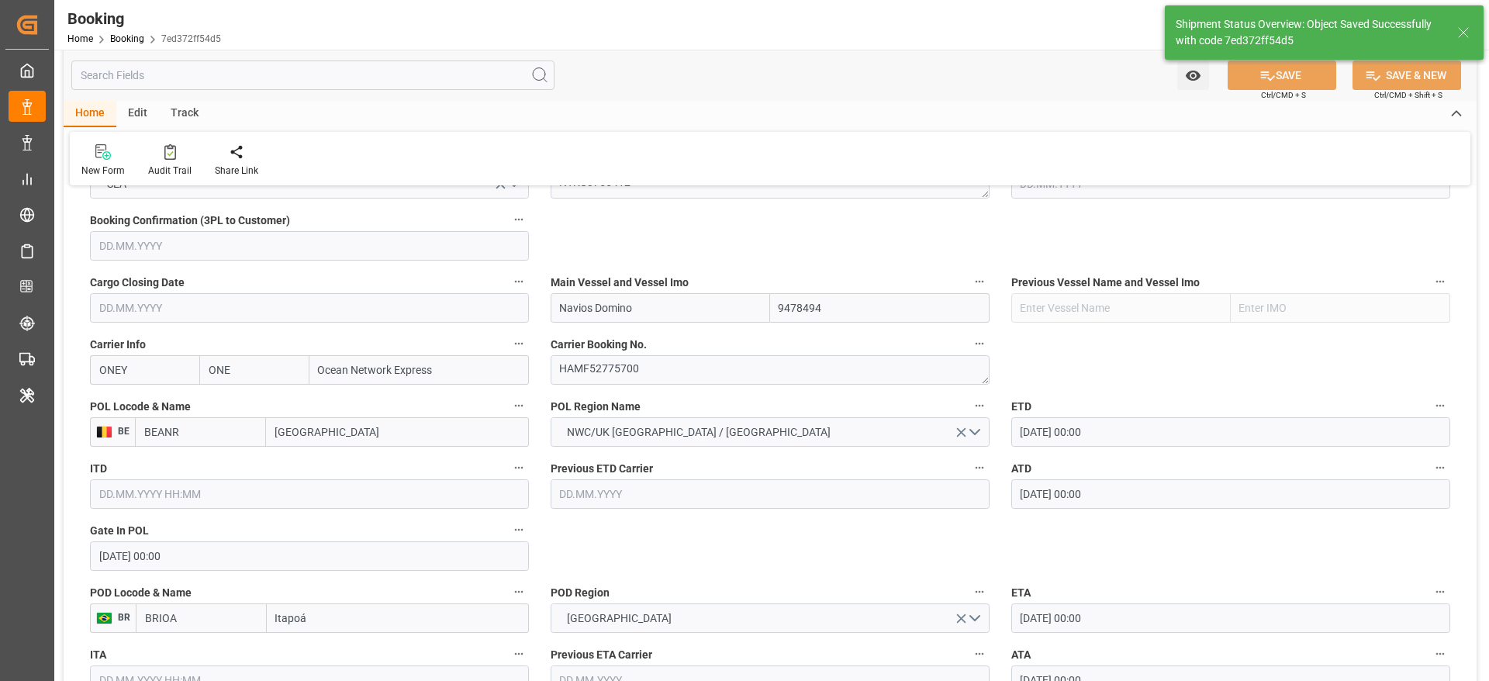
type textarea "[PERSON_NAME]"
type textarea "businessLine-"
type input "33"
type input "[DATE] 00:00"
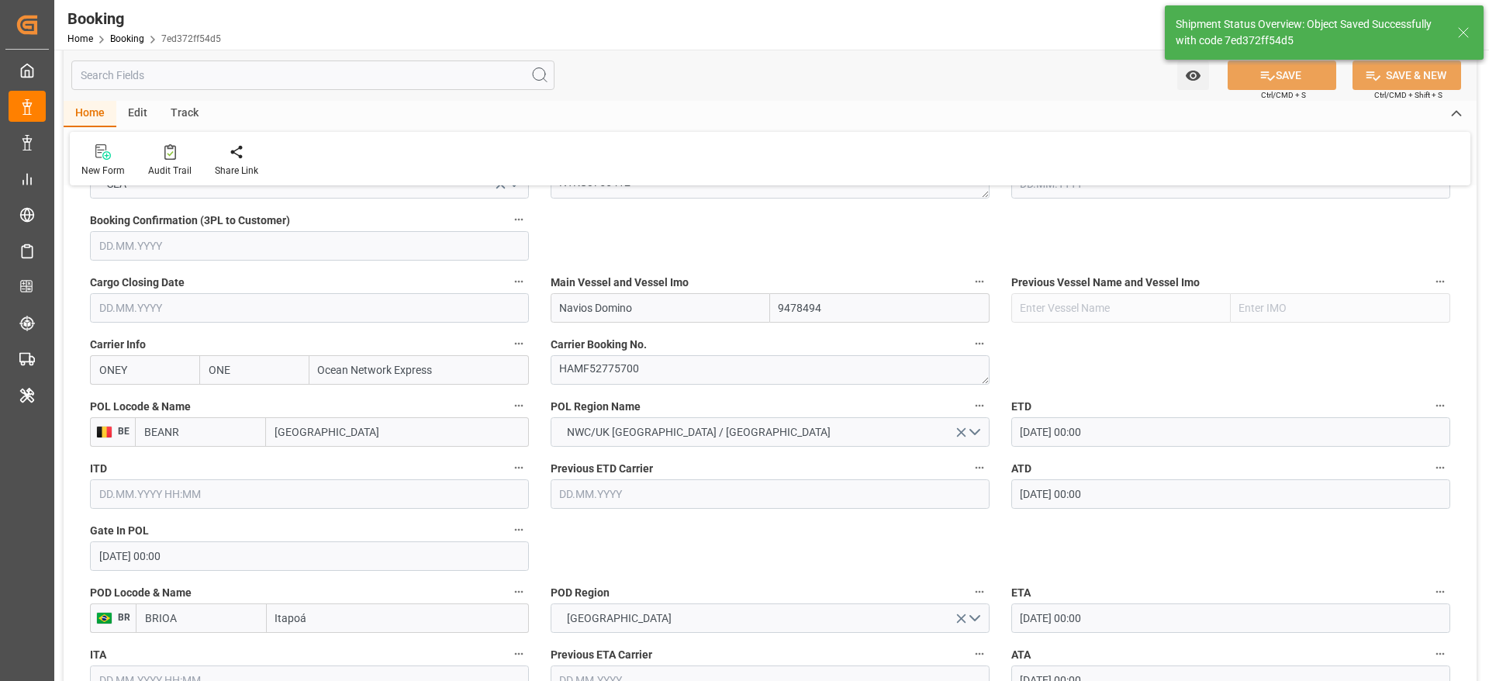
type input "04.09.2025 12:20"
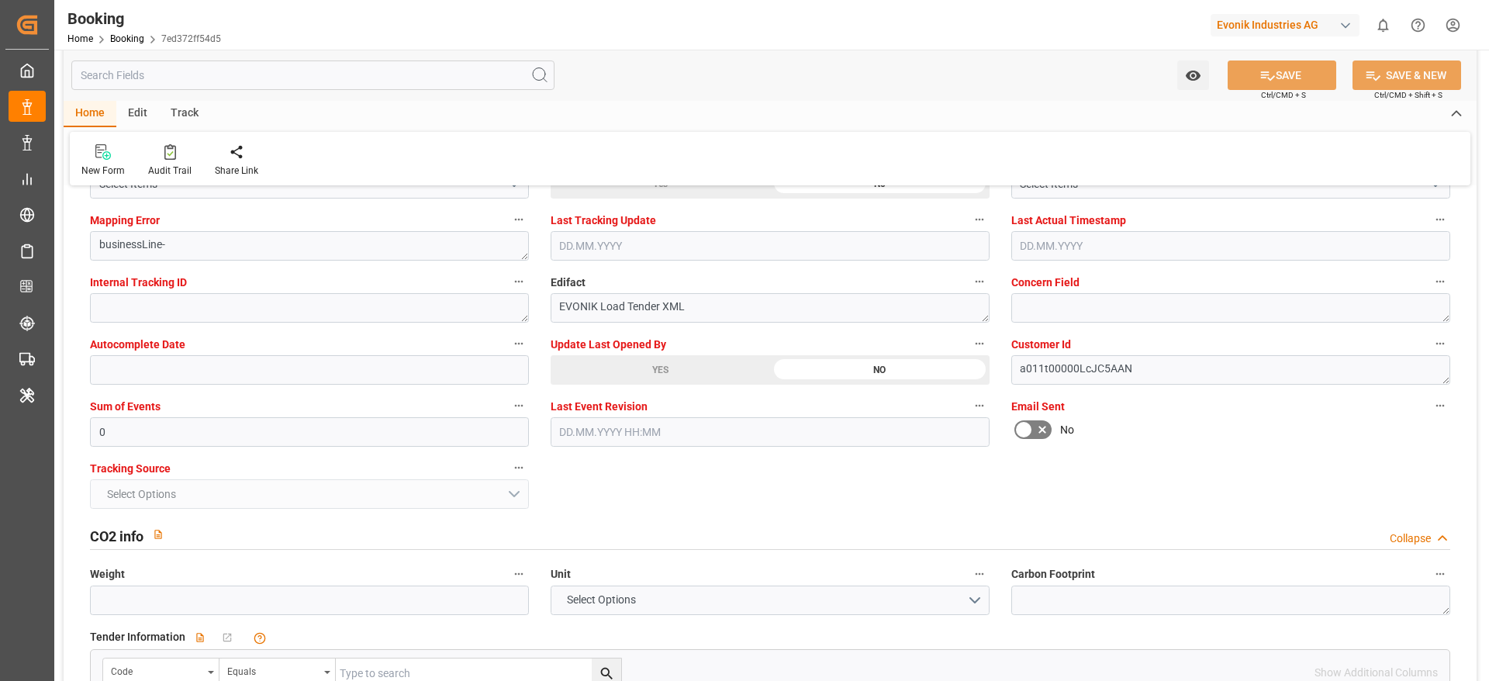
scroll to position [3024, 0]
click at [168, 171] on div "Audit Trail" at bounding box center [169, 171] width 43 height 14
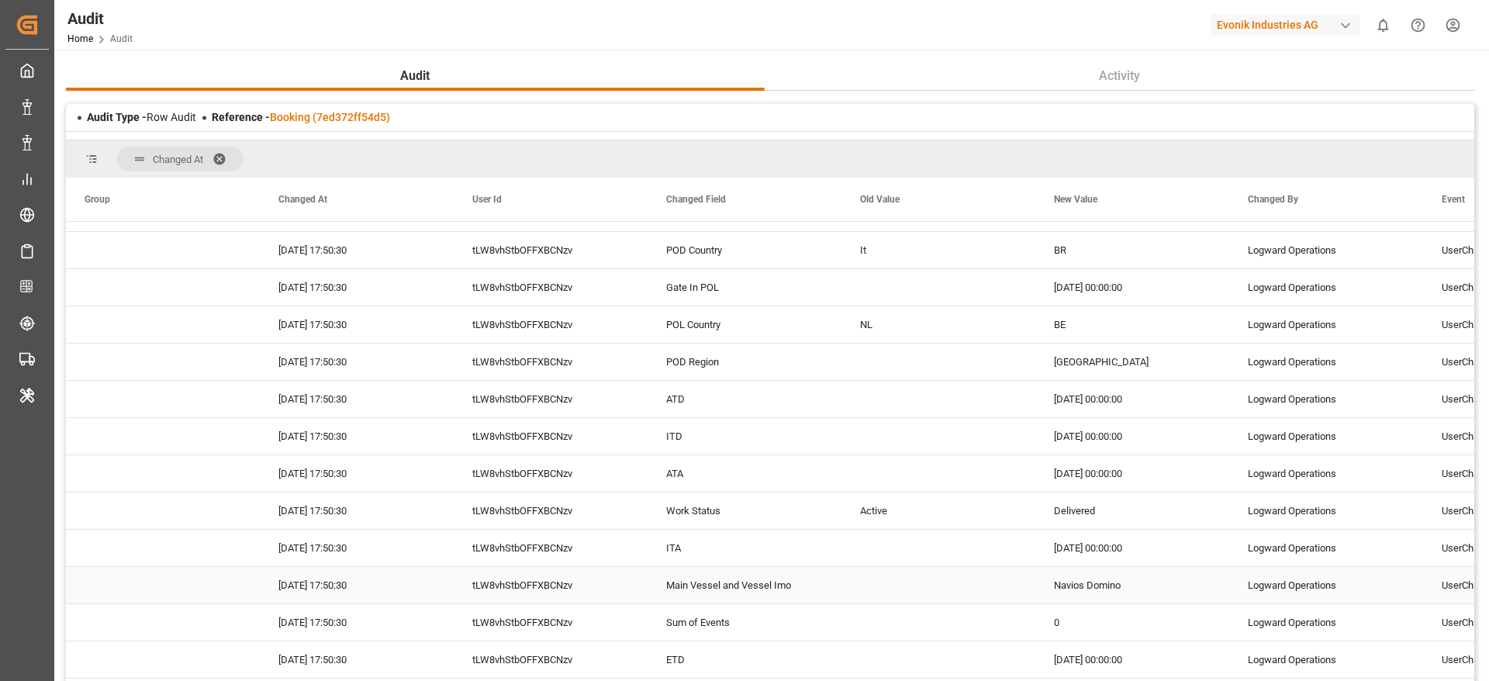
scroll to position [285, 0]
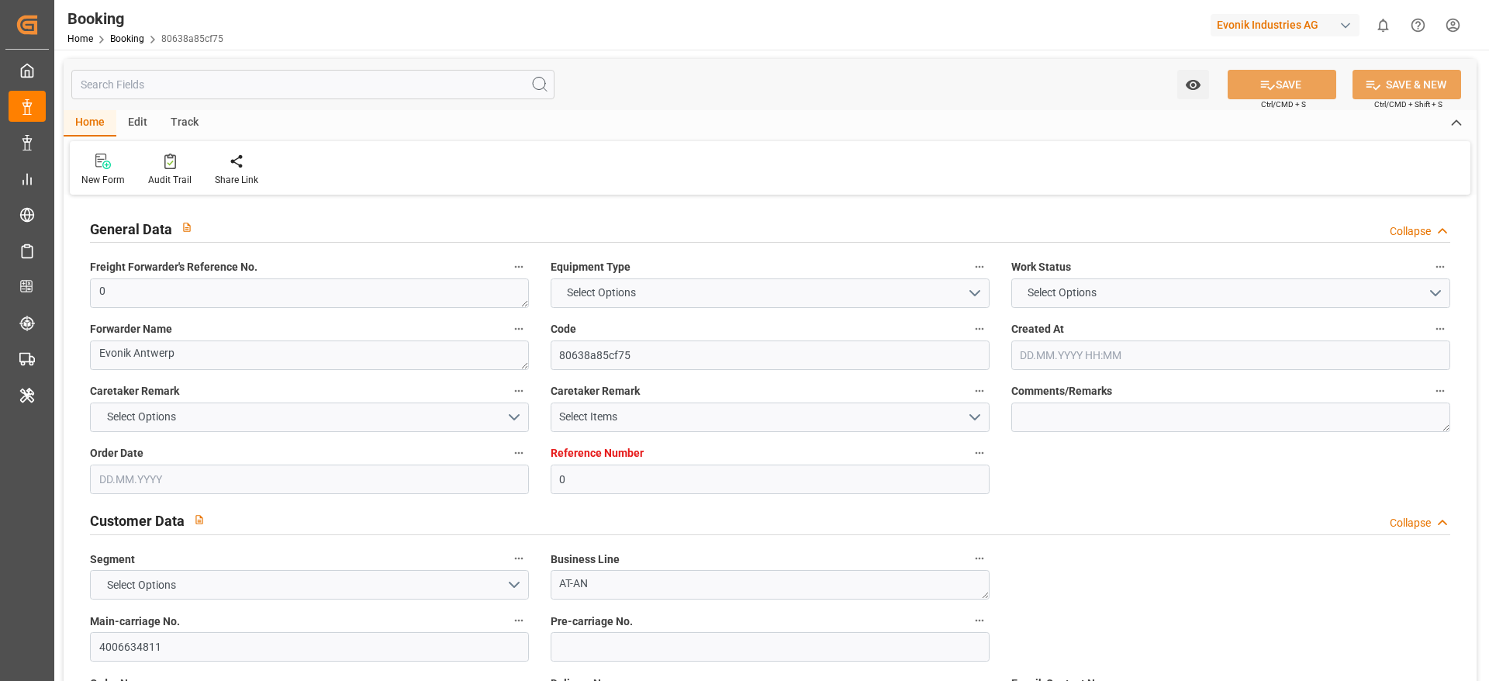
type input "0"
type input "ONE"
type input "Ocean Network Express"
type input "NLRTM"
type input "BRIOA"
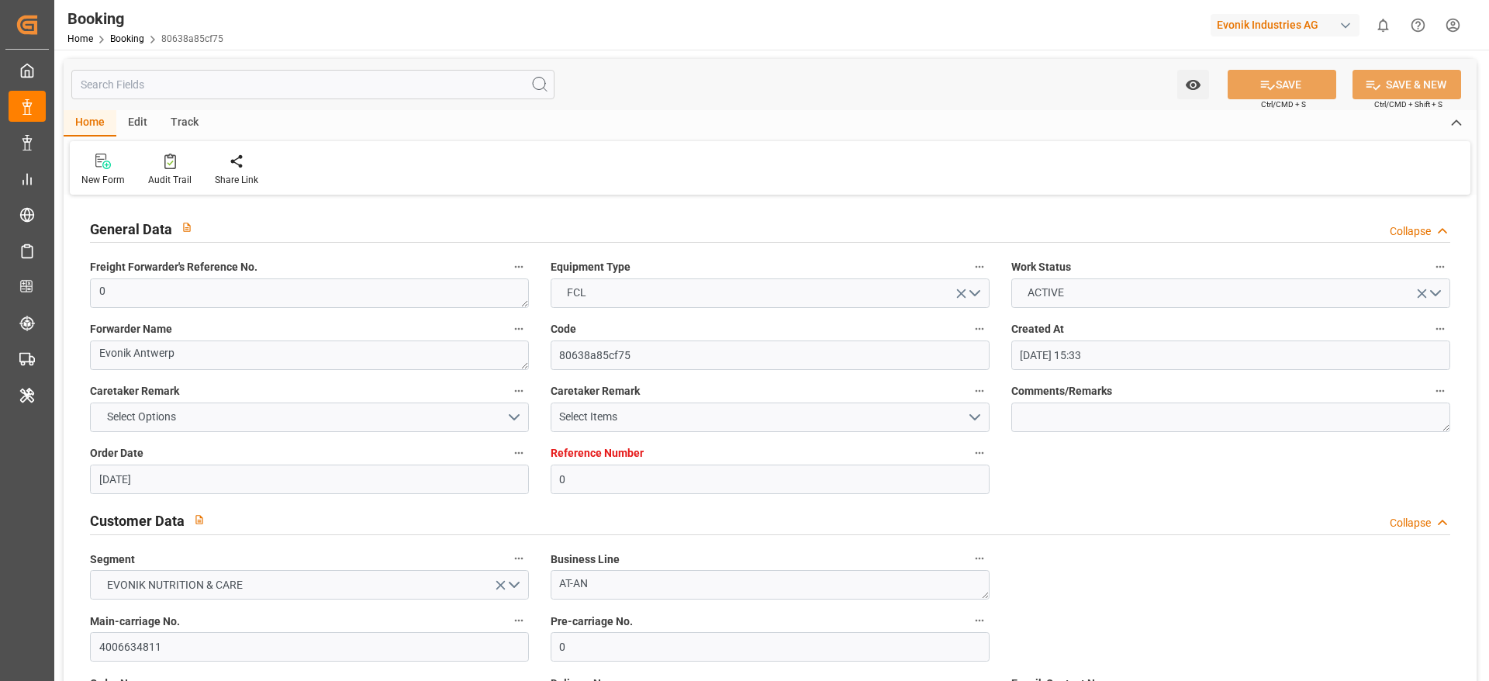
type input "[DATE] 15:33"
type input "[DATE]"
type input "[DATE] 07:13"
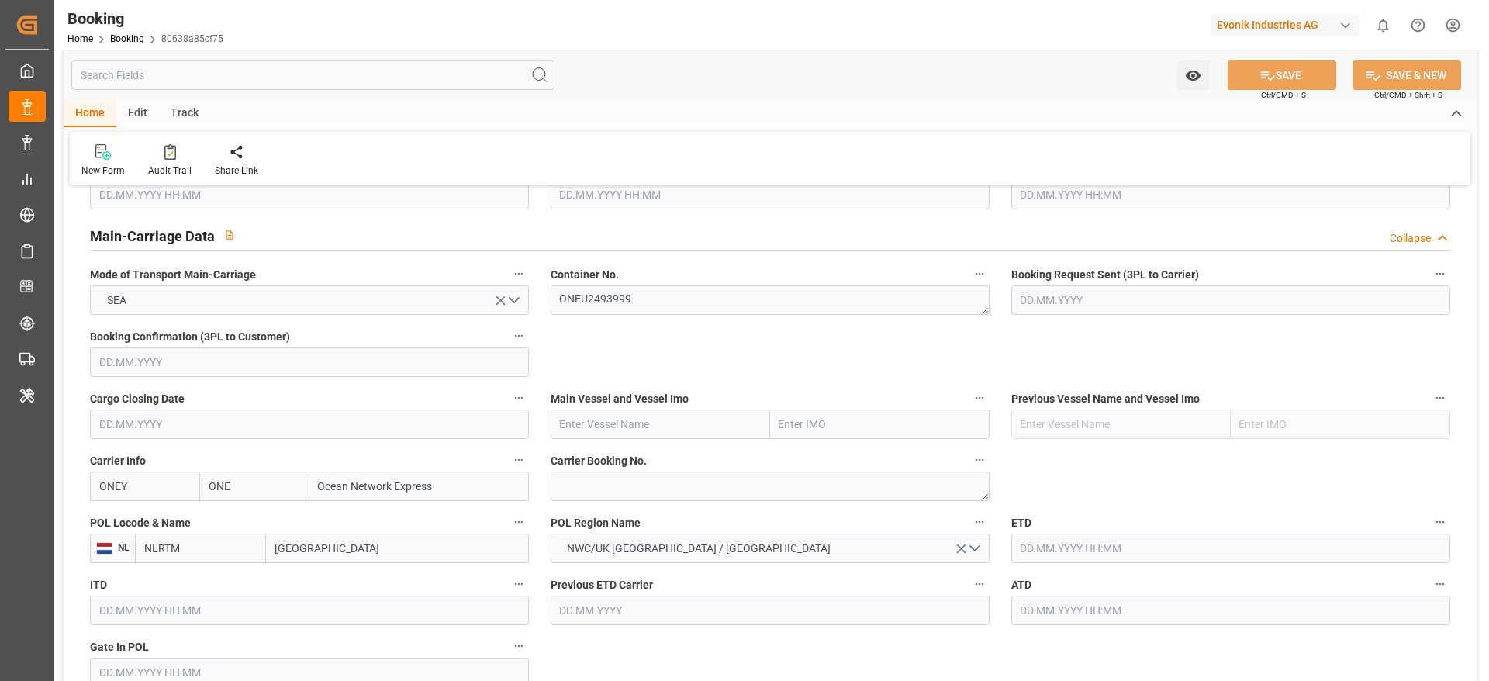
scroll to position [1047, 0]
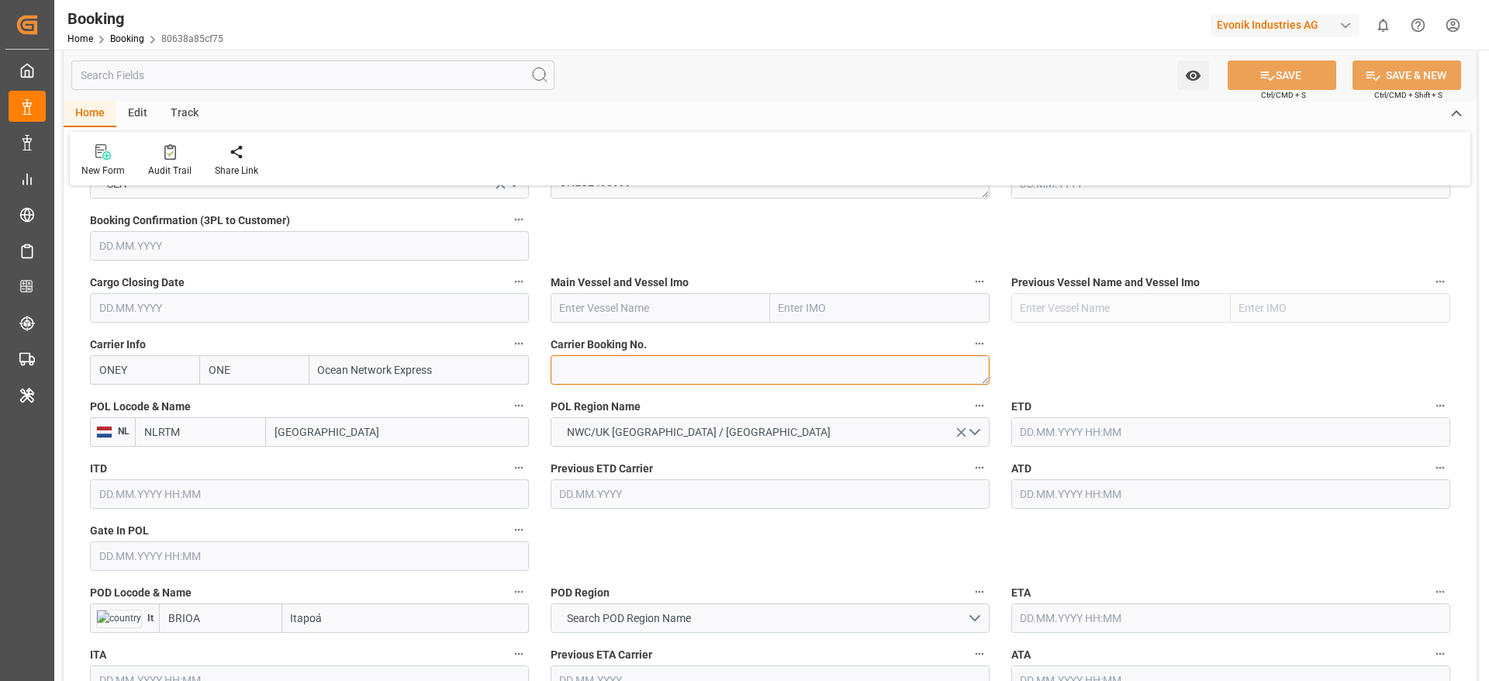
click at [581, 371] on textarea at bounding box center [770, 369] width 439 height 29
paste textarea "HAMF52775700"
type textarea "HAMF52775700"
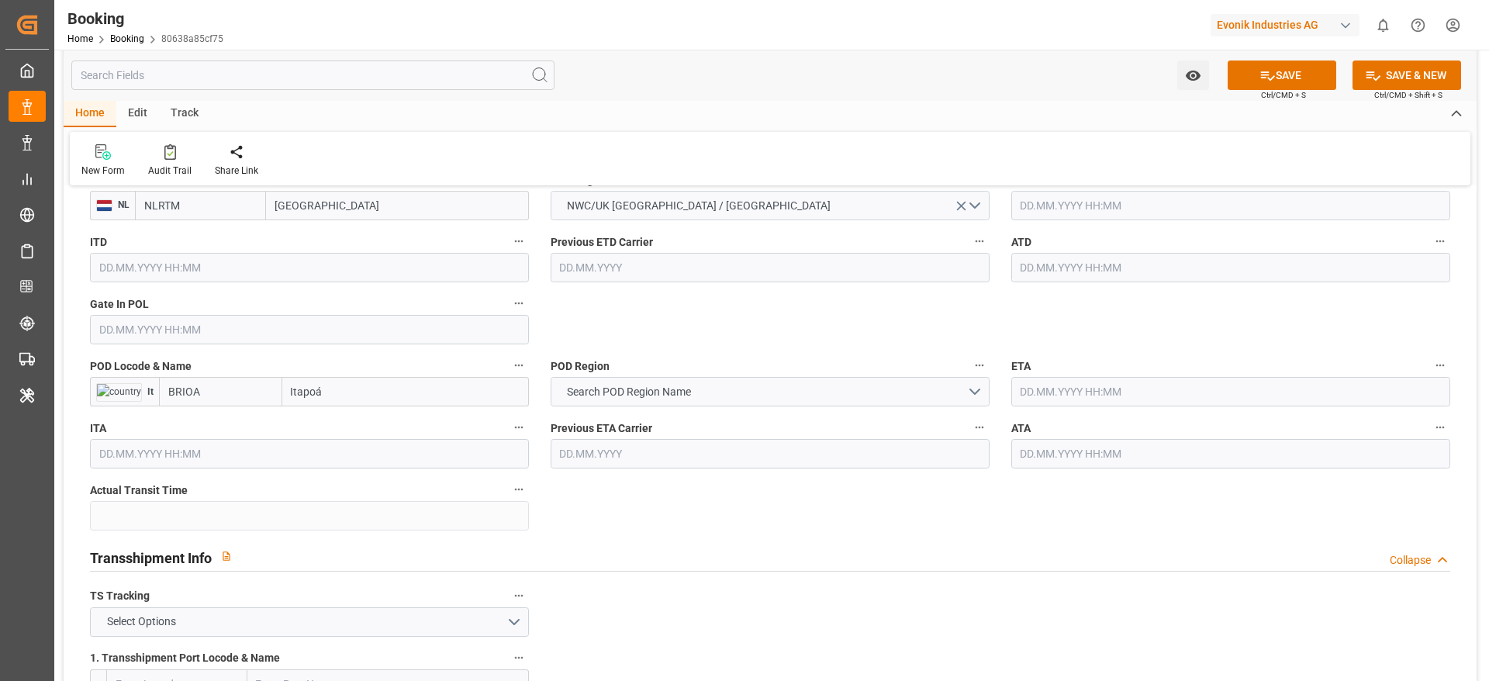
scroll to position [1280, 0]
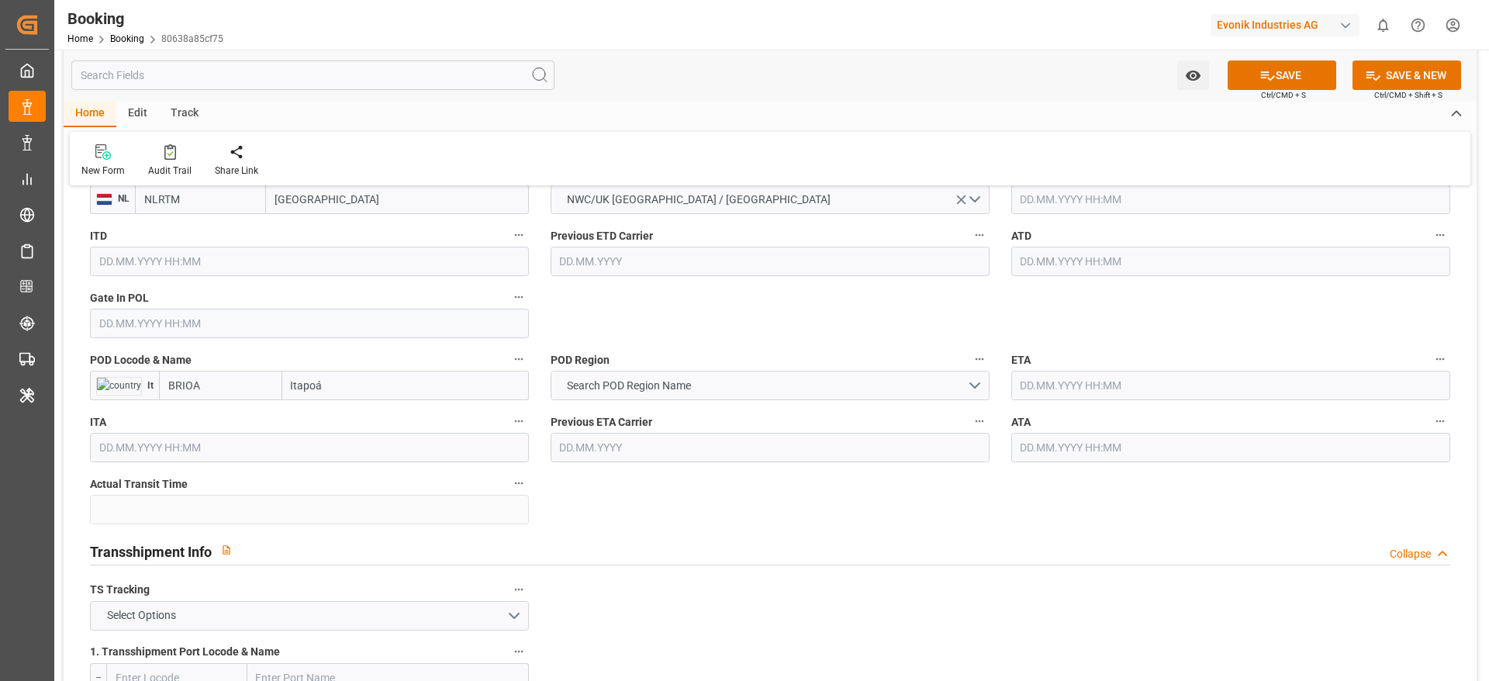
click at [309, 210] on input "[GEOGRAPHIC_DATA]" at bounding box center [397, 199] width 263 height 29
type input "ant"
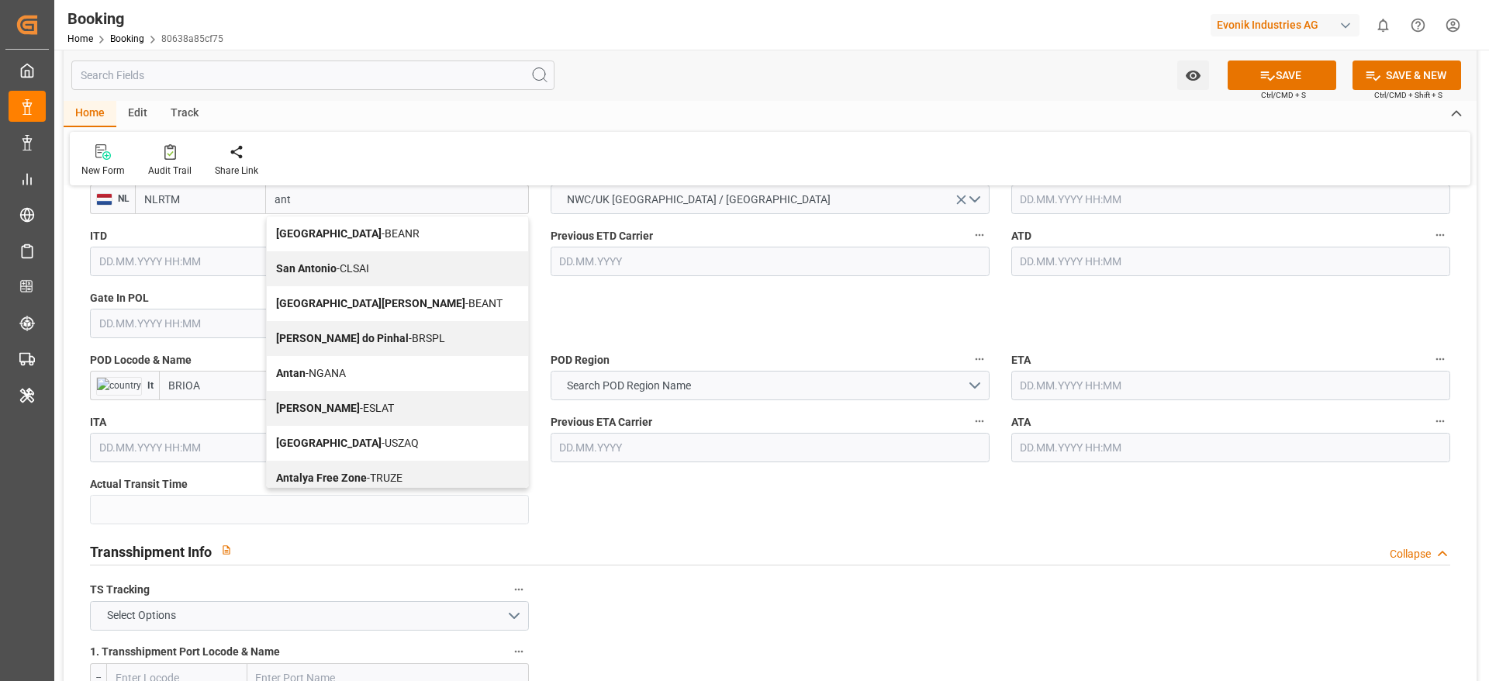
click at [309, 229] on b "[GEOGRAPHIC_DATA]" at bounding box center [328, 233] width 105 height 12
type input "BEANR"
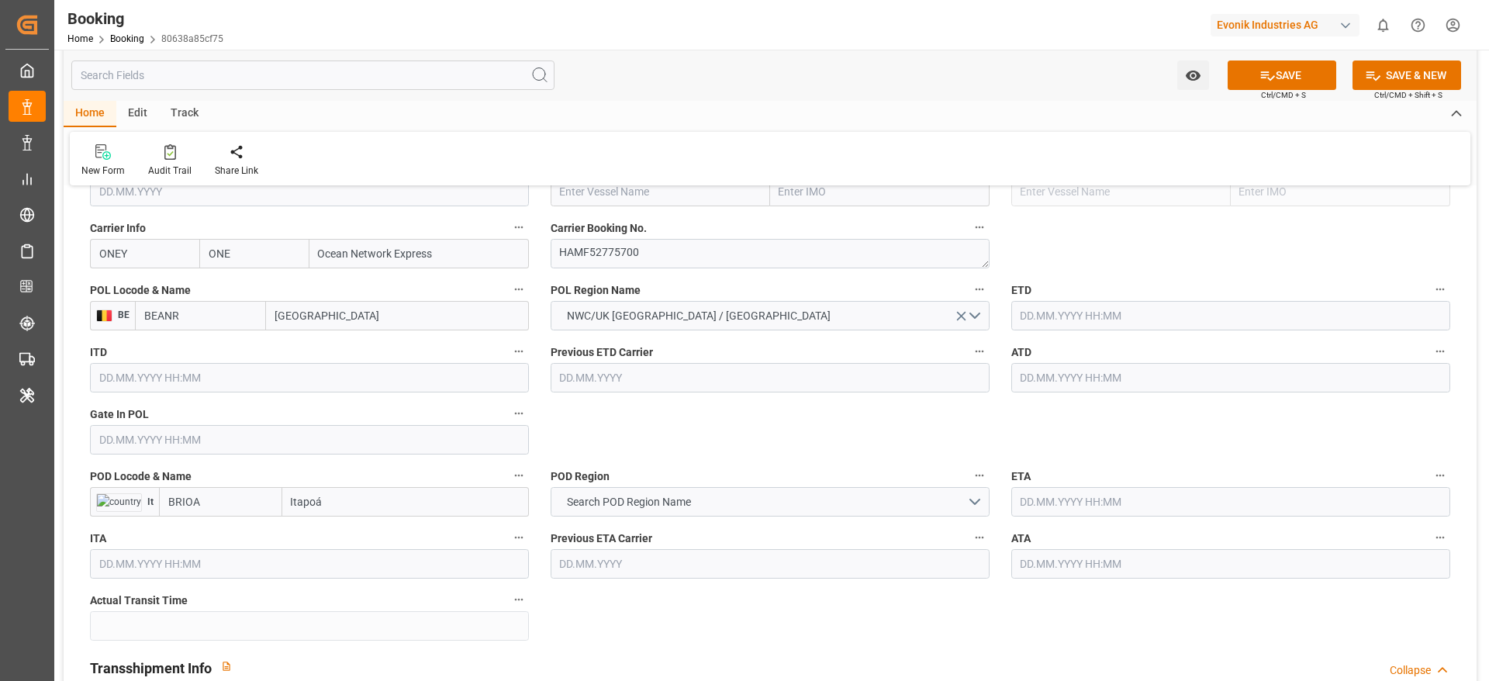
type input "[GEOGRAPHIC_DATA]"
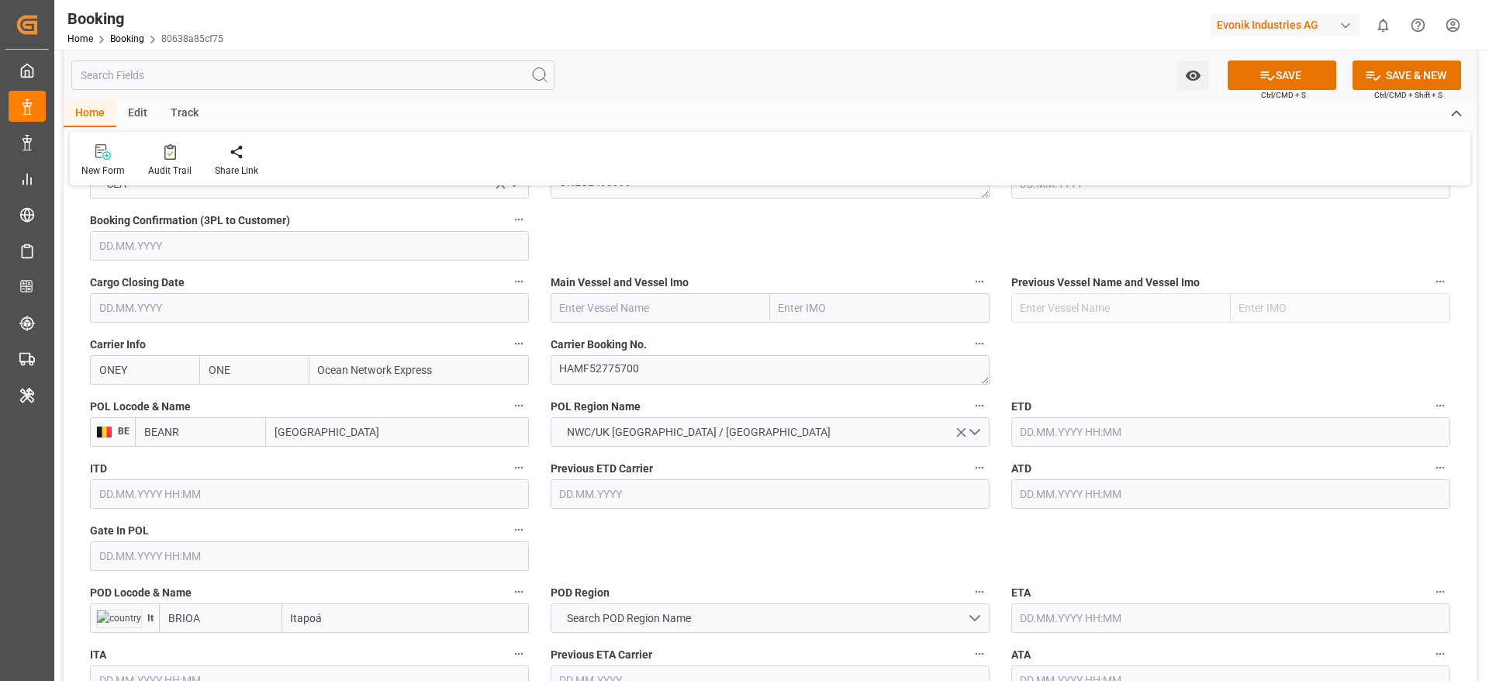
scroll to position [1163, 0]
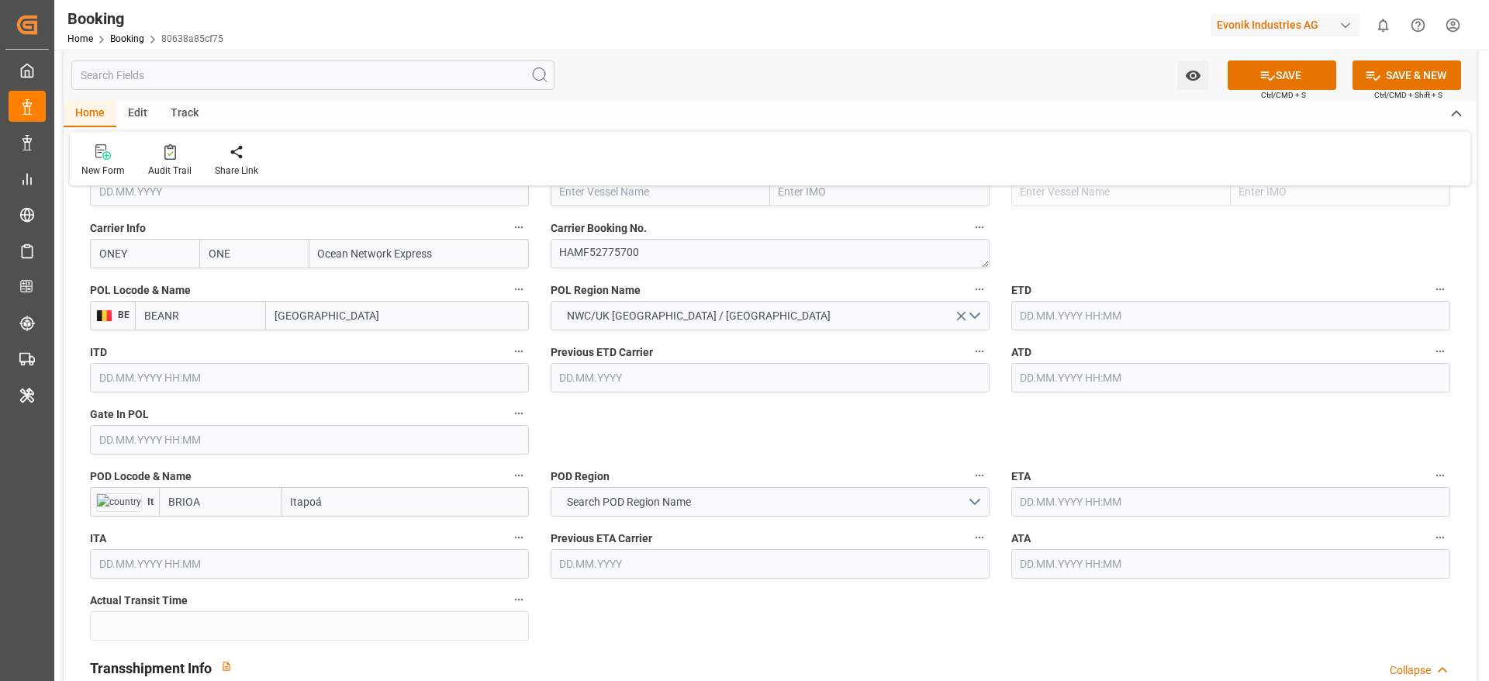
click at [112, 443] on input "text" at bounding box center [309, 439] width 439 height 29
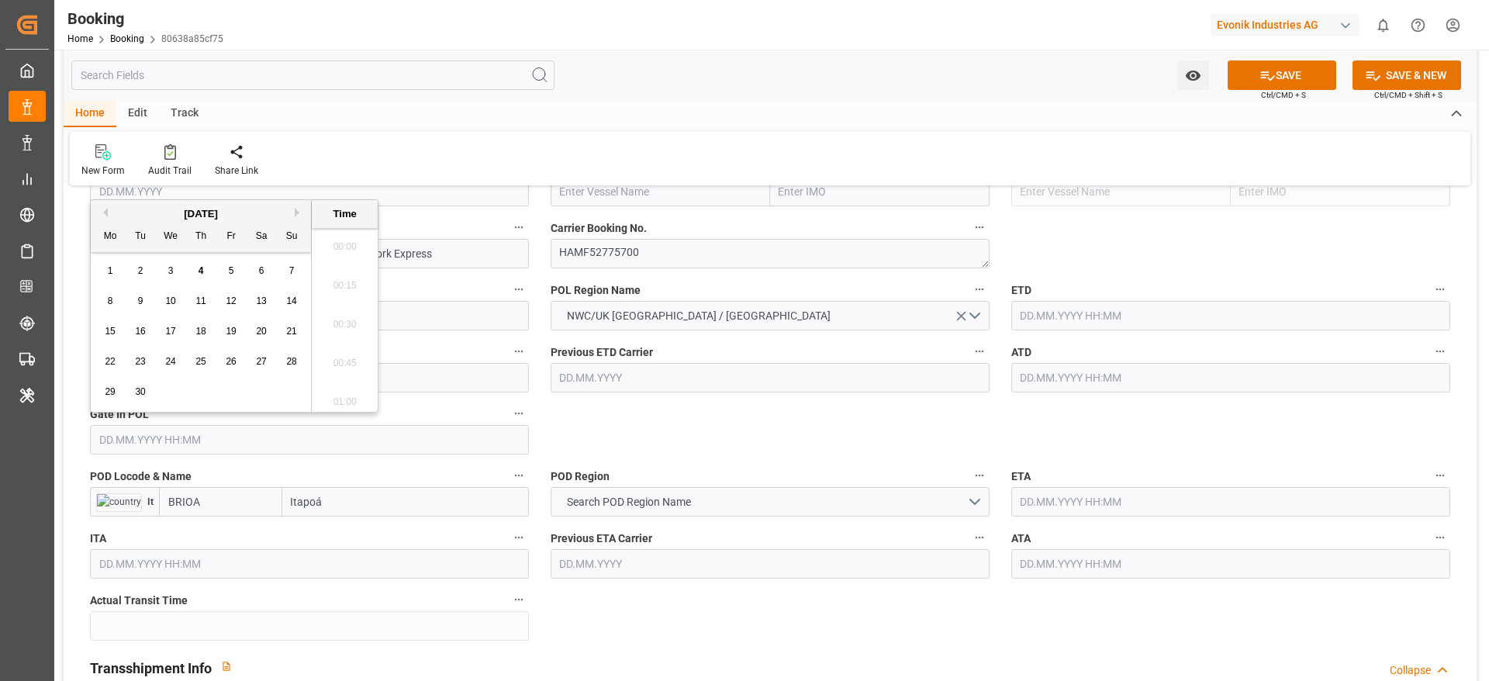
scroll to position [2681, 0]
click at [100, 213] on button "Previous Month" at bounding box center [102, 212] width 9 height 9
click at [269, 363] on div "26" at bounding box center [261, 362] width 19 height 19
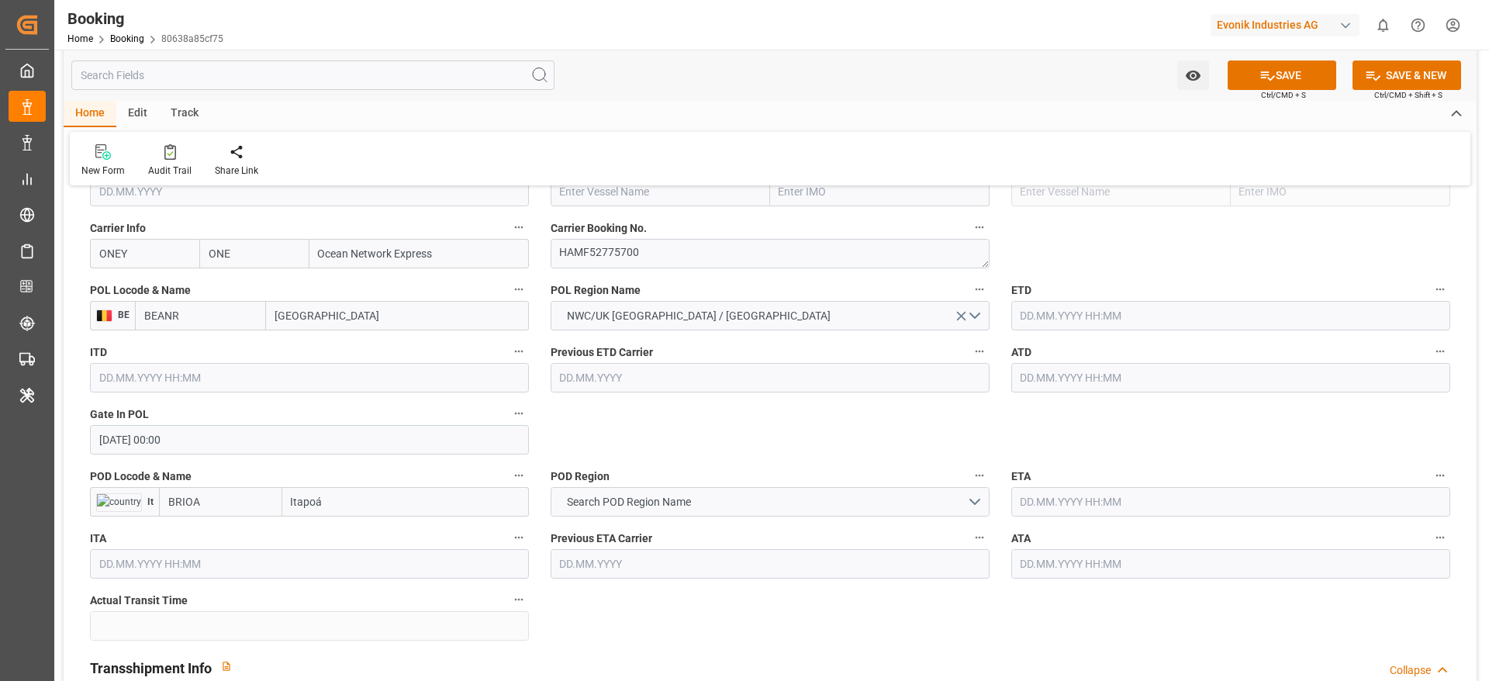
click at [135, 433] on input "[DATE] 00:00" at bounding box center [309, 439] width 439 height 29
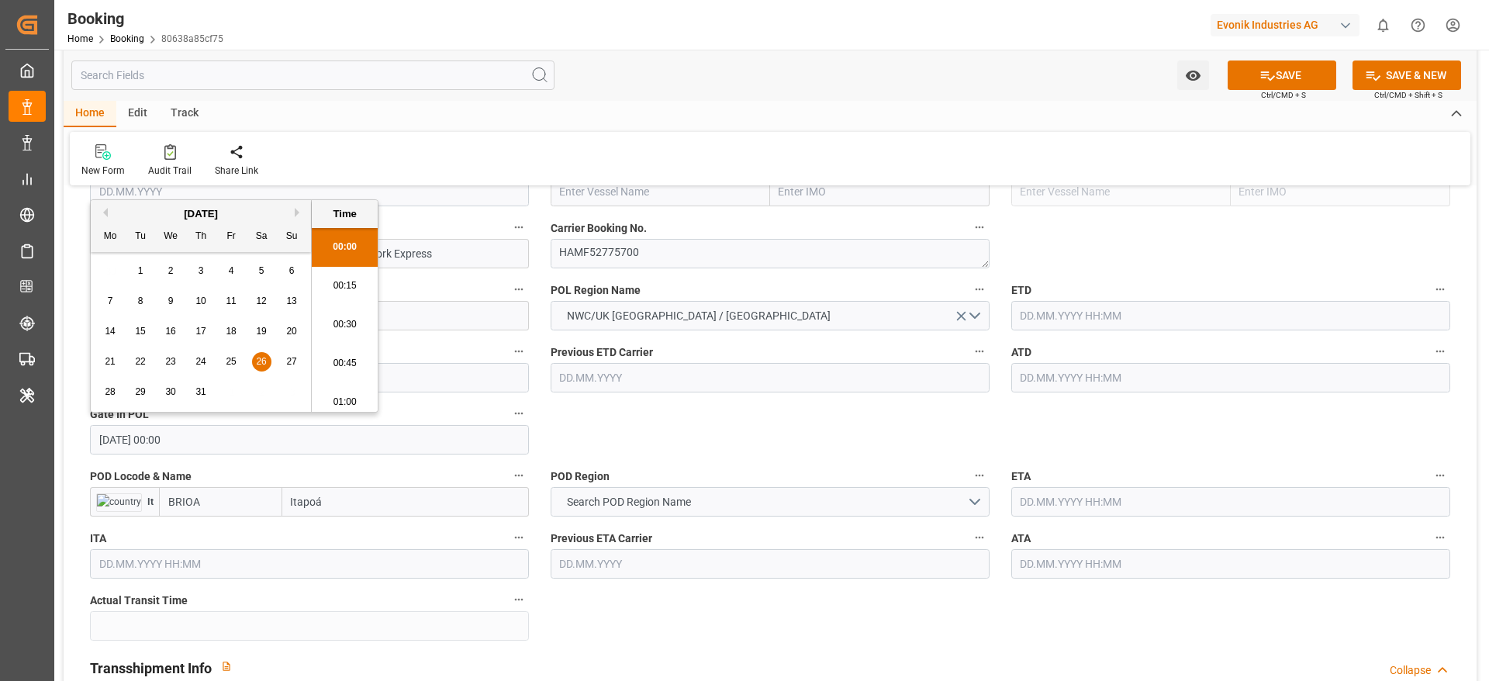
click at [105, 212] on button "Previous Month" at bounding box center [102, 212] width 9 height 9
click at [204, 391] on span "26" at bounding box center [200, 391] width 10 height 11
type input "[DATE] 00:00"
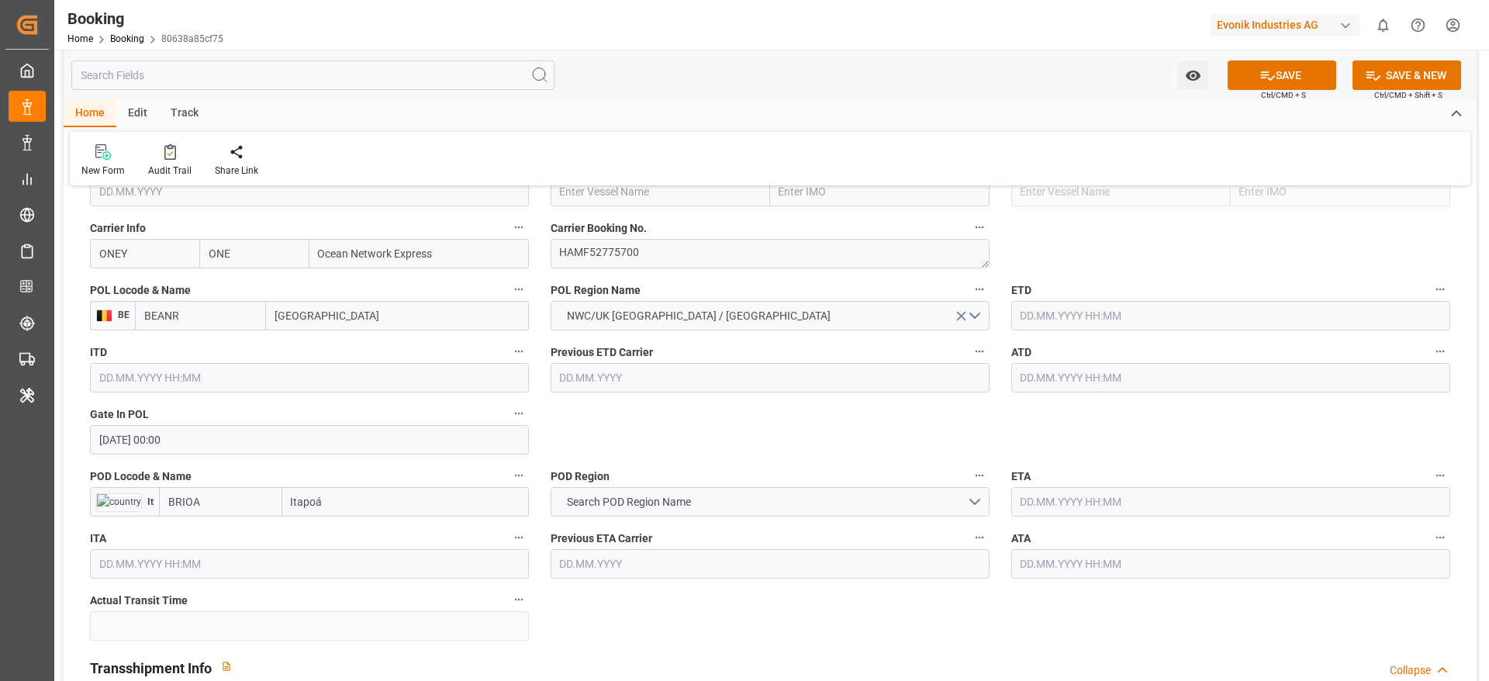
click at [219, 508] on input "BRIOA" at bounding box center [220, 501] width 123 height 29
click at [243, 521] on div "BRIOA - Itapoá" at bounding box center [202, 536] width 85 height 35
type input "BRIOA"
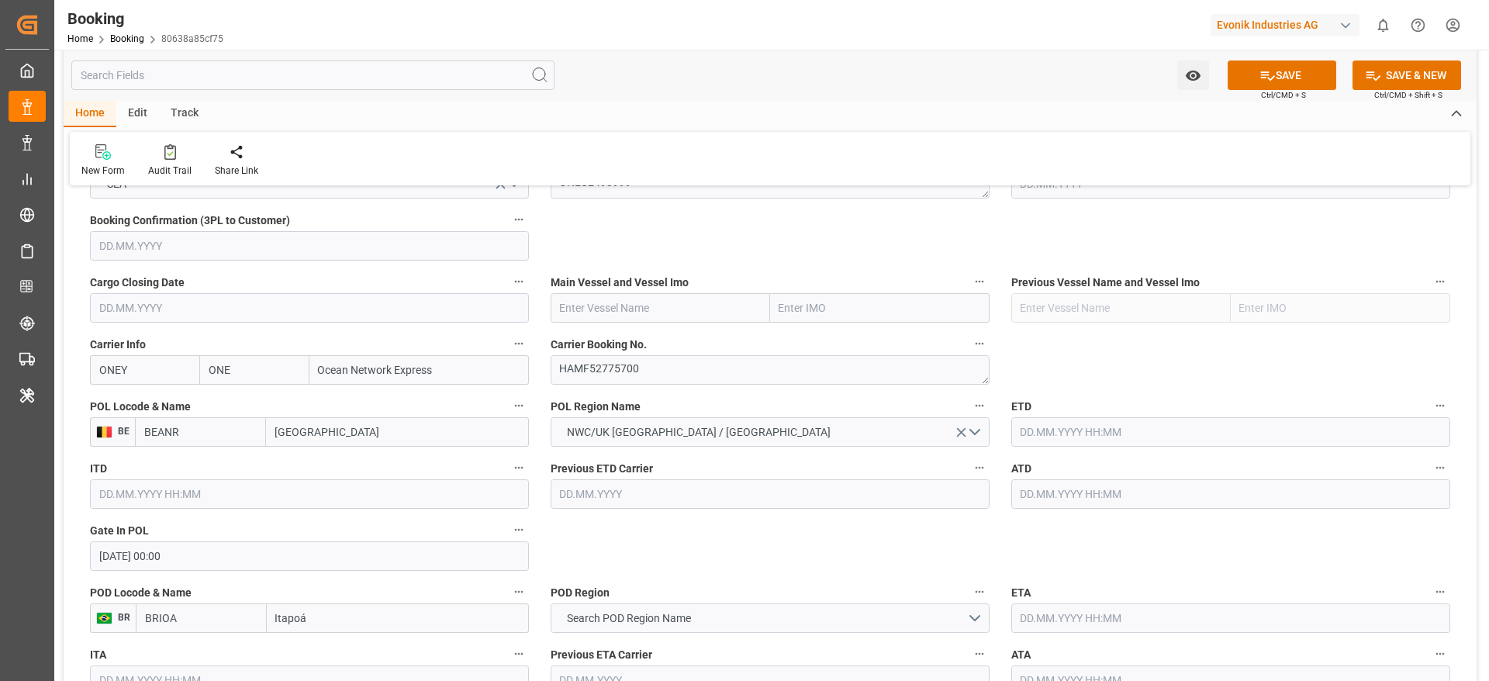
scroll to position [1163, 0]
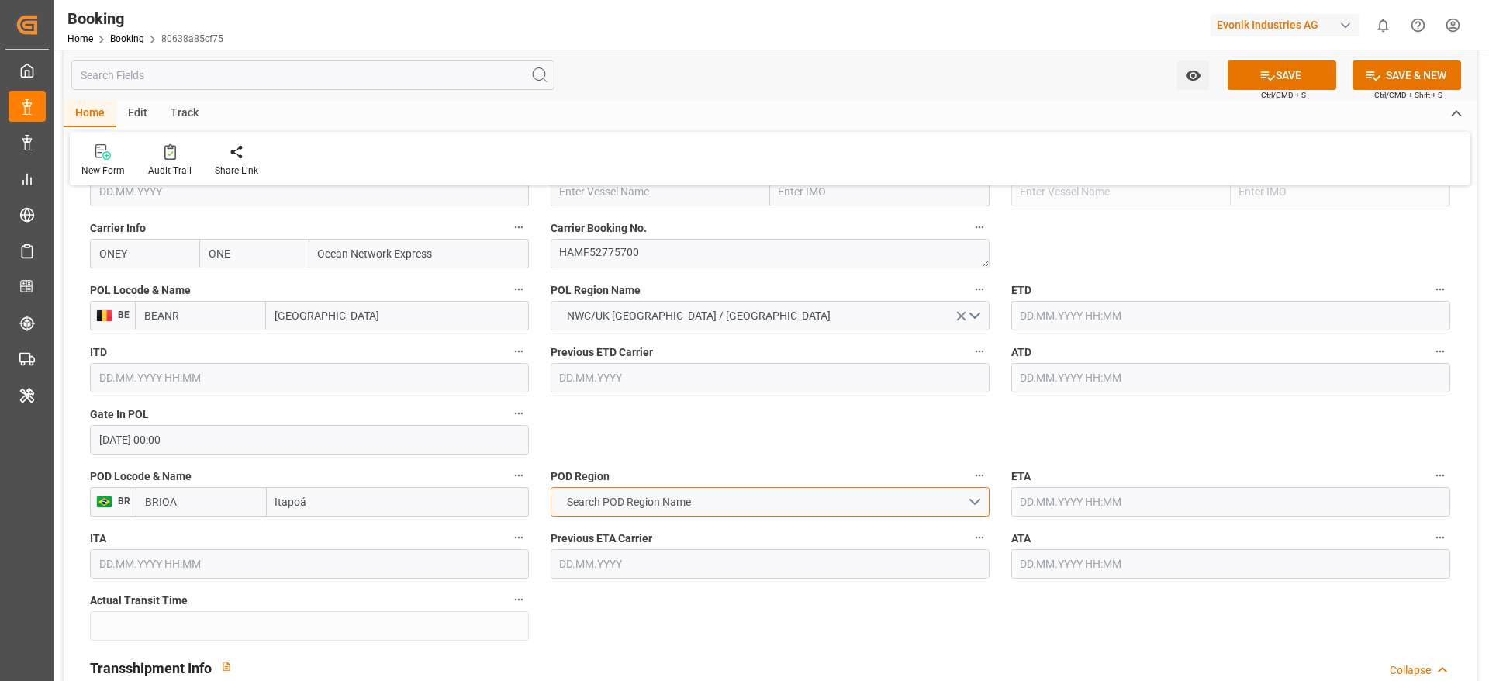
click at [665, 495] on span "Search POD Region Name" at bounding box center [629, 502] width 140 height 16
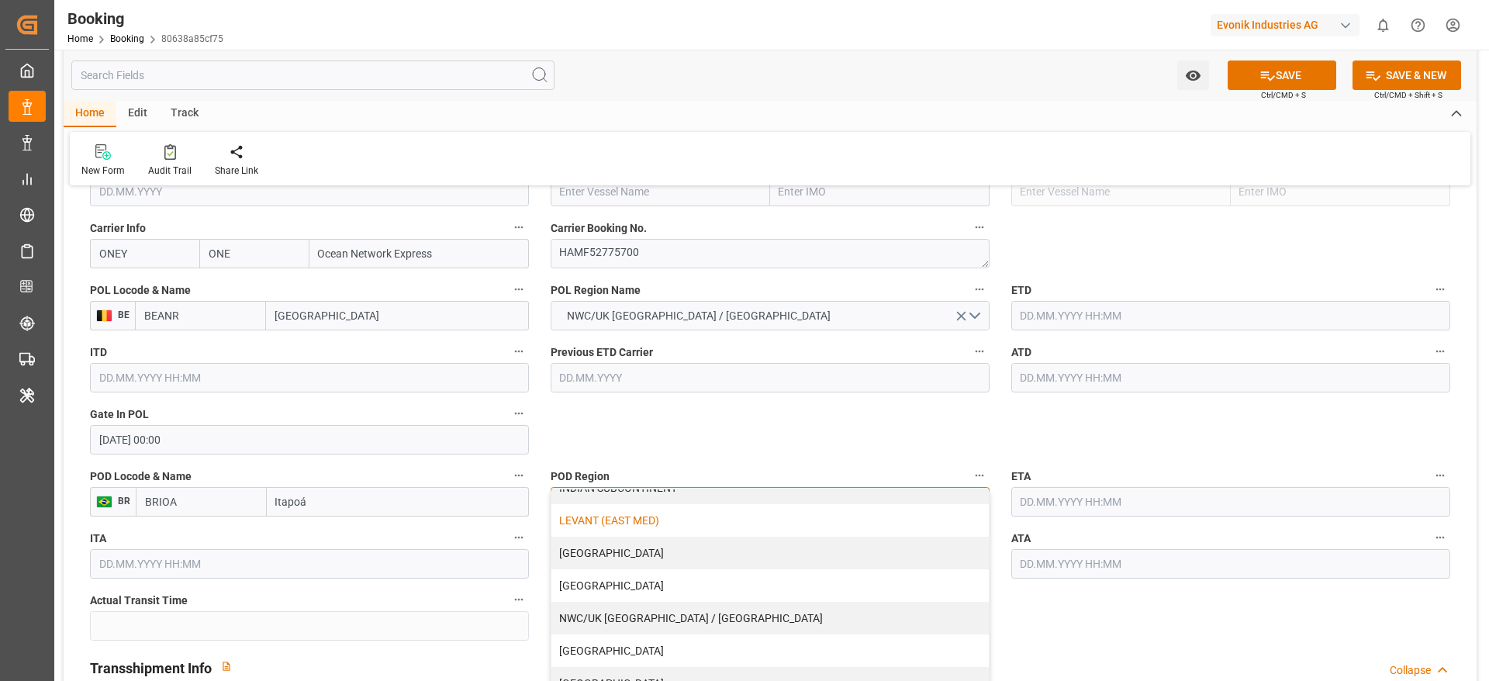
scroll to position [316, 0]
click at [648, 647] on div "[GEOGRAPHIC_DATA]" at bounding box center [769, 646] width 437 height 33
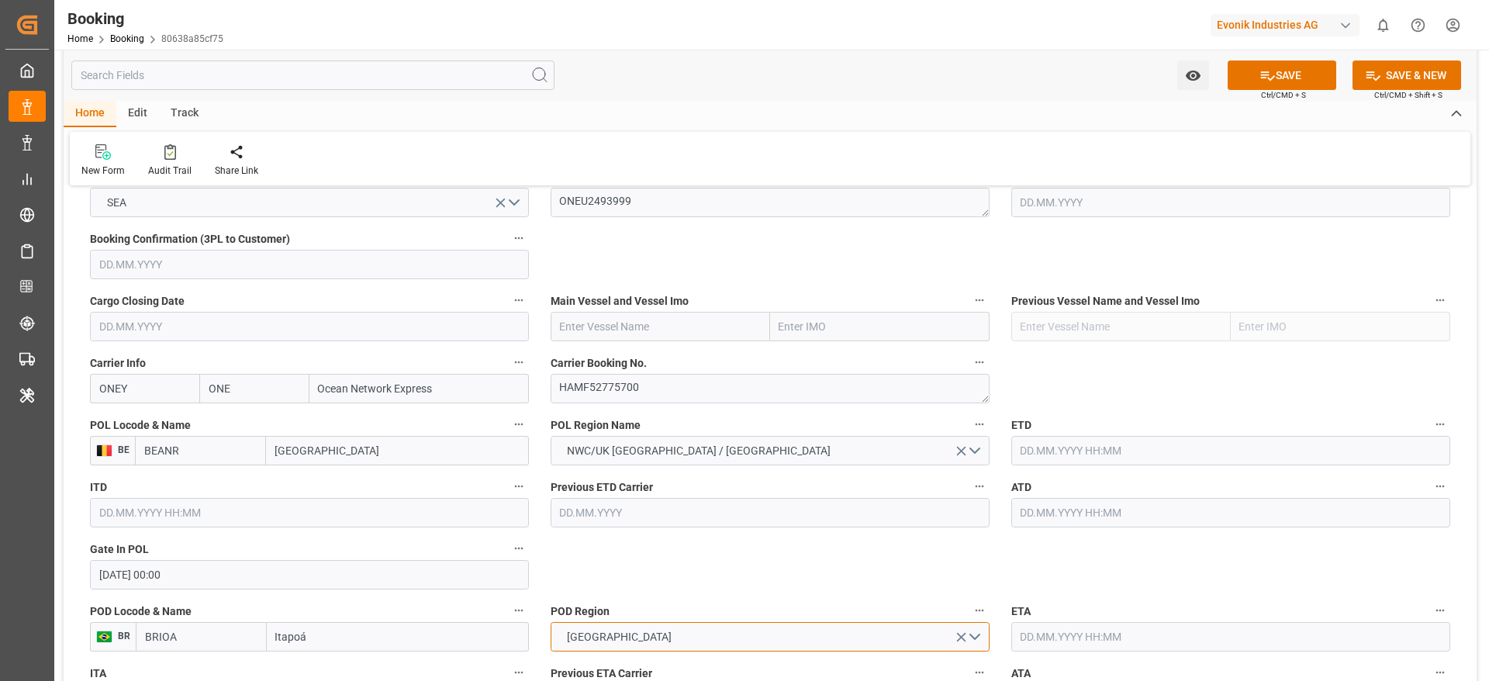
scroll to position [931, 0]
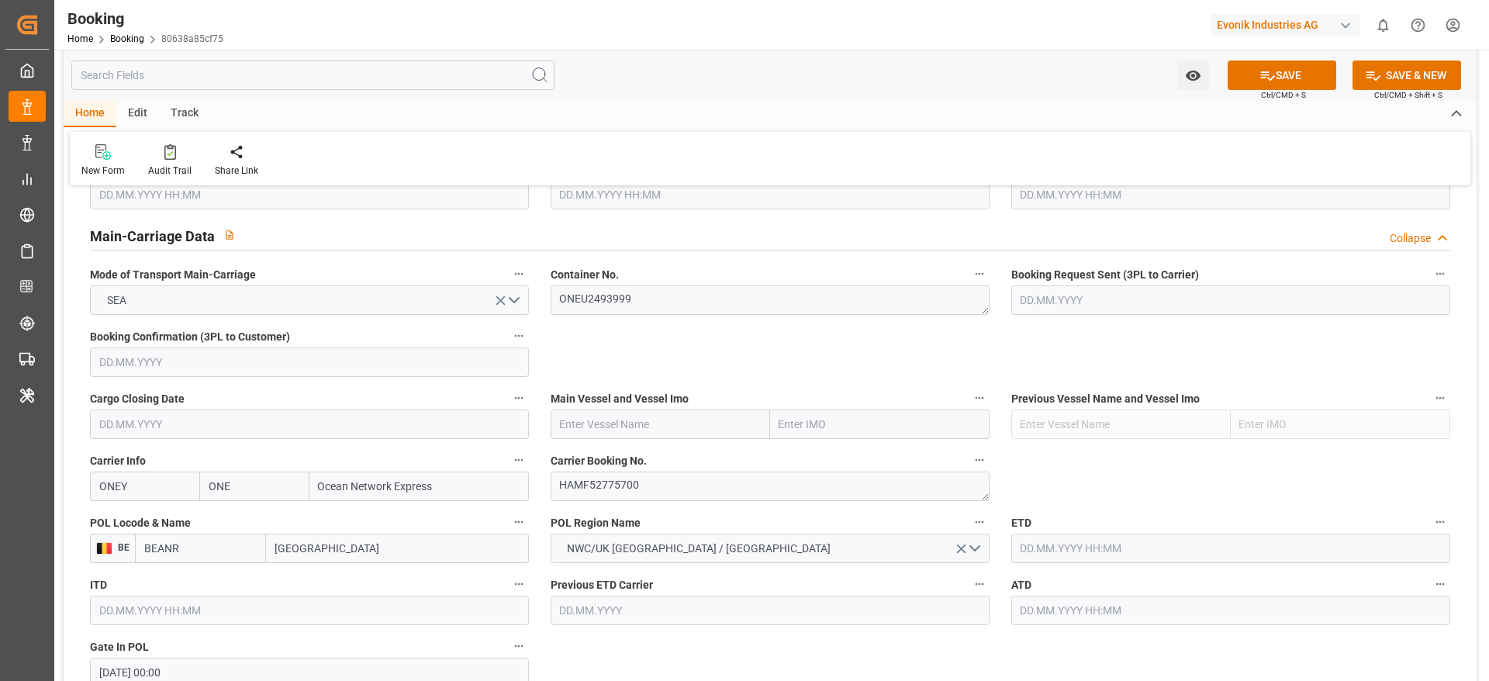
click at [566, 434] on input "text" at bounding box center [660, 423] width 219 height 29
paste input "NAVIOS DOMINO"
click at [642, 460] on span "Navios Domino - 9478494" at bounding box center [621, 458] width 121 height 12
type input "Navios Domino"
type input "9478494"
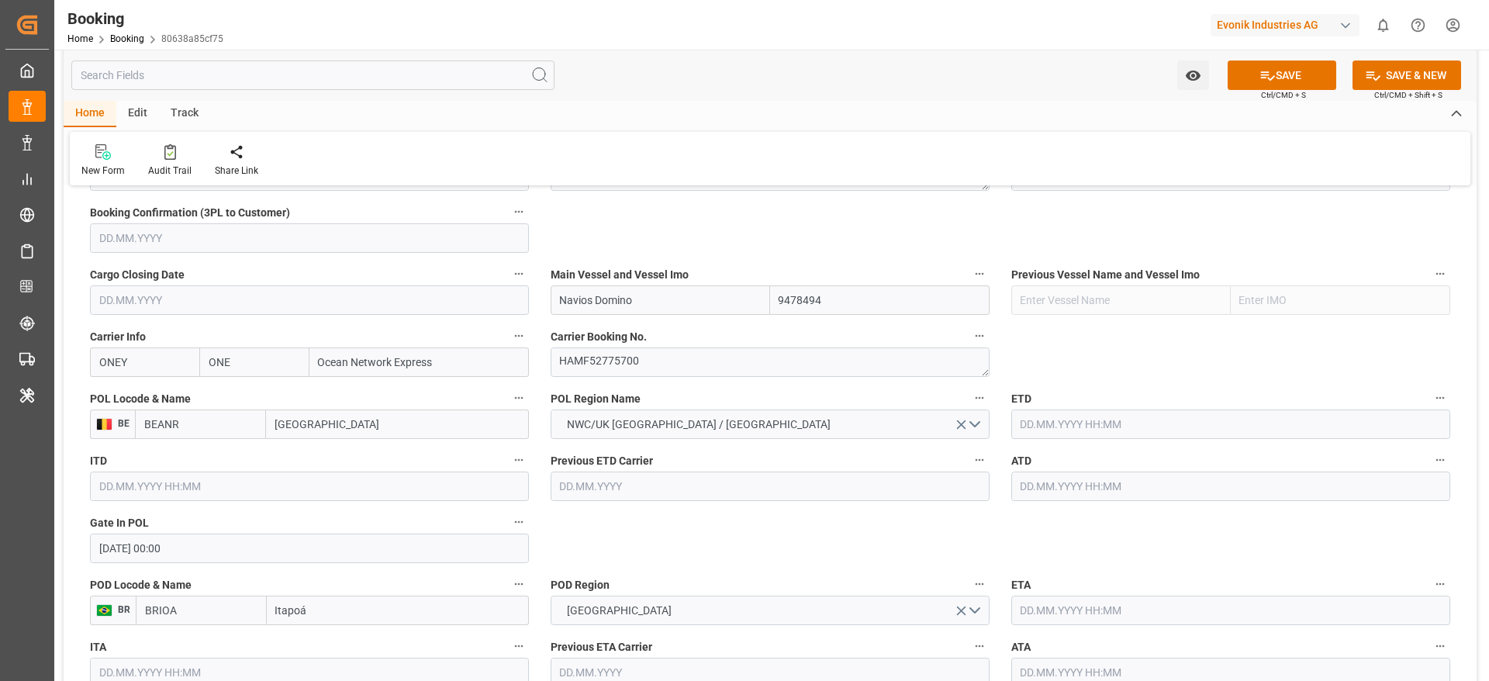
scroll to position [1163, 0]
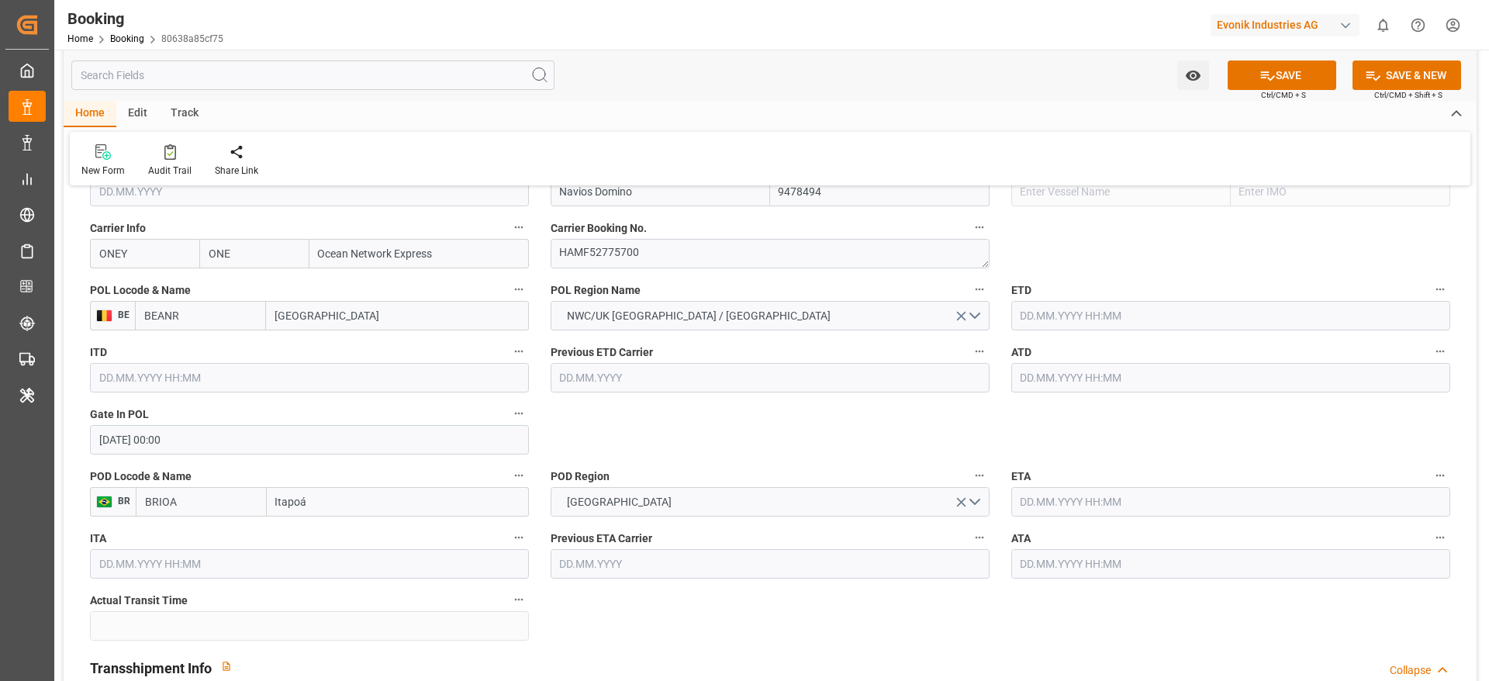
type input "Navios Domino"
click at [1007, 312] on div "ETD" at bounding box center [1230, 305] width 461 height 62
click at [1024, 312] on input "text" at bounding box center [1230, 315] width 439 height 29
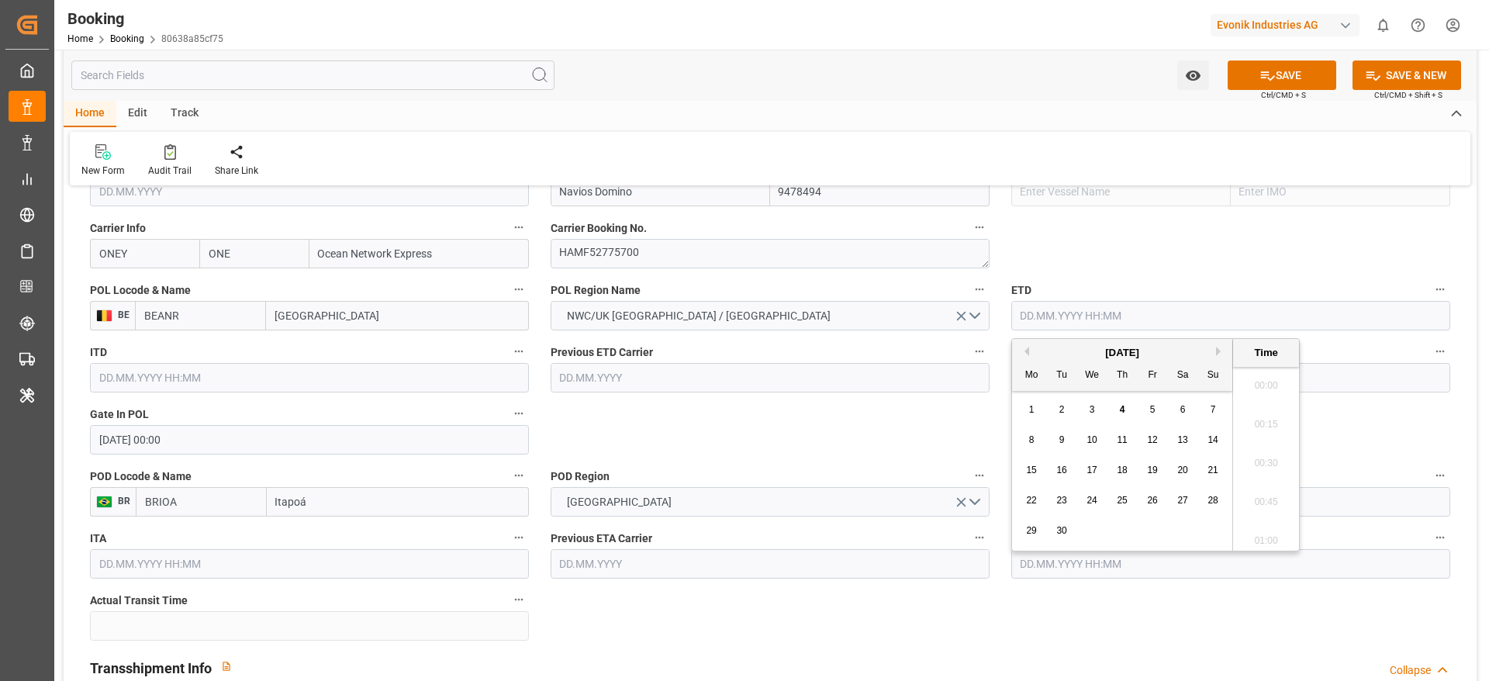
scroll to position [2681, 0]
click at [1026, 353] on button "Previous Month" at bounding box center [1024, 351] width 9 height 9
click at [1146, 410] on div "4" at bounding box center [1152, 410] width 19 height 19
type input "[DATE] 00:00"
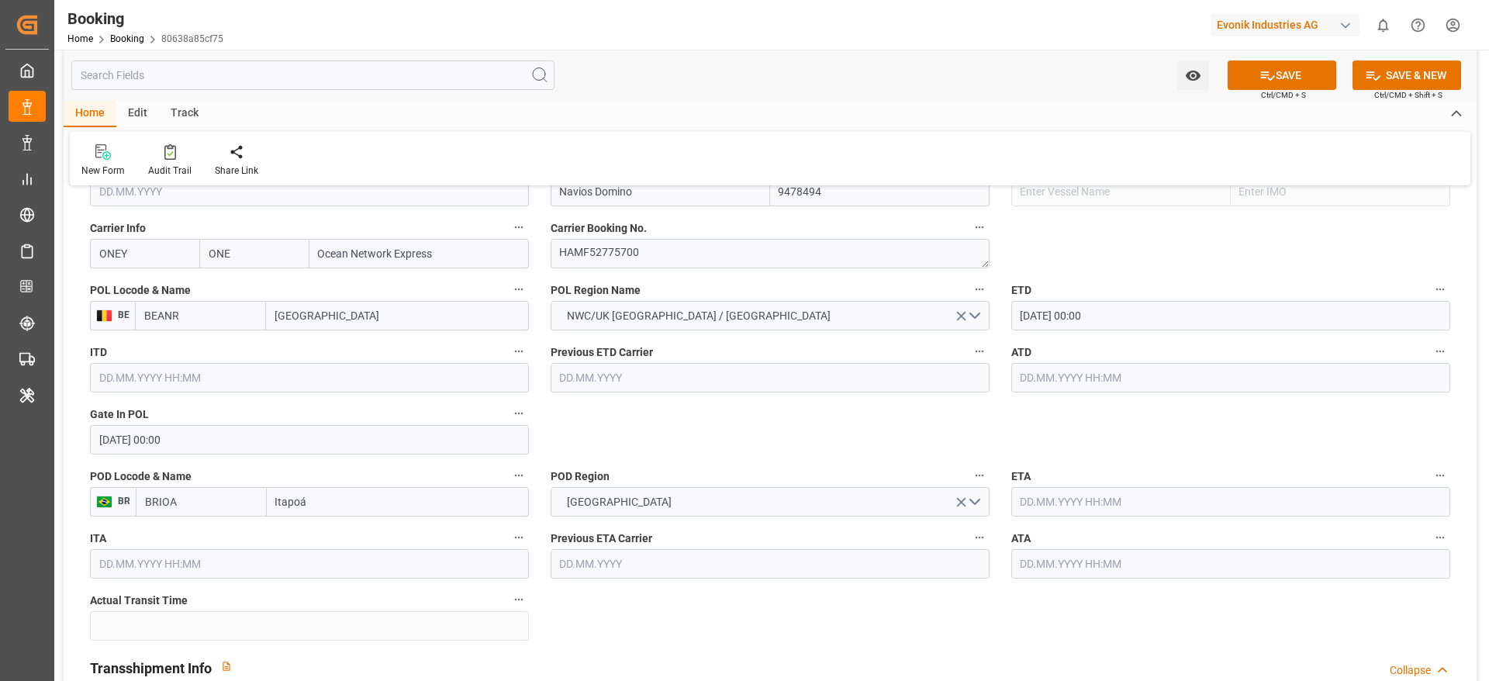
click at [1024, 380] on input "text" at bounding box center [1230, 377] width 439 height 29
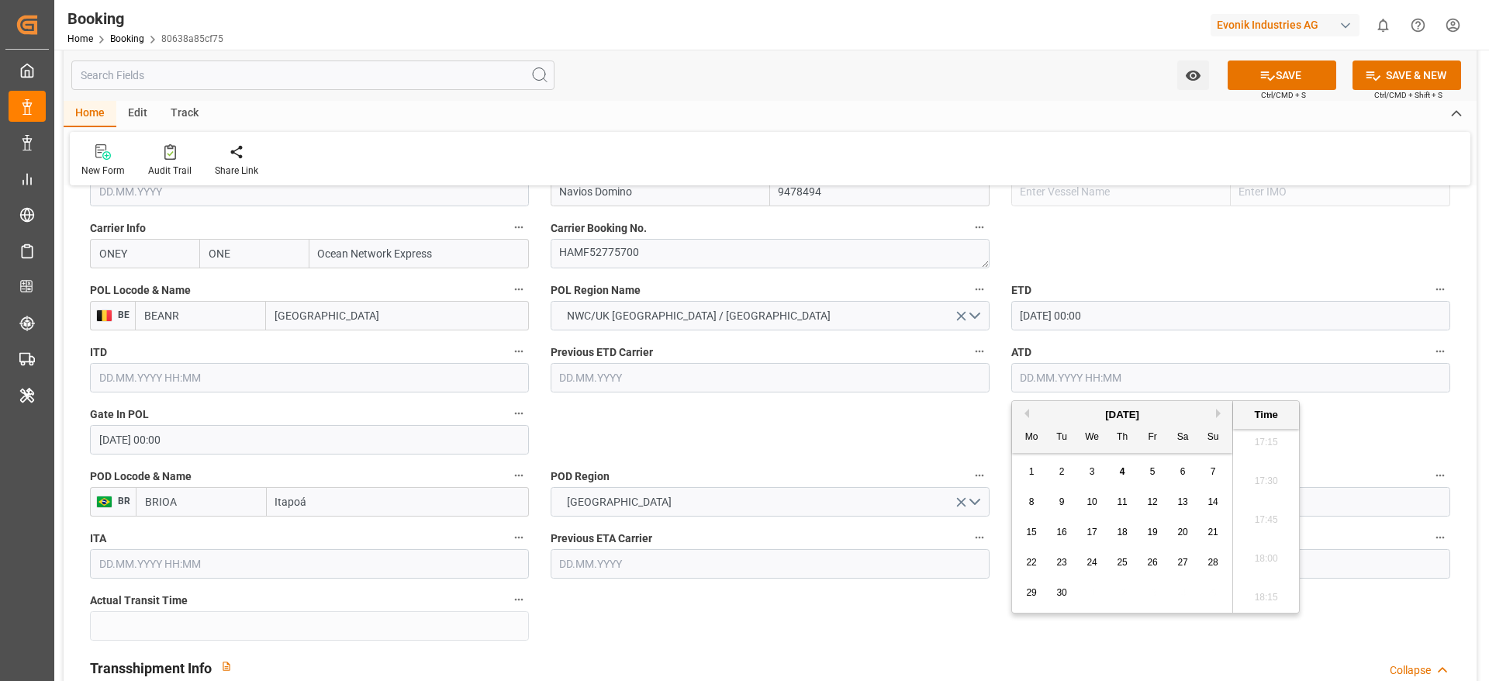
click at [1022, 414] on button "Previous Month" at bounding box center [1024, 413] width 9 height 9
click at [1145, 472] on div "4" at bounding box center [1152, 472] width 19 height 19
type input "[DATE] 00:00"
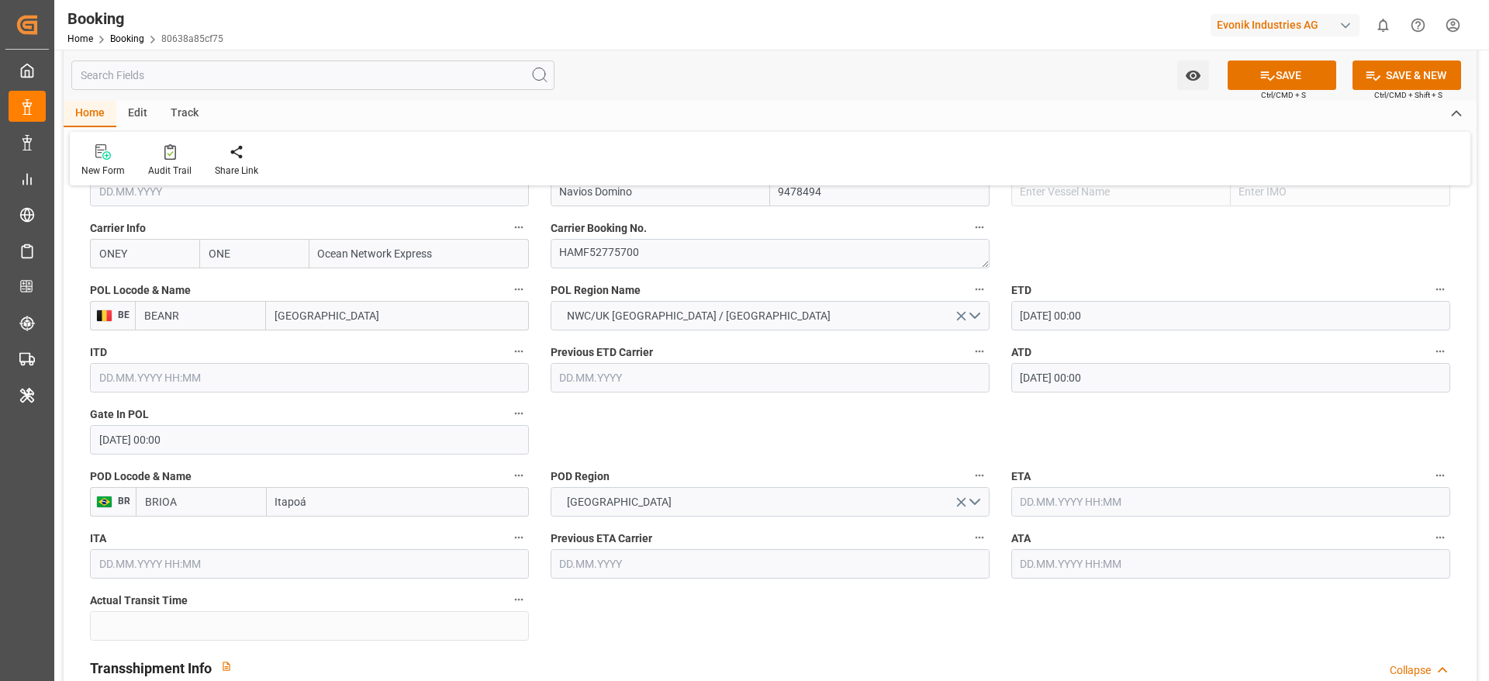
click at [1057, 503] on input "text" at bounding box center [1230, 501] width 439 height 29
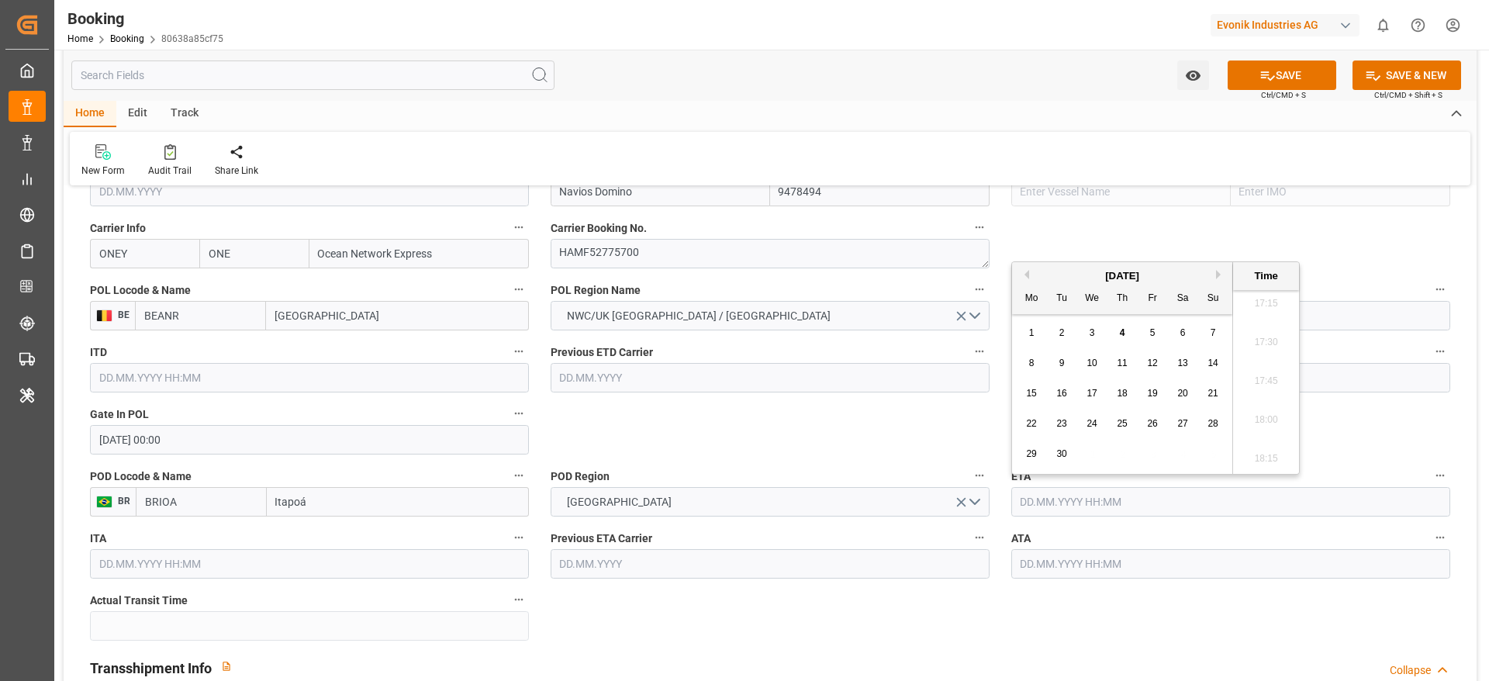
click at [1025, 276] on button "Previous Month" at bounding box center [1024, 274] width 9 height 9
click at [1093, 362] on span "6" at bounding box center [1092, 363] width 5 height 11
type input "[DATE] 00:00"
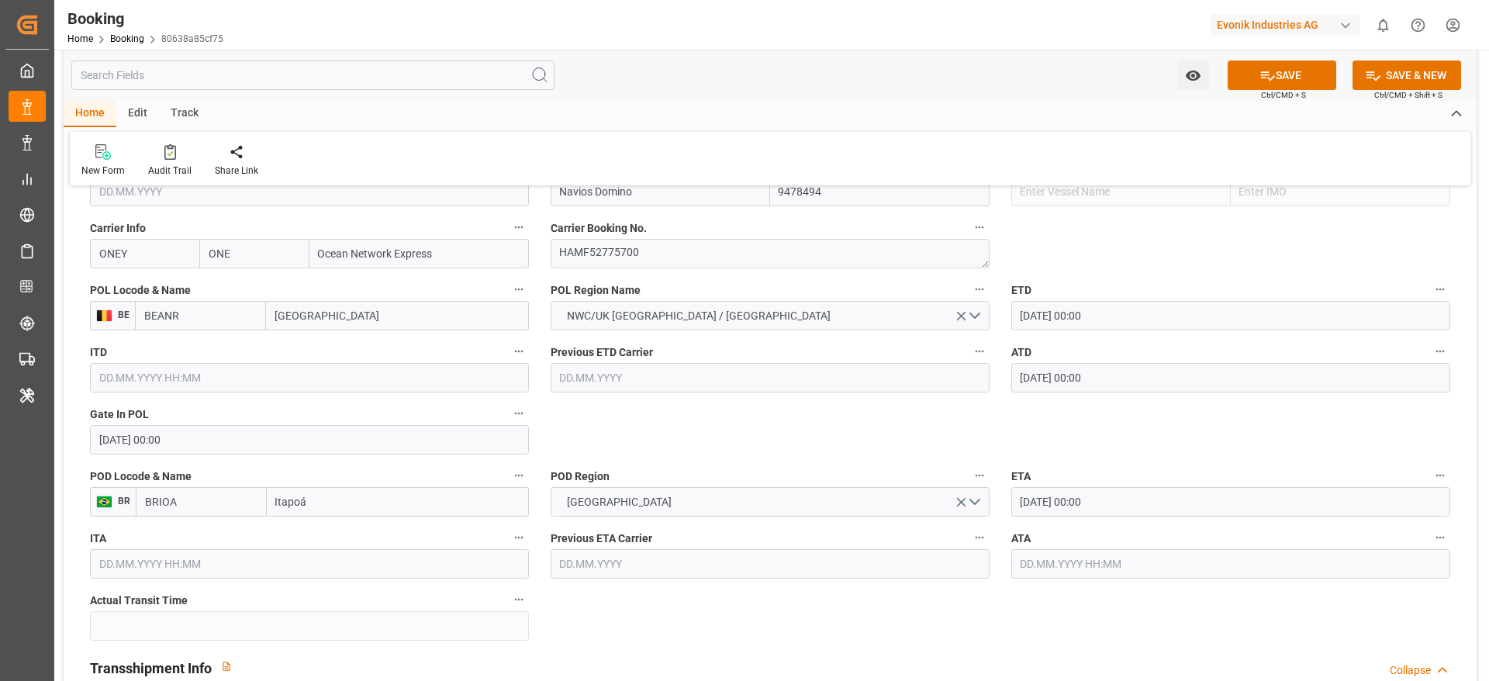
click at [1045, 570] on input "text" at bounding box center [1230, 563] width 439 height 29
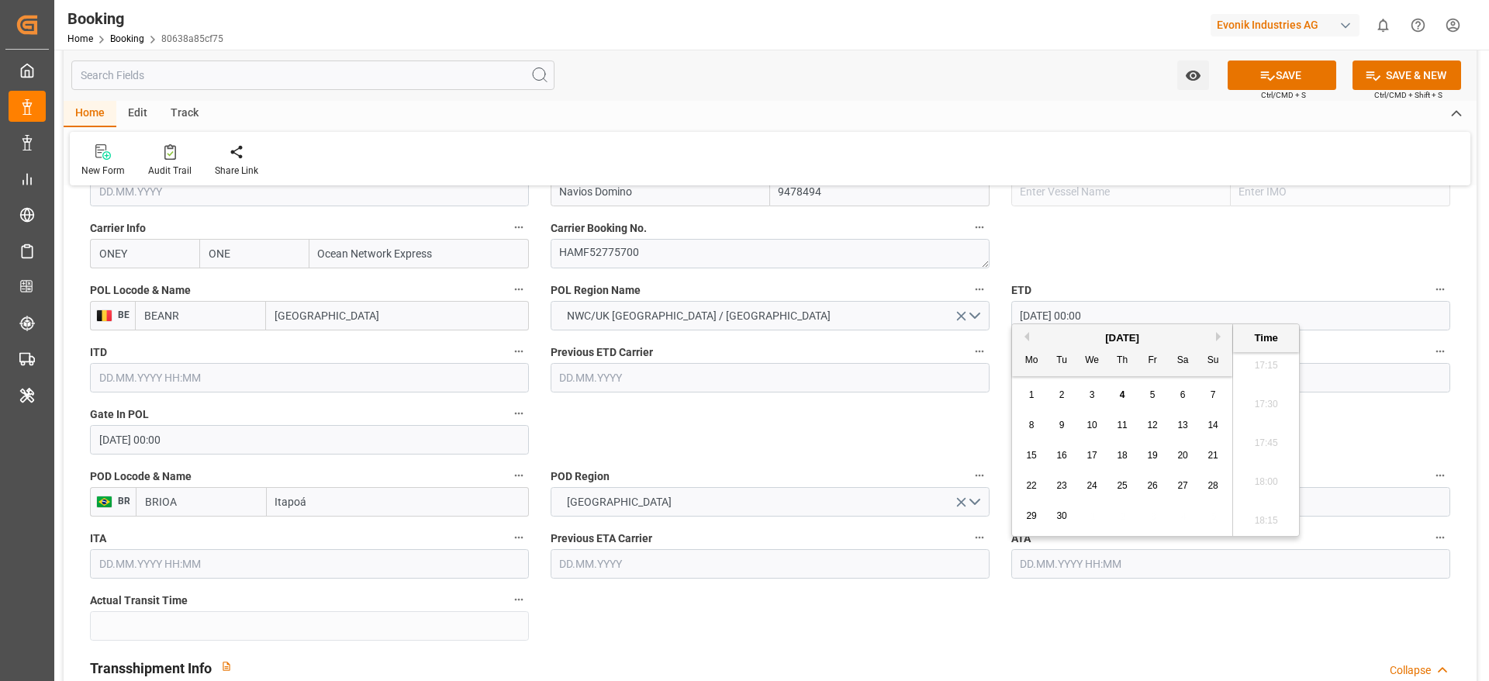
click at [1027, 337] on button "Previous Month" at bounding box center [1024, 336] width 9 height 9
click at [1099, 432] on div "6" at bounding box center [1092, 425] width 19 height 19
type input "[DATE] 00:00"
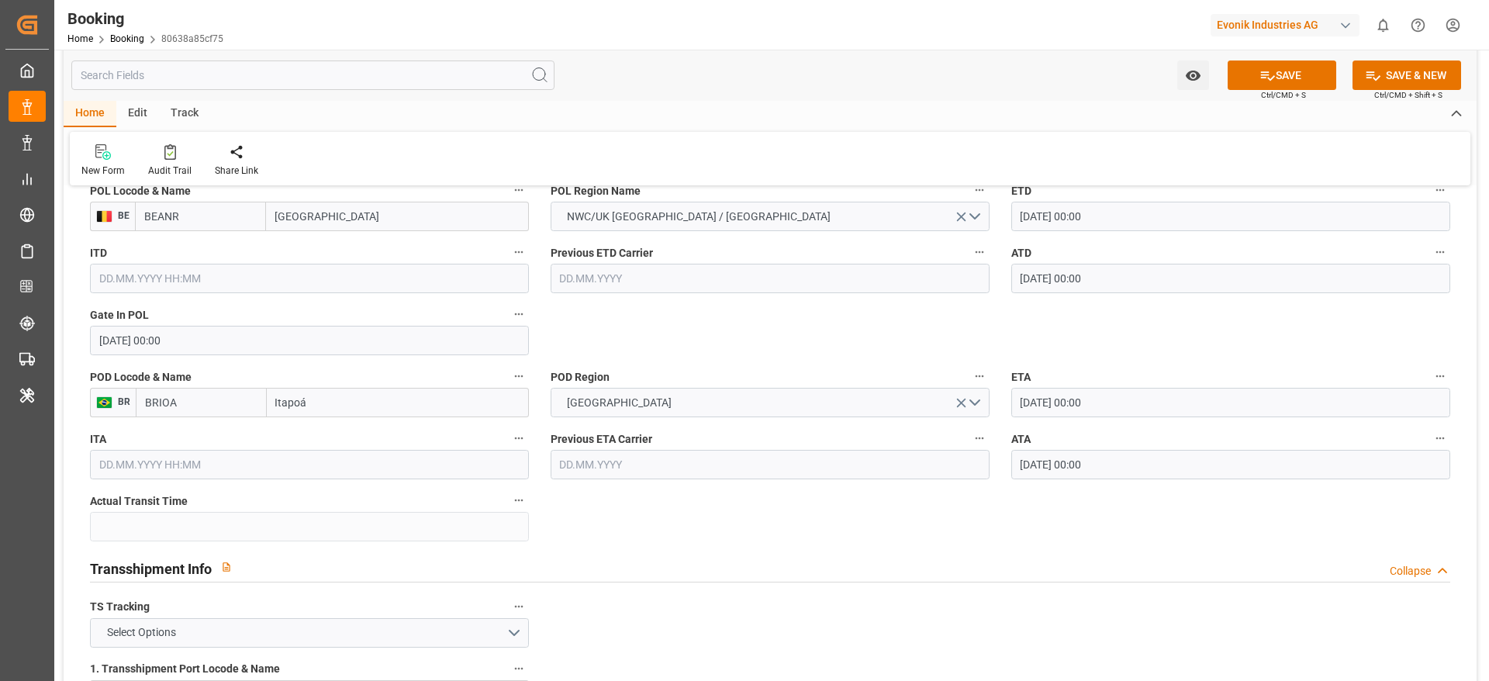
scroll to position [1396, 0]
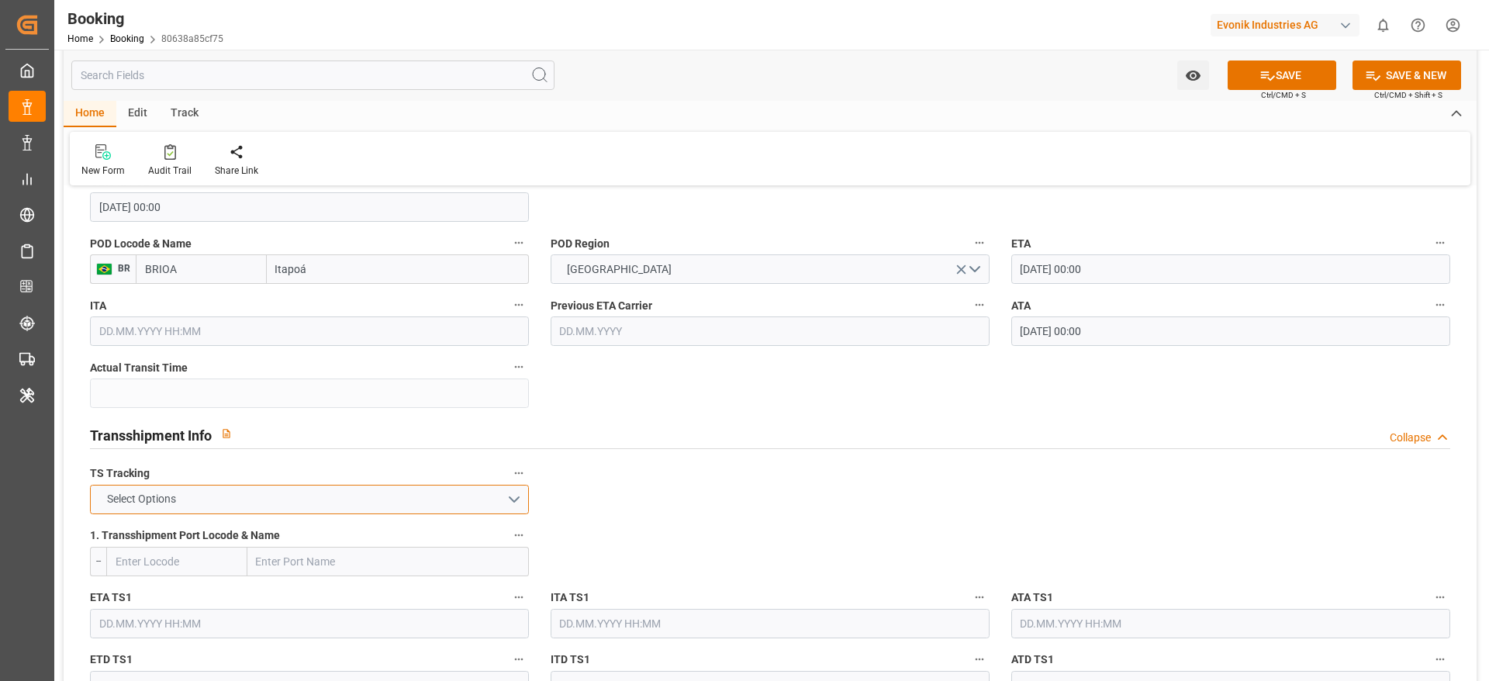
click at [189, 506] on button "Select Options" at bounding box center [309, 499] width 439 height 29
click at [182, 537] on div "FALSE" at bounding box center [309, 536] width 437 height 33
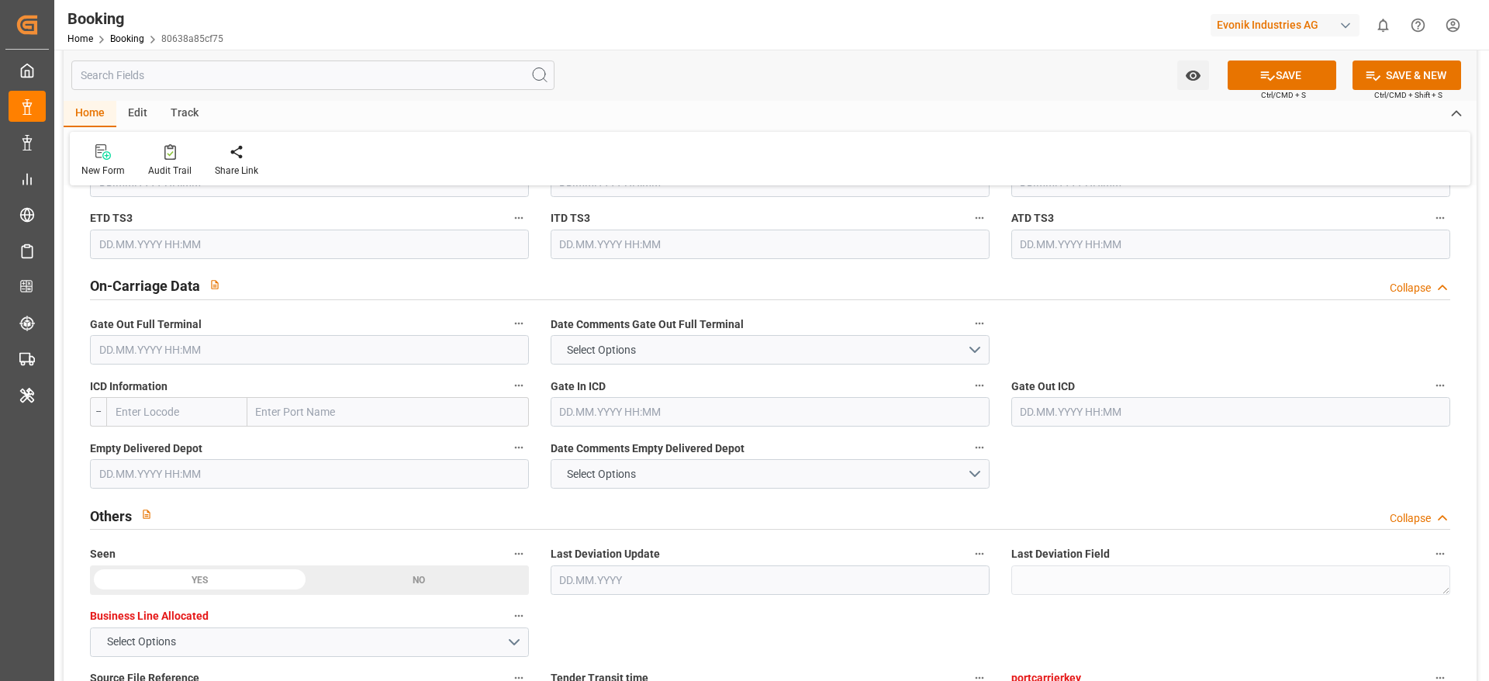
scroll to position [2210, 0]
click at [141, 357] on input "text" at bounding box center [309, 348] width 439 height 29
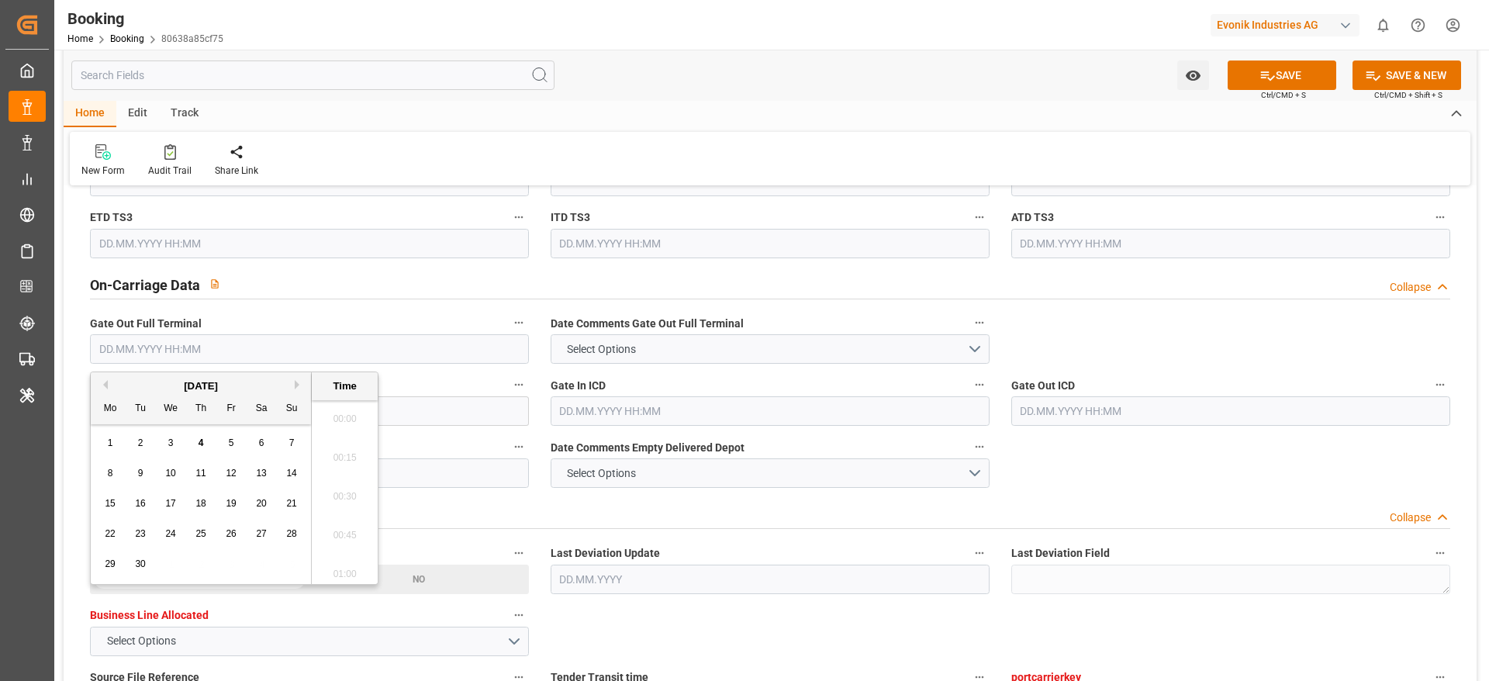
scroll to position [2681, 0]
click at [105, 385] on button "Previous Month" at bounding box center [102, 384] width 9 height 9
click at [259, 472] on span "9" at bounding box center [261, 473] width 5 height 11
type input "09.08.2025 00:00"
click at [427, 513] on div "Others Collapse" at bounding box center [770, 513] width 1360 height 29
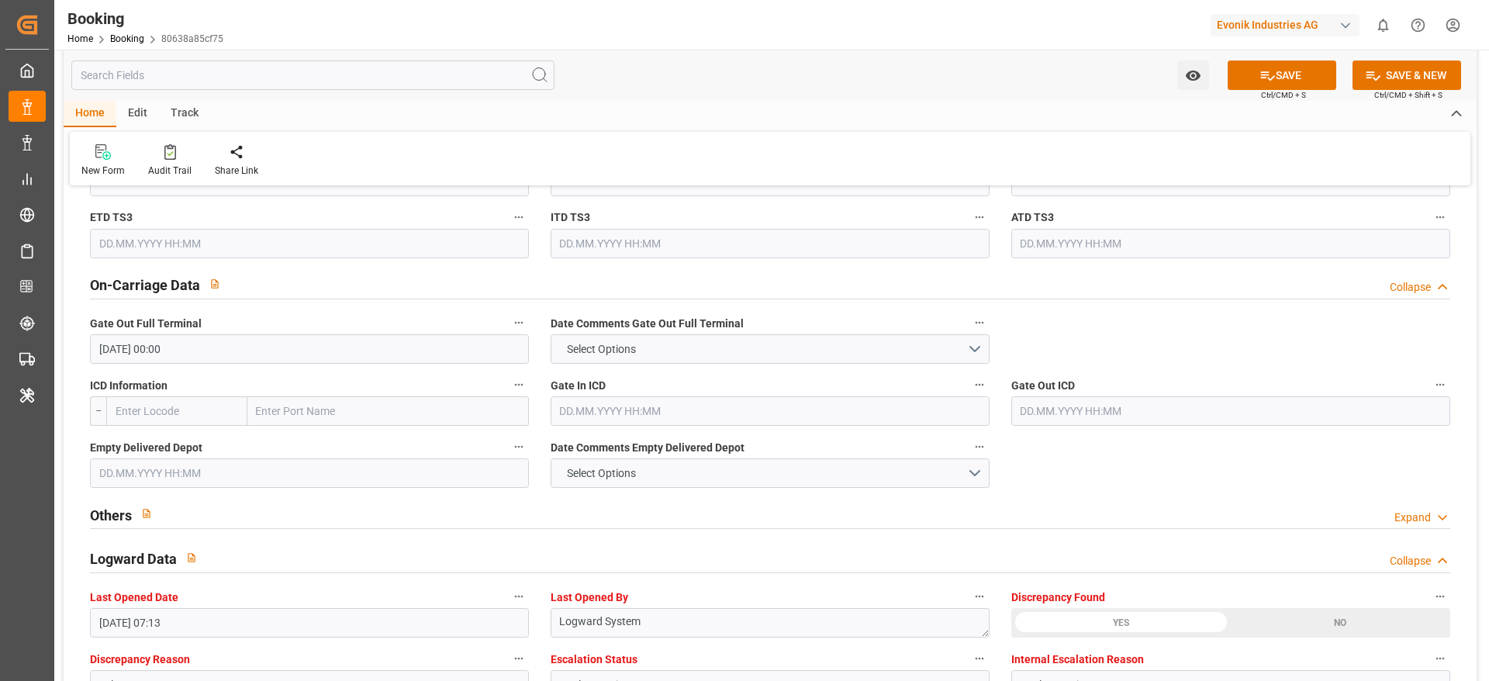
click at [142, 474] on input "text" at bounding box center [309, 472] width 439 height 29
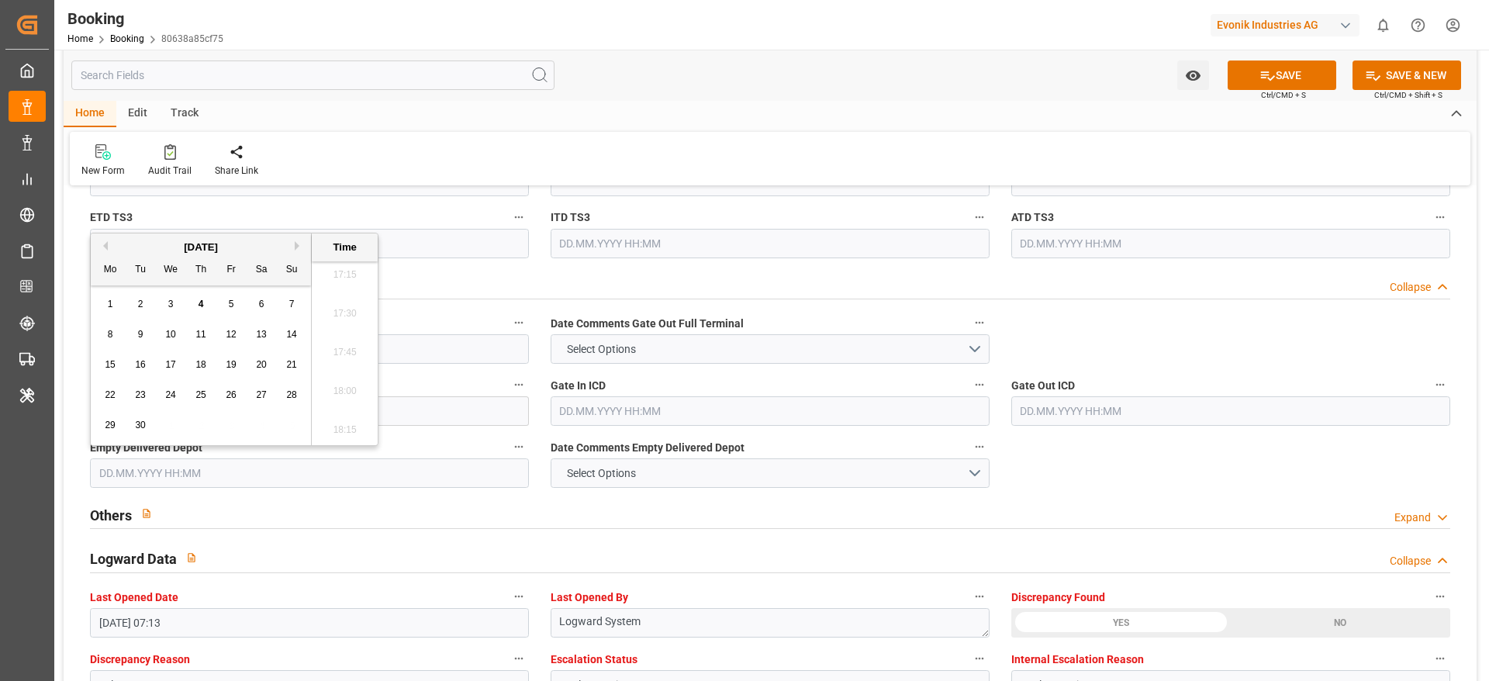
click at [106, 249] on button "Previous Month" at bounding box center [102, 245] width 9 height 9
click at [202, 398] on span "21" at bounding box center [200, 394] width 10 height 11
type input "21.08.2025 00:00"
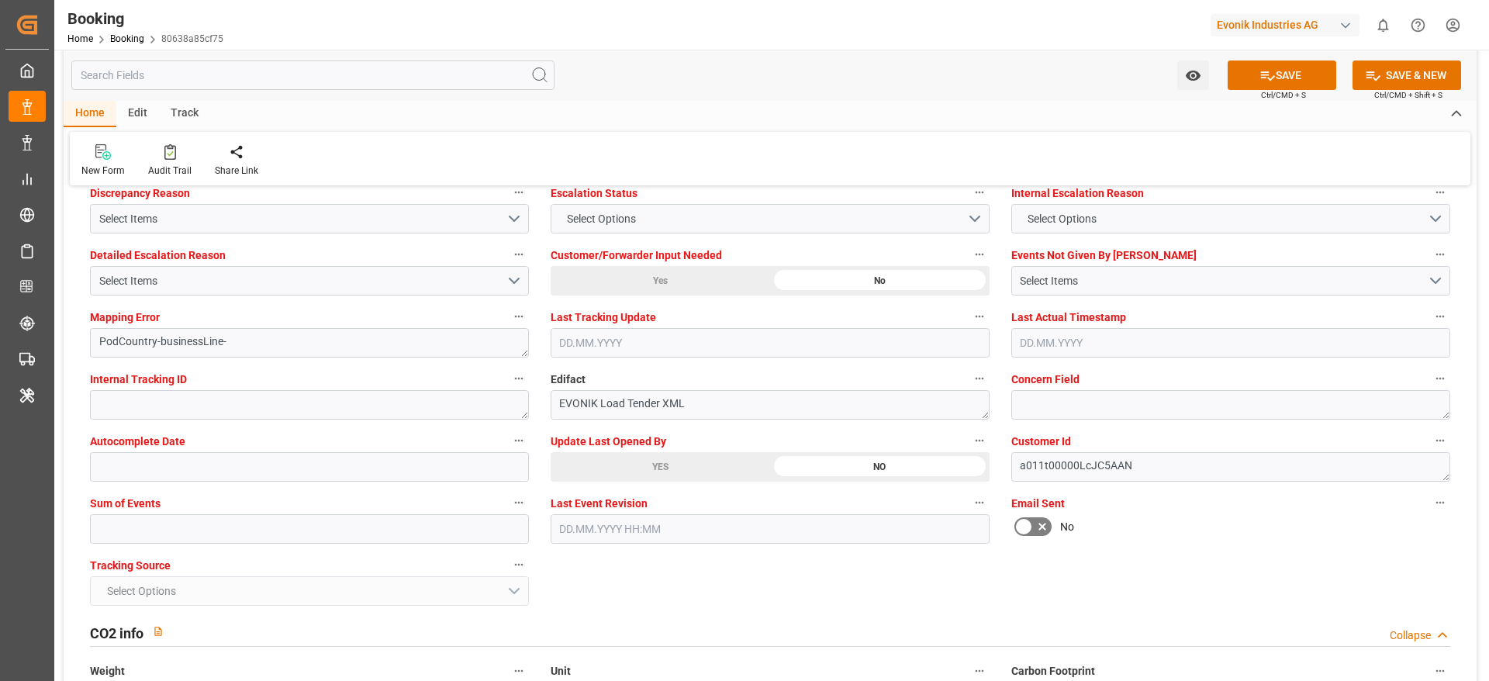
scroll to position [2792, 0]
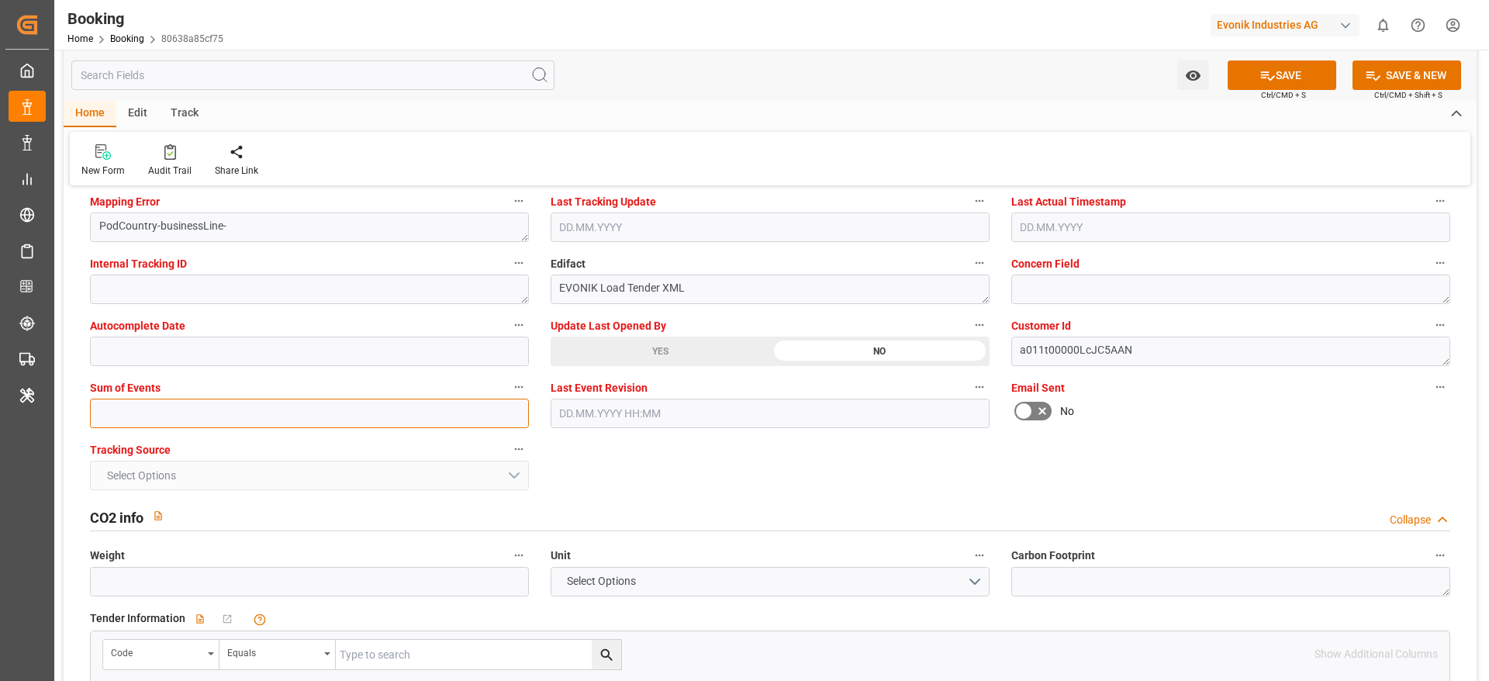
click at [170, 418] on input "text" at bounding box center [309, 413] width 439 height 29
type input "0"
click at [1259, 79] on icon at bounding box center [1267, 75] width 16 height 16
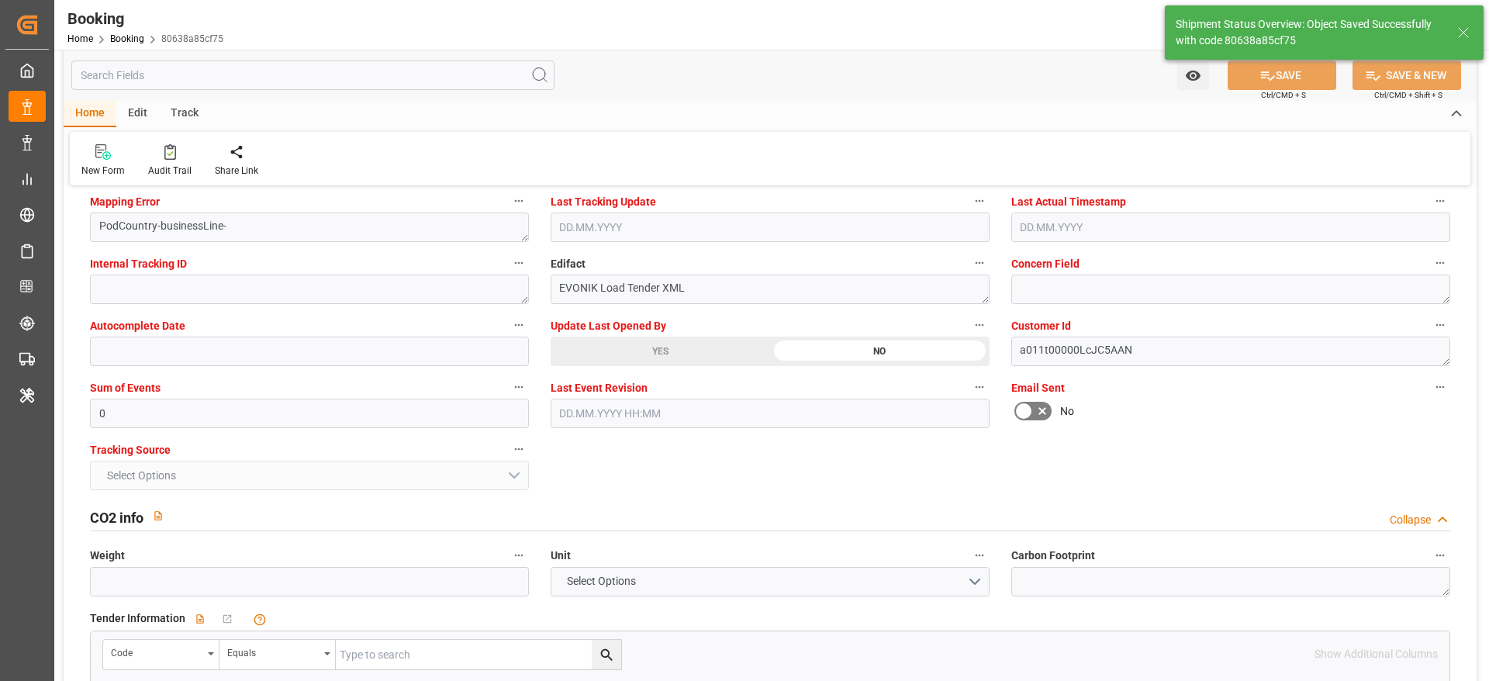
type textarea "[PERSON_NAME]"
type textarea "businessLine-"
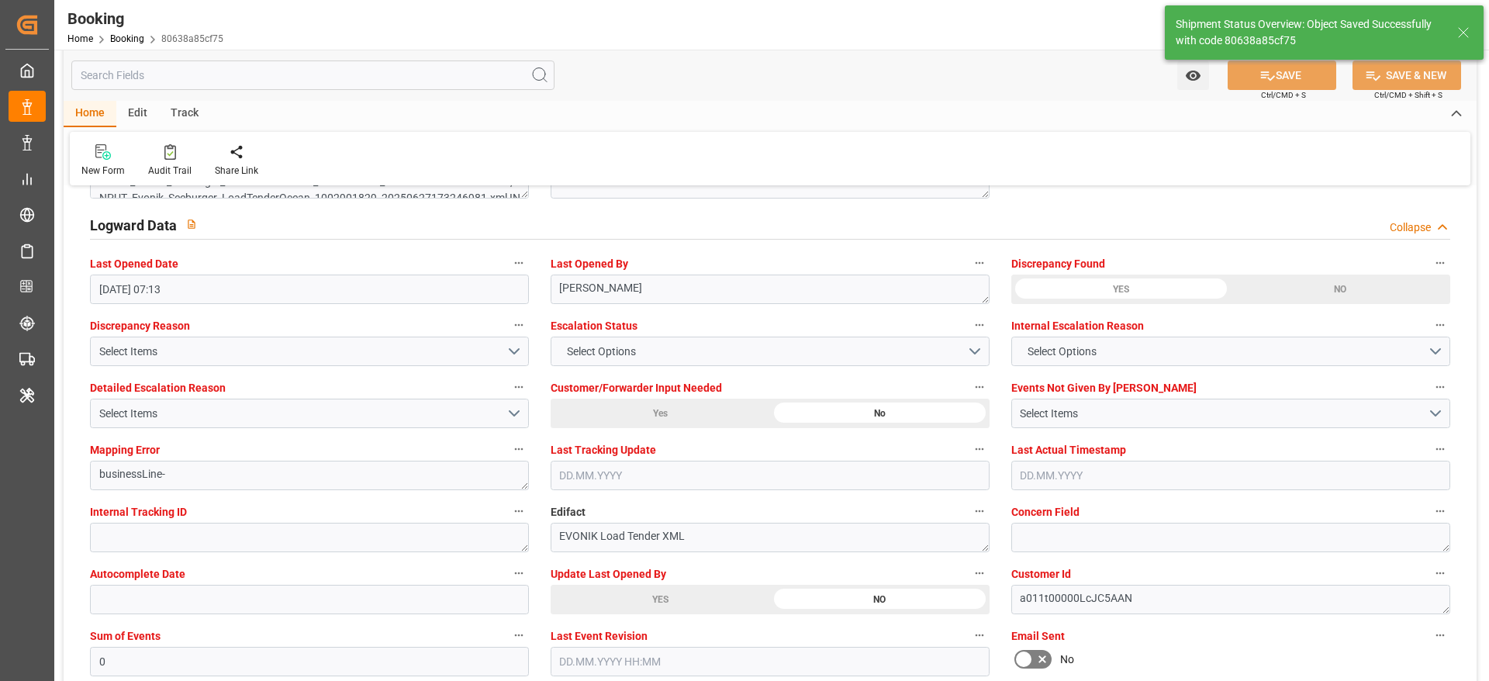
type input "33"
type input "04.07.2025 00:00"
type input "06.08.2025 00:00"
type input "04.09.2025 12:22"
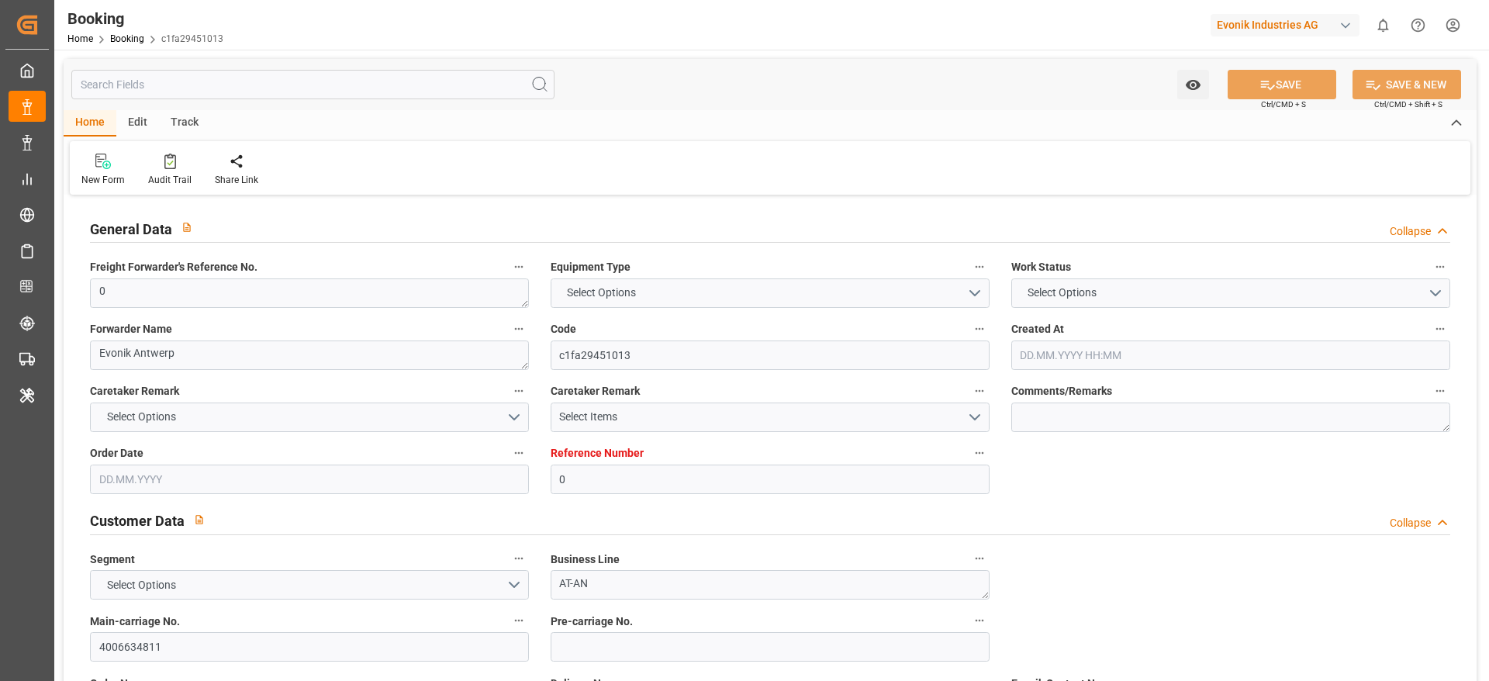
type input "0"
type input "ONE"
type input "Ocean Network Express"
type input "NLRTM"
type input "BRIOA"
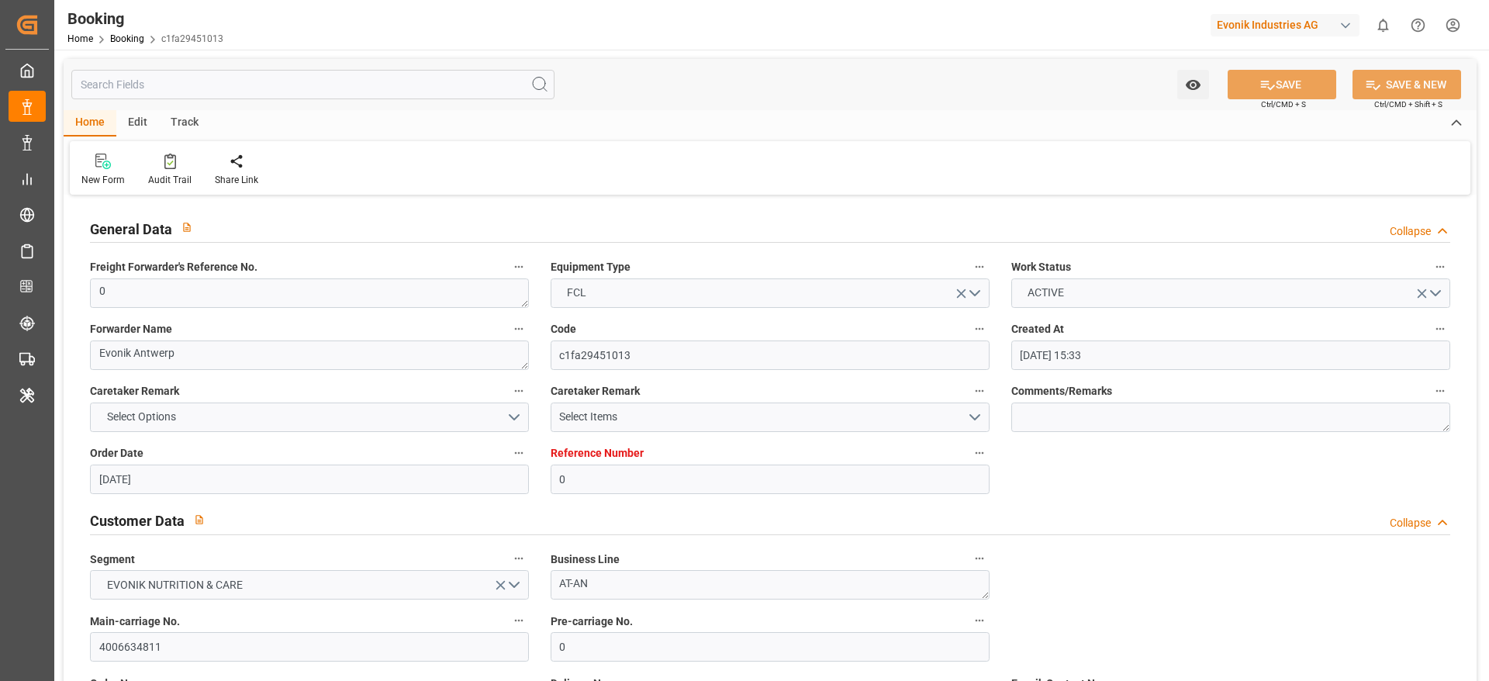
type input "[DATE] 15:33"
type input "[DATE]"
type input "[DATE] 07:13"
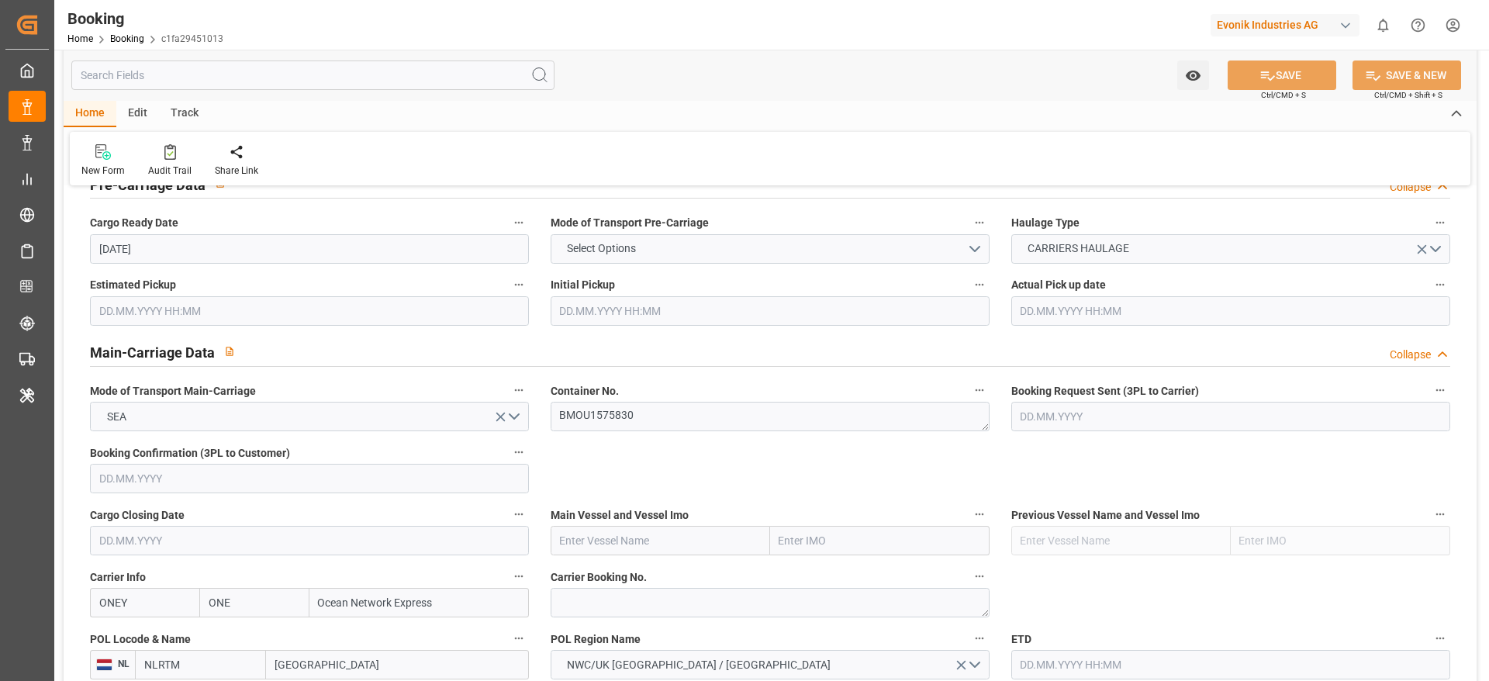
scroll to position [931, 0]
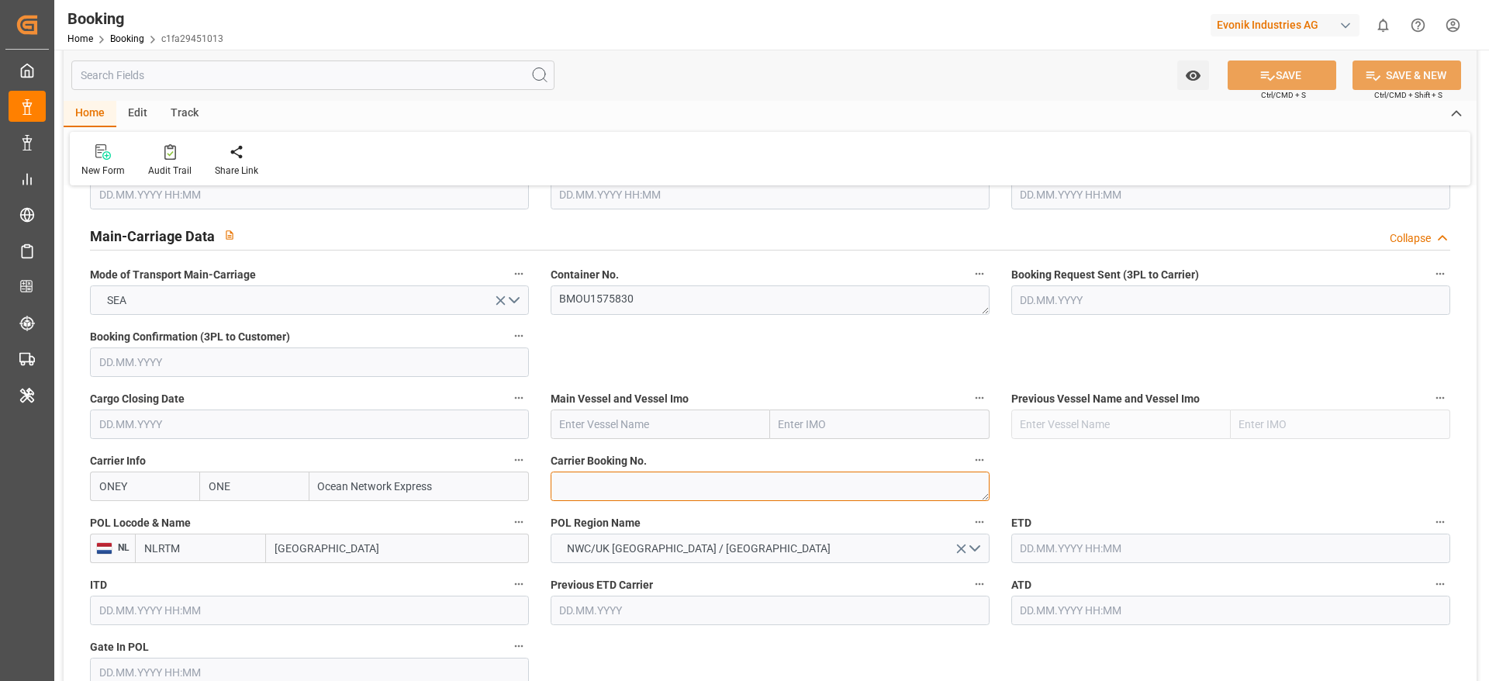
click at [589, 485] on textarea at bounding box center [770, 486] width 439 height 29
paste textarea "HAMF52775700"
type textarea "HAMF52775700"
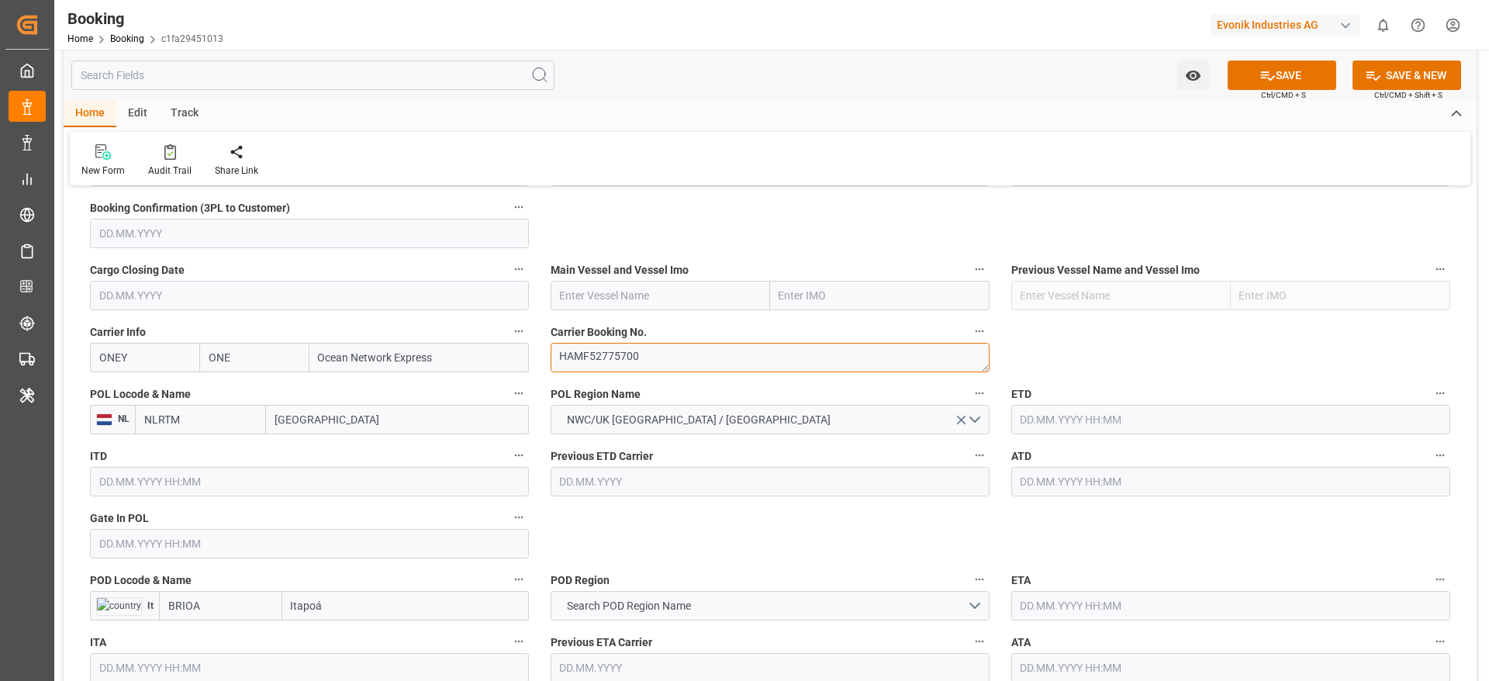
scroll to position [1163, 0]
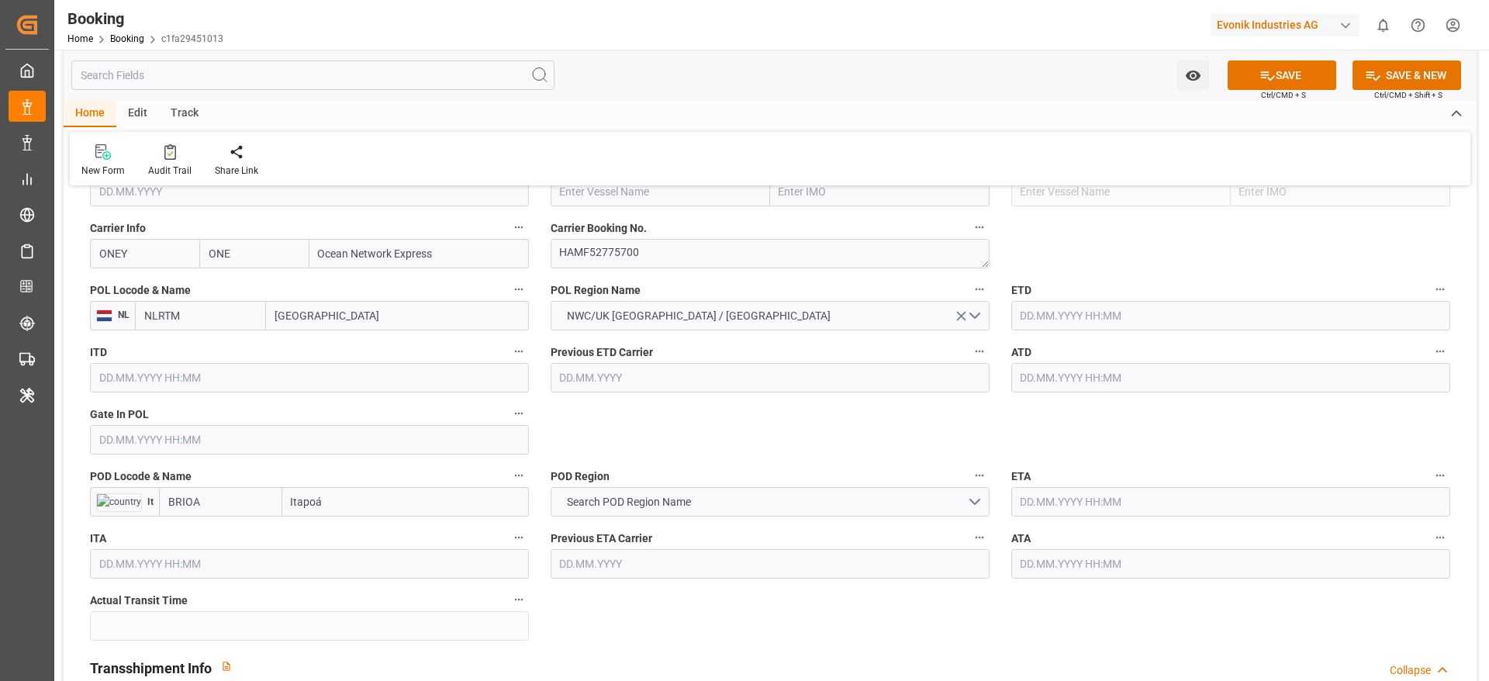
click at [297, 322] on input "[GEOGRAPHIC_DATA]" at bounding box center [397, 315] width 263 height 29
type input "ant"
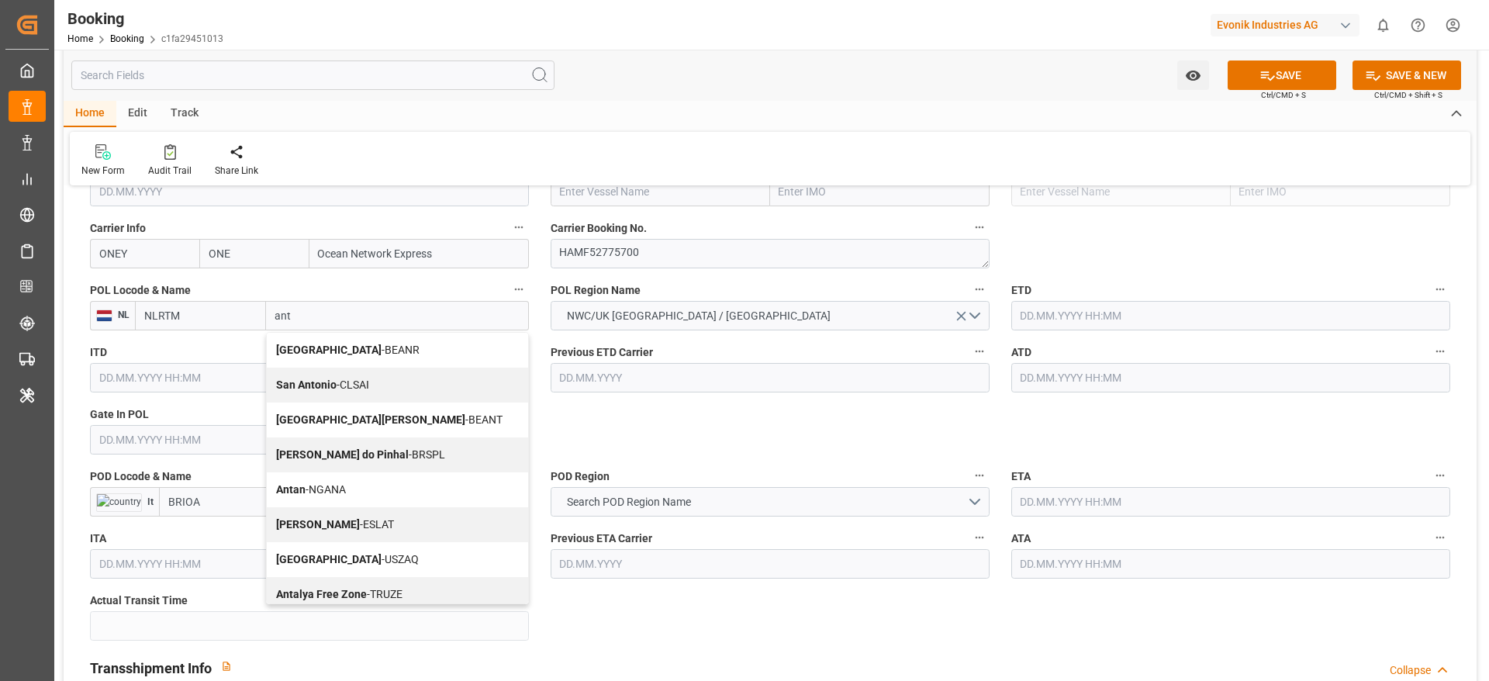
click at [305, 351] on b "[GEOGRAPHIC_DATA]" at bounding box center [328, 350] width 105 height 12
type input "BEANR"
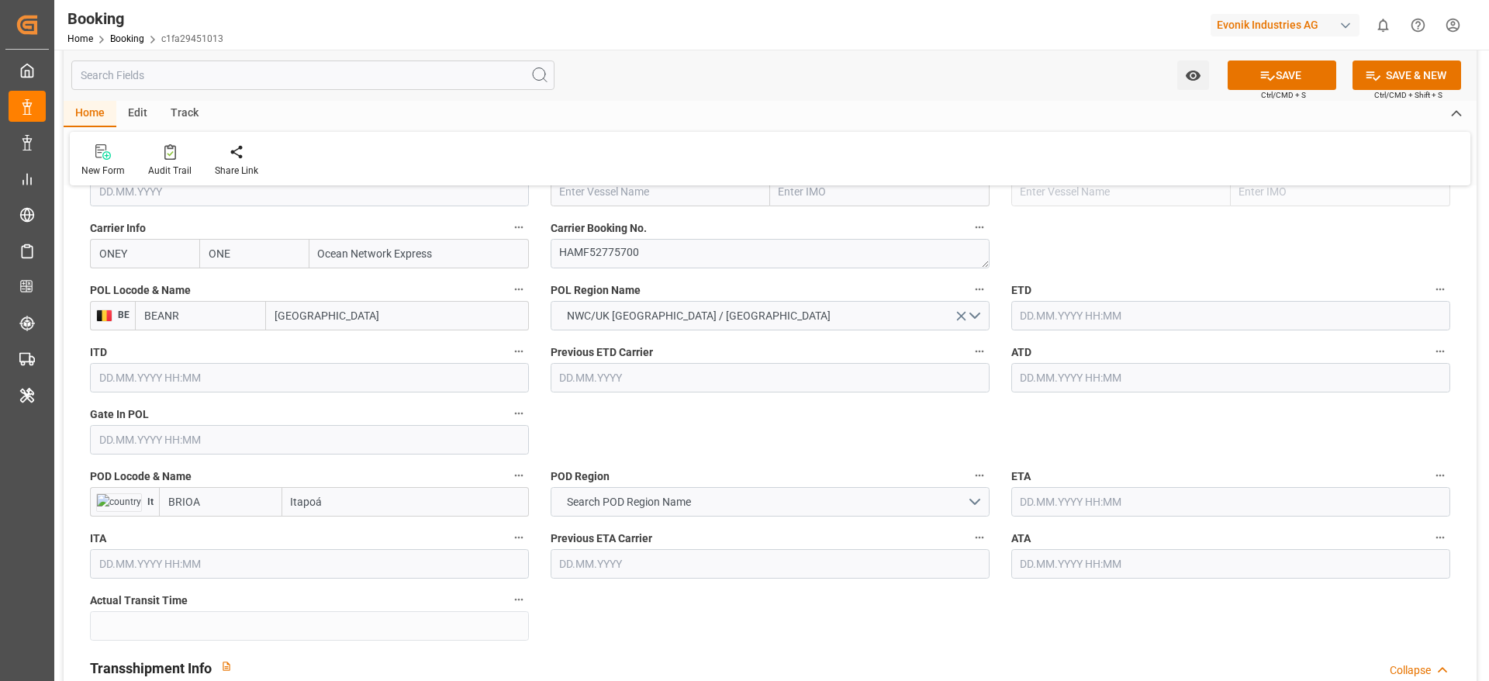
scroll to position [1078, 0]
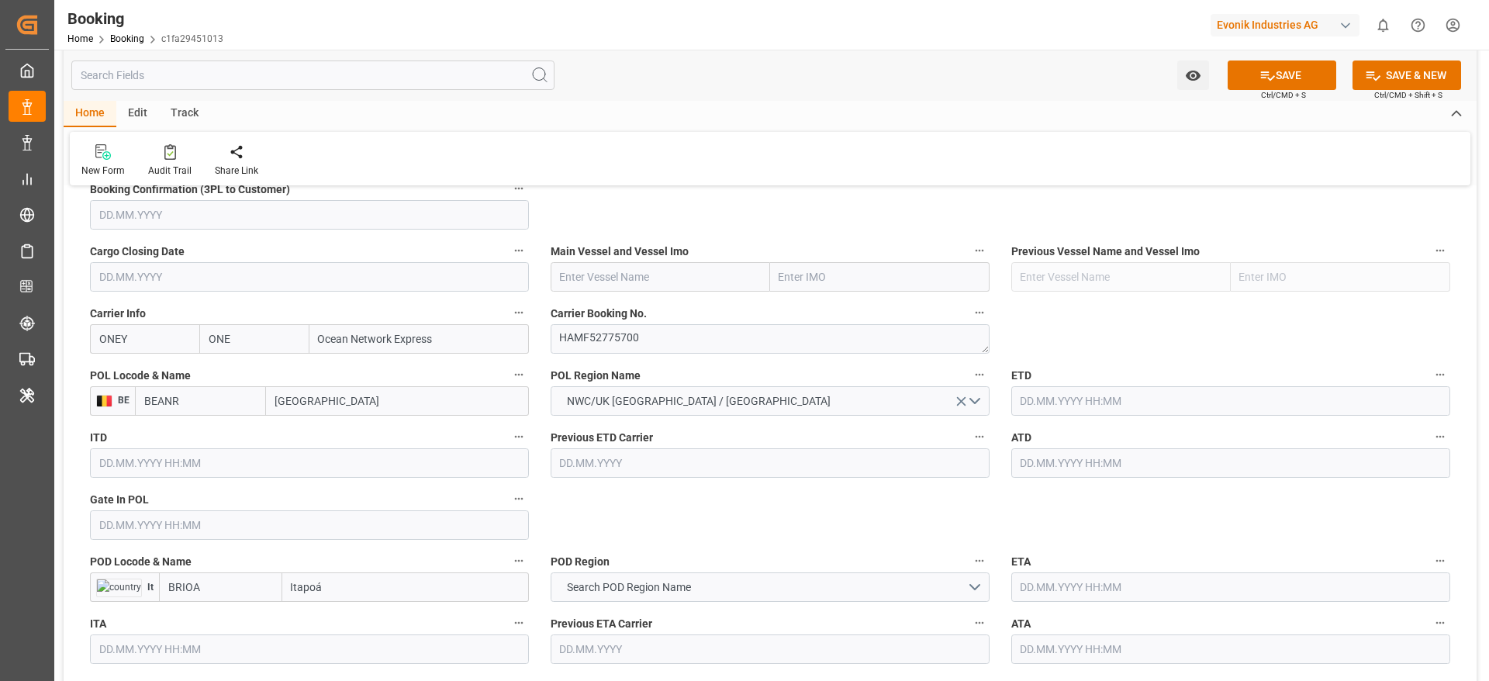
type input "[GEOGRAPHIC_DATA]"
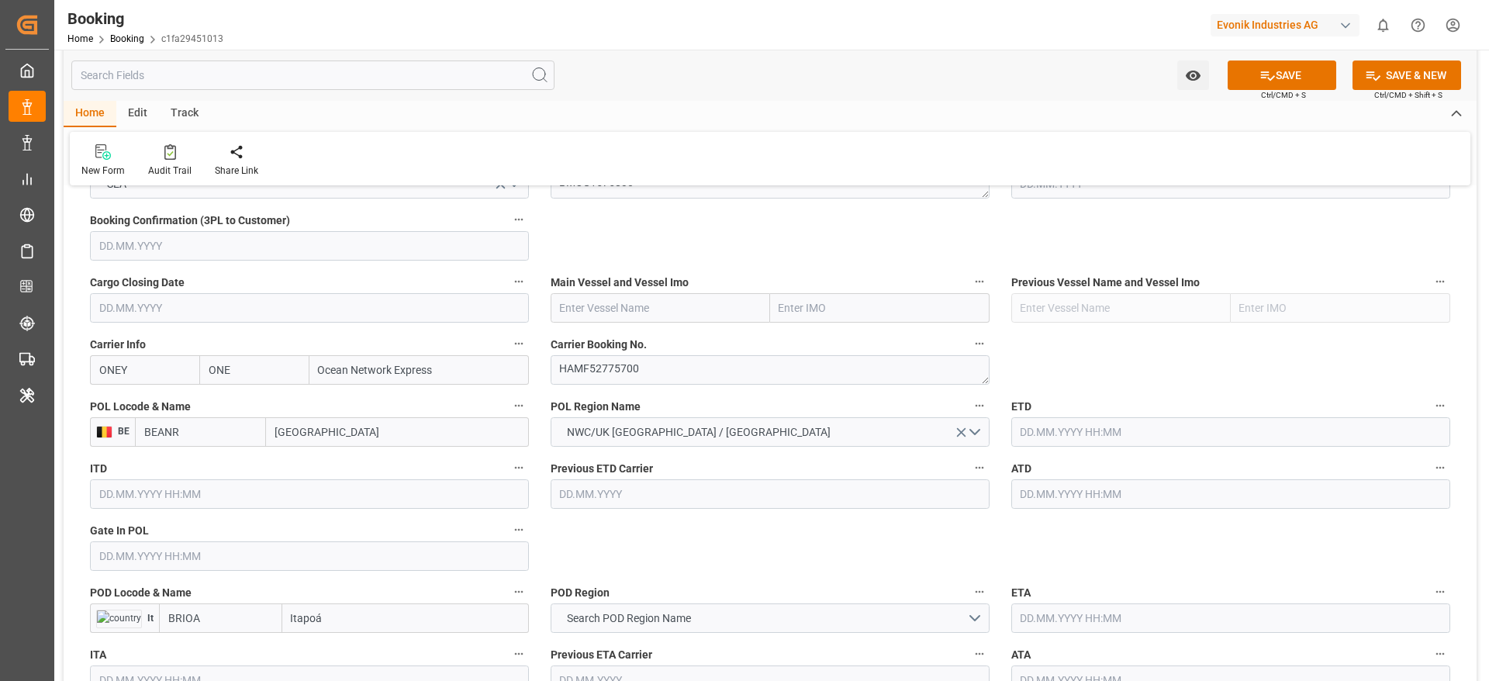
click at [660, 306] on input "text" at bounding box center [660, 307] width 219 height 29
paste input "NAVIOS DOMINO"
click at [657, 340] on span "Navios Domino - 9478494" at bounding box center [621, 342] width 121 height 12
type input "Navios Domino"
type input "9478494"
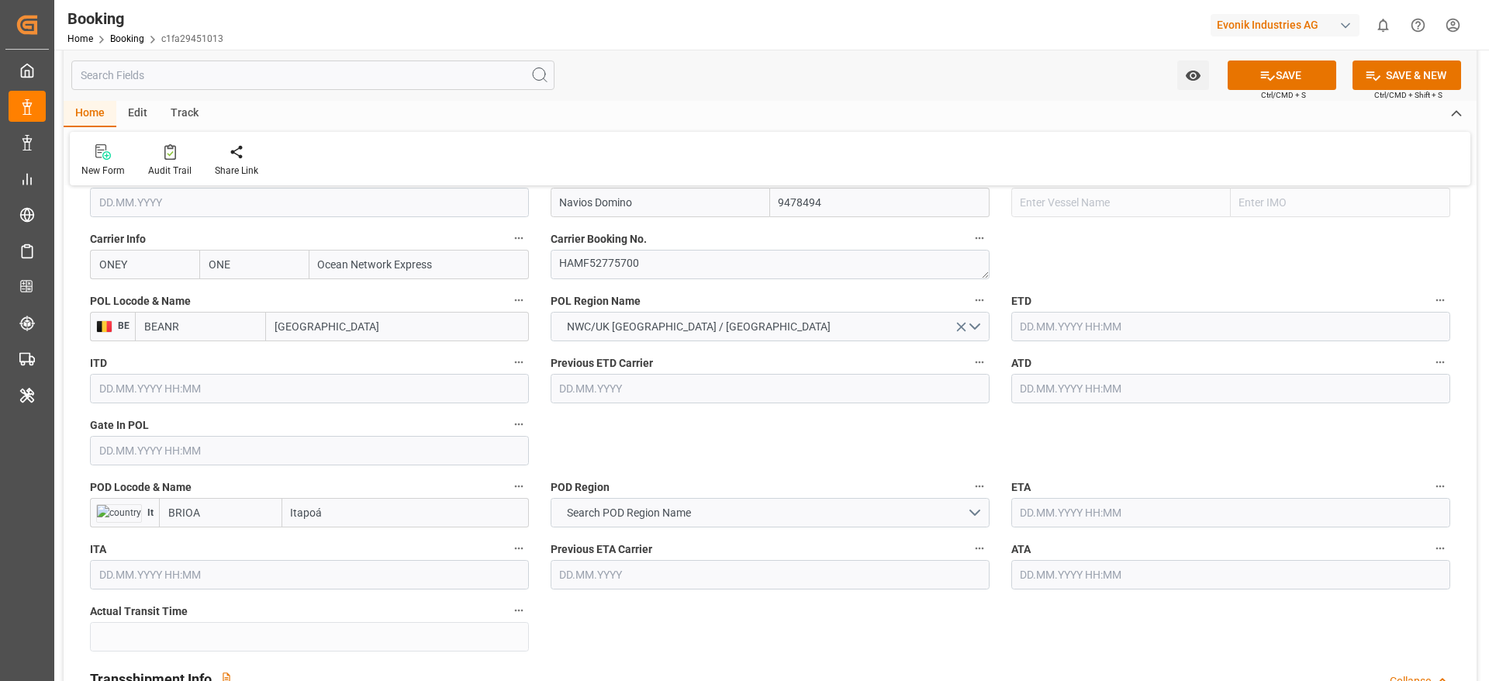
scroll to position [1163, 0]
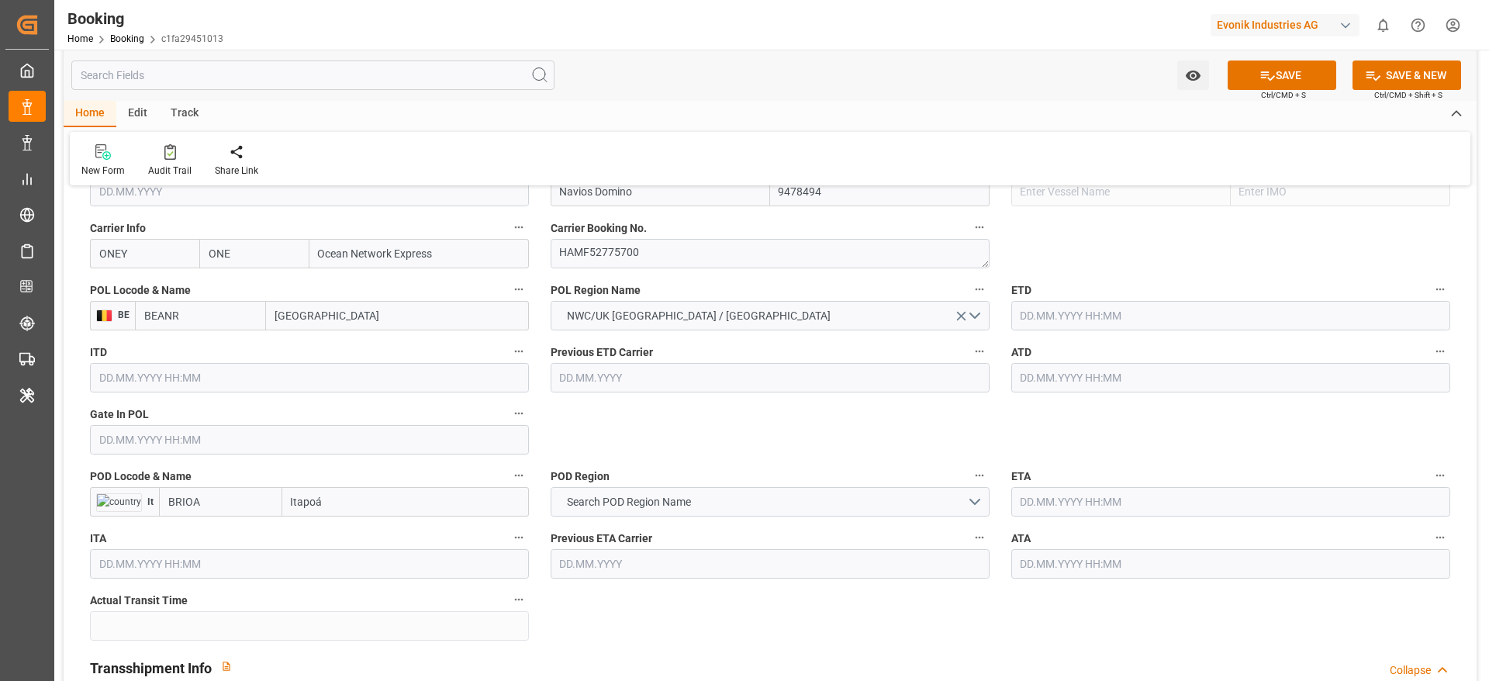
type input "Navios Domino"
click at [106, 438] on input "text" at bounding box center [309, 439] width 439 height 29
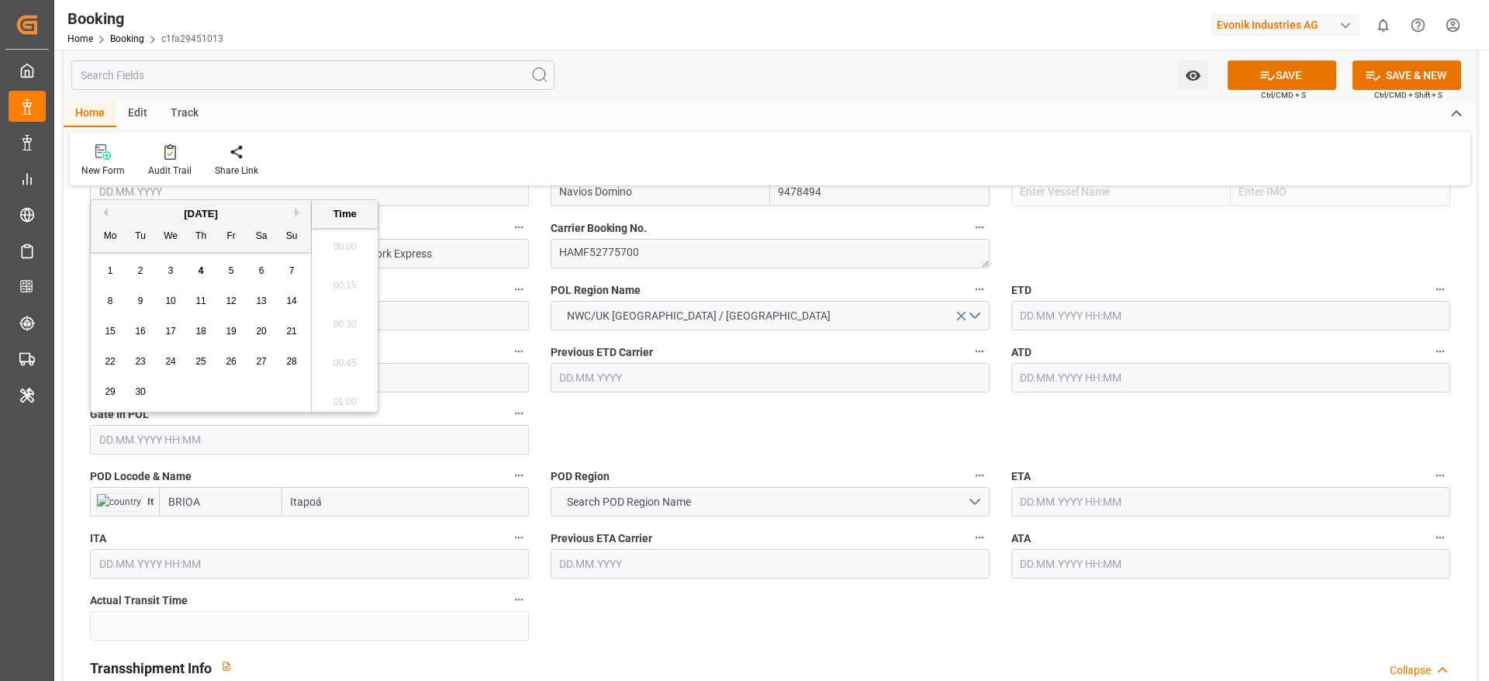
scroll to position [2681, 0]
click at [104, 215] on button "Previous Month" at bounding box center [102, 212] width 9 height 9
click at [235, 389] on span "27" at bounding box center [231, 391] width 10 height 11
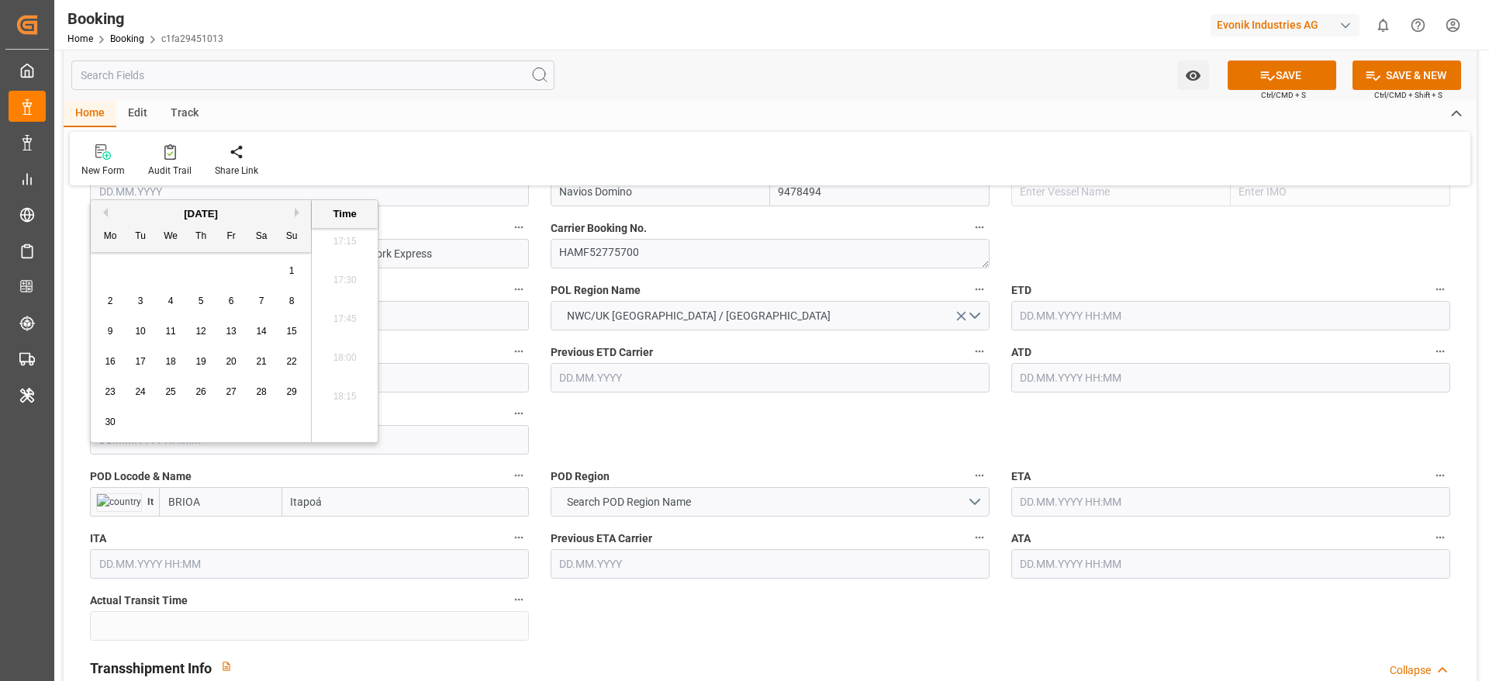
type input "27.06.2025 00:00"
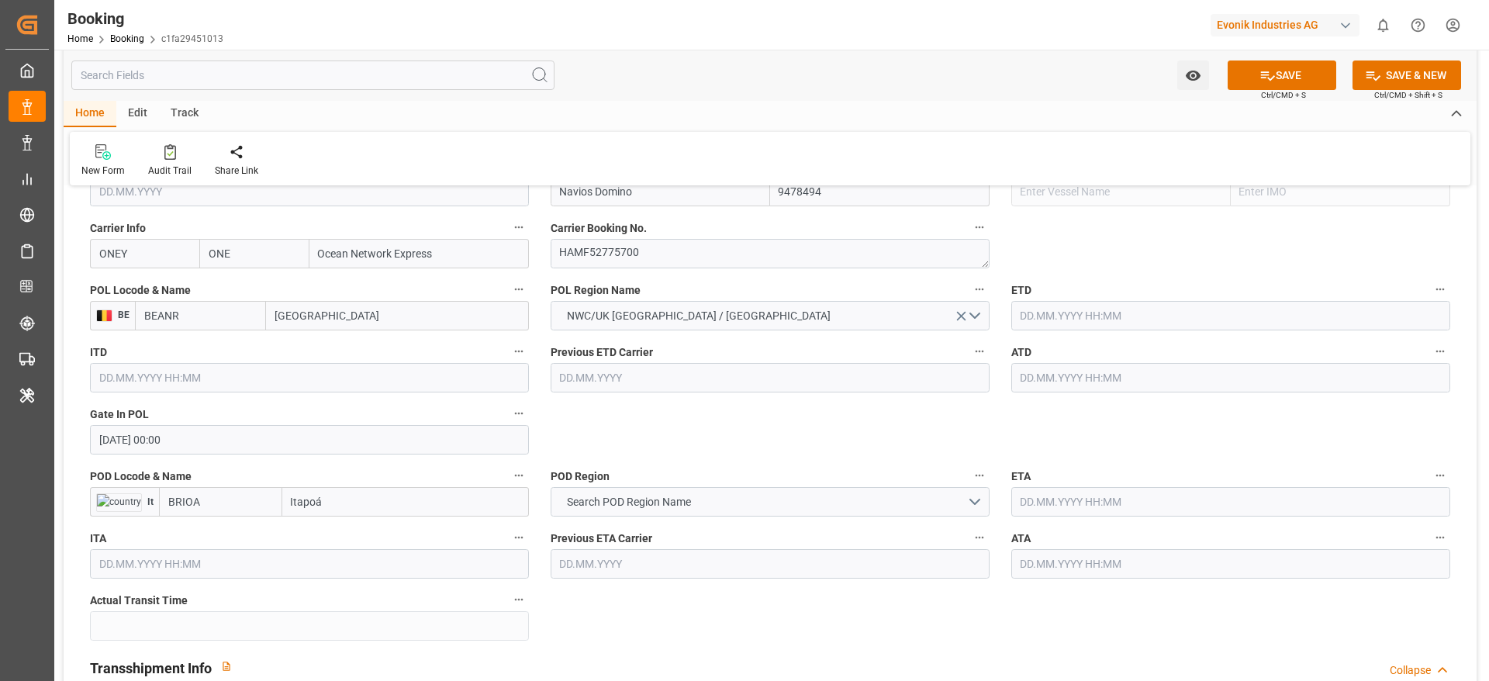
click at [243, 498] on input "BRIOA" at bounding box center [220, 501] width 123 height 29
click at [243, 524] on div "BRIOA - Itapoá" at bounding box center [202, 536] width 85 height 35
type input "BRIOA"
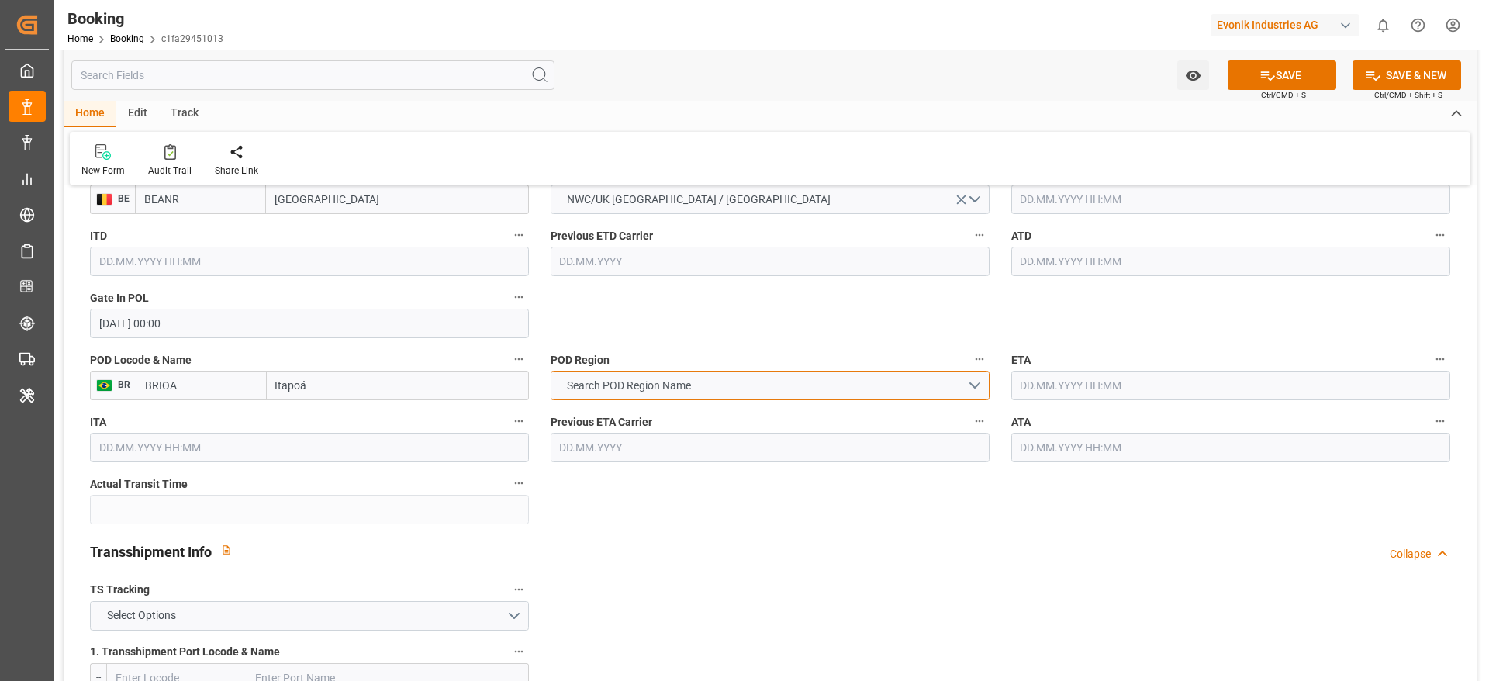
click at [625, 386] on span "Search POD Region Name" at bounding box center [629, 386] width 140 height 16
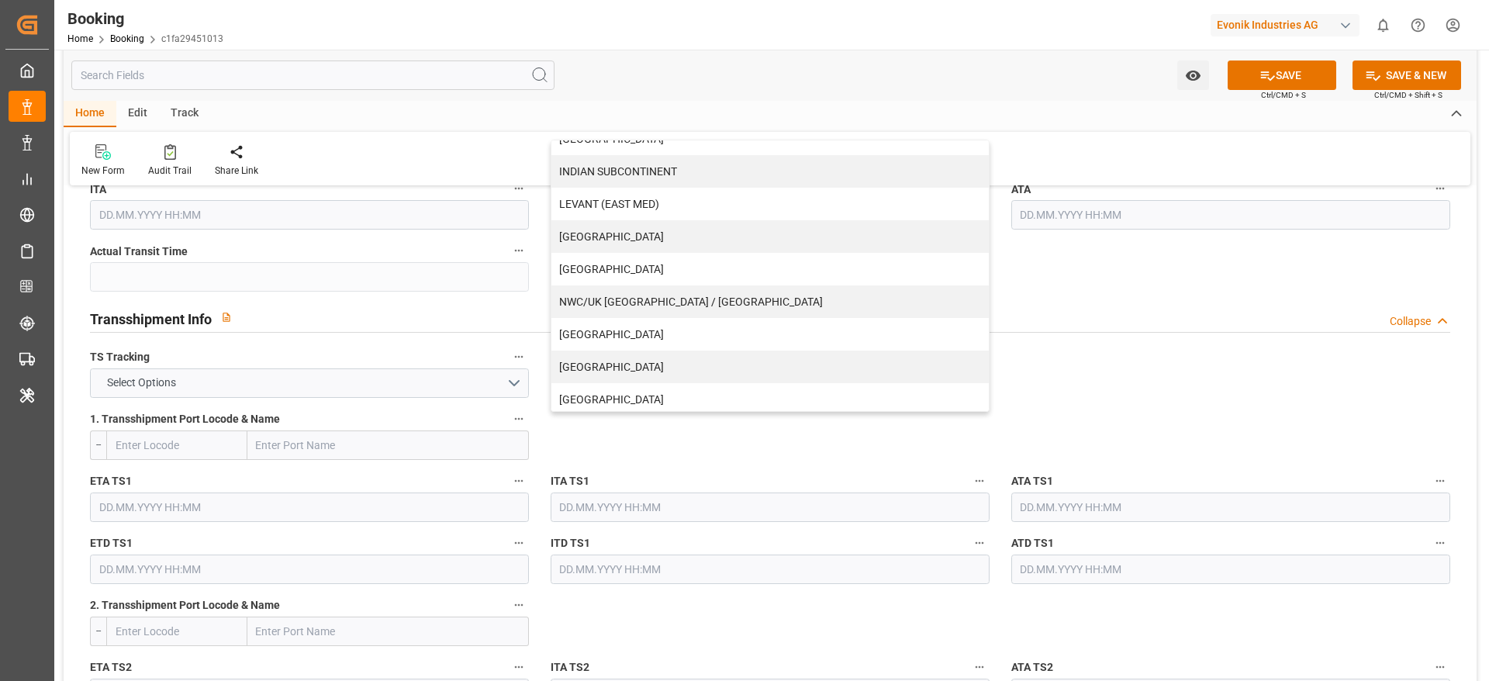
scroll to position [316, 0]
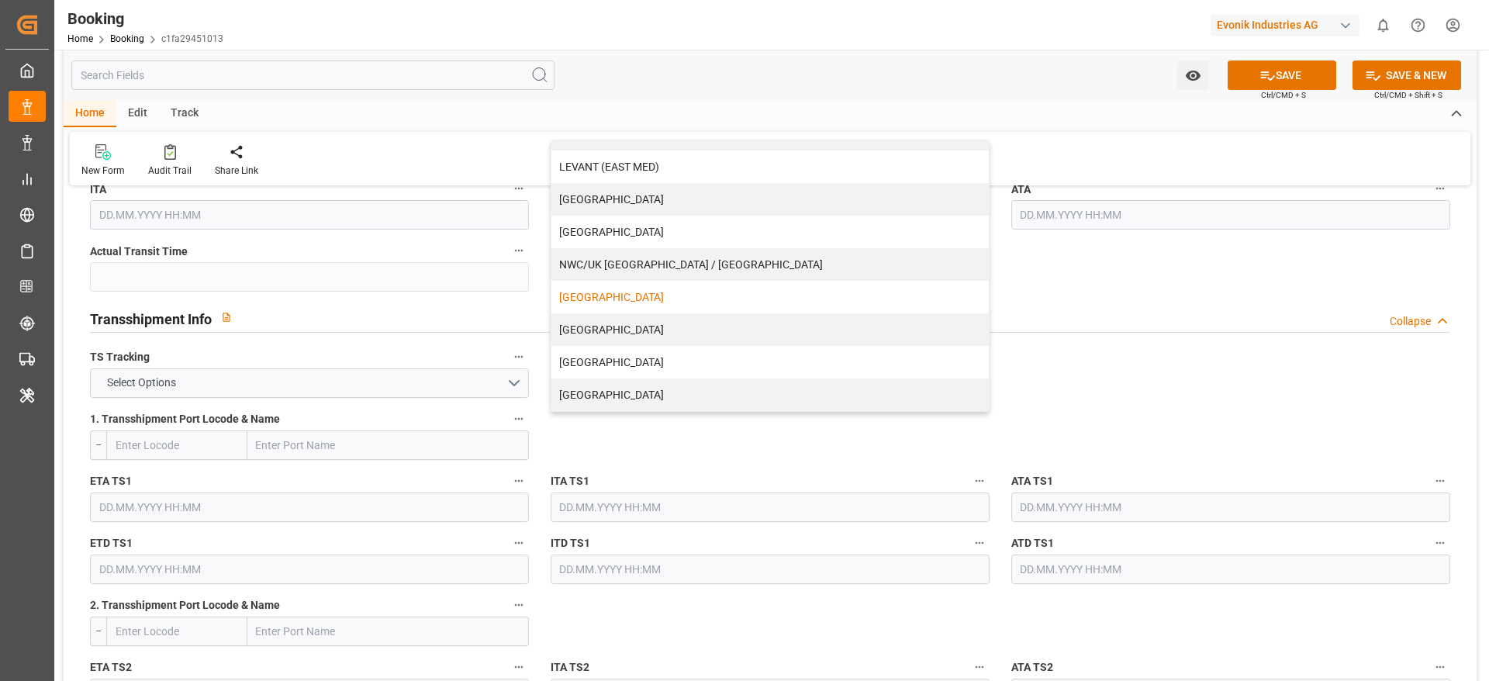
click at [634, 300] on div "SOUTH AMERICA EAST COAST" at bounding box center [769, 297] width 437 height 33
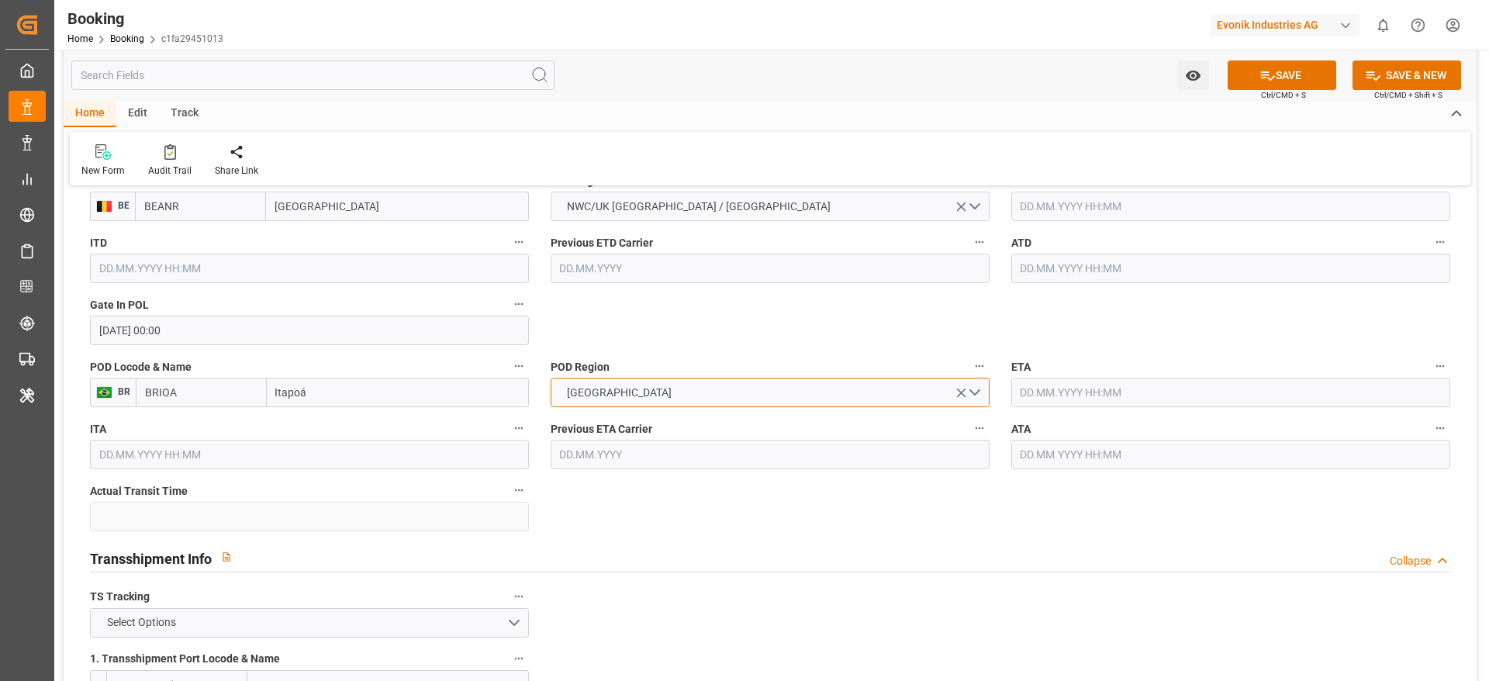
scroll to position [1163, 0]
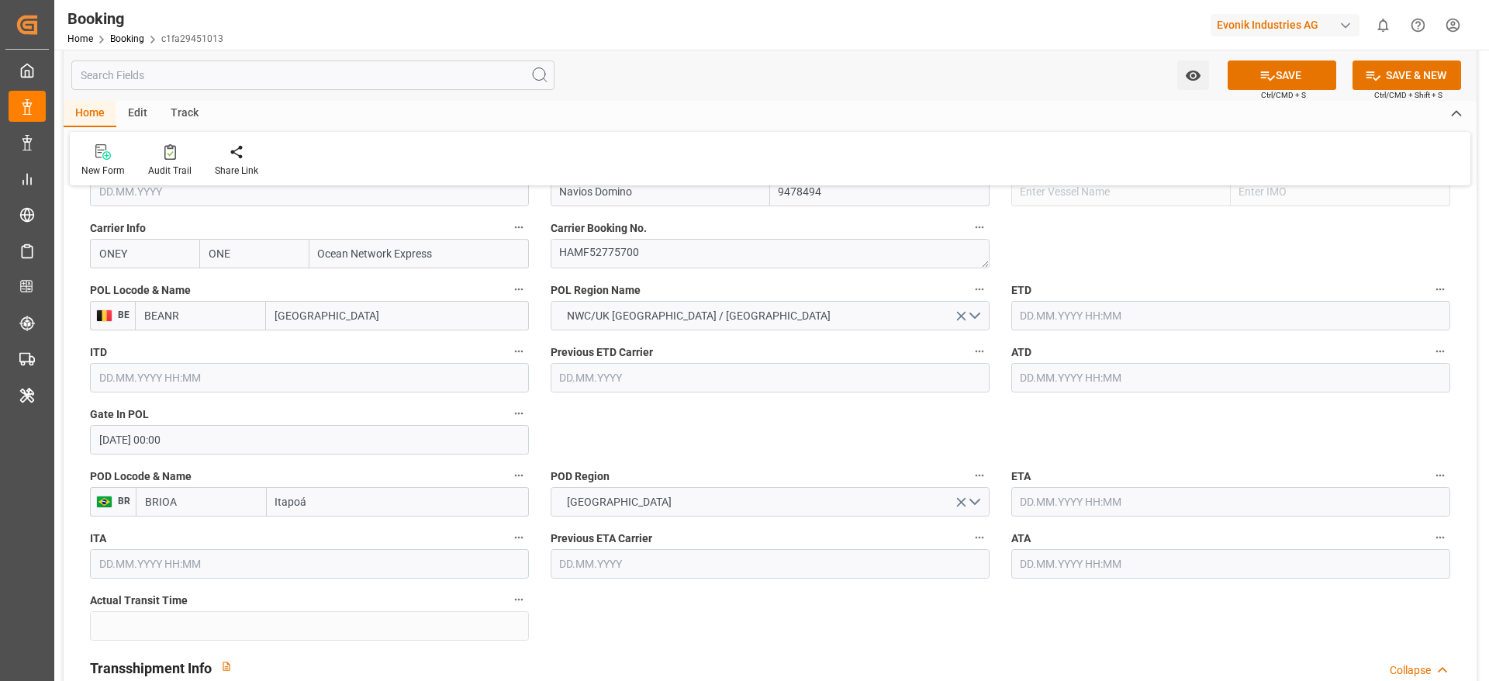
click at [1072, 318] on input "text" at bounding box center [1230, 315] width 439 height 29
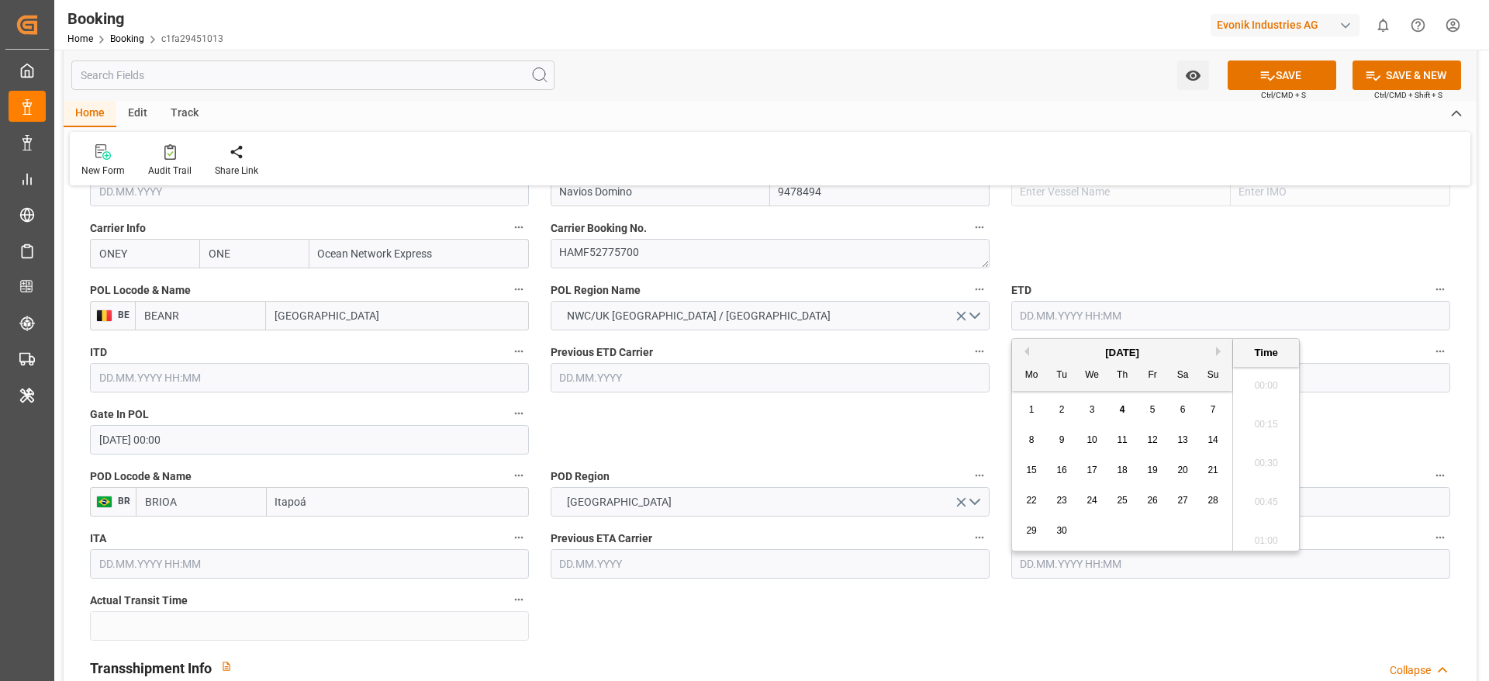
scroll to position [2681, 0]
click at [1025, 354] on button "Previous Month" at bounding box center [1024, 351] width 9 height 9
click at [1155, 416] on div "4" at bounding box center [1152, 410] width 19 height 19
type input "04.07.2025 00:00"
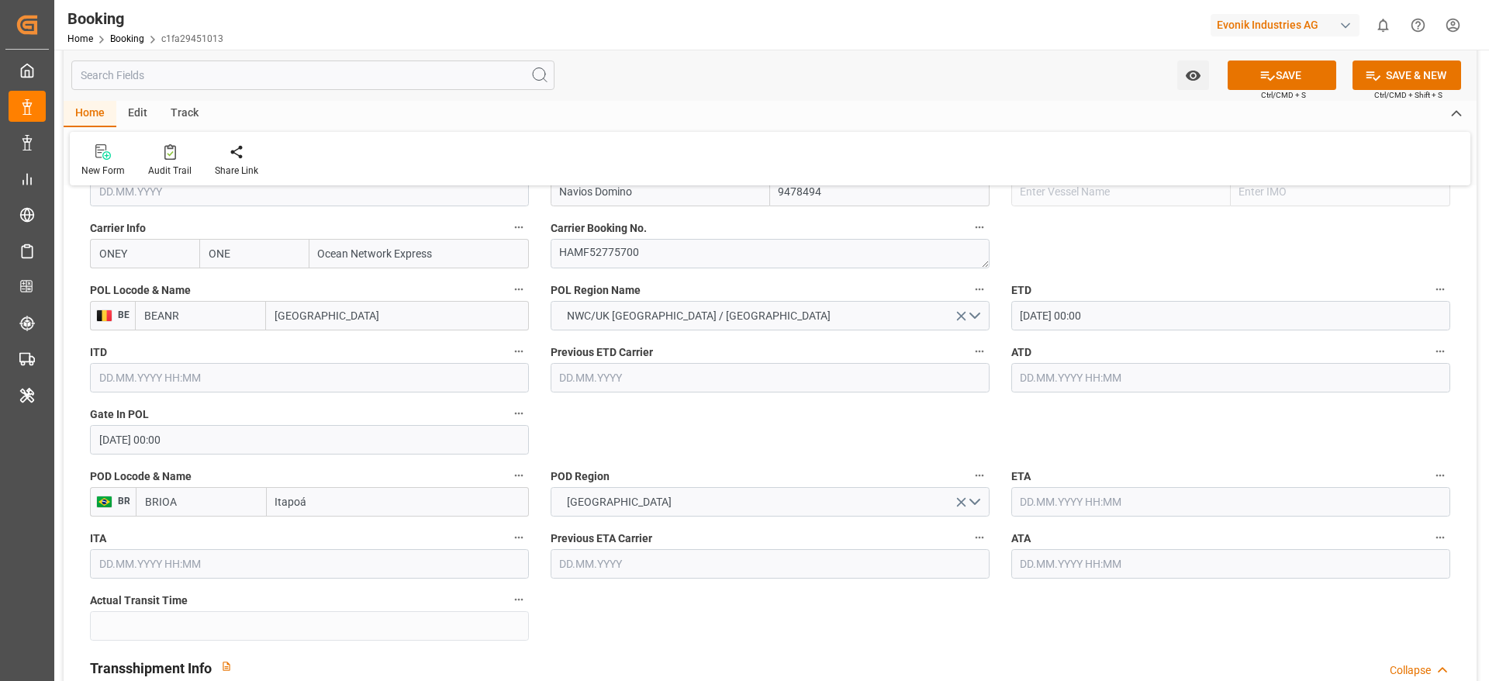
click at [1030, 383] on input "text" at bounding box center [1230, 377] width 439 height 29
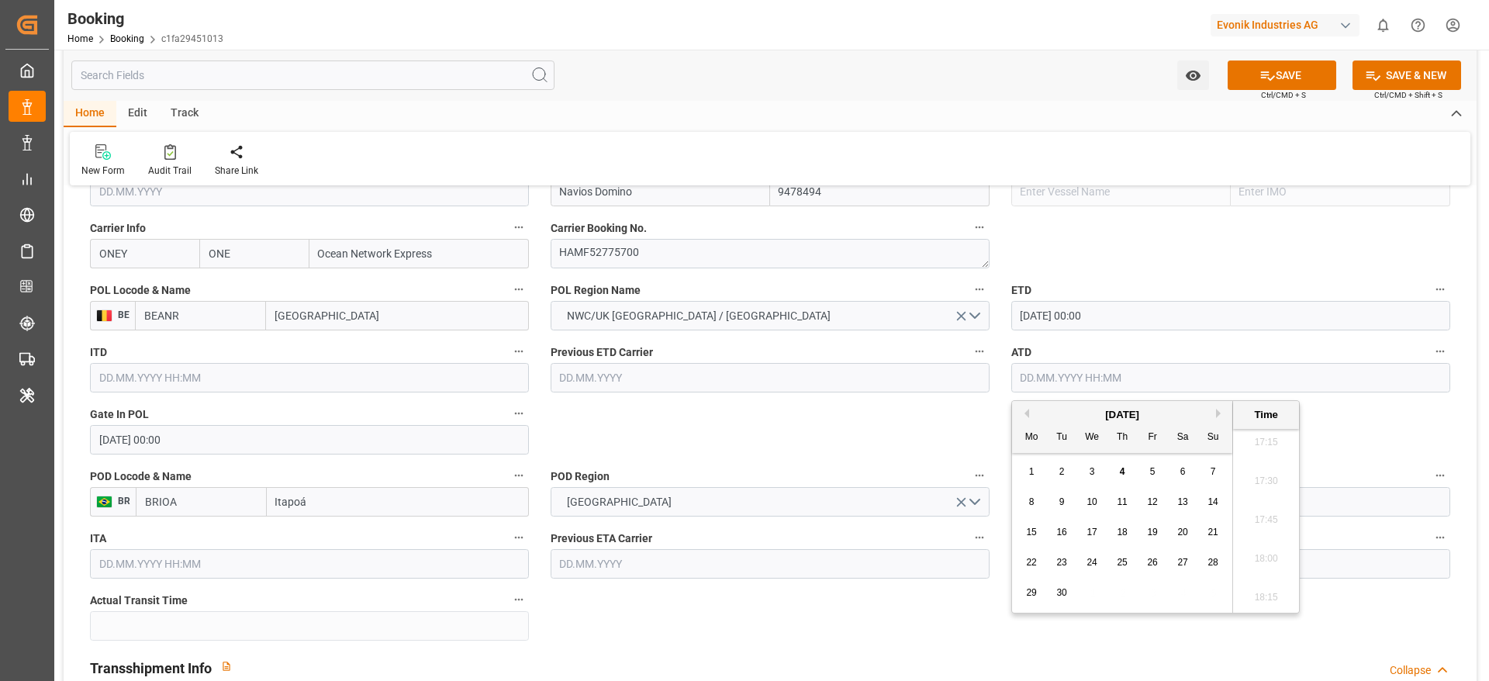
click at [1028, 406] on div "September 2025 Mo Tu We Th Fr Sa Su" at bounding box center [1122, 427] width 220 height 52
click at [1027, 418] on div "September 2025" at bounding box center [1122, 415] width 220 height 16
click at [1024, 415] on button "Previous Month" at bounding box center [1024, 413] width 9 height 9
click at [1158, 475] on div "4" at bounding box center [1152, 472] width 19 height 19
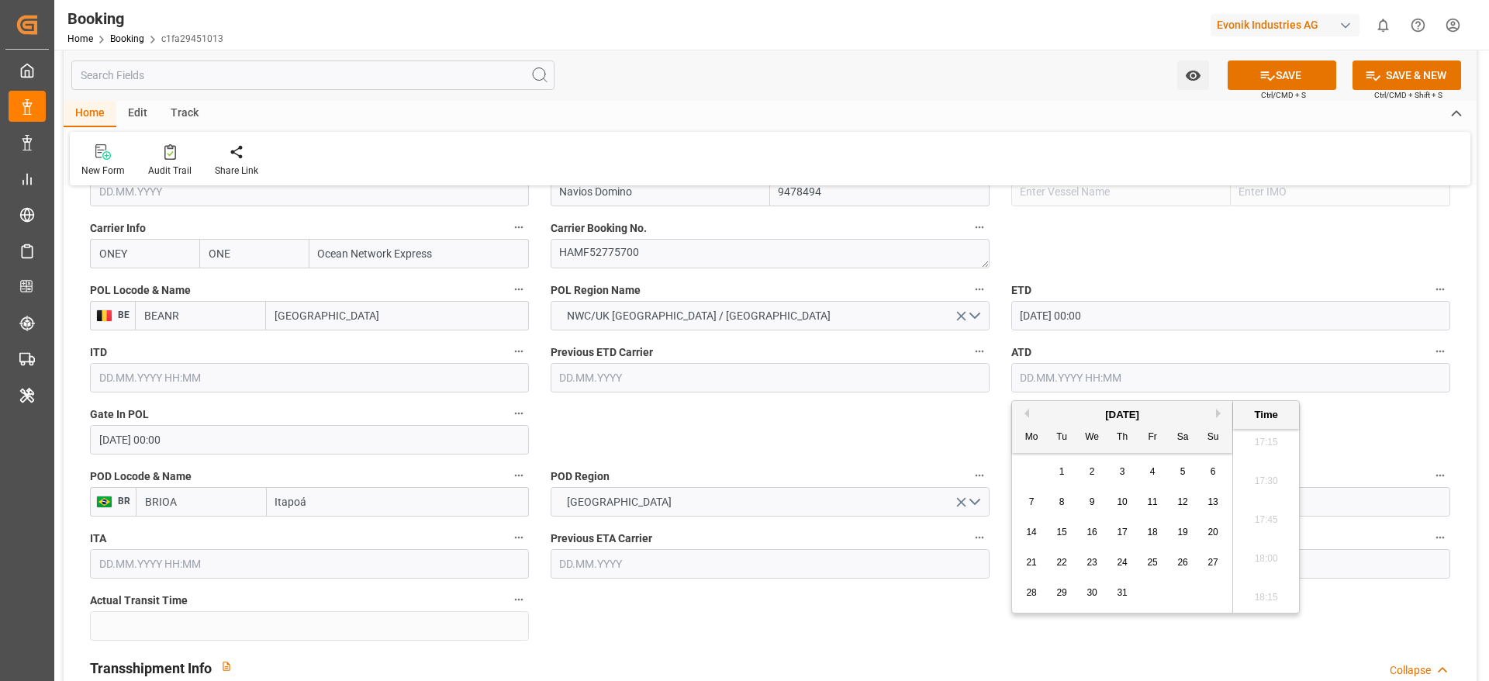
type input "04.07.2025 00:00"
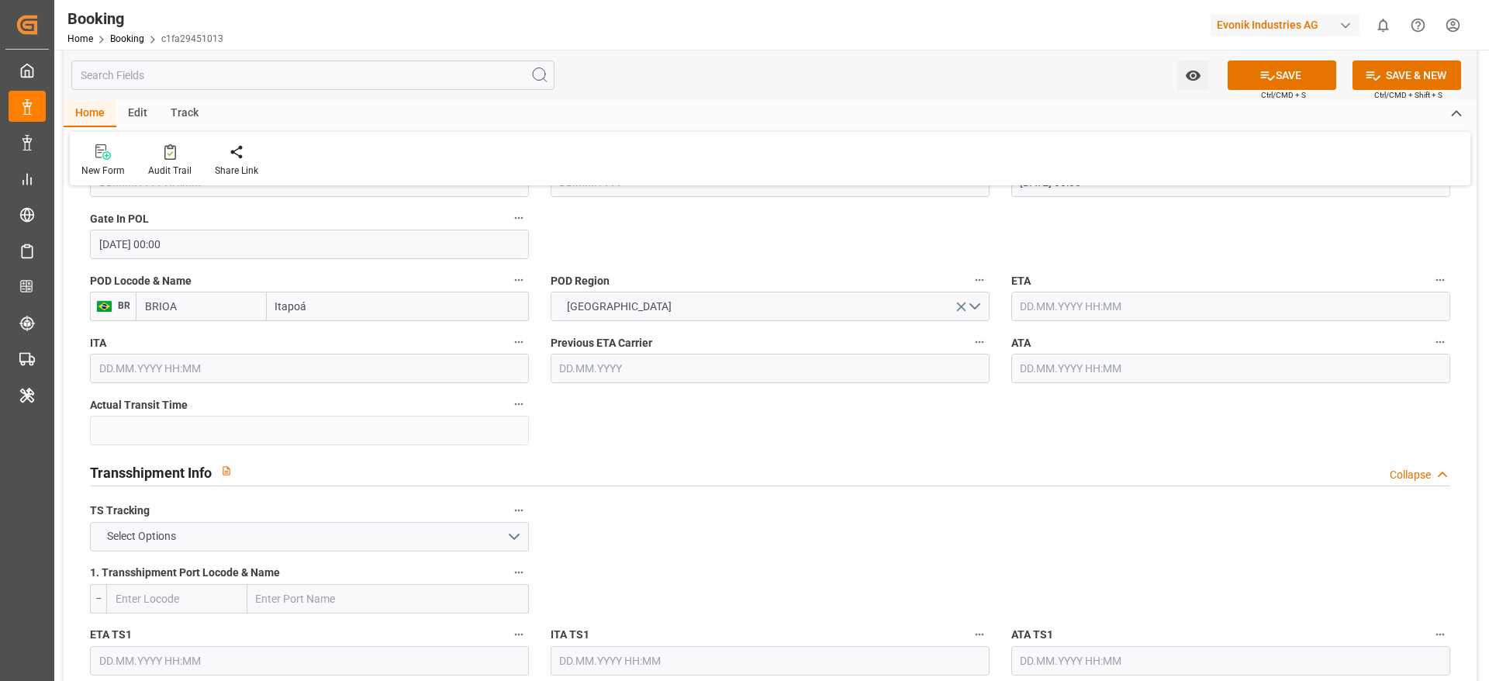
scroll to position [1396, 0]
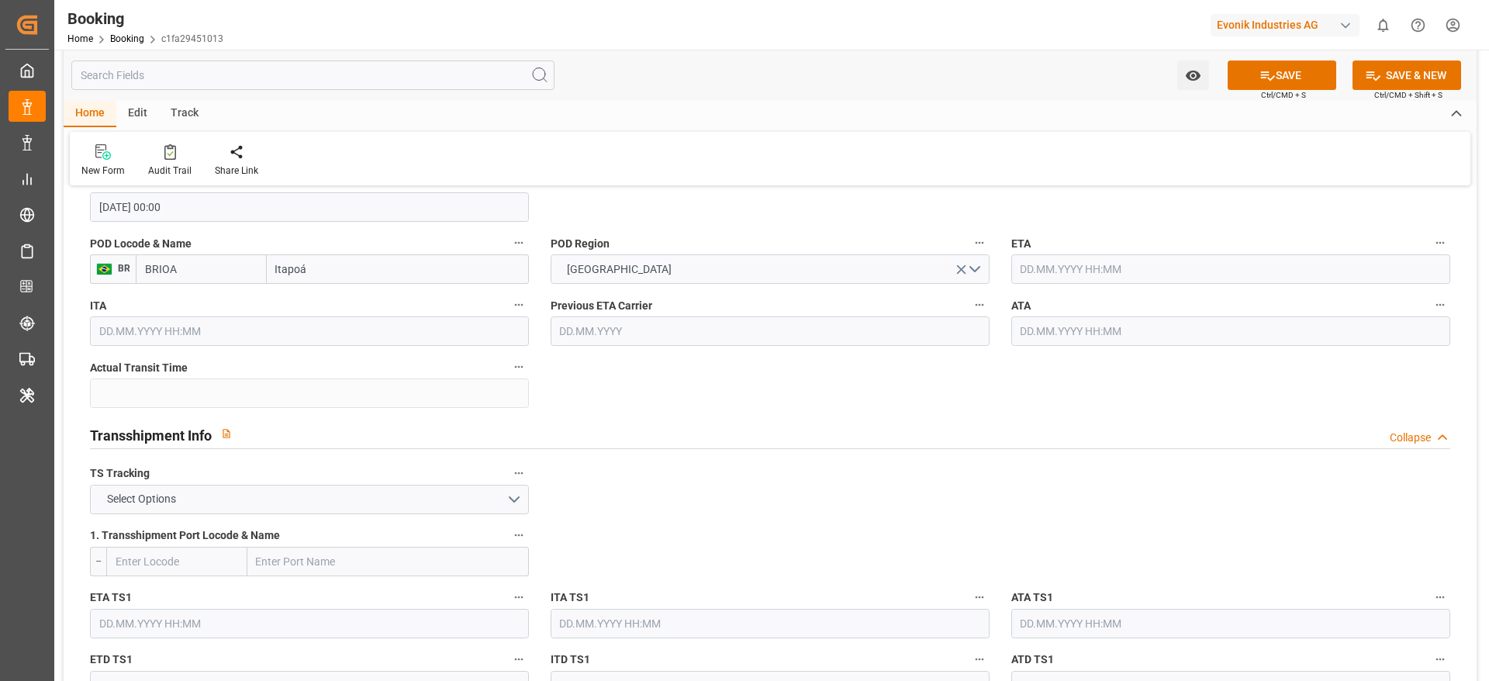
click at [1025, 289] on div "ATA" at bounding box center [1230, 320] width 461 height 62
click at [1026, 280] on input "text" at bounding box center [1230, 268] width 439 height 29
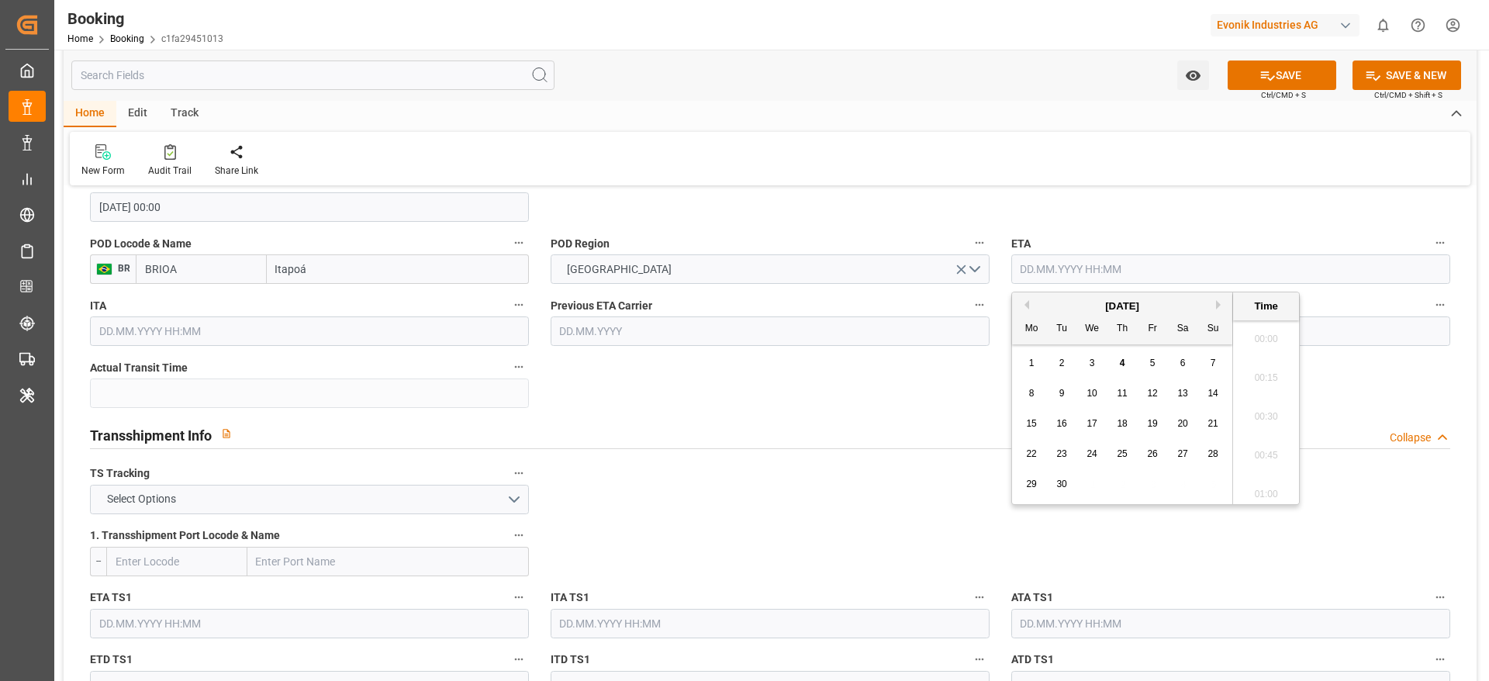
scroll to position [2681, 0]
click at [1026, 306] on button "Previous Month" at bounding box center [1024, 304] width 9 height 9
click at [1093, 397] on span "6" at bounding box center [1092, 393] width 5 height 11
type input "06.08.2025 00:00"
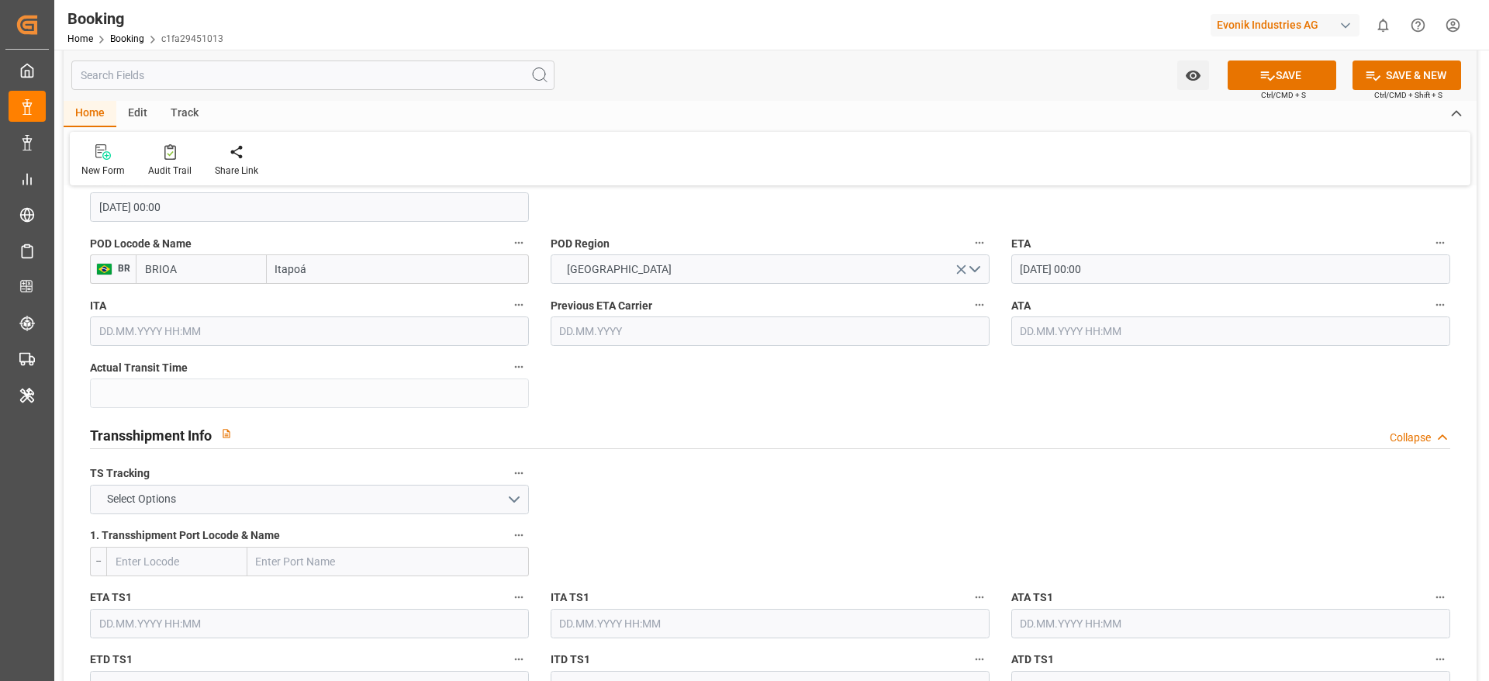
click at [1012, 337] on input "text" at bounding box center [1230, 330] width 439 height 29
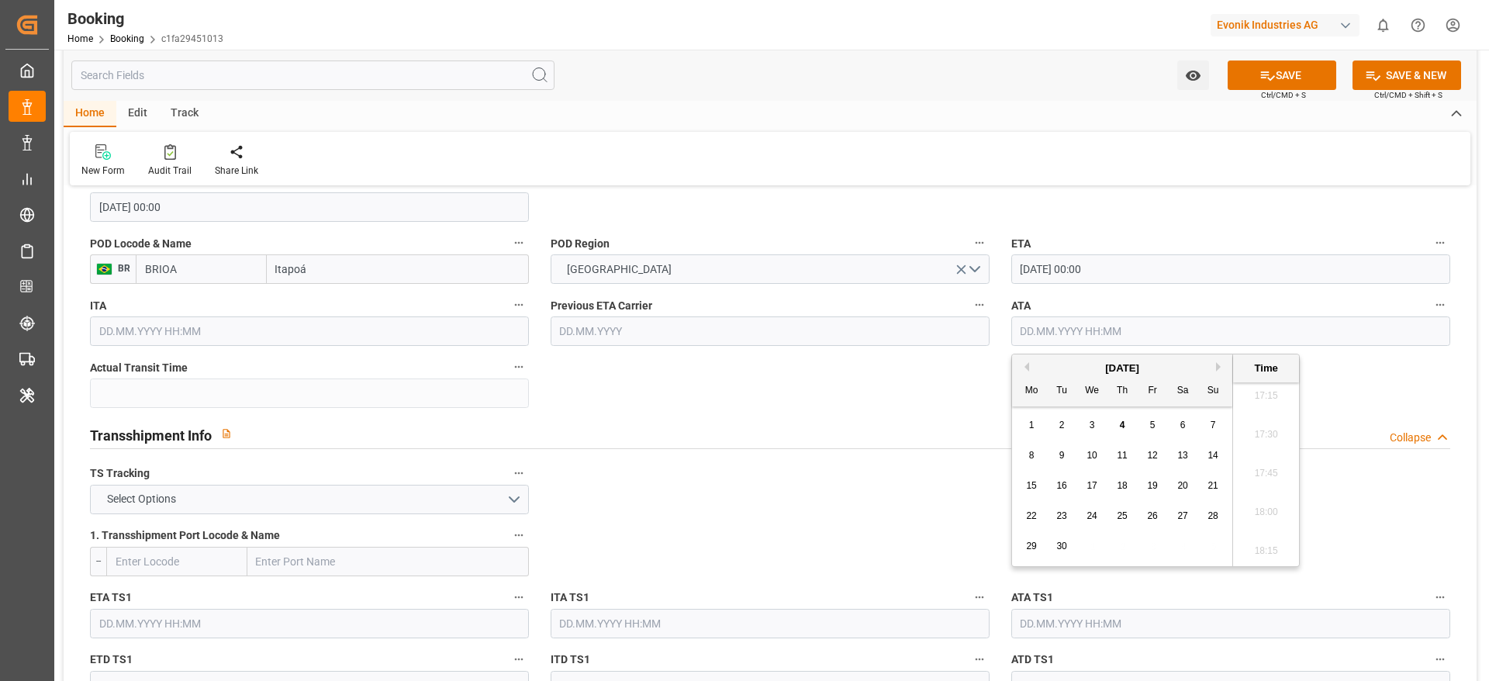
click at [1028, 369] on button "Previous Month" at bounding box center [1024, 366] width 9 height 9
click at [1090, 460] on span "6" at bounding box center [1092, 455] width 5 height 11
type input "06.08.2025 00:00"
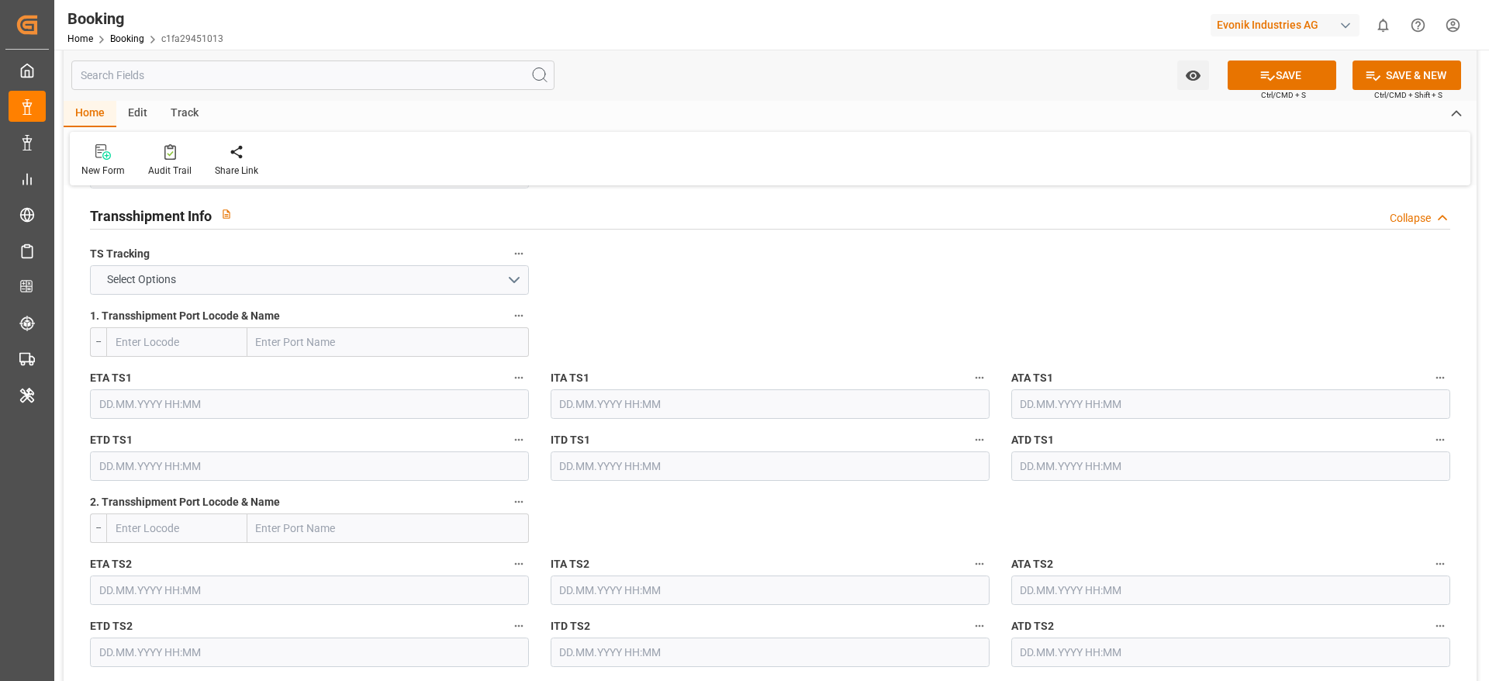
scroll to position [1629, 0]
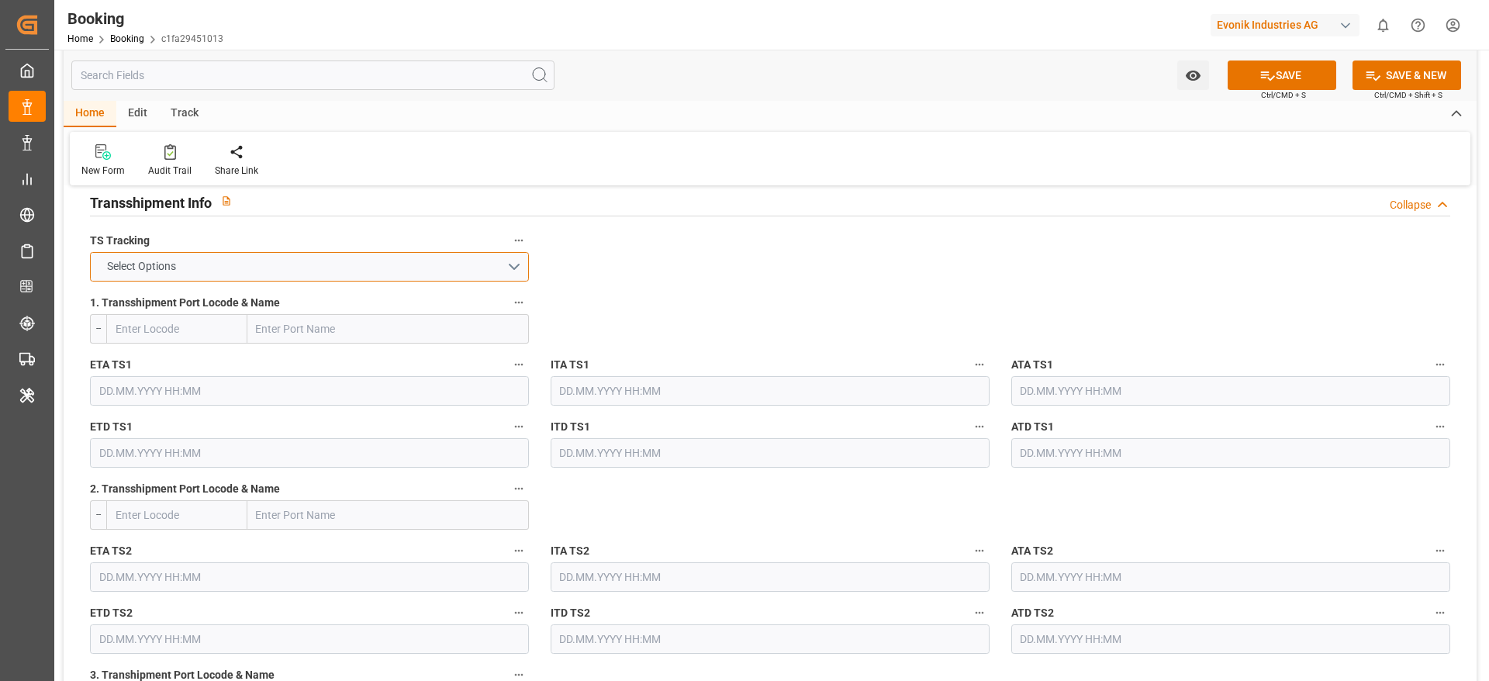
click at [154, 278] on button "Select Options" at bounding box center [309, 266] width 439 height 29
click at [163, 311] on div "FALSE" at bounding box center [309, 303] width 437 height 33
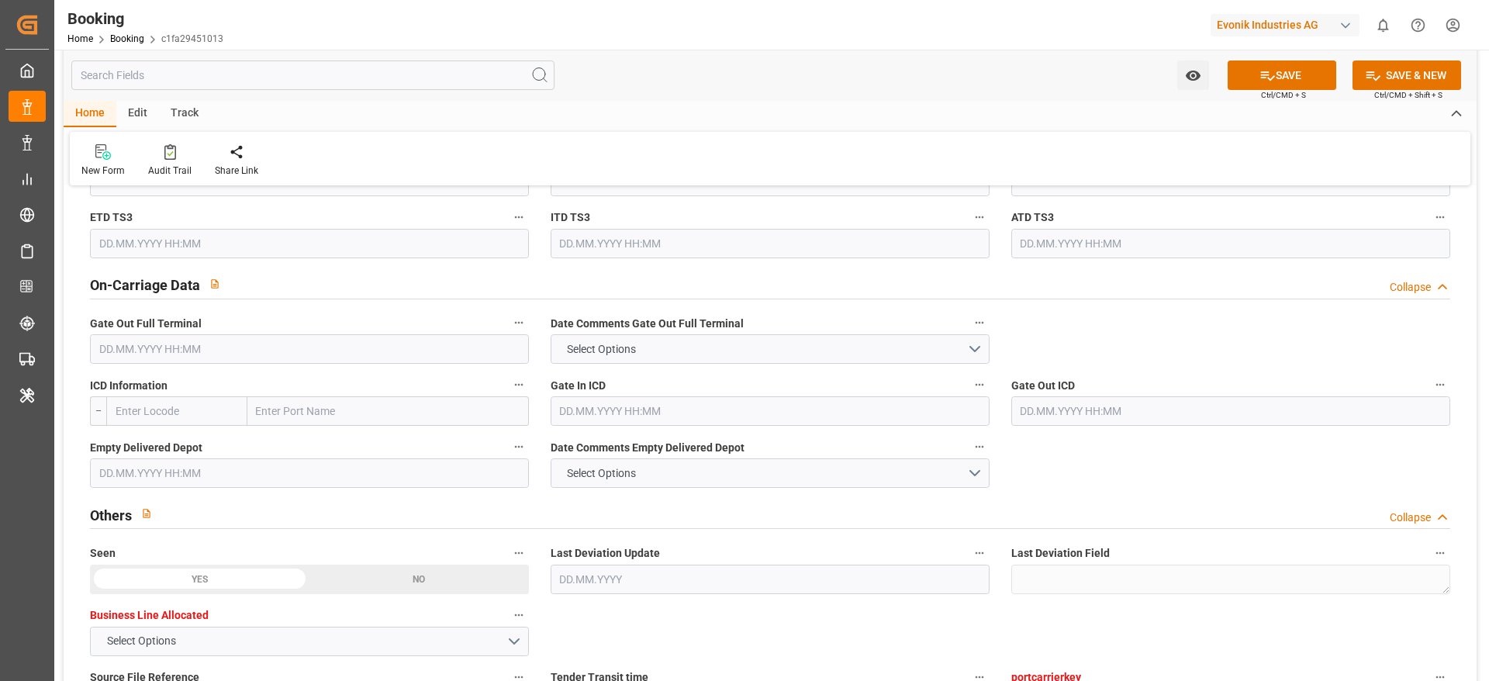
scroll to position [2326, 0]
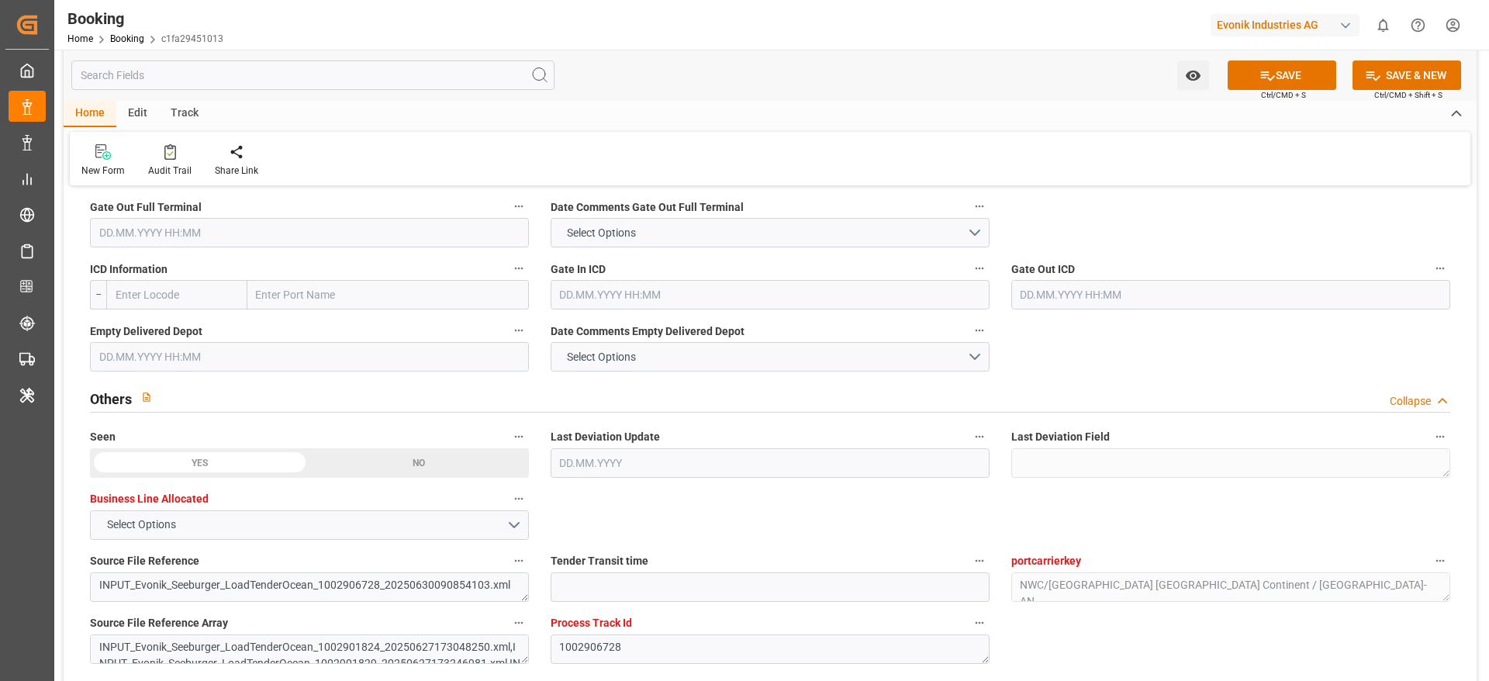
click at [112, 226] on input "text" at bounding box center [309, 232] width 439 height 29
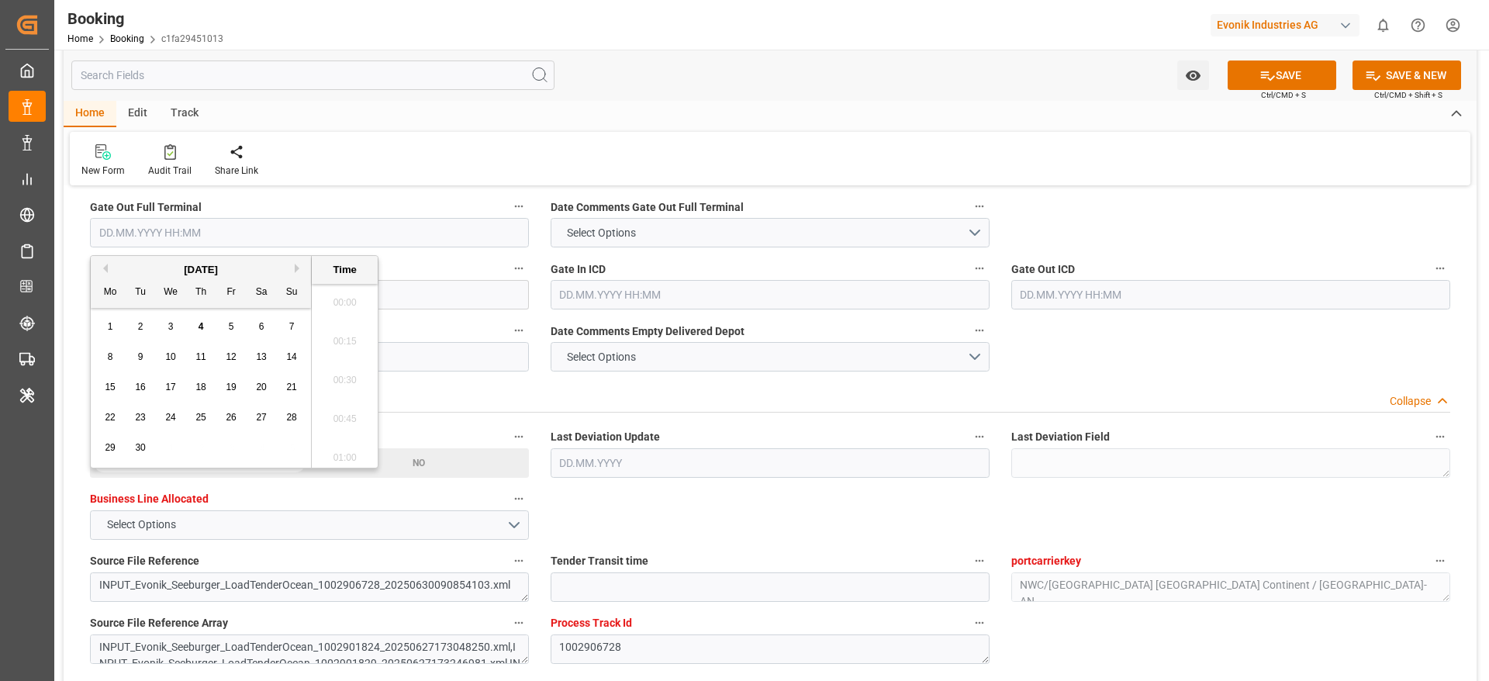
scroll to position [2681, 0]
click at [106, 269] on button "Previous Month" at bounding box center [102, 268] width 9 height 9
click at [233, 356] on span "8" at bounding box center [231, 356] width 5 height 11
click at [264, 356] on span "9" at bounding box center [261, 356] width 5 height 11
type input "09.08.2025 00:00"
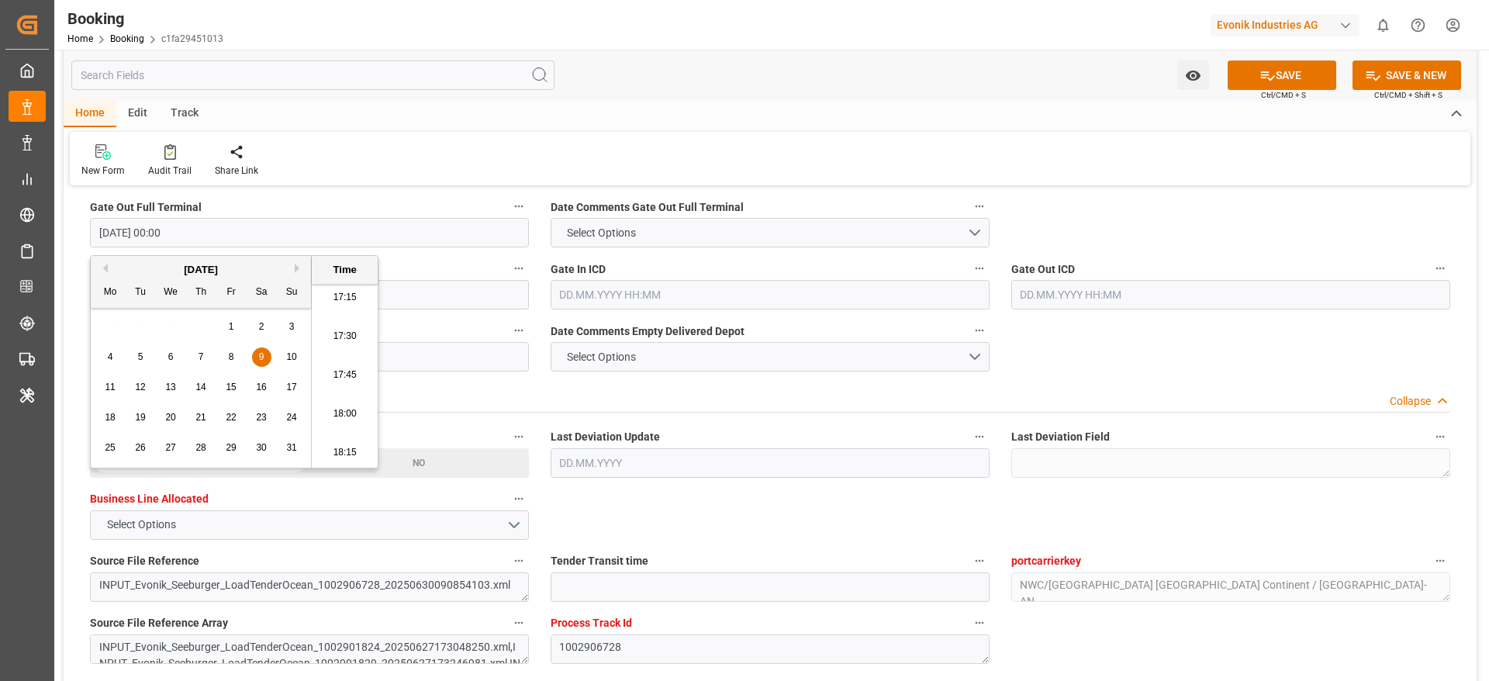
click at [421, 367] on input "text" at bounding box center [309, 356] width 439 height 29
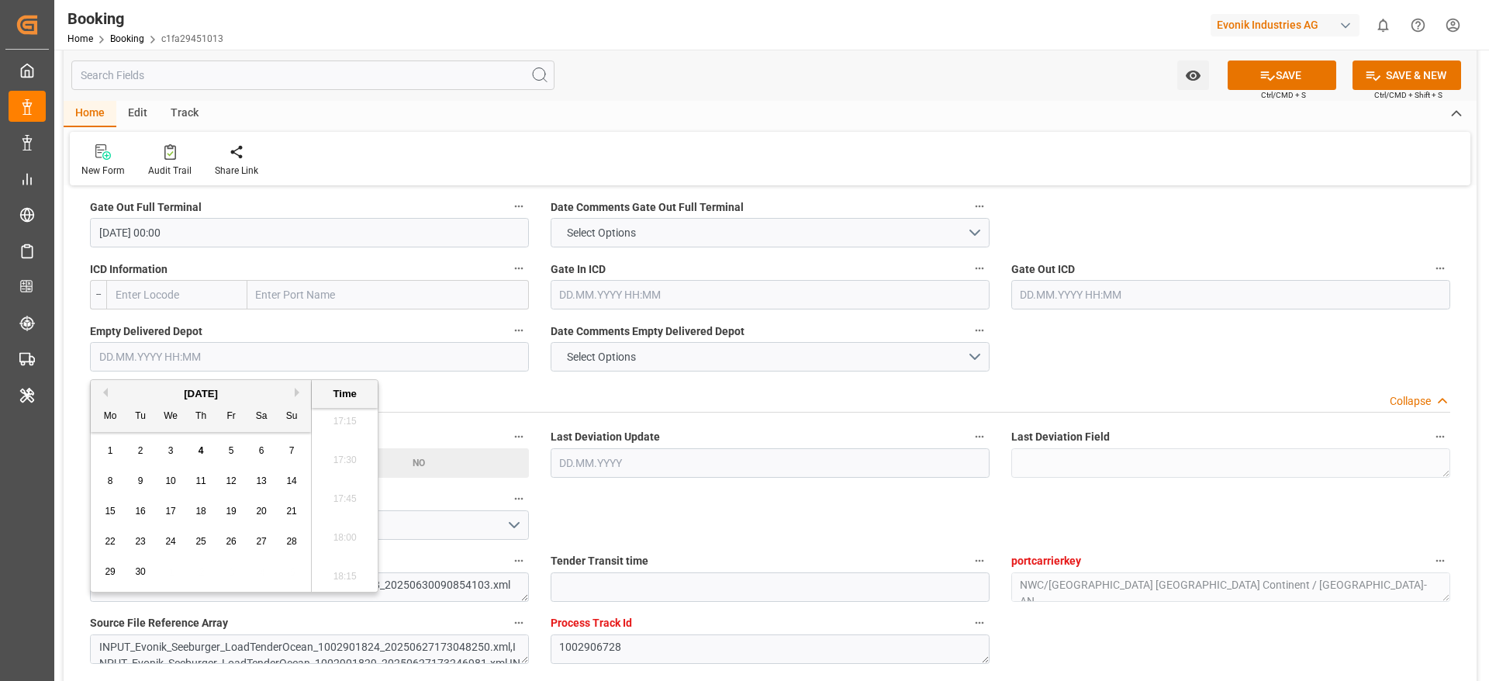
click at [105, 392] on button "Previous Month" at bounding box center [102, 392] width 9 height 9
click at [202, 539] on span "21" at bounding box center [200, 541] width 10 height 11
type input "21.08.2025 00:00"
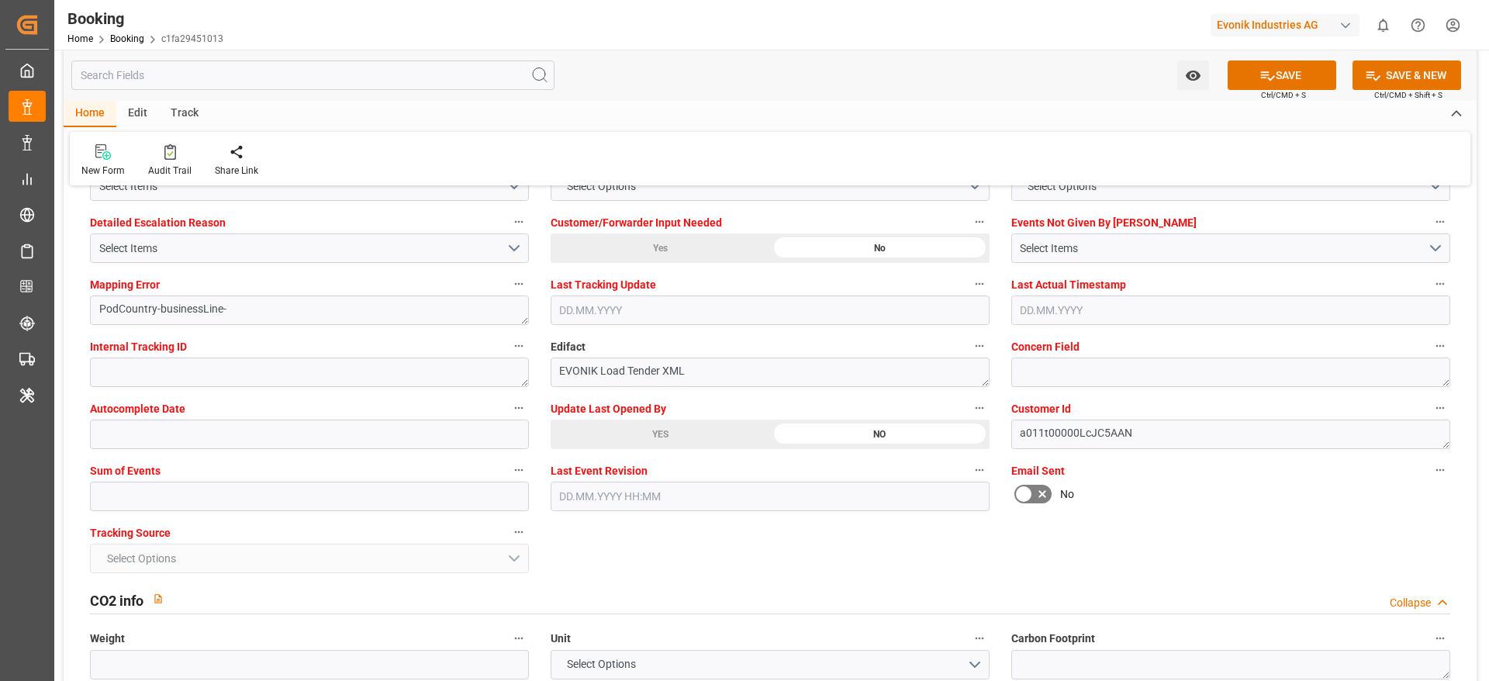
scroll to position [3141, 0]
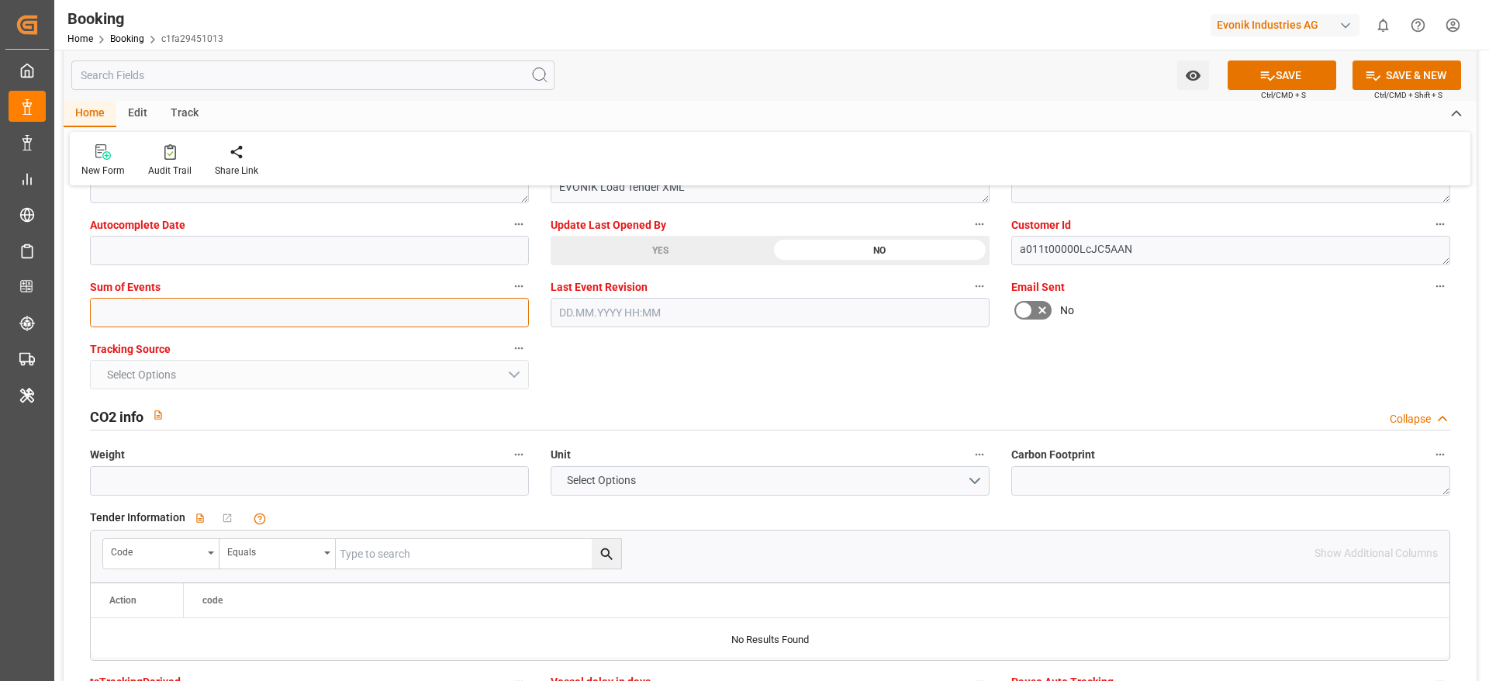
click at [96, 301] on input "text" at bounding box center [309, 312] width 439 height 29
type input "0"
click at [1289, 80] on button "SAVE" at bounding box center [1282, 74] width 109 height 29
type textarea "[PERSON_NAME]"
type textarea "businessLine-"
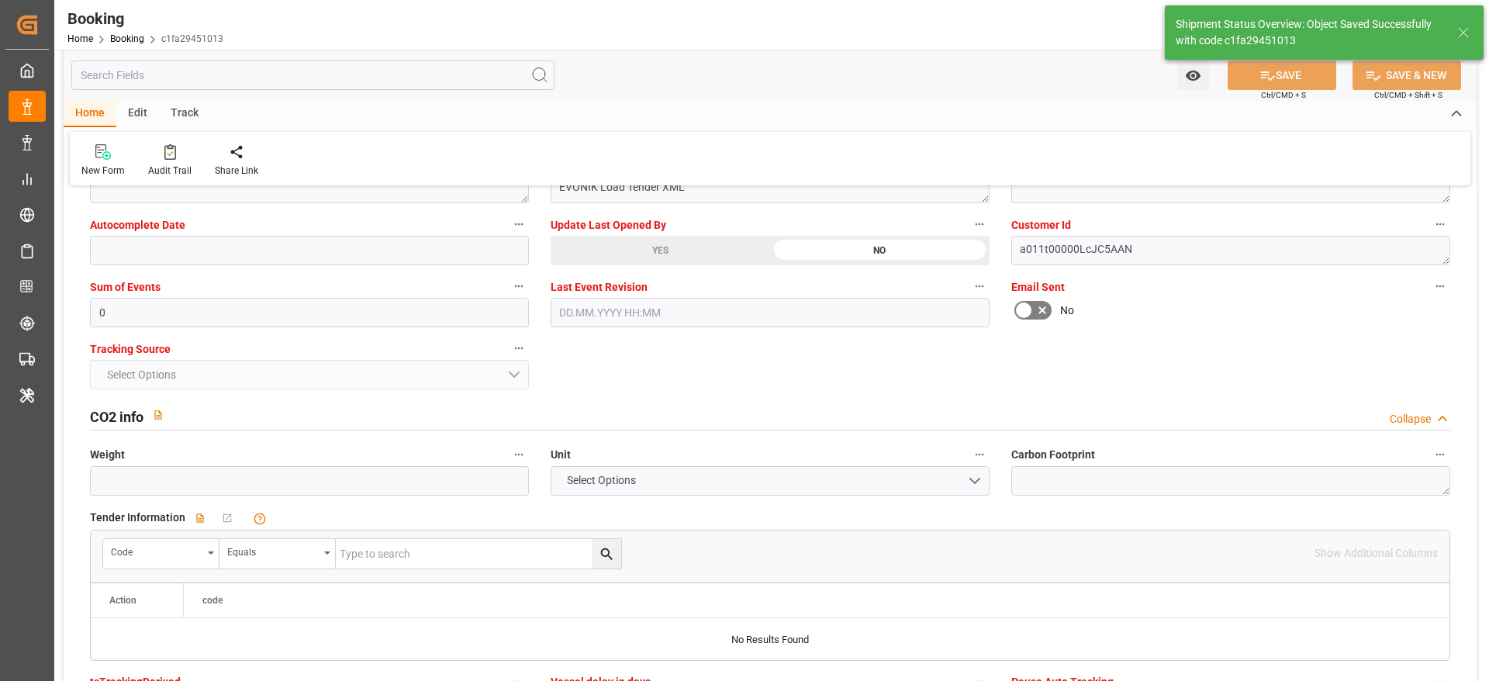
type input "33"
type input "04.07.2025 00:00"
type input "06.08.2025 00:00"
type input "04.09.2025 12:24"
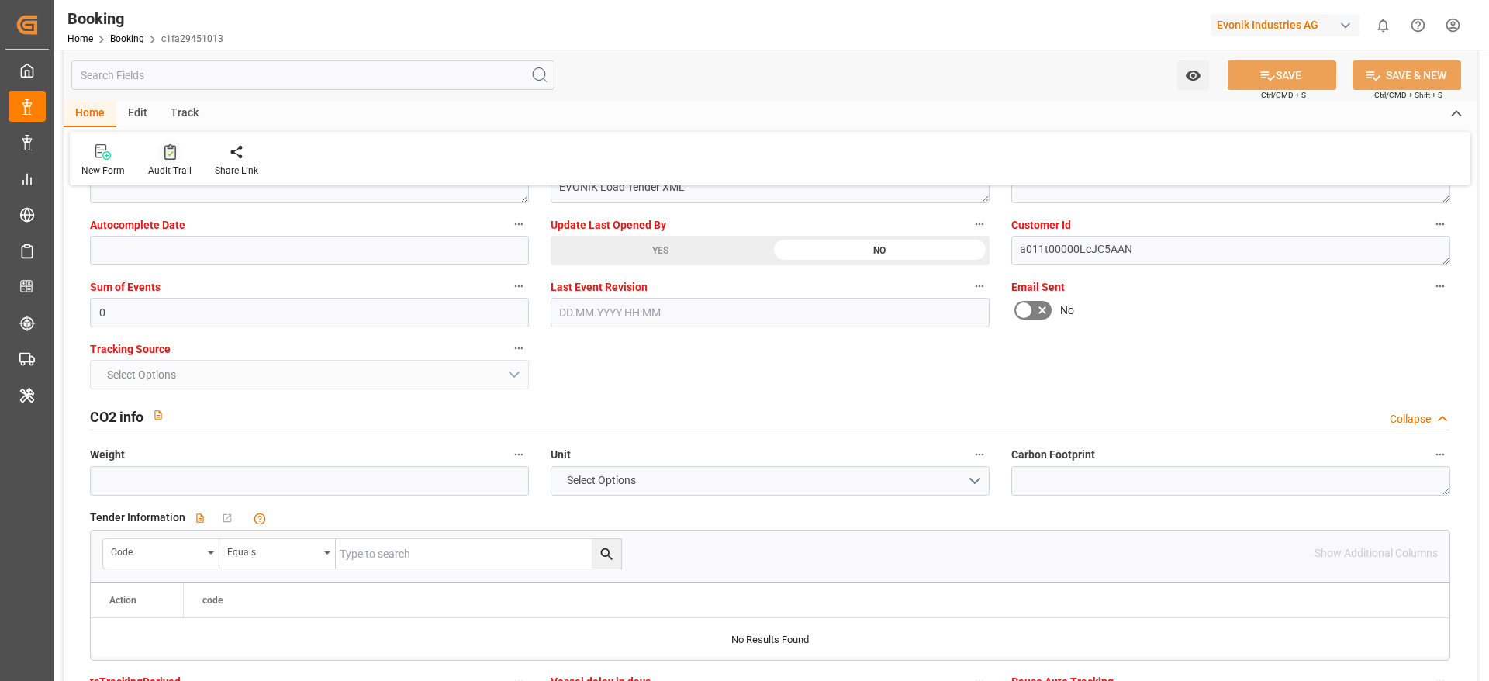
click at [174, 168] on div "Audit Trail" at bounding box center [169, 171] width 43 height 14
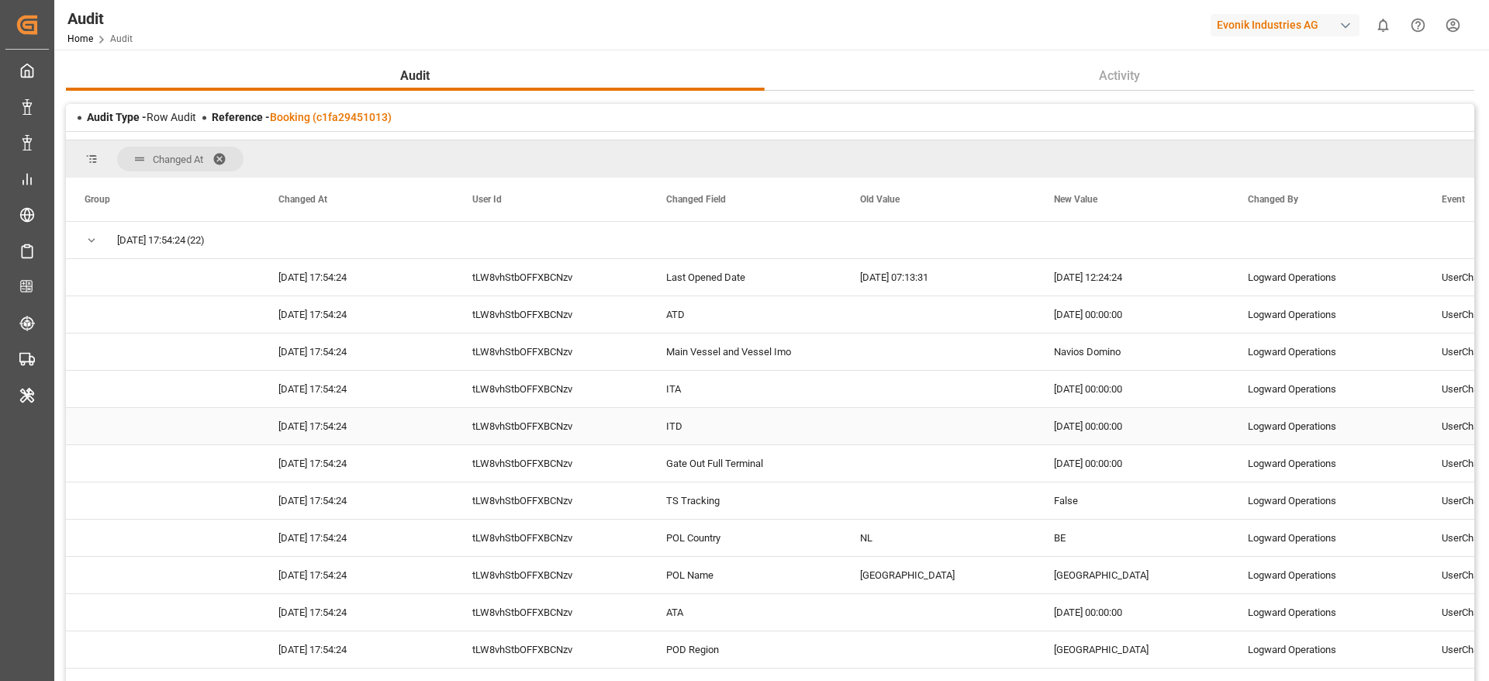
scroll to position [465, 0]
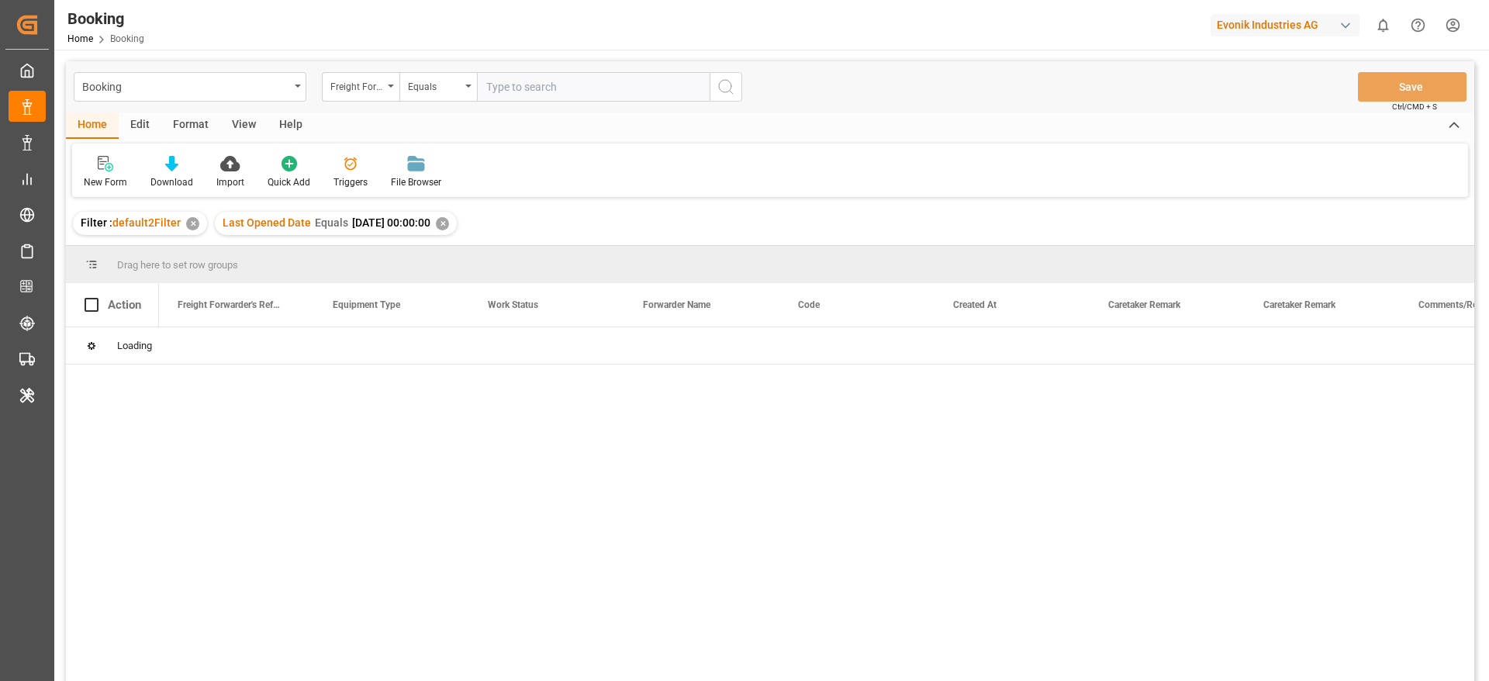
click at [488, 95] on input "text" at bounding box center [593, 86] width 233 height 29
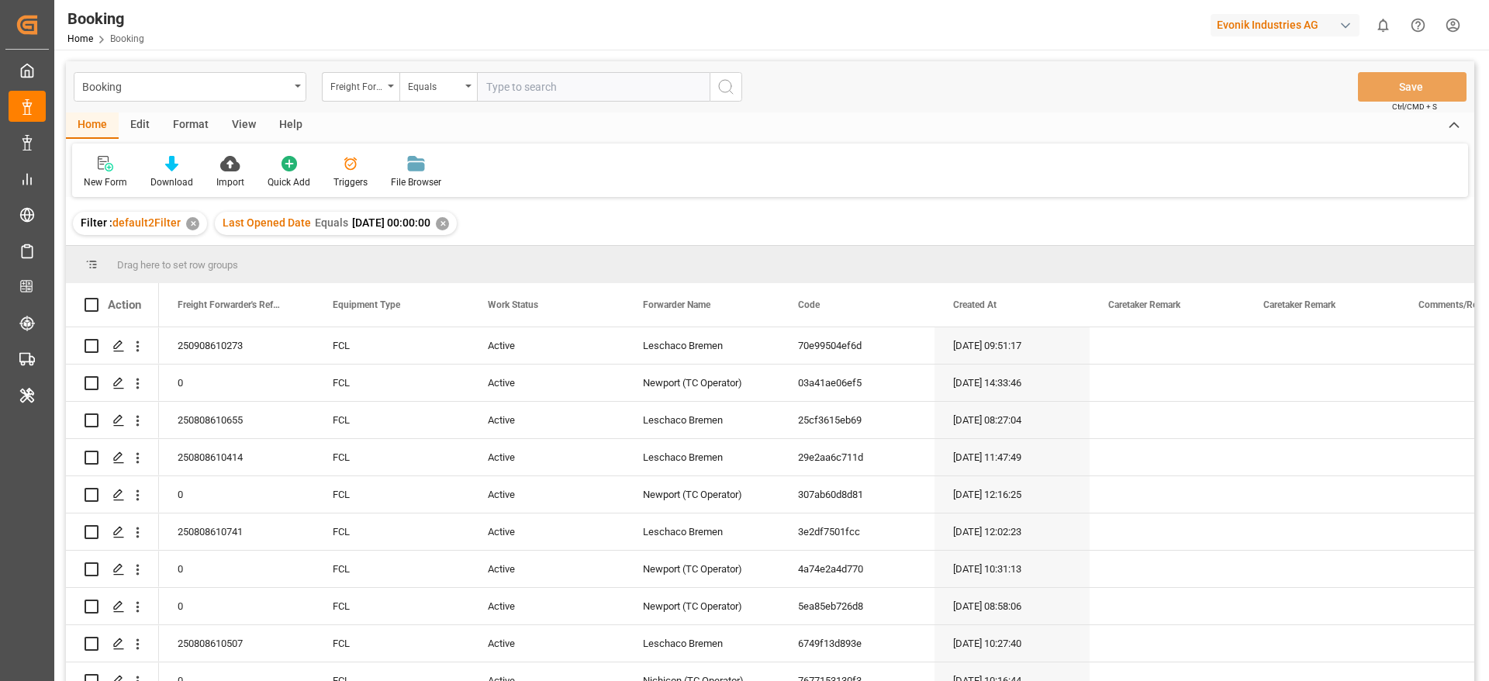
click at [258, 121] on div "View" at bounding box center [243, 125] width 47 height 26
click at [92, 173] on div "Default" at bounding box center [99, 172] width 54 height 34
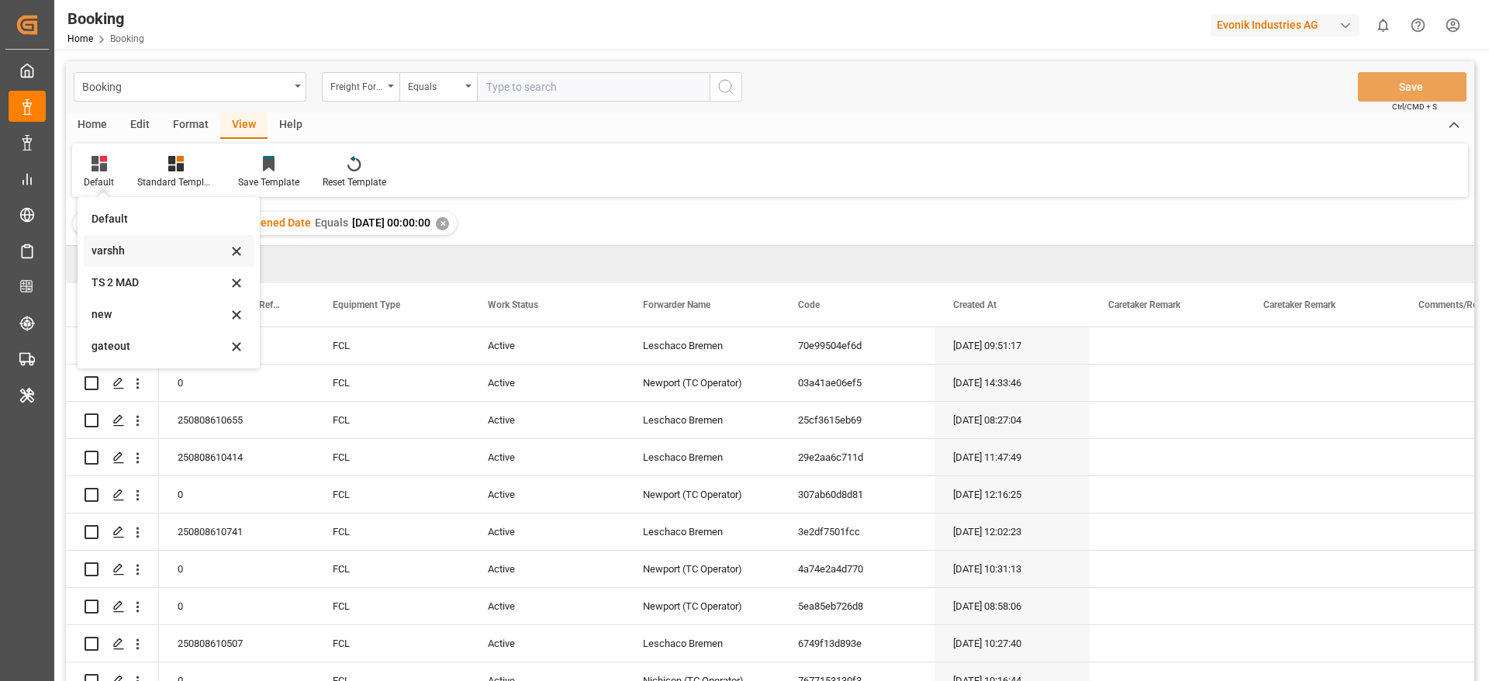
click at [125, 247] on div "varshh" at bounding box center [160, 251] width 136 height 16
click at [125, 247] on div "Drag here to set row groups" at bounding box center [770, 264] width 1408 height 37
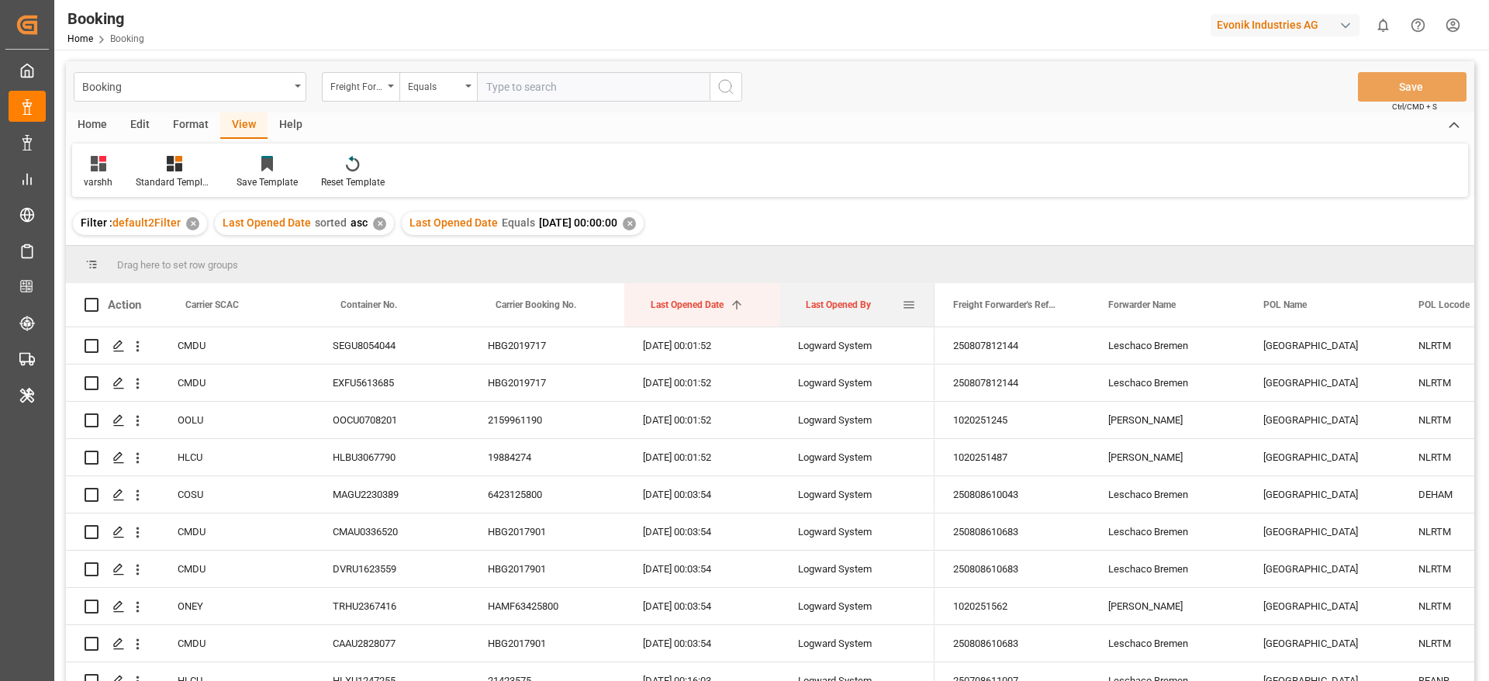
drag, startPoint x: 833, startPoint y: 312, endPoint x: 833, endPoint y: 271, distance: 40.3
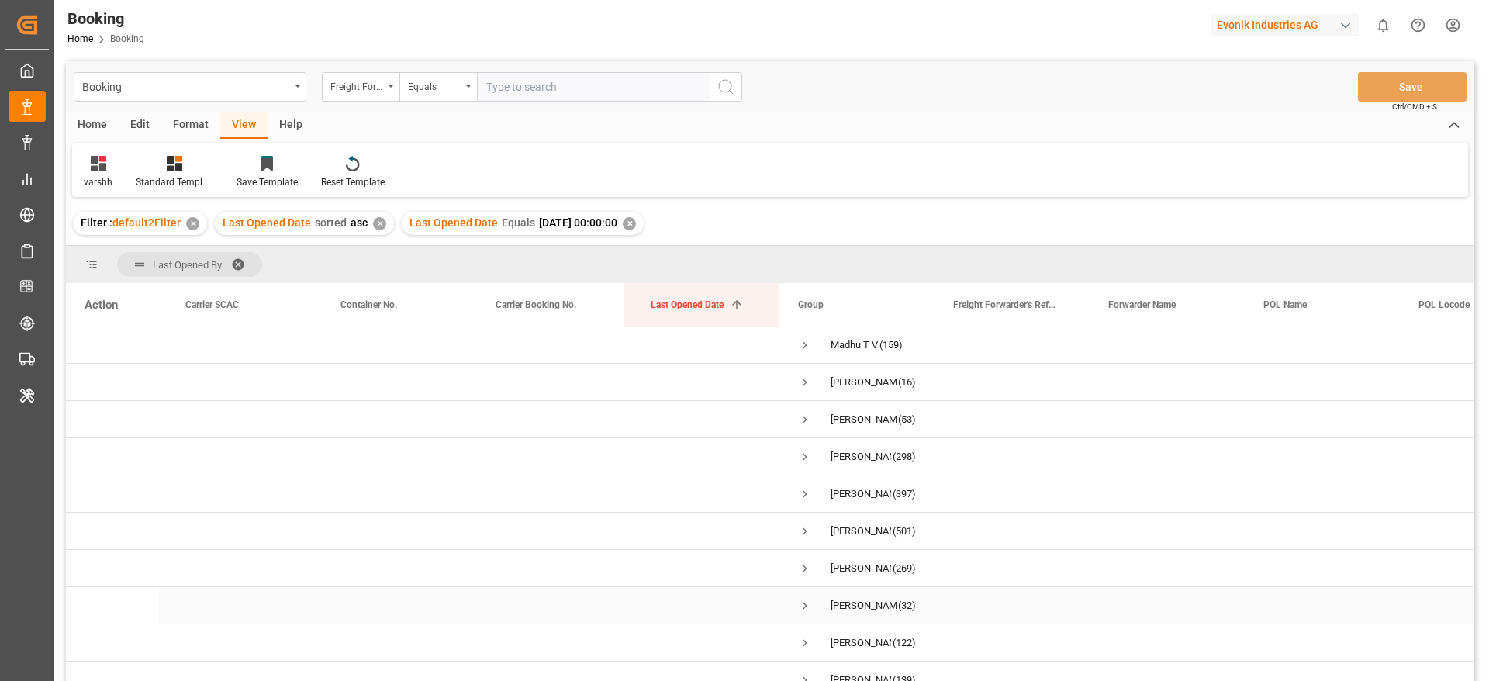
scroll to position [206, 0]
